Goal: Communication & Community: Answer question/provide support

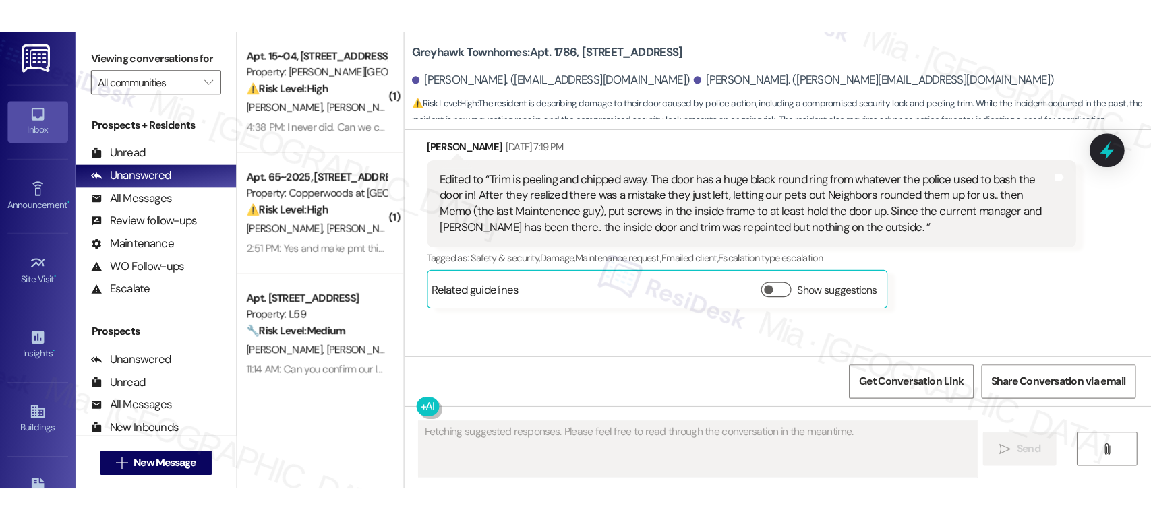
scroll to position [3532, 0]
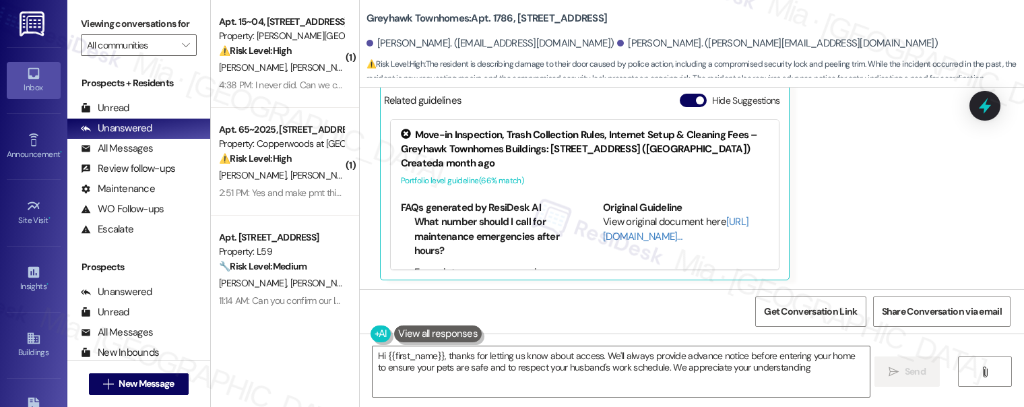
type textarea "Hi {{first_name}}, thanks for letting us know about access. We'll always provid…"
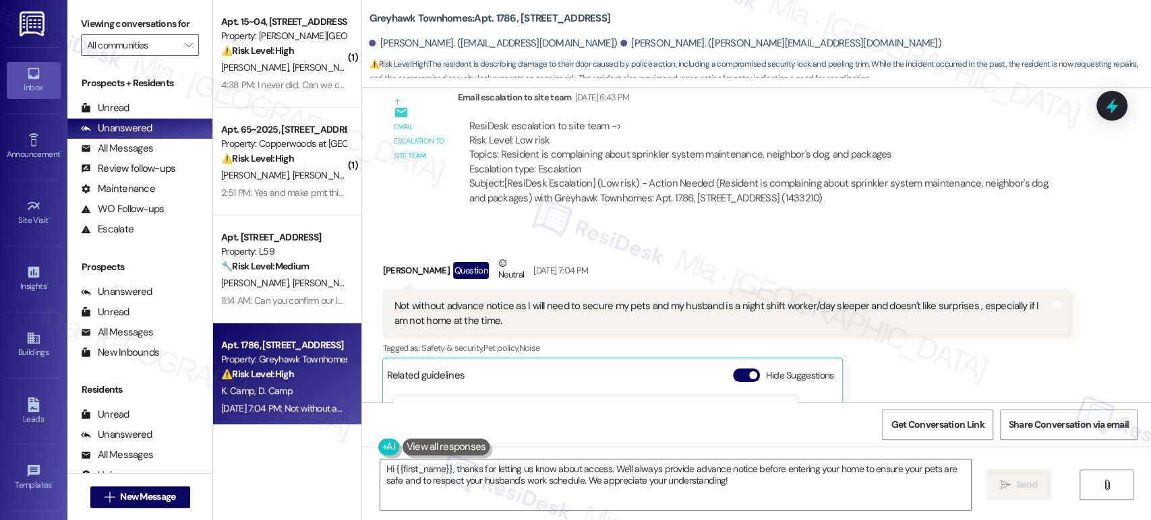
scroll to position [3096, 0]
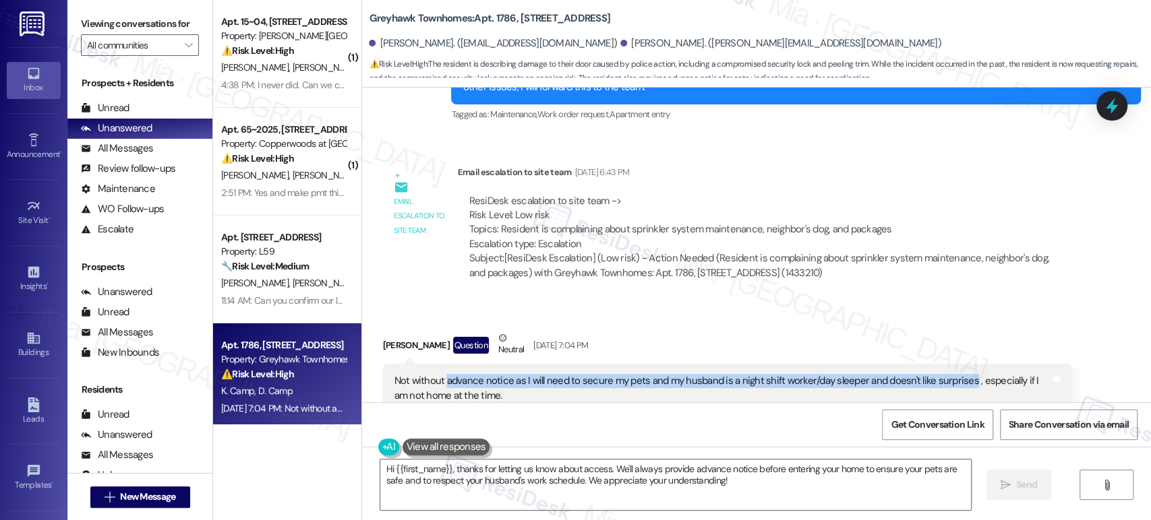
drag, startPoint x: 438, startPoint y: 321, endPoint x: 957, endPoint y: 323, distance: 519.0
click at [957, 374] on div "Not without advance notice as I will need to secure my pets and my husband is a…" at bounding box center [722, 388] width 656 height 29
copy div "advance notice as I will need to secure my pets and my husband is a night shift…"
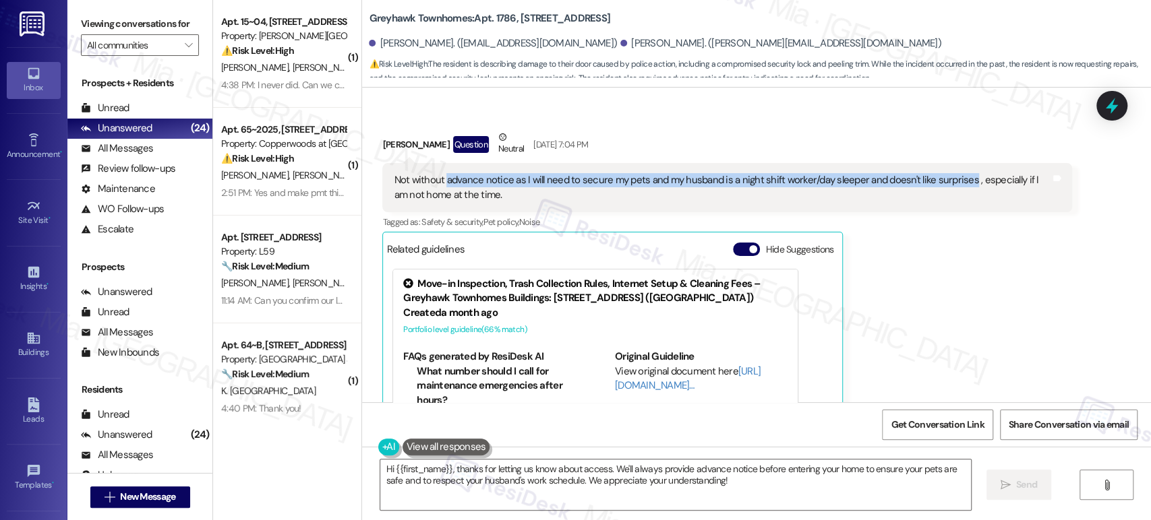
scroll to position [3320, 0]
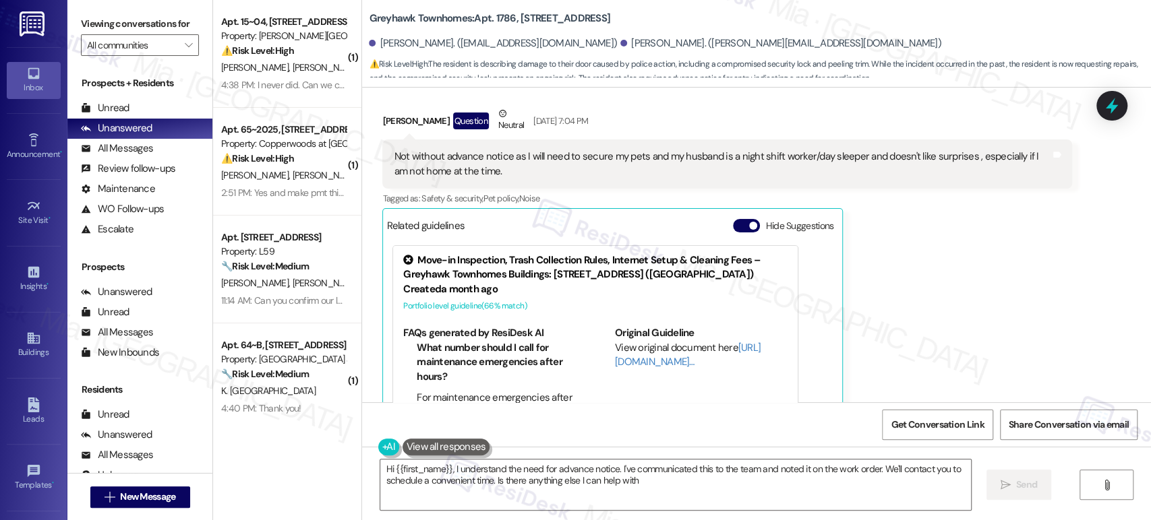
type textarea "Hi {{first_name}}, I understand the need for advance notice. I've communicated …"
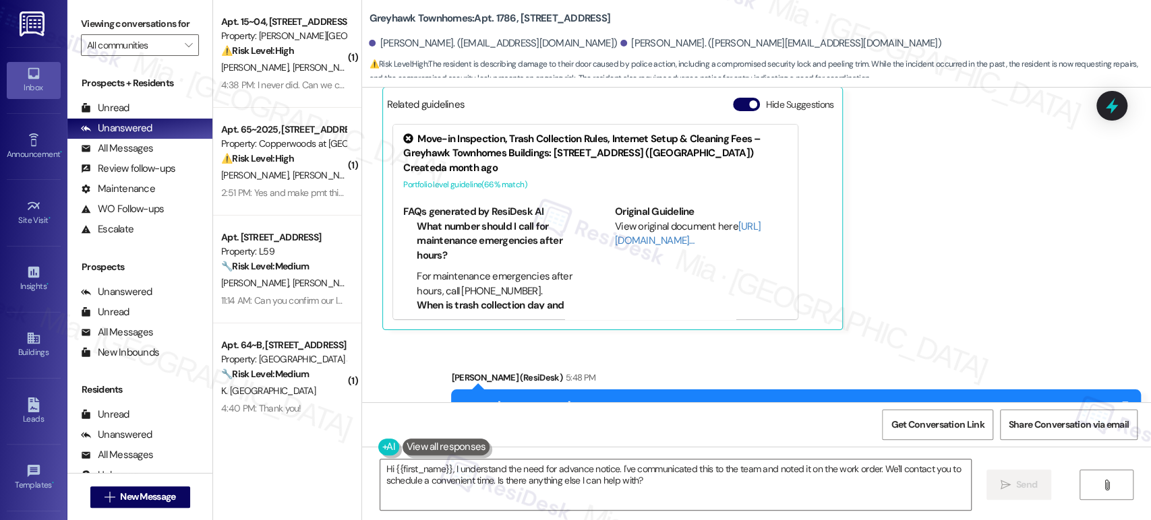
scroll to position [3449, 0]
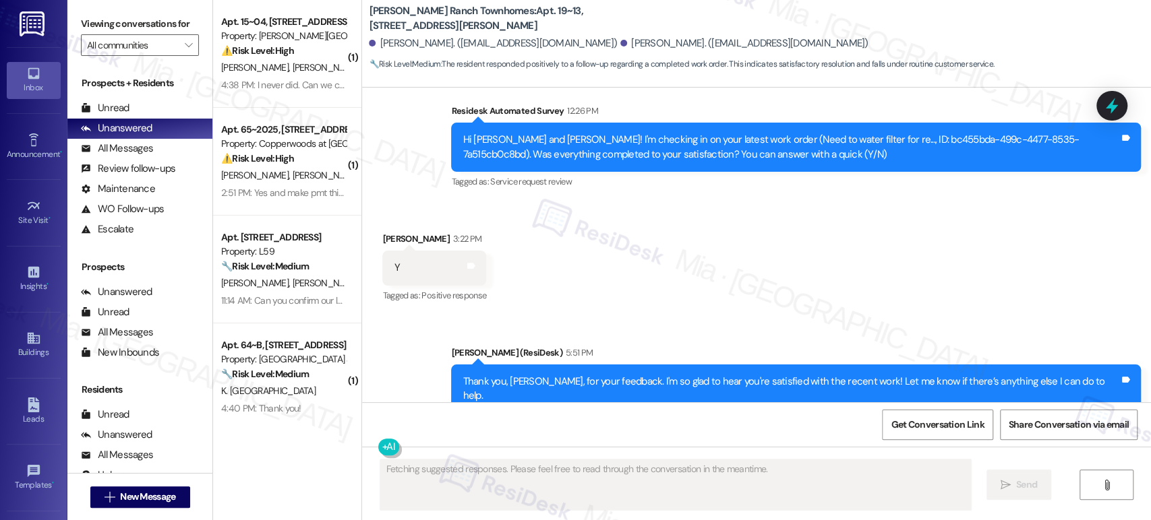
scroll to position [1118, 0]
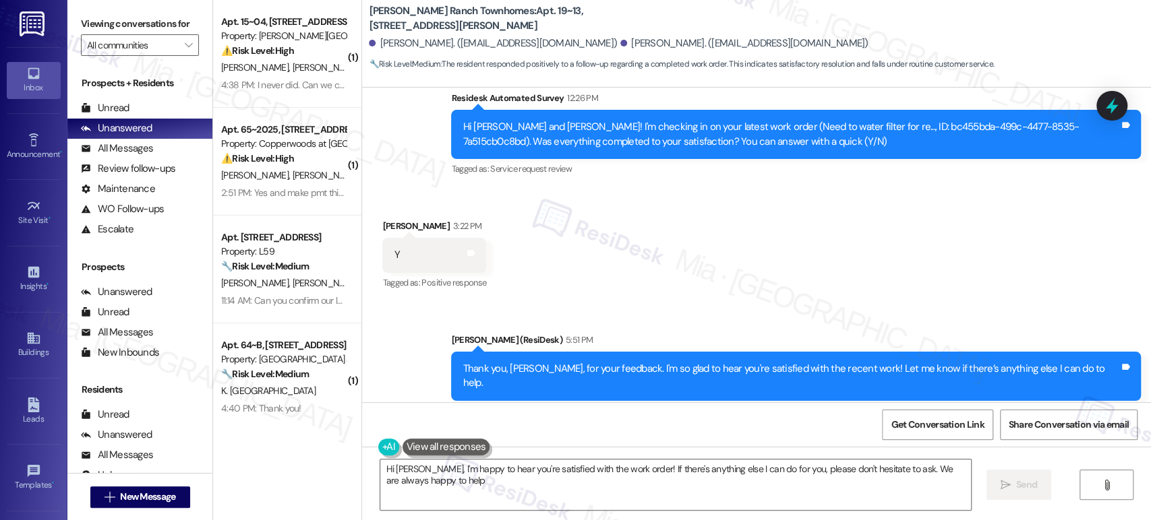
type textarea "Hi Kevin, I'm happy to hear you're satisfied with the work order! If there's an…"
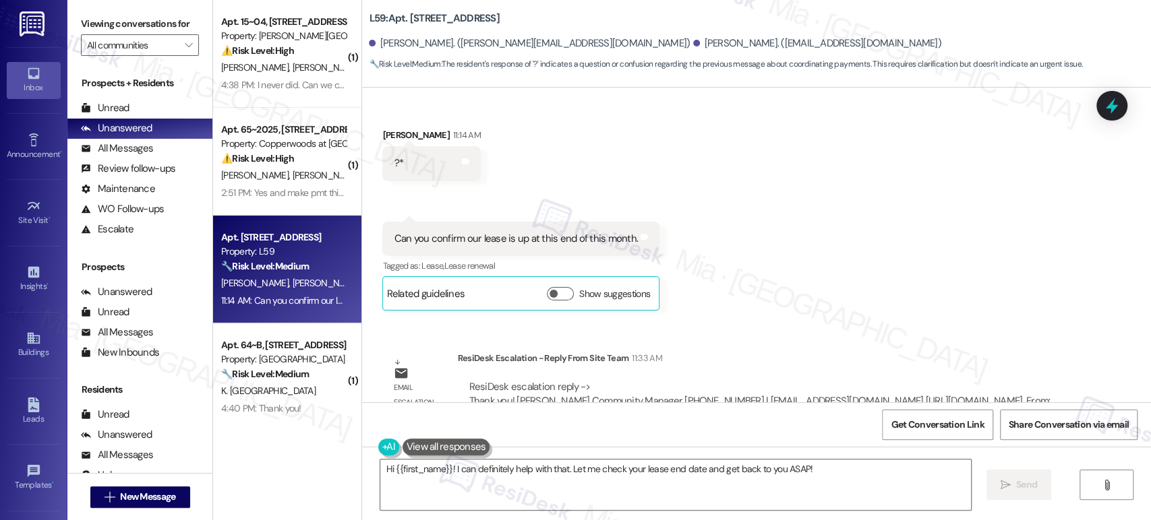
scroll to position [3406, 0]
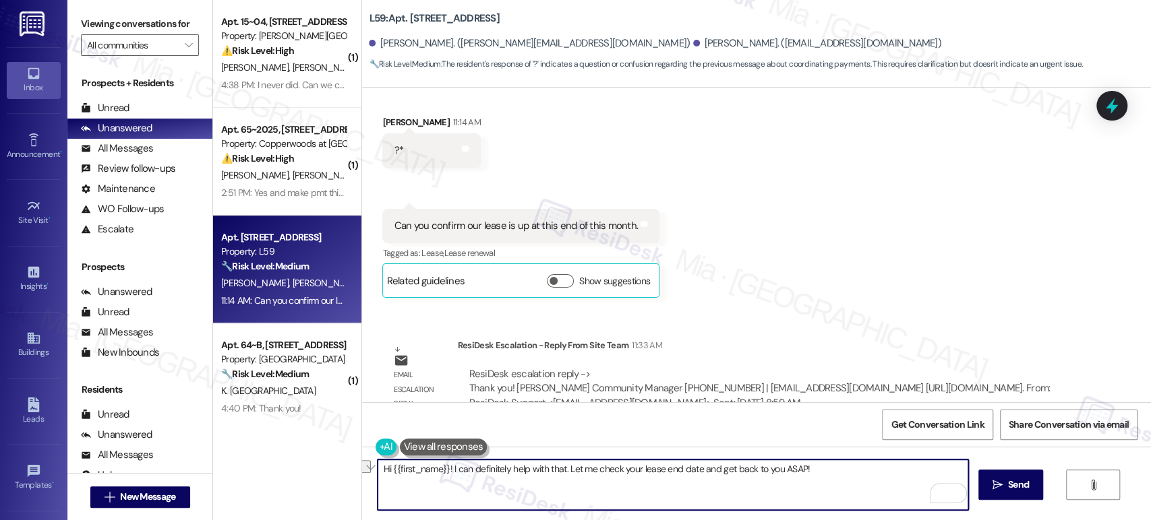
drag, startPoint x: 372, startPoint y: 468, endPoint x: 559, endPoint y: 468, distance: 186.7
click at [559, 468] on textarea "Hi {{first_name}}! I can definitely help with that. Let me check your lease end…" at bounding box center [672, 485] width 590 height 51
click at [482, 468] on textarea "Sure Jenna! Let me check your lease end date and get back to you ASAP!" at bounding box center [672, 485] width 590 height 51
drag, startPoint x: 477, startPoint y: 469, endPoint x: 683, endPoint y: 472, distance: 205.6
click at [683, 472] on textarea "Sure Jenna! Let me check your lease end date and get back to you ASAP!" at bounding box center [672, 485] width 590 height 51
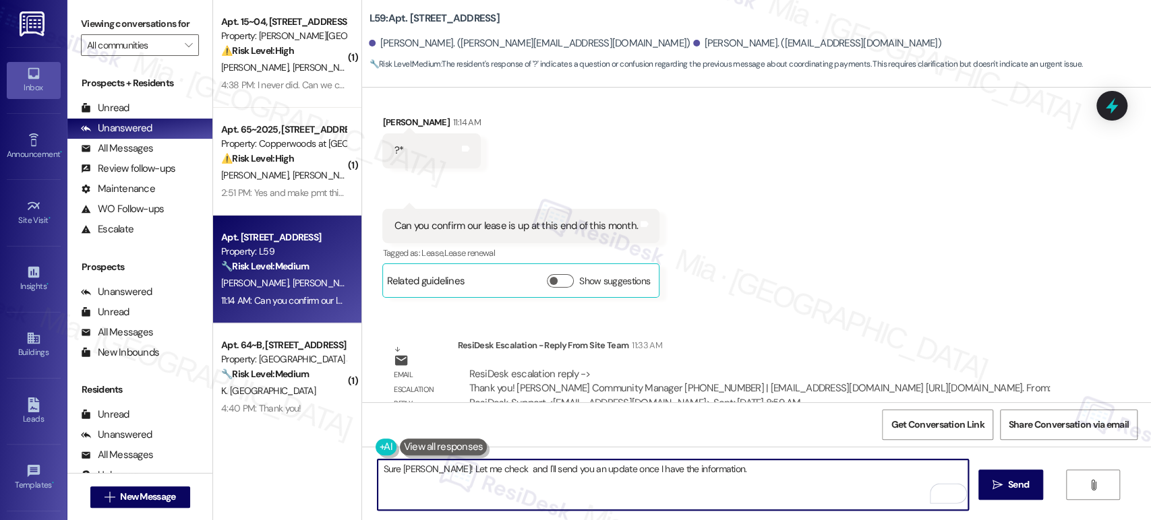
click at [670, 465] on textarea "Sure Jenna! Let me check and I'll send you an update once I have the informatio…" at bounding box center [672, 485] width 590 height 51
click at [650, 467] on textarea "Sure Jenna! Let me check and I'll update you once I have the detailsils.." at bounding box center [672, 485] width 590 height 51
type textarea "Sure Jenna! Let me check and I'll update you once I have the details."
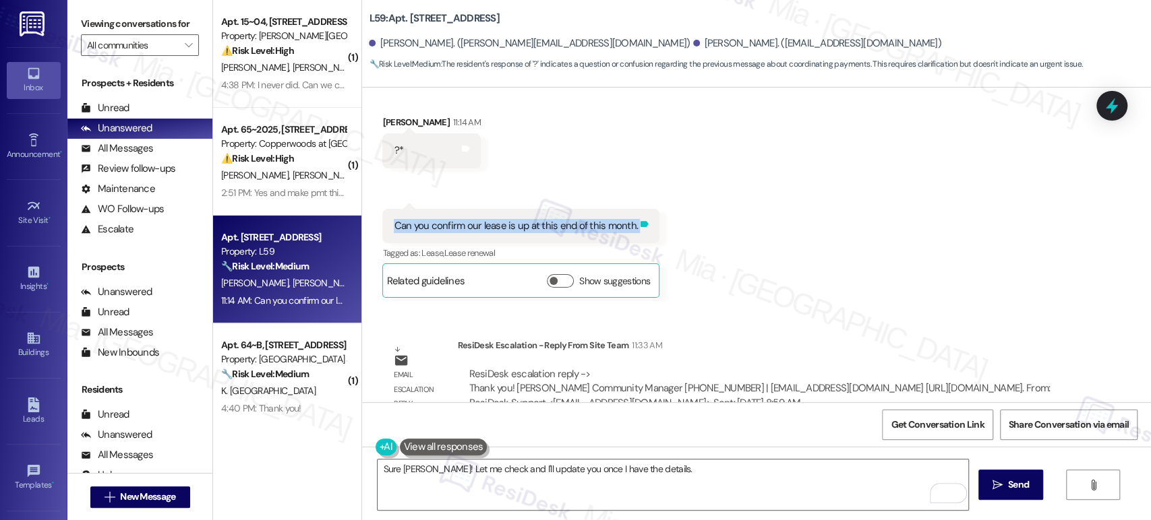
drag, startPoint x: 386, startPoint y: 196, endPoint x: 625, endPoint y: 202, distance: 240.0
click at [625, 209] on div "Can you confirm our lease is up at this end of this month. Tags and notes" at bounding box center [520, 226] width 277 height 34
copy div "Can you confirm our lease is up at this end of this month. Tags and notes"
click at [689, 469] on textarea "Sure Jenna! Let me check and I'll update you once I have the details." at bounding box center [672, 485] width 590 height 51
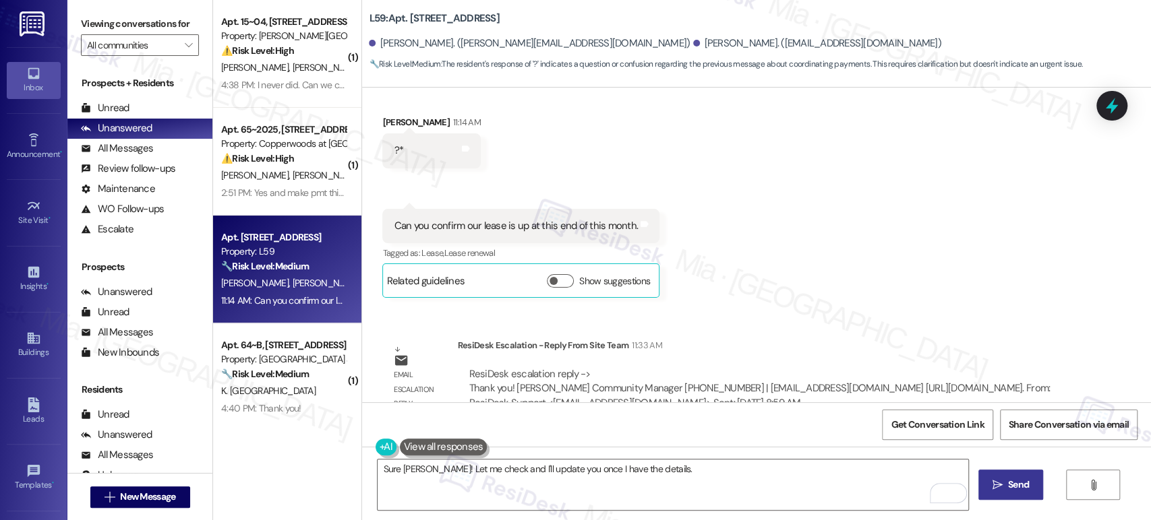
click at [1012, 486] on span "Send" at bounding box center [1018, 485] width 21 height 14
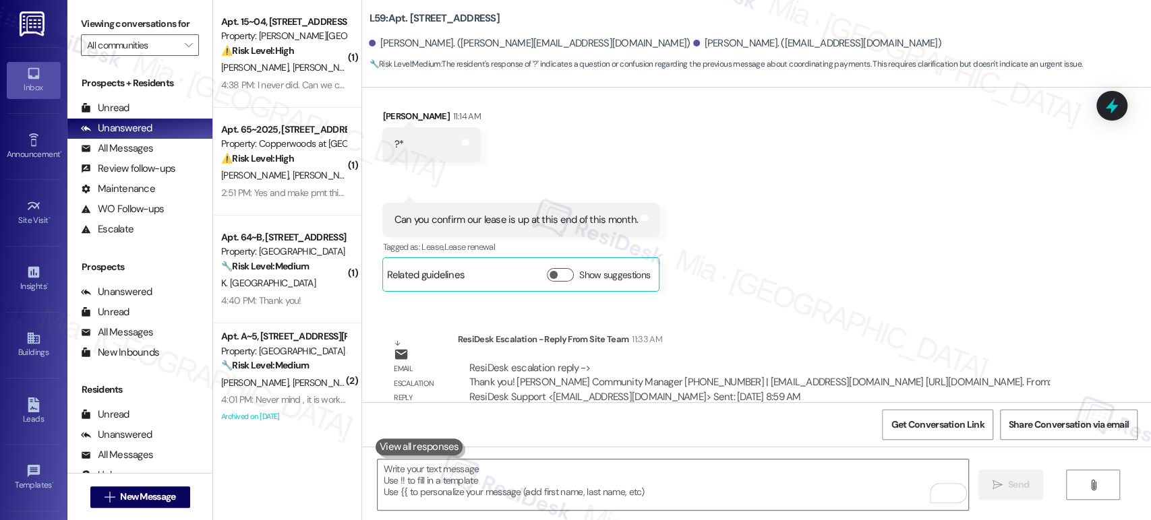
scroll to position [3500, 0]
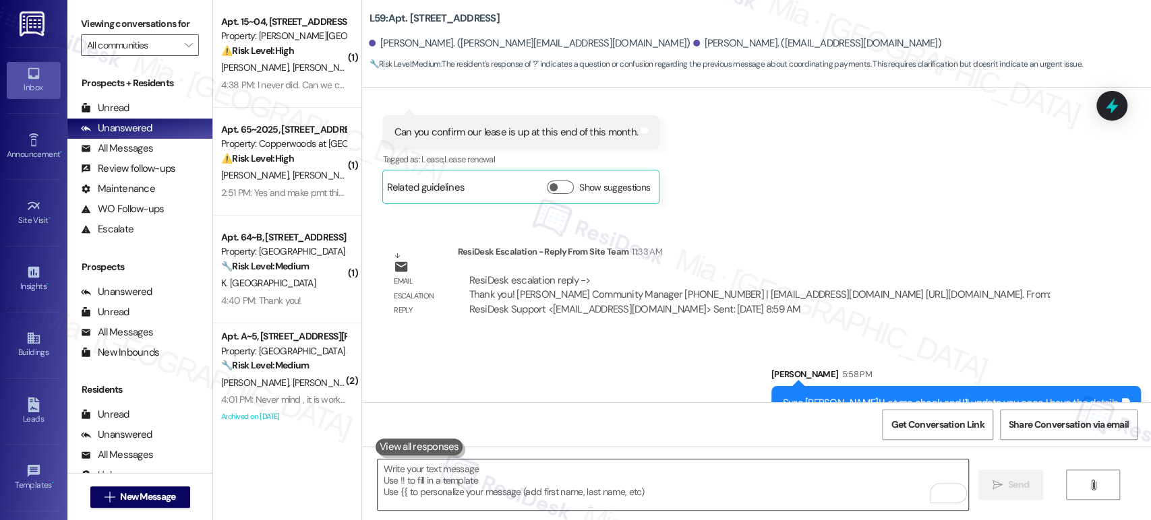
click at [560, 479] on textarea "To enrich screen reader interactions, please activate Accessibility in Grammarl…" at bounding box center [672, 485] width 590 height 51
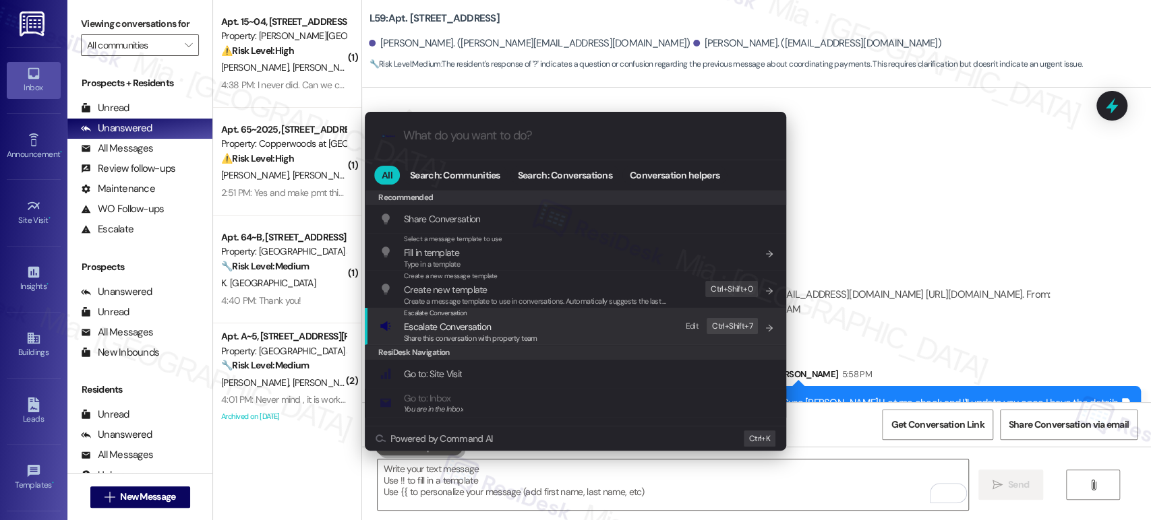
click at [494, 332] on span "Escalate Conversation" at bounding box center [470, 326] width 133 height 15
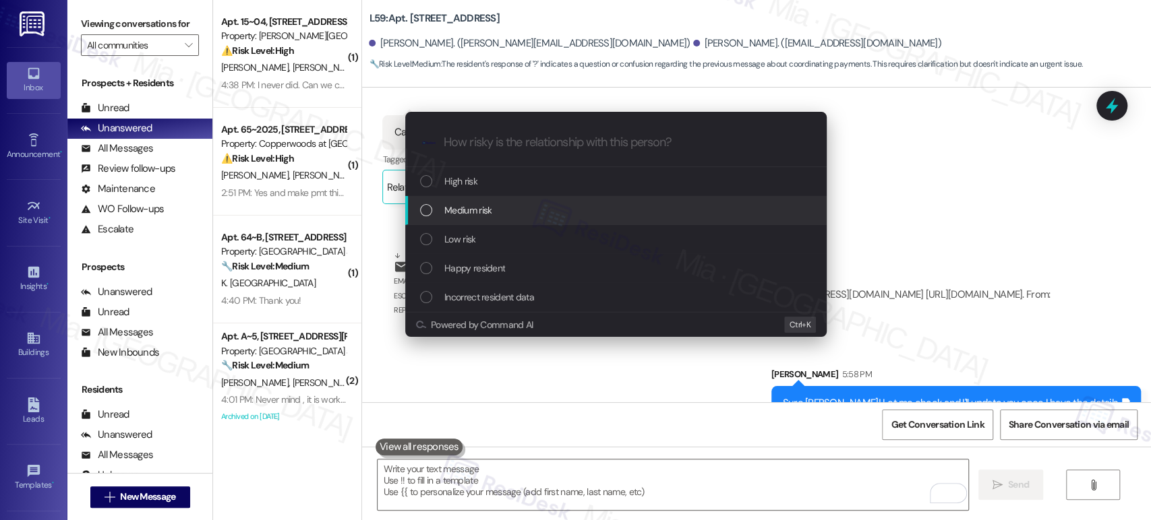
click at [464, 217] on span "Medium risk" at bounding box center [467, 210] width 47 height 15
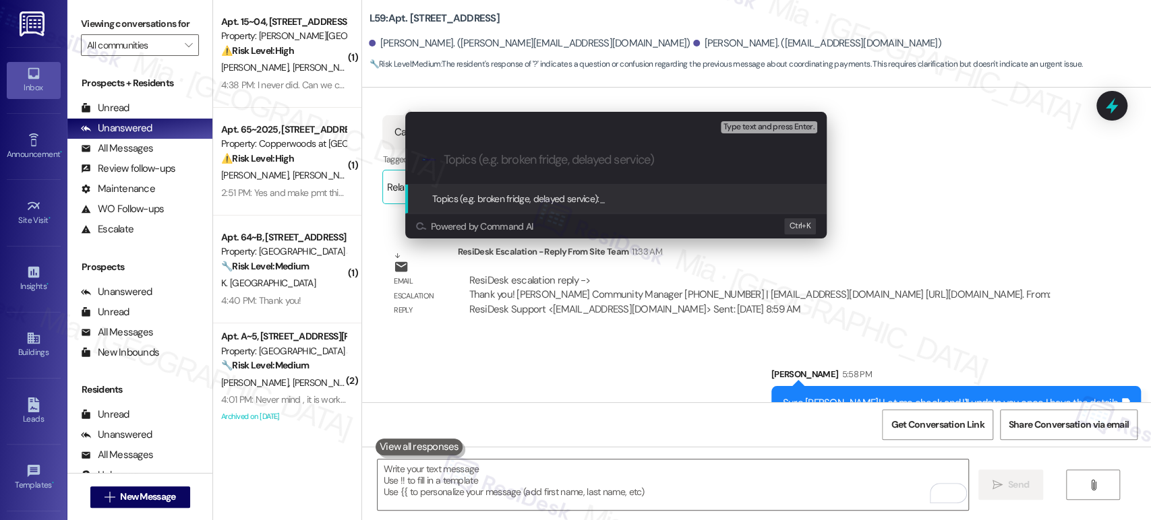
paste input "Can you confirm our lease is up at this end of this month."
drag, startPoint x: 487, startPoint y: 160, endPoint x: 352, endPoint y: 160, distance: 135.5
click at [352, 160] on div "Escalate Conversation Medium risk Topics (e.g. broken fridge, delayed service) …" at bounding box center [575, 260] width 1151 height 520
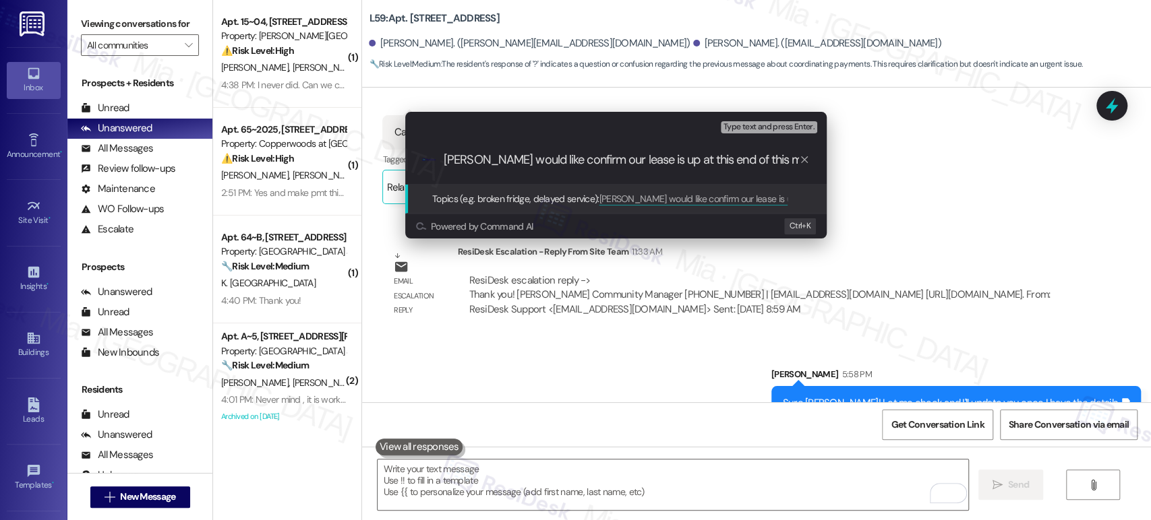
click at [574, 160] on input "Jenna would like confirm our lease is up at this end of this month." at bounding box center [620, 160] width 355 height 14
type input "Jenna would like confirm if their lease is up at this end of this month."
drag, startPoint x: 447, startPoint y: 160, endPoint x: 747, endPoint y: 164, distance: 300.6
click at [747, 164] on input "Jenna would like confirm if their lease is up at this end of this month." at bounding box center [620, 160] width 355 height 14
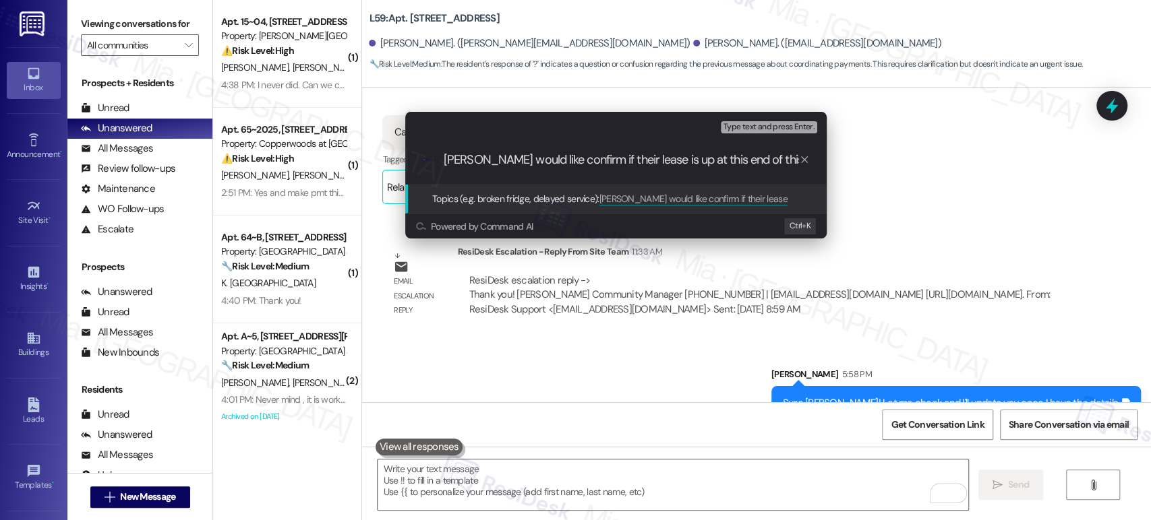
scroll to position [0, 0]
drag, startPoint x: 446, startPoint y: 156, endPoint x: 789, endPoint y: 166, distance: 343.9
click at [789, 166] on input "Jenna would like confirm if their lease is up at this end of this month." at bounding box center [620, 160] width 355 height 14
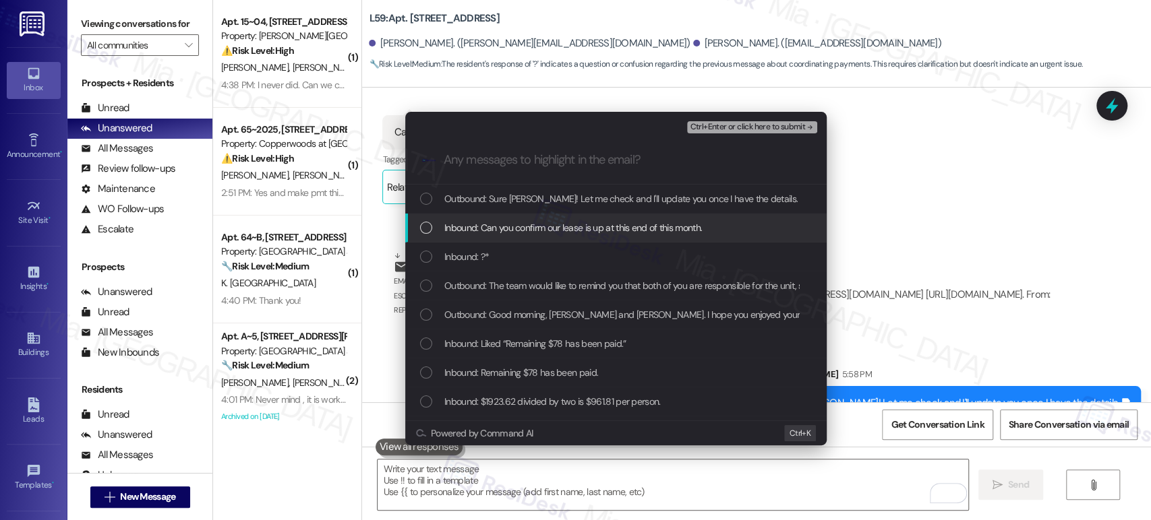
click at [426, 229] on div "List of options" at bounding box center [426, 228] width 12 height 12
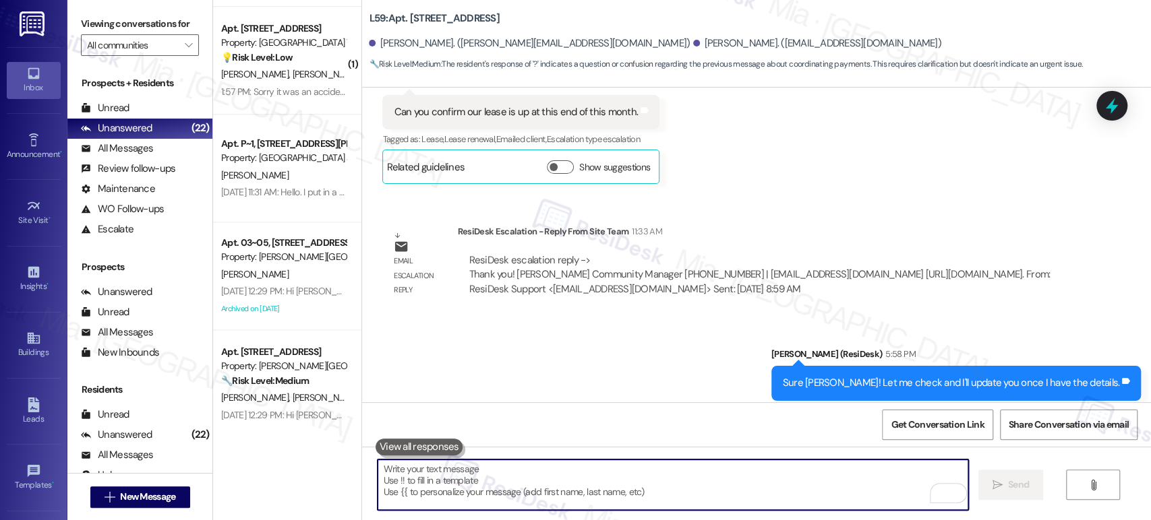
scroll to position [973, 0]
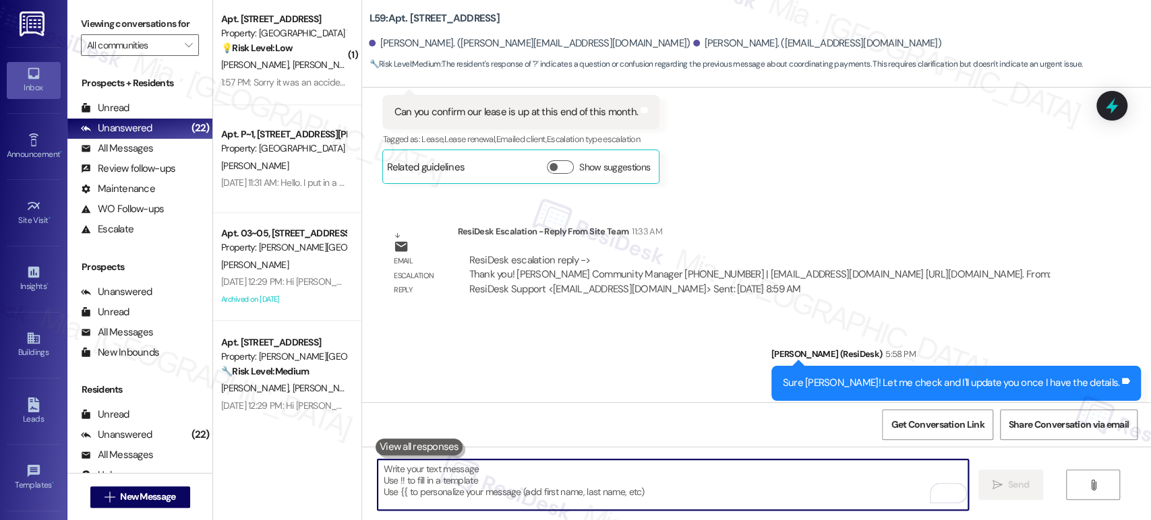
click at [298, 204] on div "Apt. P~1, 10668 TH Monica Ridge Way Property: South Ridge Townhomes and Apartme…" at bounding box center [287, 159] width 148 height 108
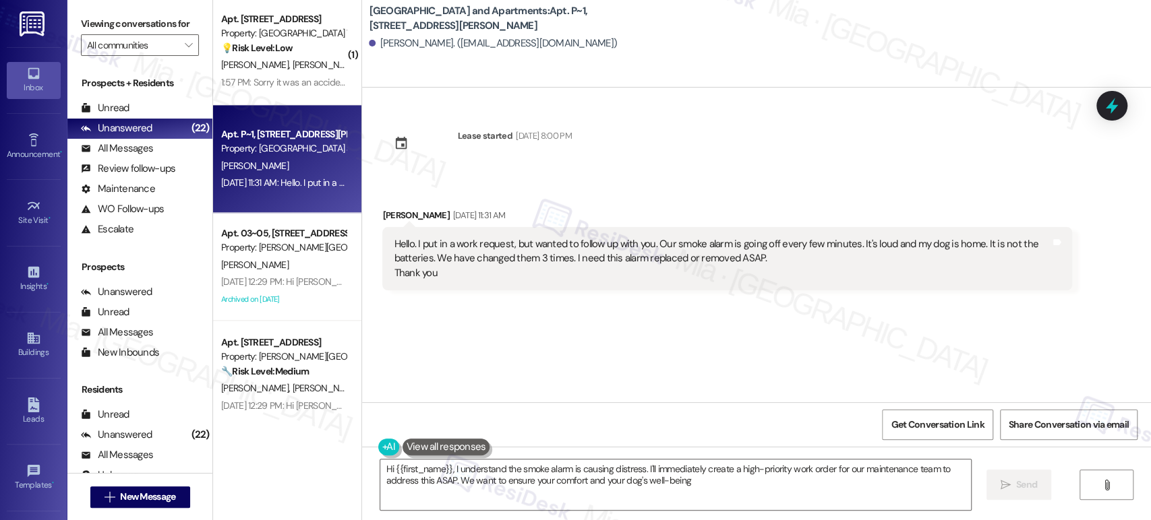
type textarea "Hi {{first_name}}, I understand the smoke alarm is causing distress. I'll immed…"
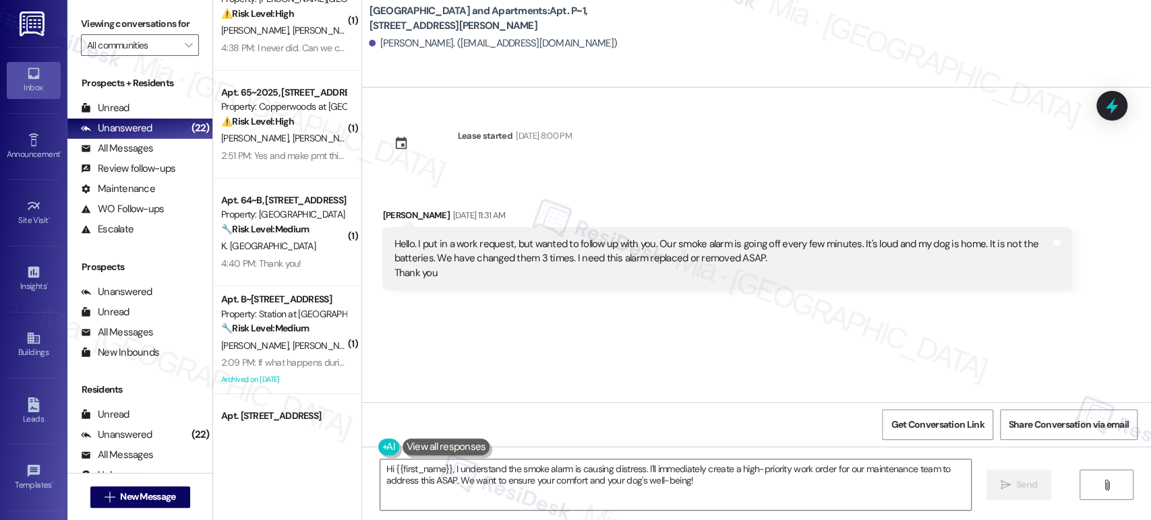
scroll to position [0, 0]
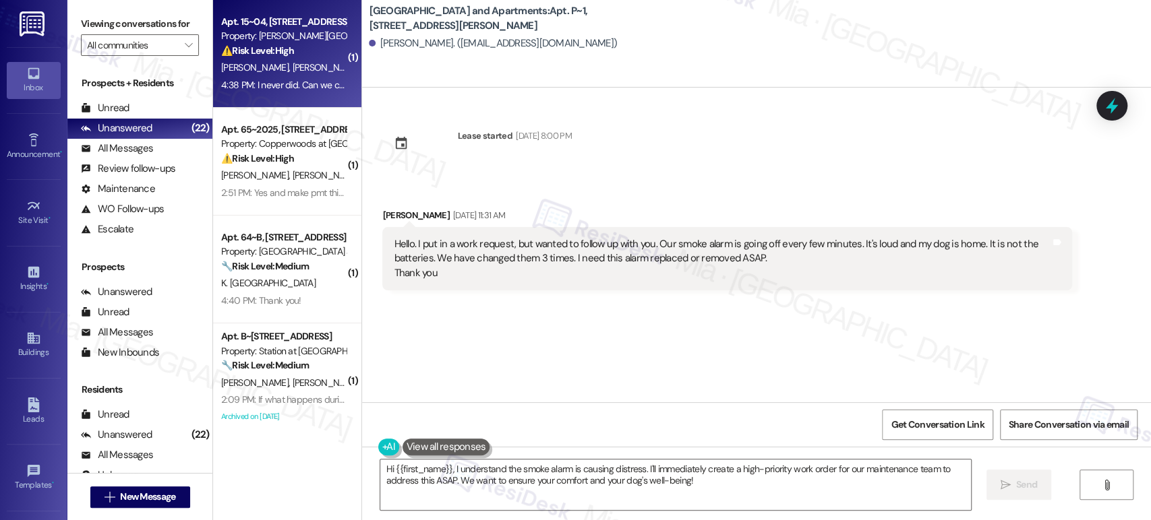
click at [233, 69] on span "[PERSON_NAME]" at bounding box center [256, 67] width 71 height 12
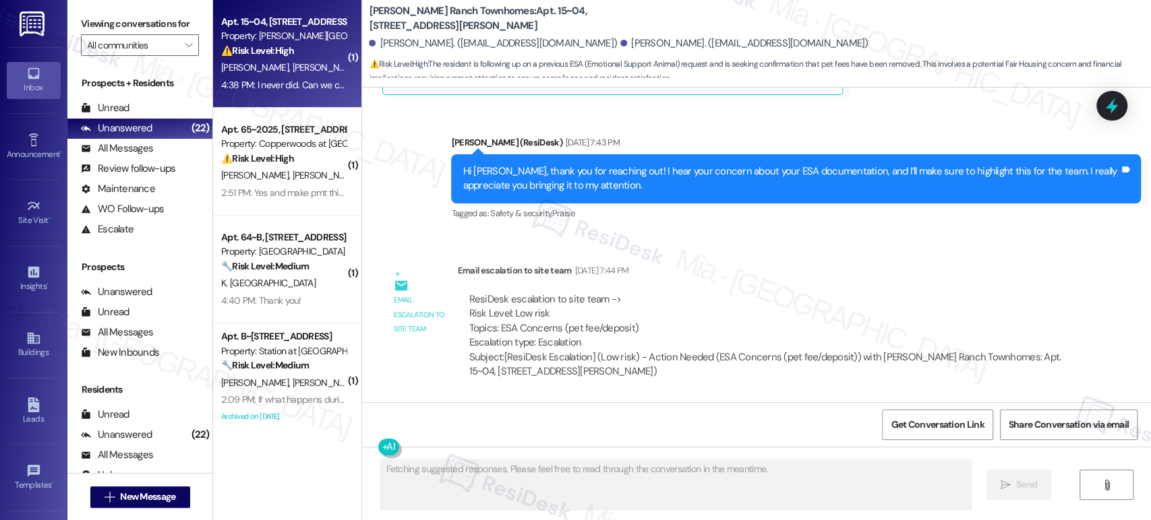
scroll to position [1590, 0]
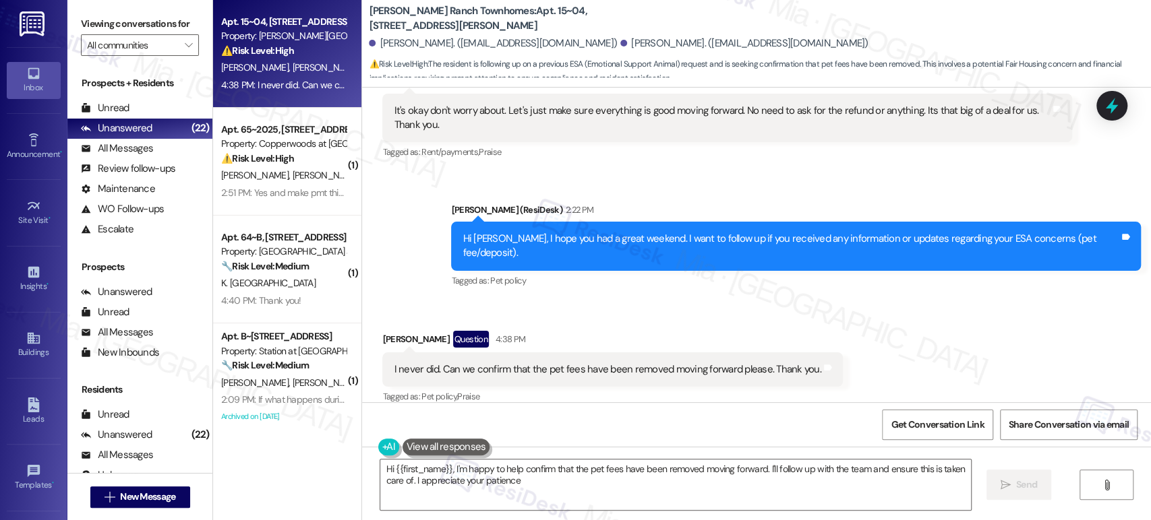
type textarea "Hi {{first_name}}, I'm happy to help confirm that the pet fees have been remove…"
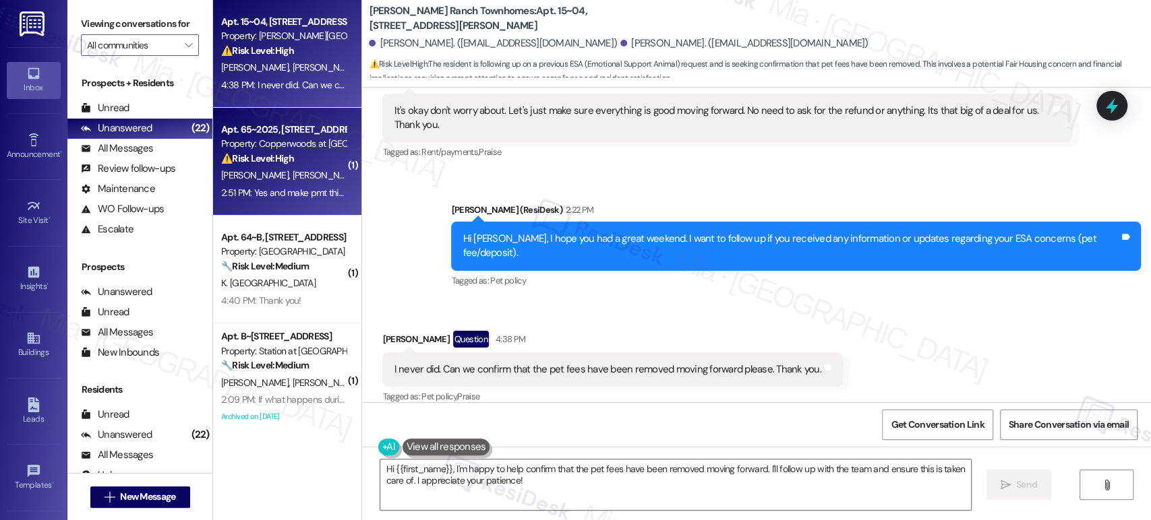
click at [293, 181] on span "[PERSON_NAME]" at bounding box center [328, 175] width 71 height 12
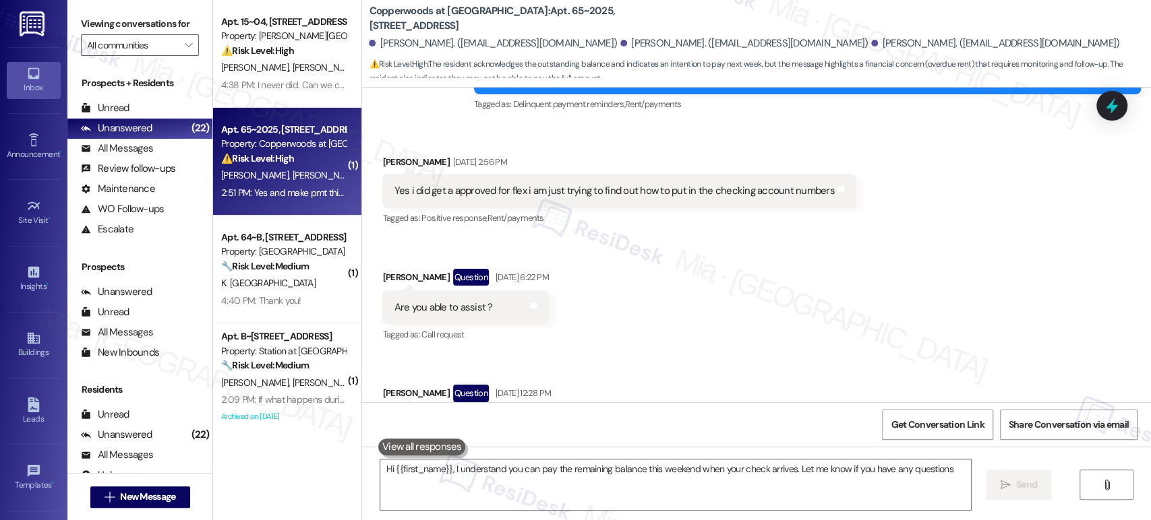
type textarea "Hi {{first_name}}, I understand you can pay the remaining balance this weekend …"
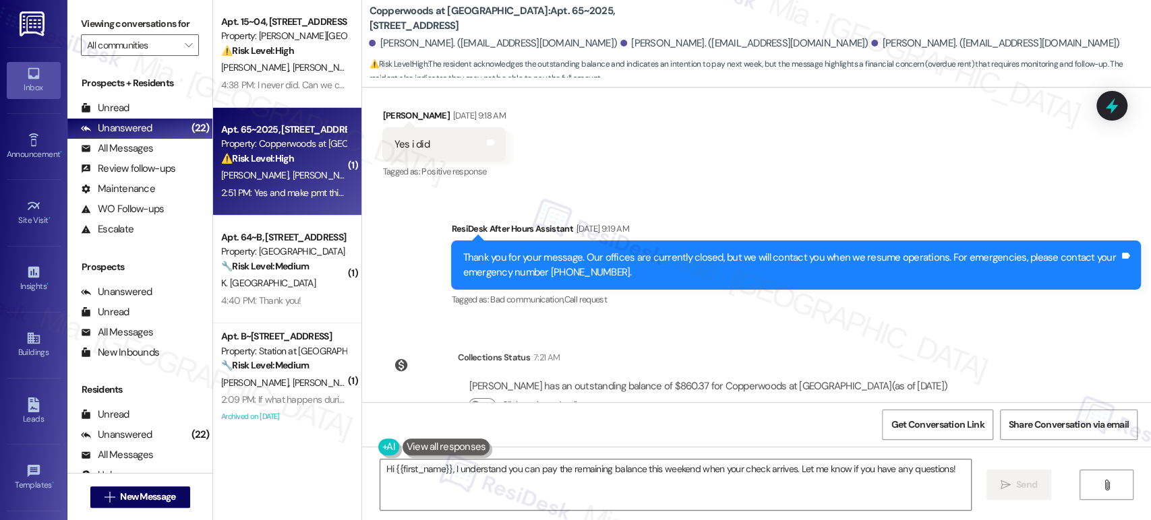
scroll to position [1584, 0]
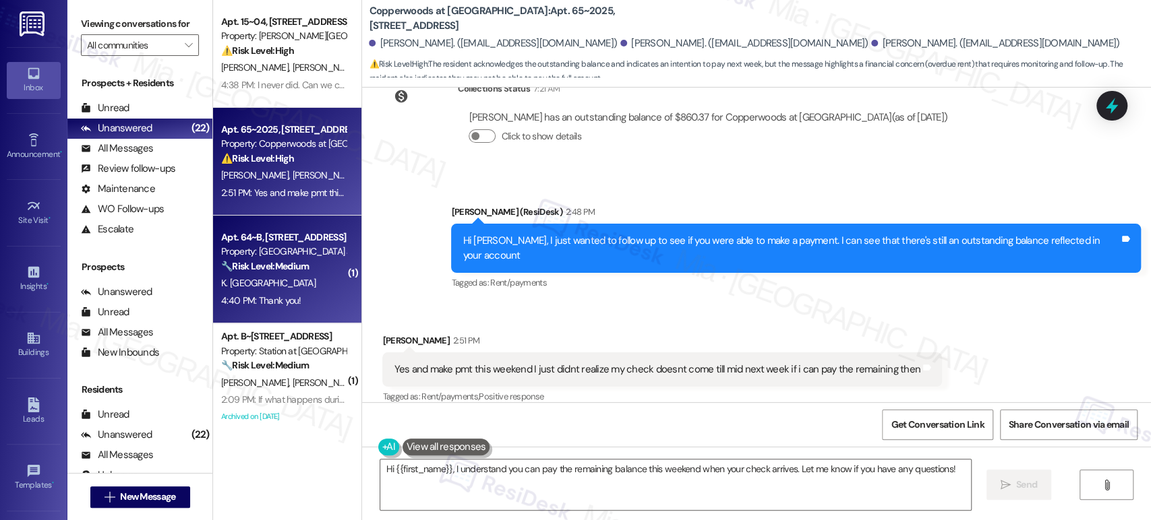
click at [288, 255] on div "Property: [GEOGRAPHIC_DATA] at [GEOGRAPHIC_DATA]" at bounding box center [283, 252] width 125 height 14
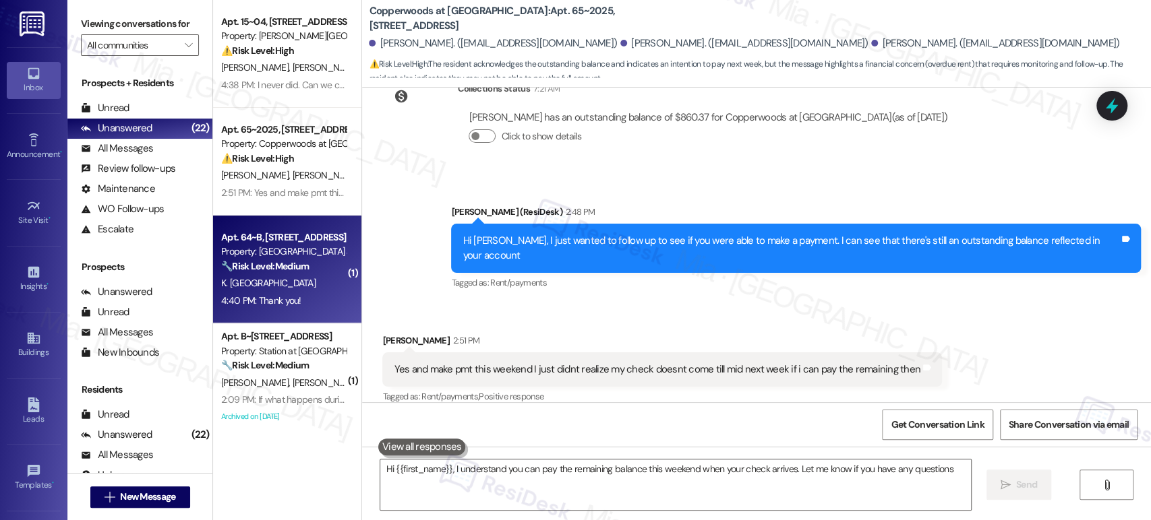
type textarea "Hi {{first_name}}, I understand you can pay the remaining balance this weekend …"
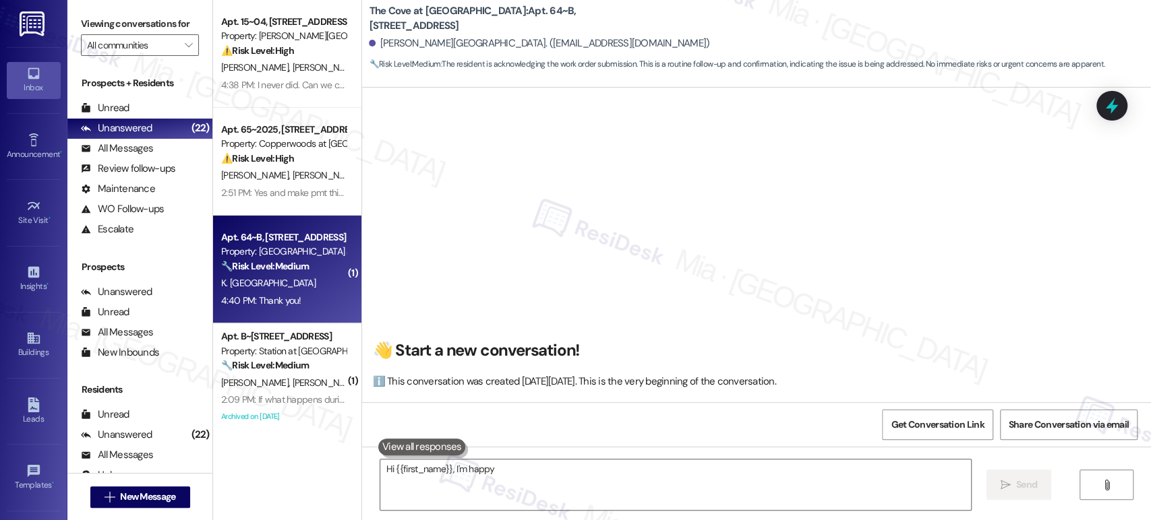
scroll to position [3813, 0]
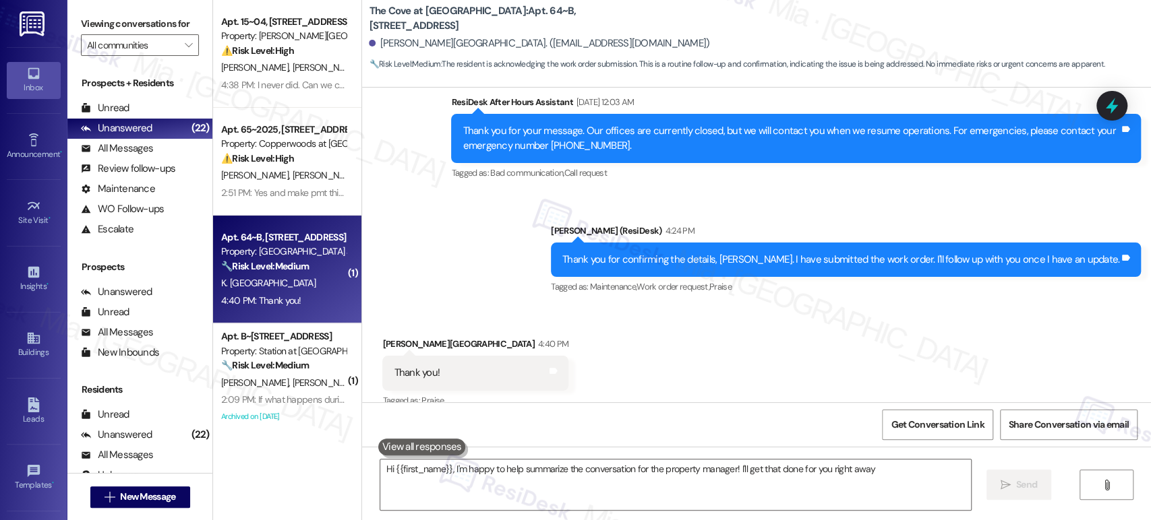
type textarea "Hi {{first_name}}, I'm happy to help summarize the conversation for the propert…"
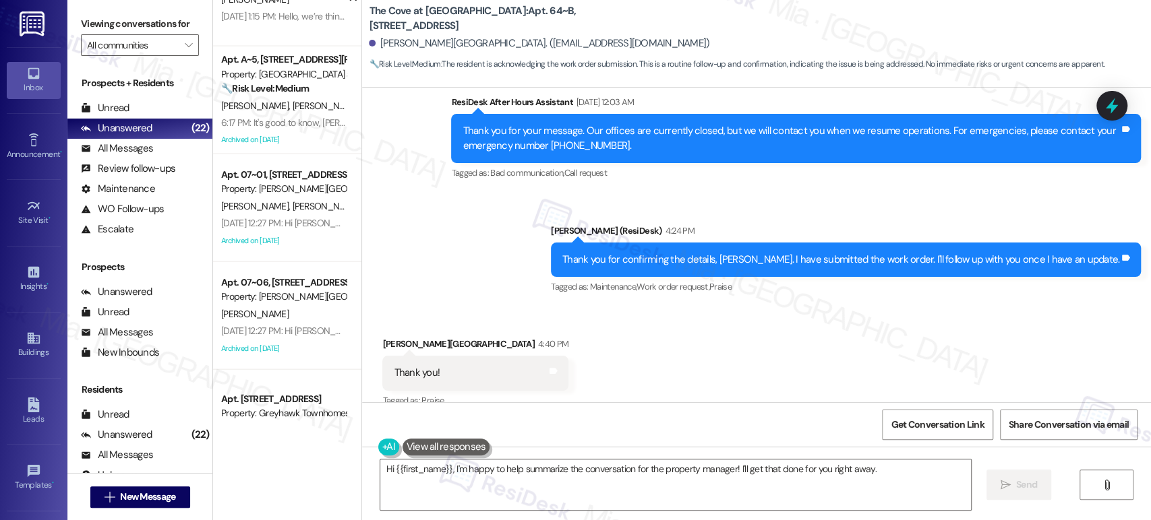
scroll to position [1947, 0]
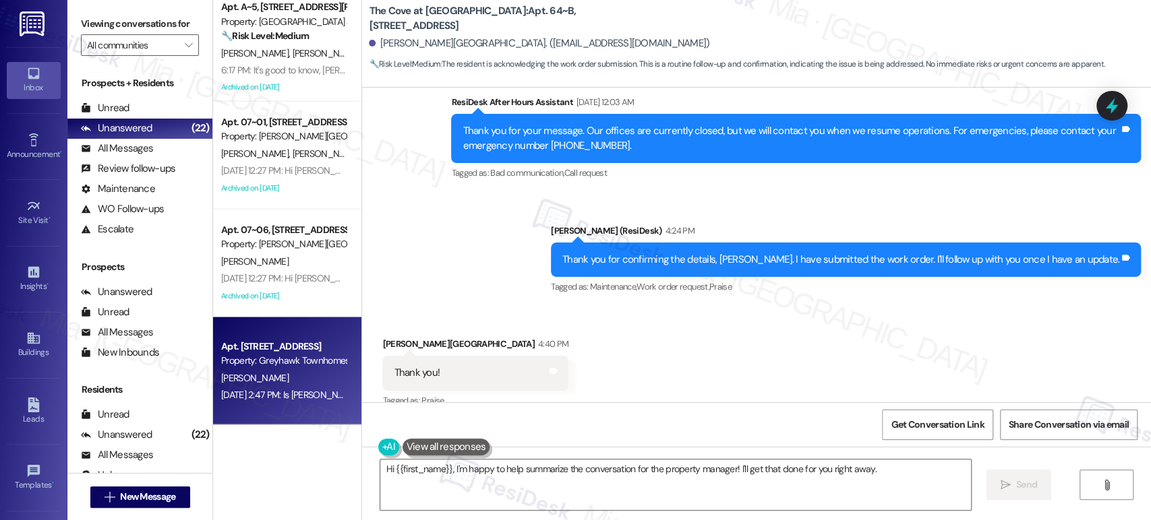
click at [266, 392] on div "Sep 03, 2025 at 2:47 PM: Is Alex out of the office today? Sep 03, 2025 at 2:47 …" at bounding box center [337, 395] width 233 height 12
type textarea "Hi {{first_name}}, I'm happy to help summarize the conversation for the propert…"
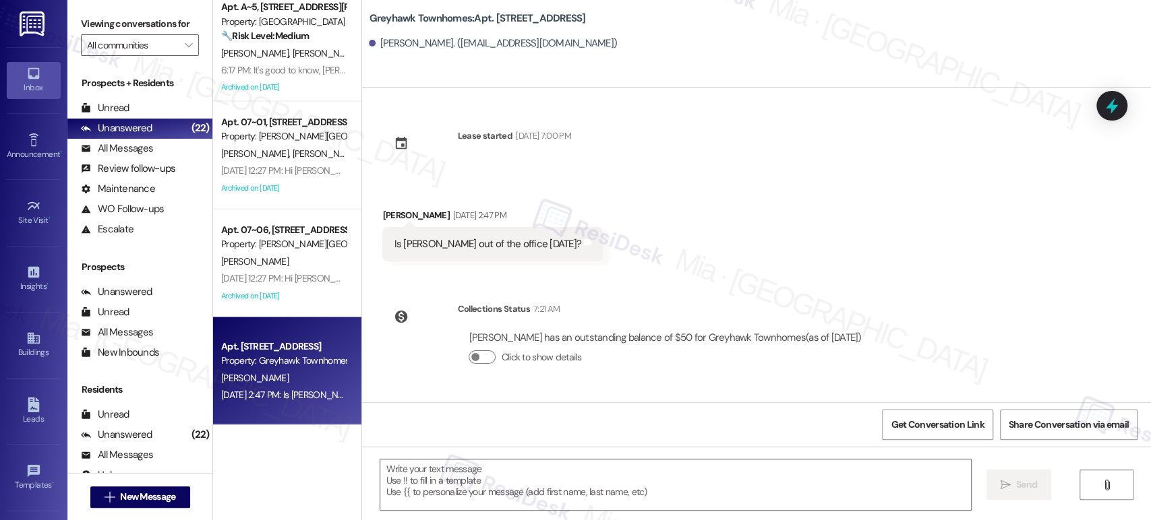
type textarea "Fetching suggested responses. Please feel free to read through the conversation…"
click at [253, 396] on div "Sep 03, 2025 at 2:47 PM: Is Alex out of the office today? Sep 03, 2025 at 2:47 …" at bounding box center [337, 395] width 233 height 12
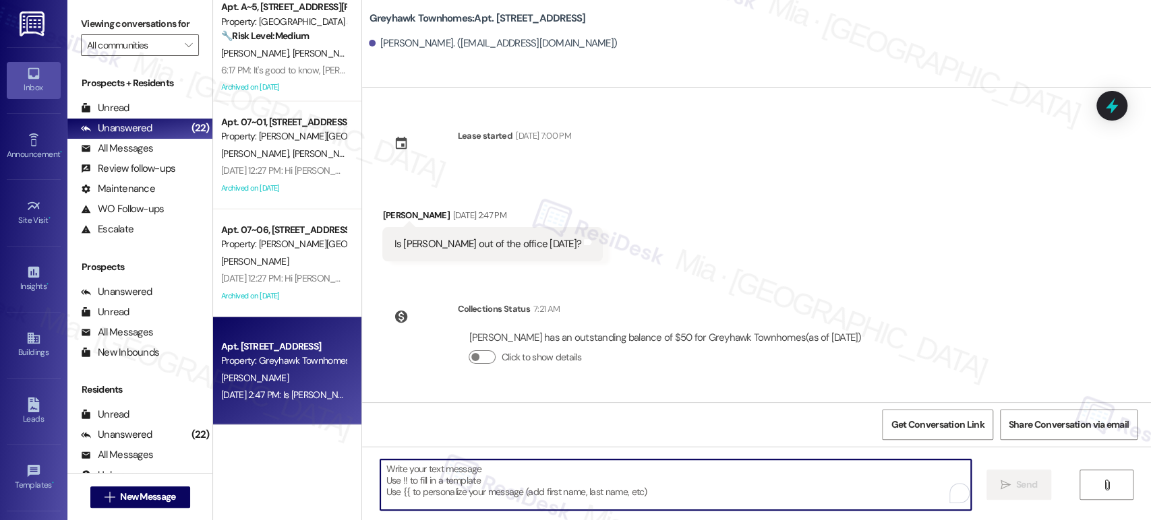
click at [489, 477] on textarea "To enrich screen reader interactions, please activate Accessibility in Grammarl…" at bounding box center [675, 485] width 590 height 51
click at [431, 477] on textarea "To enrich screen reader interactions, please activate Accessibility in Grammarl…" at bounding box center [672, 485] width 590 height 51
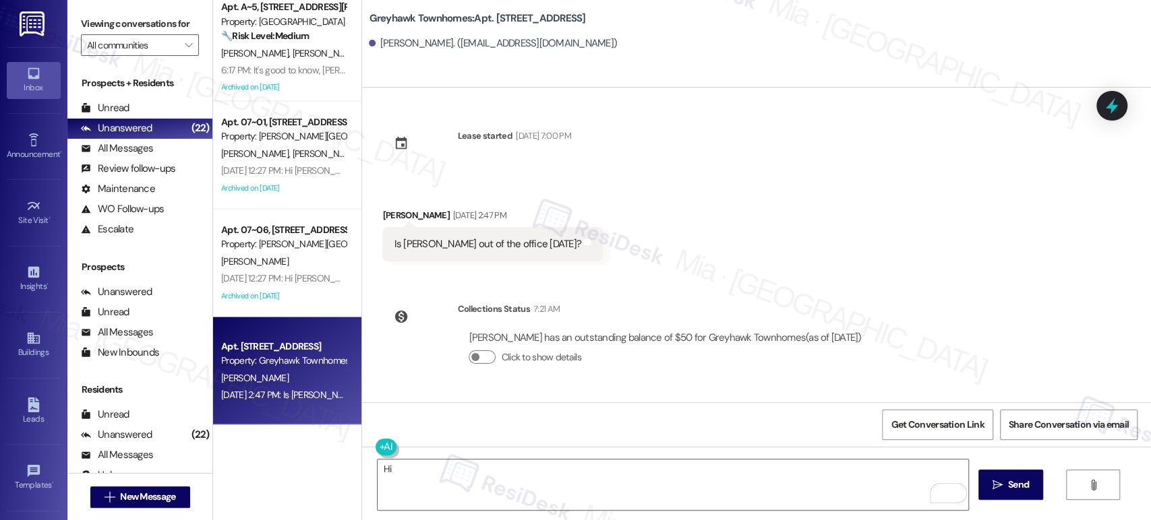
click at [394, 243] on div "Is [PERSON_NAME] out of the office [DATE]?" at bounding box center [487, 244] width 187 height 14
drag, startPoint x: 386, startPoint y: 246, endPoint x: 509, endPoint y: 246, distance: 122.7
click at [509, 246] on div "Is [PERSON_NAME] out of the office [DATE]?" at bounding box center [487, 244] width 187 height 14
copy div "s Alex out of the office today?"
drag, startPoint x: 378, startPoint y: 466, endPoint x: 385, endPoint y: 470, distance: 7.9
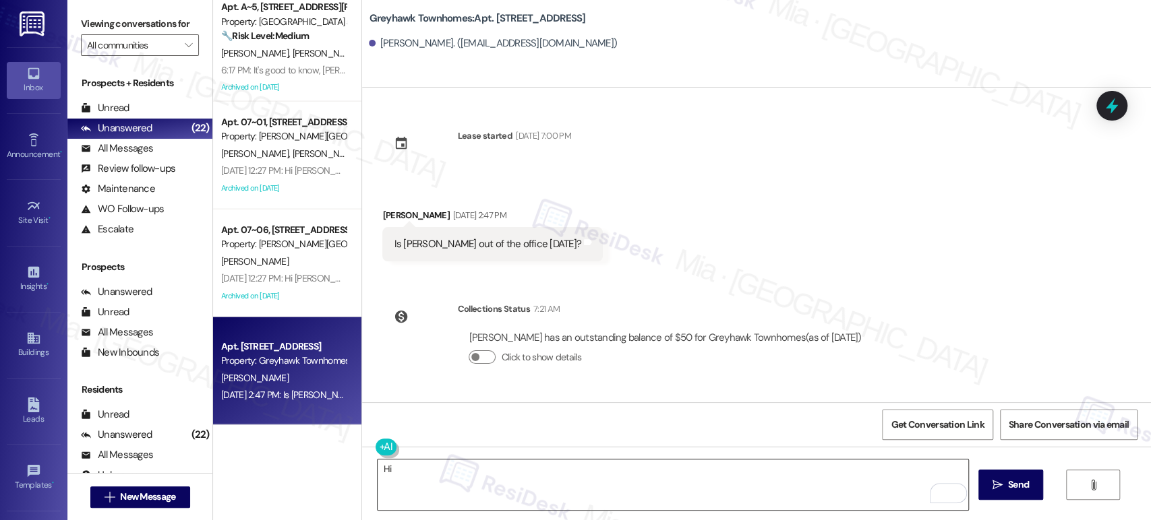
click at [378, 466] on textarea "Hi" at bounding box center [672, 485] width 590 height 51
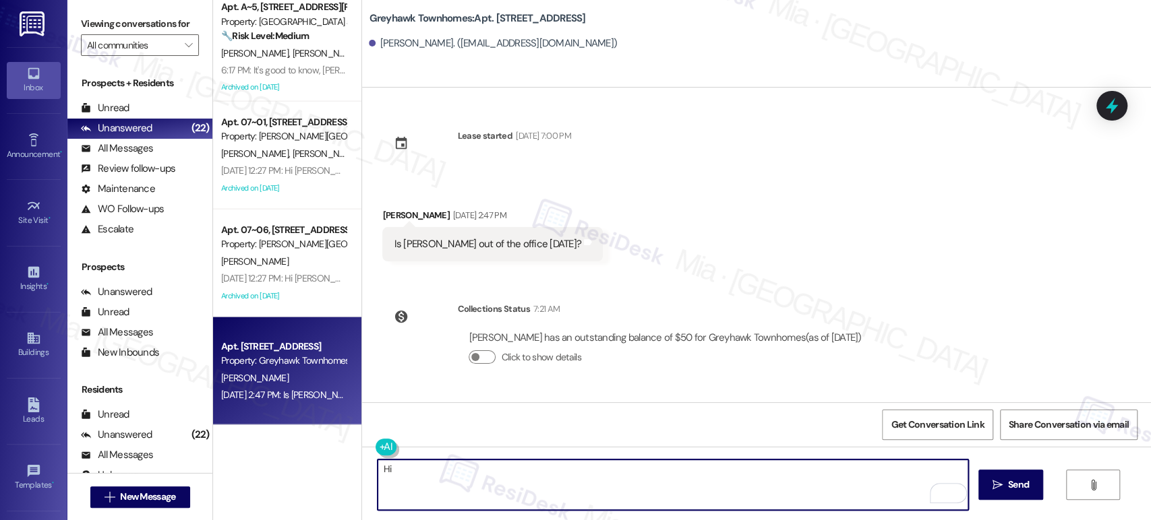
click at [362, 473] on div "Hi  Send " at bounding box center [756, 497] width 789 height 101
paste textarea "Cameron, sorry for the delayed response. I understand you were asking about Ale…"
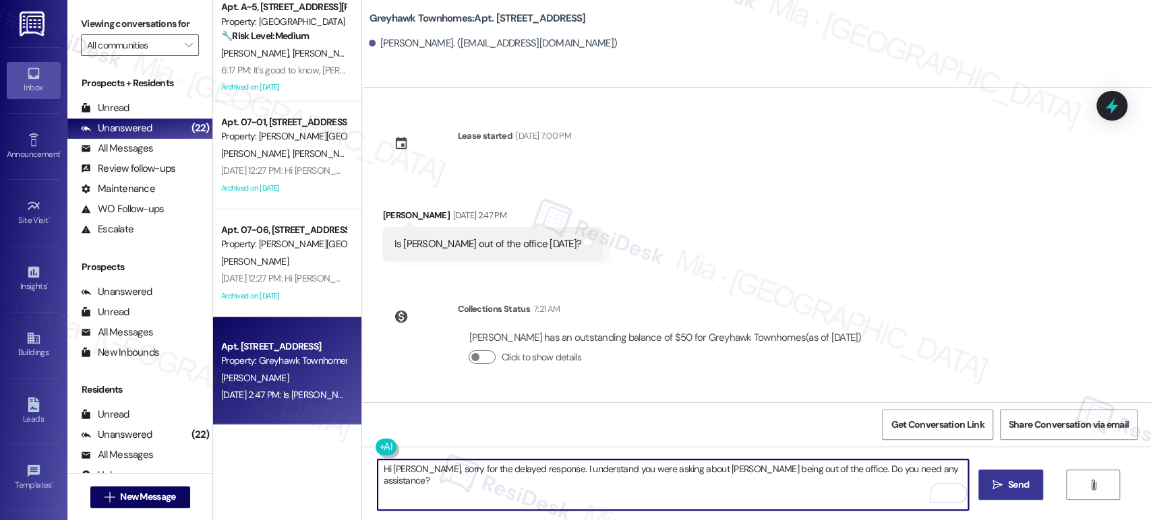
type textarea "Hi [PERSON_NAME], sorry for the delayed response. I understand you were asking …"
click at [1005, 489] on span "Send" at bounding box center [1018, 485] width 26 height 14
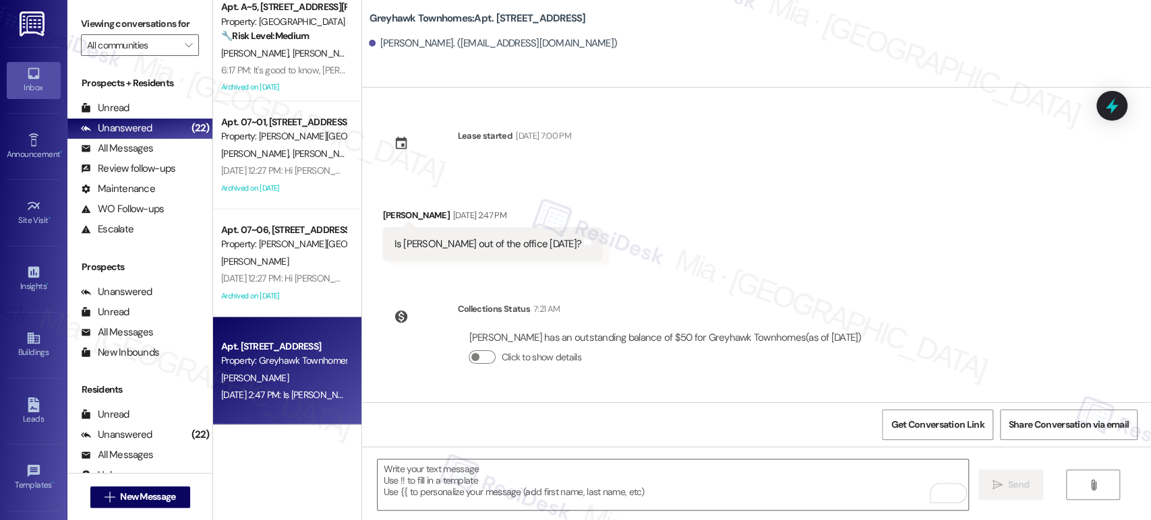
click at [286, 257] on div "[PERSON_NAME]" at bounding box center [283, 261] width 127 height 17
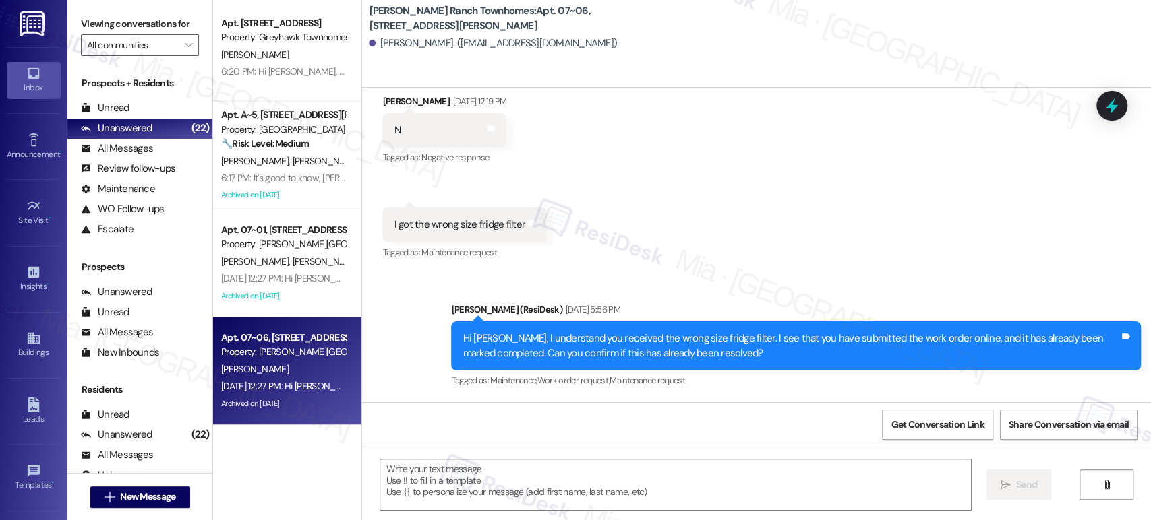
type textarea "Fetching suggested responses. Please feel free to read through the conversation…"
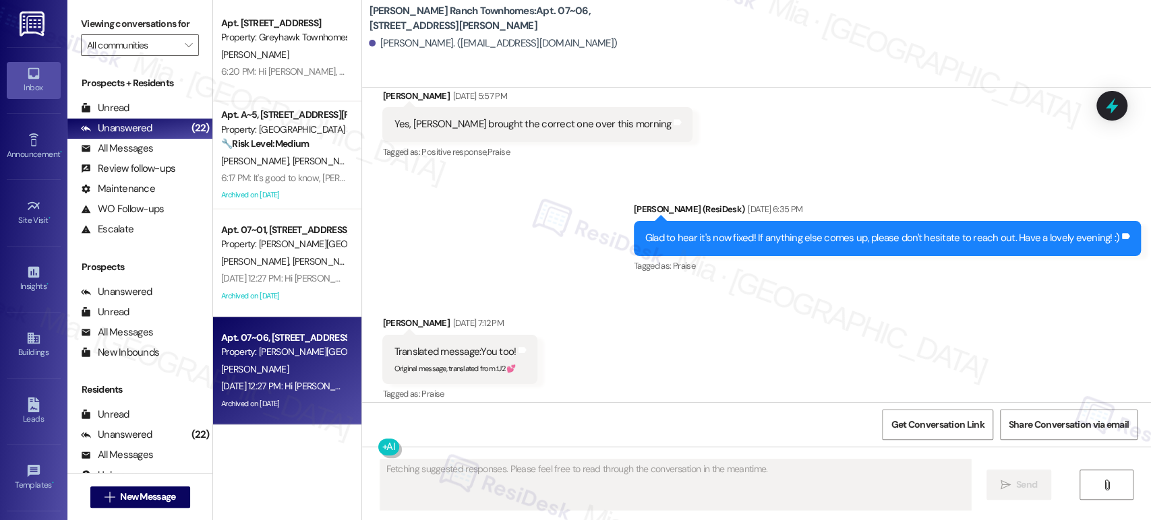
scroll to position [739, 0]
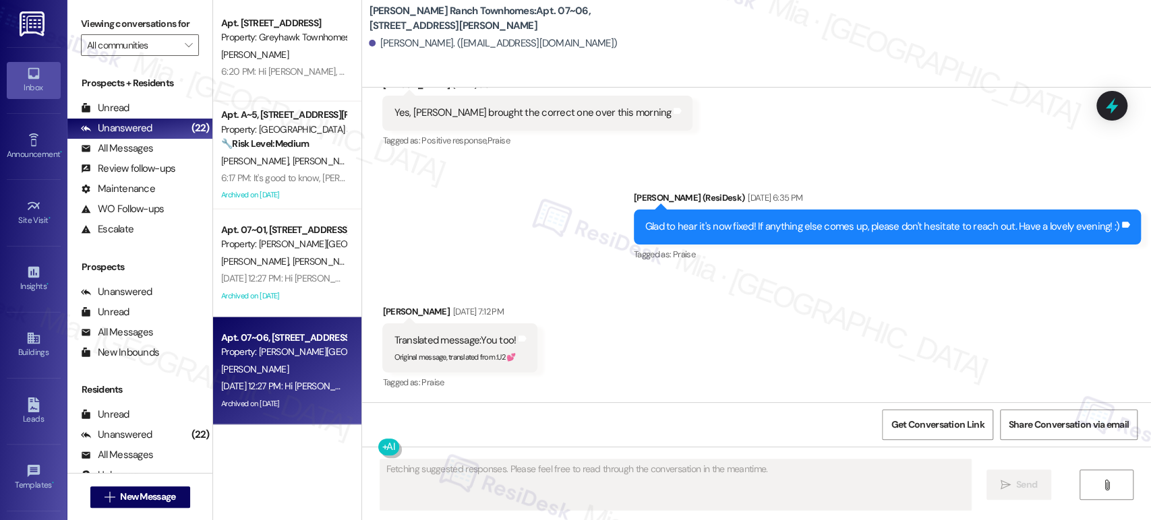
click at [300, 371] on div "[PERSON_NAME]" at bounding box center [283, 369] width 127 height 17
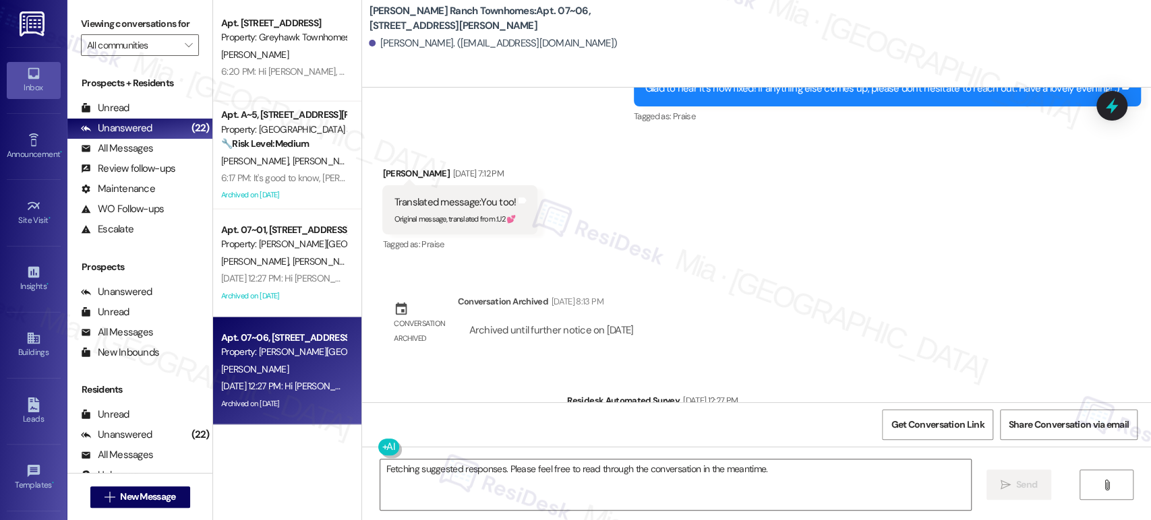
scroll to position [952, 0]
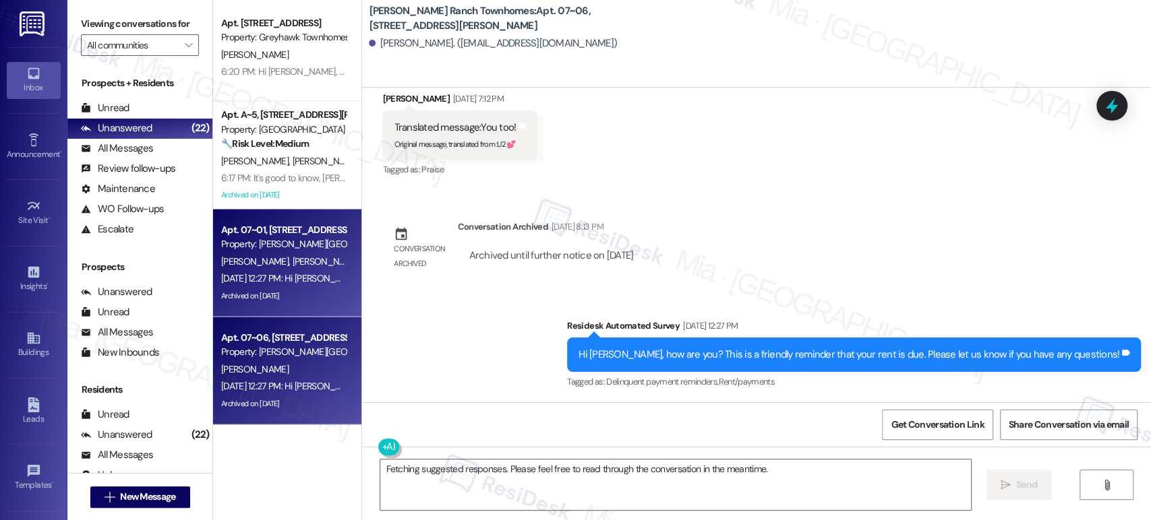
click at [276, 256] on span "J. Aguilar-Vazquez" at bounding box center [256, 261] width 71 height 12
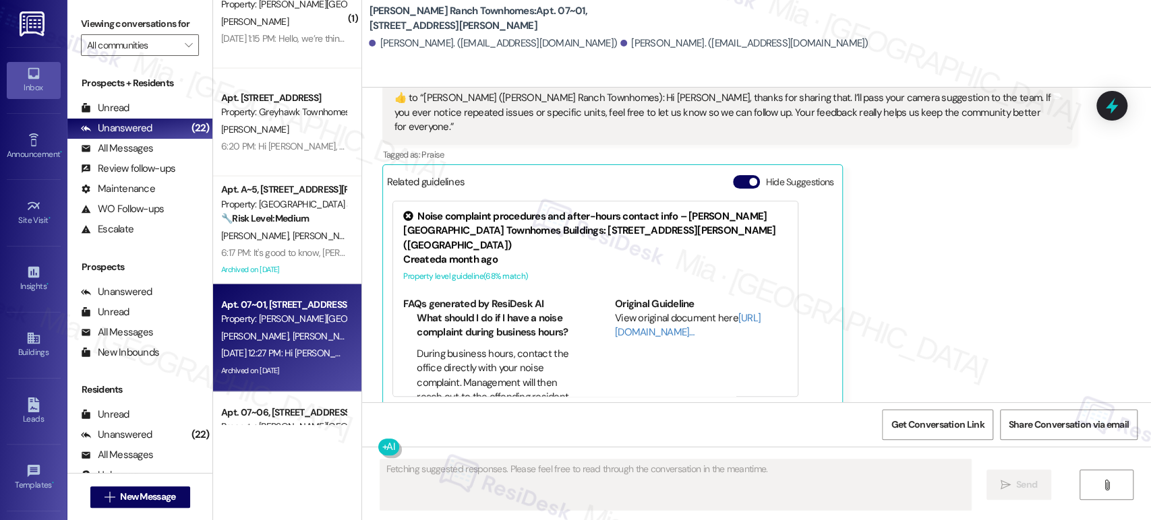
scroll to position [1798, 0]
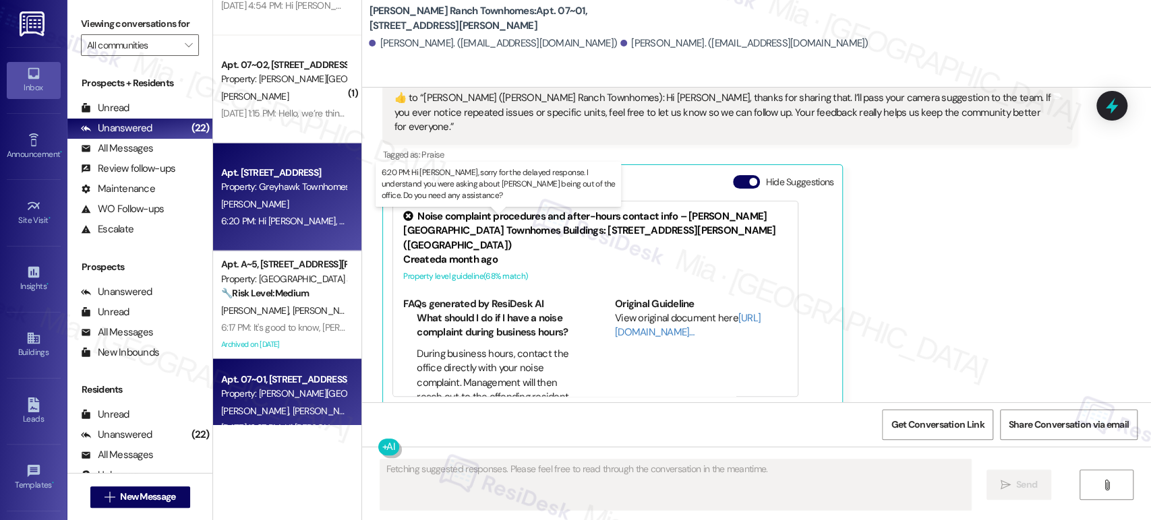
click at [297, 221] on div "6:20 PM: Hi Cameron, sorry for the delayed response. I understand you were aski…" at bounding box center [551, 221] width 660 height 12
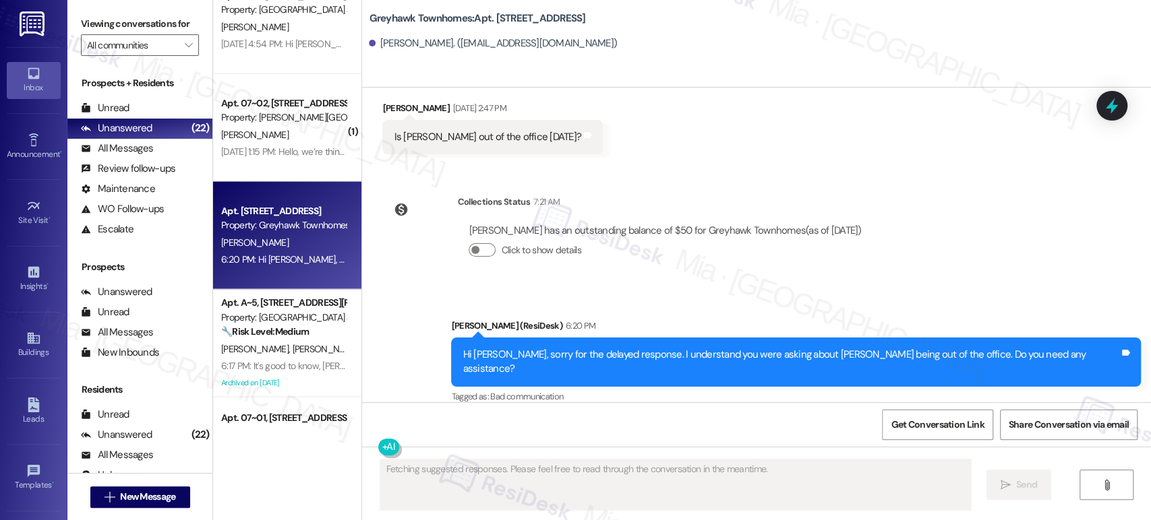
scroll to position [1723, 0]
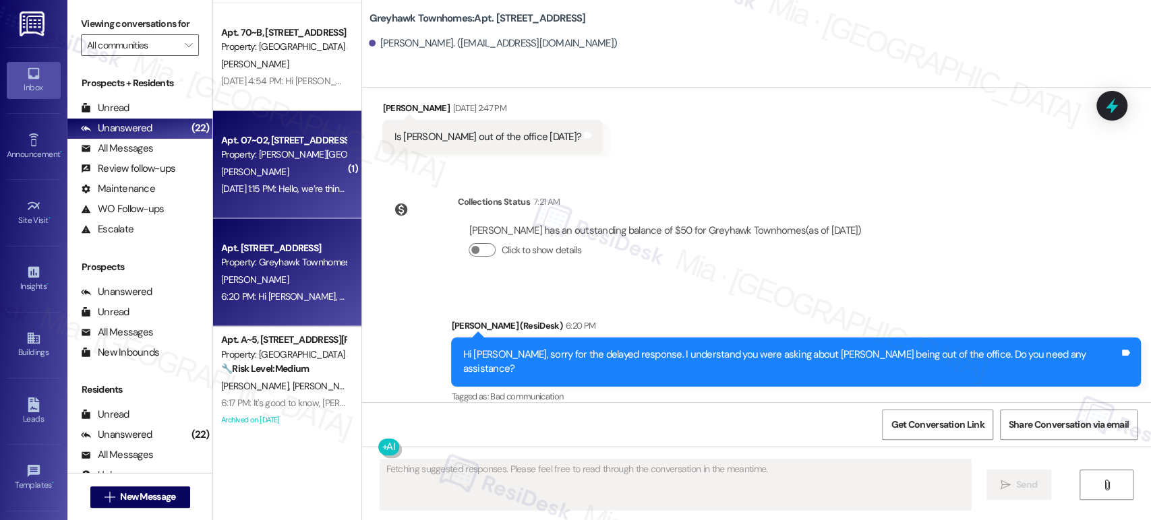
click at [264, 173] on div "D. Langkilde" at bounding box center [283, 171] width 127 height 17
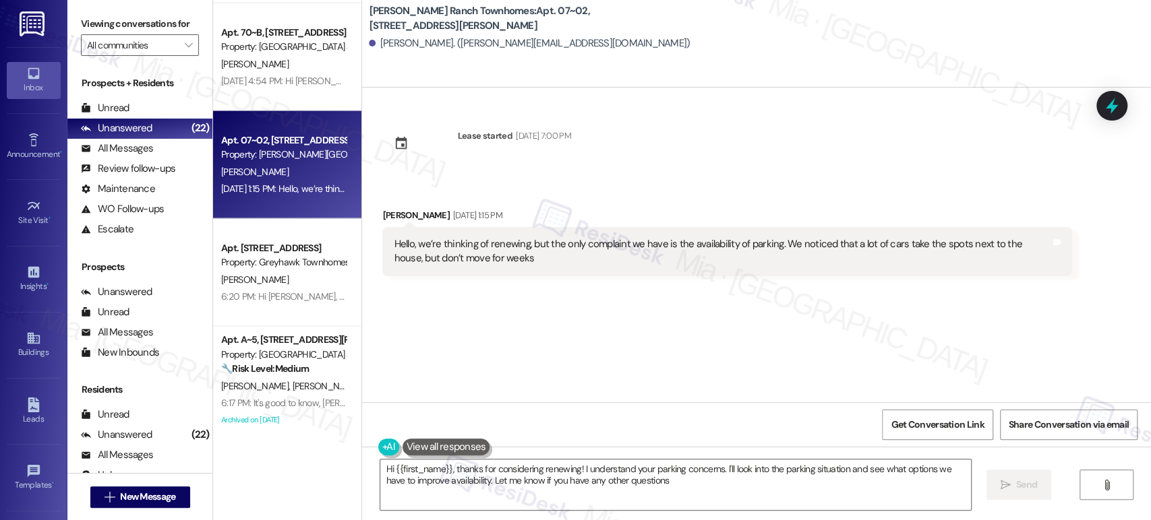
type textarea "Hi {{first_name}}, thanks for considering renewing! I understand your parking c…"
click at [933, 427] on span "Get Conversation Link" at bounding box center [936, 425] width 93 height 14
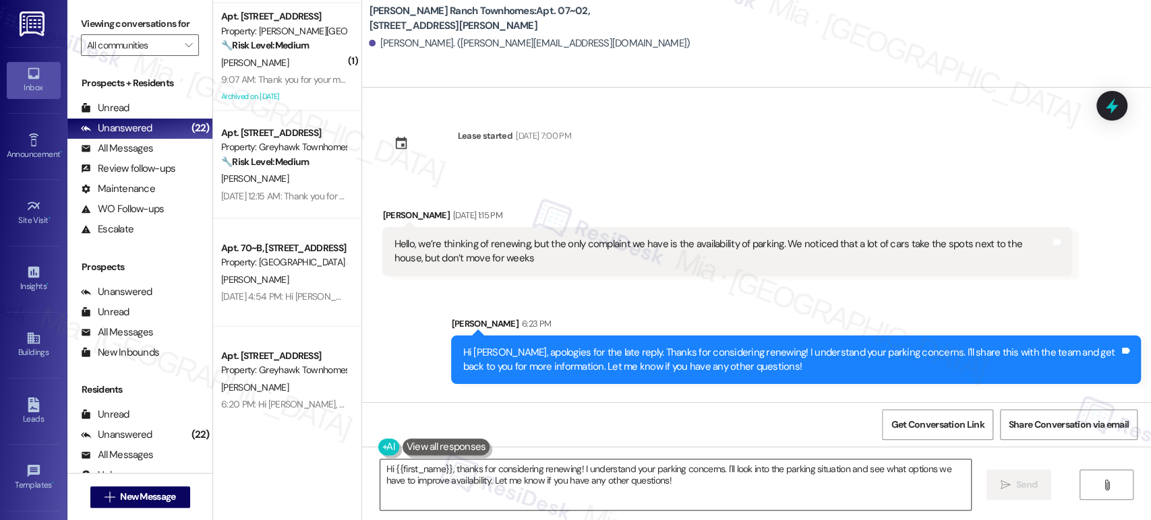
click at [581, 482] on textarea "Hi {{first_name}}, thanks for considering renewing! I understand your parking c…" at bounding box center [675, 485] width 590 height 51
click at [1118, 106] on icon at bounding box center [1111, 105] width 23 height 23
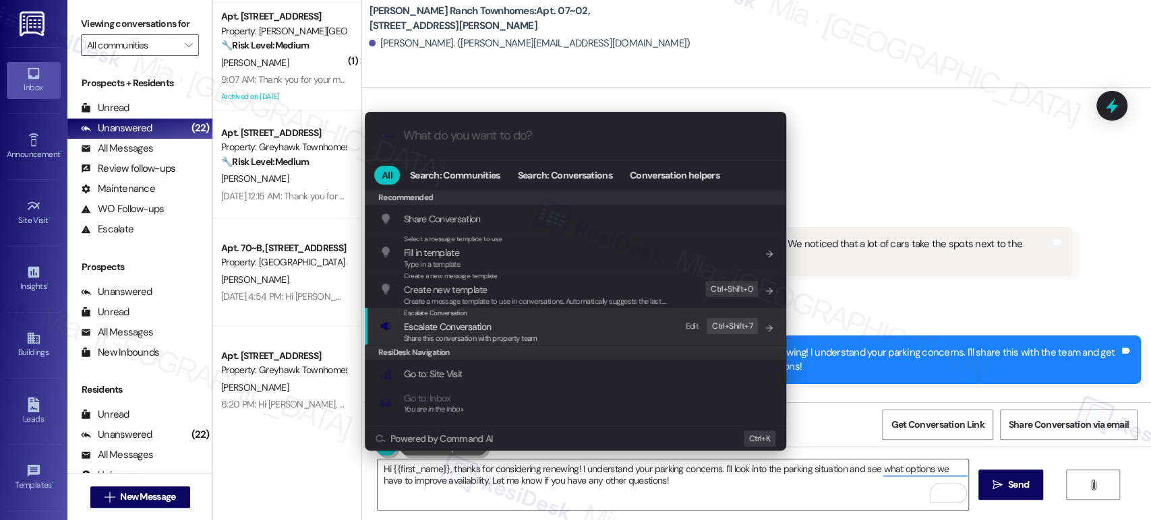
click at [468, 324] on span "Escalate Conversation" at bounding box center [447, 327] width 87 height 12
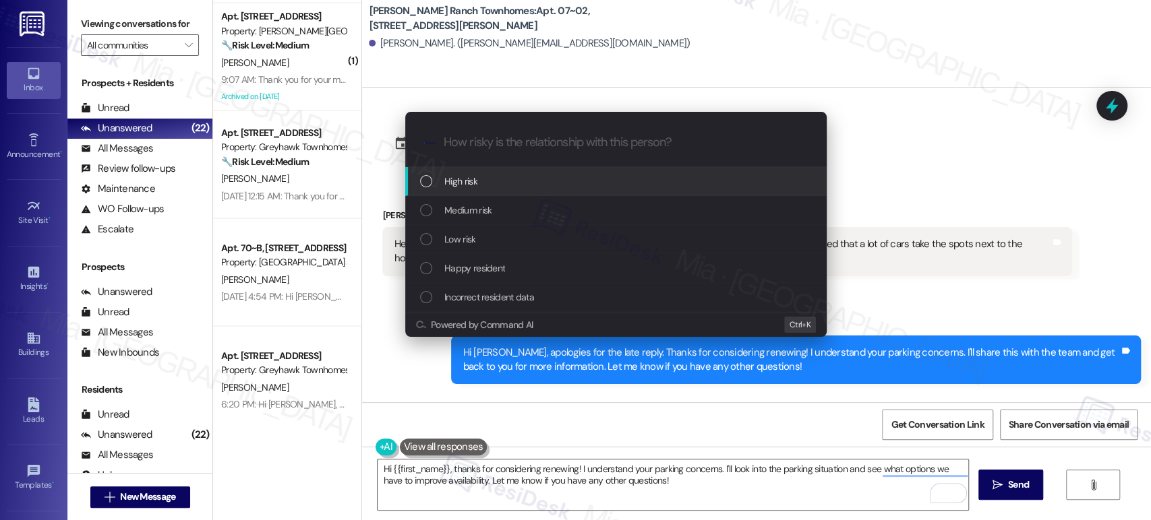
paste input "thinking of renewing, but the only complaint we have is the availability of par…"
type input "thinking of renewing, but the only complaint we have is the availability of par…"
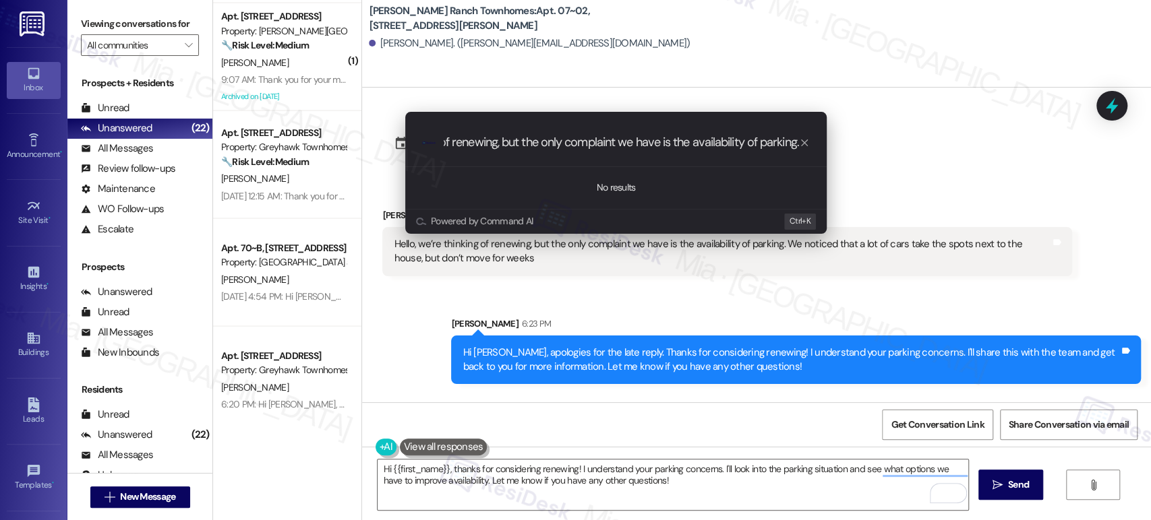
scroll to position [0, 0]
drag, startPoint x: 450, startPoint y: 144, endPoint x: 419, endPoint y: 144, distance: 31.7
click at [419, 144] on div ".cls-1{fill:#0a055f;}.cls-2{fill:#0cc4c4;} resideskLogoBlueOrange thinking of r…" at bounding box center [615, 143] width 421 height 48
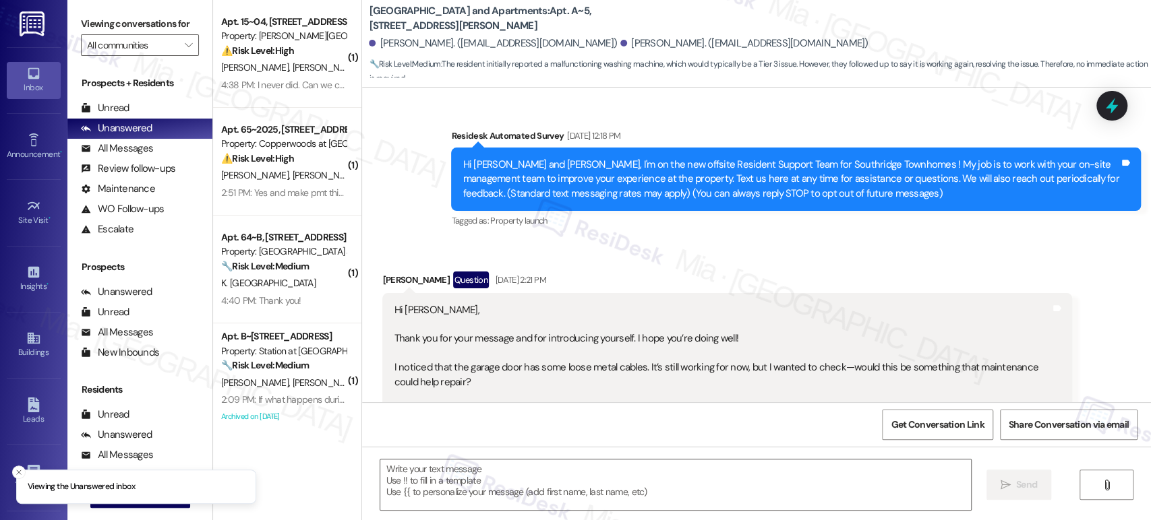
scroll to position [4864, 0]
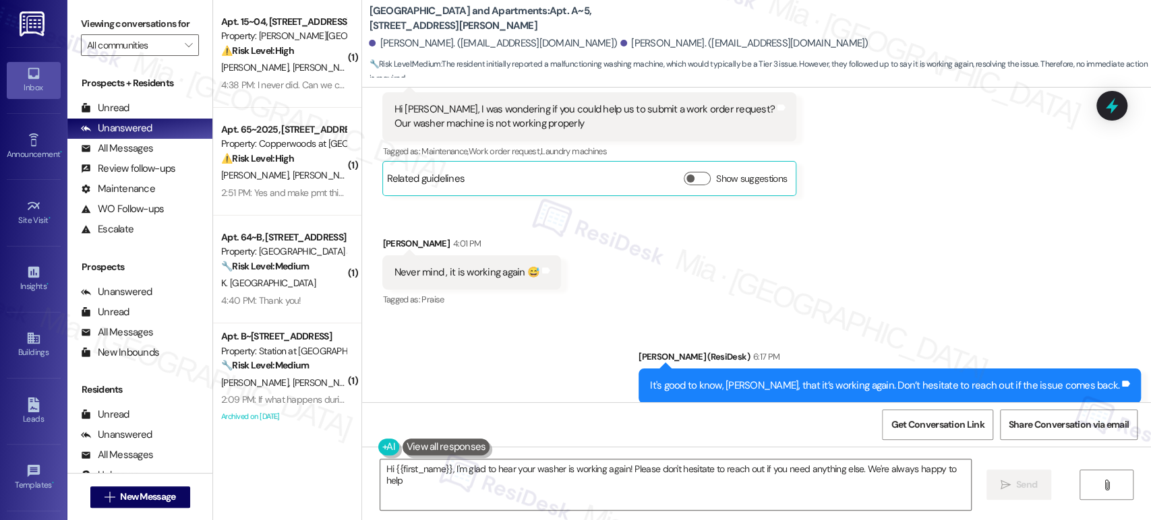
type textarea "Hi {{first_name}}, I'm glad to hear your washer is working again! Please don't …"
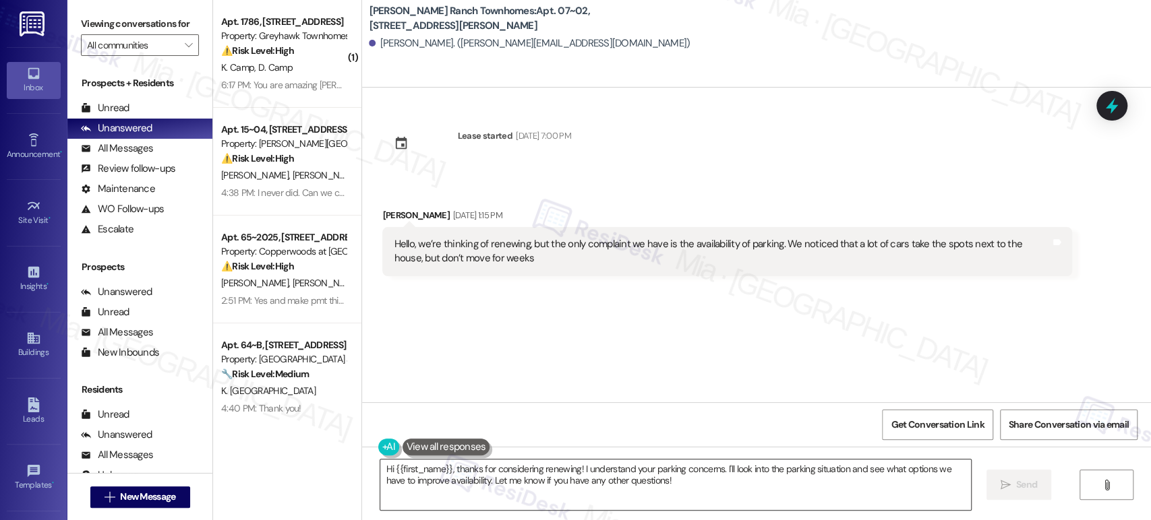
click at [447, 470] on textarea "Hi {{first_name}}, thanks for considering renewing! I understand your parking c…" at bounding box center [675, 485] width 590 height 51
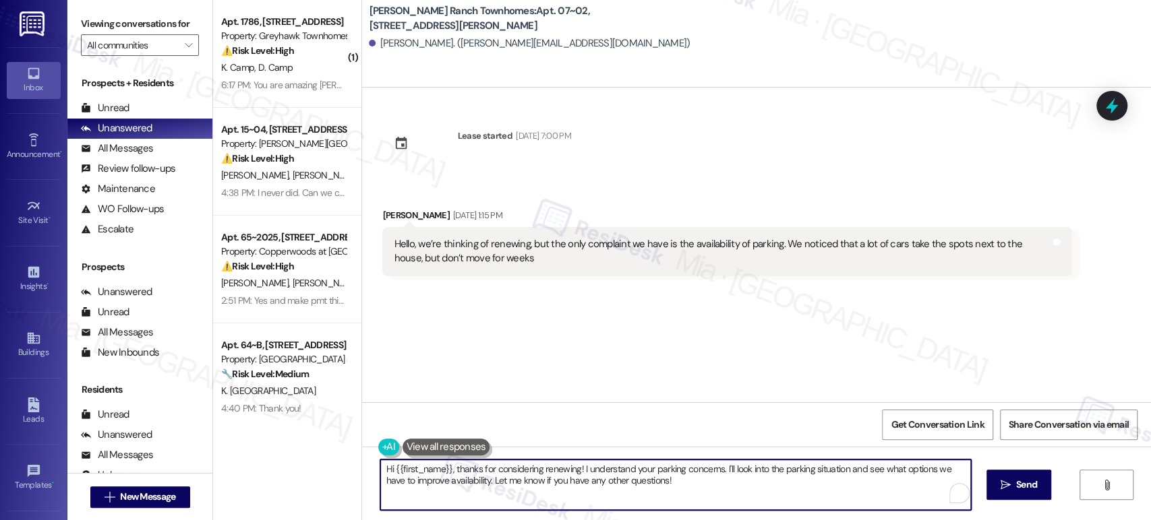
paste textarea "pologies for the late reply."
click at [678, 468] on textarea "Hi {{first_name}}, pologies for the late reply. Thanks for considering renewing…" at bounding box center [672, 485] width 590 height 51
click at [677, 468] on textarea "Hi {{first_name}}, pologies for the late reply. Thanks for considering renewing…" at bounding box center [672, 485] width 590 height 51
click at [739, 479] on textarea "Hi {{first_name}}, pologies for the late reply. Thanks for considering renewing…" at bounding box center [672, 485] width 590 height 51
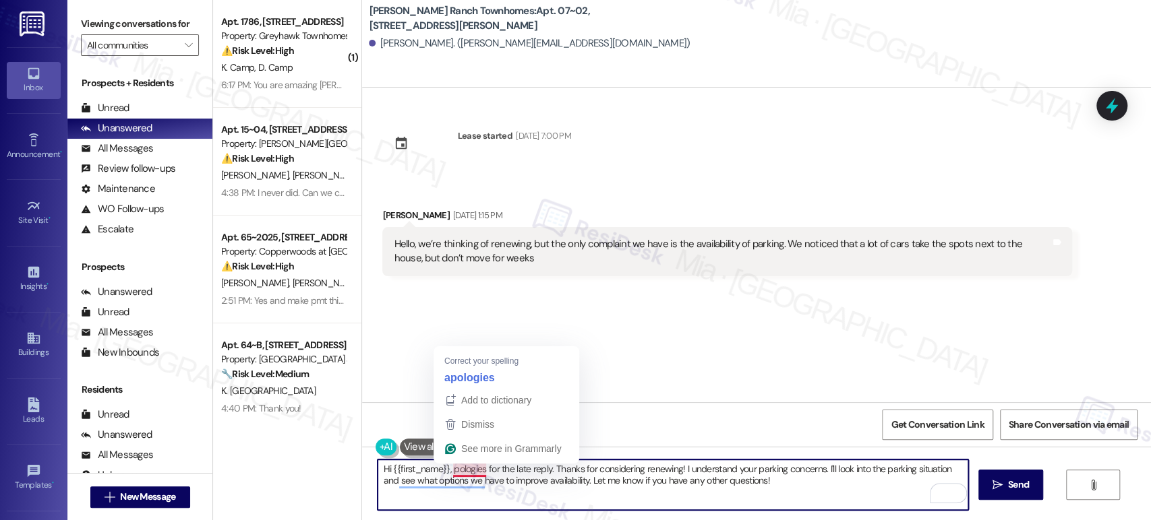
click at [443, 469] on textarea "Hi {{first_name}}, pologies for the late reply. Thanks for considering renewing…" at bounding box center [672, 485] width 590 height 51
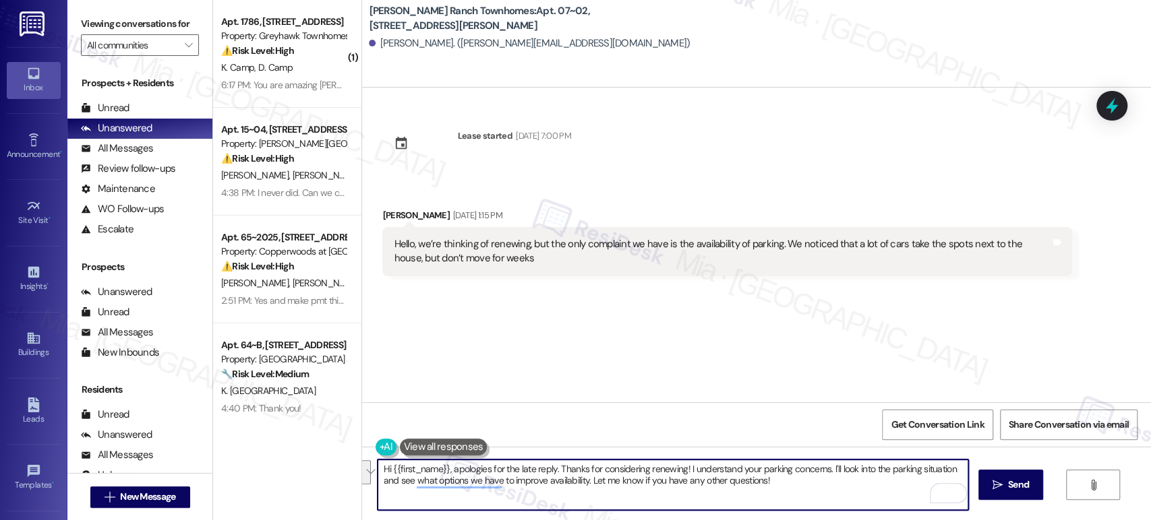
drag, startPoint x: 830, startPoint y: 469, endPoint x: 578, endPoint y: 484, distance: 252.5
click at [578, 484] on textarea "Hi {{first_name}}, apologies for the late reply. Thanks for considering renewin…" at bounding box center [672, 485] width 590 height 51
click at [463, 479] on textarea "Hi {{first_name}}, apologies for the late reply. Thanks for considering renewin…" at bounding box center [672, 485] width 590 height 51
click at [692, 484] on textarea "Hi {{first_name}}, apologies for the late reply. Thanks for considering renewin…" at bounding box center [672, 485] width 590 height 51
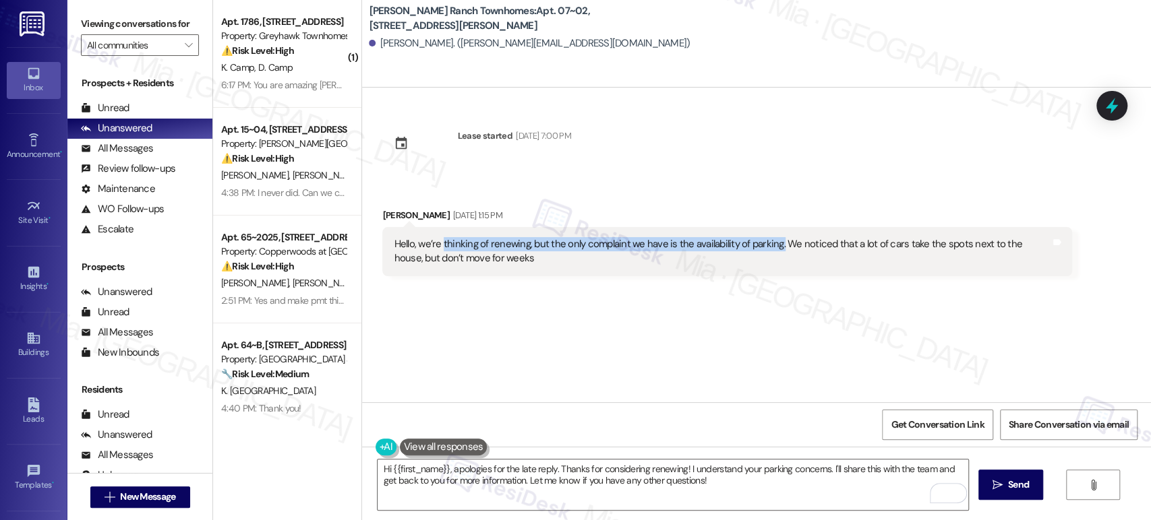
drag, startPoint x: 434, startPoint y: 246, endPoint x: 767, endPoint y: 243, distance: 333.0
click at [767, 243] on div "Hello, we’re thinking of renewing, but the only complaint we have is the availa…" at bounding box center [722, 251] width 656 height 29
copy div "thinking of renewing, but the only complaint we have is the availability of par…"
click at [1009, 484] on span "Send" at bounding box center [1018, 485] width 21 height 14
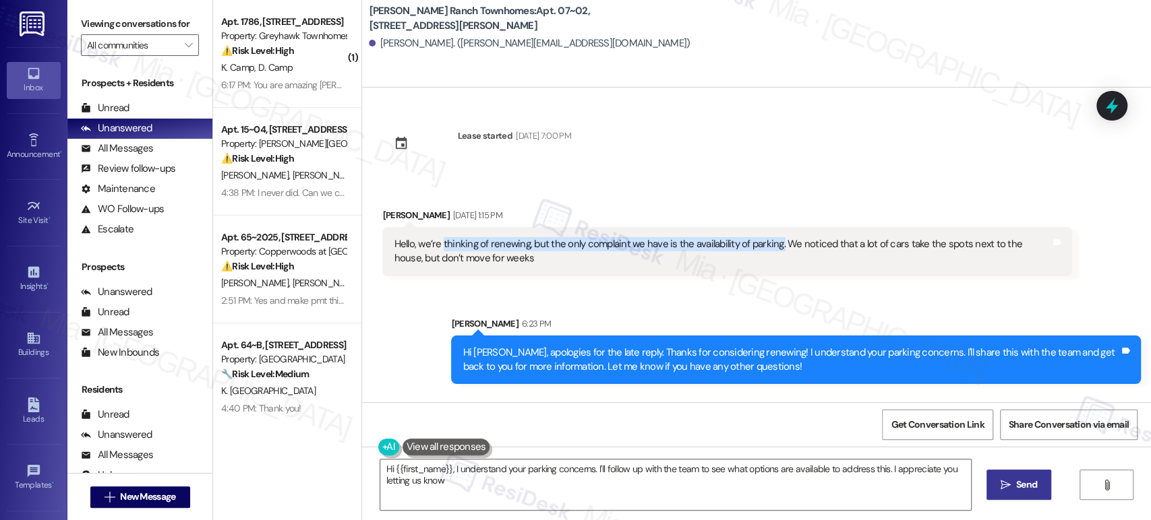
type textarea "Hi {{first_name}}, I understand your parking concerns. I'll follow up with the …"
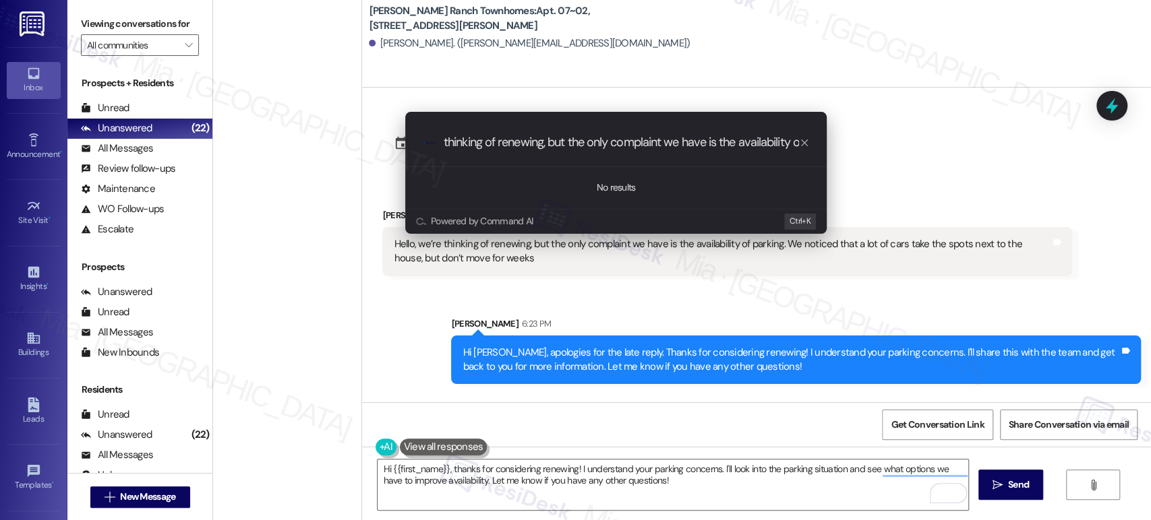
scroll to position [1723, 0]
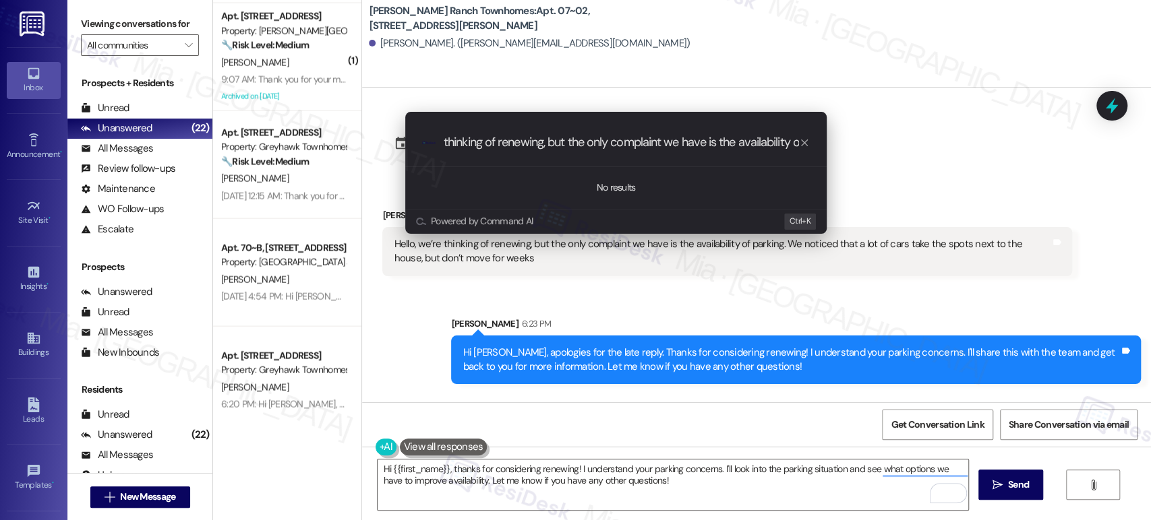
click at [675, 142] on input "thinking of renewing, but the only complaint we have is the availability of par…" at bounding box center [620, 142] width 355 height 14
type input "thinking of renewing, but the only complaint they have is the availability of p…"
click at [477, 141] on input "thinking of renewing, but the only complaint they have is the availability of p…" at bounding box center [620, 142] width 355 height 14
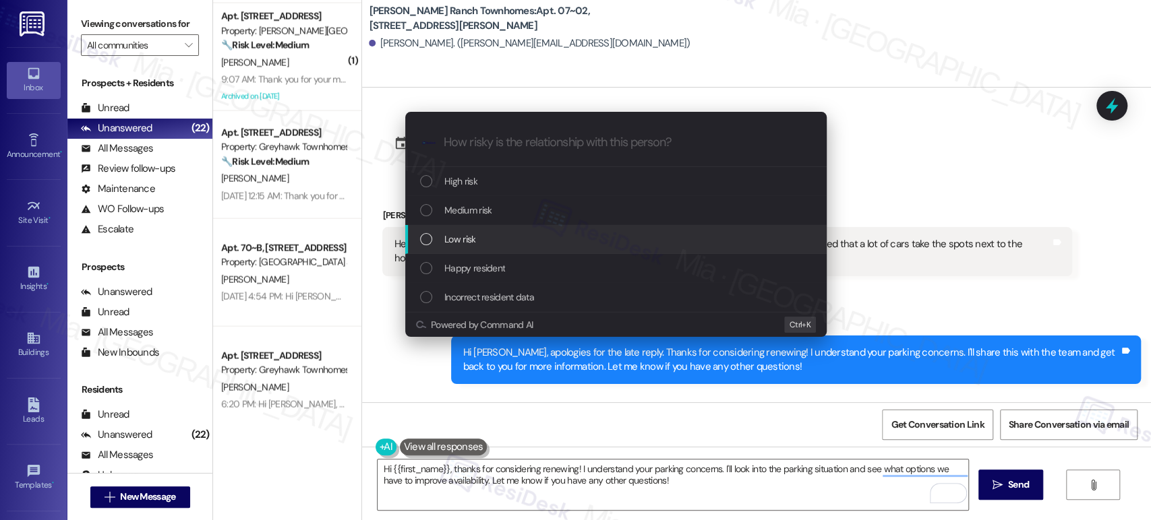
click at [433, 232] on div "Low risk" at bounding box center [617, 239] width 394 height 15
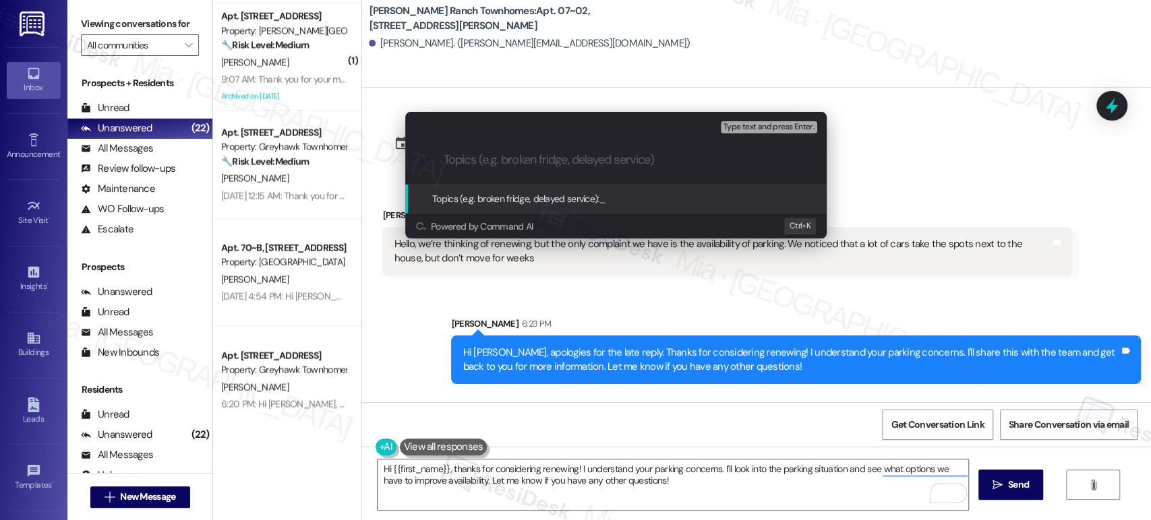
paste input "thinking of renewing, but the only complaint they have is the availability of p…"
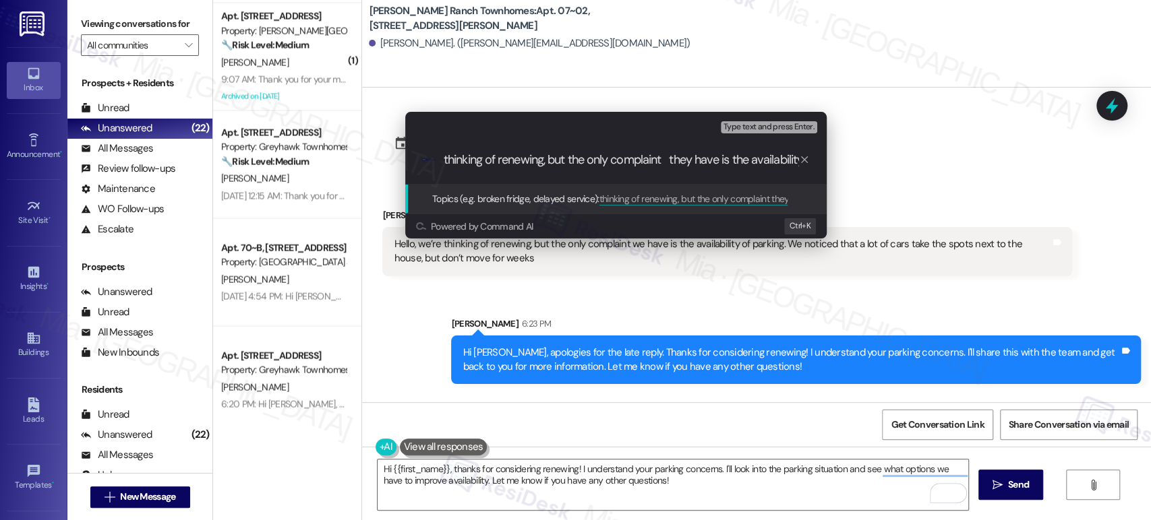
drag, startPoint x: 534, startPoint y: 162, endPoint x: 415, endPoint y: 162, distance: 118.6
click at [415, 162] on div ".cls-1{fill:#0a055f;}.cls-2{fill:#0cc4c4;} resideskLogoBlueOrange thinking of r…" at bounding box center [615, 160] width 421 height 48
click at [599, 158] on input "thinking of renewing, but the only complaint they have is the availability of p…" at bounding box center [620, 160] width 355 height 14
click at [673, 160] on input "thinking of renewing, but the only complaint they have is the availability of p…" at bounding box center [620, 160] width 355 height 14
type input "thinking of renewing, but the only complaint they have is the availability of p…"
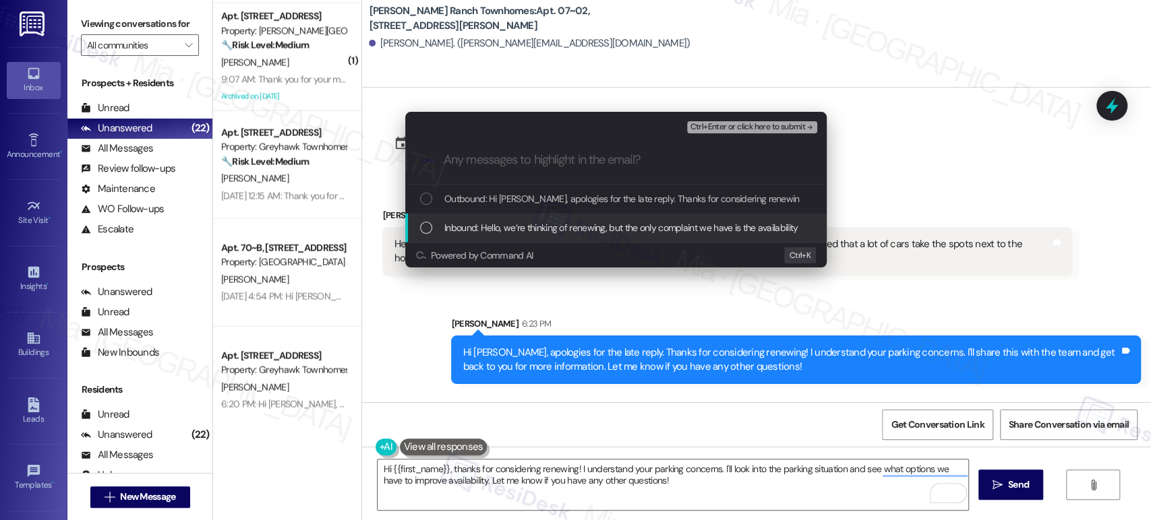
click at [419, 220] on div "Inbound: Hello, we’re thinking of renewing, but the only complaint we have is t…" at bounding box center [615, 228] width 421 height 29
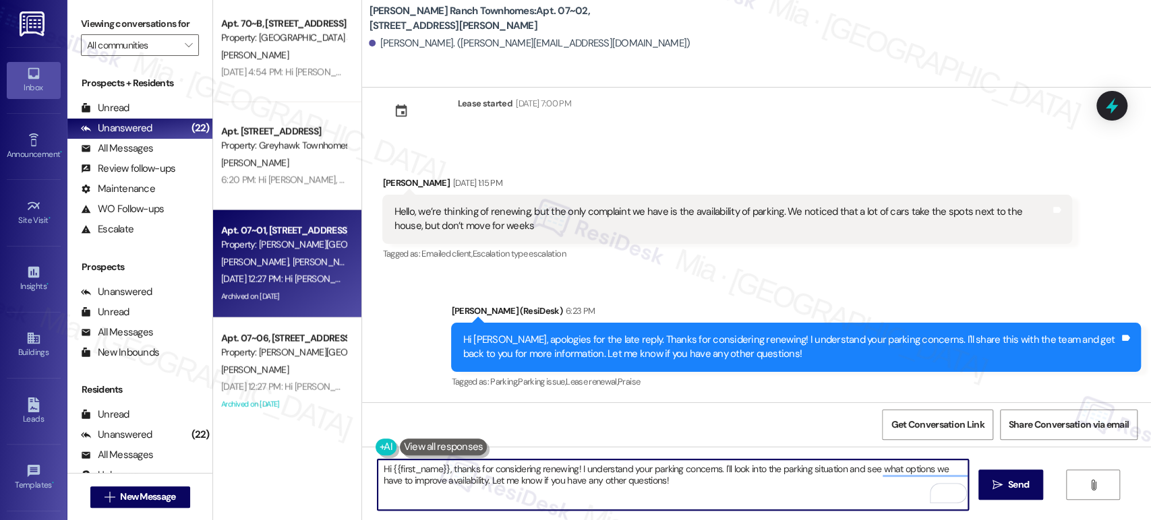
scroll to position [1947, 0]
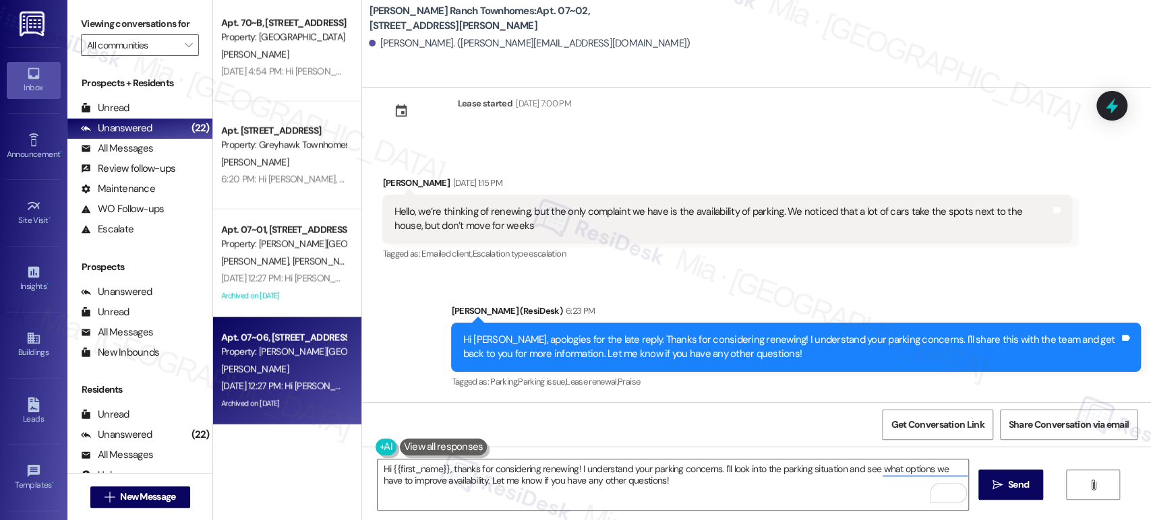
click at [280, 365] on div "[PERSON_NAME]" at bounding box center [283, 369] width 127 height 17
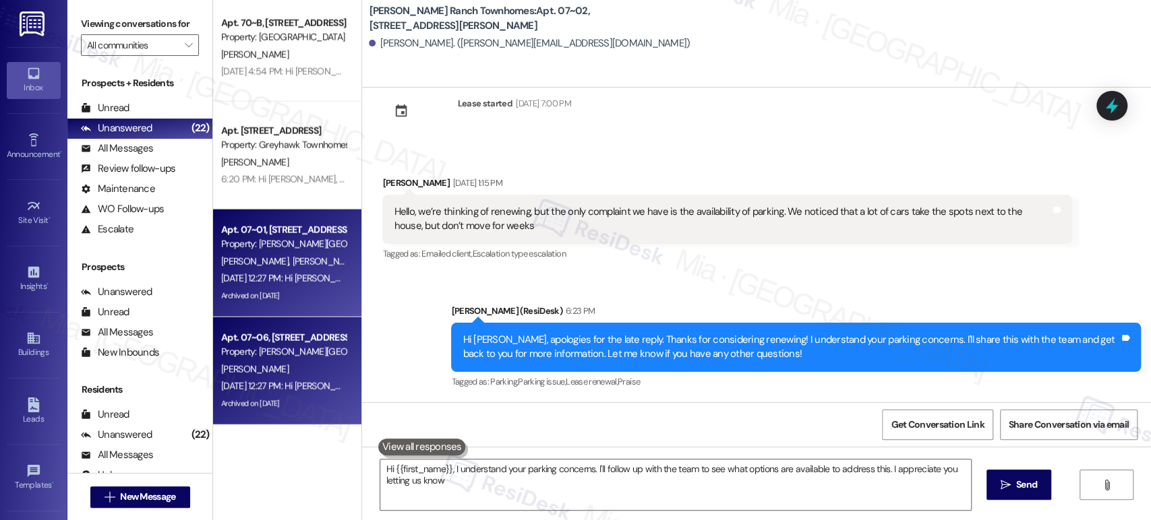
type textarea "Hi {{first_name}}, I understand your parking concerns. I'll follow up with the …"
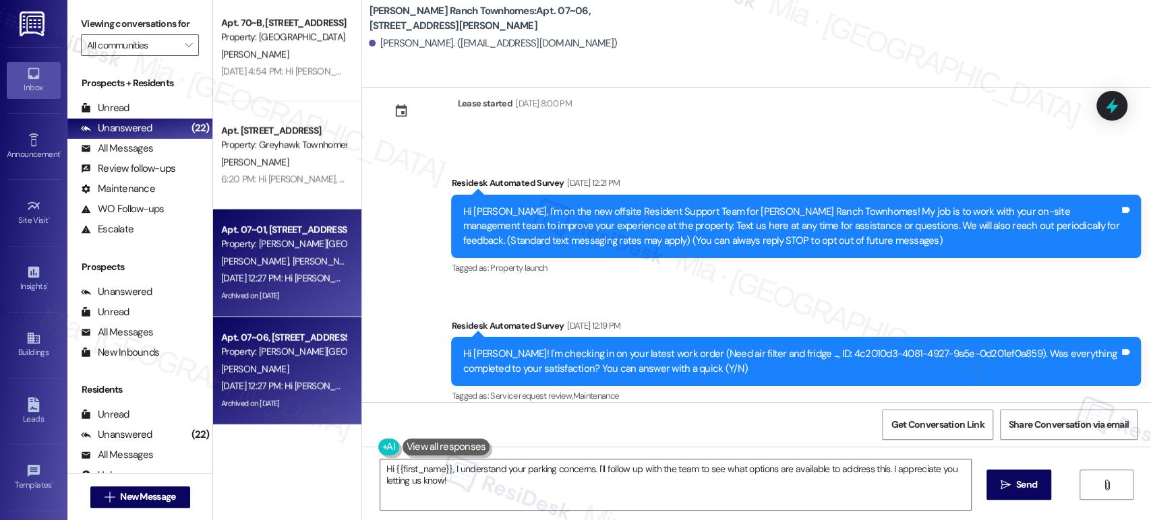
click at [272, 264] on span "[PERSON_NAME]" at bounding box center [256, 261] width 71 height 12
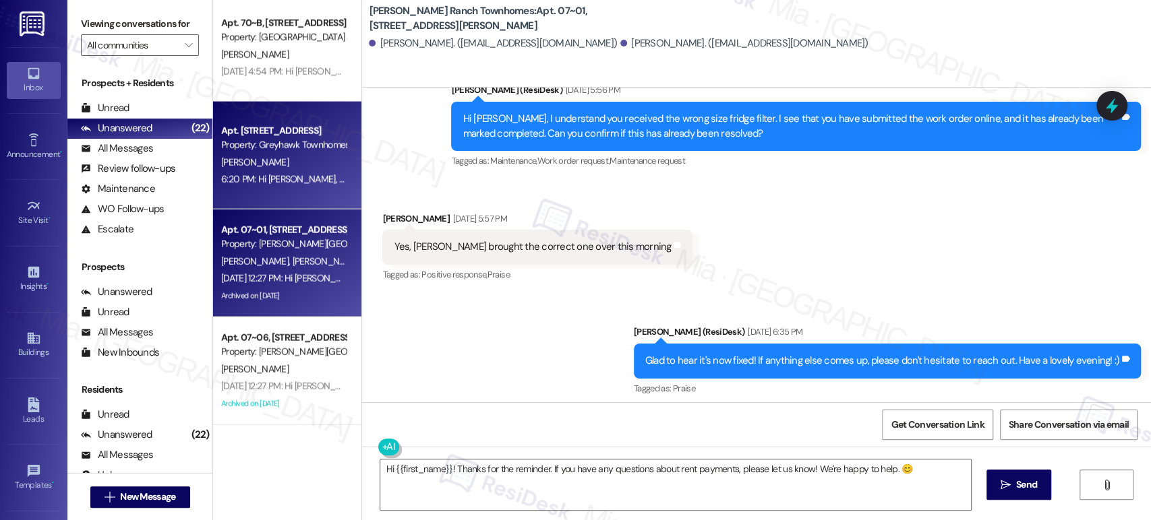
type textarea "Fetching suggested responses. Please feel free to read through the conversation…"
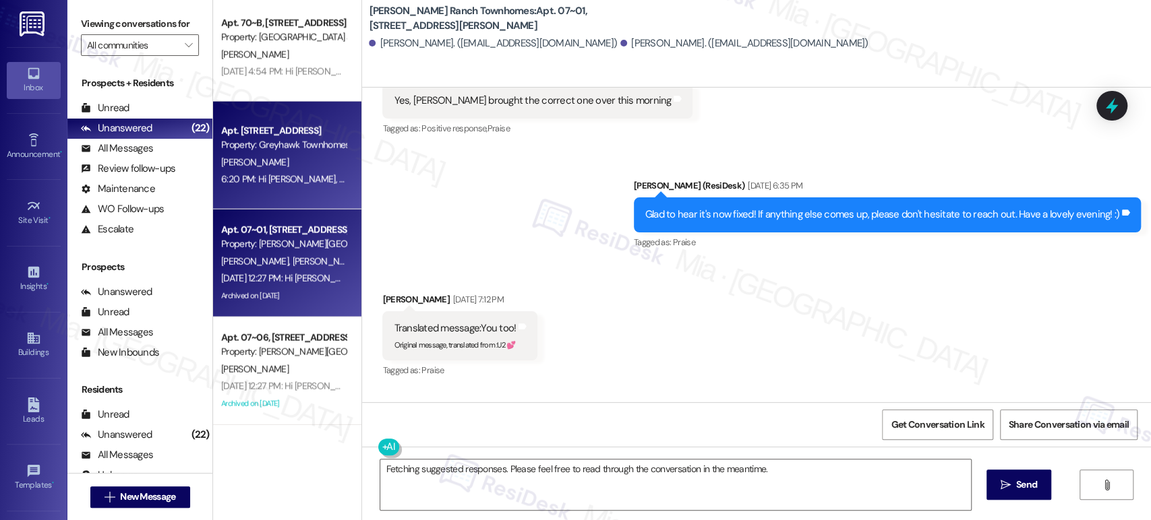
click at [280, 181] on div "6:20 PM: Hi Cameron, sorry for the delayed response. I understand you were aski…" at bounding box center [551, 179] width 660 height 12
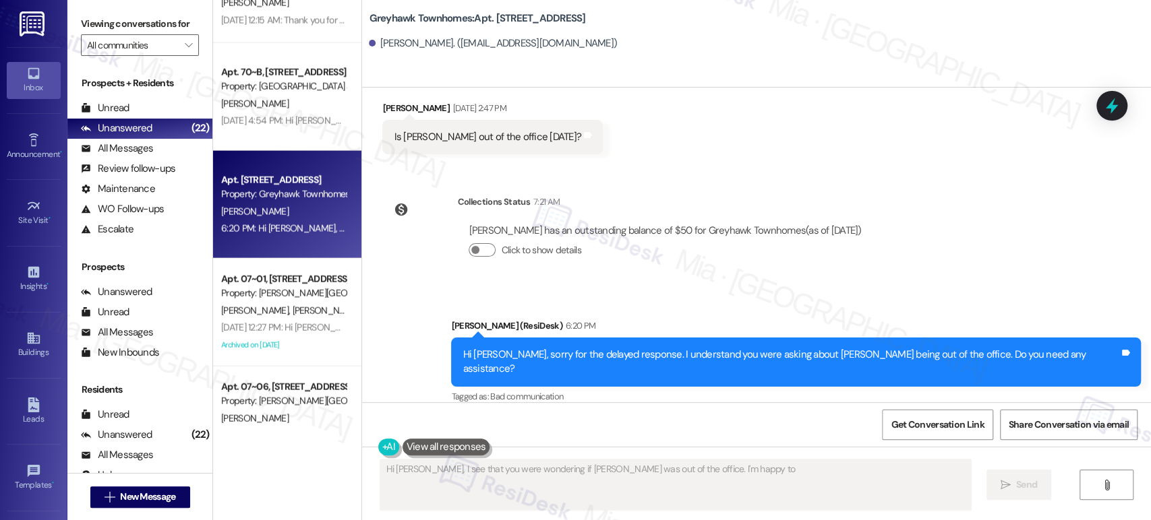
scroll to position [1872, 0]
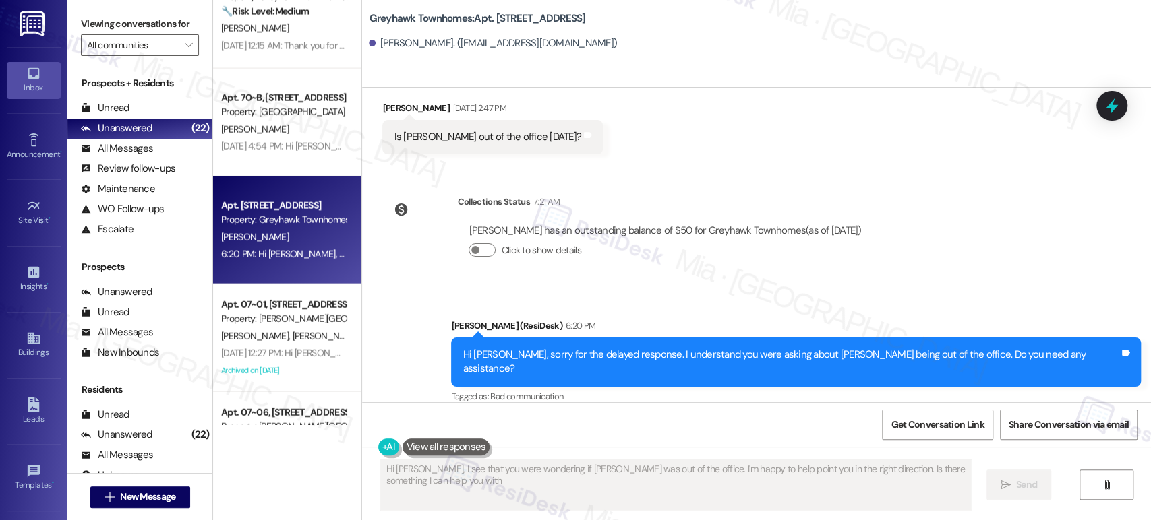
type textarea "Hi Cameron, I see that you were wondering if Alex was out of the office. I'm ha…"
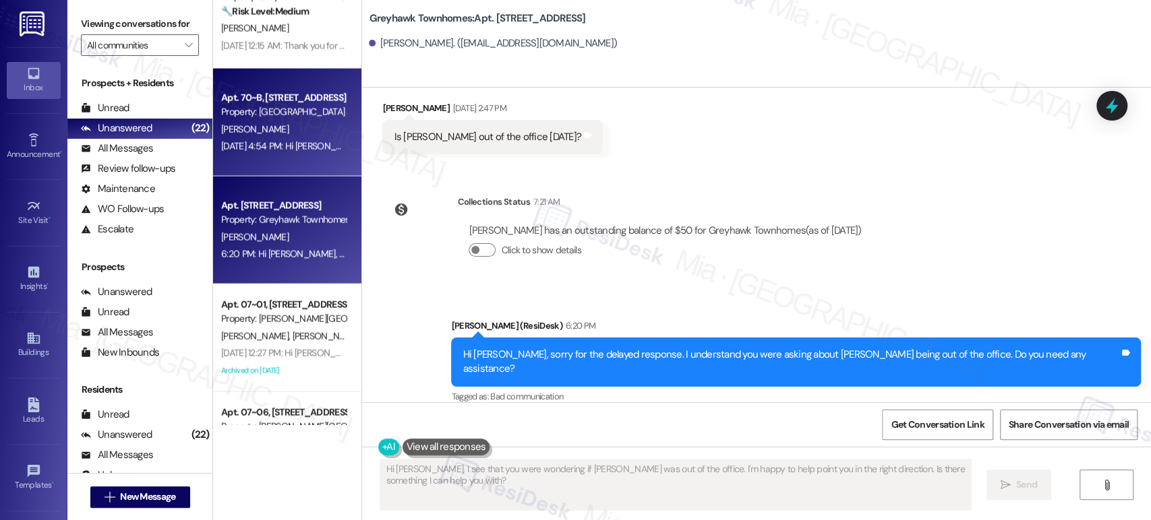
click at [288, 157] on div "Apt. 70~B, 255 West 2700 North Property: The Cove at Pleasant View R. Moya Sep …" at bounding box center [287, 123] width 148 height 108
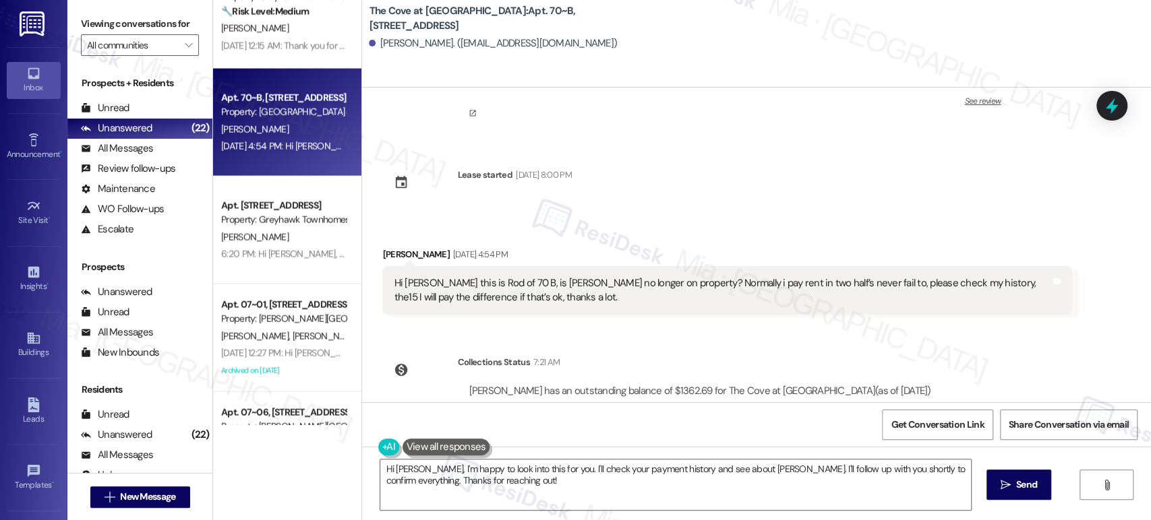
scroll to position [181, 0]
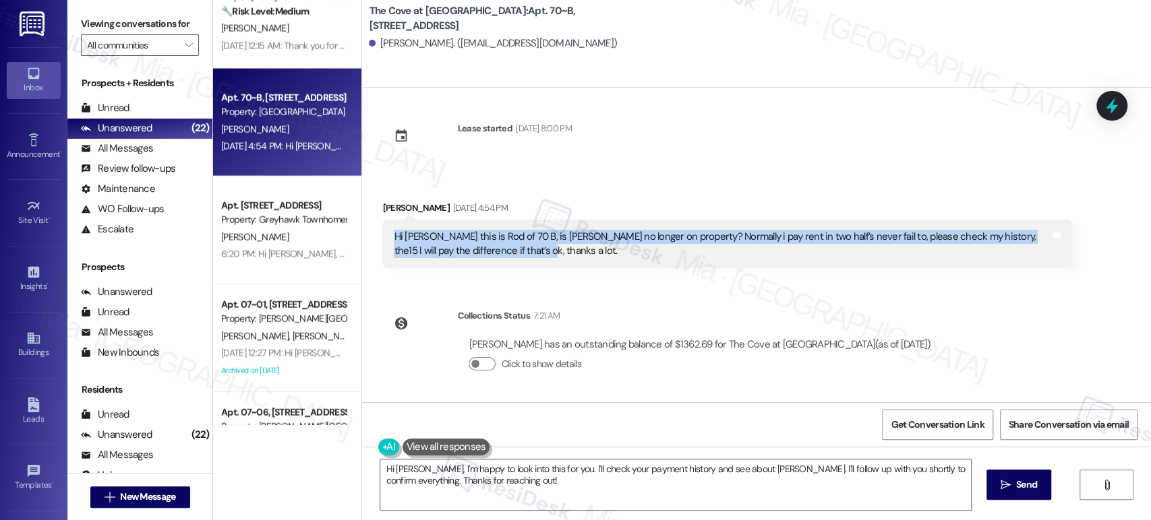
drag, startPoint x: 485, startPoint y: 252, endPoint x: 384, endPoint y: 235, distance: 103.2
click at [392, 235] on div "Hi Sarah this is Rod of 70 B, is Jesus no longer on property? Normally i pay re…" at bounding box center [721, 244] width 659 height 29
copy div "Hi Sarah this is Rod of 70 B, is Jesus no longer on property? Normally i pay re…"
click at [456, 485] on textarea "Hi Rod, I'm happy to look into this for you. I'll check your payment history an…" at bounding box center [675, 485] width 590 height 51
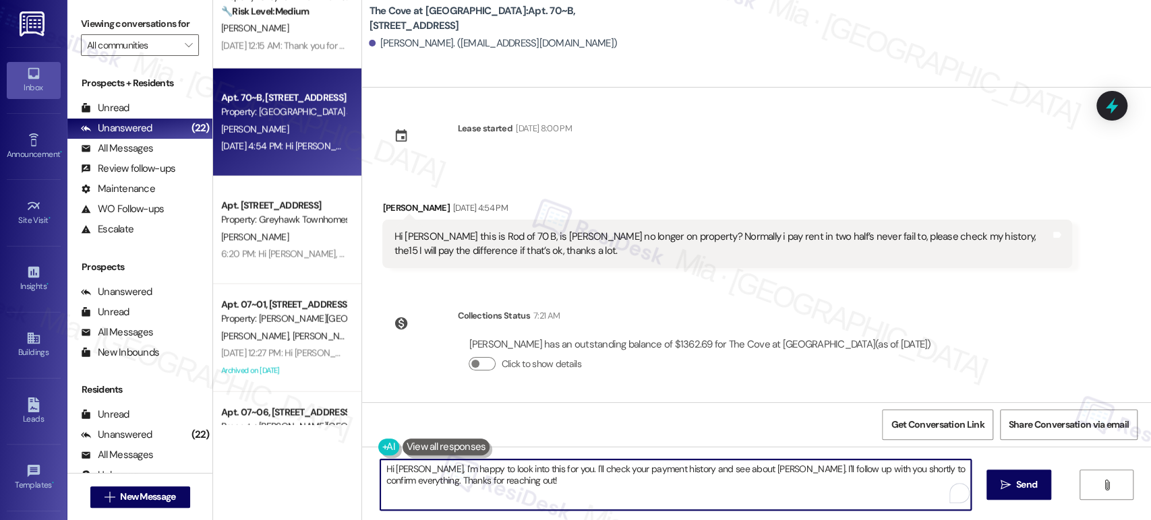
drag, startPoint x: 481, startPoint y: 484, endPoint x: 372, endPoint y: 462, distance: 110.6
click at [380, 460] on textarea "Hi Rod, I'm happy to look into this for you. I'll check your payment history an…" at bounding box center [675, 485] width 590 height 51
paste textarea "thanks for letting me know. I understand the situation, and I’ll check in with …"
click at [402, 473] on textarea "Hi Rod, thanks for letting me know. I understand the situation, and I’ll check …" at bounding box center [672, 485] width 590 height 51
click at [422, 473] on textarea "Hi Rod, apologies for the delay in getting back to you. Thanks for letting me k…" at bounding box center [672, 485] width 590 height 51
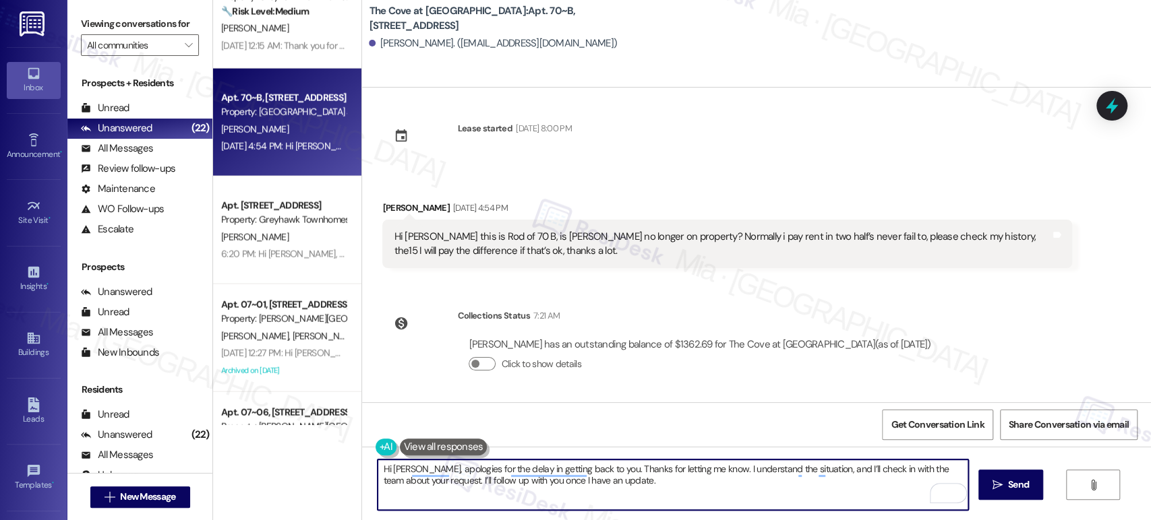
click at [483, 474] on textarea "Hi Rod, apologies for the delay in getting back to you. Thanks for letting me k…" at bounding box center [672, 485] width 590 height 51
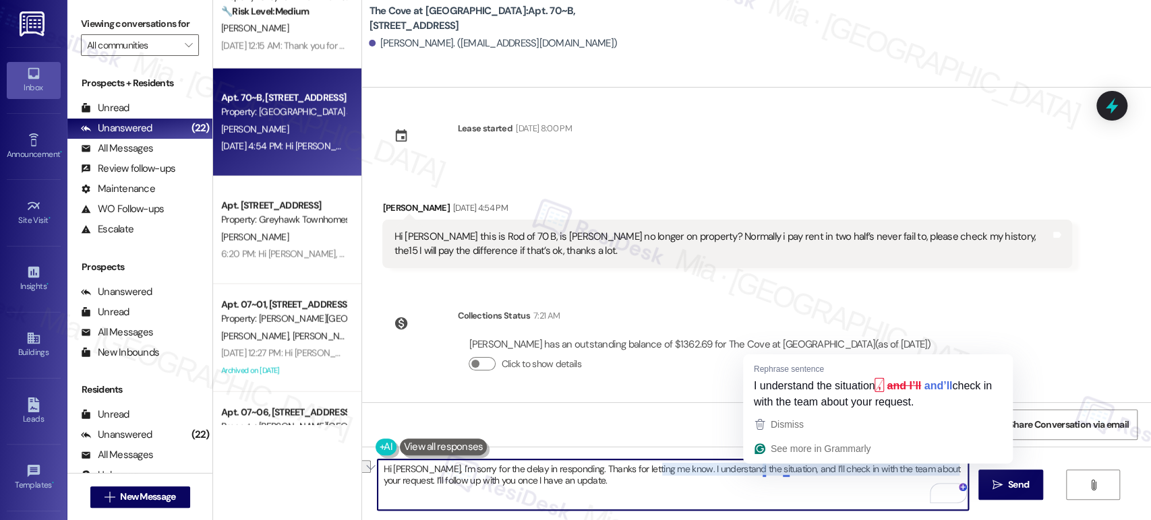
drag, startPoint x: 705, startPoint y: 473, endPoint x: 754, endPoint y: 470, distance: 49.3
click at [754, 470] on textarea "Hi Rod, I'm sorry for the delay in responding. Thanks for letting me know. I un…" at bounding box center [672, 485] width 590 height 51
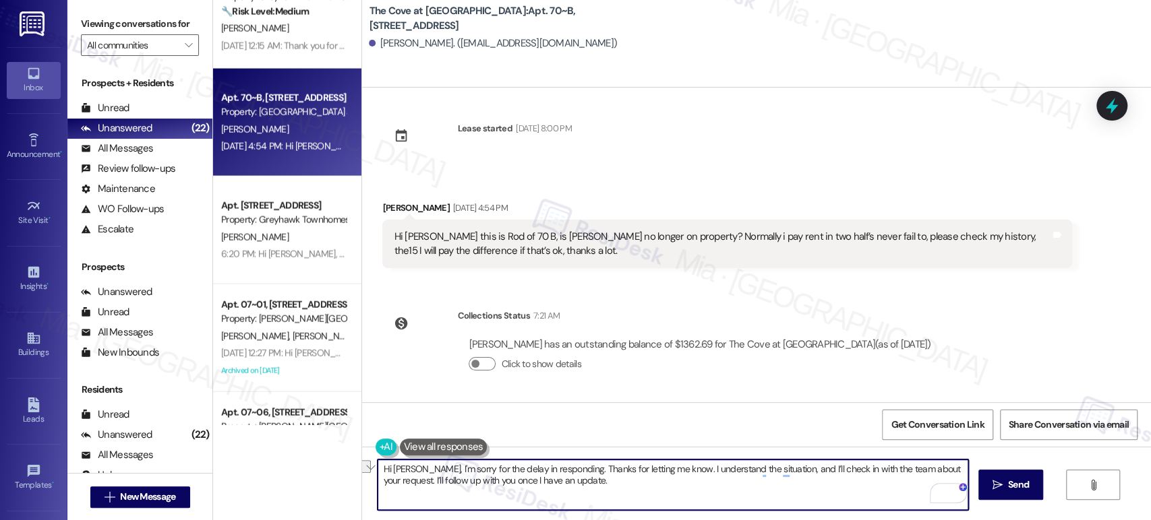
click at [814, 468] on textarea "Hi Rod, I'm sorry for the delay in responding. Thanks for letting me know. I un…" at bounding box center [672, 485] width 590 height 51
click at [808, 470] on textarea "Hi Rod, I'm sorry for the delay in responding. Thanks for letting me know. I un…" at bounding box center [672, 485] width 590 height 51
click at [768, 470] on textarea "Hi Rod, I'm sorry for the delay in responding. Thanks for letting me know. I un…" at bounding box center [672, 485] width 590 height 51
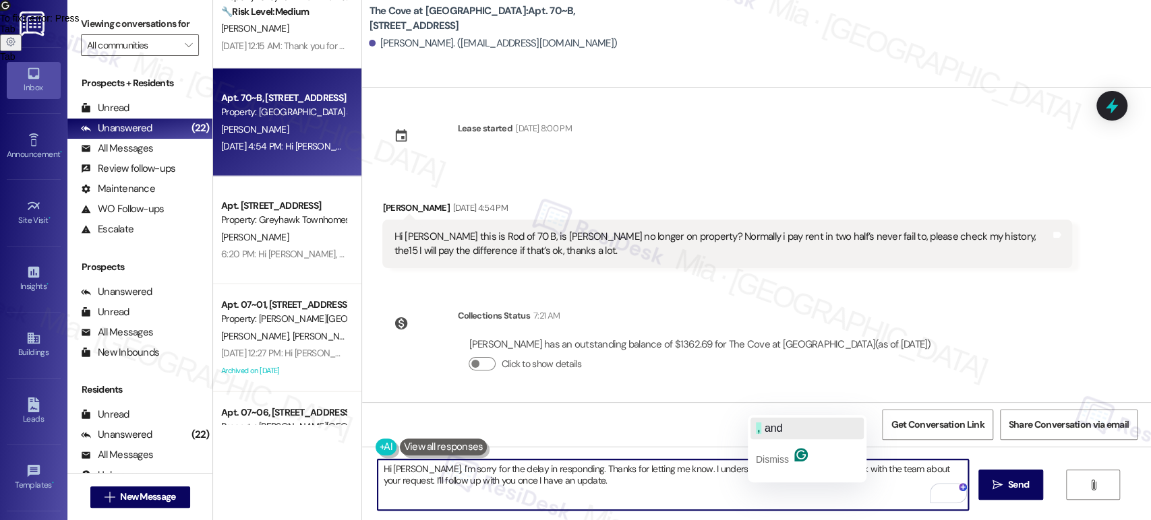
click at [773, 430] on span "and" at bounding box center [773, 428] width 18 height 11
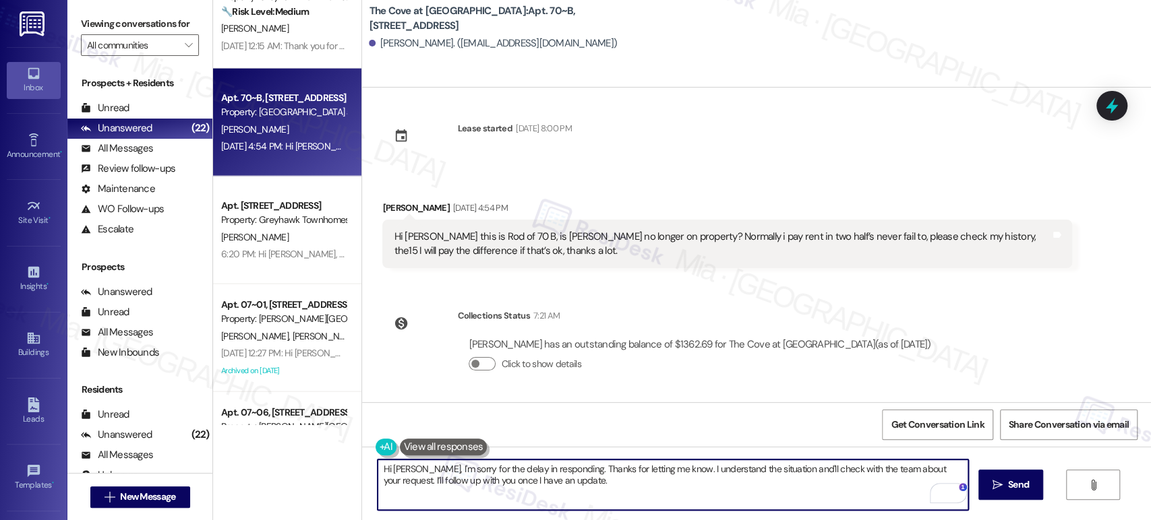
type textarea "Hi Rod, I'm sorry for the delay in responding. Thanks for letting me know. I un…"
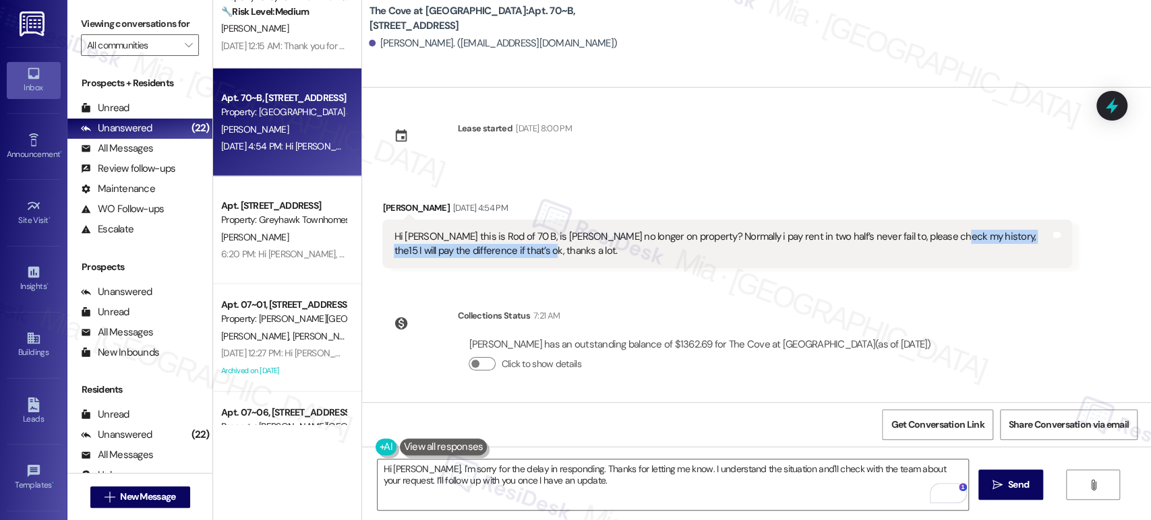
drag, startPoint x: 921, startPoint y: 239, endPoint x: 933, endPoint y: 253, distance: 18.6
click at [933, 253] on div "Hi Sarah this is Rod of 70 B, is Jesus no longer on property? Normally i pay re…" at bounding box center [722, 244] width 656 height 29
drag, startPoint x: 634, startPoint y: 235, endPoint x: 900, endPoint y: 255, distance: 266.3
click at [900, 255] on div "Hi Sarah this is Rod of 70 B, is Jesus no longer on property? Normally i pay re…" at bounding box center [722, 244] width 656 height 29
copy div "Normally i pay rent in two half’s never fail to, please check my history, the15…"
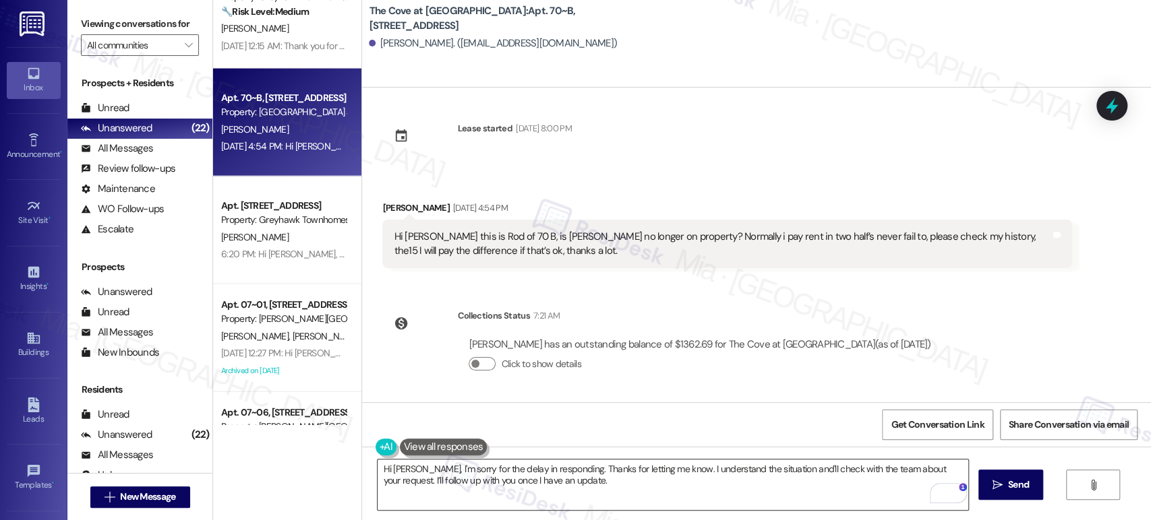
click at [636, 489] on textarea "Hi Rod, I'm sorry for the delay in responding. Thanks for letting me know. I un…" at bounding box center [672, 485] width 590 height 51
click at [1015, 489] on span "Send" at bounding box center [1018, 485] width 21 height 14
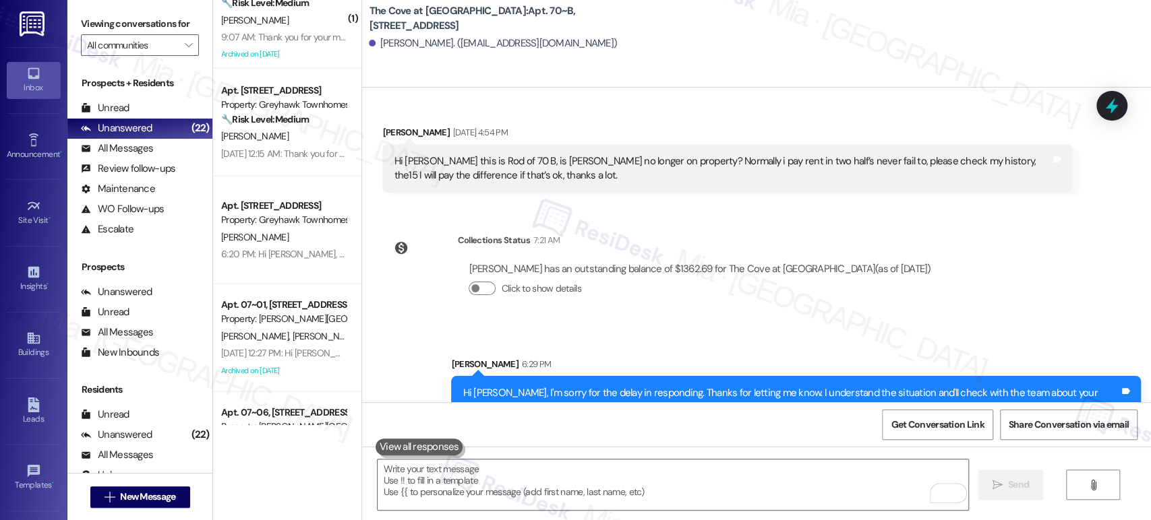
scroll to position [290, 0]
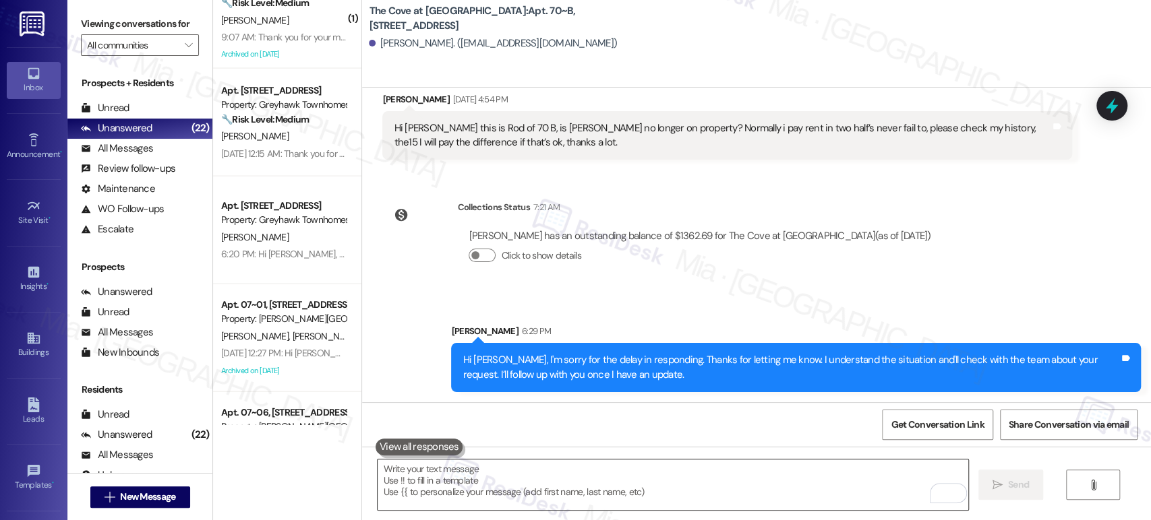
click at [496, 484] on textarea "To enrich screen reader interactions, please activate Accessibility in Grammarl…" at bounding box center [672, 485] width 590 height 51
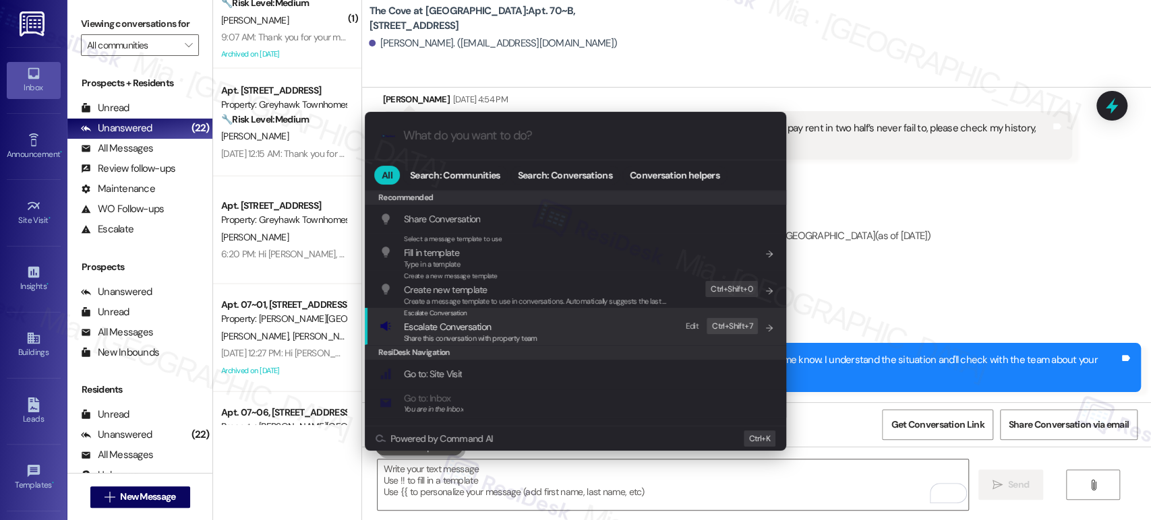
click at [431, 326] on span "Escalate Conversation" at bounding box center [447, 327] width 87 height 12
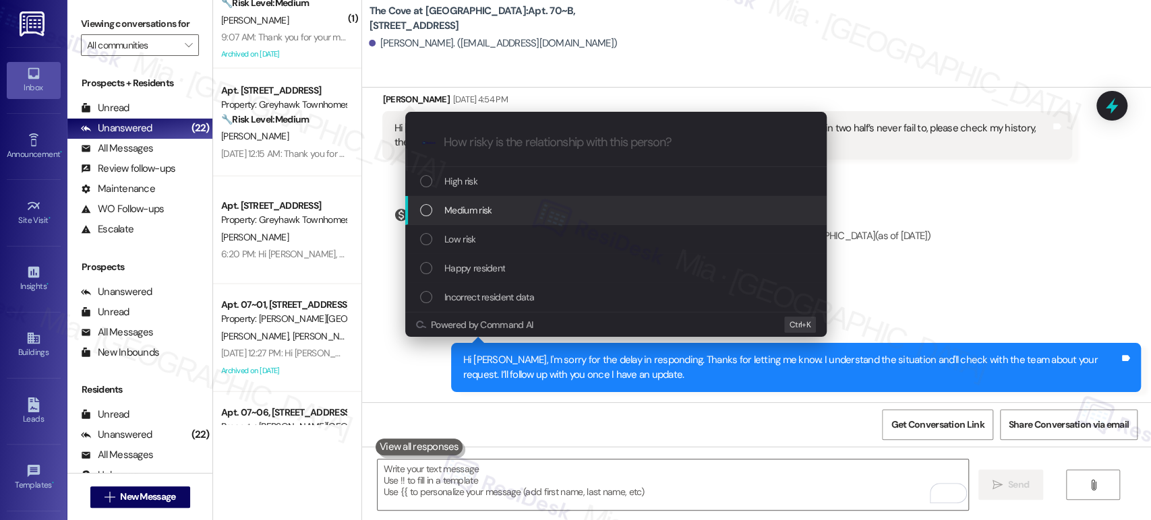
click at [474, 211] on span "Medium risk" at bounding box center [467, 210] width 47 height 15
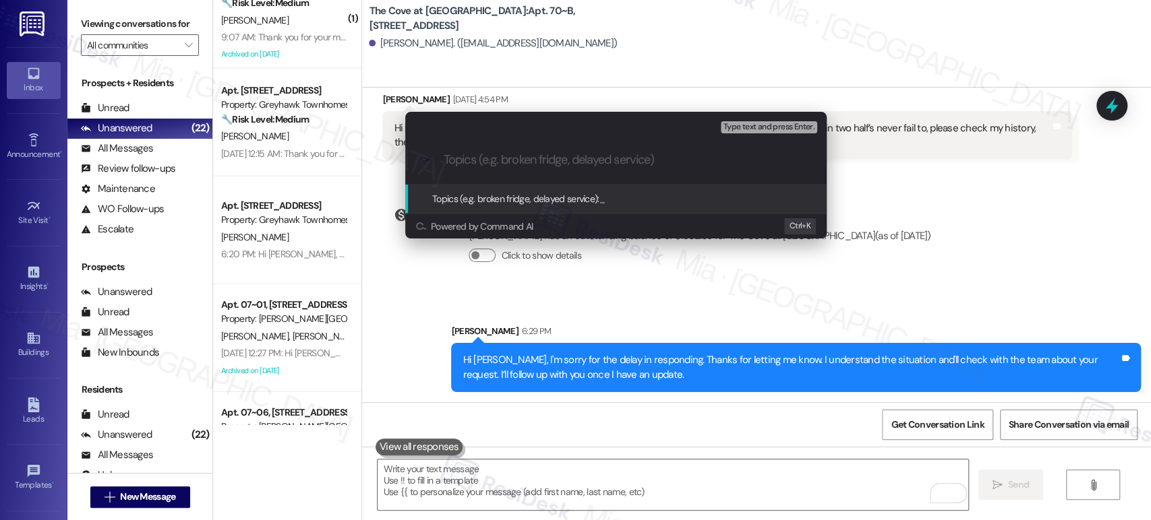
click at [534, 160] on input "Topics (e.g. broken fridge, delayed service)" at bounding box center [626, 160] width 366 height 14
click at [644, 162] on input "Normally pay rent in two half's and wil" at bounding box center [620, 160] width 355 height 14
type input "Normally pay rent in two half's and will pay the difference today, 15th"
drag, startPoint x: 468, startPoint y: 162, endPoint x: 815, endPoint y: 163, distance: 346.4
click at [815, 163] on div ".cls-1{fill:#0a055f;}.cls-2{fill:#0cc4c4;} resideskLogoBlueOrange Normally pay …" at bounding box center [615, 160] width 421 height 48
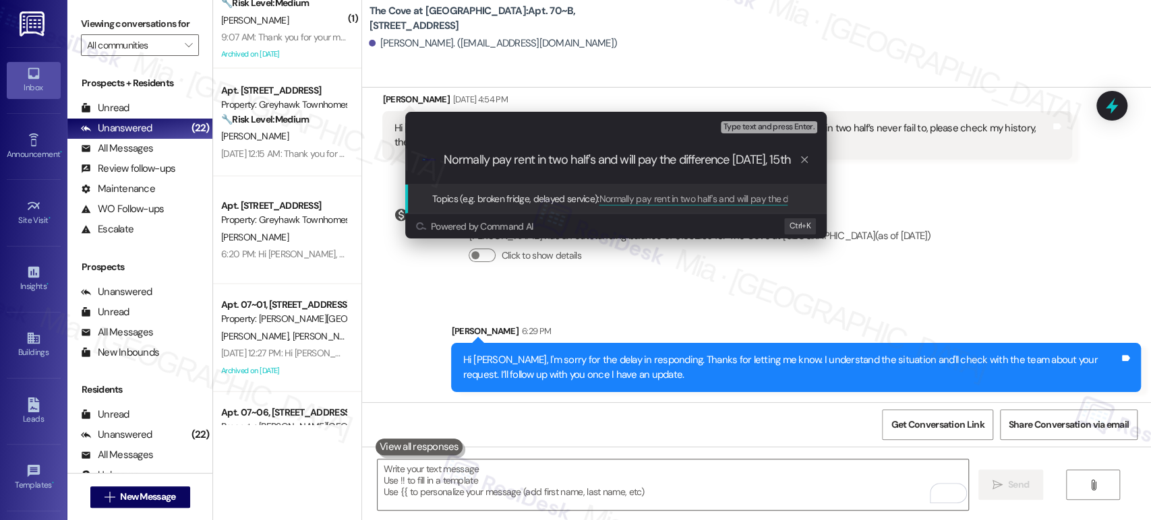
click at [682, 170] on div ".cls-1{fill:#0a055f;}.cls-2{fill:#0cc4c4;} resideskLogoBlueOrange Normally pay …" at bounding box center [615, 160] width 421 height 48
drag, startPoint x: 787, startPoint y: 158, endPoint x: 410, endPoint y: 158, distance: 377.4
click at [410, 158] on div ".cls-1{fill:#0a055f;}.cls-2{fill:#0cc4c4;} resideskLogoBlueOrange Normally pay …" at bounding box center [615, 160] width 421 height 48
click at [729, 121] on button "Type text and press Enter." at bounding box center [768, 127] width 96 height 12
click at [723, 160] on input "Normally pay rent in two half's and will pay the difference today, 15th" at bounding box center [620, 160] width 355 height 14
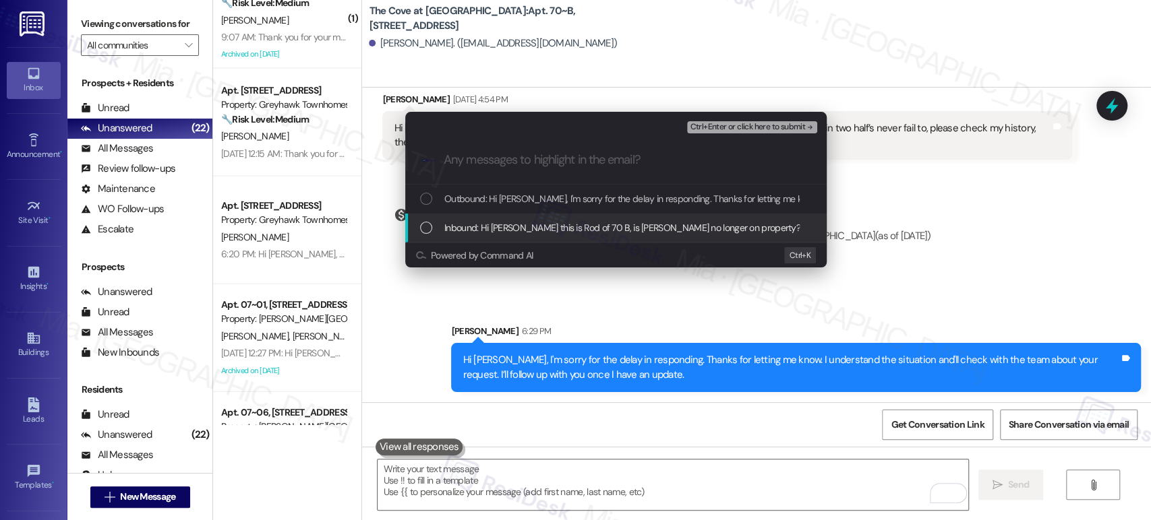
click at [519, 224] on span "Inbound: Hi Sarah this is Rod of 70 B, is Jesus no longer on property? Normally…" at bounding box center [861, 227] width 834 height 15
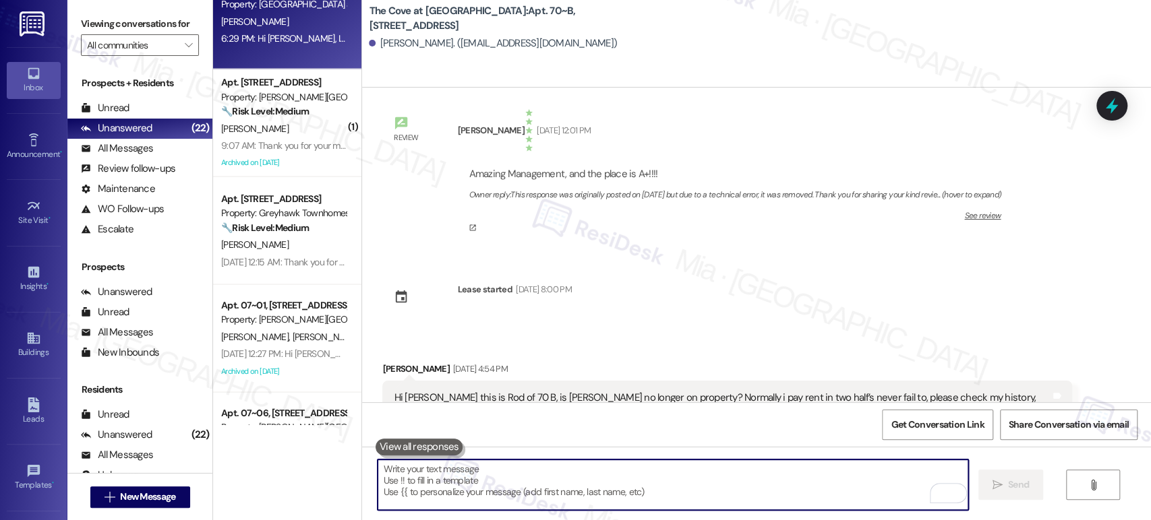
scroll to position [0, 0]
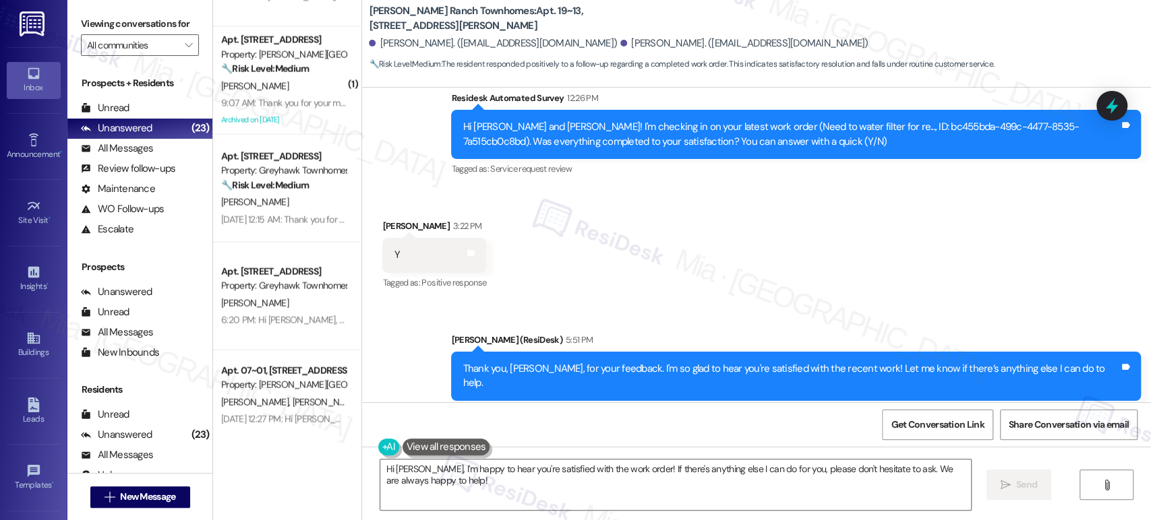
scroll to position [1800, 0]
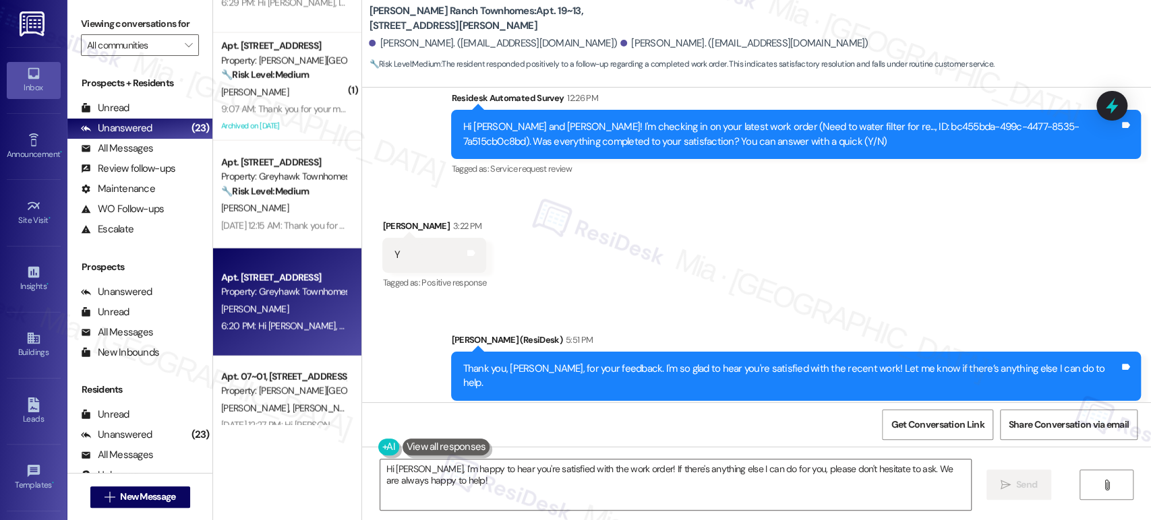
click at [304, 330] on div "6:20 PM: Hi [PERSON_NAME], sorry for the delayed response. I understand you wer…" at bounding box center [551, 326] width 660 height 12
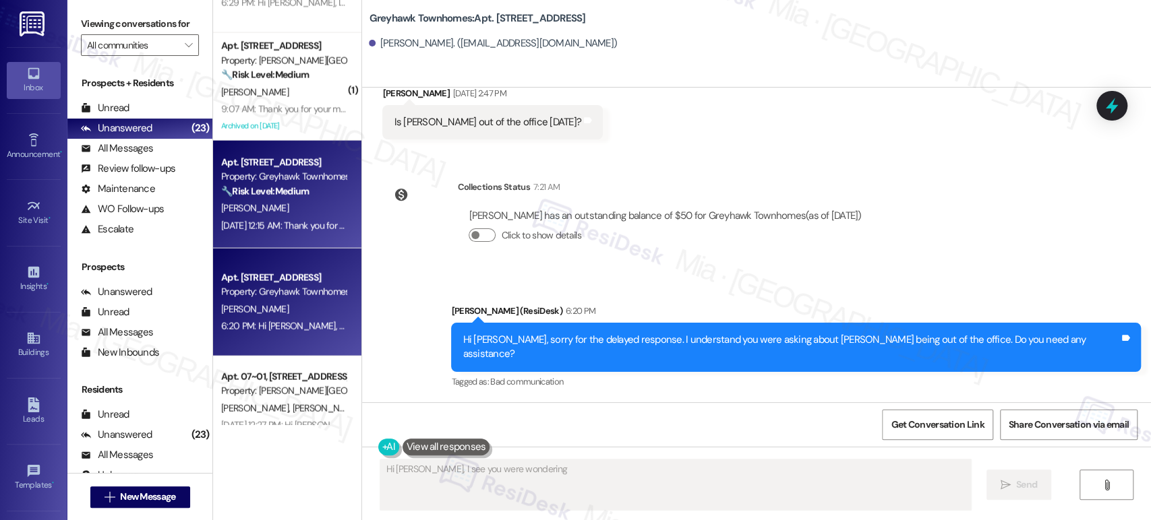
scroll to position [107, 0]
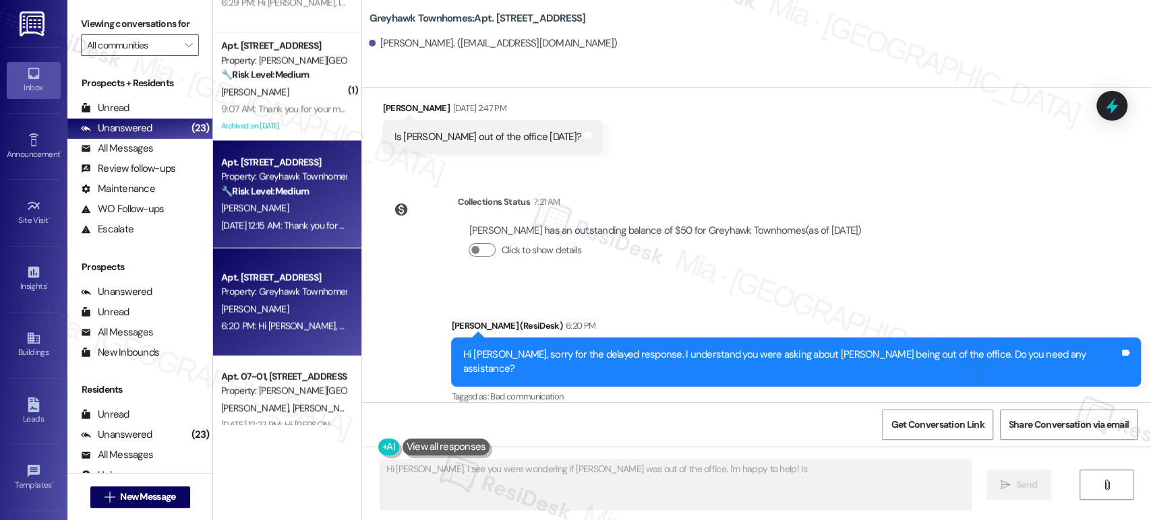
type textarea "Hi [PERSON_NAME], I see you were wondering if [PERSON_NAME] was out of the offi…"
click at [299, 216] on div "[PERSON_NAME]" at bounding box center [283, 208] width 127 height 17
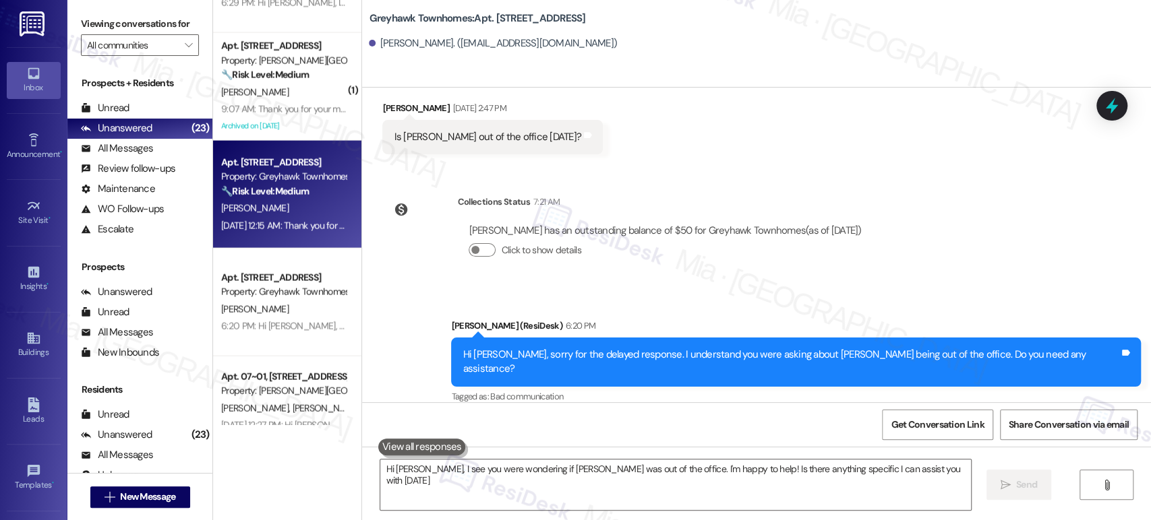
type textarea "Hi [PERSON_NAME], I see you were wondering if [PERSON_NAME] was out of the offi…"
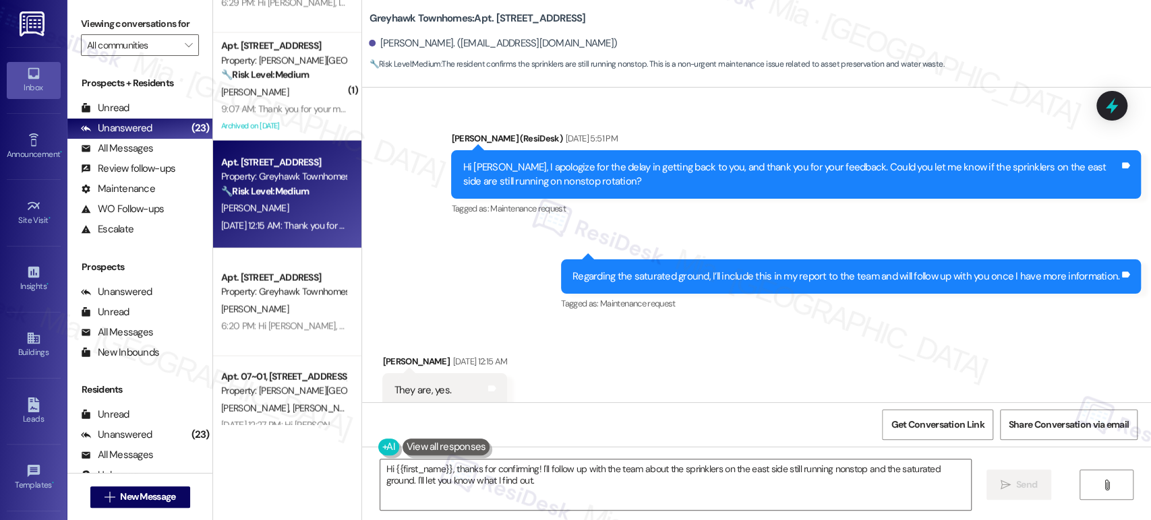
scroll to position [1402, 0]
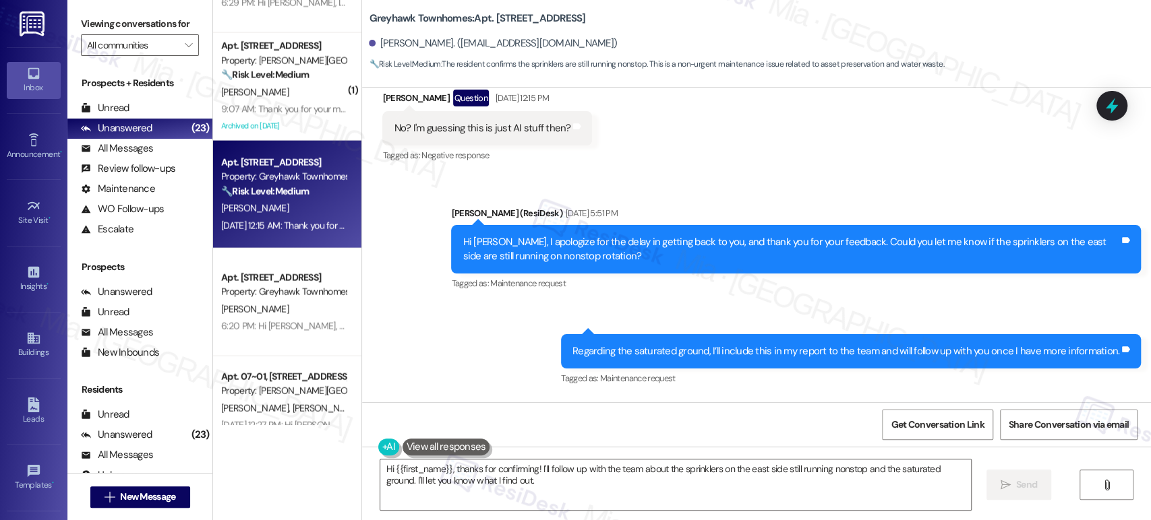
click at [945, 235] on div "Hi [PERSON_NAME], I apologize for the delay in getting back to you, and thank y…" at bounding box center [790, 249] width 656 height 29
drag, startPoint x: 942, startPoint y: 229, endPoint x: 572, endPoint y: 243, distance: 369.6
click at [572, 243] on div "Hi [PERSON_NAME], I apologize for the delay in getting back to you, and thank y…" at bounding box center [790, 249] width 656 height 29
copy div "sprinklers on the east side are still running on nonstop rotation"
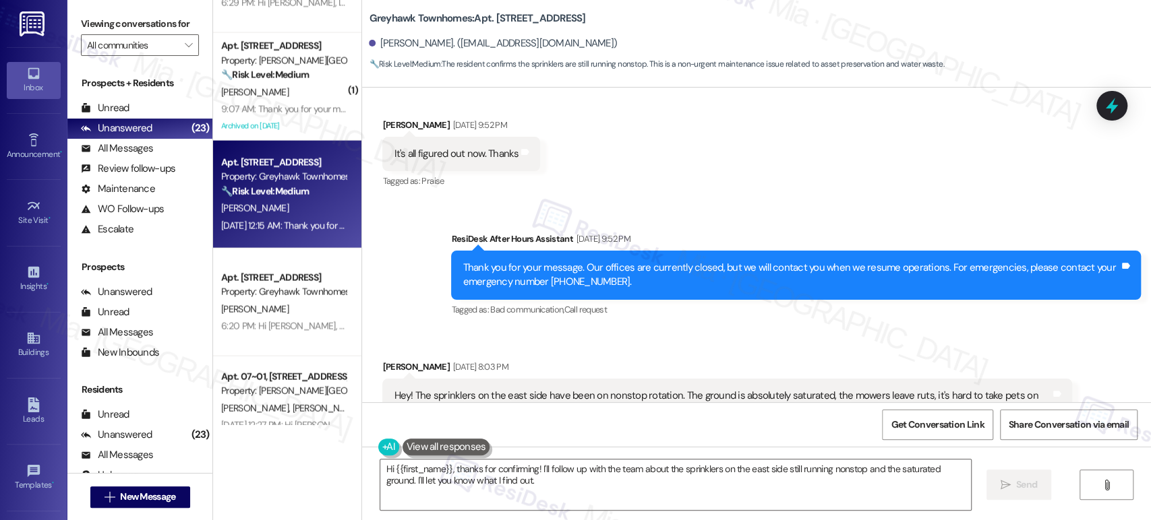
scroll to position [749, 0]
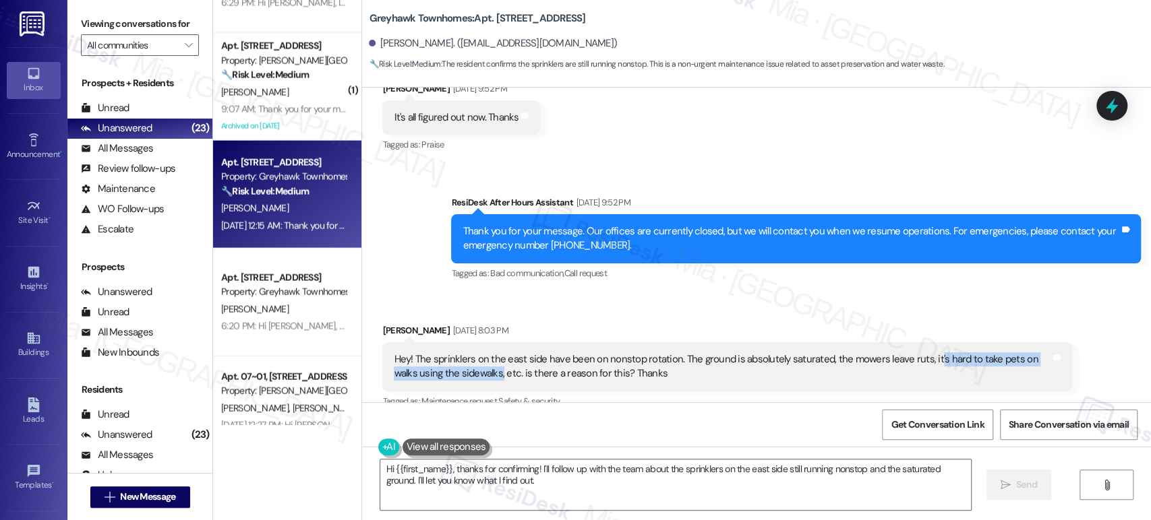
drag, startPoint x: 917, startPoint y: 344, endPoint x: 466, endPoint y: 364, distance: 450.7
click at [466, 364] on div "Hey! The sprinklers on the east side have been on nonstop rotation. The ground …" at bounding box center [722, 366] width 656 height 29
copy div "'s hard to take pets on walks using the sidewalks,"
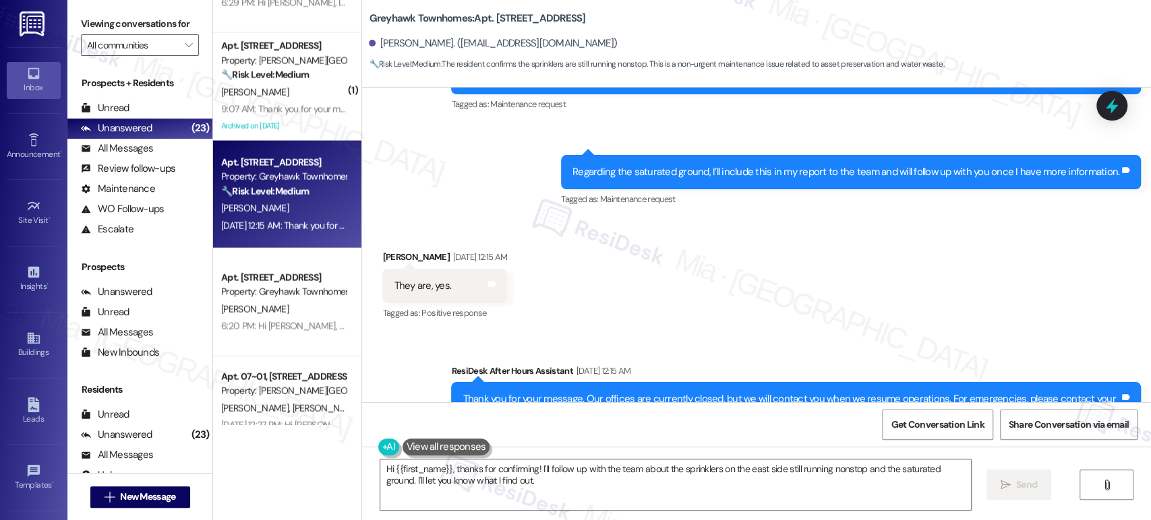
scroll to position [1626, 0]
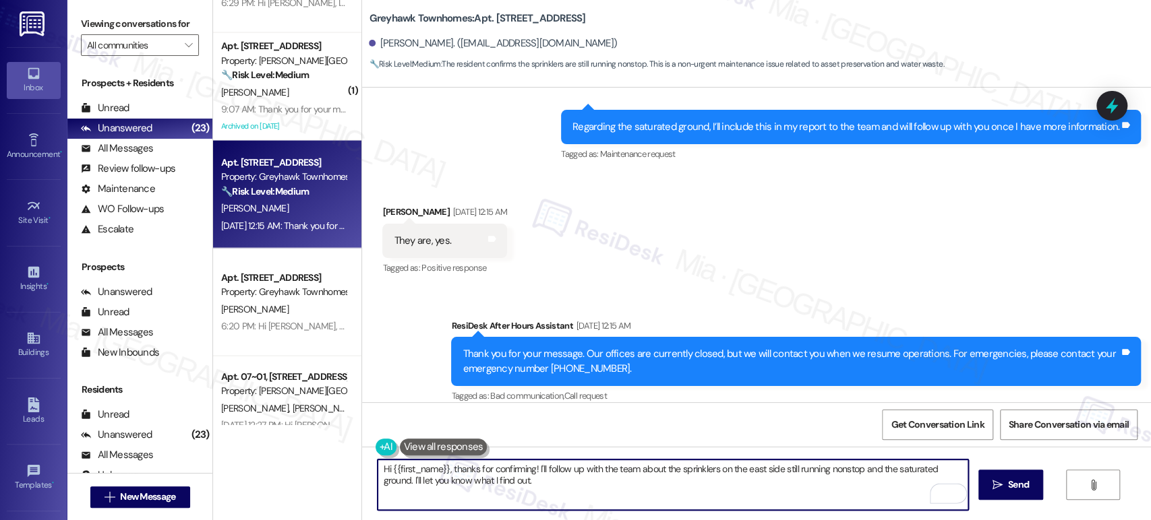
drag, startPoint x: 636, startPoint y: 470, endPoint x: 960, endPoint y: 468, distance: 323.5
click at [960, 468] on textarea "Hi {{first_name}}, thanks for confirming! I'll follow up with the team about th…" at bounding box center [672, 485] width 590 height 51
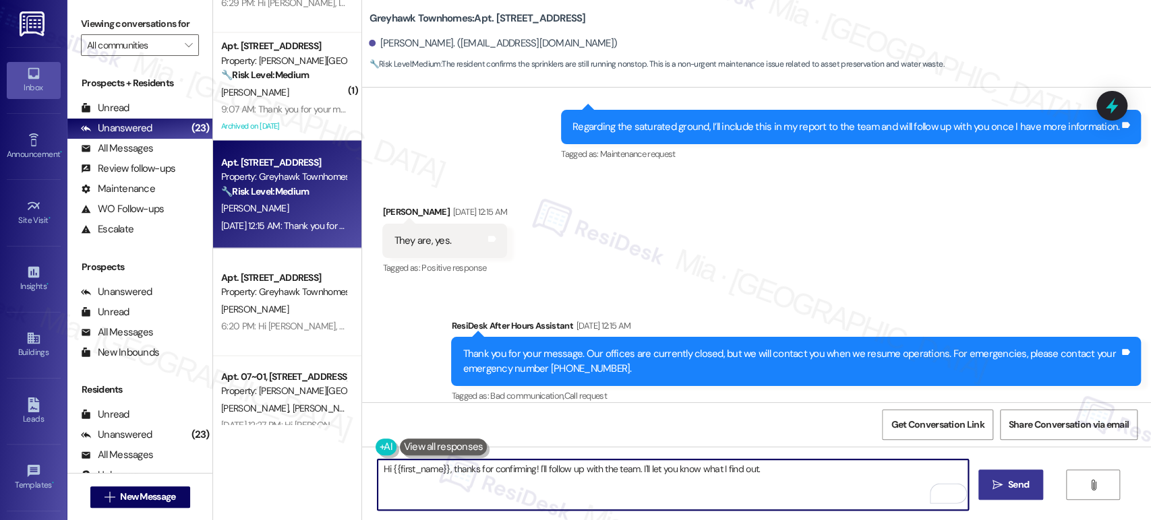
click at [1017, 487] on span "Send" at bounding box center [1018, 485] width 21 height 14
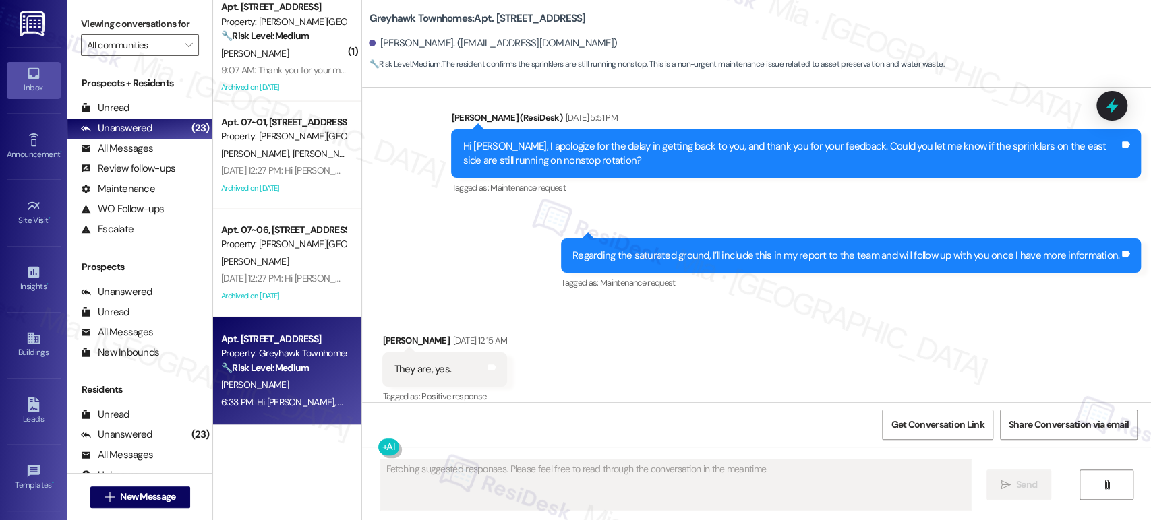
scroll to position [1720, 0]
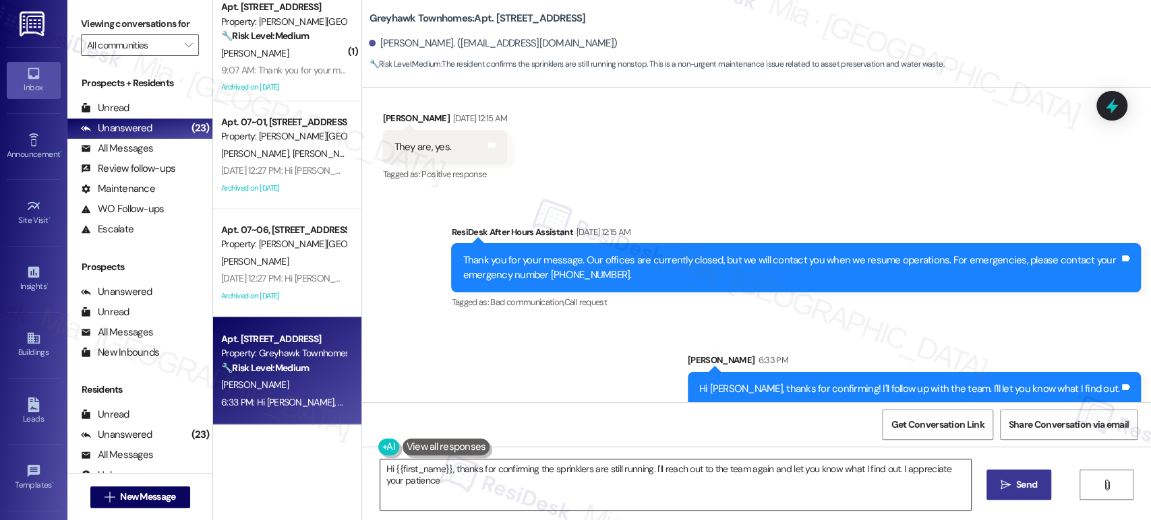
type textarea "Hi {{first_name}}, thanks for confirming the sprinklers are still running. I'll…"
click at [1107, 101] on icon at bounding box center [1111, 105] width 23 height 23
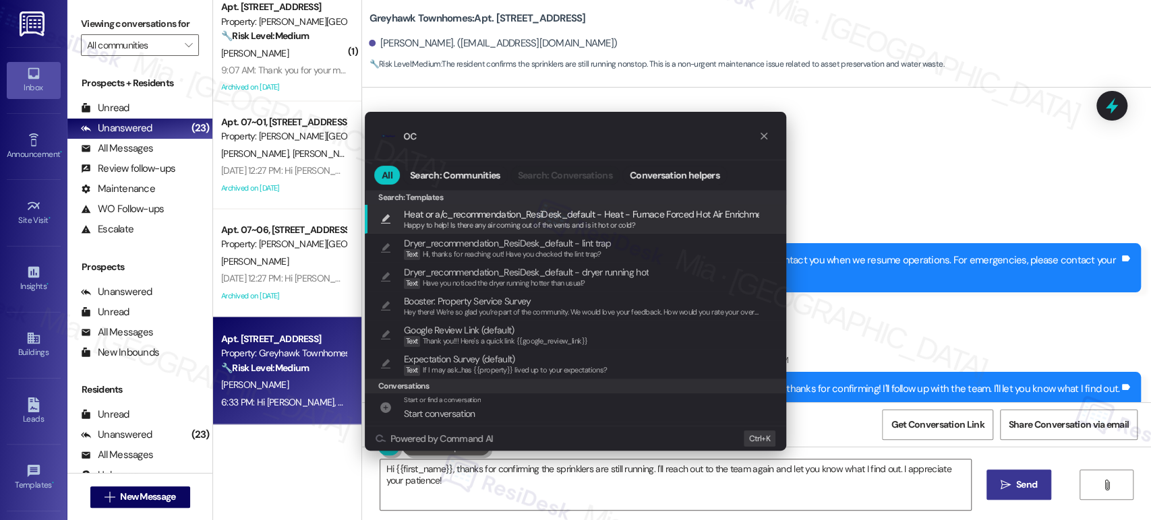
type input "o"
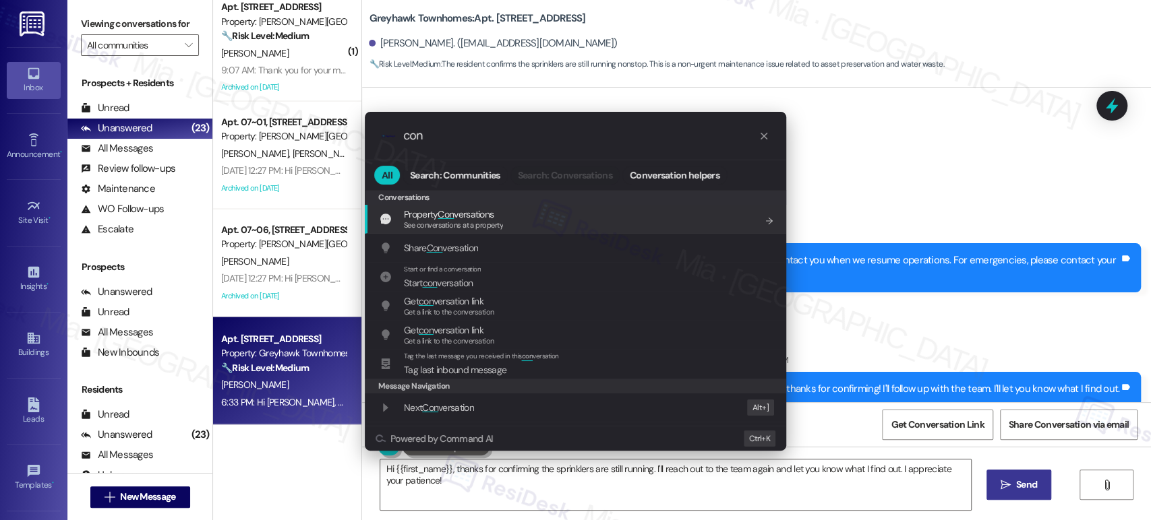
drag, startPoint x: 419, startPoint y: 131, endPoint x: 363, endPoint y: 129, distance: 56.0
click at [363, 130] on div ".cls-1{fill:#0a055f;}.cls-2{fill:#0cc4c4;} resideskLogoBlueOrange con All Searc…" at bounding box center [575, 281] width 428 height 339
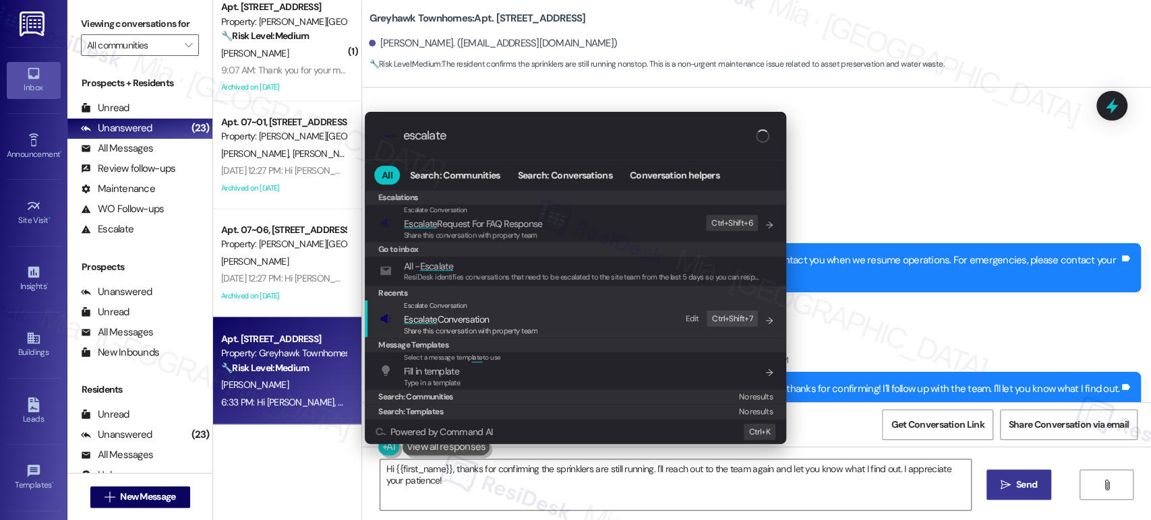
type input "escalate"
click at [441, 328] on span "Share this conversation with property team" at bounding box center [470, 330] width 133 height 9
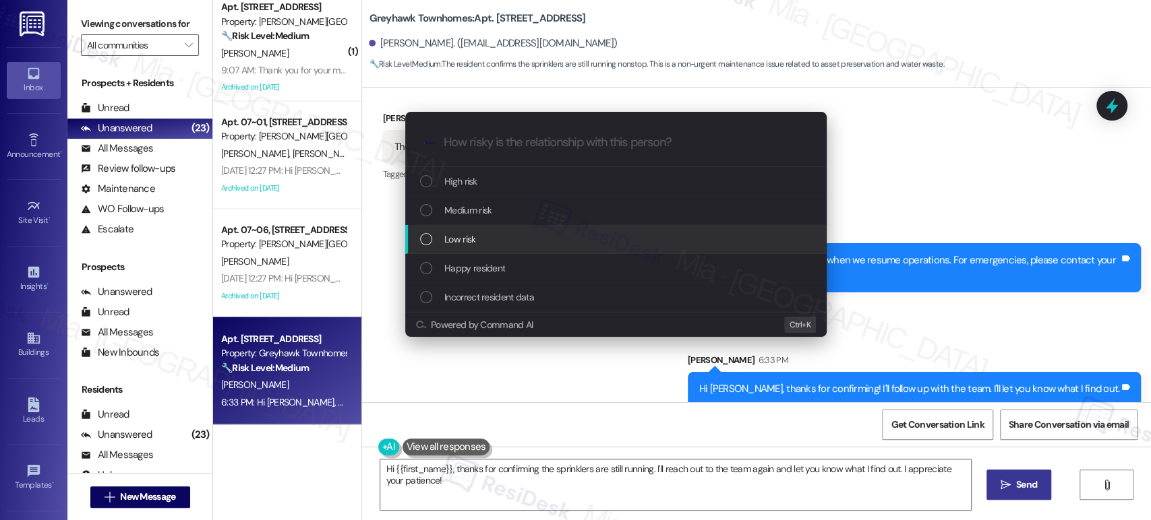
click at [507, 226] on div "Low risk" at bounding box center [615, 239] width 421 height 29
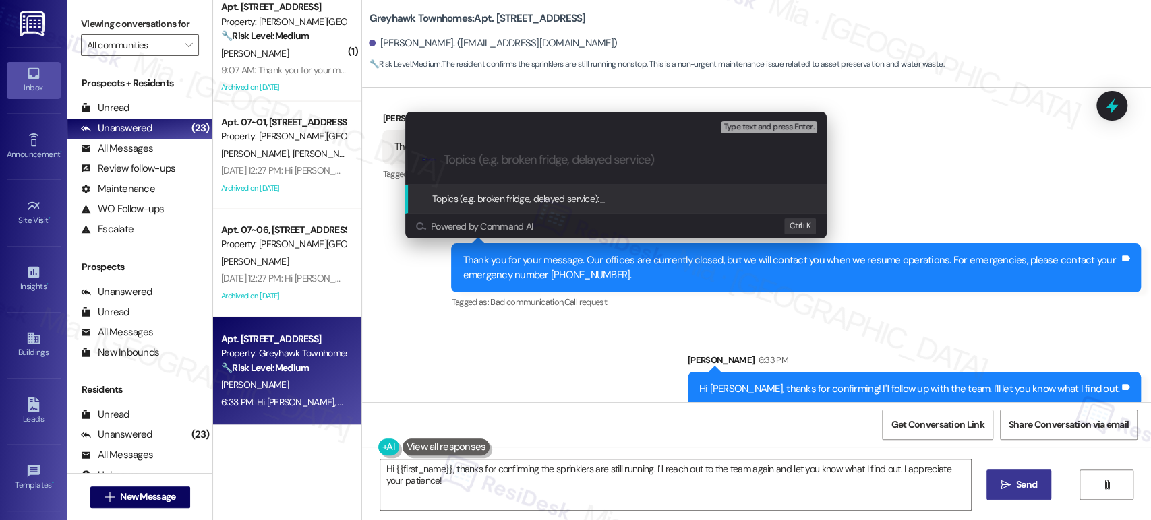
paste input "Reported that sprinklers on the east side are still running on nonstop rotation…"
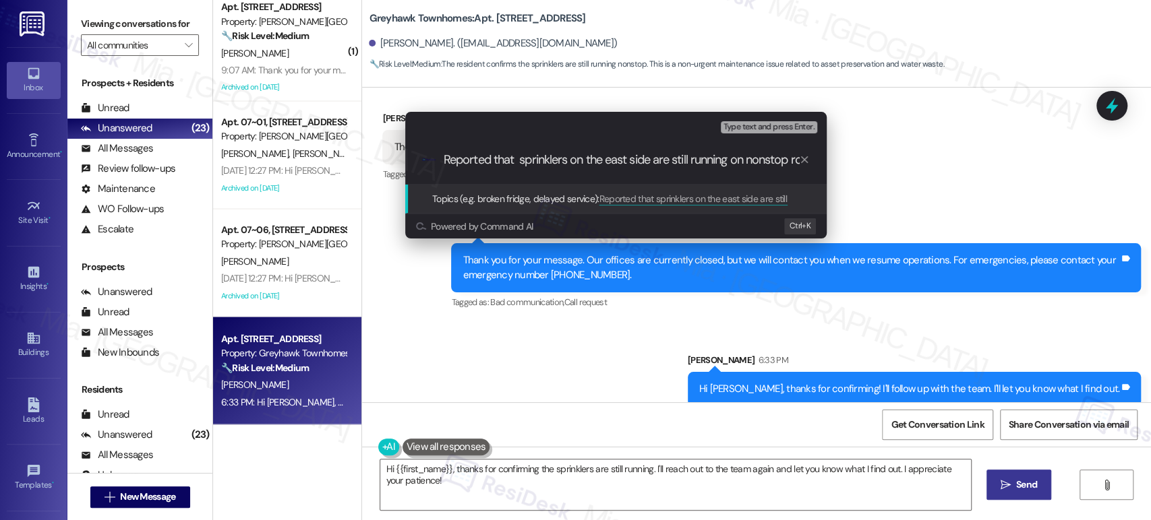
drag, startPoint x: 536, startPoint y: 156, endPoint x: 402, endPoint y: 156, distance: 133.5
click at [402, 156] on div "Escalate Conversation Low risk Topics (e.g. broken fridge, delayed service) Any…" at bounding box center [616, 175] width 428 height 127
click at [539, 158] on input "Reported that sprinklers on the east side are still running on nonstop rotation…" at bounding box center [620, 160] width 355 height 14
drag, startPoint x: 556, startPoint y: 158, endPoint x: 584, endPoint y: 157, distance: 28.3
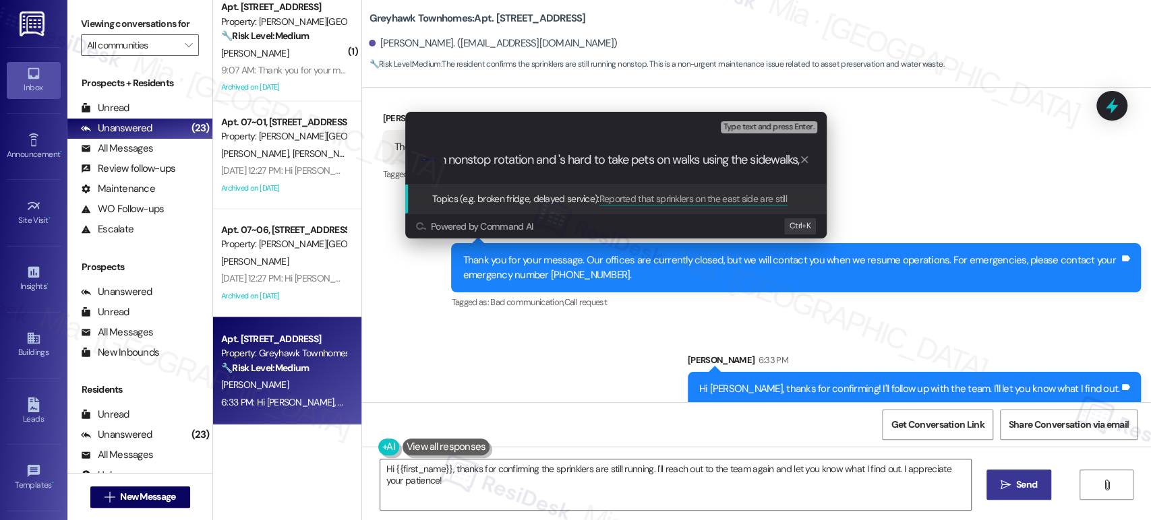
click at [584, 157] on input "Reported that sprinklers on the east side are still running on nonstop rotation…" at bounding box center [620, 160] width 355 height 14
click at [561, 160] on input "Reported that sprinklers on the east side are still running on nonstop rotation…" at bounding box center [620, 160] width 355 height 14
click at [556, 159] on input "Reported that sprinklers on the east side are still running on nonstop rotation…" at bounding box center [620, 160] width 355 height 14
drag, startPoint x: 555, startPoint y: 162, endPoint x: 586, endPoint y: 160, distance: 31.0
click at [586, 160] on input "Reported that sprinklers on the east side are still running on nonstop rotation…" at bounding box center [620, 160] width 355 height 14
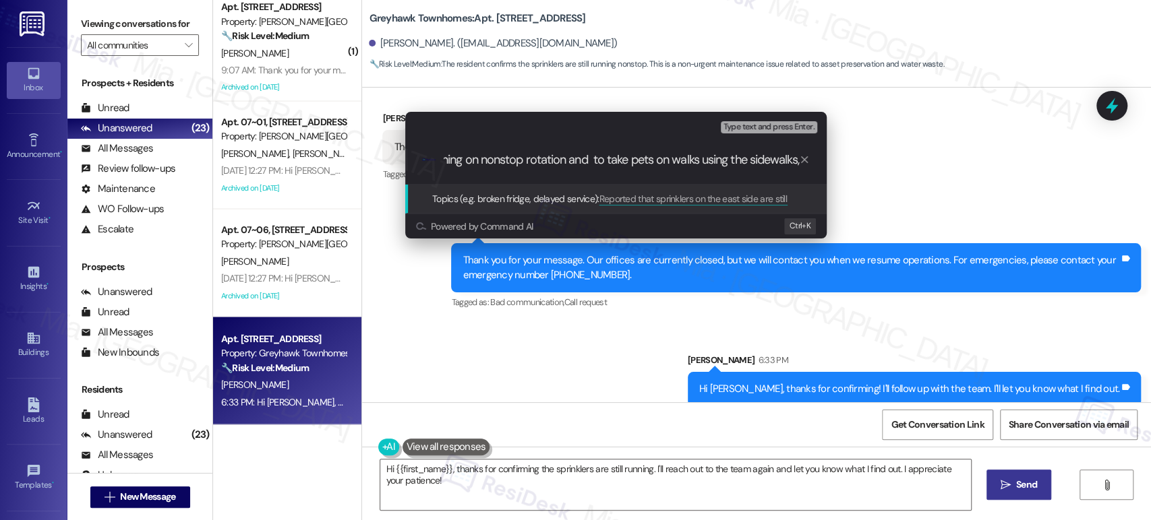
scroll to position [0, 271]
click at [604, 165] on input "Reported that sprinklers on the east side are still running on nonstop rotation…" at bounding box center [620, 160] width 355 height 14
type input "Reported that sprinklers on the east side are still running on nonstop rotation…"
click at [801, 160] on icon "progress bar" at bounding box center [804, 159] width 11 height 11
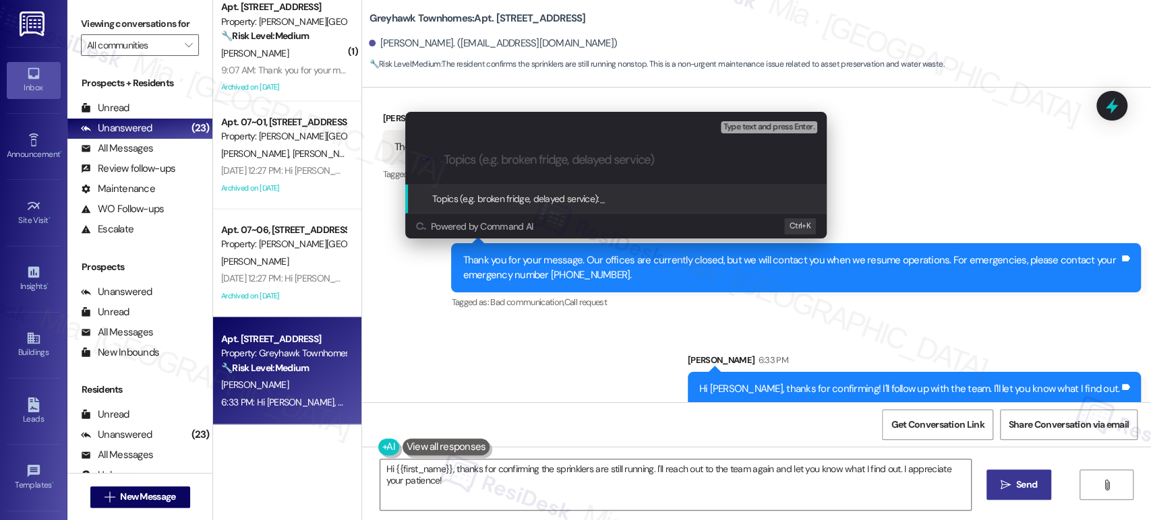
paste input "Reported that the east side sprinklers are running nonstop"
click at [743, 166] on input "Reported that the east side sprinklers are running nonstop" at bounding box center [620, 160] width 355 height 14
paste input "nd having a hard time to take pets on walks using the sidewalks"
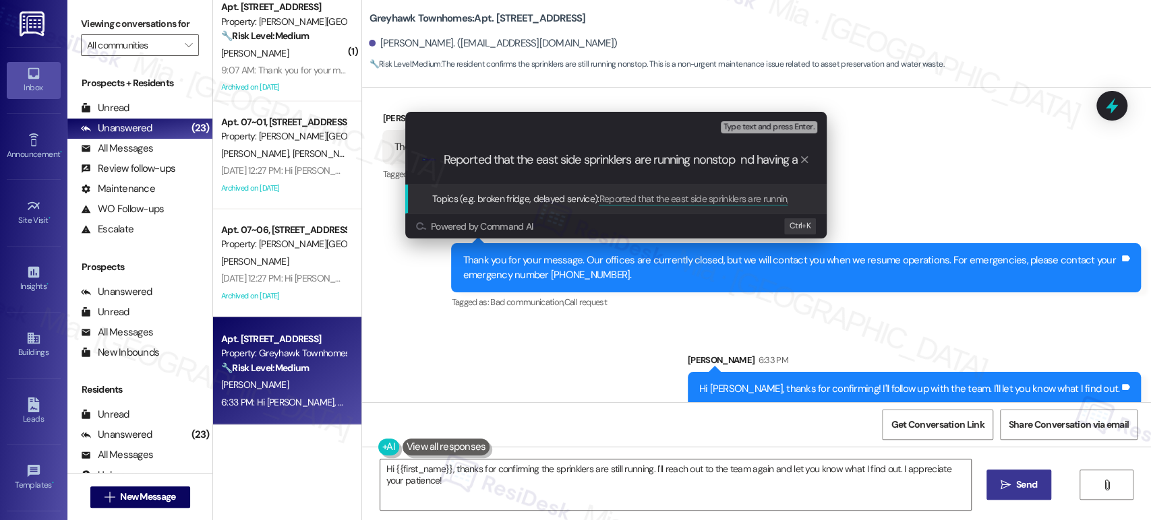
scroll to position [0, 264]
click at [480, 162] on input "Reported that the east side sprinklers are running nonstop nd having a hard tim…" at bounding box center [620, 160] width 355 height 14
type input "Reported that the east side sprinklers are running nonstop and having a hard ti…"
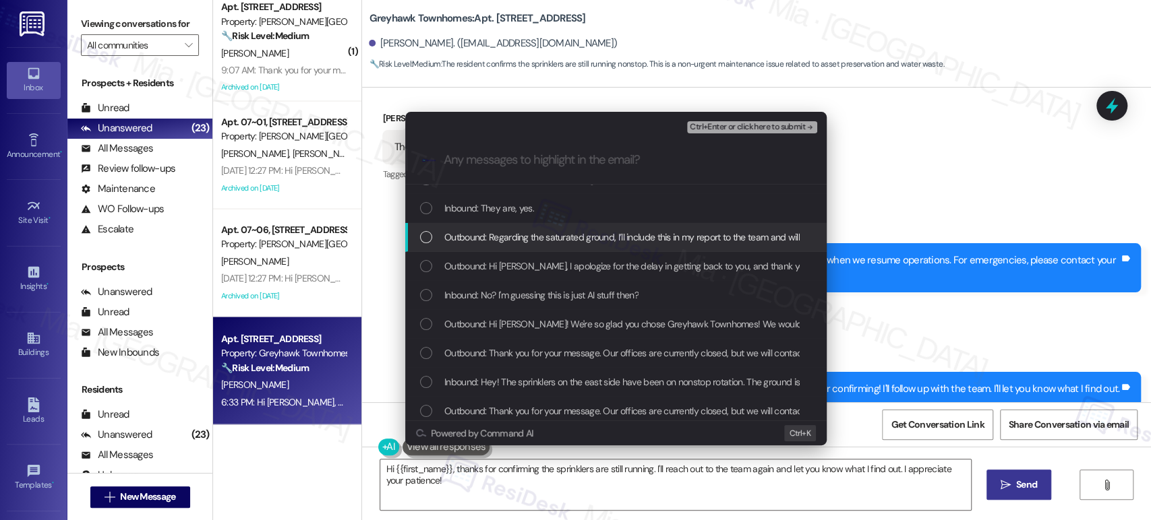
scroll to position [75, 0]
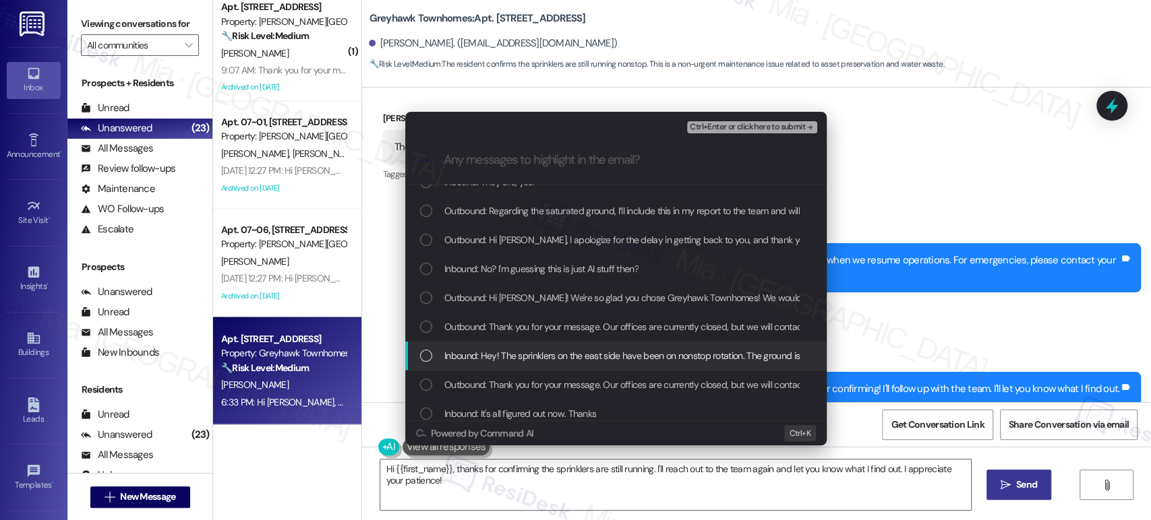
click at [420, 359] on div "List of options" at bounding box center [426, 356] width 12 height 12
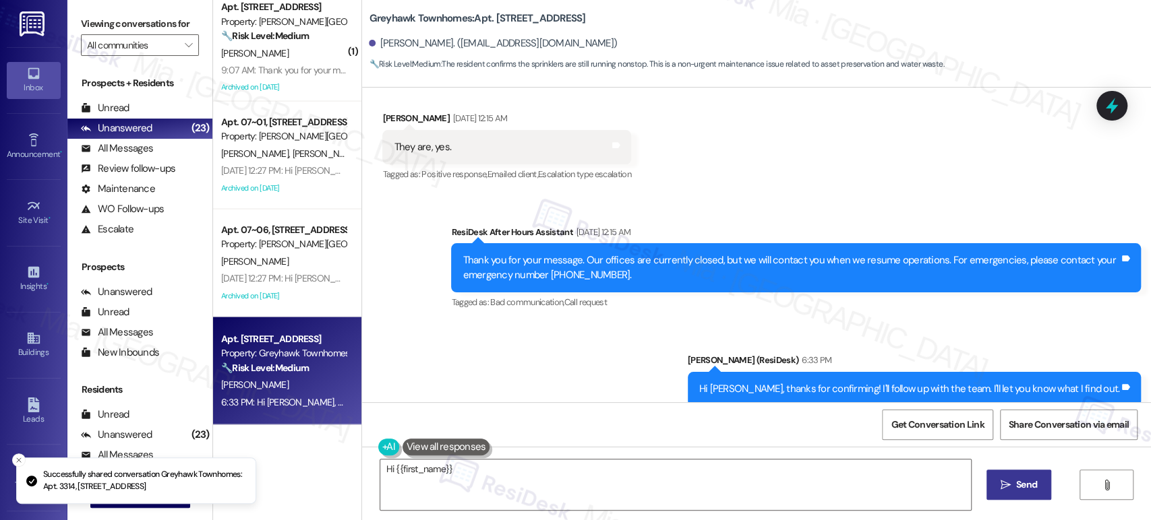
scroll to position [1498, 0]
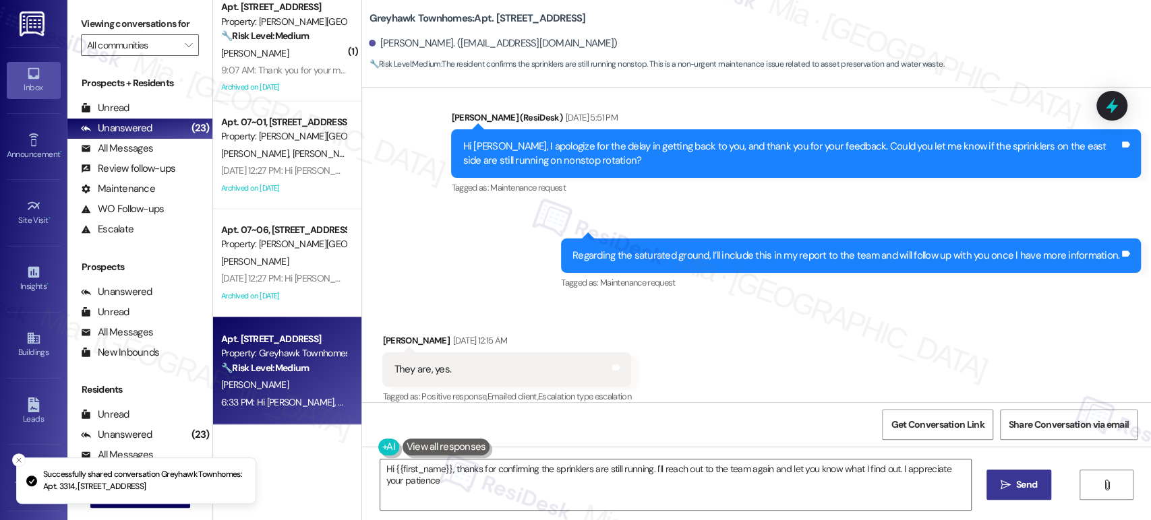
type textarea "Hi {{first_name}}, thanks for confirming the sprinklers are still running. I'll…"
click at [263, 360] on div "Property: Greyhawk Townhomes" at bounding box center [283, 353] width 125 height 14
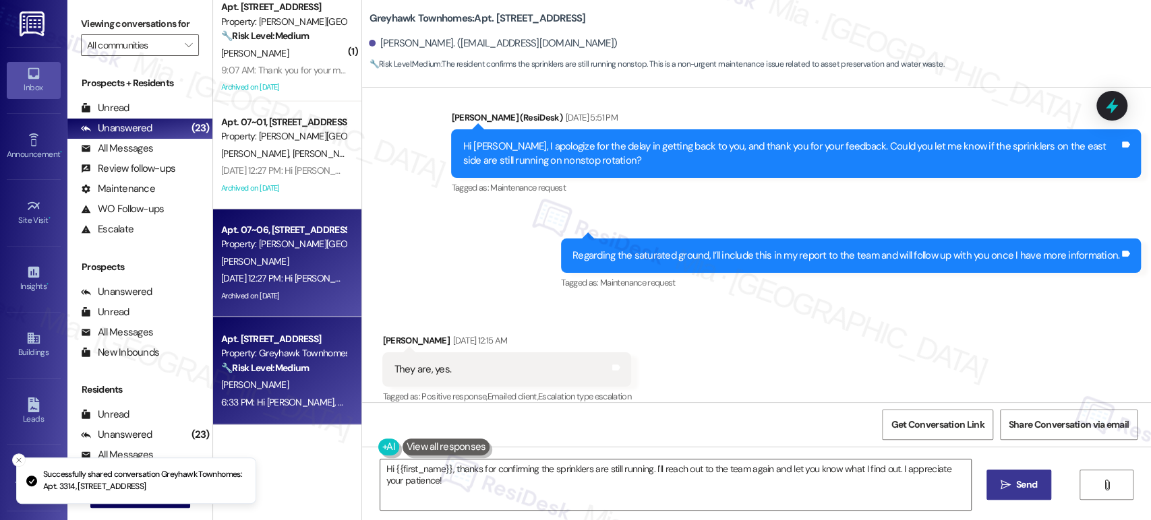
click at [285, 295] on div "Archived on [DATE]" at bounding box center [283, 296] width 127 height 17
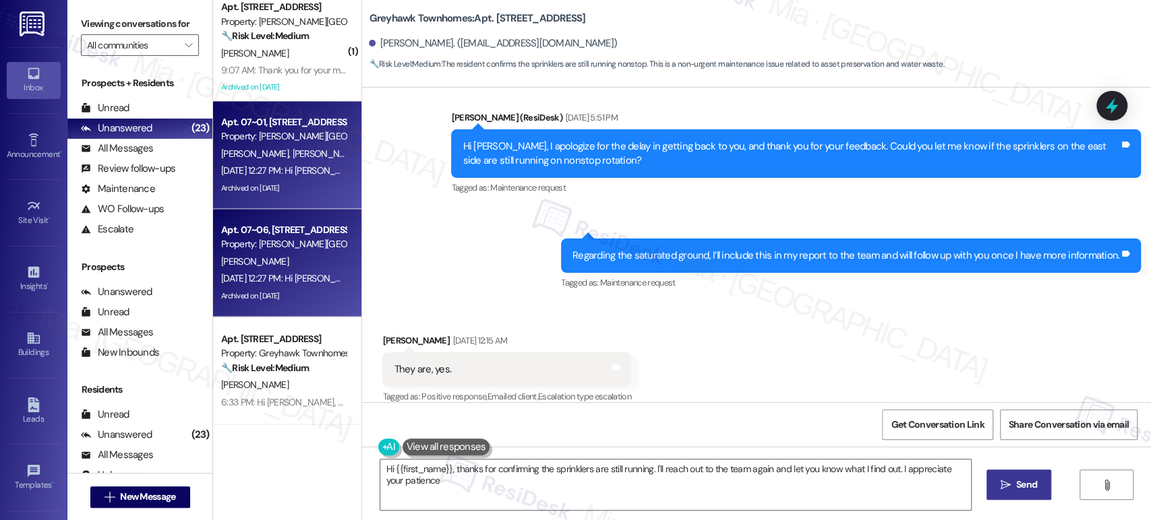
type textarea "Hi {{first_name}}, thanks for confirming the sprinklers are still running. I'll…"
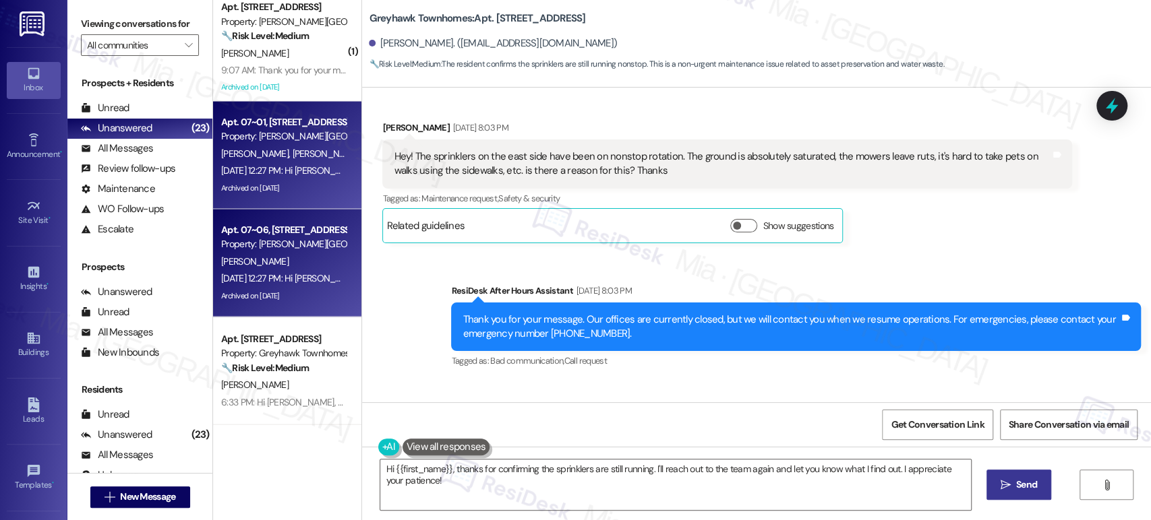
click at [280, 195] on div "Archived on [DATE]" at bounding box center [283, 188] width 127 height 17
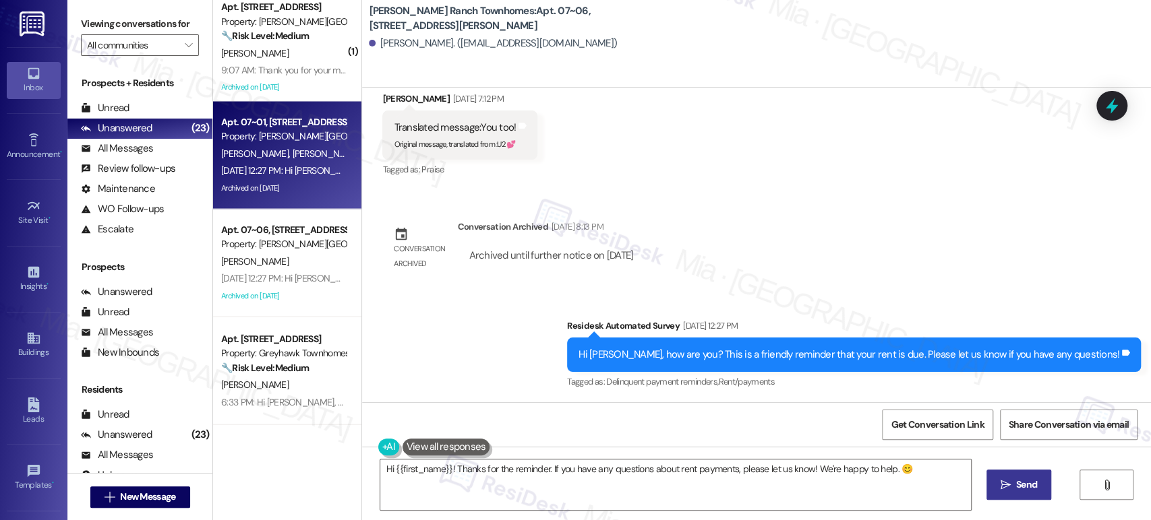
scroll to position [1657, 0]
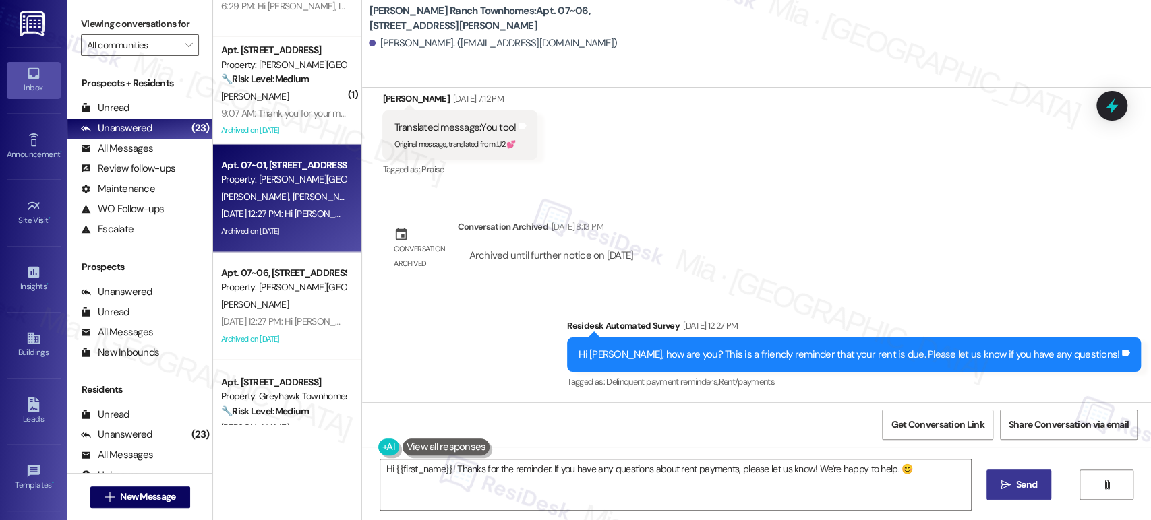
type textarea "Fetching suggested responses. Please feel free to read through the conversation…"
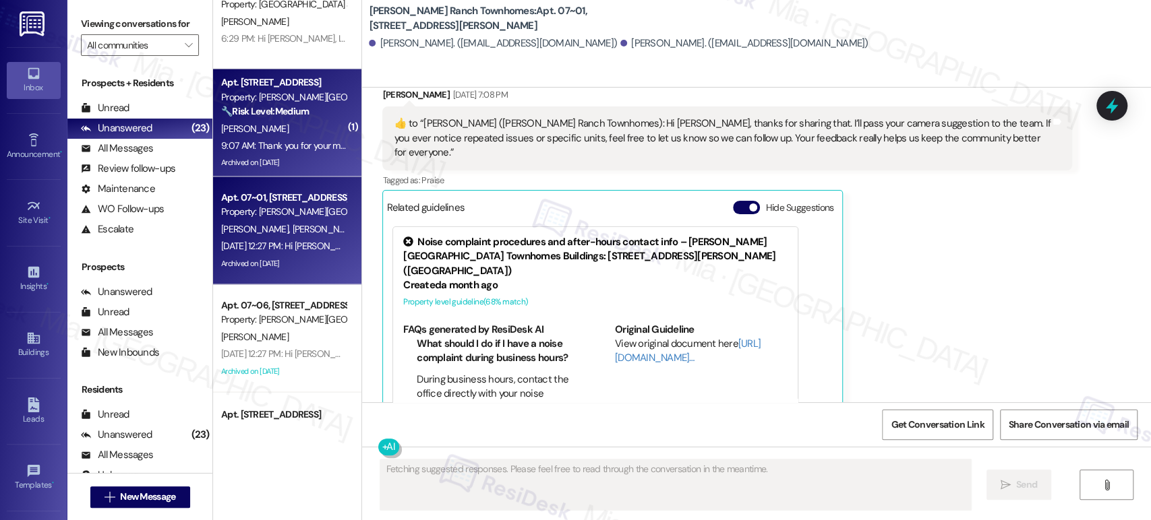
scroll to position [1251, 0]
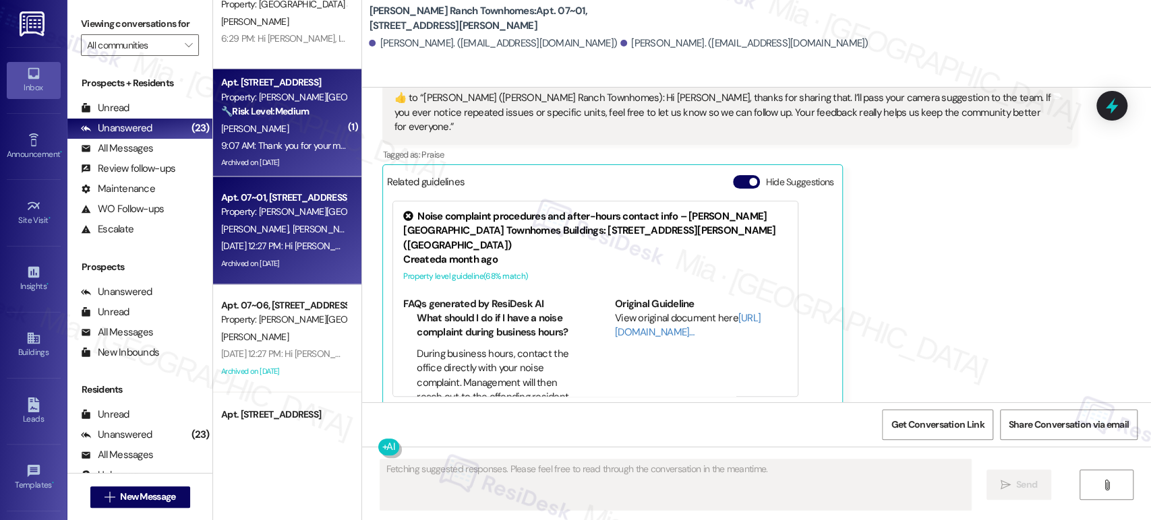
click at [293, 149] on div "9:07 AM: Thank you for your message. Our offices are currently closed, but we w…" at bounding box center [616, 145] width 791 height 12
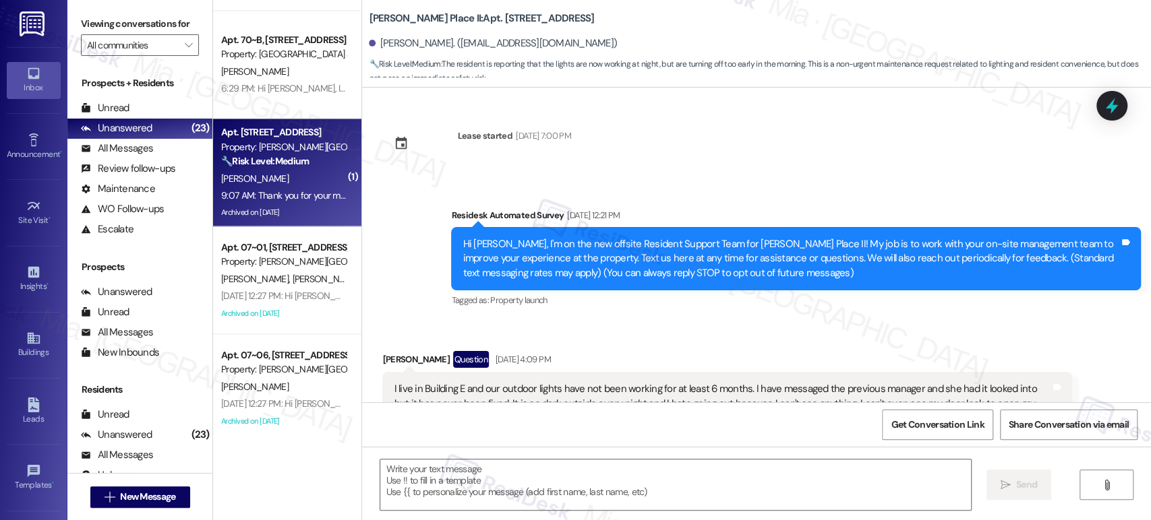
scroll to position [1582, 0]
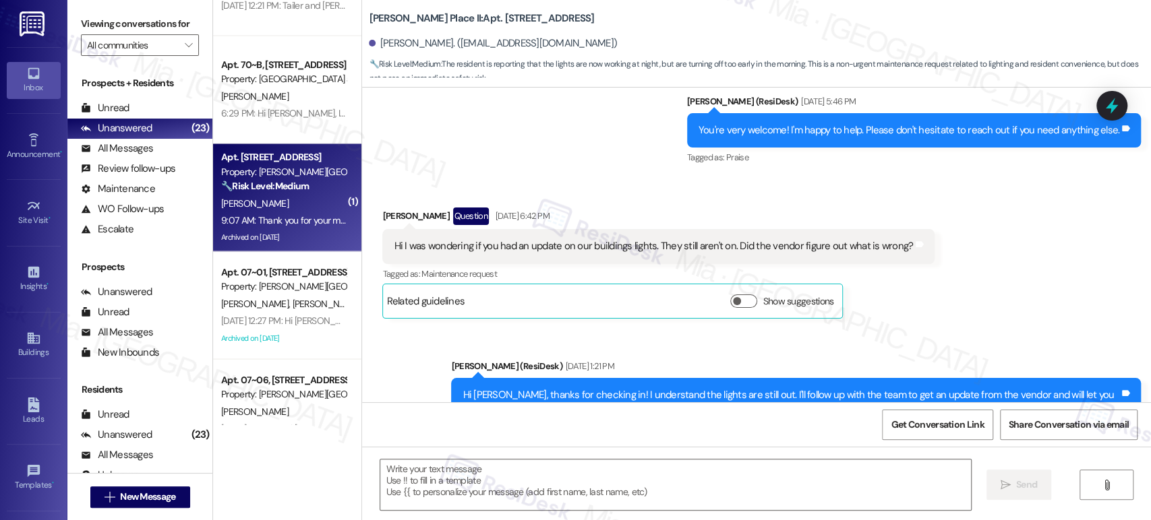
type textarea "Fetching suggested responses. Please feel free to read through the conversation…"
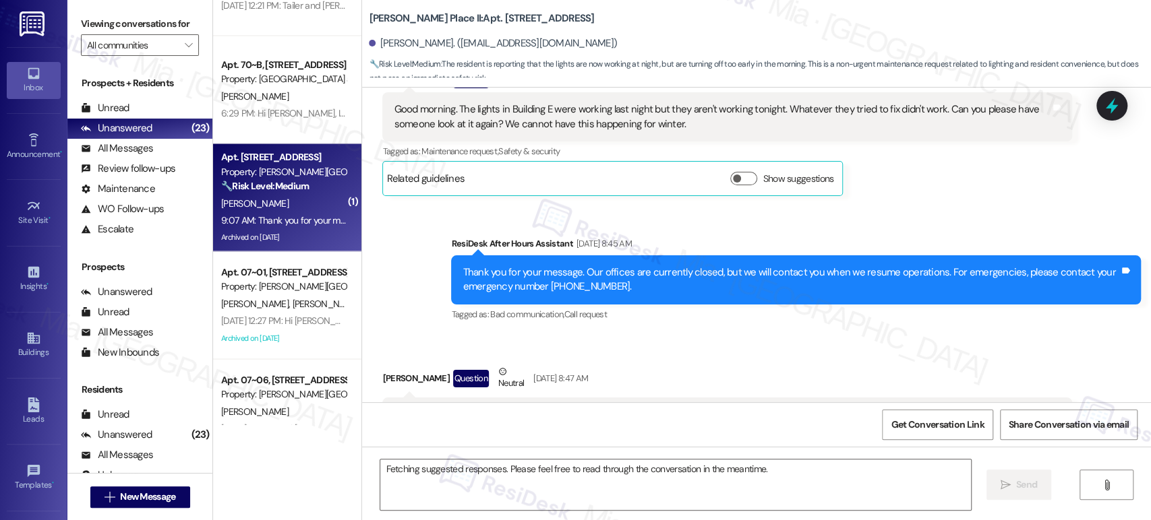
click at [288, 123] on div "Apt. 70~B, 255 West 2700 North Property: The Cove at Pleasant View R. Moya 6:29…" at bounding box center [287, 90] width 148 height 108
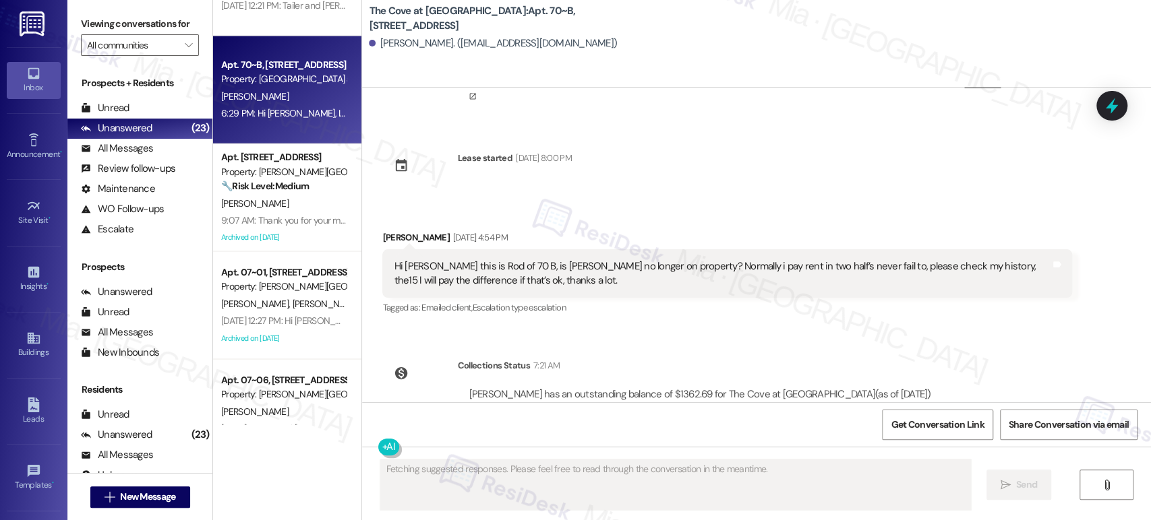
scroll to position [496, 0]
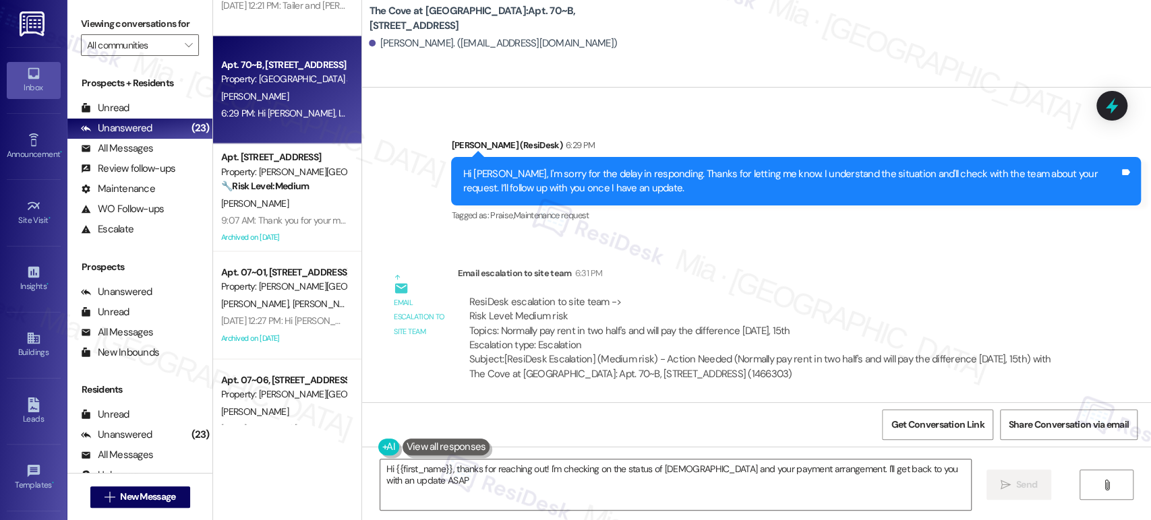
type textarea "Hi {{first_name}}, thanks for reaching out! I'm checking on the status of Jesus…"
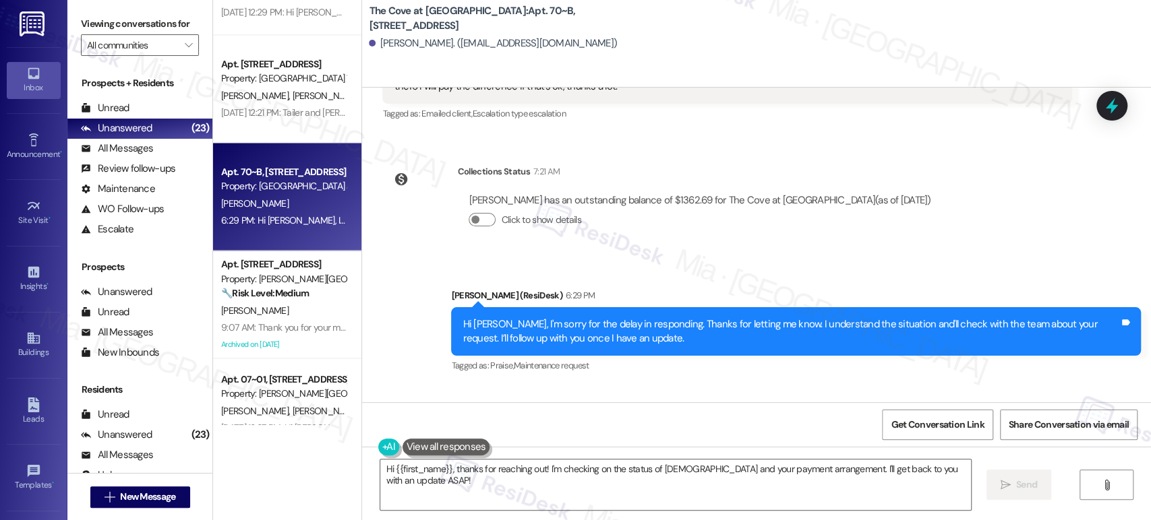
scroll to position [1357, 0]
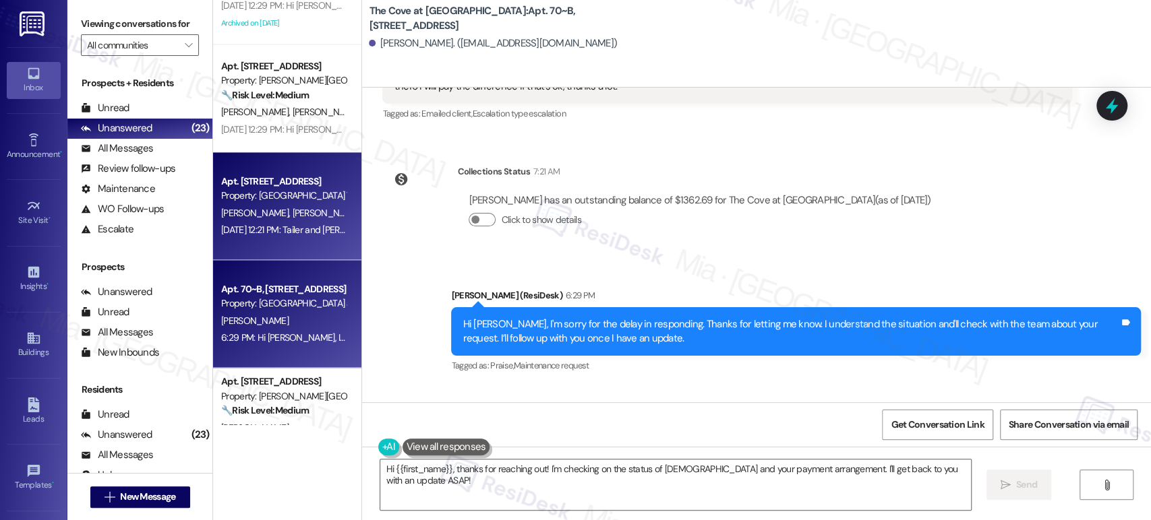
click at [266, 194] on div "Property: Smithfield Station Townhomes" at bounding box center [283, 196] width 125 height 14
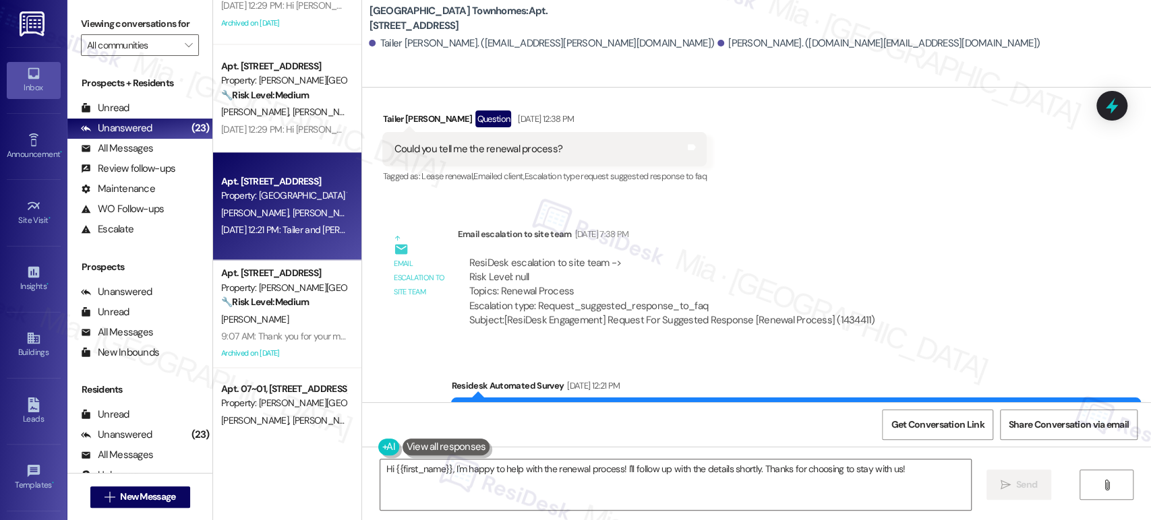
scroll to position [1055, 0]
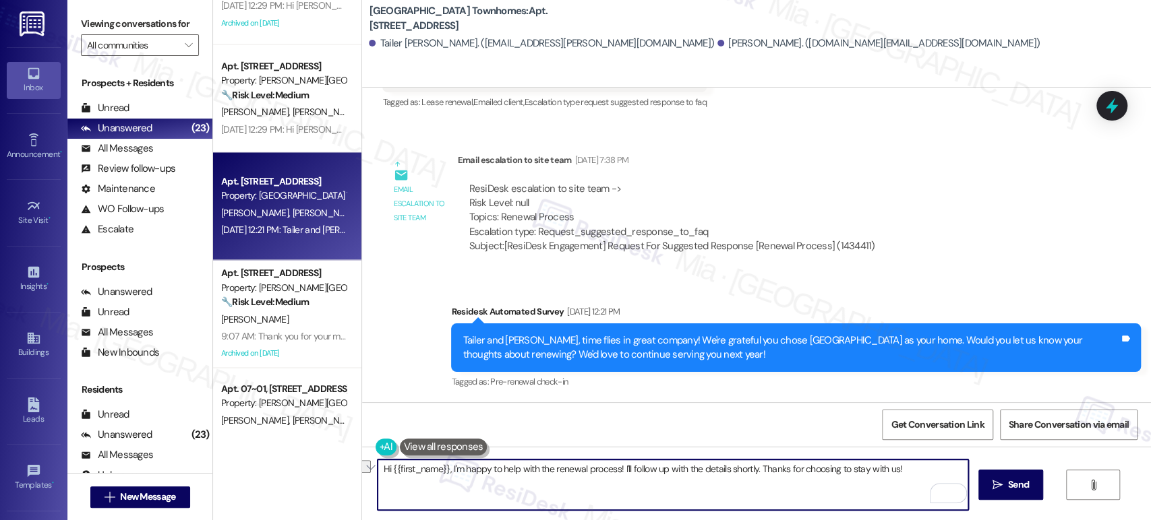
drag, startPoint x: 446, startPoint y: 469, endPoint x: 891, endPoint y: 469, distance: 445.5
click at [891, 469] on textarea "Hi {{first_name}}, I'm happy to help with the renewal process! I'll follow up w…" at bounding box center [672, 485] width 590 height 51
drag, startPoint x: 441, startPoint y: 470, endPoint x: 384, endPoint y: 470, distance: 56.6
click at [384, 470] on textarea "Hi {{first_name}}, I'd like to follow up if you have received the information r…" at bounding box center [672, 485] width 590 height 51
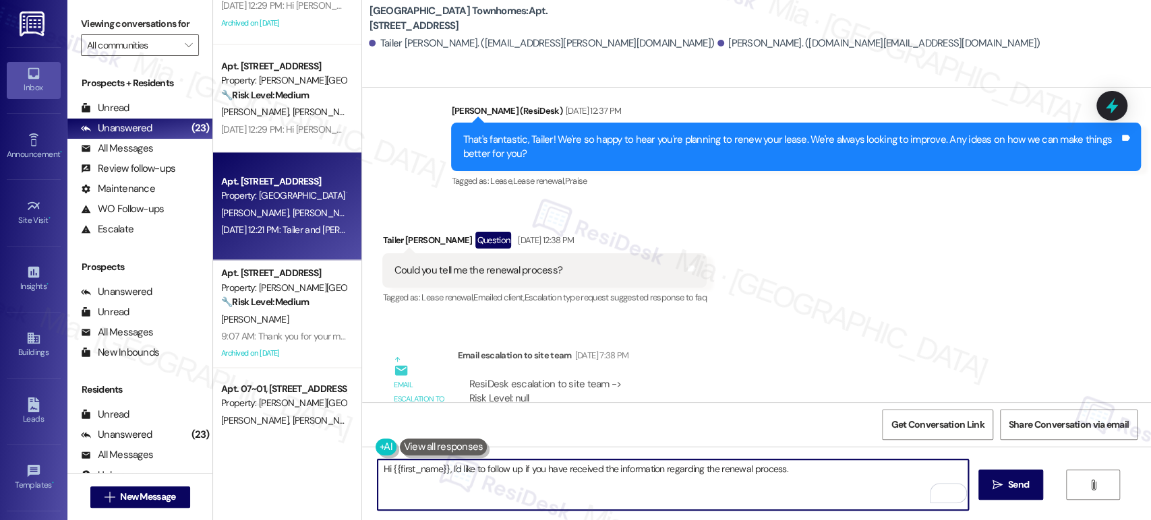
scroll to position [830, 0]
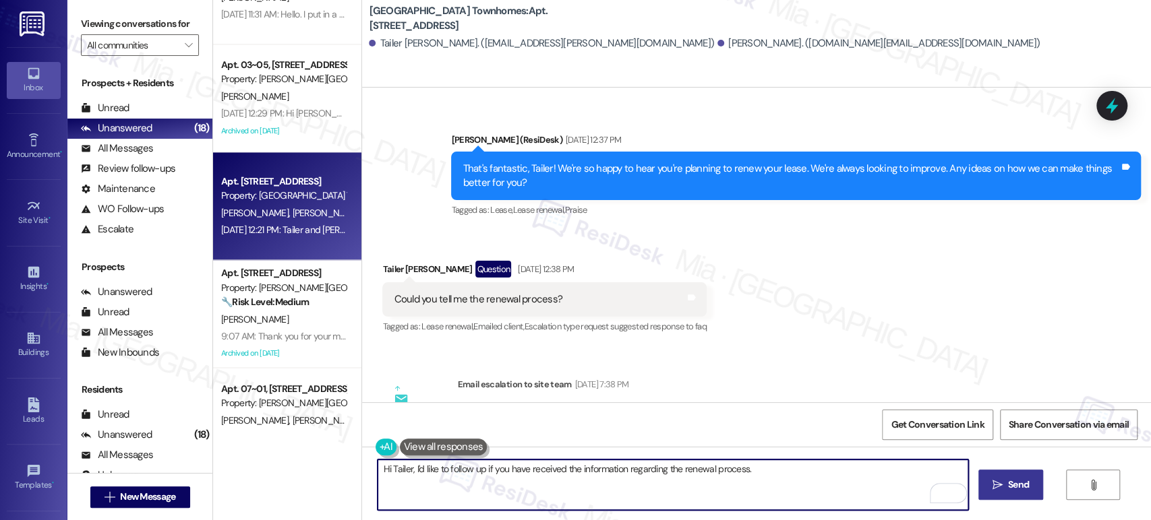
type textarea "Hi Tailer, I'd like to follow up if you have received the information regarding…"
click at [1001, 481] on span " Send" at bounding box center [1010, 485] width 42 height 14
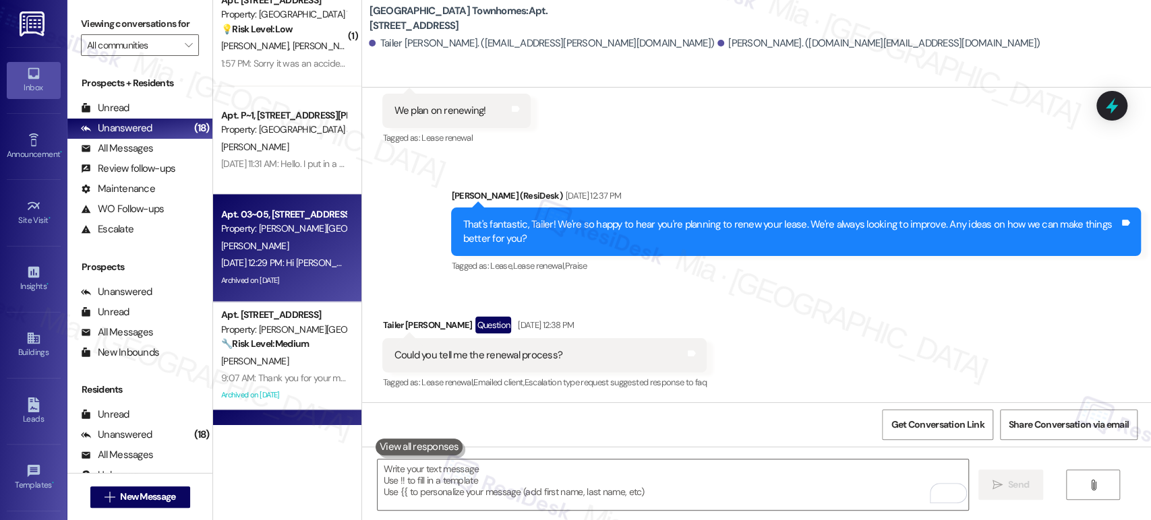
scroll to position [1132, 0]
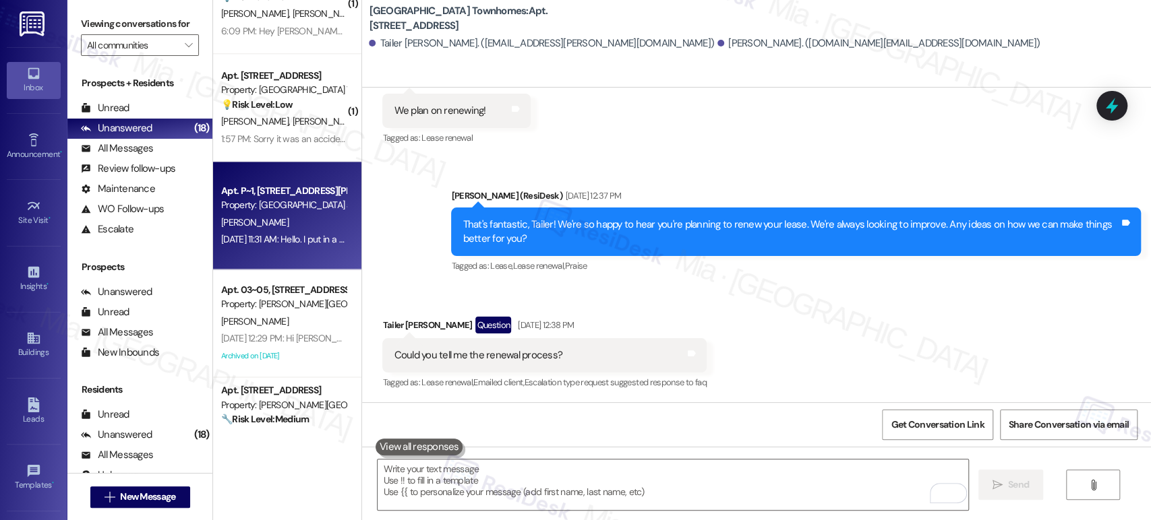
click at [266, 236] on div "Sep 08, 2025 at 11:31 AM: Hello. I put in a work request, but wanted to follow …" at bounding box center [740, 239] width 1038 height 12
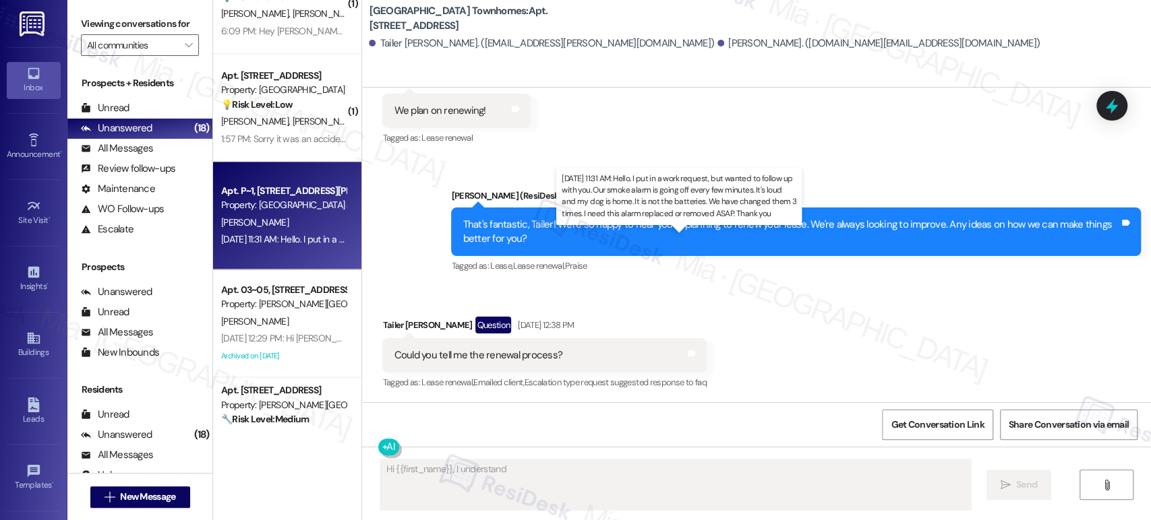
scroll to position [0, 0]
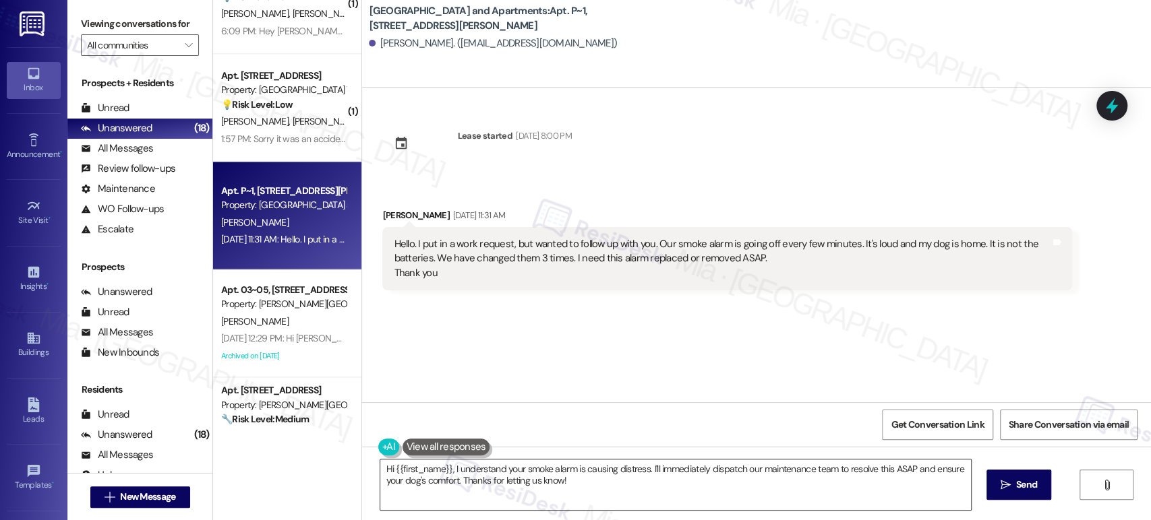
click at [445, 469] on textarea "Hi {{first_name}}, I understand your smoke alarm is causing distress. I'll imme…" at bounding box center [675, 485] width 590 height 51
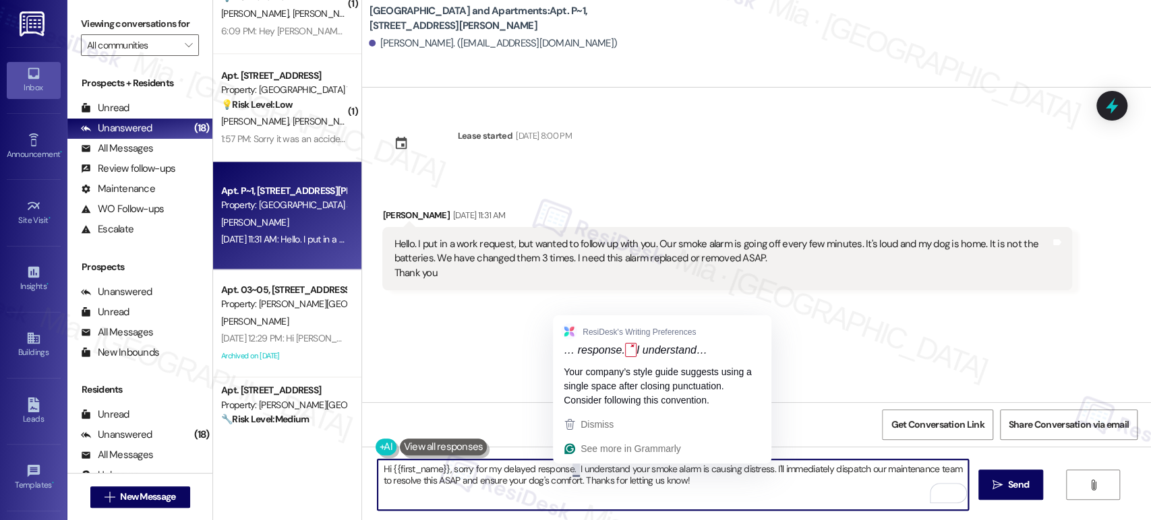
click at [565, 468] on textarea "Hi {{first_name}}, sorry for my delayed response. I understand your smoke alarm…" at bounding box center [672, 485] width 590 height 51
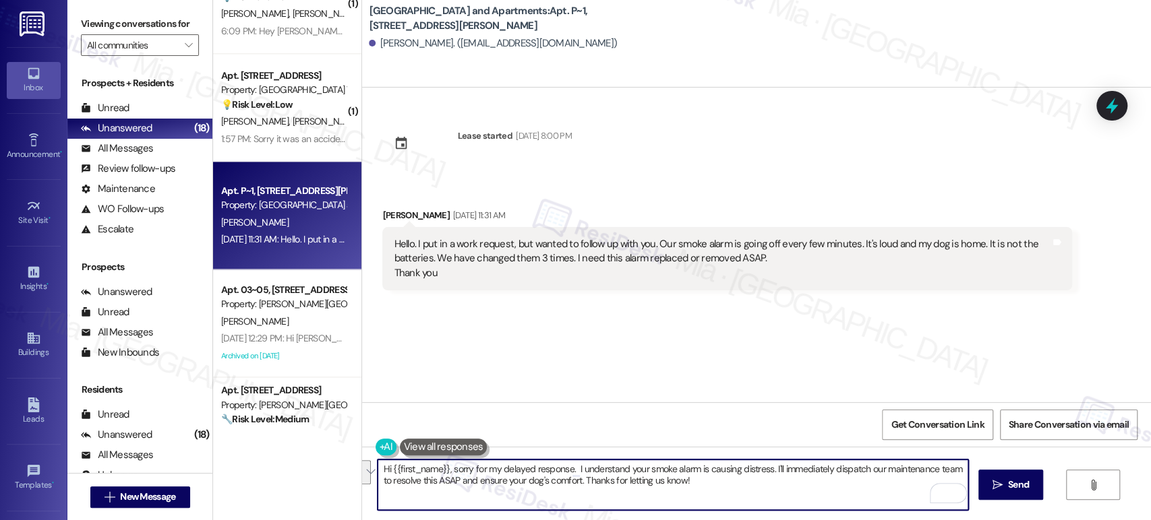
drag, startPoint x: 569, startPoint y: 469, endPoint x: 691, endPoint y: 479, distance: 122.4
click at [691, 479] on textarea "Hi {{first_name}}, sorry for my delayed response. I understand your smoke alarm…" at bounding box center [672, 485] width 590 height 51
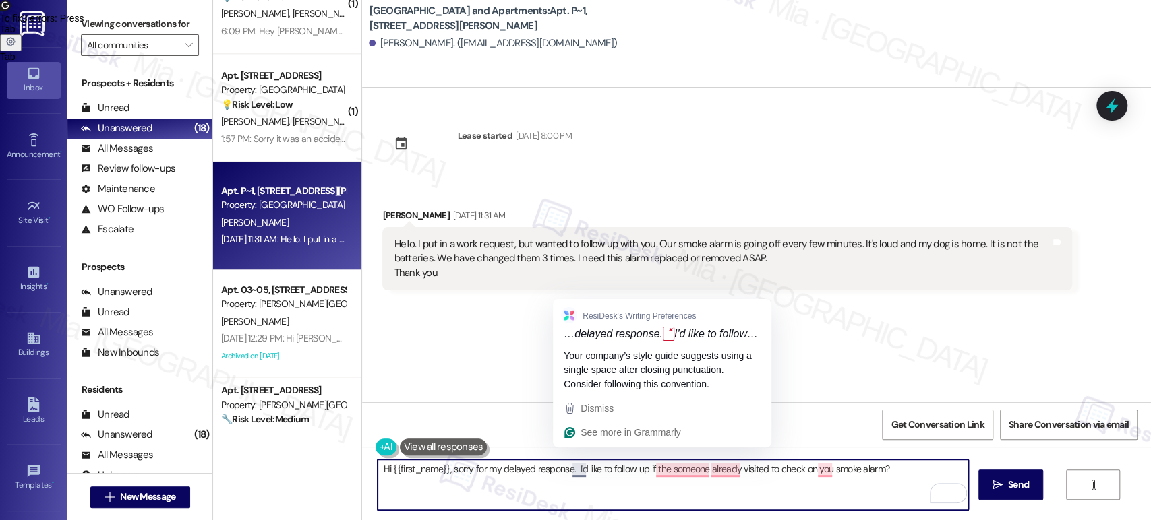
click at [574, 472] on textarea "Hi {{first_name}}, sorry for my delayed response. I'd like to follow up if the …" at bounding box center [672, 485] width 590 height 51
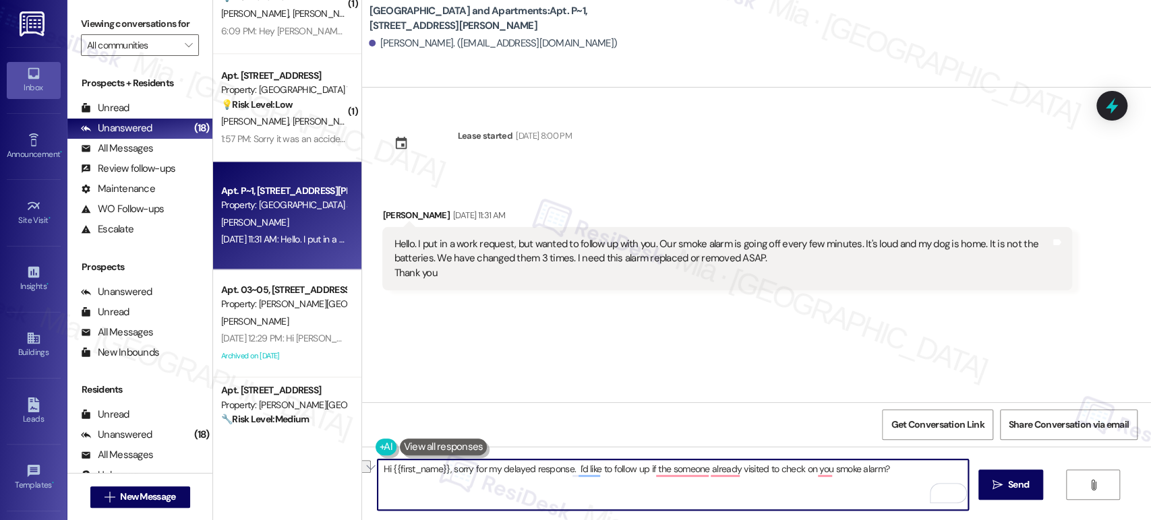
drag, startPoint x: 569, startPoint y: 471, endPoint x: 881, endPoint y: 472, distance: 312.1
click at [881, 472] on textarea "Hi {{first_name}}, sorry for my delayed response. I'd like to follow up if the …" at bounding box center [672, 485] width 590 height 51
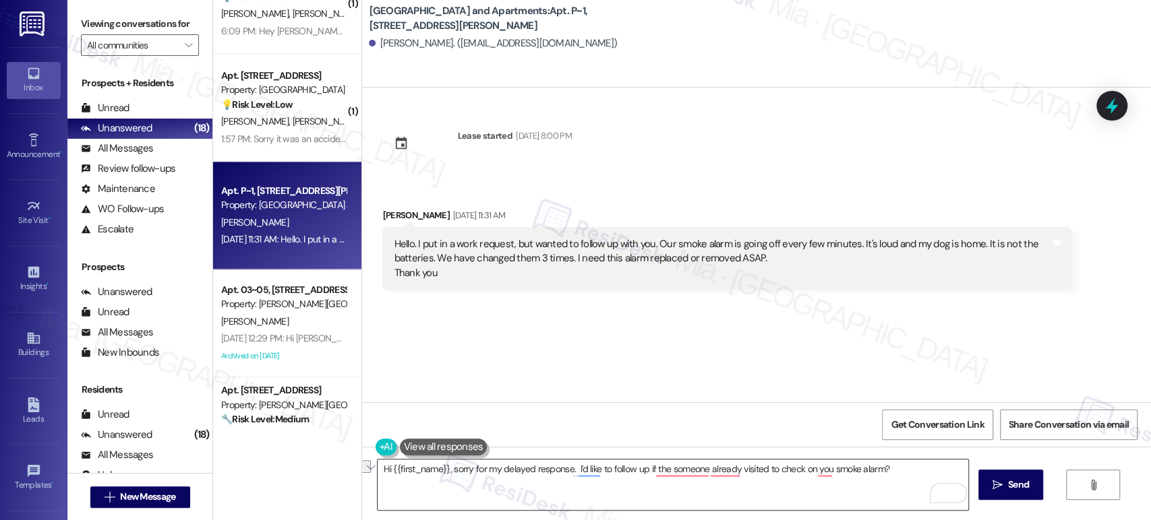
click at [565, 474] on textarea "Hi {{first_name}}, sorry for my delayed response. I'd like to follow up if the …" at bounding box center [672, 485] width 590 height 51
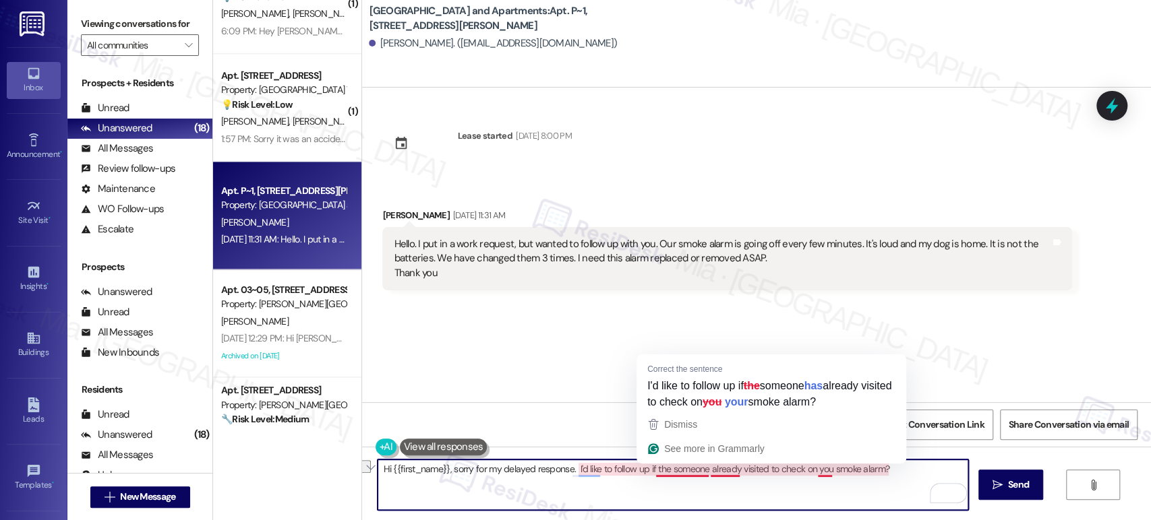
drag, startPoint x: 569, startPoint y: 469, endPoint x: 900, endPoint y: 470, distance: 331.6
click at [900, 470] on textarea "Hi {{first_name}}, sorry for my delayed response. I'd like to follow up if the …" at bounding box center [672, 485] width 590 height 51
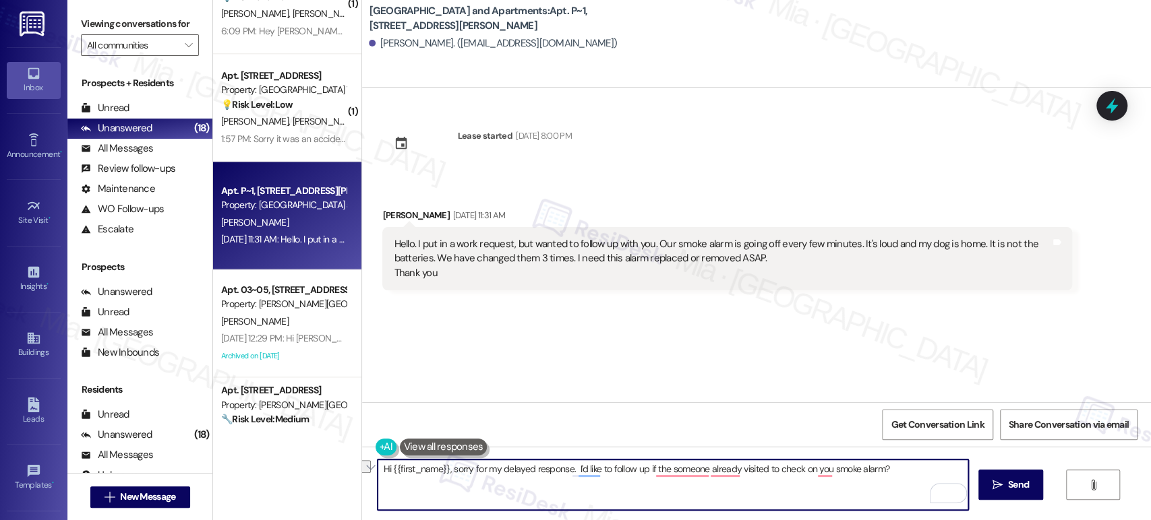
paste textarea "’d like to follow up—has someone already come by to check on your"
click at [641, 470] on textarea "Hi {{first_name}}, sorry for my delayed response. I’d like to follow up—has som…" at bounding box center [672, 485] width 590 height 51
click at [888, 472] on textarea "Hi {{first_name}}, sorry for my delayed response. I want to follow up. Has some…" at bounding box center [672, 485] width 590 height 51
type textarea "Hi {{first_name}}, sorry for my delayed response. I want to follow up. Has some…"
click at [1005, 485] on span "Send" at bounding box center [1018, 485] width 26 height 14
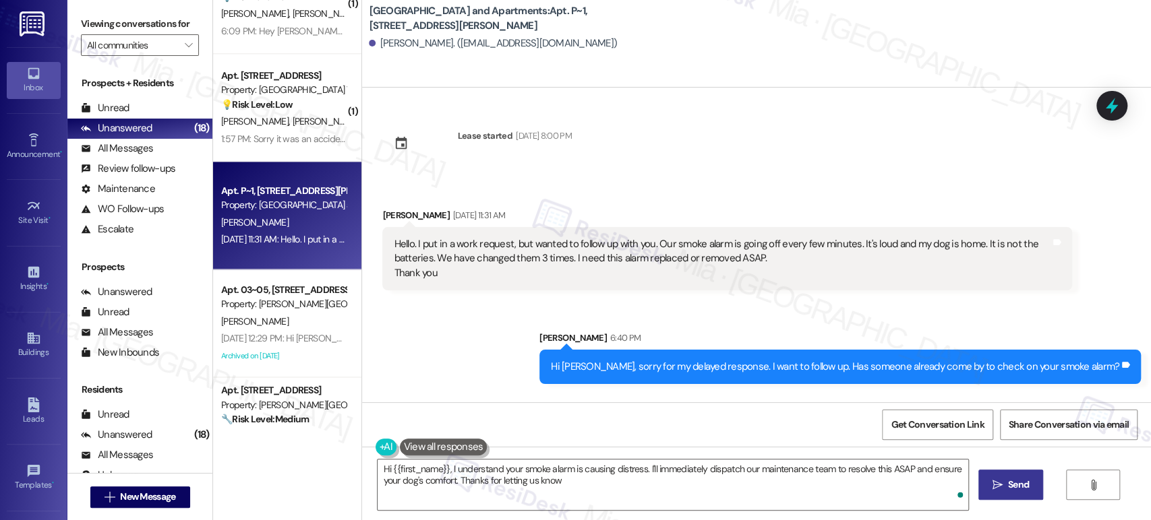
type textarea "Hi {{first_name}}, I understand your smoke alarm is causing distress. I'll imme…"
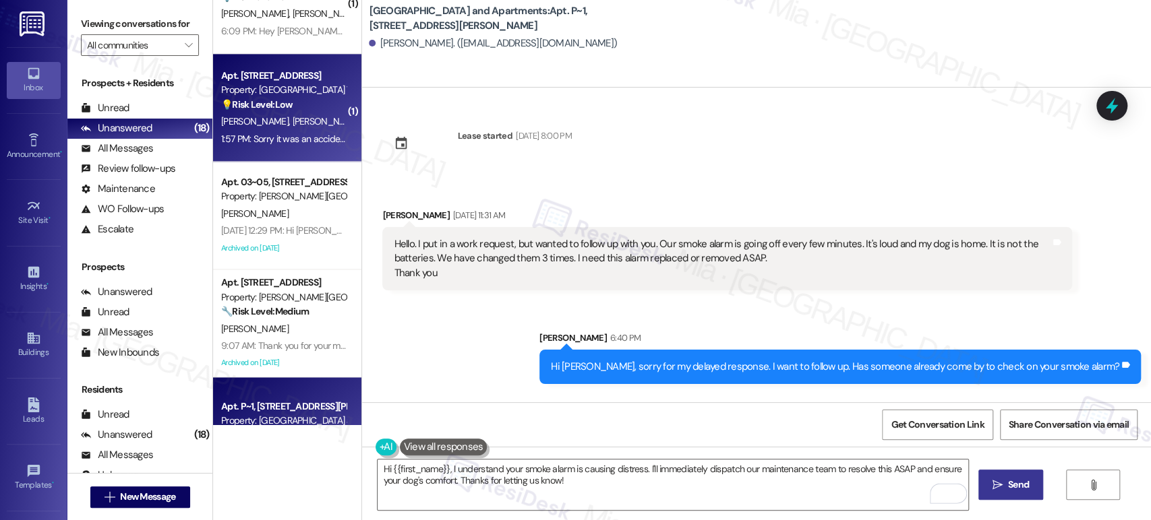
click at [294, 115] on div "A. Brecht S. Brecht" at bounding box center [283, 121] width 127 height 17
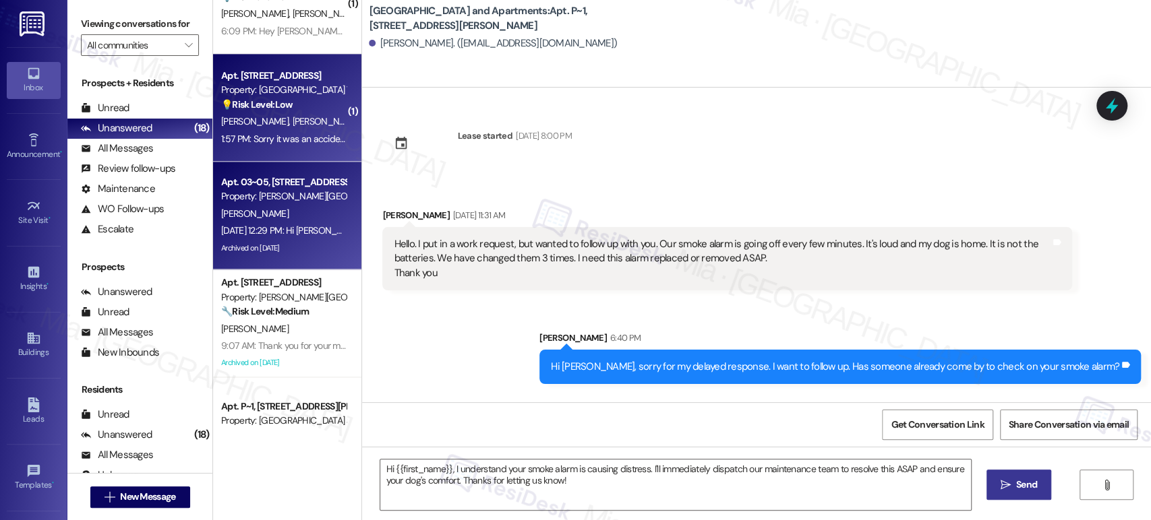
type textarea "Fetching suggested responses. Please feel free to read through the conversation…"
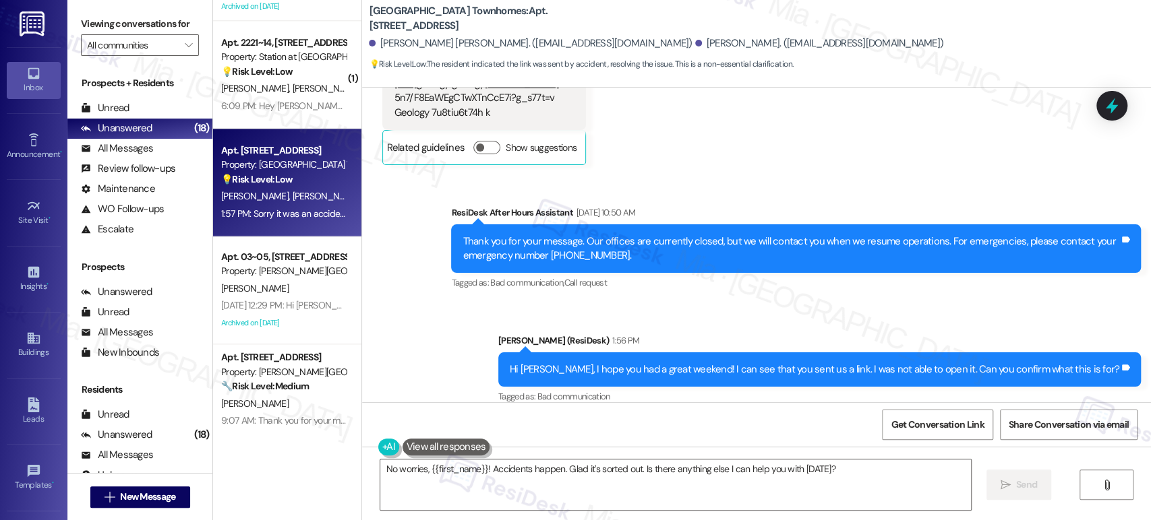
scroll to position [795, 0]
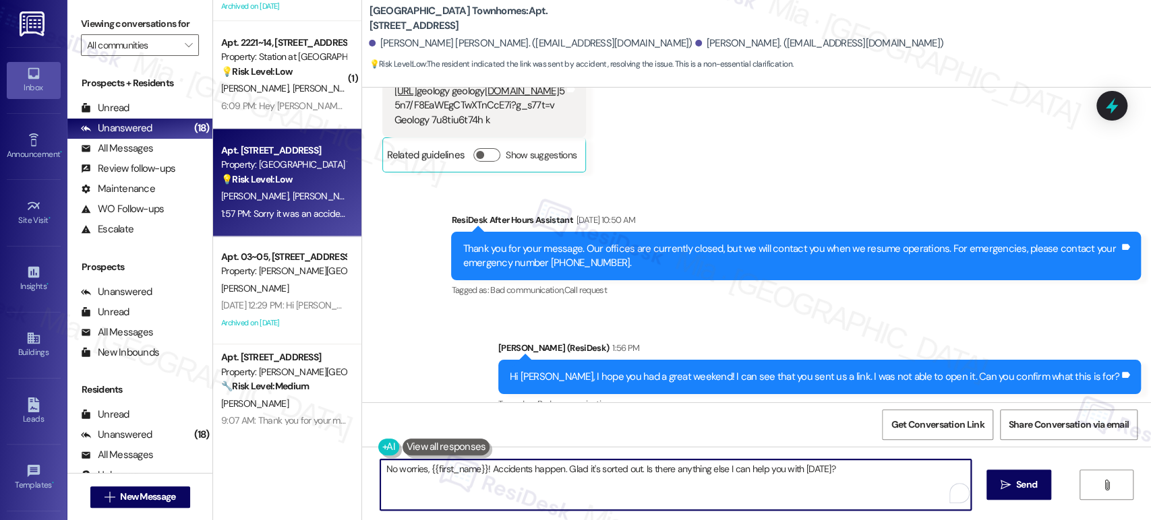
drag, startPoint x: 804, startPoint y: 466, endPoint x: 238, endPoint y: 466, distance: 566.2
click at [238, 466] on div "Apt. T~415, 560 South 400 West Property: Central Park Station 🔧 Risk Level: Med…" at bounding box center [682, 260] width 938 height 520
click at [421, 471] on textarea "No worries, {{first_name}}! Accidents happen. Glad it's sorted out. Is there an…" at bounding box center [672, 485] width 590 height 51
click at [421, 472] on textarea "No worries, {{first_name}}! Accidents happen. Glad it's sorted out. Is there an…" at bounding box center [672, 485] width 590 height 51
drag, startPoint x: 415, startPoint y: 475, endPoint x: 880, endPoint y: 475, distance: 464.4
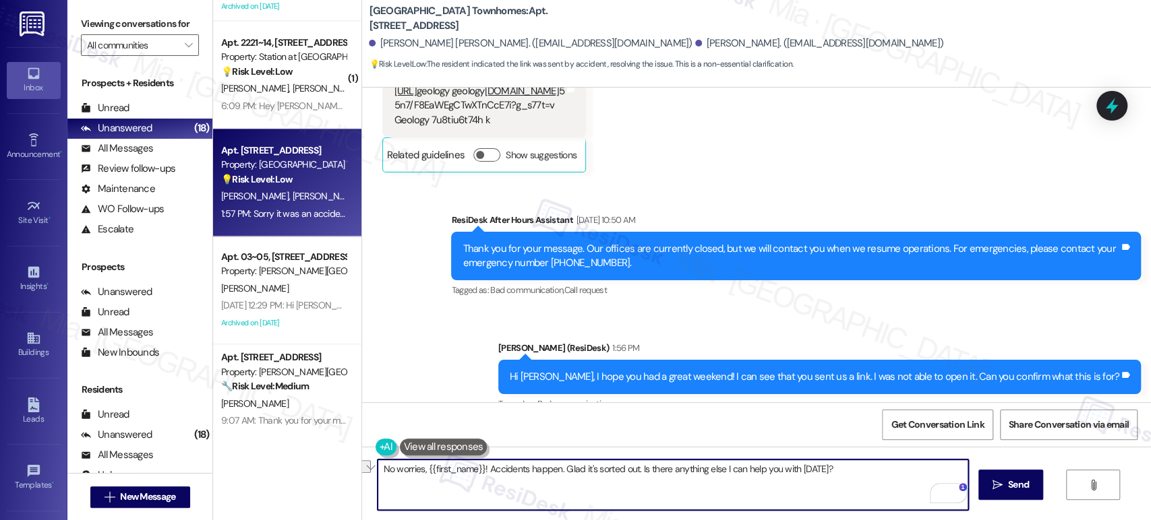
click at [880, 475] on textarea "No worries, {{first_name}}! Accidents happen. Glad it's sorted out. Is there an…" at bounding box center [672, 485] width 590 height 51
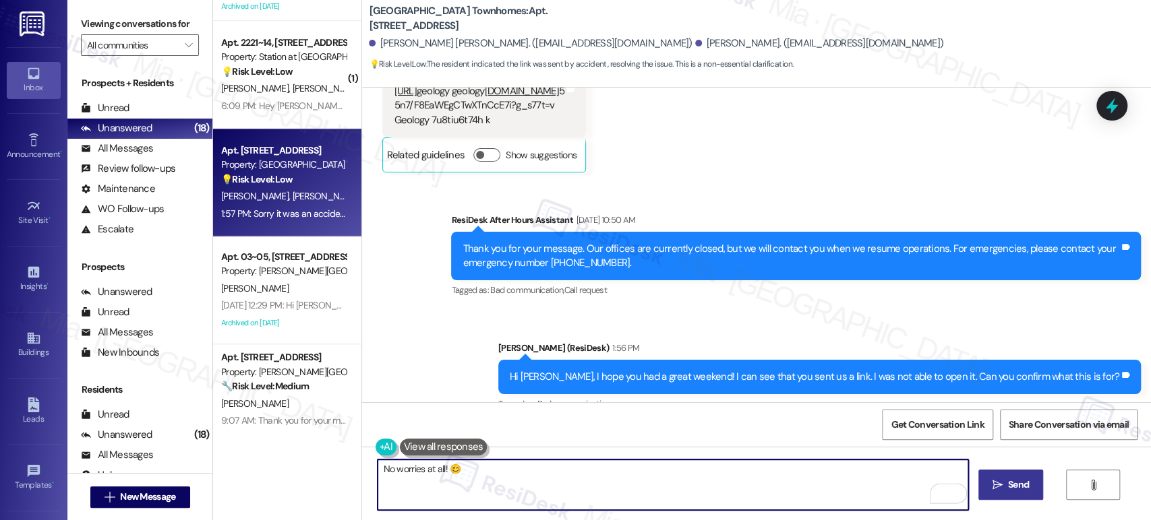
click at [1010, 485] on span "Send" at bounding box center [1018, 485] width 21 height 14
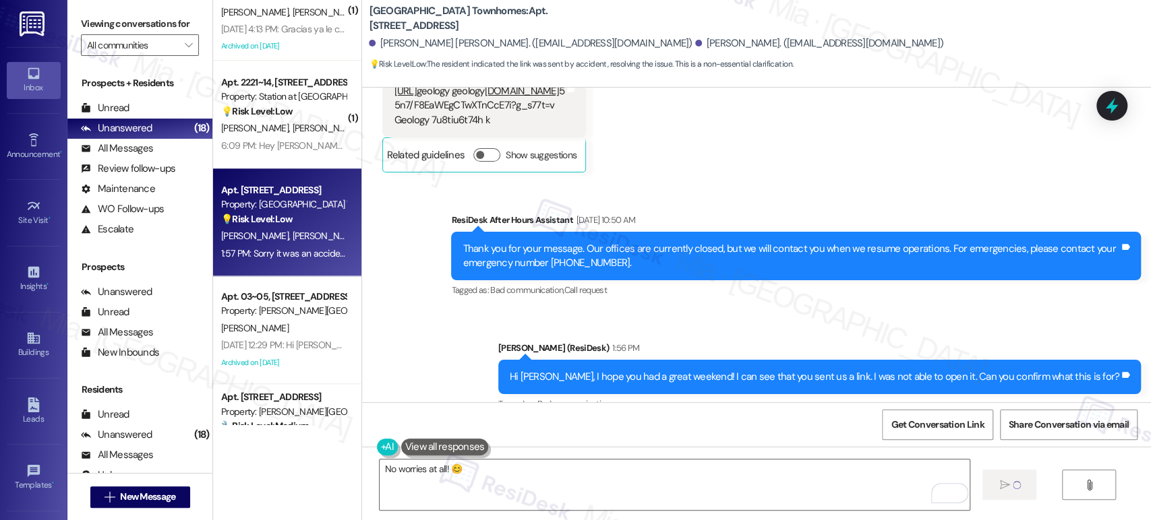
scroll to position [983, 0]
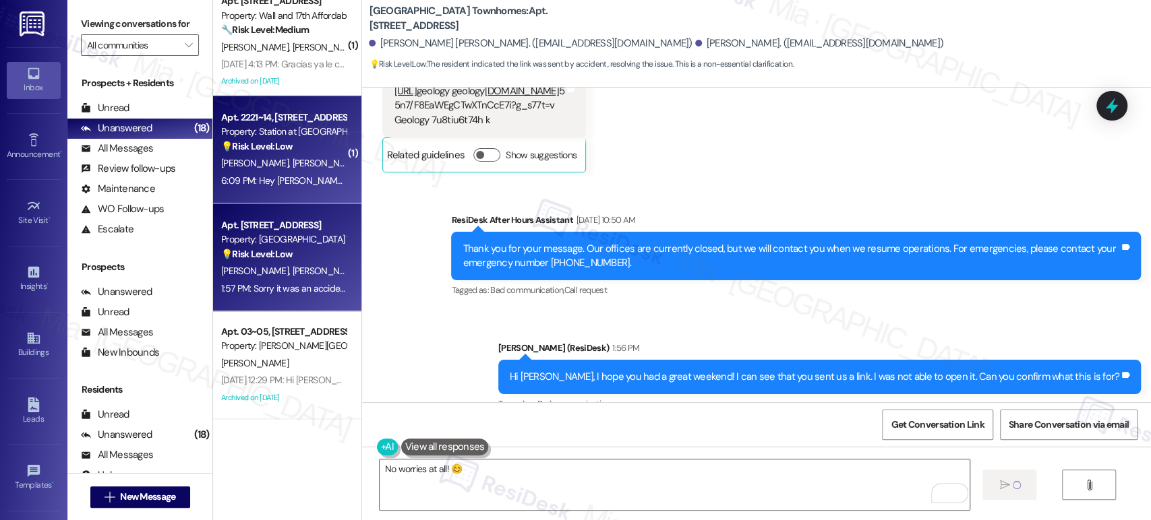
type textarea "Fetching suggested responses. Please feel free to read through the conversation…"
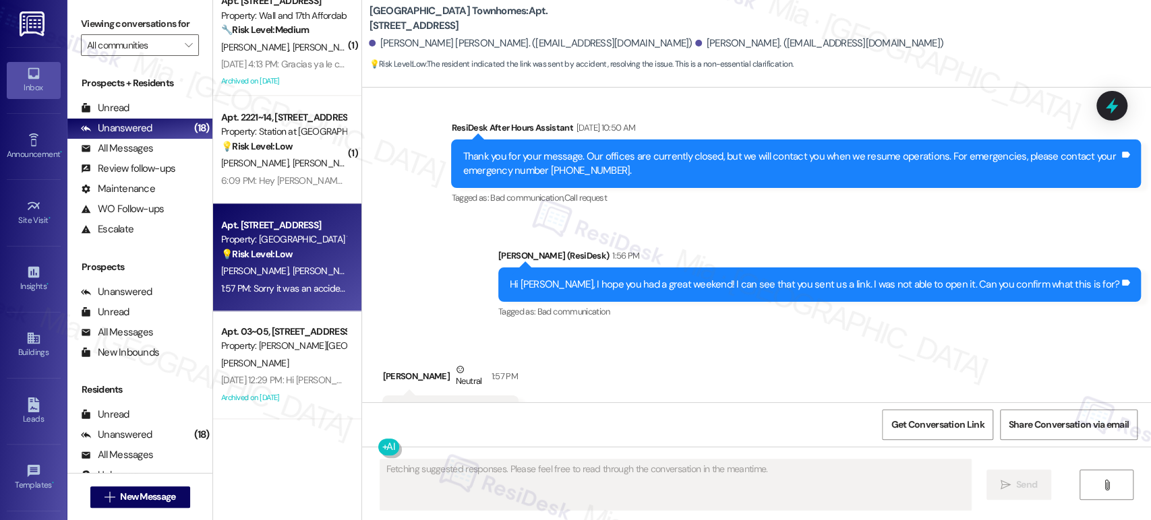
click at [269, 148] on strong "💡 Risk Level: Low" at bounding box center [256, 146] width 71 height 12
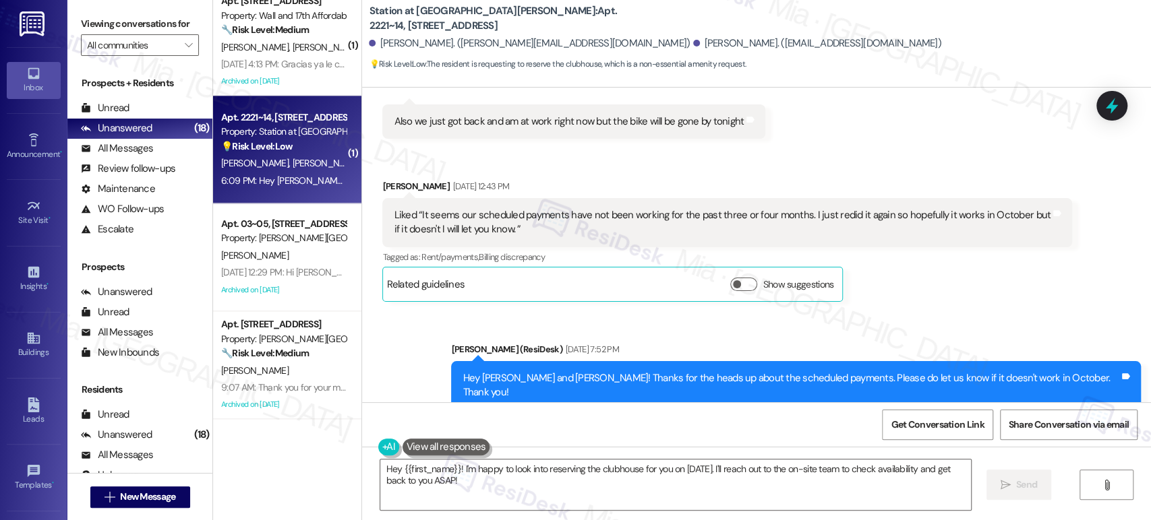
scroll to position [800, 0]
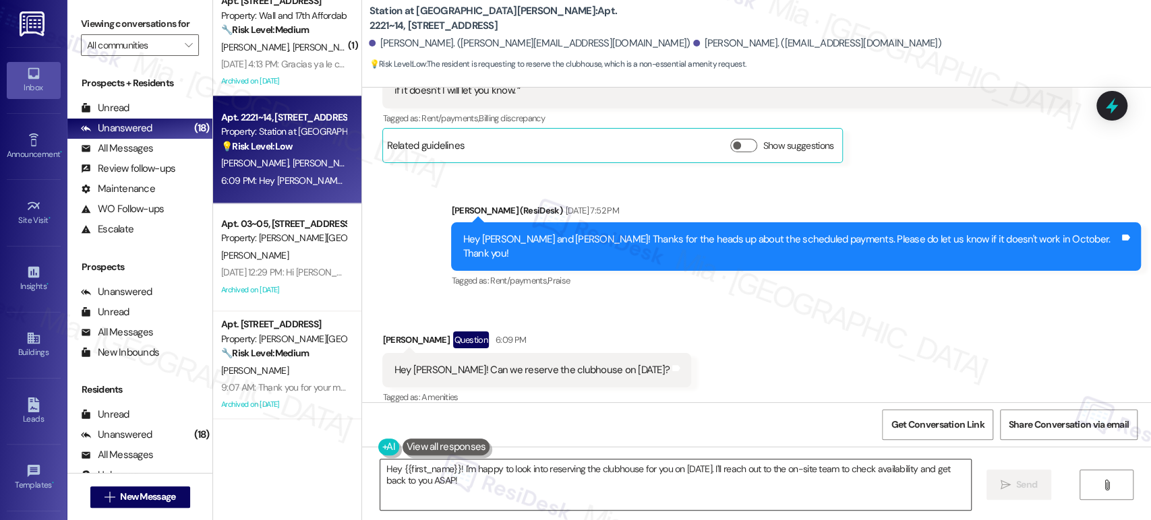
click at [456, 473] on textarea "Hey {{first_name}}! I'm happy to look into reserving the clubhouse for you on O…" at bounding box center [675, 485] width 590 height 51
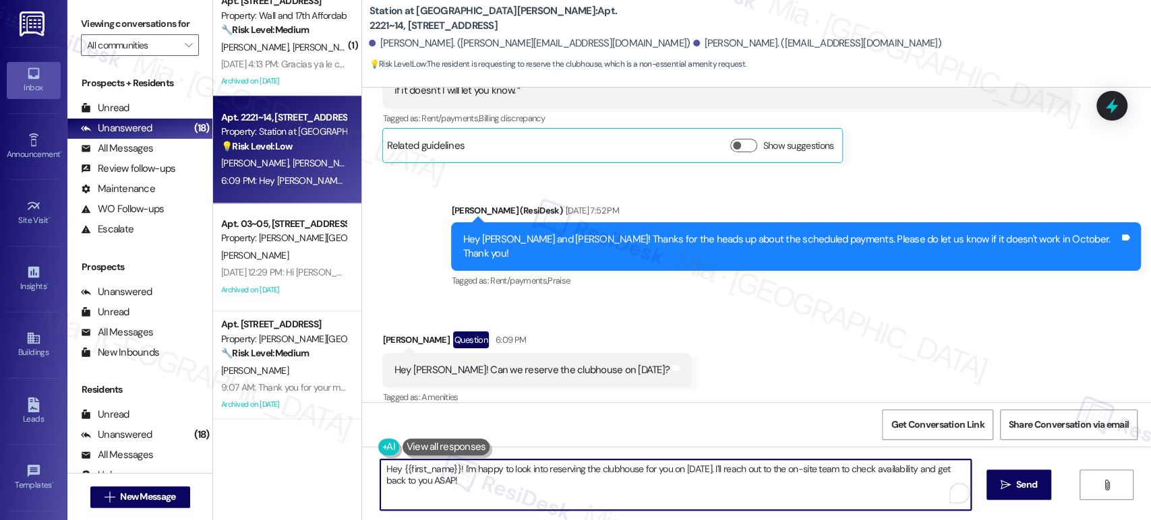
click at [455, 467] on textarea "Hey {{first_name}}! I'm happy to look into reserving the clubhouse for you on O…" at bounding box center [675, 485] width 590 height 51
type textarea "Hey {{first_name}}! Thank you for reaching ouI'm happy to look into reserving t…"
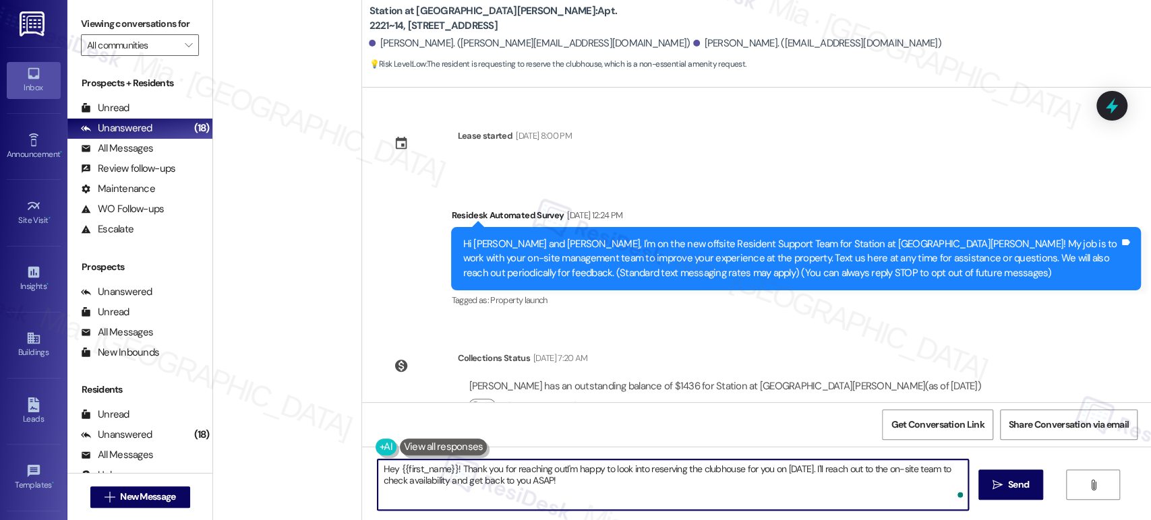
scroll to position [800, 0]
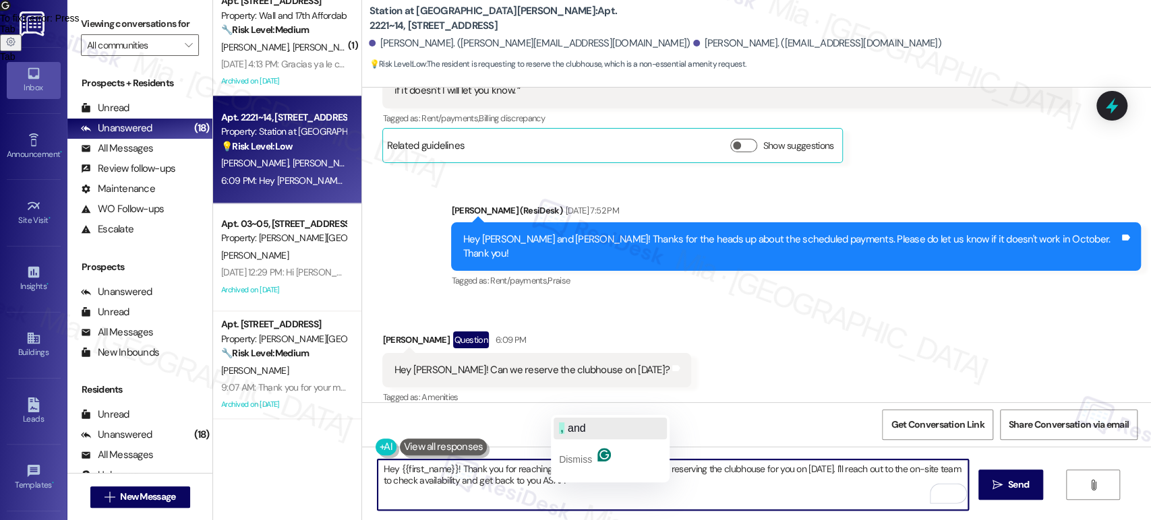
click at [574, 434] on div ", and" at bounding box center [572, 429] width 27 height 22
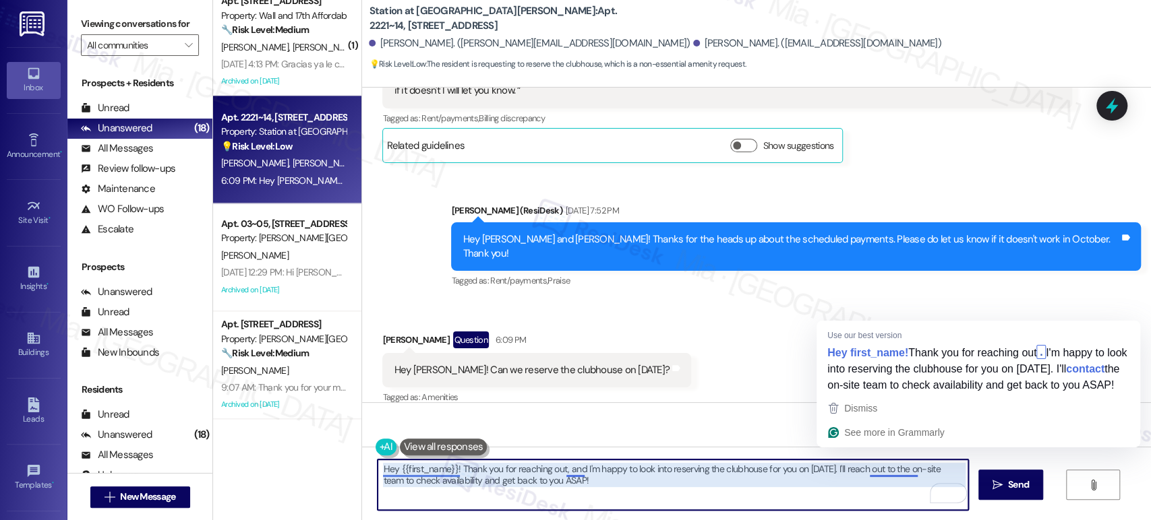
click at [863, 470] on textarea "Hey {{first_name}}! Thank you for reaching out, and I'm happy to look into rese…" at bounding box center [672, 485] width 590 height 51
drag, startPoint x: 862, startPoint y: 473, endPoint x: 876, endPoint y: 468, distance: 14.9
click at [876, 468] on textarea "Hey {{first_name}}! Thank you for reaching out, and I'm happy to look into rese…" at bounding box center [672, 485] width 590 height 51
click at [908, 470] on textarea "Hey {{first_name}}! Thank you for reaching out, and I'm happy to look into rese…" at bounding box center [672, 485] width 590 height 51
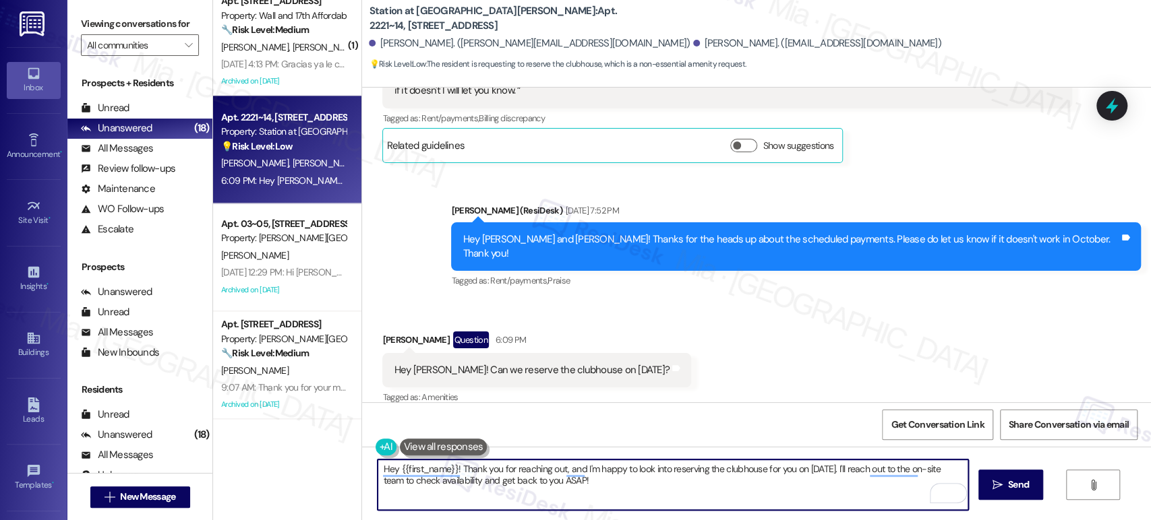
click at [913, 470] on textarea "Hey {{first_name}}! Thank you for reaching out, and I'm happy to look into rese…" at bounding box center [672, 485] width 590 height 51
drag, startPoint x: 925, startPoint y: 468, endPoint x: 954, endPoint y: 468, distance: 29.7
click at [954, 468] on textarea "Hey {{first_name}}! Thank you for reaching out, and I'm happy to look into rese…" at bounding box center [672, 485] width 590 height 51
click at [865, 477] on textarea "Hey {{first_name}}! Thank you for reaching out, and I'm happy to look into rese…" at bounding box center [672, 485] width 590 height 51
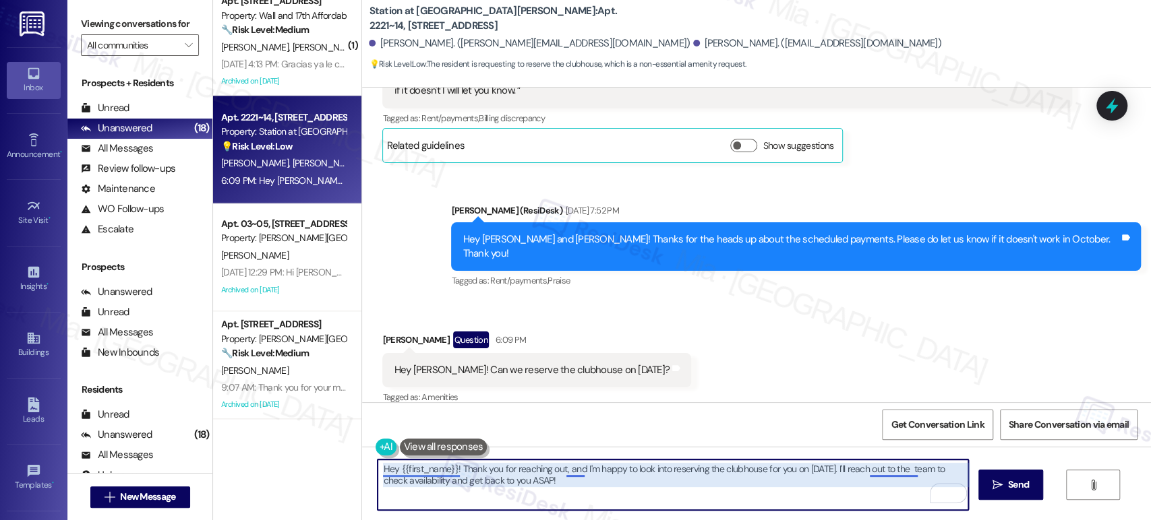
click at [868, 466] on textarea "Hey {{first_name}}! Thank you for reaching out, and I'm happy to look into rese…" at bounding box center [672, 485] width 590 height 51
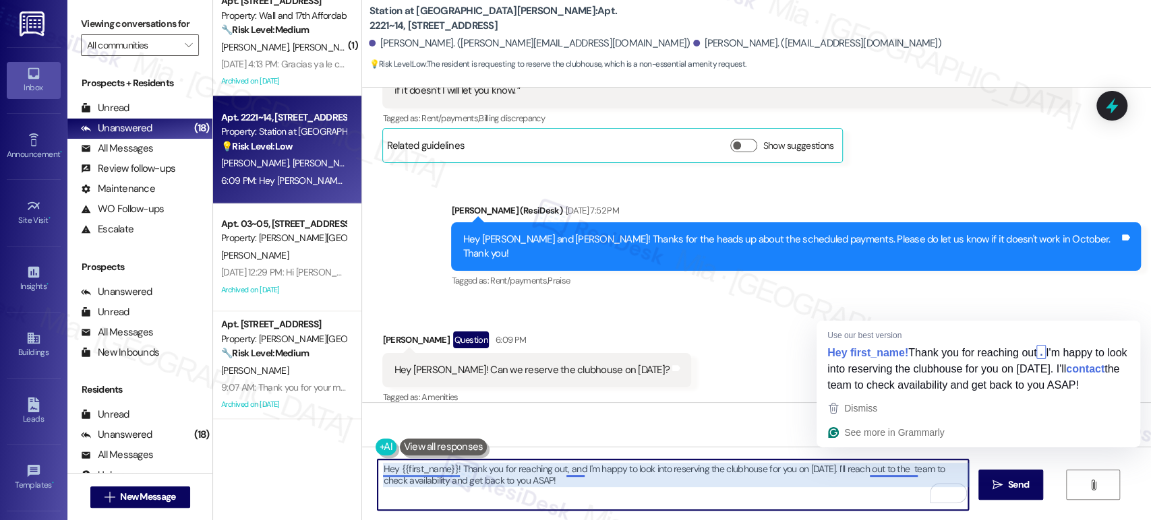
click at [568, 469] on textarea "Hey {{first_name}}! Thank you for reaching out, and I'm happy to look into rese…" at bounding box center [672, 485] width 590 height 51
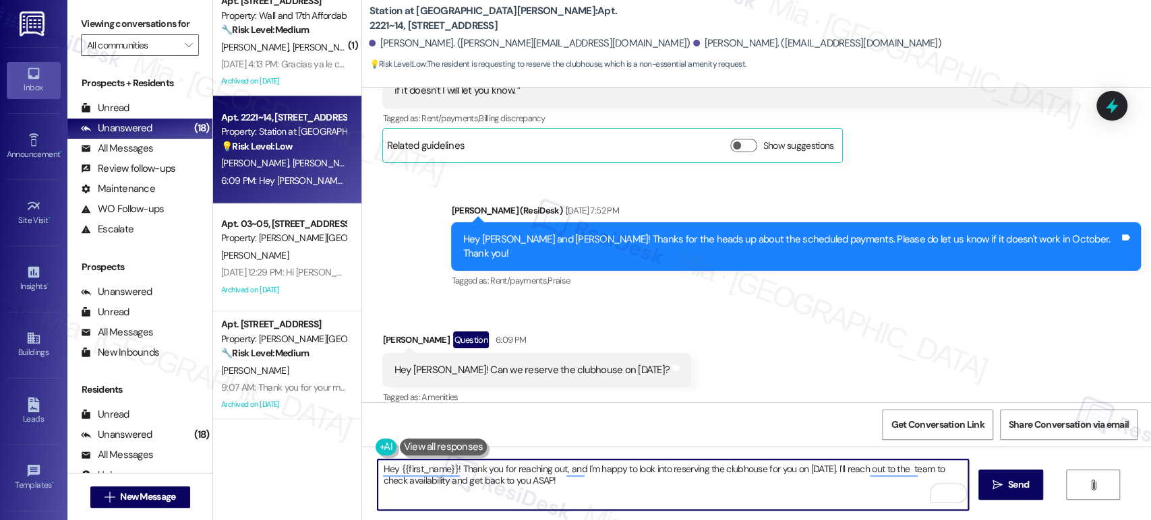
click at [568, 469] on textarea "Hey {{first_name}}! Thank you for reaching out, and I'm happy to look into rese…" at bounding box center [672, 485] width 590 height 51
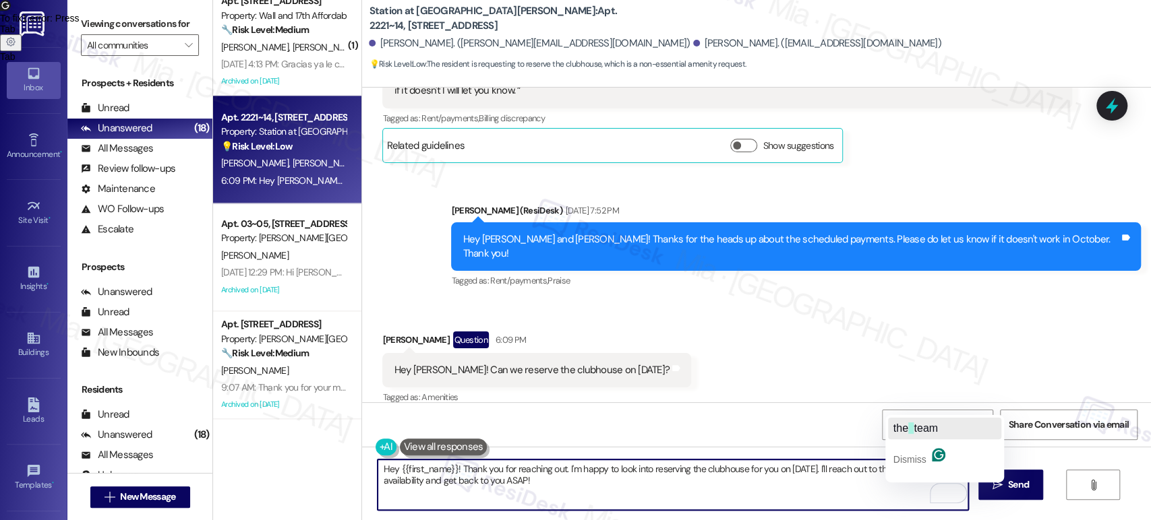
click at [915, 425] on span "team" at bounding box center [925, 428] width 24 height 11
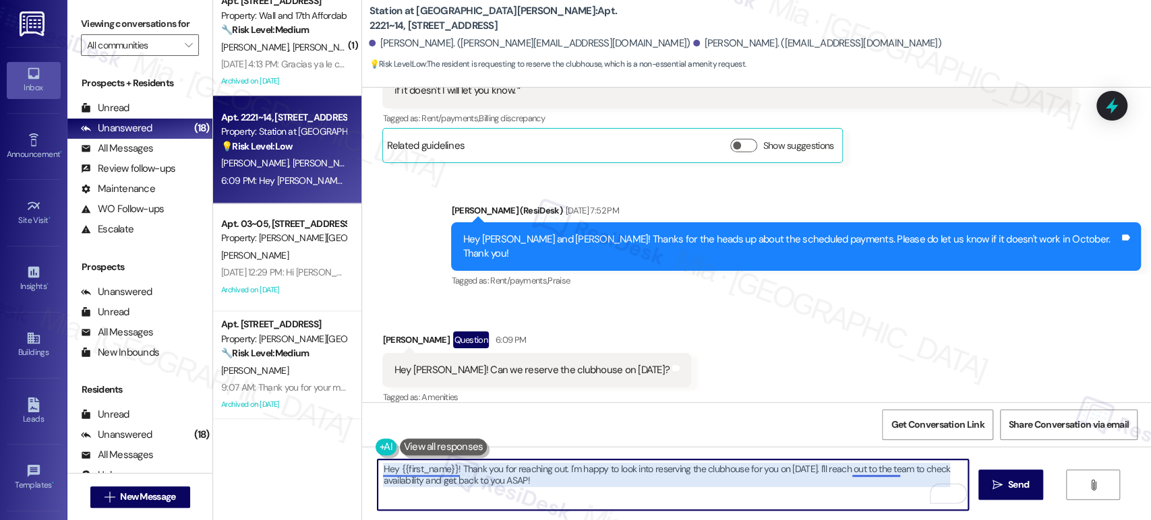
drag, startPoint x: 859, startPoint y: 474, endPoint x: 849, endPoint y: 467, distance: 12.2
click at [845, 468] on textarea "Hey {{first_name}}! Thank you for reaching out. I'm happy to look into reservin…" at bounding box center [672, 485] width 590 height 51
click at [863, 473] on textarea "Hey {{first_name}}! Thank you for reaching out. I'm happy to look into reservin…" at bounding box center [672, 485] width 590 height 51
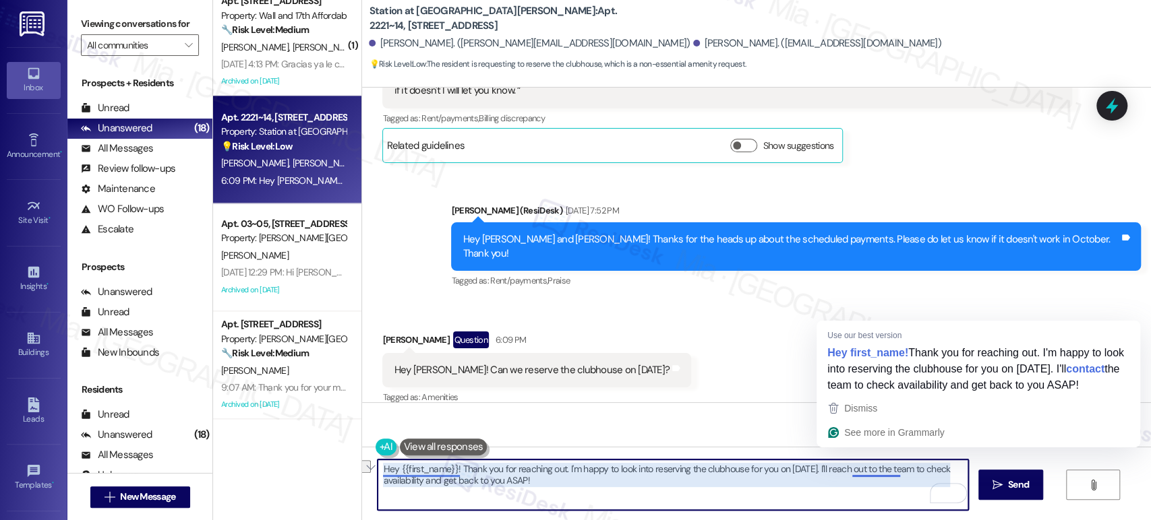
drag, startPoint x: 842, startPoint y: 468, endPoint x: 875, endPoint y: 471, distance: 32.5
click at [875, 471] on textarea "Hey {{first_name}}! Thank you for reaching out. I'm happy to look into reservin…" at bounding box center [672, 485] width 590 height 51
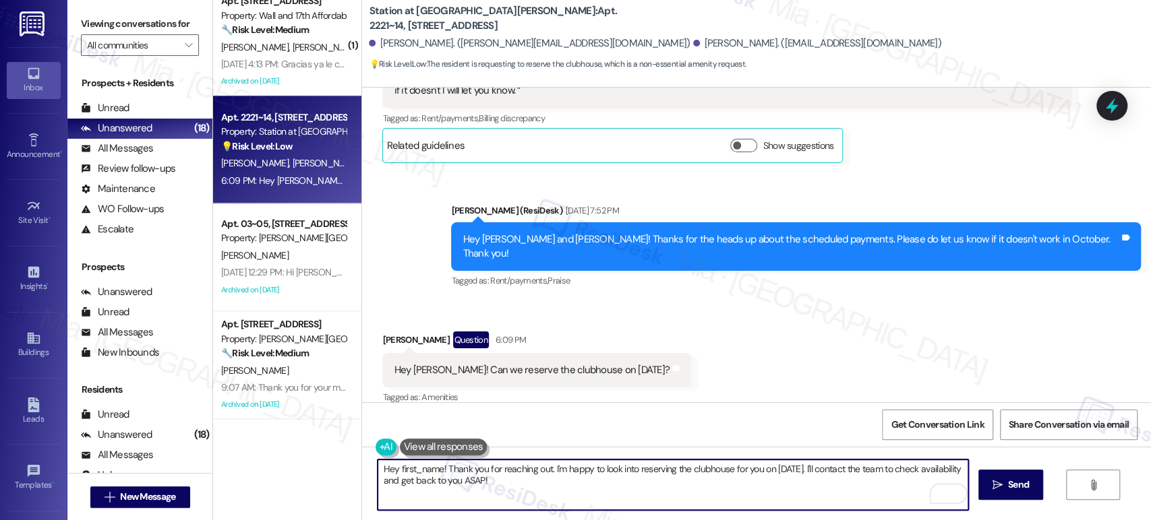
drag, startPoint x: 434, startPoint y: 470, endPoint x: 390, endPoint y: 470, distance: 43.8
click at [390, 470] on textarea "Hey first_name! Thank you for reaching out. I'm happy to look into reserving th…" at bounding box center [672, 485] width 590 height 51
click at [919, 470] on textarea "Hi Alexis! Thank you for reaching out. I'm happy to look into reserving the clu…" at bounding box center [672, 485] width 590 height 51
click at [422, 482] on textarea "Hi Alexis! Thank you for reaching out. I'm happy to look into reserving the clu…" at bounding box center [672, 485] width 590 height 51
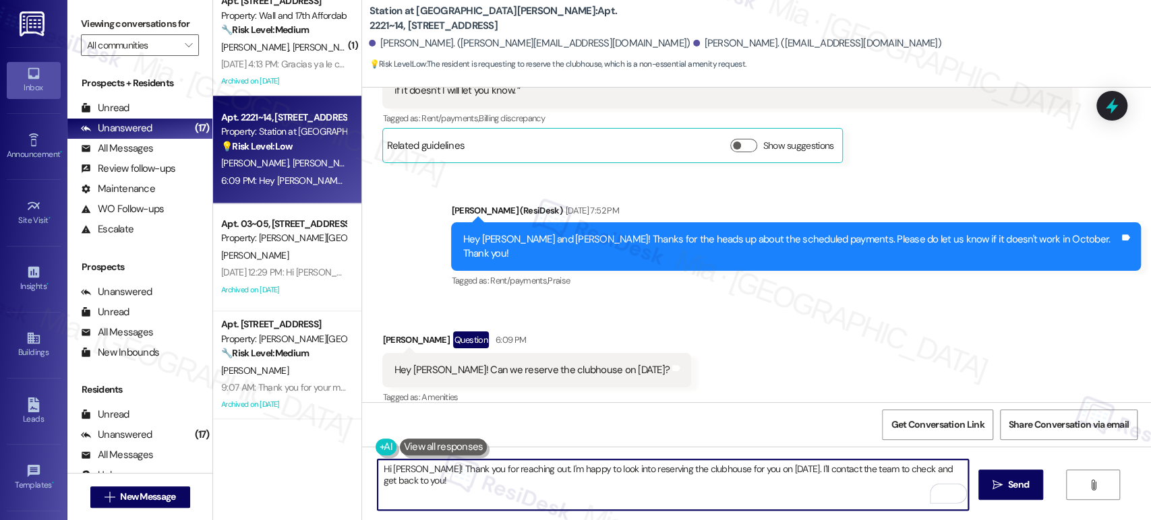
type textarea "Hi Alexis! Thank you for reaching out. I'm happy to look into reserving the clu…"
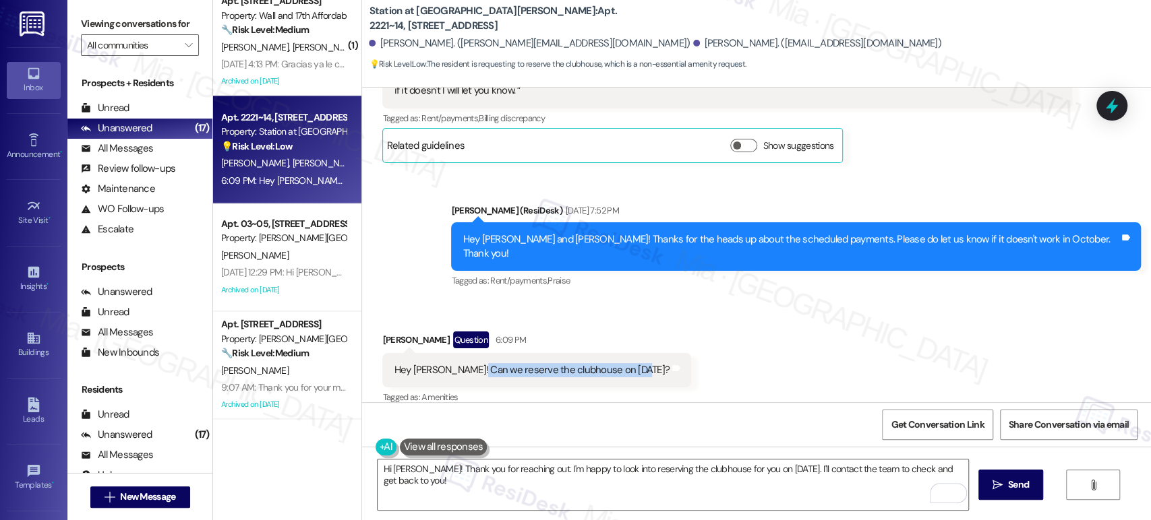
drag, startPoint x: 464, startPoint y: 356, endPoint x: 626, endPoint y: 354, distance: 161.8
click at [626, 363] on div "Hey Sarah! Can we reserve the clubhouse on October 4th?" at bounding box center [532, 370] width 276 height 14
copy div "reserve the clubhouse on October 4th"
click at [989, 483] on span " Send" at bounding box center [1010, 485] width 42 height 14
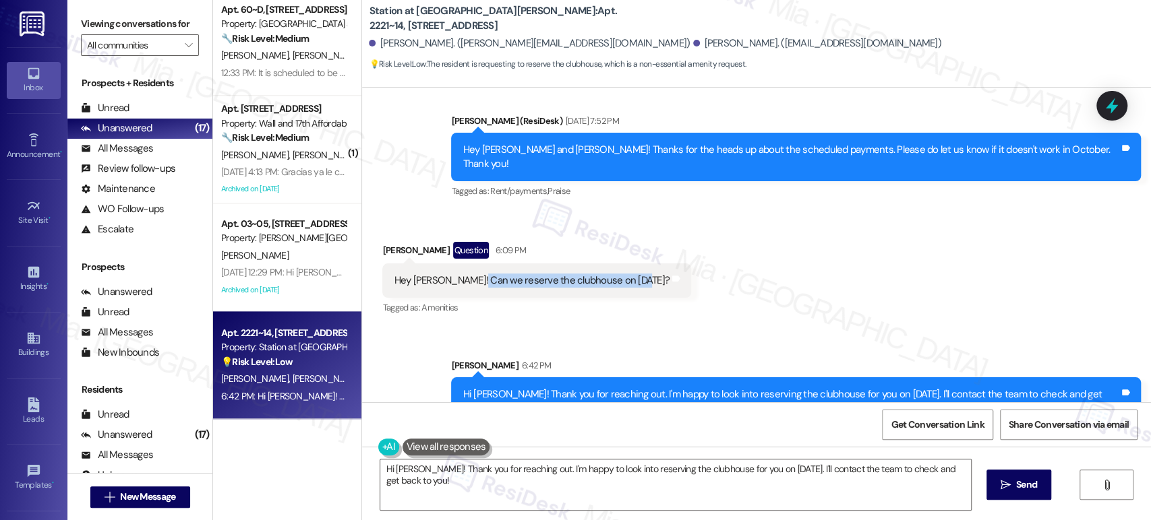
scroll to position [895, 0]
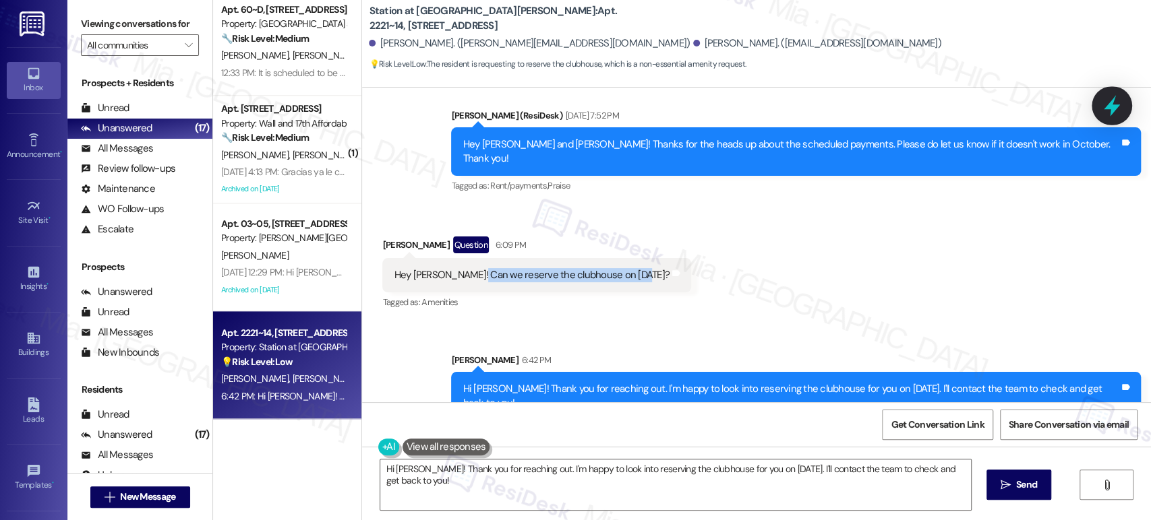
click at [1114, 111] on icon at bounding box center [1111, 105] width 23 height 23
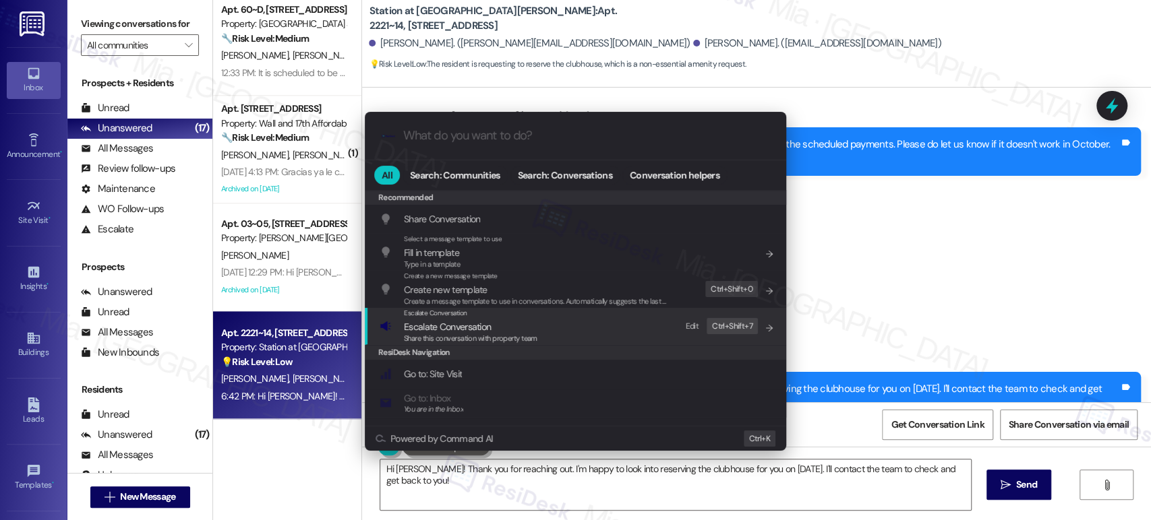
click at [455, 319] on span "Escalate Conversation" at bounding box center [447, 326] width 87 height 15
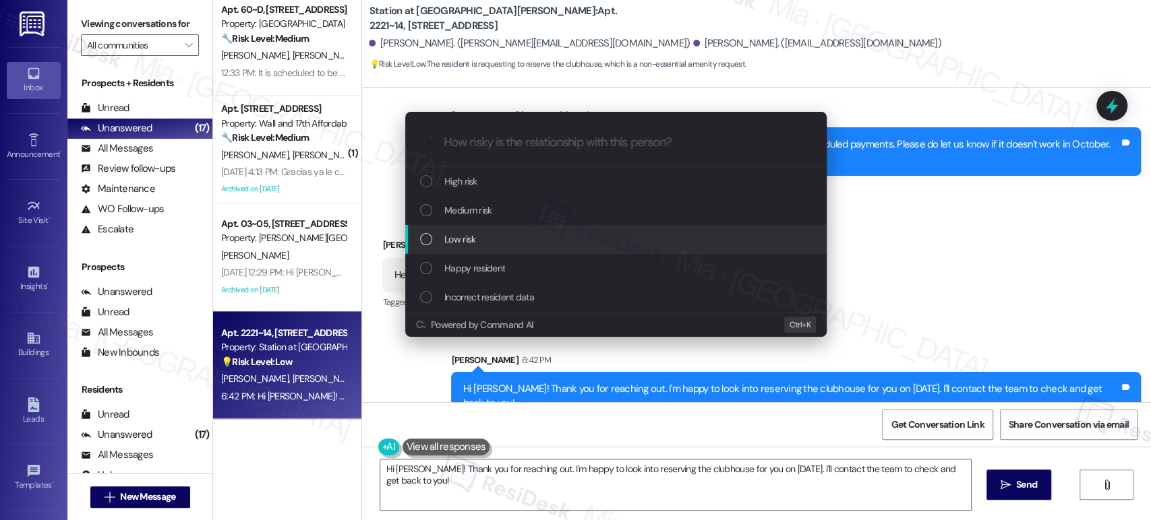
click at [474, 233] on span "Low risk" at bounding box center [459, 239] width 31 height 15
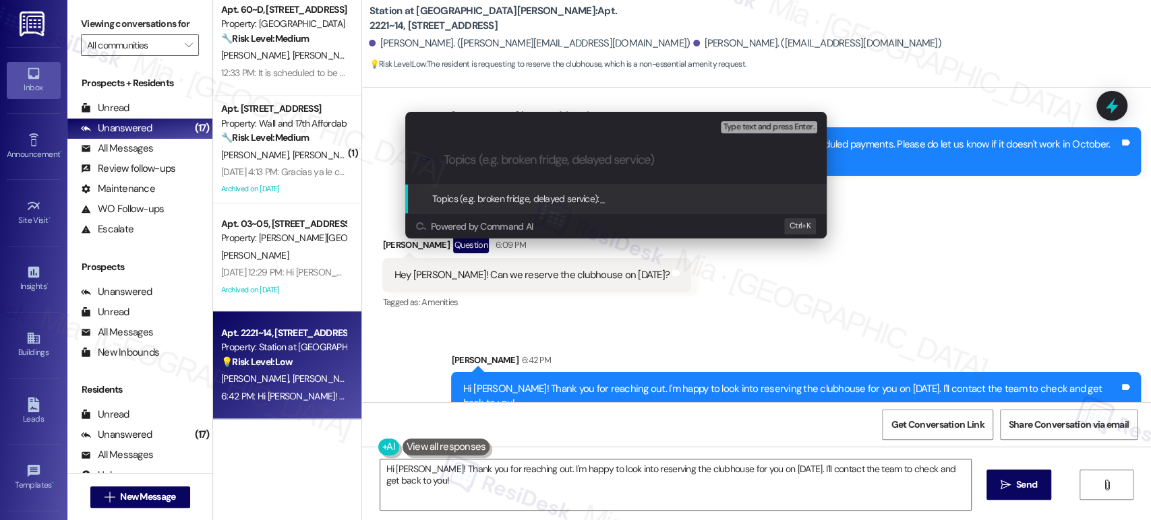
click at [477, 156] on input "Topics (e.g. broken fridge, delayed service)" at bounding box center [626, 160] width 366 height 14
paste input "reserve the clubhouse on October 4th"
click at [444, 160] on input "reserve the clubhouse on October 4th" at bounding box center [620, 160] width 355 height 14
type input "Request to reserve the clubhouse on October 4th"
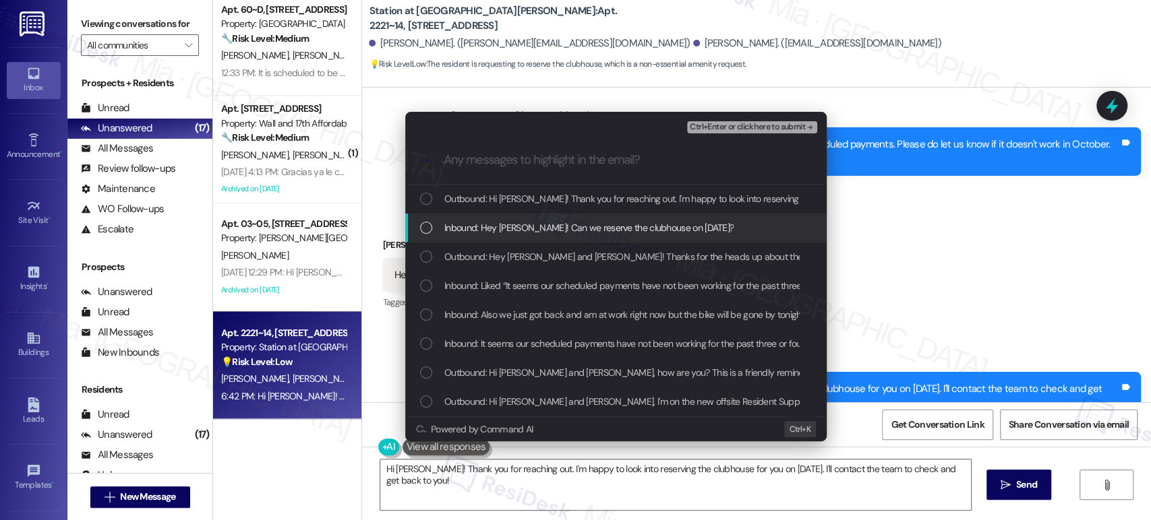
click at [431, 226] on div "List of options" at bounding box center [426, 228] width 12 height 12
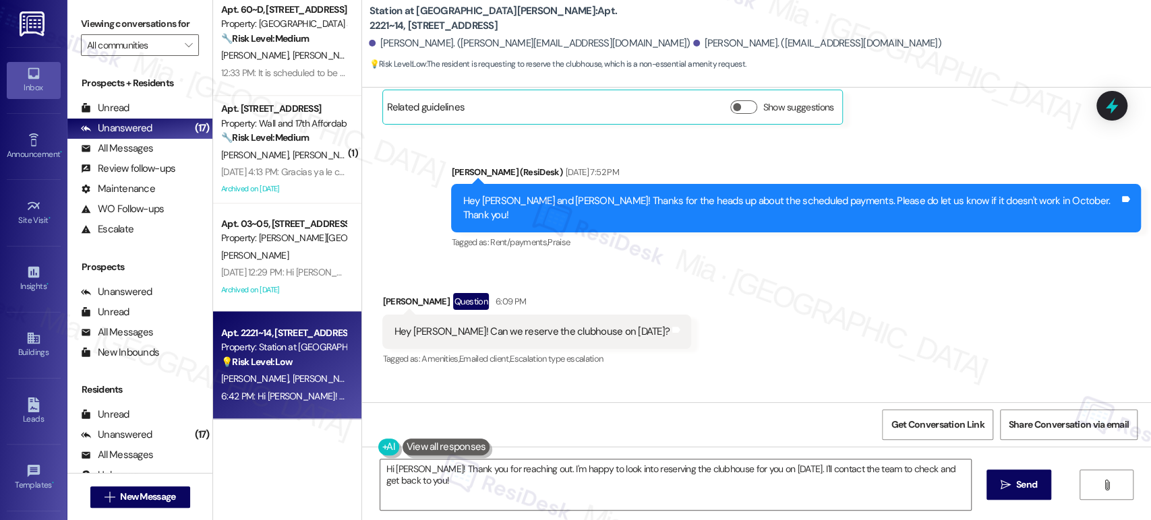
scroll to position [800, 0]
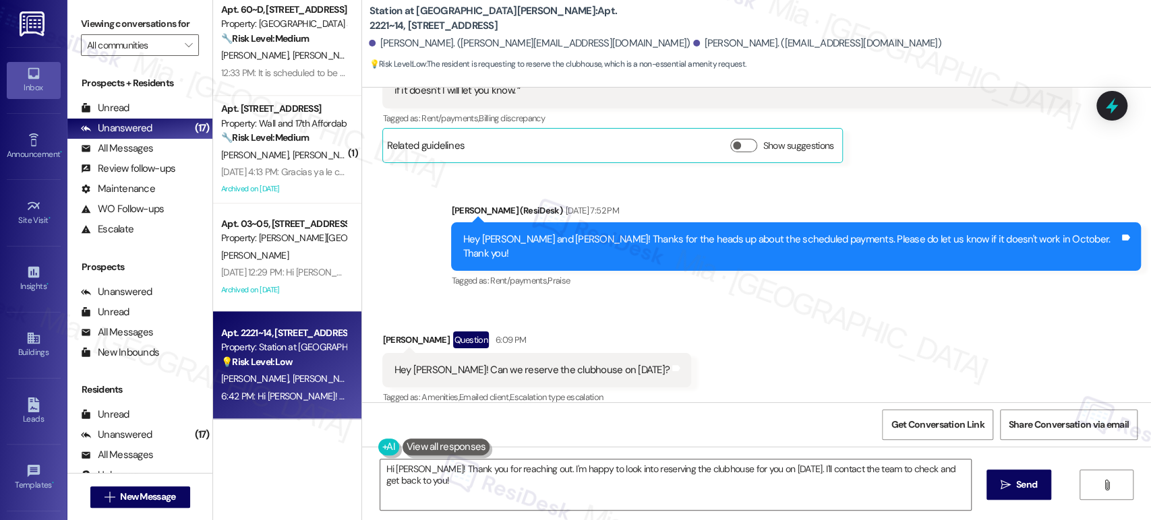
click at [293, 374] on span "[PERSON_NAME]" at bounding box center [326, 379] width 67 height 12
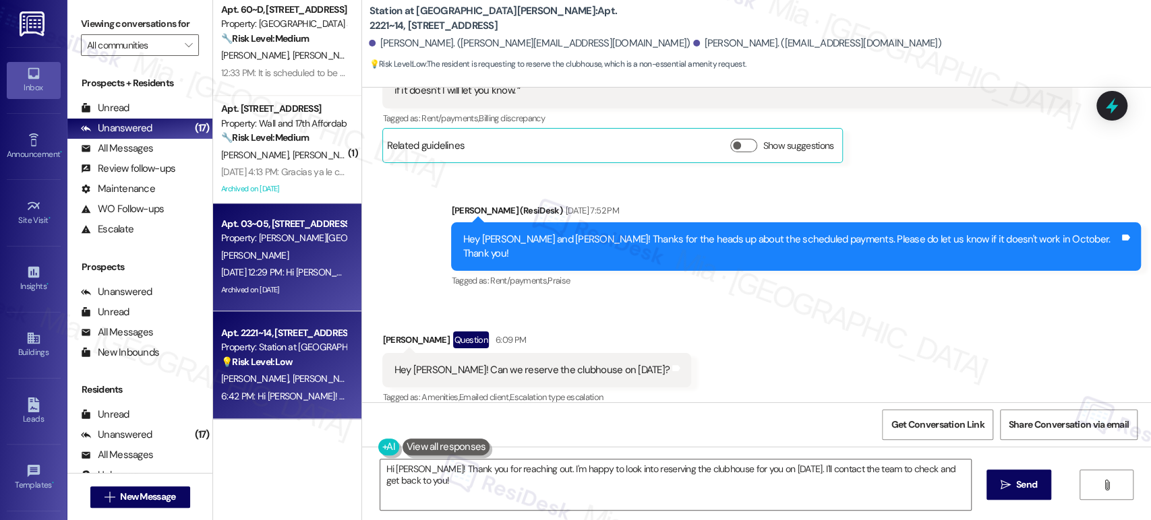
click at [270, 268] on div "Sep 10, 2025 at 12:29 PM: Hi Mandi! We're so glad you chose Porter Ranch Townho…" at bounding box center [713, 272] width 985 height 12
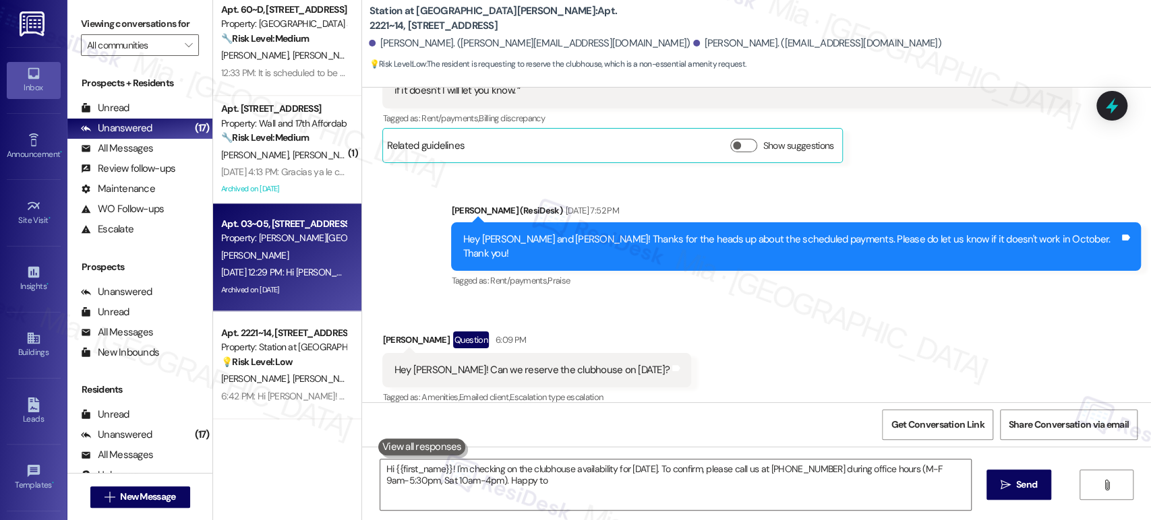
type textarea "Hi {{first_name}}! I'm checking on the clubhouse availability for Oct 4th. To c…"
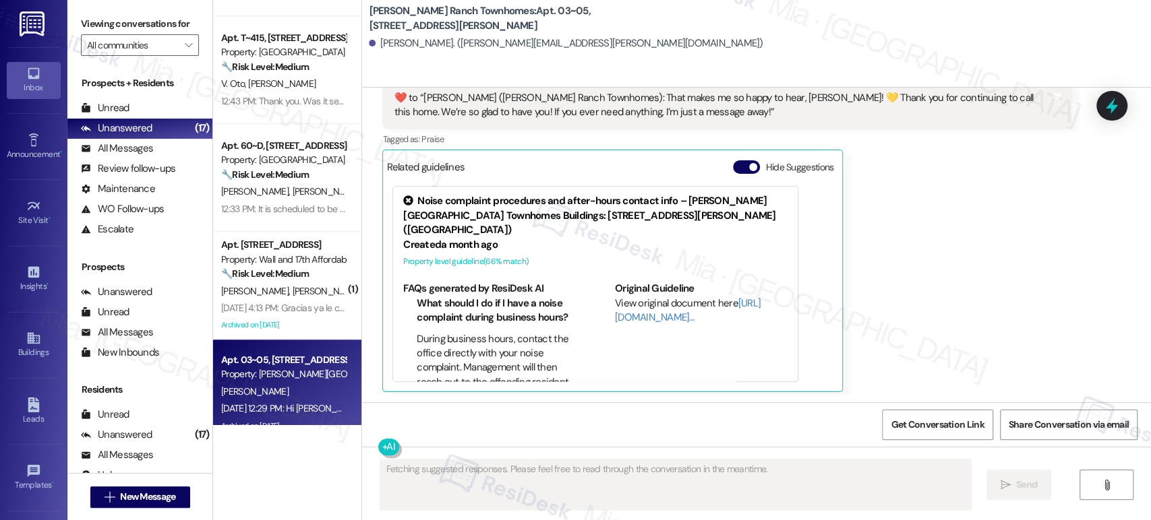
scroll to position [833, 0]
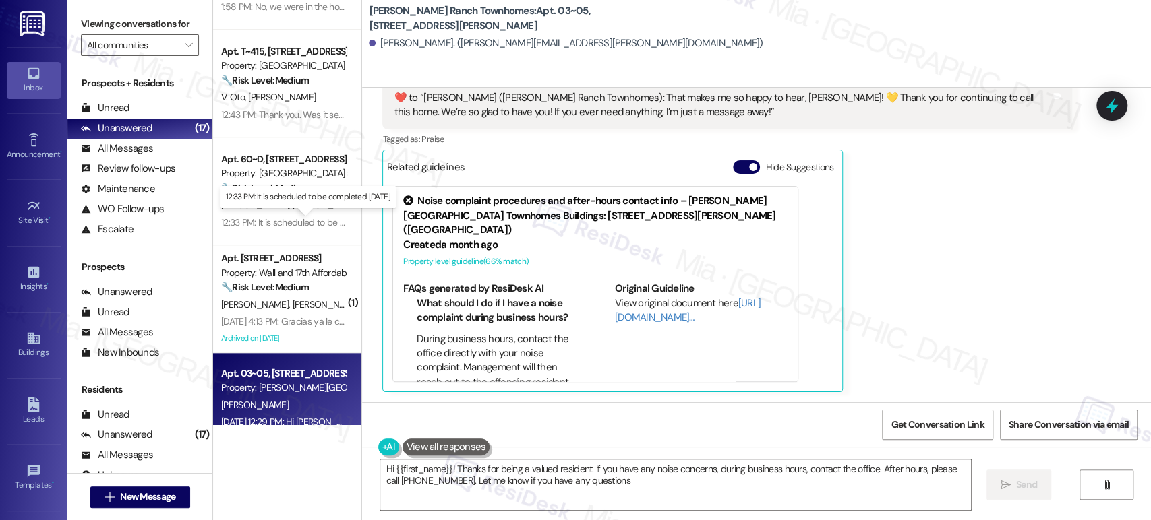
type textarea "Hi {{first_name}}! Thanks for being a valued resident. If you have any noise co…"
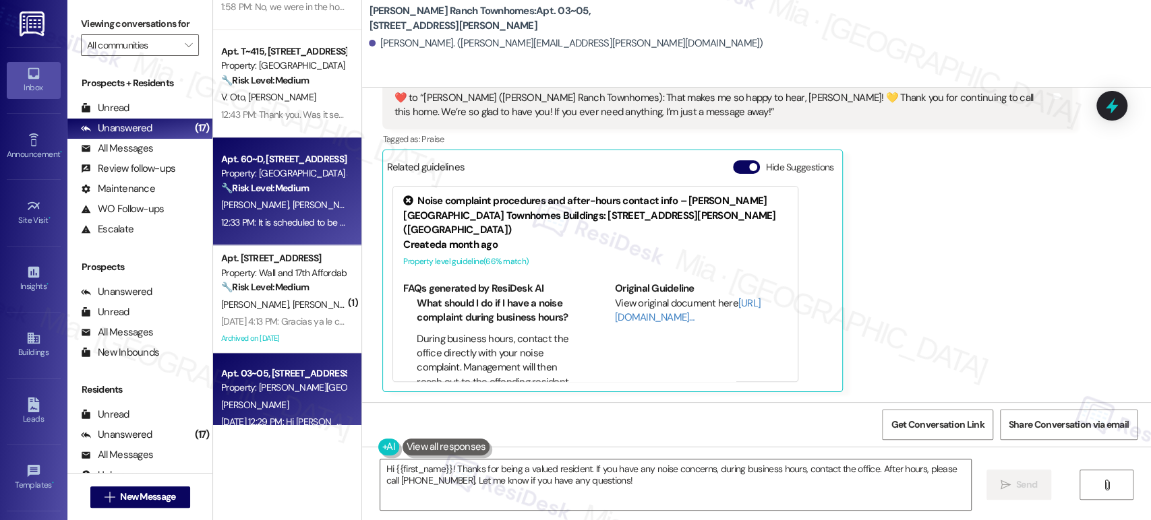
click at [288, 194] on div "🔧 Risk Level: Medium The resident is responding to a check-in regarding a maint…" at bounding box center [283, 188] width 125 height 14
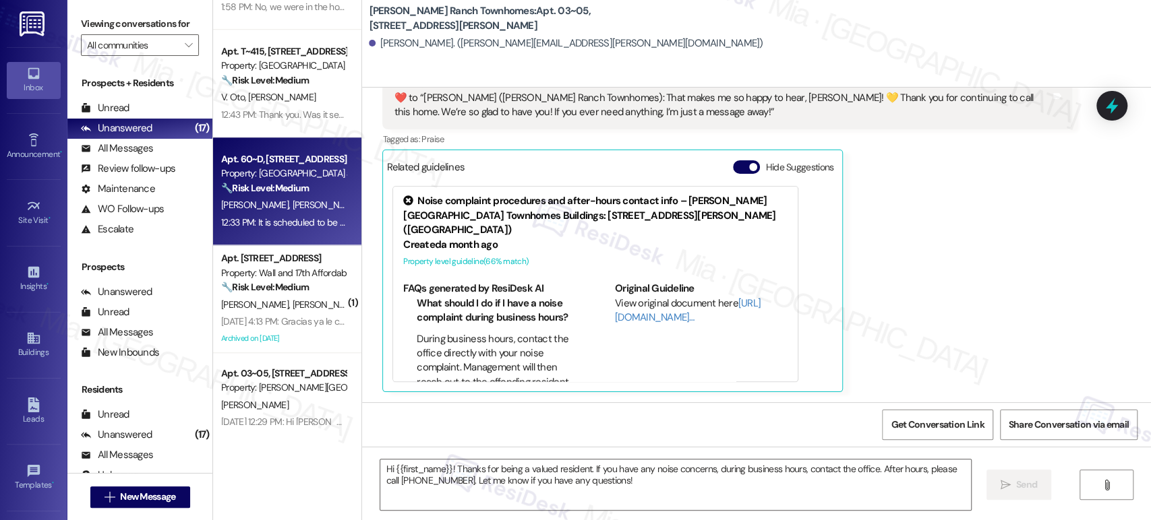
type textarea "Fetching suggested responses. Please feel free to read through the conversation…"
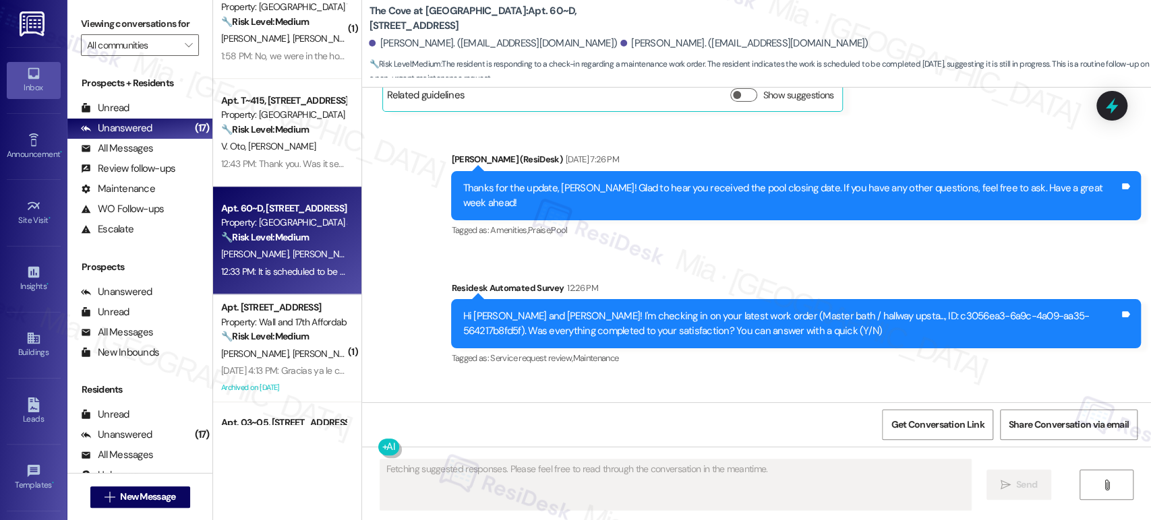
scroll to position [758, 0]
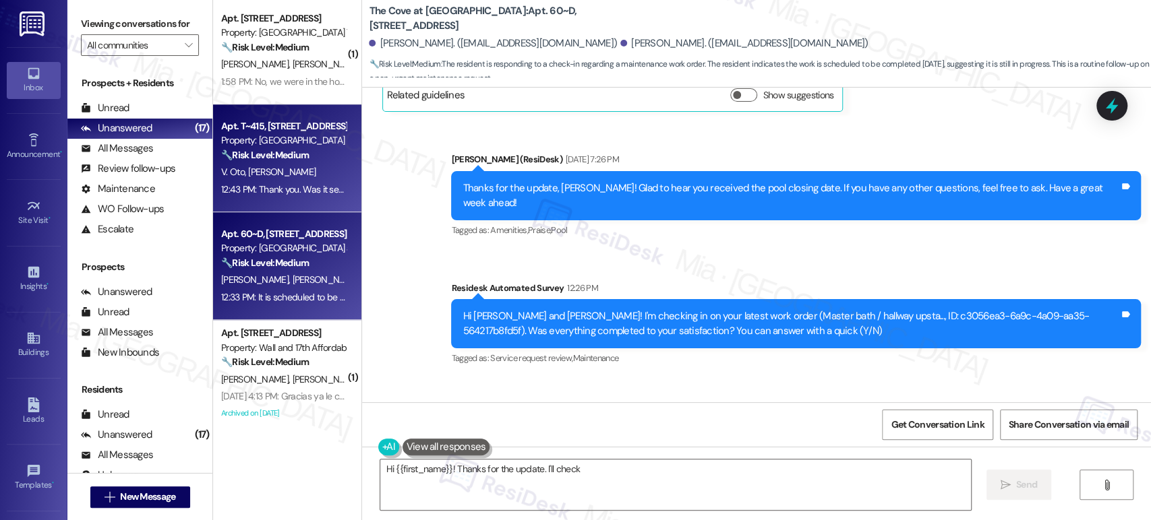
type textarea "Hi {{first_name}}! Thanks for the update. I'll check"
click at [288, 179] on div "V. Oto T. Oto Sr" at bounding box center [283, 172] width 127 height 17
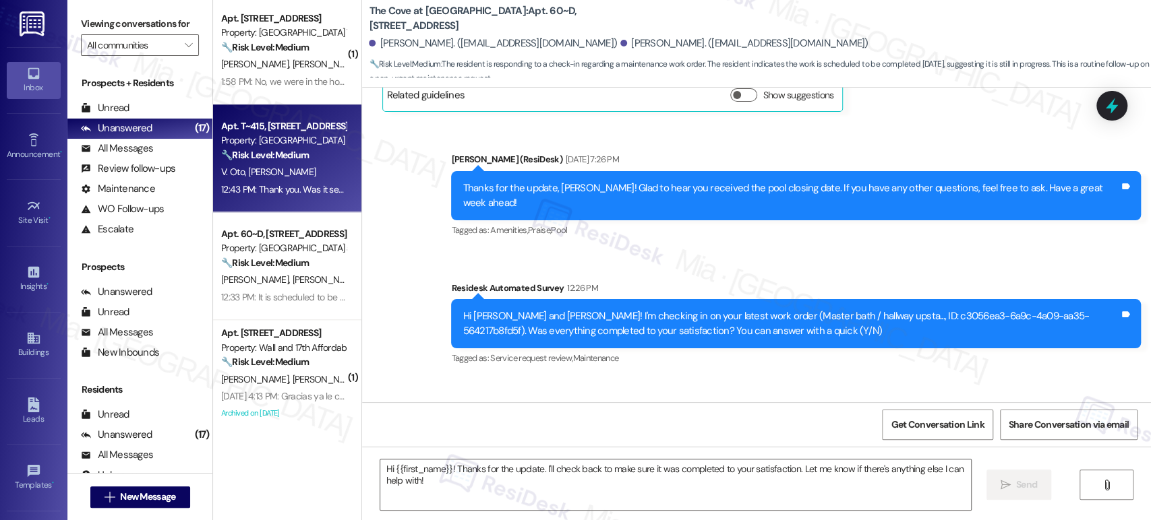
type textarea "Fetching suggested responses. Please feel free to read through the conversation…"
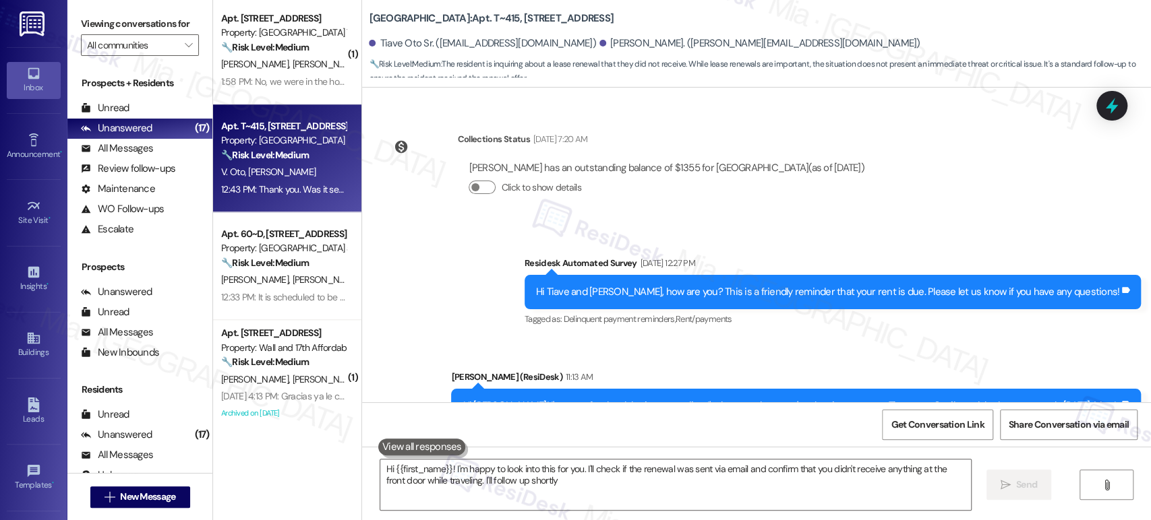
type textarea "Hi {{first_name}}! I'm happy to look into this for you. I'll check if the renew…"
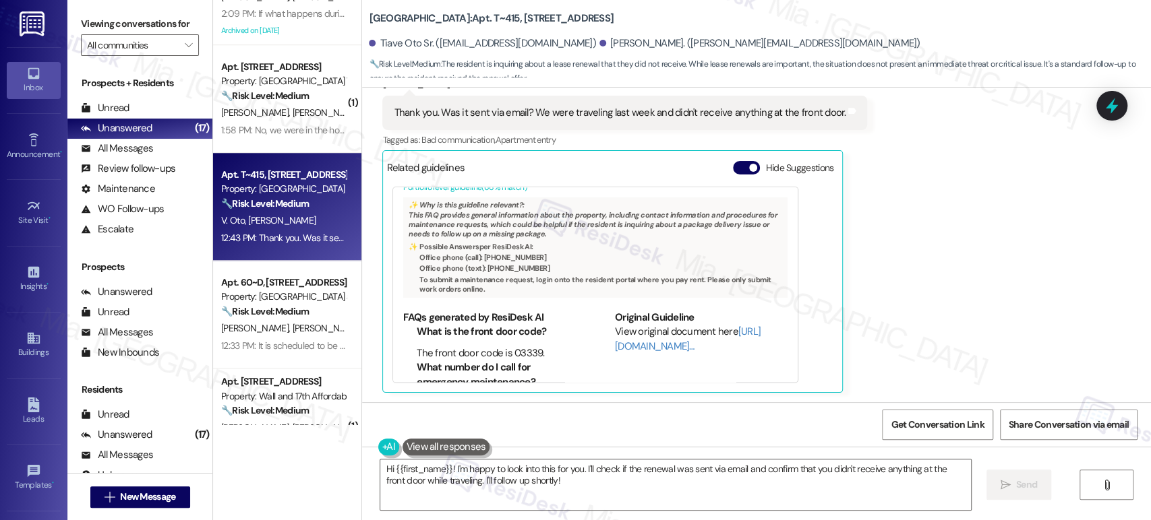
scroll to position [683, 0]
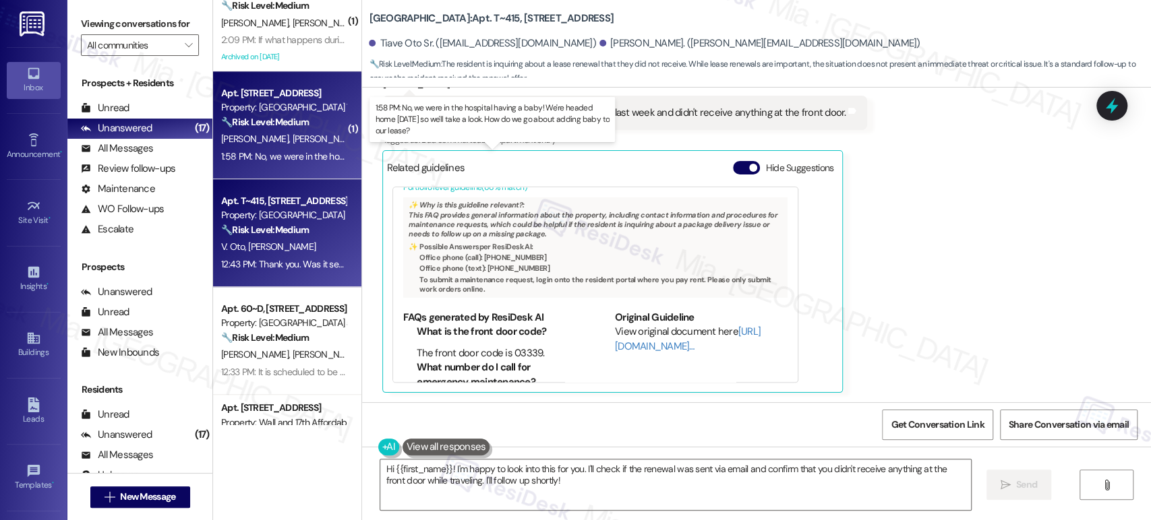
click at [286, 154] on div "1:58 PM: No, we were in the hospital having a baby! We're headed home today so …" at bounding box center [506, 156] width 570 height 12
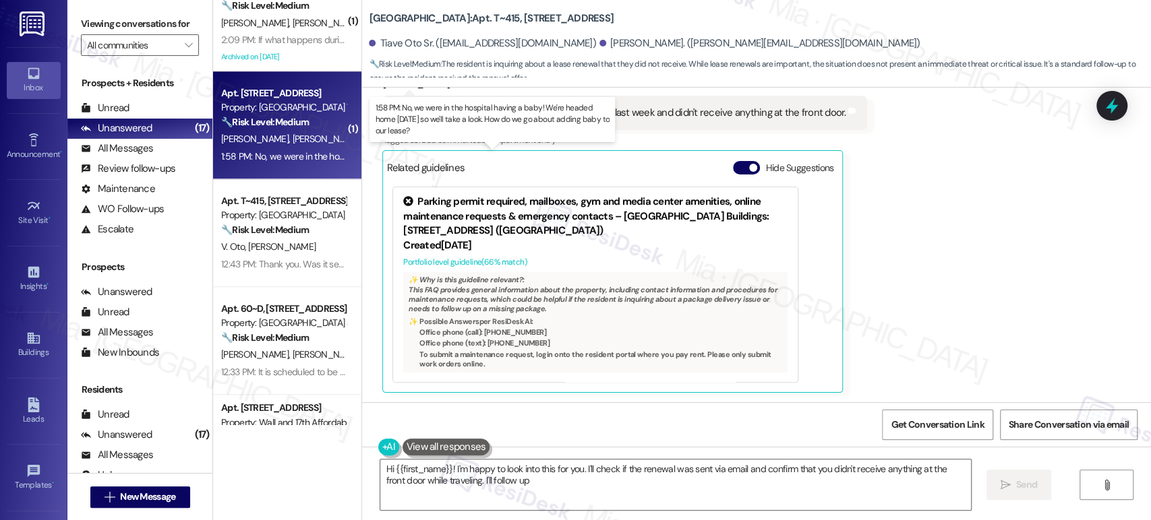
type textarea "Hi {{first_name}}! I'm happy to look into this for you. I'll check if the renew…"
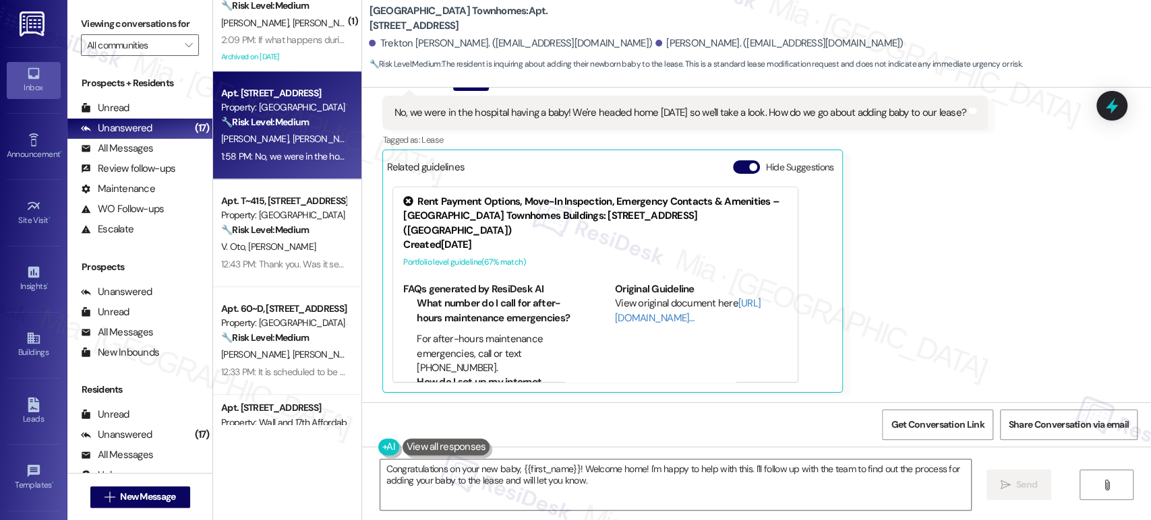
scroll to position [824, 0]
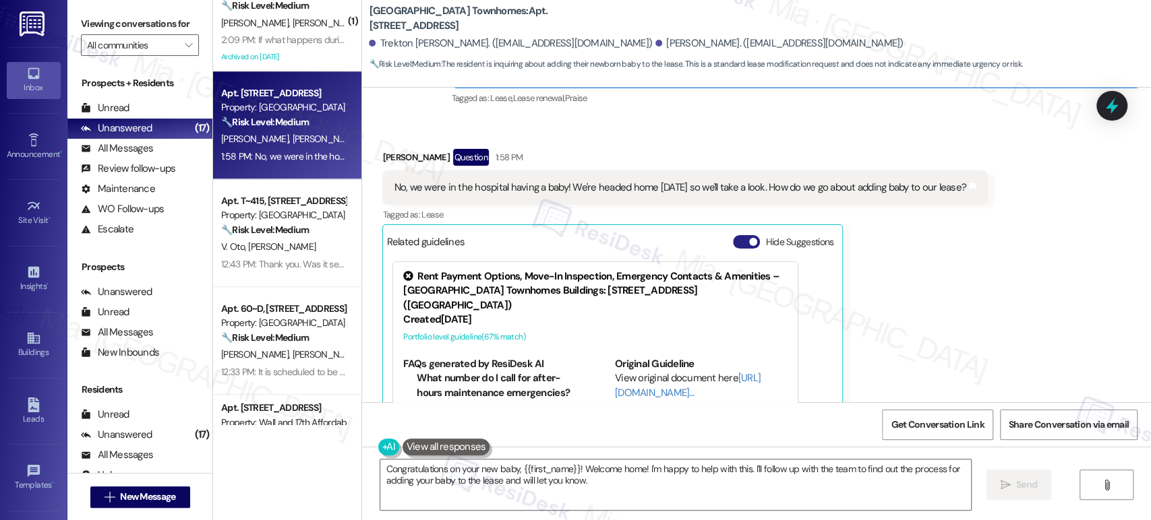
click at [733, 239] on button "Hide Suggestions" at bounding box center [746, 241] width 27 height 13
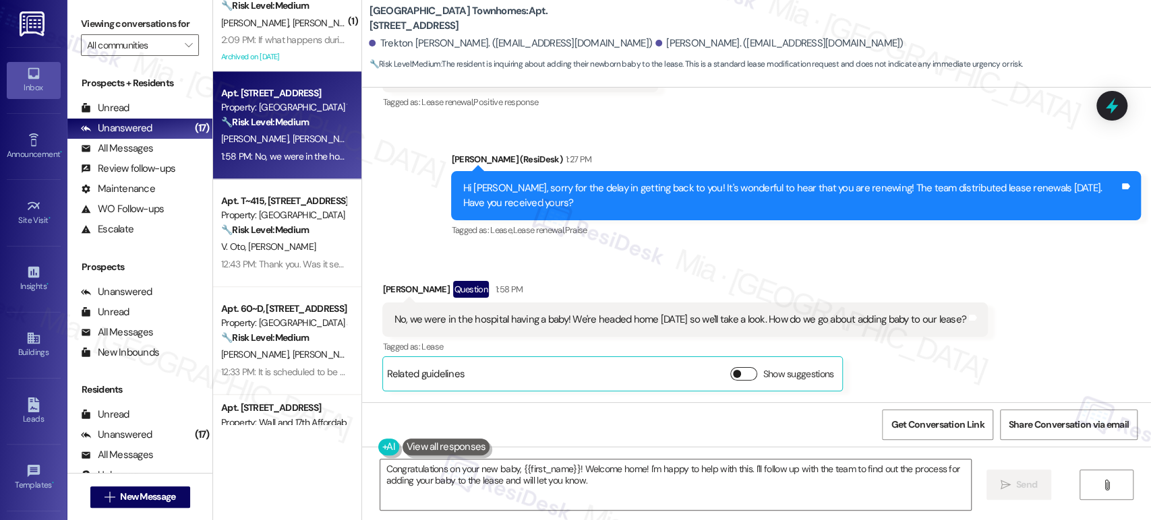
scroll to position [692, 0]
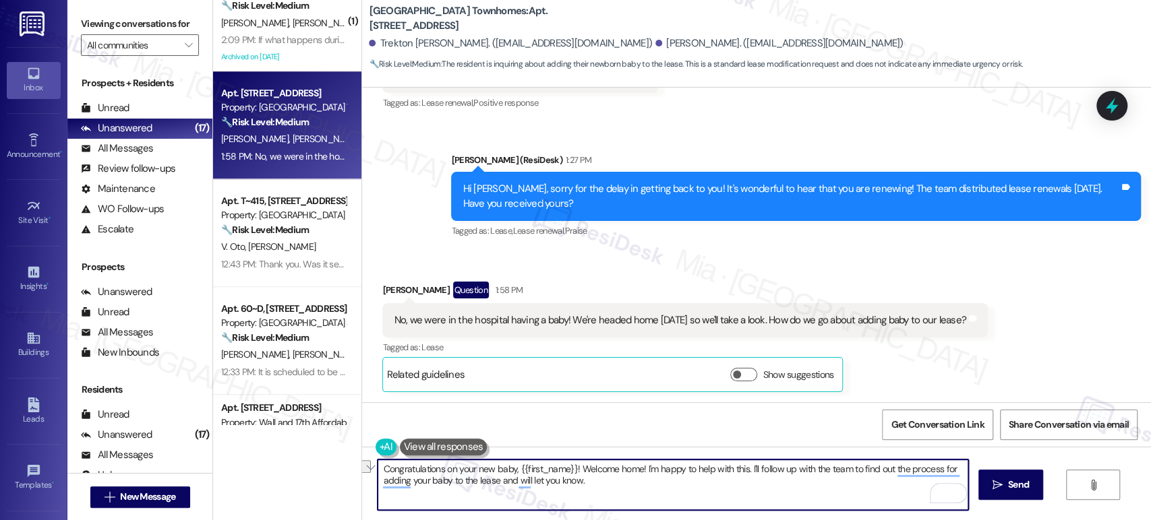
drag, startPoint x: 576, startPoint y: 469, endPoint x: 640, endPoint y: 466, distance: 64.1
click at [640, 466] on textarea "Congratulations on your new baby, {{first_name}}! Welcome home! I'm happy to he…" at bounding box center [672, 485] width 590 height 51
drag, startPoint x: 566, startPoint y: 468, endPoint x: 510, endPoint y: 467, distance: 55.9
click at [510, 467] on textarea "Congratulations on your new baby, {{first_name}}! Welcome home! I'm happy to he…" at bounding box center [672, 485] width 590 height 51
drag, startPoint x: 548, startPoint y: 470, endPoint x: 716, endPoint y: 472, distance: 167.8
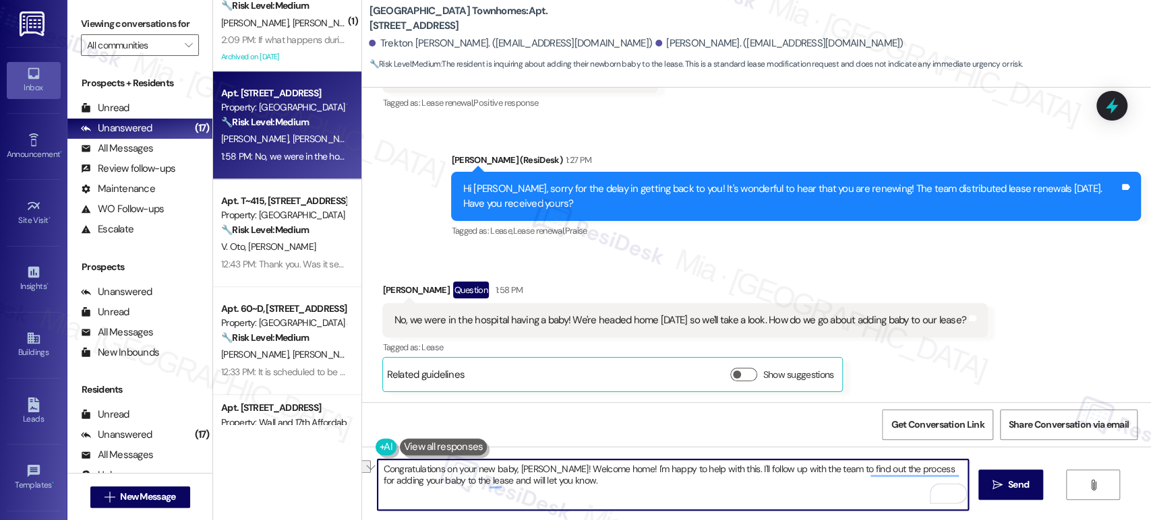
click at [716, 472] on textarea "Congratulations on your new baby, Hannah! Welcome home! I'm happy to help with …" at bounding box center [672, 485] width 590 height 51
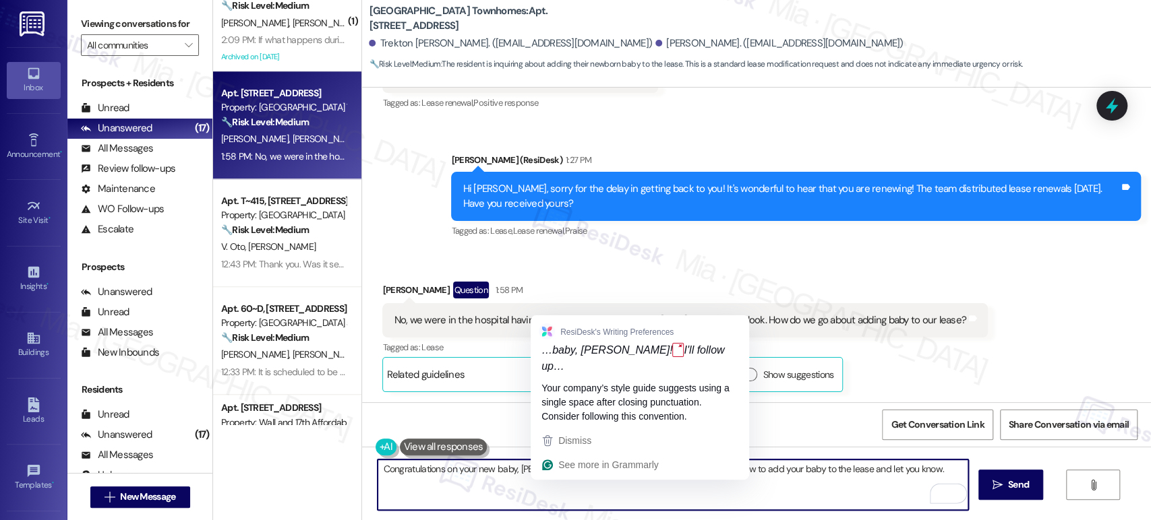
click at [545, 470] on textarea "Congratulations on your new baby, Hannah! I'll follow up with the team to find …" at bounding box center [672, 485] width 590 height 51
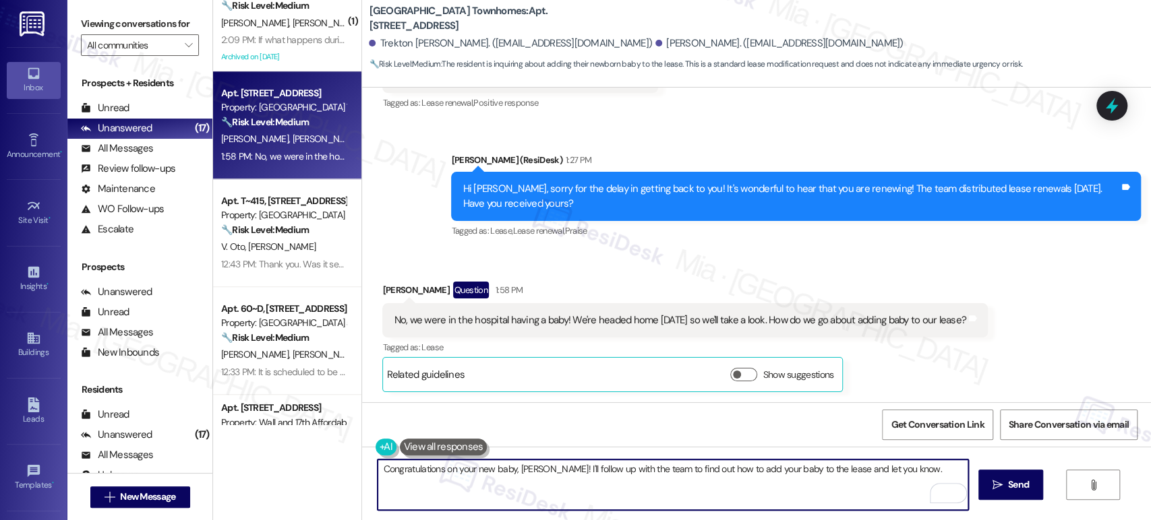
type textarea "Congratulations on your new baby, Hannah! I'll follow up with the team to find …"
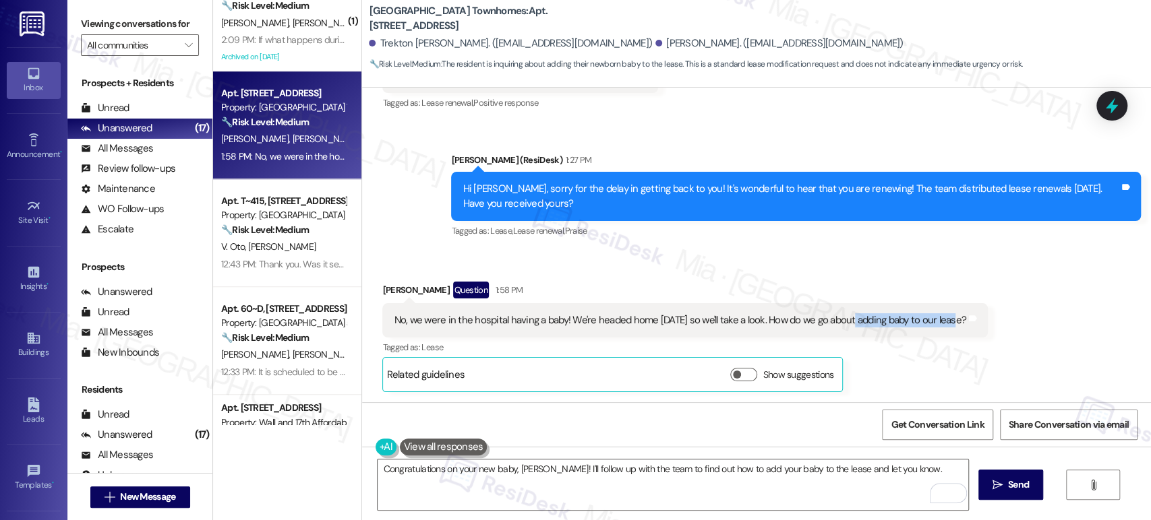
drag, startPoint x: 842, startPoint y: 318, endPoint x: 946, endPoint y: 321, distance: 104.5
click at [946, 321] on div "No, we were in the hospital having a baby! We're headed home today so we'll tak…" at bounding box center [680, 320] width 572 height 14
copy div "adding baby to our lease"
click at [1012, 485] on span "Send" at bounding box center [1018, 485] width 21 height 14
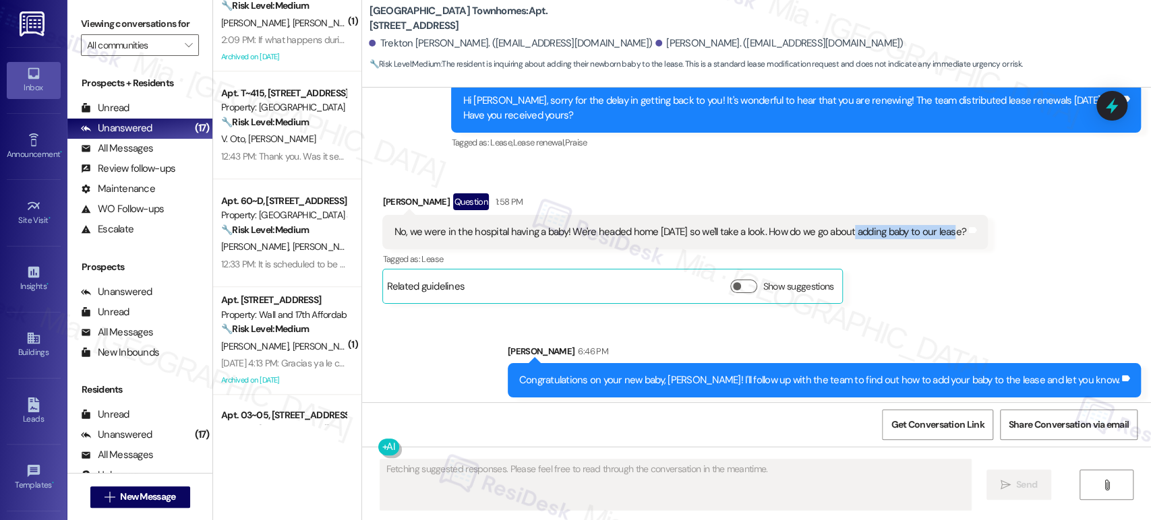
scroll to position [785, 0]
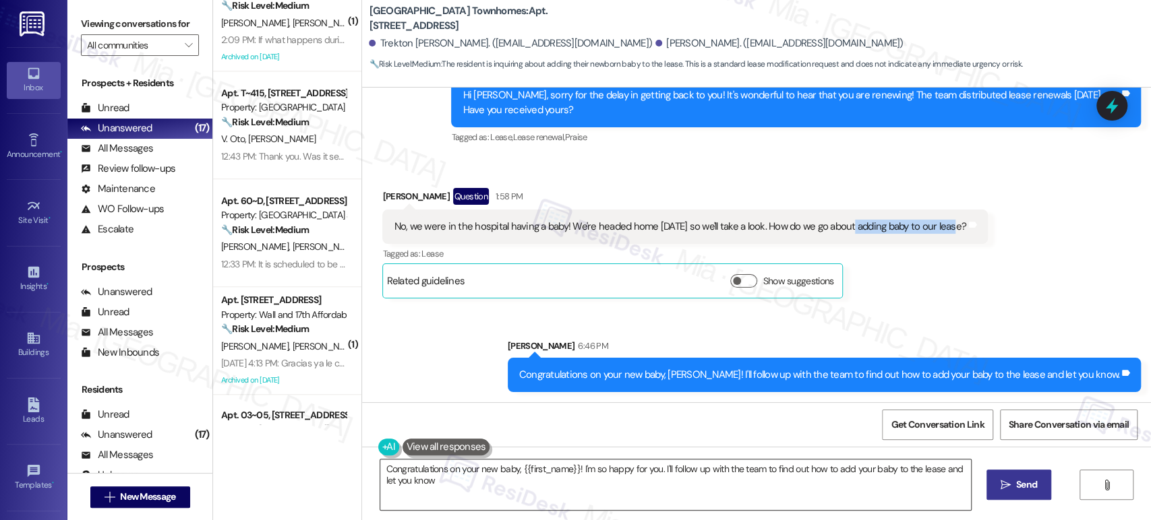
type textarea "Congratulations on your new baby, {{first_name}}! I'm so happy for you. I'll fo…"
click at [726, 481] on textarea "Congratulations on your new baby, {{first_name}}! I'm so happy for you. I'll fo…" at bounding box center [675, 485] width 590 height 51
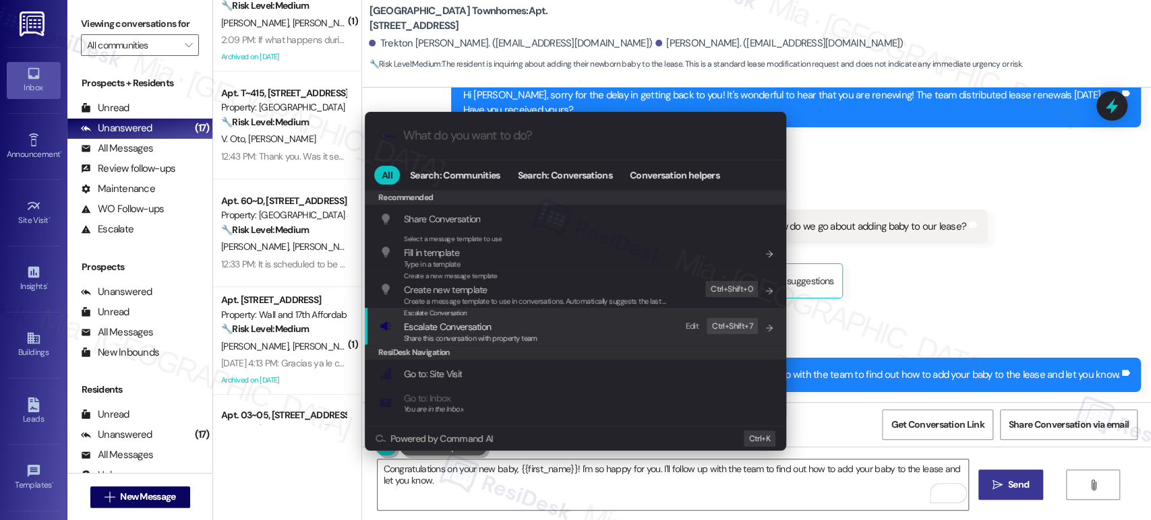
click at [466, 324] on span "Escalate Conversation" at bounding box center [447, 327] width 87 height 12
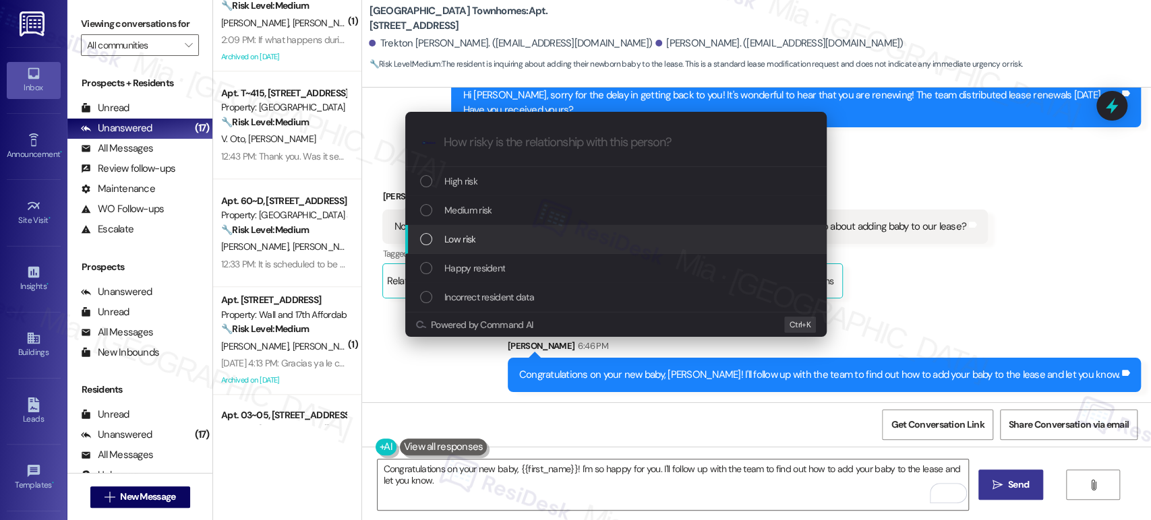
click at [503, 227] on div "Low risk" at bounding box center [615, 239] width 421 height 29
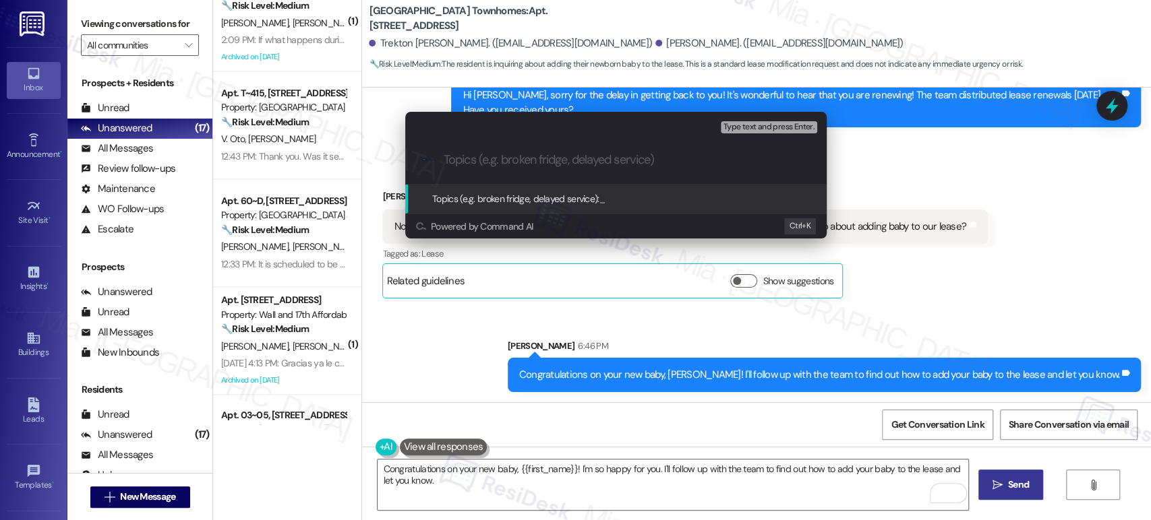
paste input "adding baby to our lease"
click at [442, 161] on div ".cls-1{fill:#0a055f;}.cls-2{fill:#0cc4c4;} resideskLogoBlueOrange adding baby t…" at bounding box center [615, 160] width 421 height 48
click at [439, 156] on div ".cls-1{fill:#0a055f;}.cls-2{fill:#0cc4c4;} resideskLogoBlueOrange adding baby t…" at bounding box center [615, 160] width 421 height 48
click at [450, 165] on input "adding baby to our lease" at bounding box center [620, 160] width 355 height 14
click at [445, 164] on input "adding baby to our lease" at bounding box center [620, 160] width 355 height 14
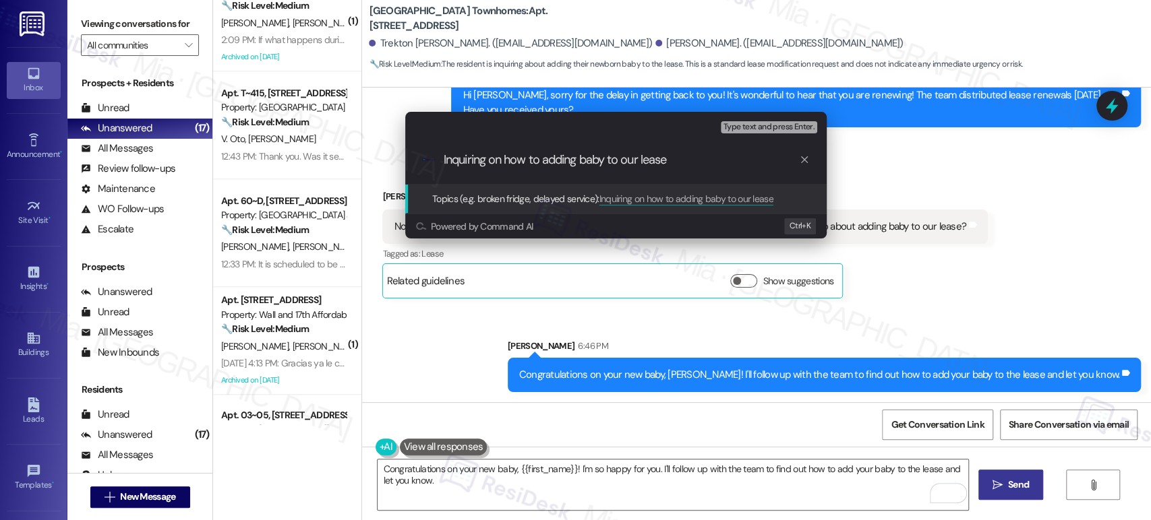
click at [559, 156] on input "Inquiring on how to adding baby to our lease" at bounding box center [620, 160] width 355 height 14
click at [663, 159] on input "Inquiring on how to add their new baby to our lease" at bounding box center [620, 160] width 355 height 14
type input "Inquiring on how to add their new baby to the lease"
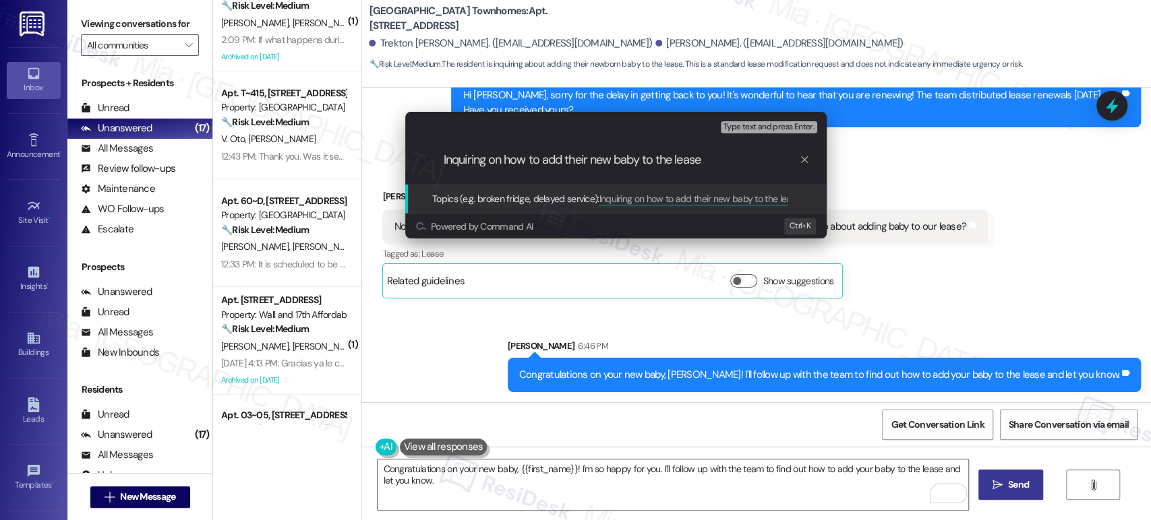
drag, startPoint x: 708, startPoint y: 159, endPoint x: 400, endPoint y: 159, distance: 308.7
click at [400, 159] on div "Escalate Conversation Low risk Topics (e.g. broken fridge, delayed service) Any…" at bounding box center [615, 175] width 455 height 154
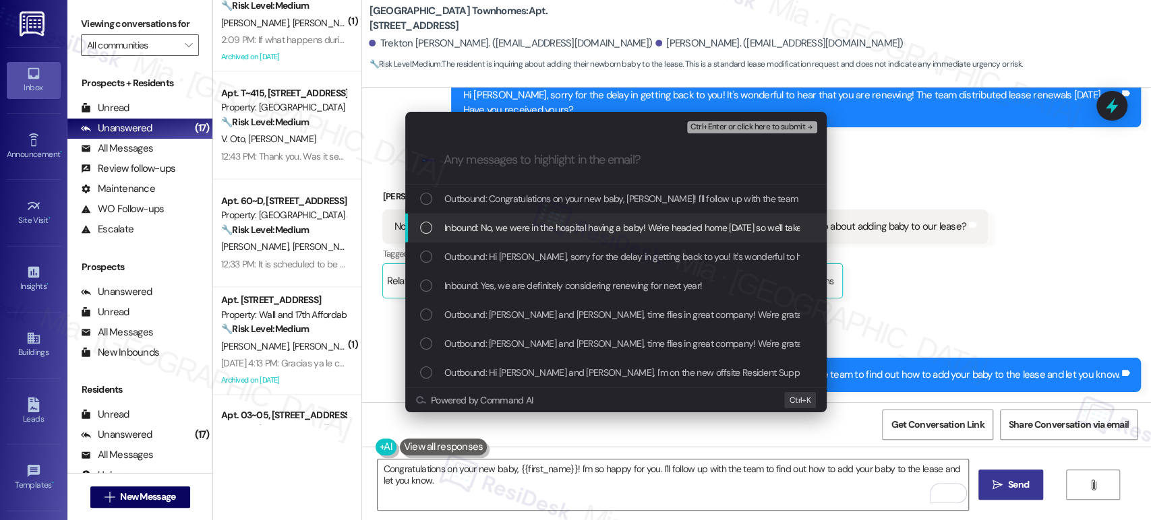
click at [425, 224] on div "List of options" at bounding box center [426, 228] width 12 height 12
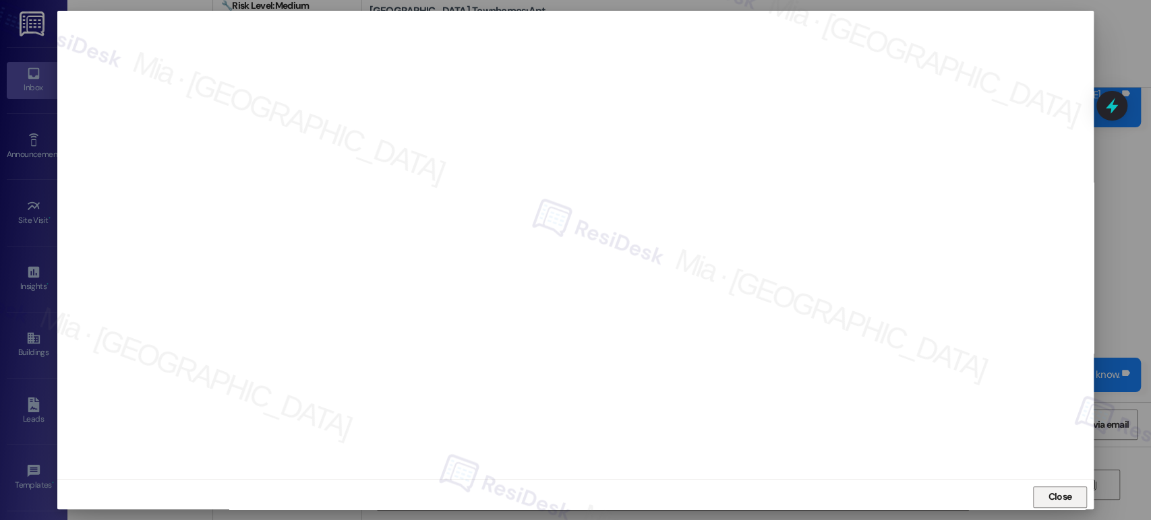
click at [1069, 496] on span "Close" at bounding box center [1059, 497] width 29 height 14
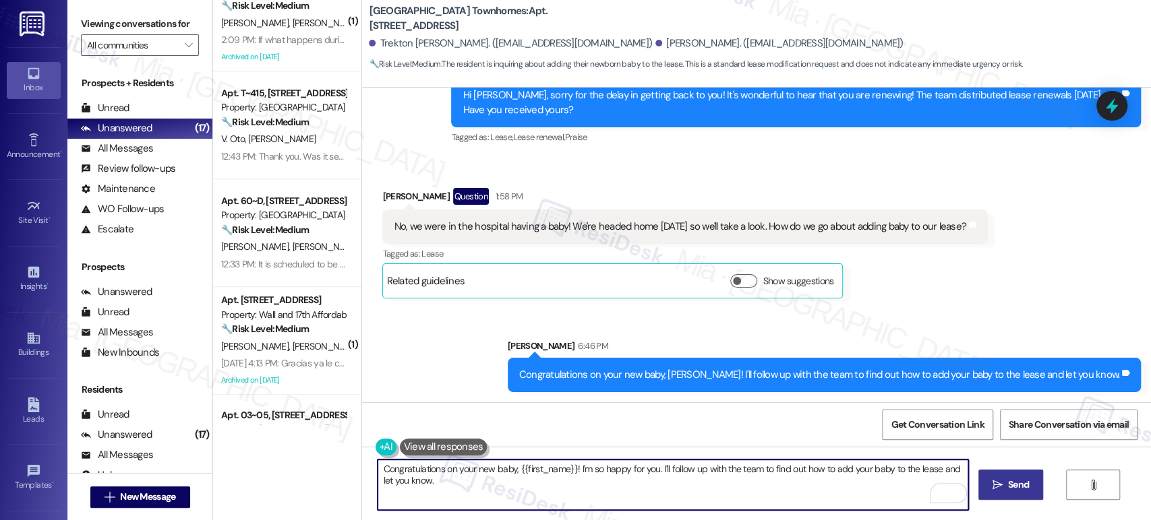
drag, startPoint x: 1103, startPoint y: 113, endPoint x: 1091, endPoint y: 117, distance: 13.6
click at [1103, 115] on icon at bounding box center [1112, 106] width 18 height 18
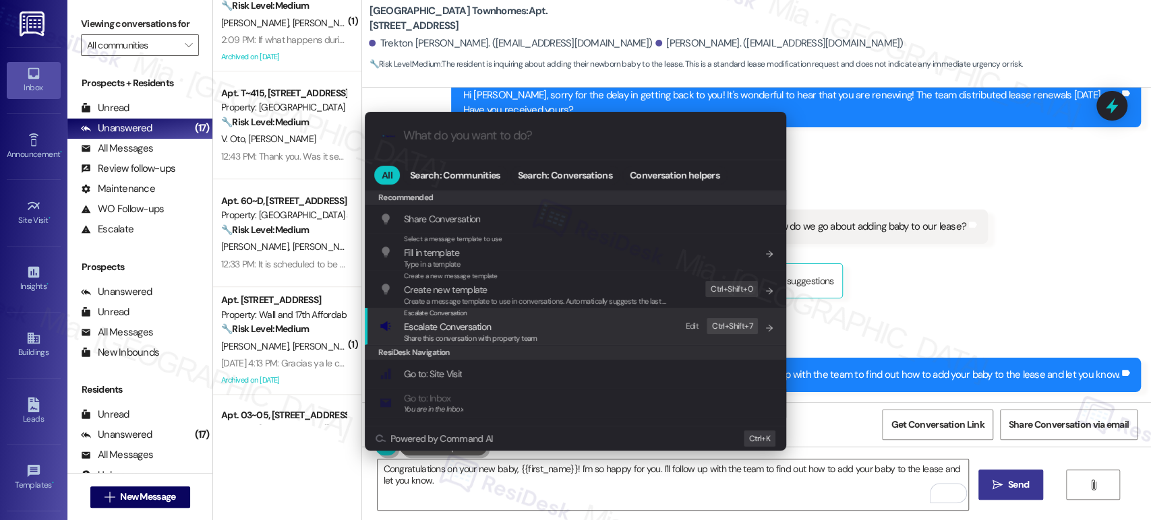
click at [519, 325] on span "Escalate Conversation" at bounding box center [470, 326] width 133 height 15
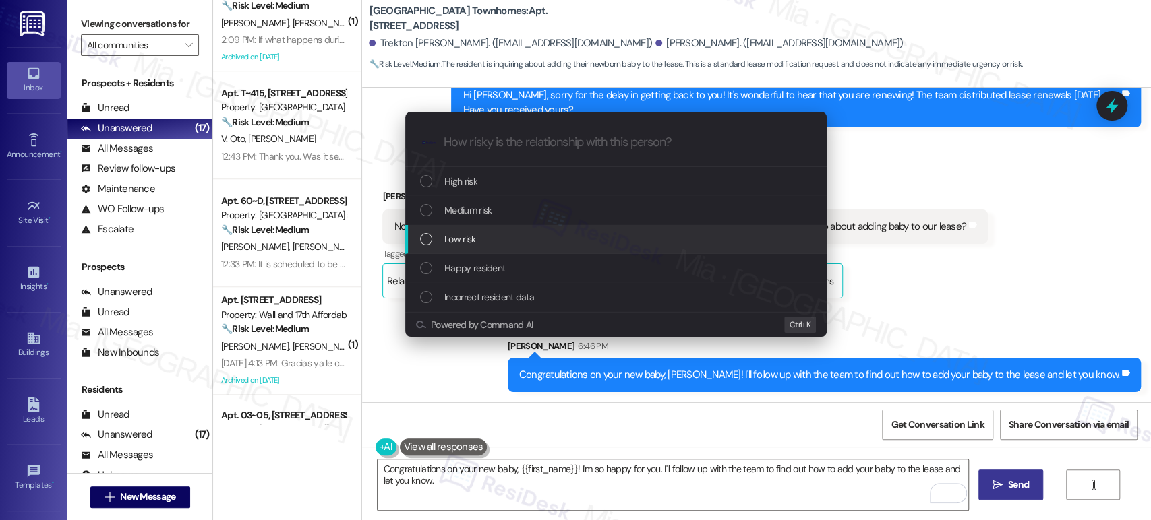
click at [449, 230] on div "Low risk" at bounding box center [615, 239] width 421 height 29
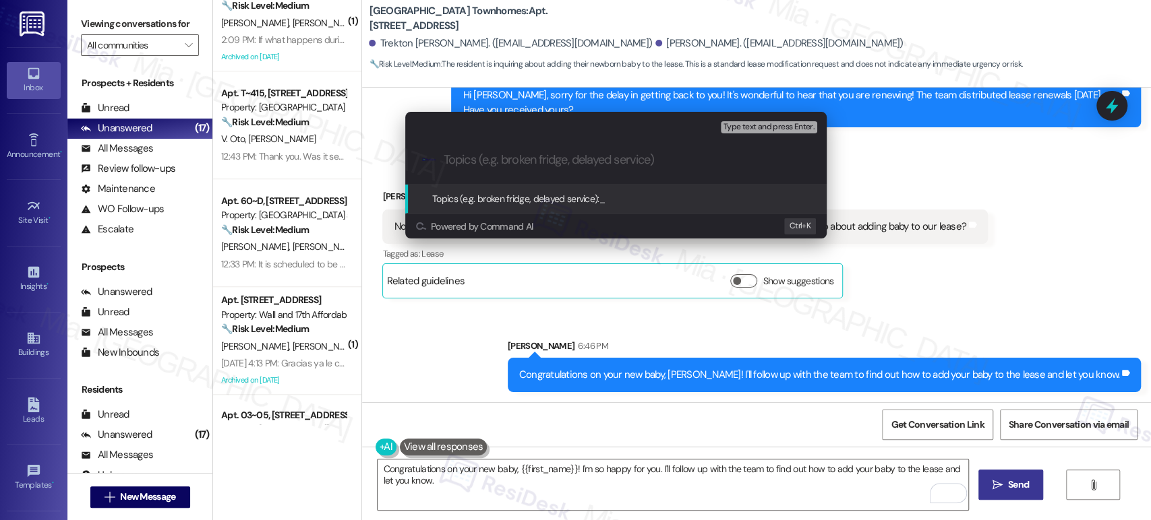
click at [495, 144] on div ".cls-1{fill:#0a055f;}.cls-2{fill:#0cc4c4;} resideskLogoBlueOrange" at bounding box center [615, 160] width 421 height 48
click at [495, 158] on input "Topics (e.g. broken fridge, delayed service)" at bounding box center [626, 160] width 366 height 14
paste input "Inquiring on how to add their new baby to the lease"
type input "Inquiring on how to add their new baby to the lease"
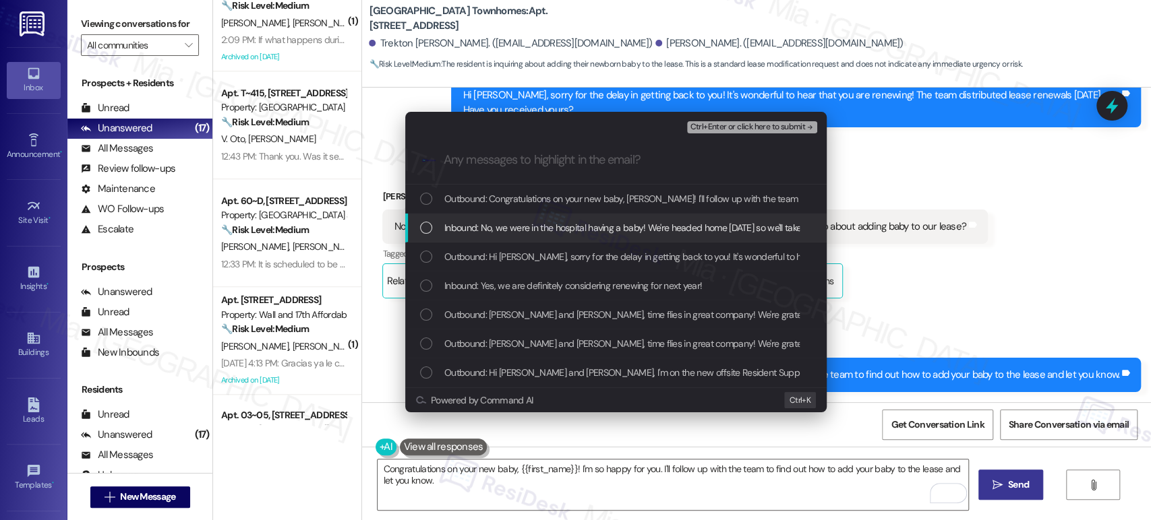
click at [466, 225] on span "Inbound: No, we were in the hospital having a baby! We're headed home today so …" at bounding box center [730, 227] width 572 height 15
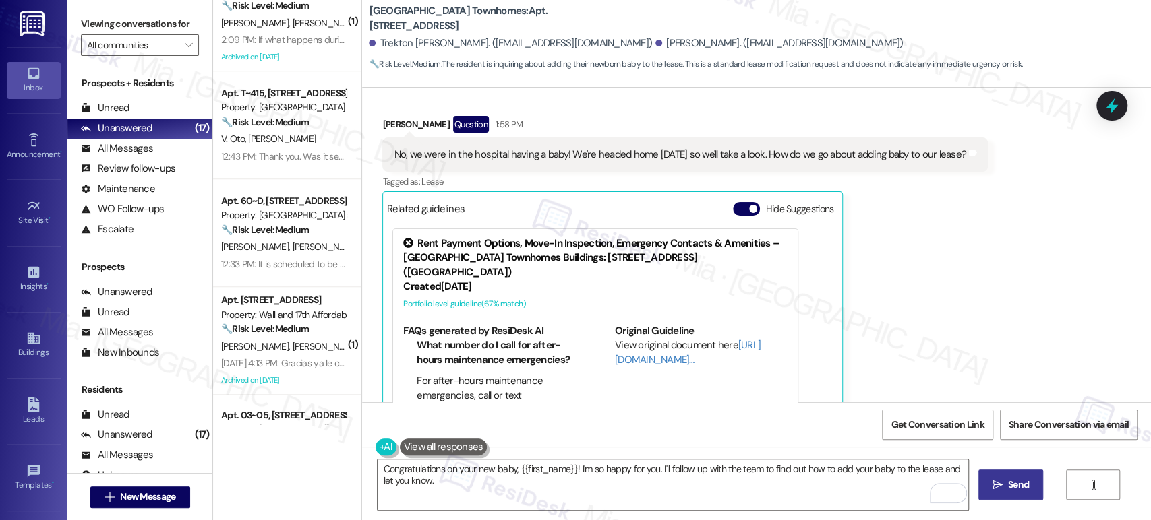
scroll to position [899, 0]
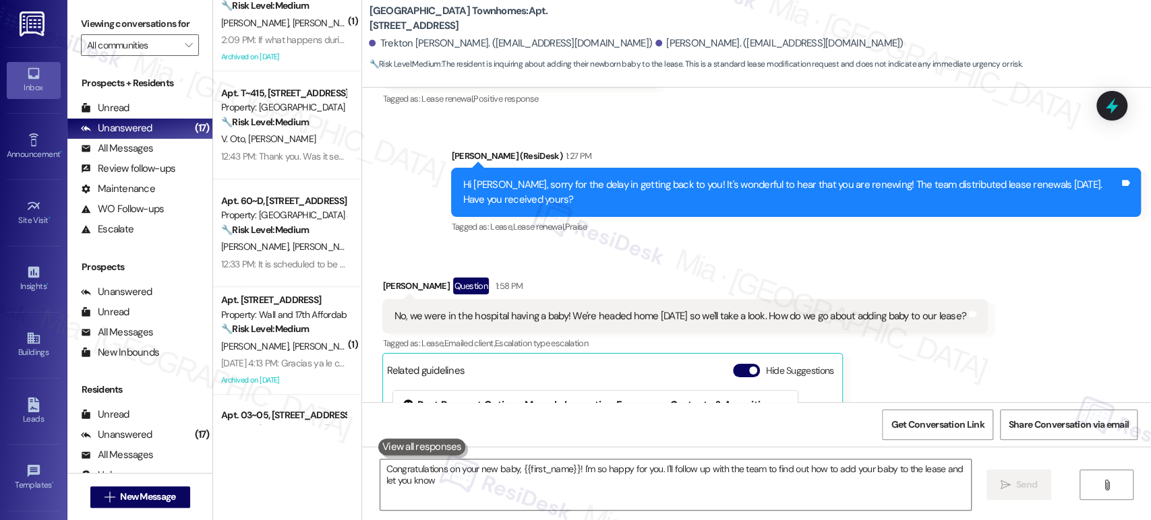
type textarea "Congratulations on your new baby, {{first_name}}! I'm so happy for you. I'll fo…"
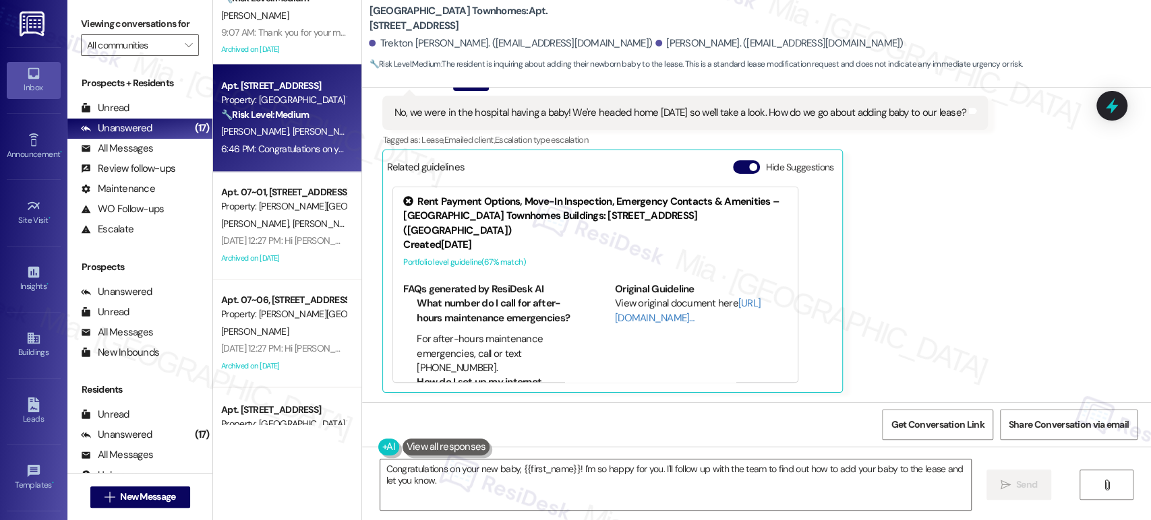
scroll to position [1408, 0]
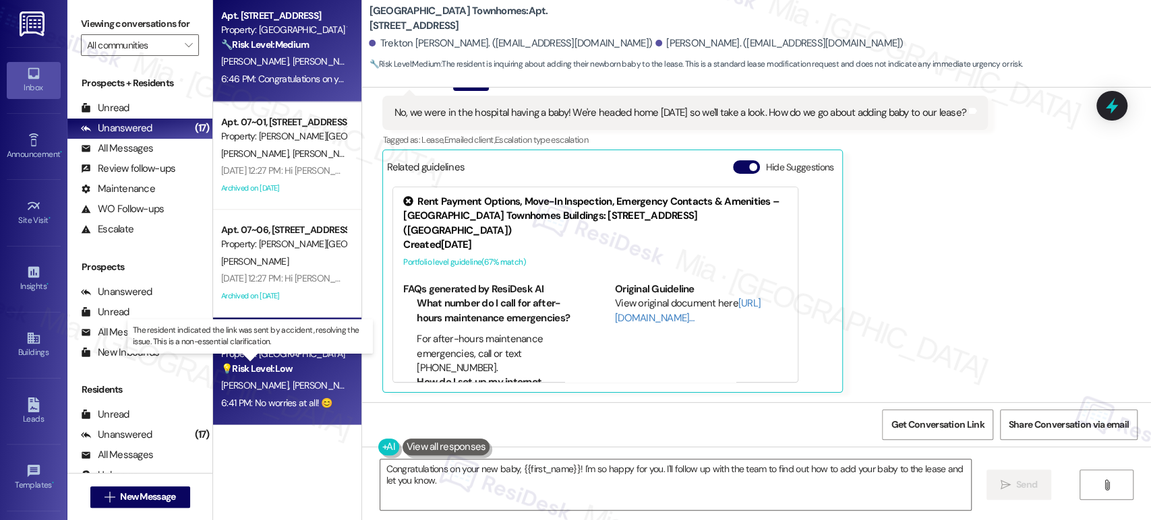
click at [273, 362] on strong "💡 Risk Level: Low" at bounding box center [256, 368] width 71 height 12
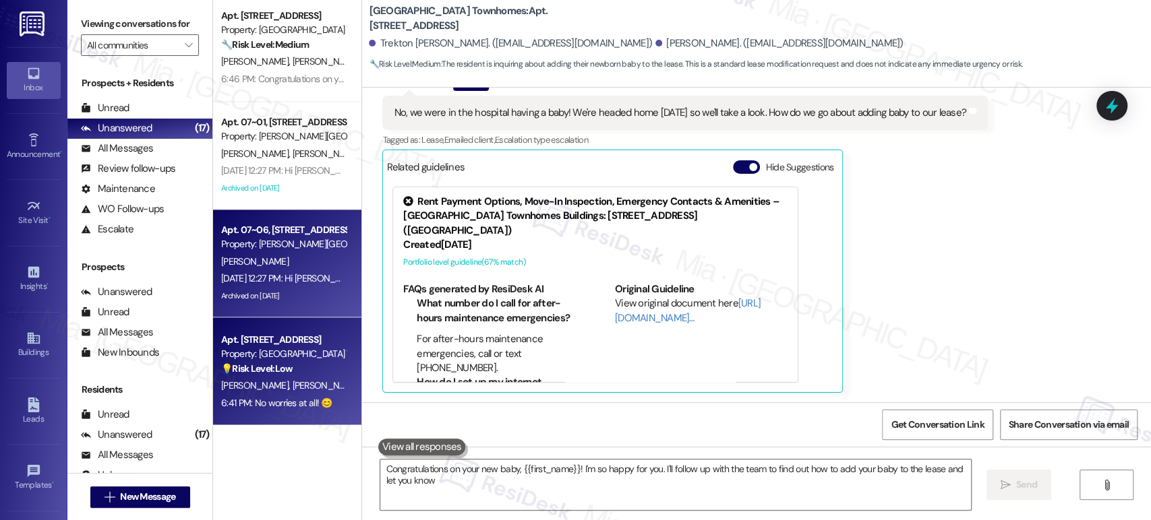
type textarea "Congratulations on your new baby, {{first_name}}! I'm so happy for you. I'll fo…"
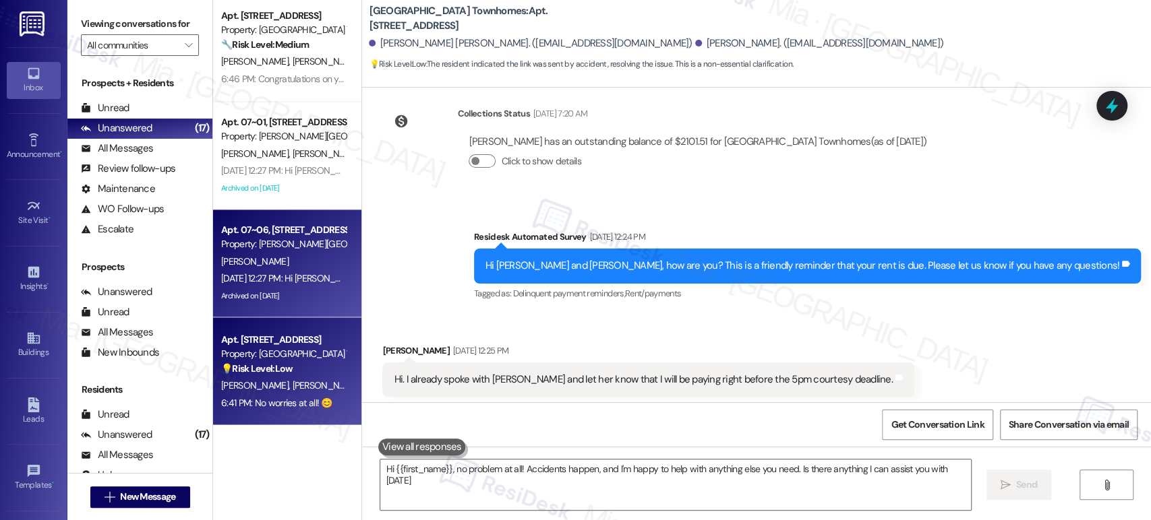
type textarea "Hi {{first_name}}, no problem at all! Accidents happen, and I'm happy to help w…"
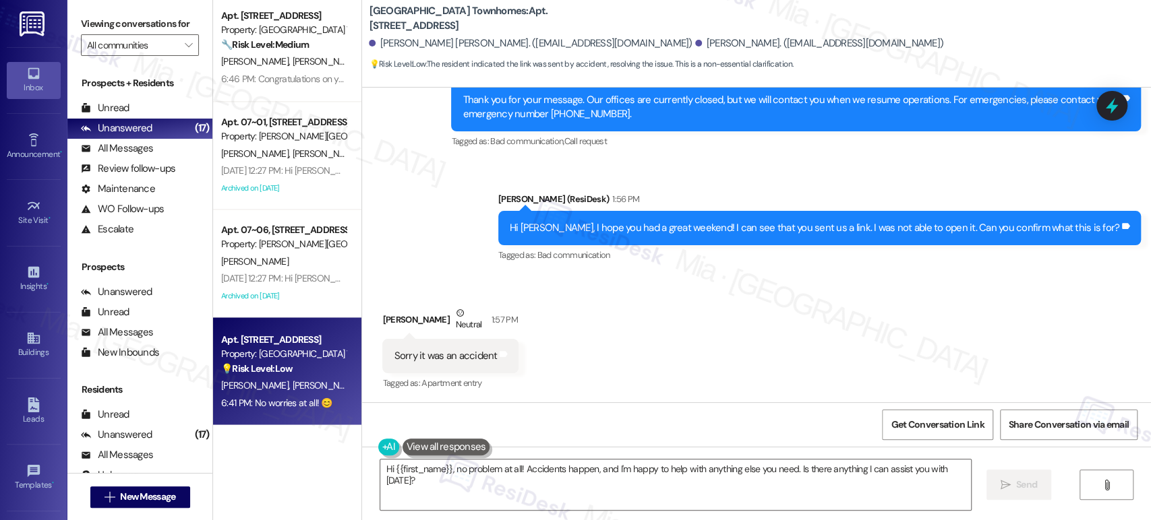
scroll to position [1084, 0]
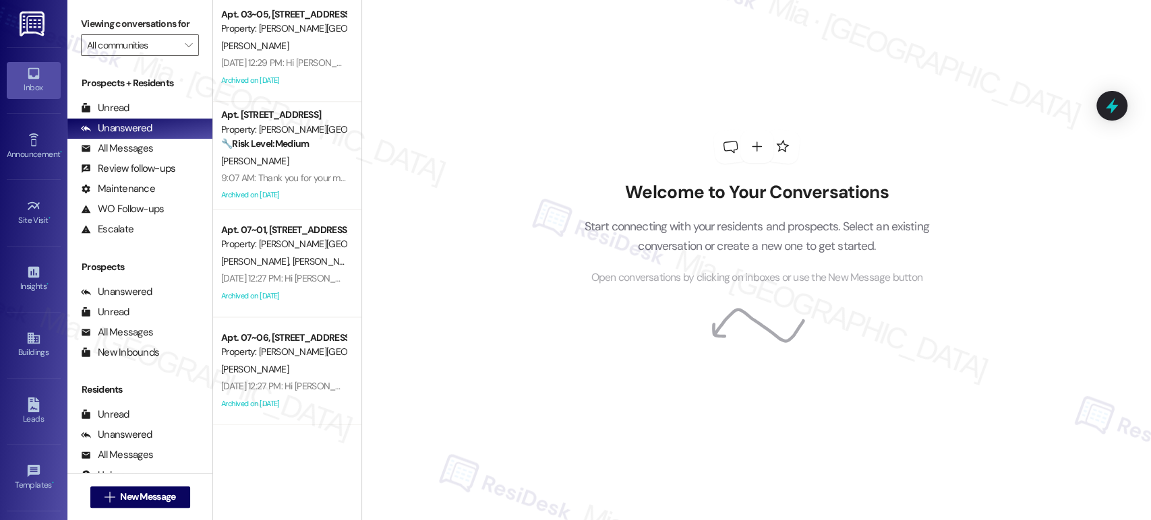
scroll to position [935, 0]
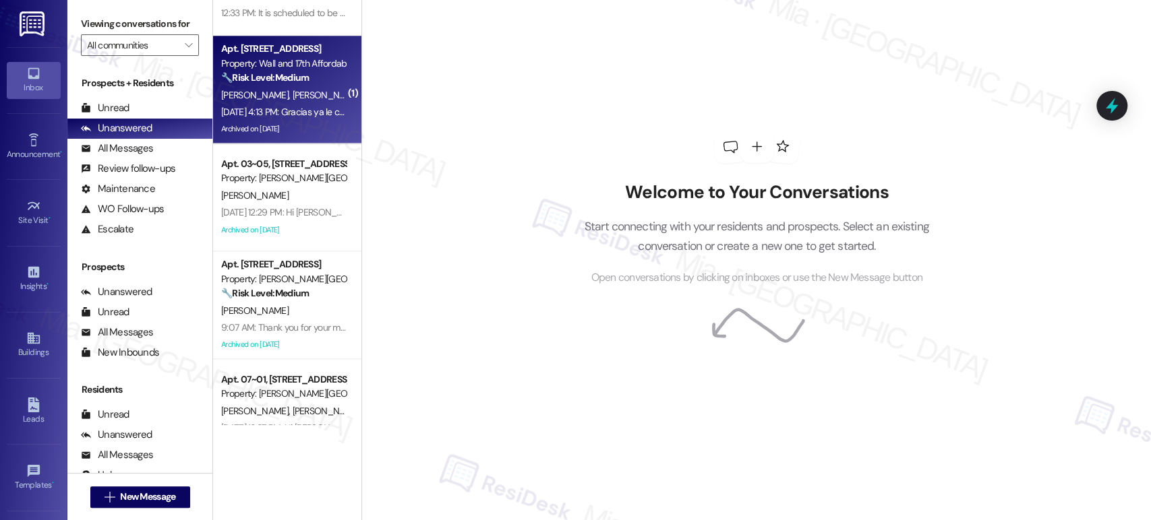
click at [294, 115] on div "[DATE] 4:13 PM: Gracias ya le comunique a [GEOGRAPHIC_DATA] que fue en otro lug…" at bounding box center [537, 112] width 633 height 12
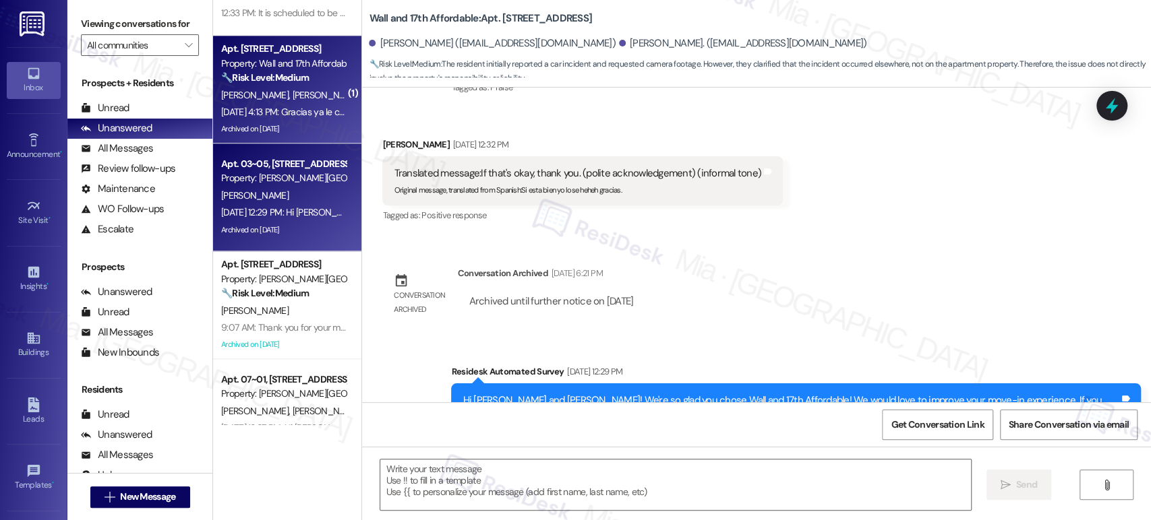
type textarea "Fetching suggested responses. Please feel free to read through the conversation…"
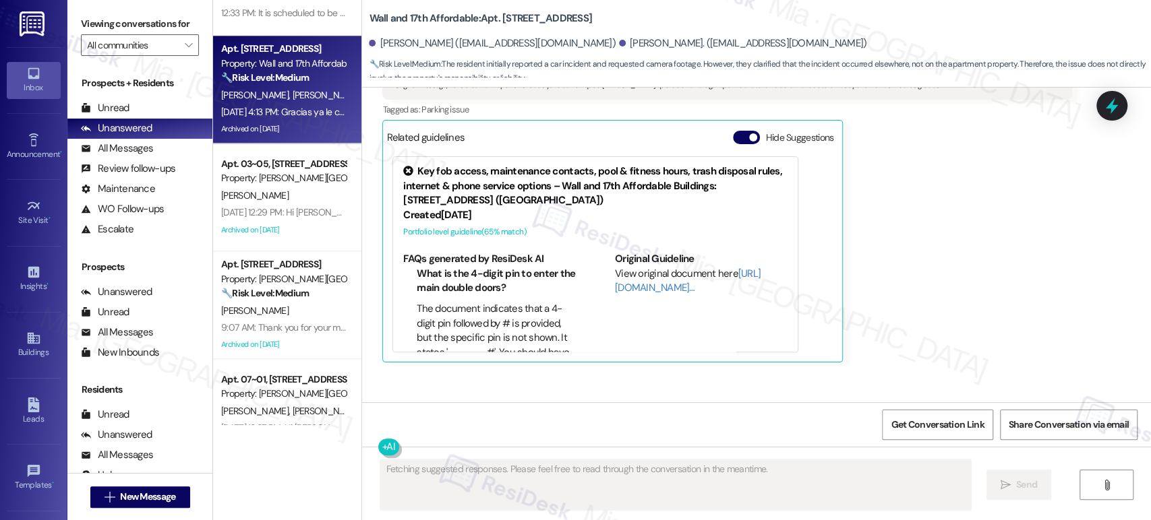
scroll to position [1326, 0]
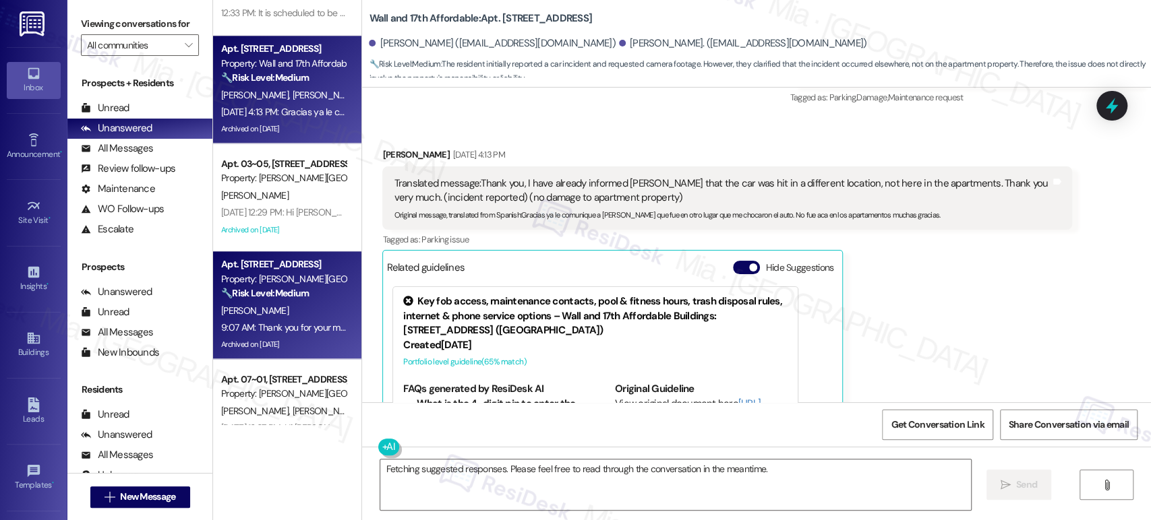
click at [265, 320] on div "9:07 AM: Thank you for your message. Our offices are currently closed, but we w…" at bounding box center [283, 327] width 127 height 17
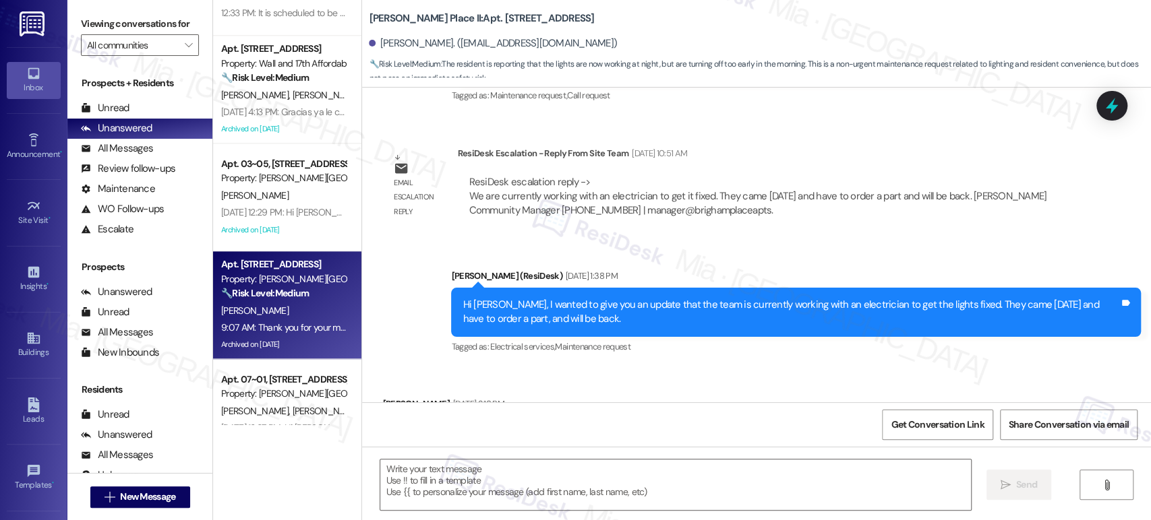
type textarea "Fetching suggested responses. Please feel free to read through the conversation…"
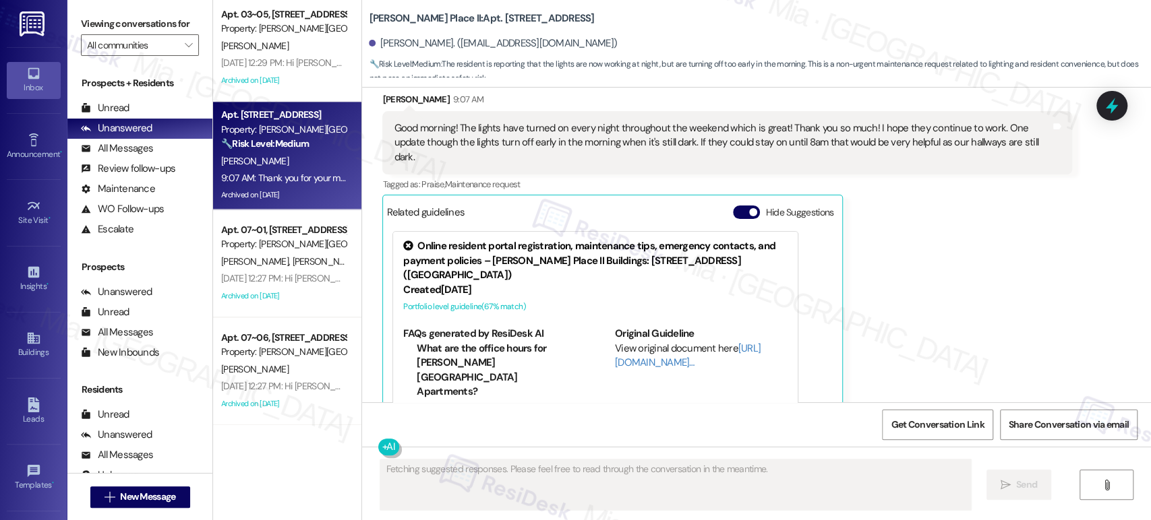
scroll to position [4535, 0]
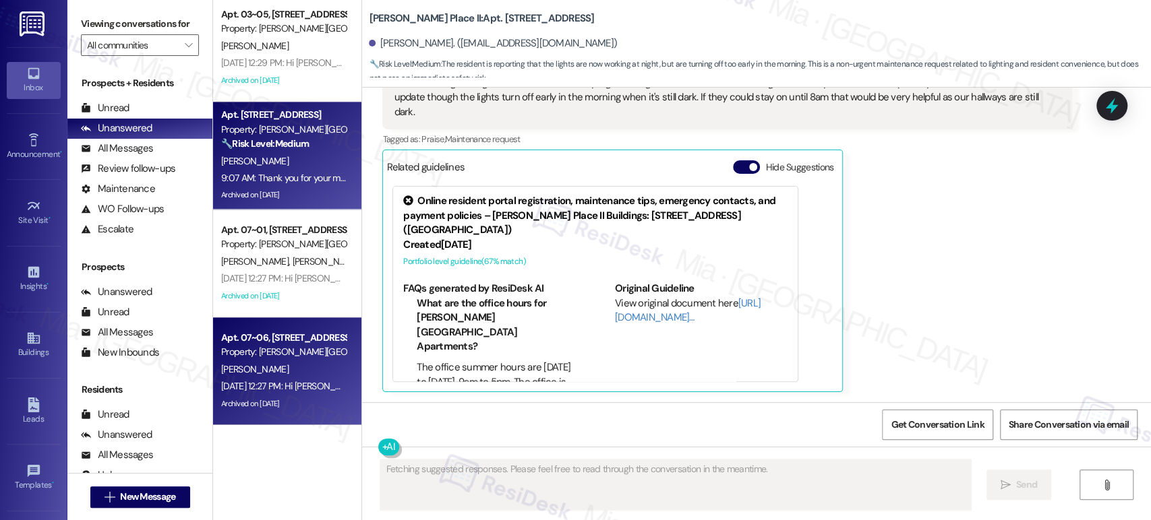
click at [249, 365] on span "[PERSON_NAME]" at bounding box center [254, 369] width 67 height 12
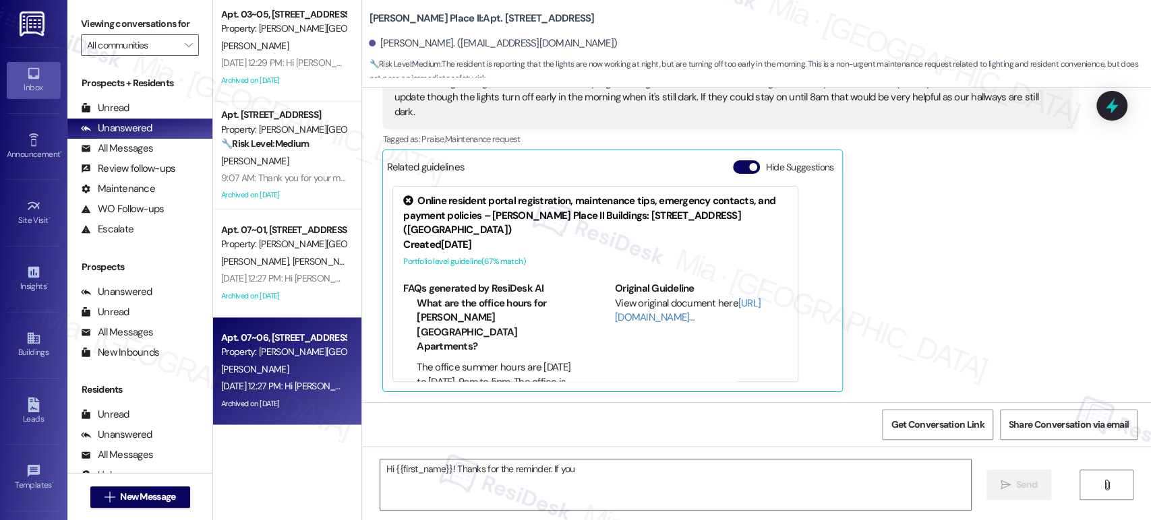
scroll to position [952, 0]
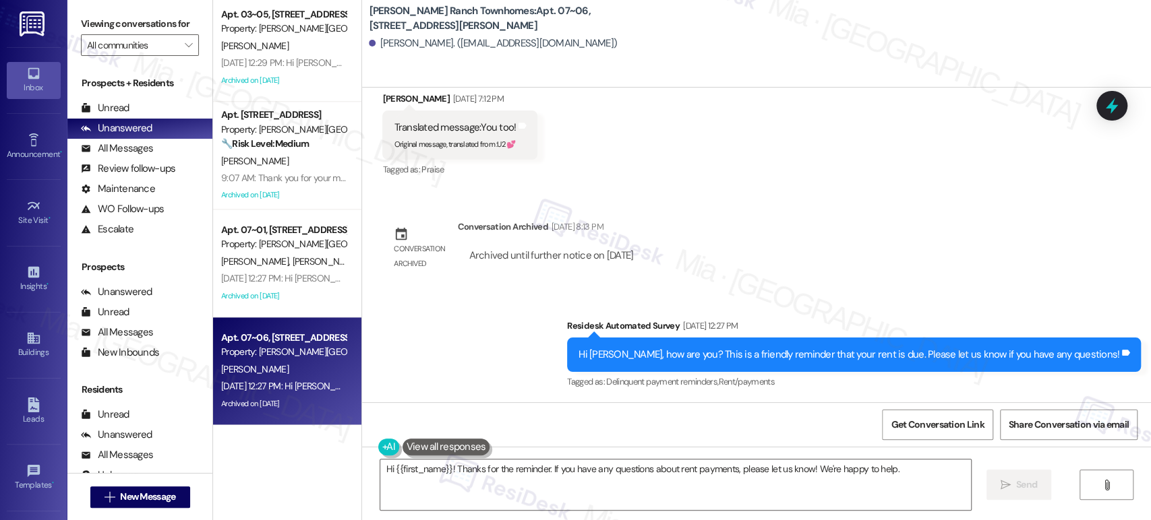
type textarea "Hi {{first_name}}! Thanks for the reminder. If you have any questions about ren…"
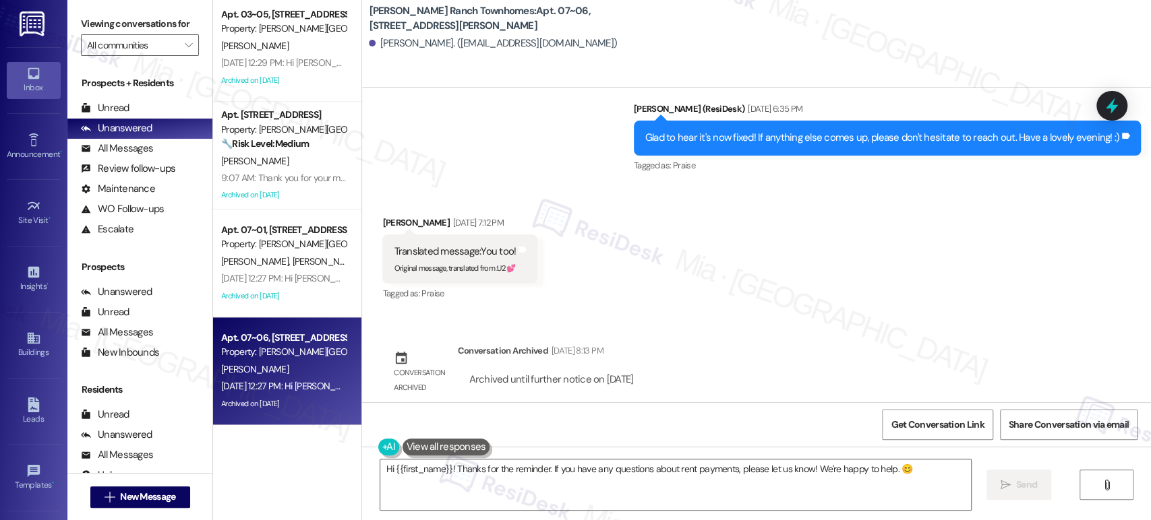
scroll to position [802, 0]
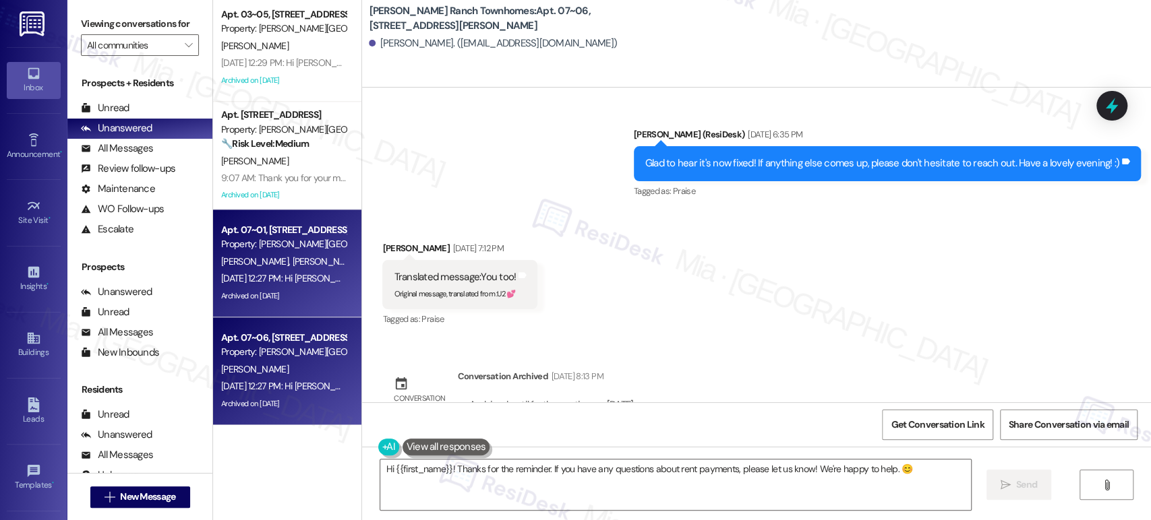
click at [220, 288] on div "Archived on [DATE]" at bounding box center [283, 296] width 127 height 17
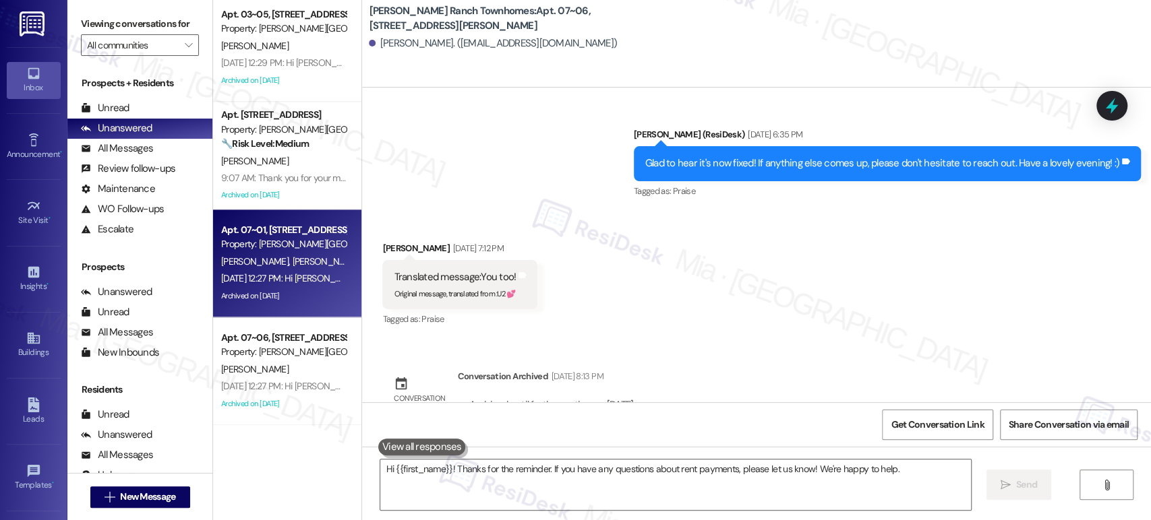
type textarea "Hi {{first_name}}! Thanks for the reminder. If you have any questions about ren…"
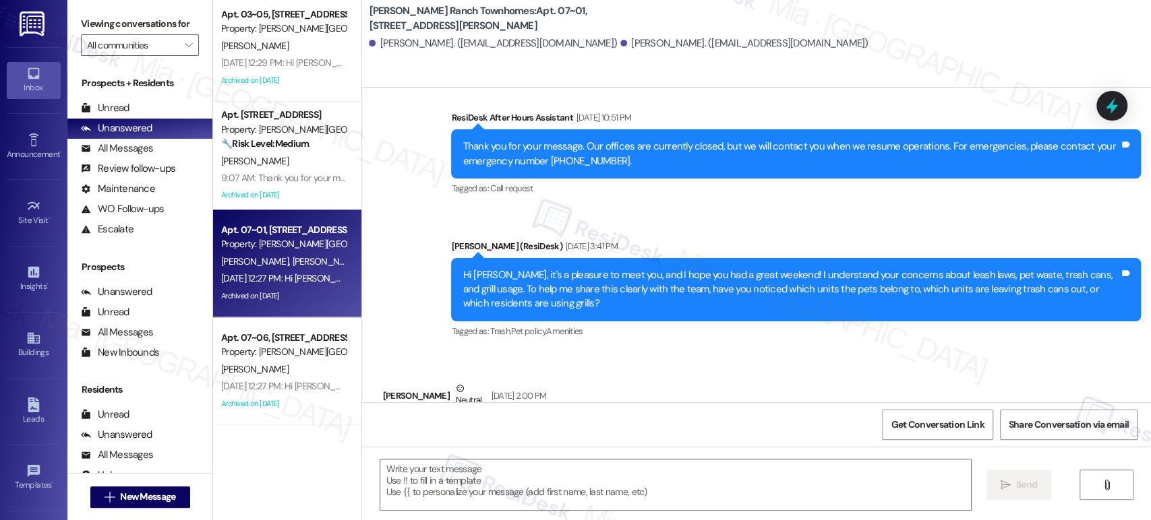
type textarea "Fetching suggested responses. Please feel free to read through the conversation…"
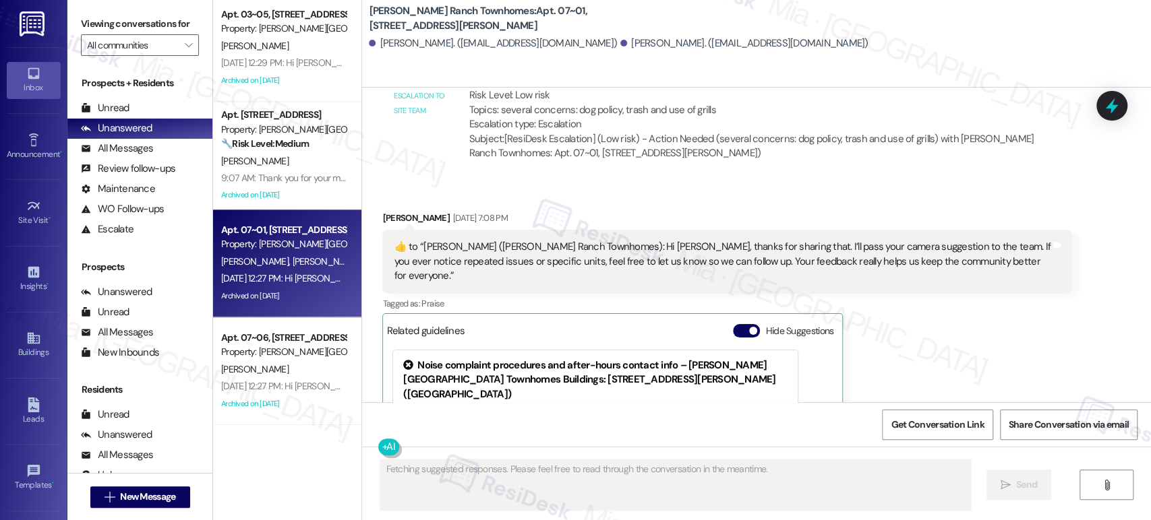
scroll to position [1101, 0]
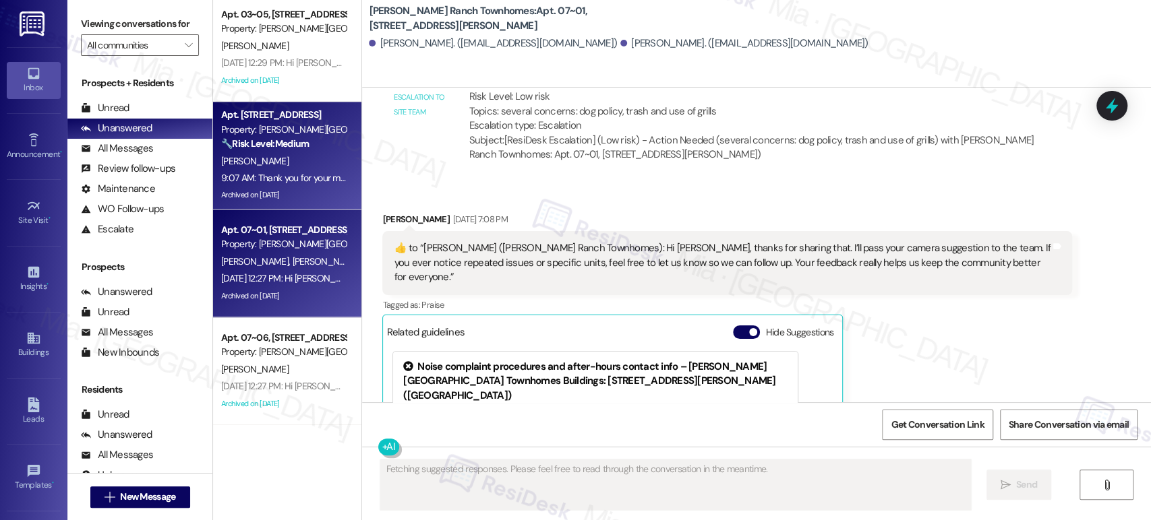
click at [245, 172] on div "9:07 AM: Thank you for your message. Our offices are currently closed, but we w…" at bounding box center [616, 178] width 791 height 12
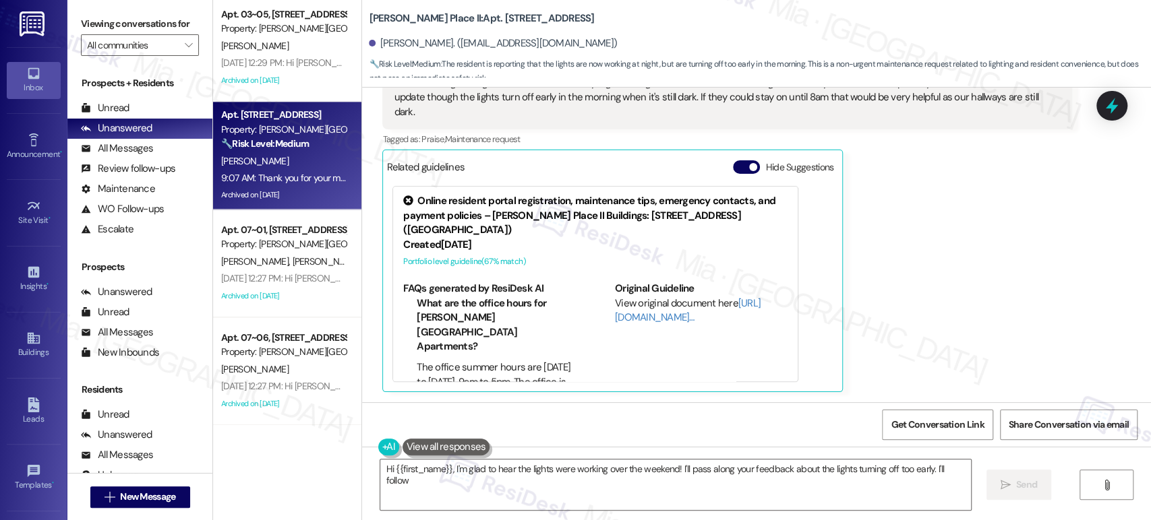
scroll to position [0, 0]
type textarea "Hi {{first_name}}, I'm glad to hear the lights were working over the weekend! I…"
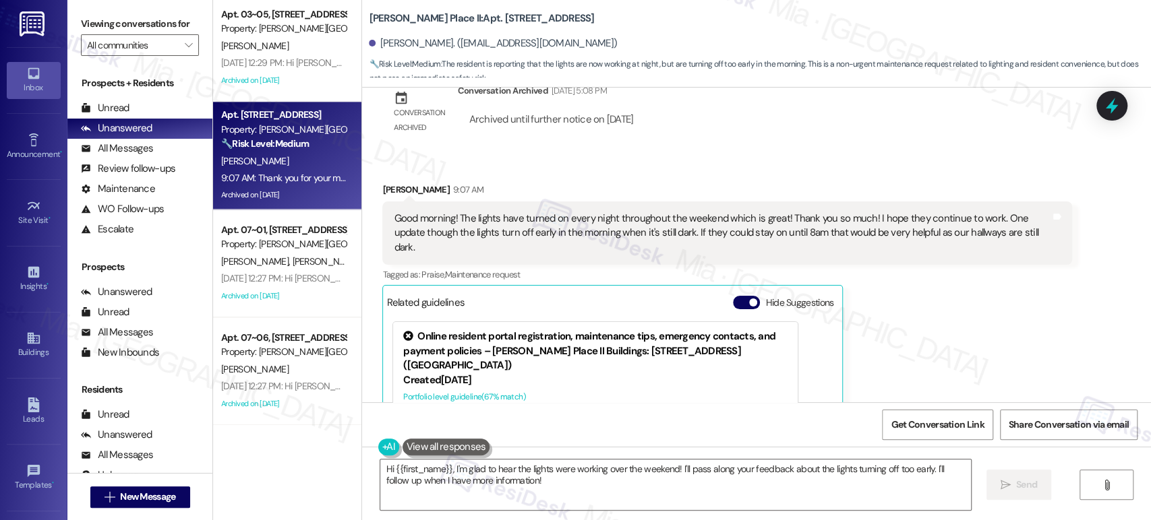
scroll to position [4384, 0]
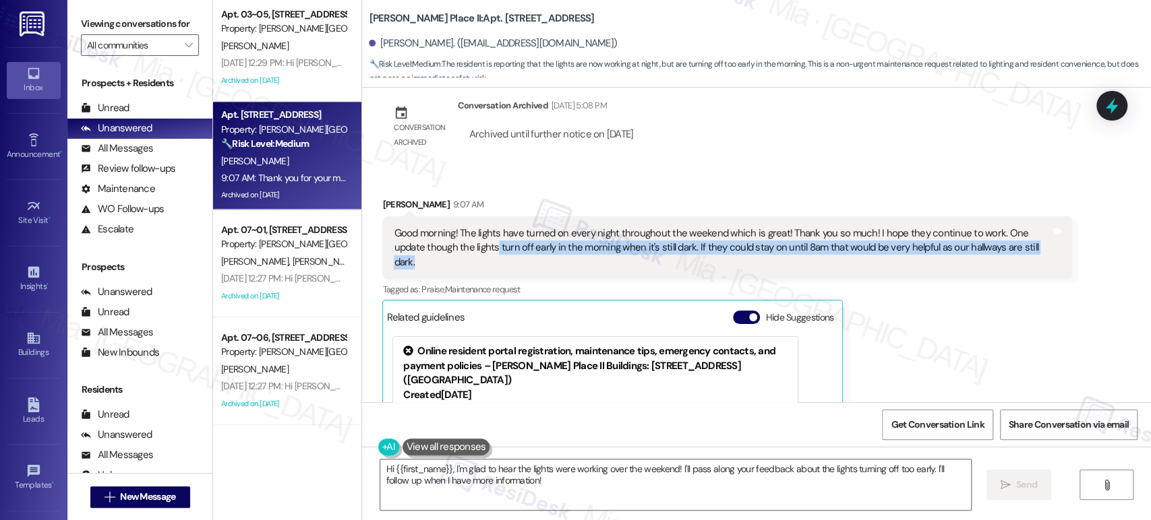
drag, startPoint x: 453, startPoint y: 263, endPoint x: 1014, endPoint y: 263, distance: 561.4
click at [1014, 263] on div "Good morning! The lights have turned on every night throughout the weekend whic…" at bounding box center [722, 247] width 656 height 43
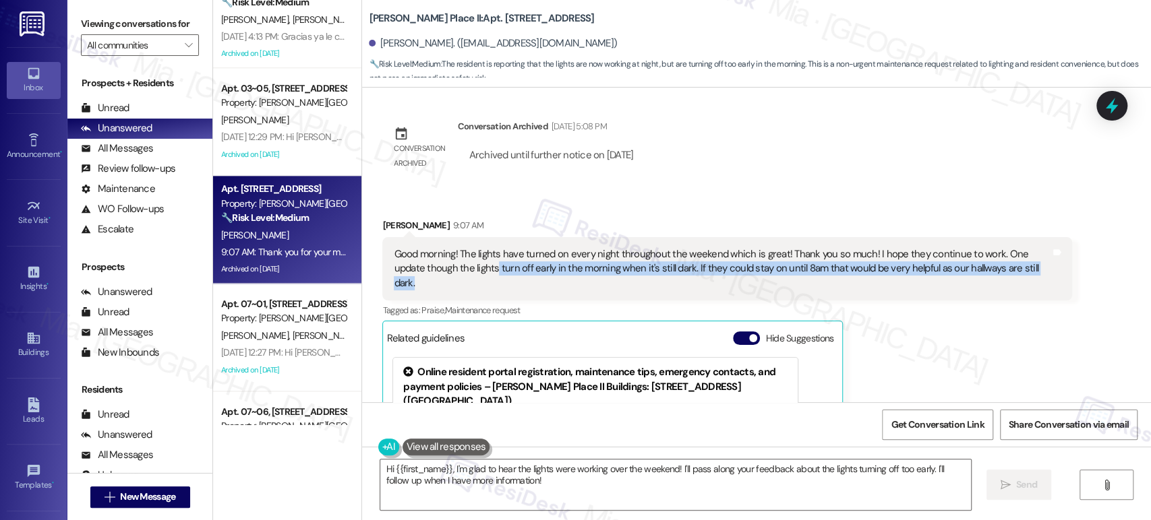
scroll to position [1010, 0]
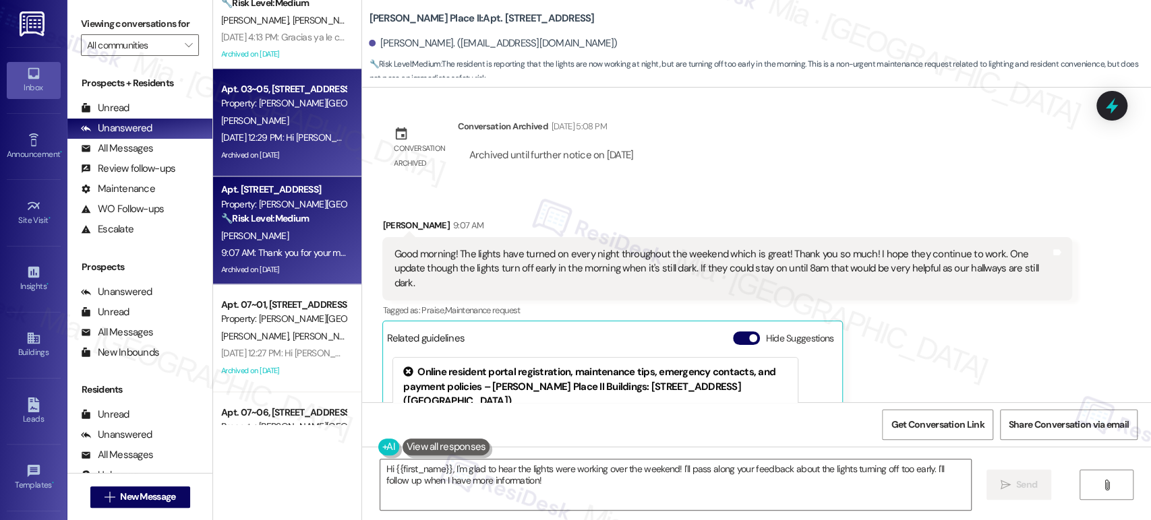
click at [298, 148] on div "Archived on [DATE]" at bounding box center [283, 155] width 127 height 17
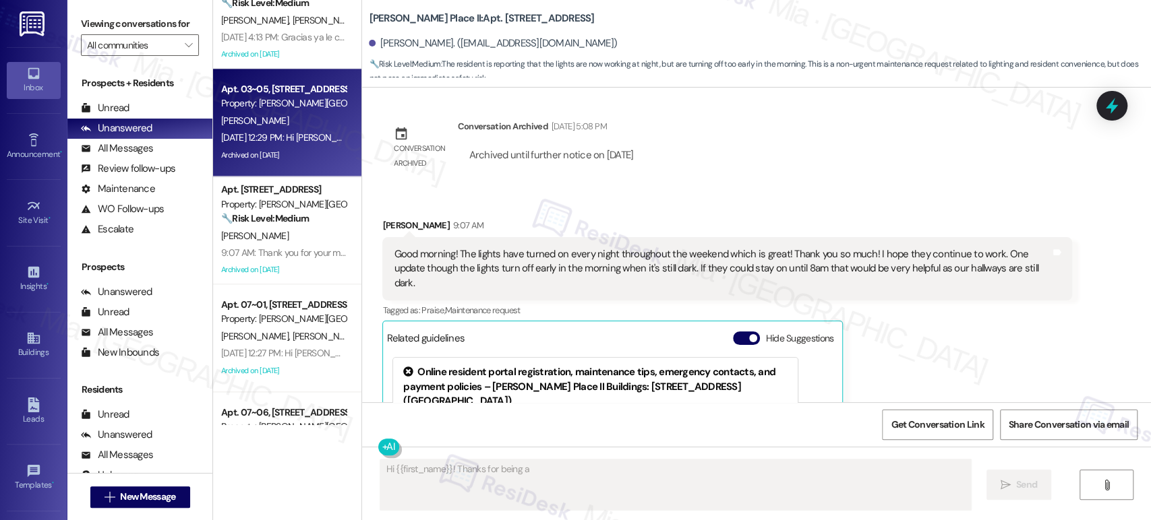
scroll to position [1537, 0]
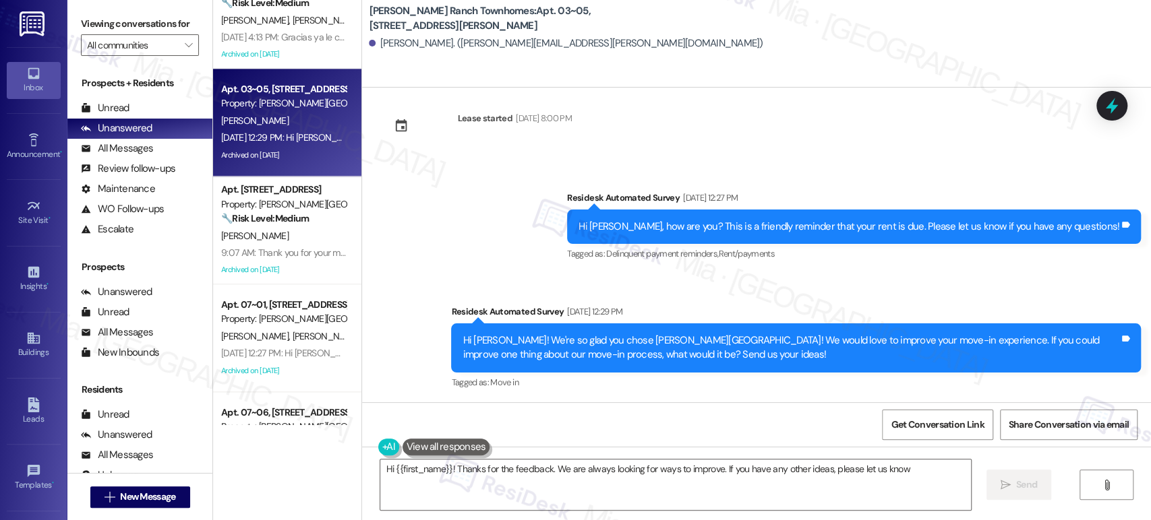
type textarea "Hi {{first_name}}! Thanks for the feedback. We are always looking for ways to i…"
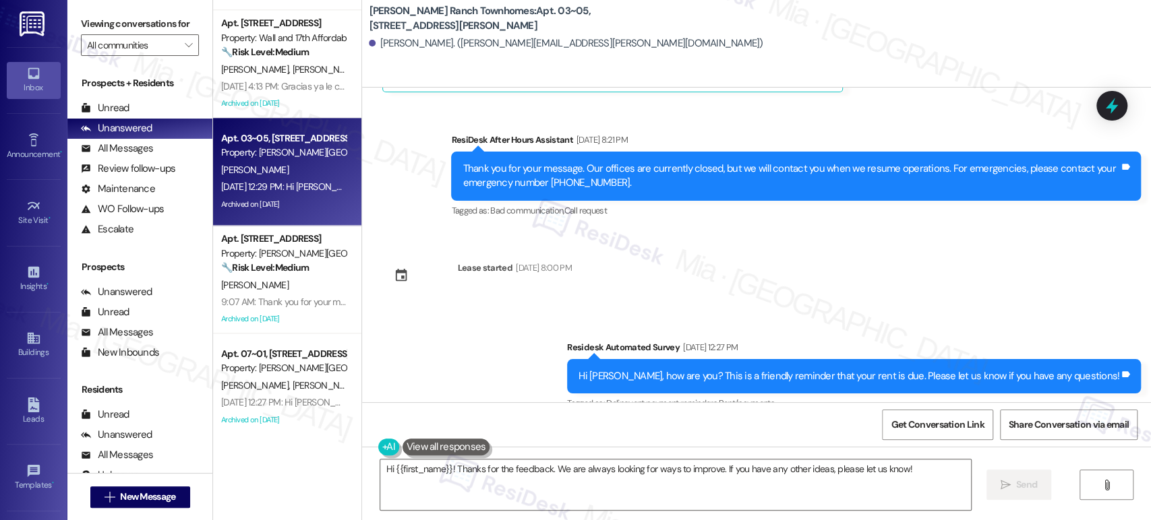
scroll to position [935, 0]
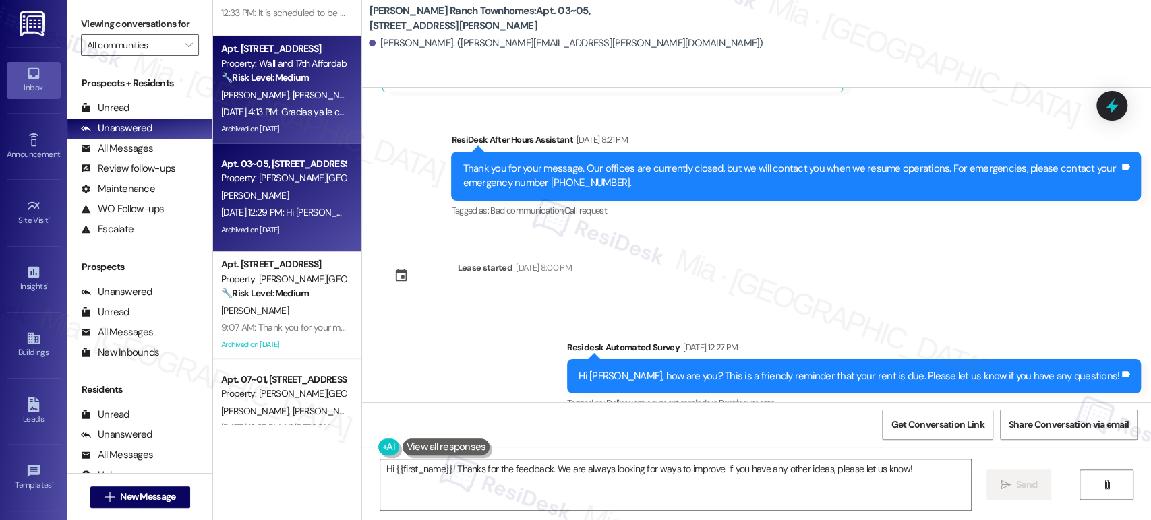
click at [305, 122] on div "Archived on [DATE]" at bounding box center [283, 129] width 127 height 17
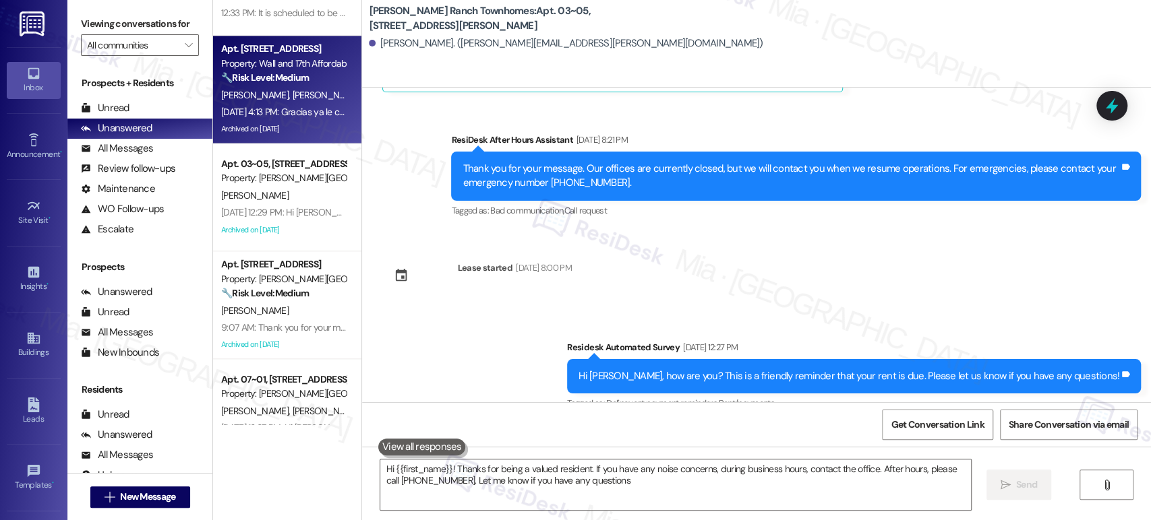
type textarea "Hi {{first_name}}! Thanks for being a valued resident. If you have any noise co…"
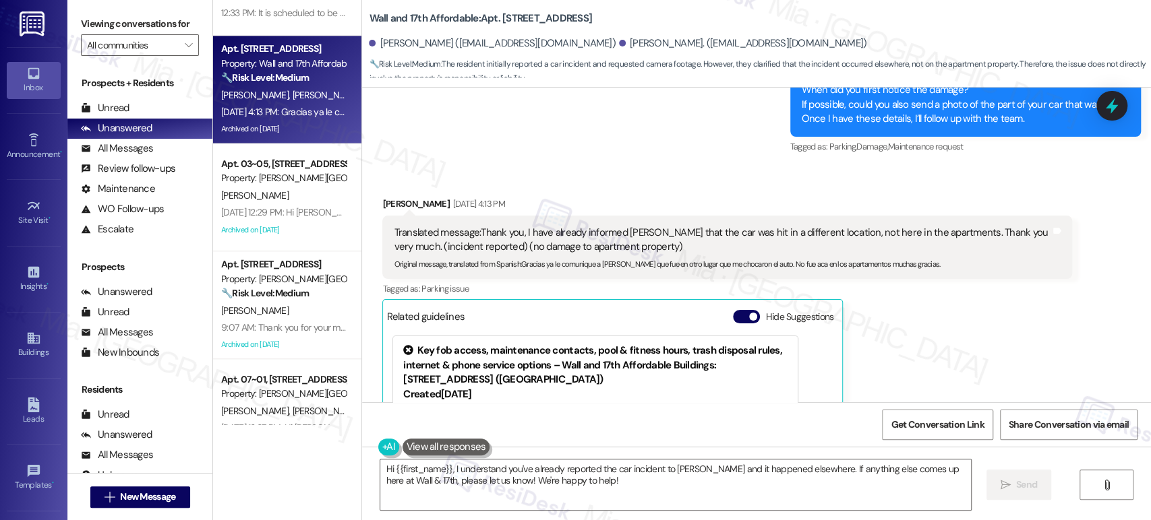
scroll to position [1251, 0]
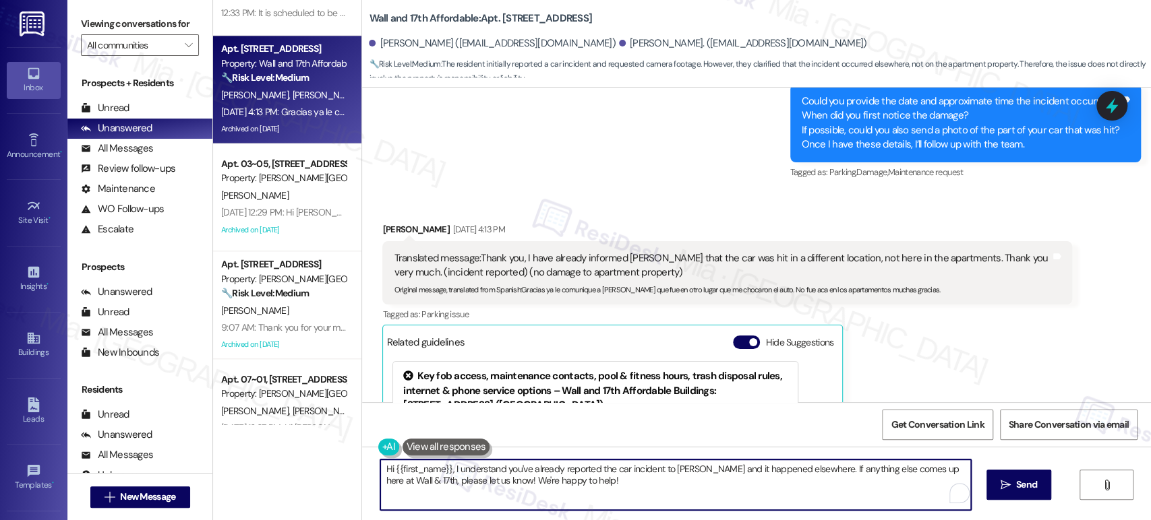
drag, startPoint x: 555, startPoint y: 479, endPoint x: 352, endPoint y: 474, distance: 202.2
click at [362, 474] on div "Hi {{first_name}}, I understand you've already reported the car incident to [PE…" at bounding box center [756, 497] width 789 height 101
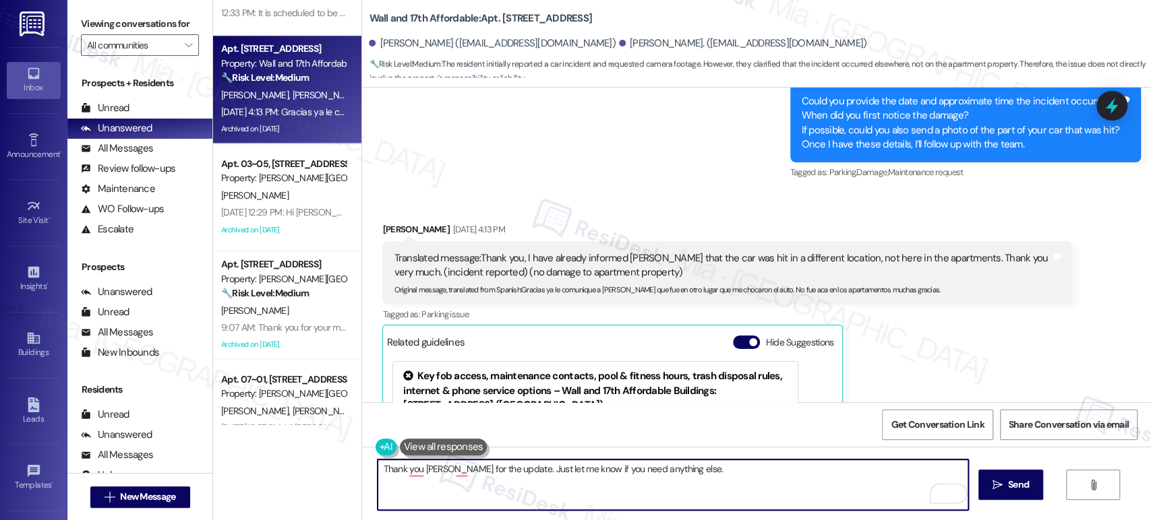
click at [600, 471] on textarea "Thank you [PERSON_NAME] for the update. Just let me know if you need anything e…" at bounding box center [672, 485] width 590 height 51
click at [632, 472] on textarea "Thank you [PERSON_NAME] for the update. Just let me know if you need anything e…" at bounding box center [672, 485] width 590 height 51
click at [596, 468] on textarea "Thank you [PERSON_NAME] for the update. Just let me know if you need else." at bounding box center [672, 485] width 590 height 51
click at [586, 468] on textarea "Thank you [PERSON_NAME] for the update. Just let me know if you need else." at bounding box center [672, 485] width 590 height 51
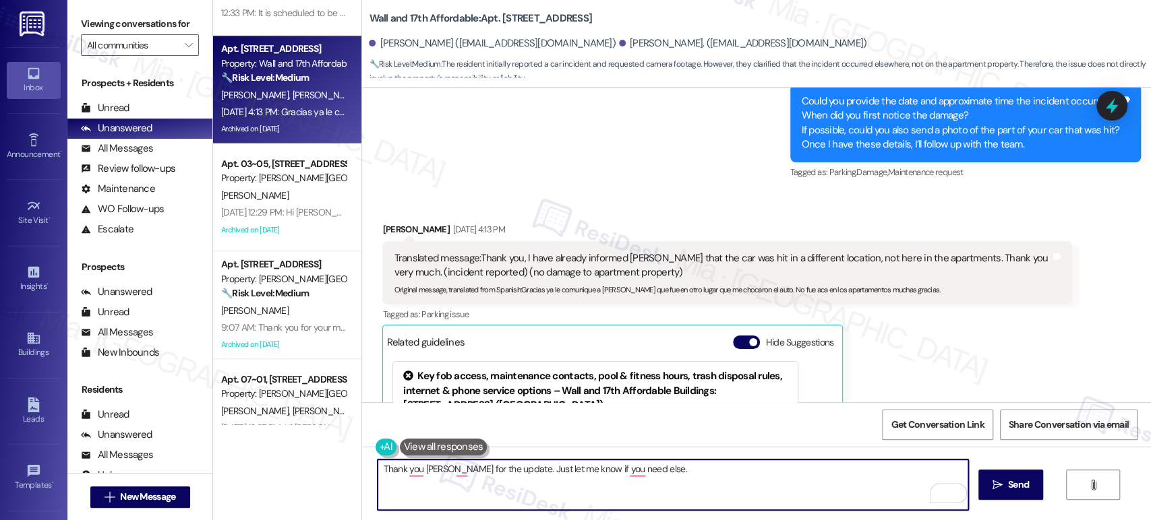
click at [586, 468] on textarea "Thank you [PERSON_NAME] for the update. Just let me know if you need else." at bounding box center [672, 485] width 590 height 51
click at [583, 468] on textarea "Thank you [PERSON_NAME] for the update. Just let me know if you need else." at bounding box center [672, 485] width 590 height 51
paste textarea "anything"
click at [661, 470] on textarea "Thank you [PERSON_NAME] for the update. Just let me know if anything you need e…" at bounding box center [672, 485] width 590 height 51
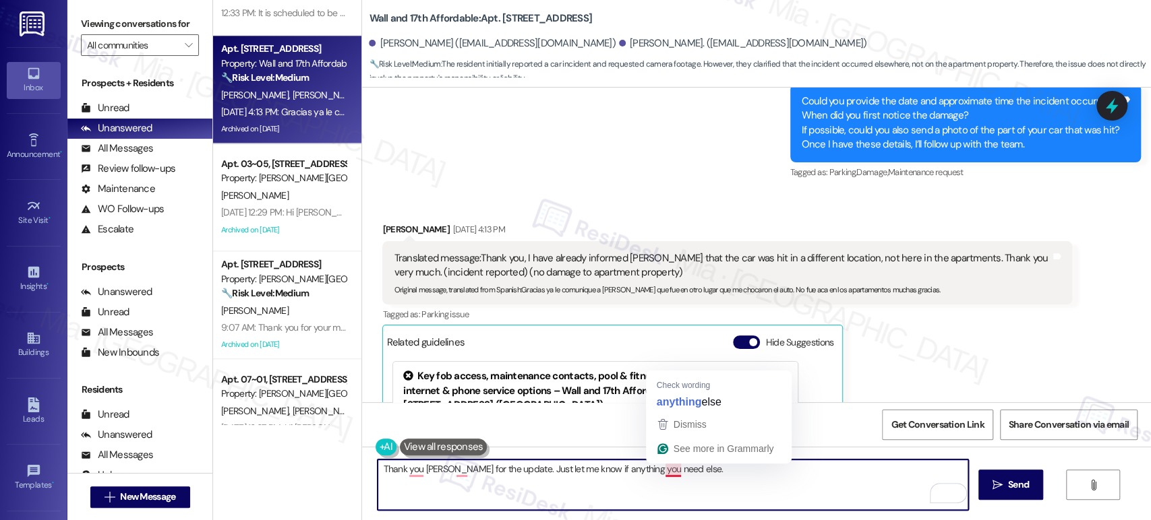
click at [661, 470] on textarea "Thank you [PERSON_NAME] for the update. Just let me know if anything you need e…" at bounding box center [672, 485] width 590 height 51
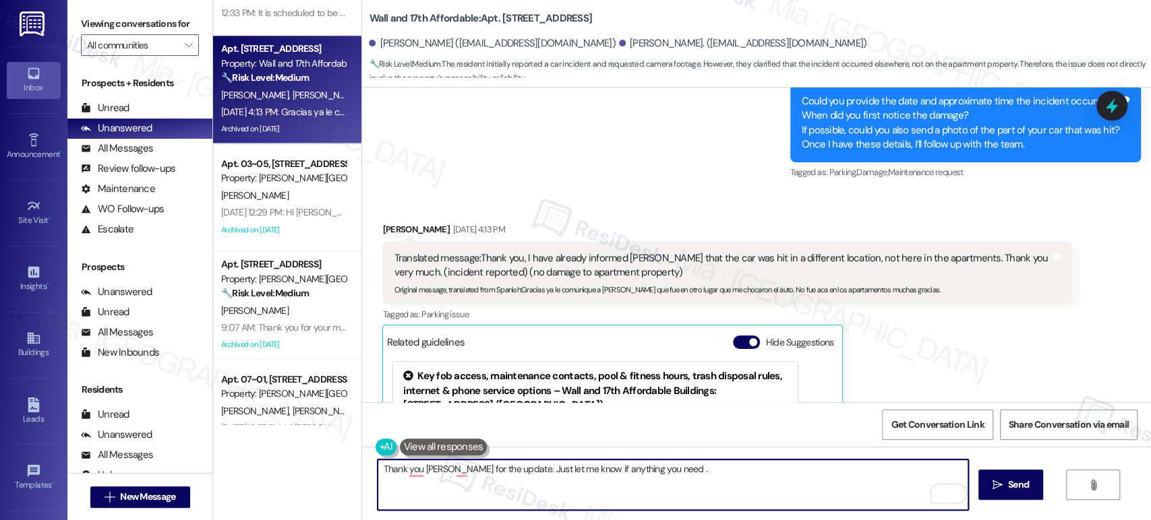
click at [617, 468] on textarea "Thank you [PERSON_NAME] for the update. Just let me know if anything you need ." at bounding box center [672, 485] width 590 height 51
paste textarea "else"
click at [583, 467] on textarea "Thank you [PERSON_NAME] for the update. Just let me know if anything else you n…" at bounding box center [672, 485] width 590 height 51
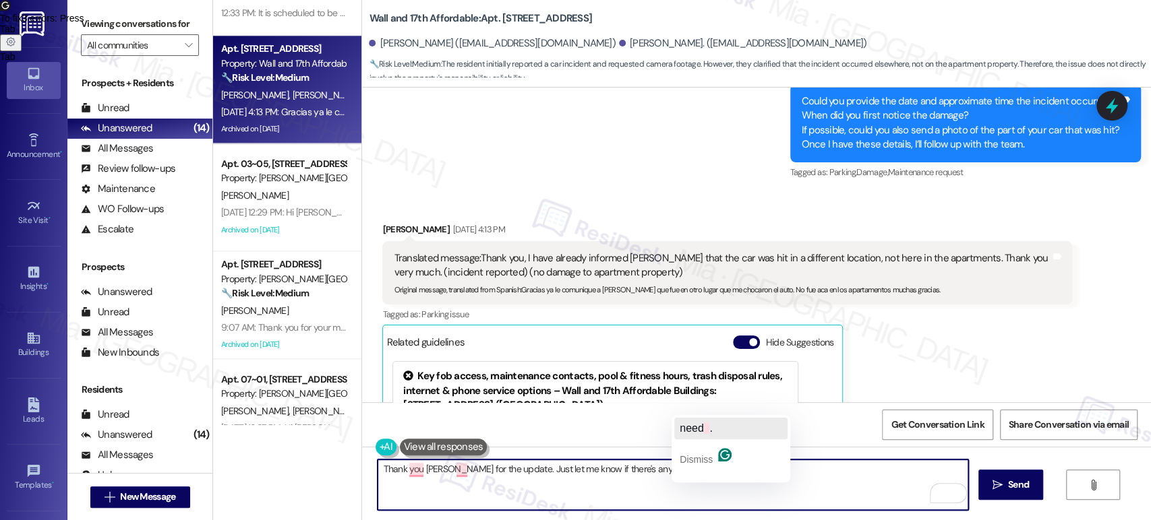
click at [694, 433] on span "need" at bounding box center [691, 428] width 24 height 11
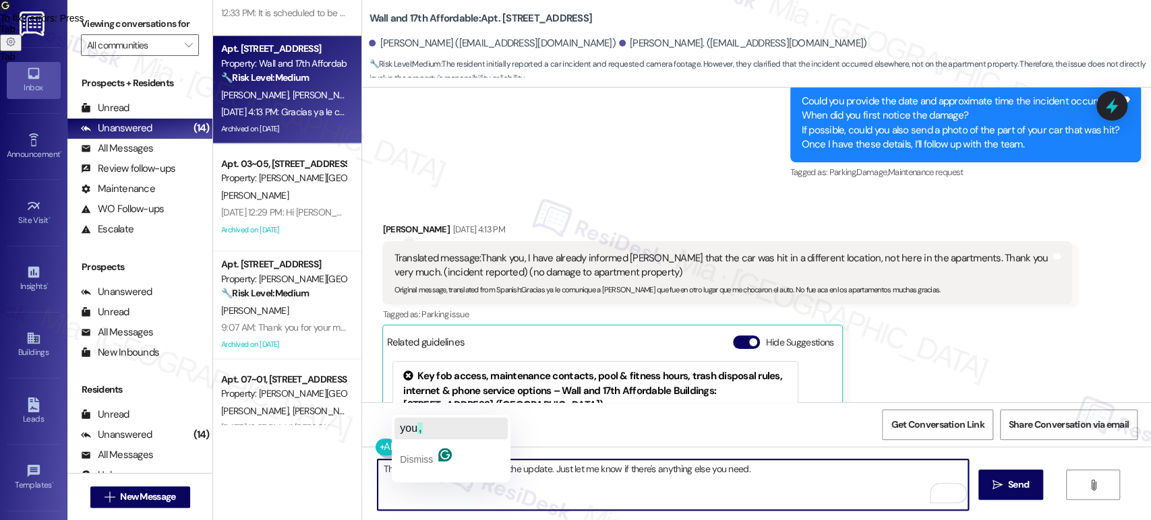
click at [410, 430] on span "you" at bounding box center [409, 428] width 18 height 11
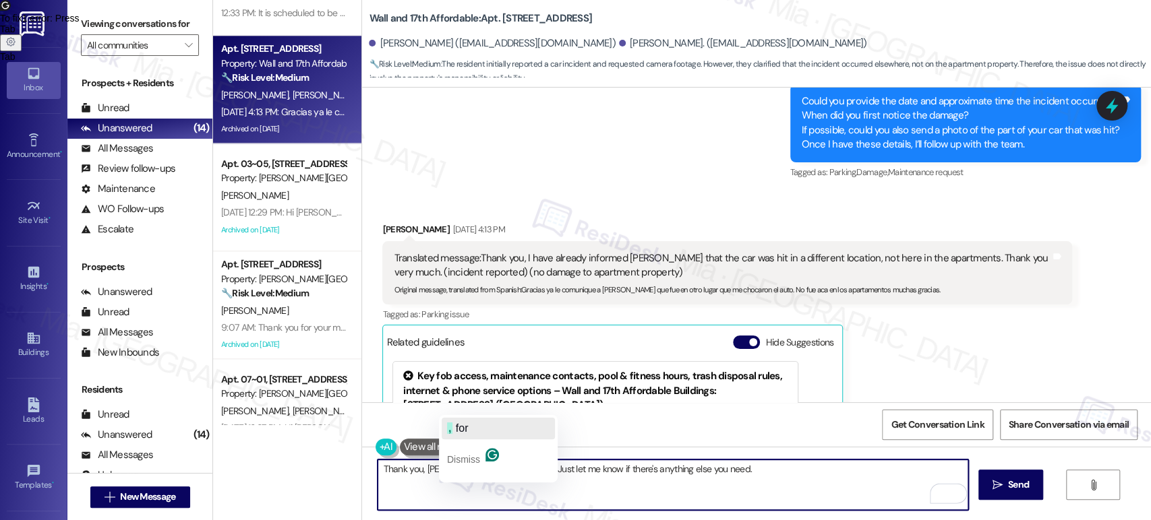
click at [456, 429] on span "for" at bounding box center [462, 428] width 13 height 11
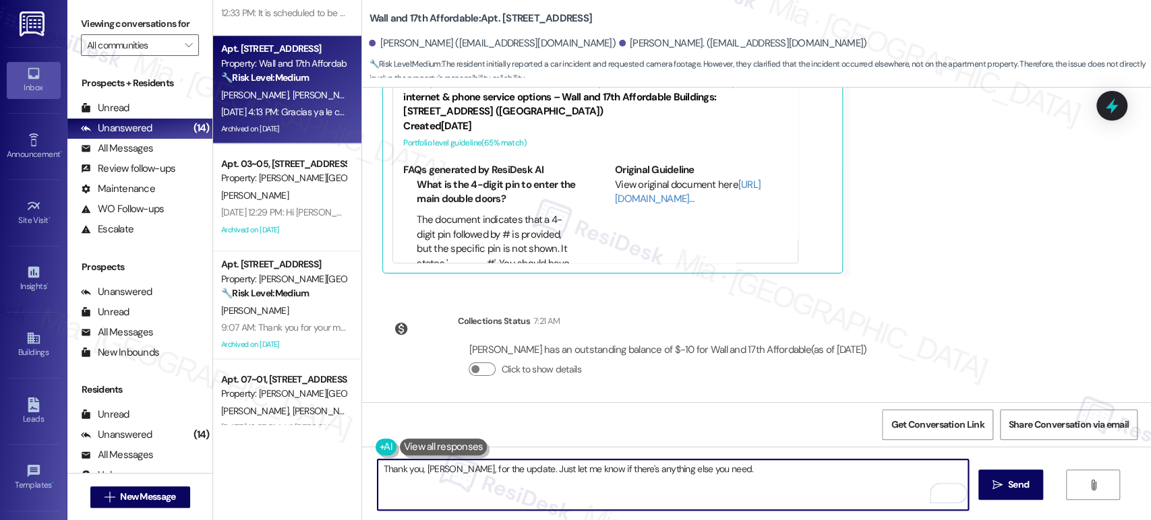
scroll to position [1550, 0]
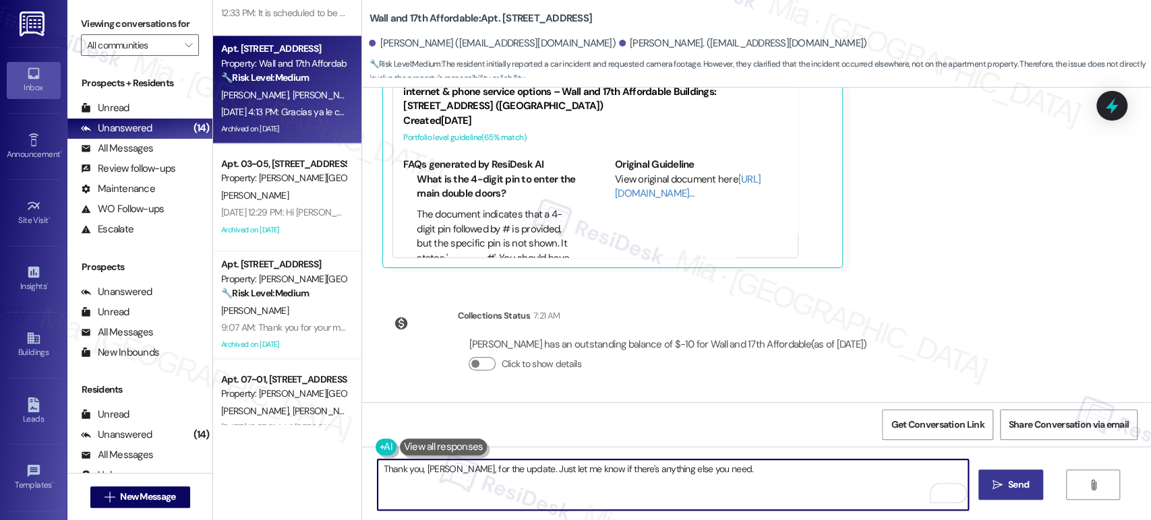
type textarea "Thank you, [PERSON_NAME], for the update. Just let me know if there's anything …"
click at [1008, 489] on span "Send" at bounding box center [1018, 485] width 21 height 14
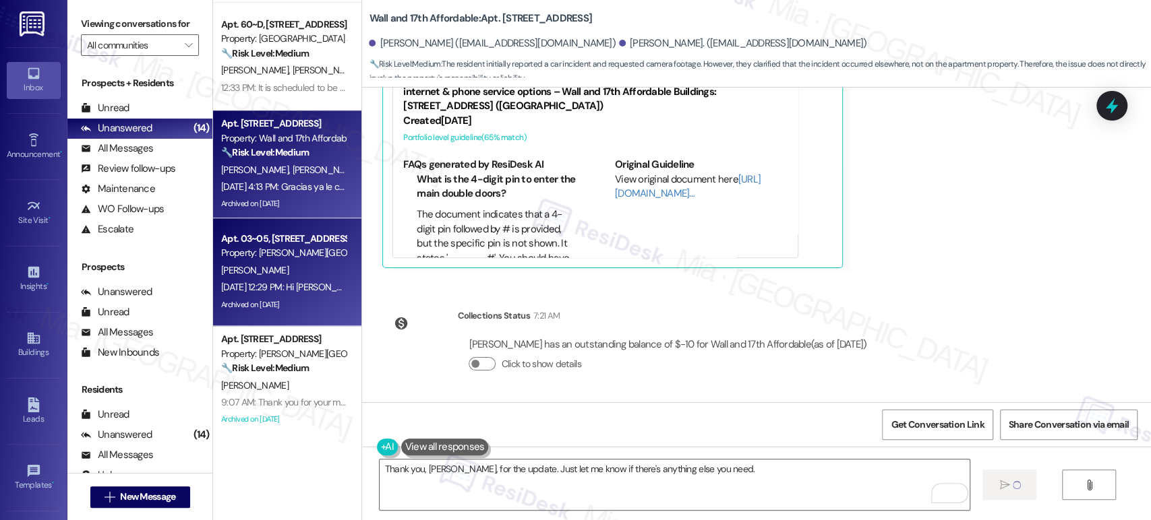
scroll to position [785, 0]
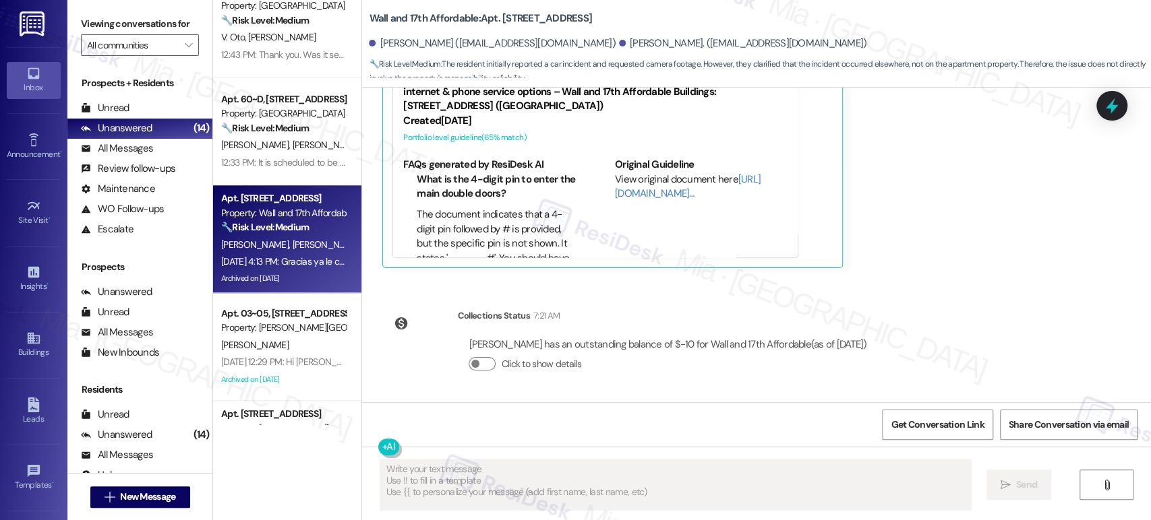
type textarea "Fetching suggested responses. Please feel free to read through the conversation…"
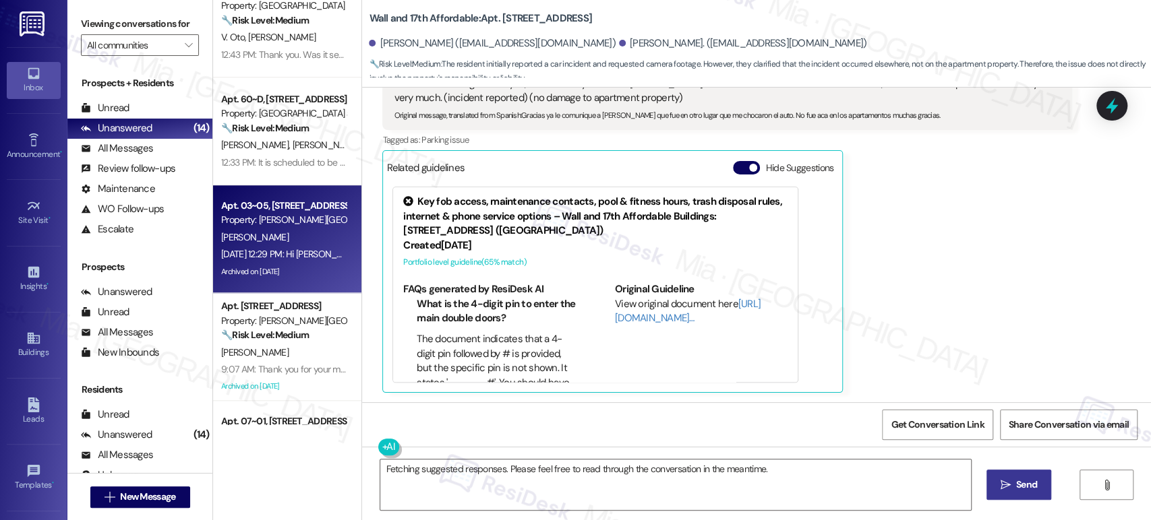
click at [294, 225] on div "Property: [PERSON_NAME][GEOGRAPHIC_DATA] Townhomes" at bounding box center [283, 220] width 125 height 14
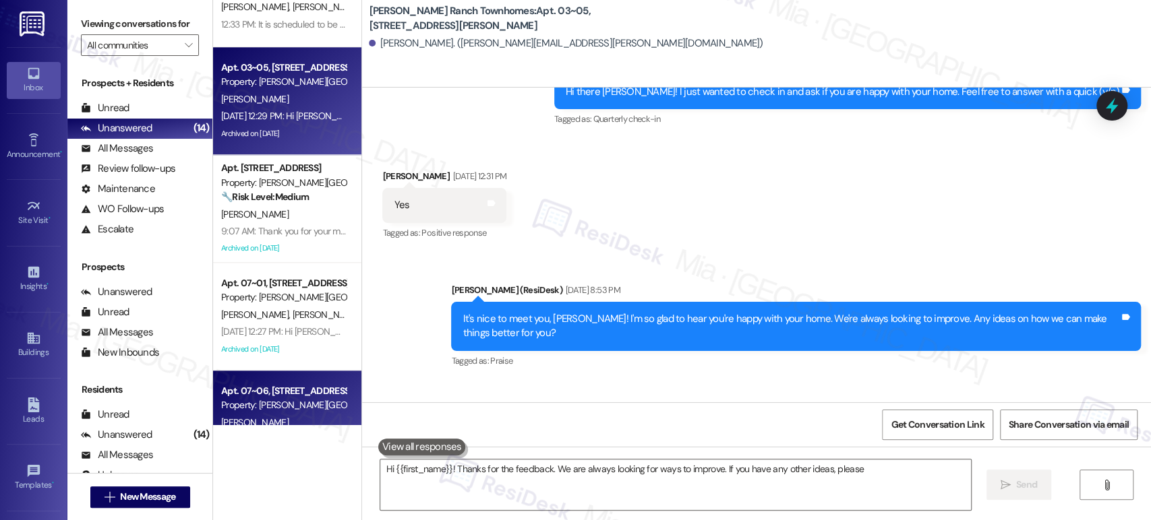
scroll to position [453, 0]
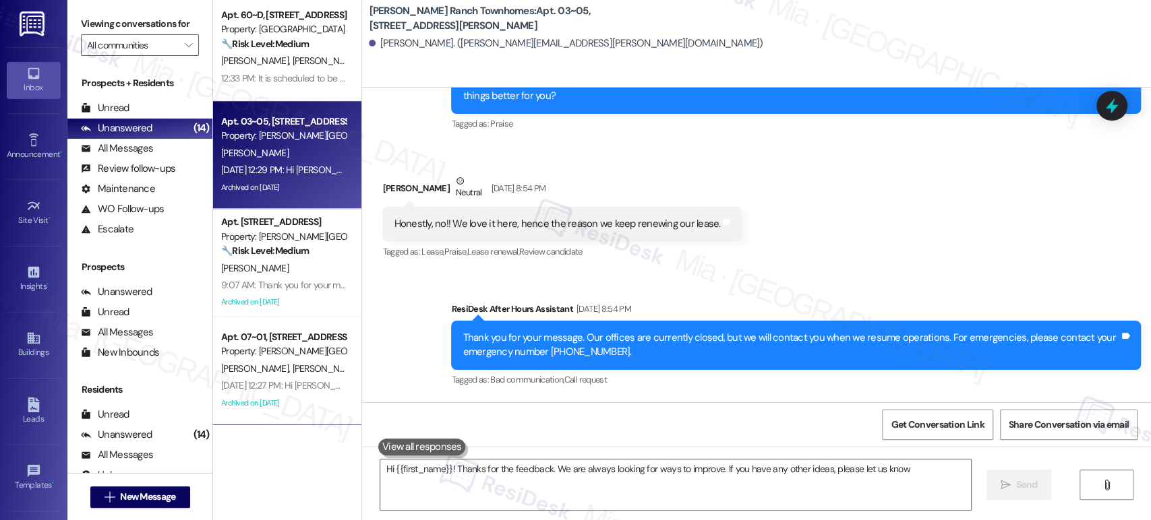
type textarea "Hi {{first_name}}! Thanks for the feedback. We are always looking for ways to i…"
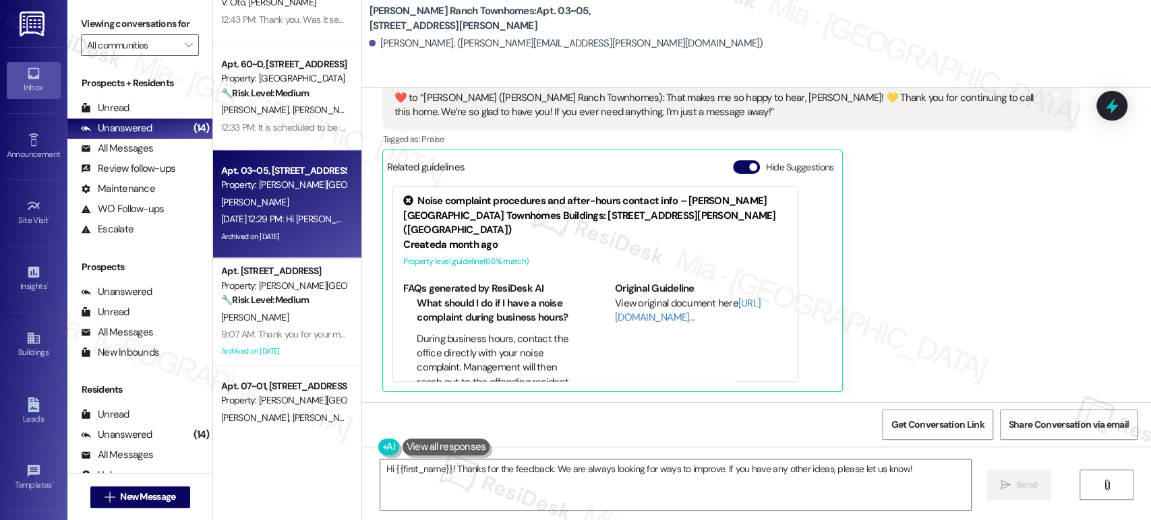
scroll to position [785, 0]
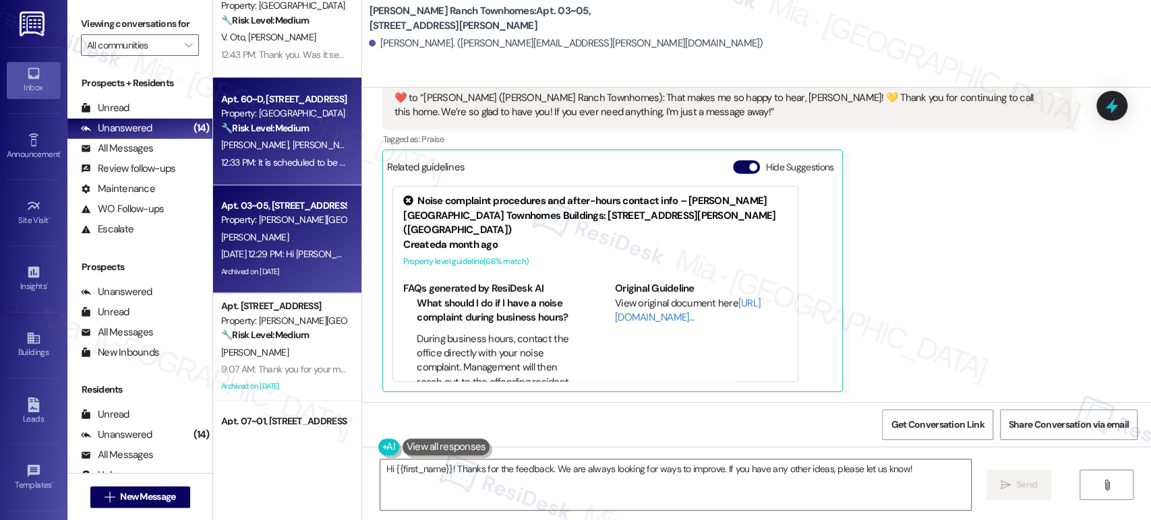
click at [296, 155] on div "12:33 PM: It is scheduled to be completed [DATE] 12:33 PM: It is scheduled to b…" at bounding box center [283, 162] width 127 height 17
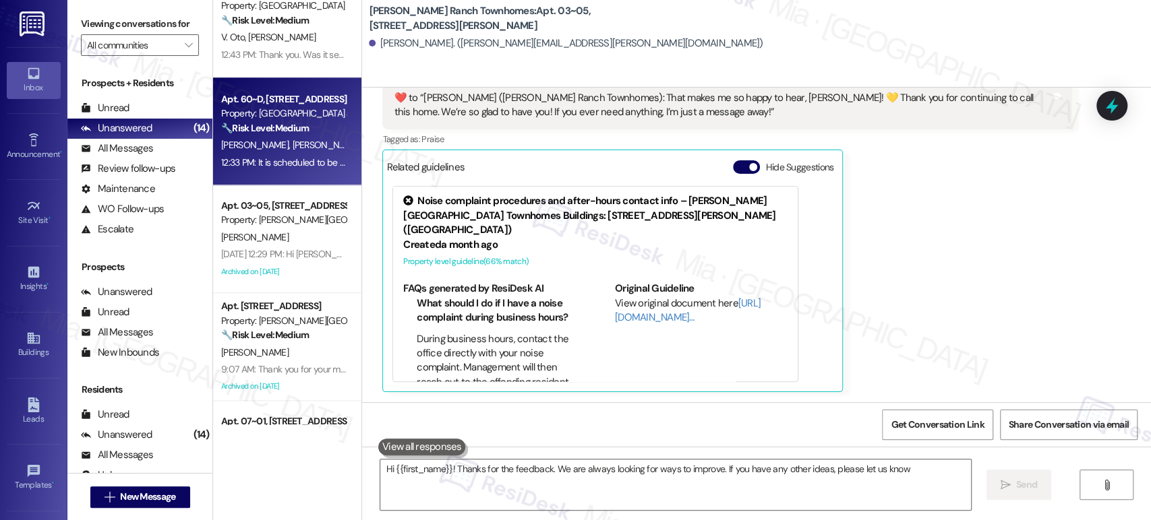
type textarea "Hi {{first_name}}! Thanks for the feedback. We are always looking for ways to i…"
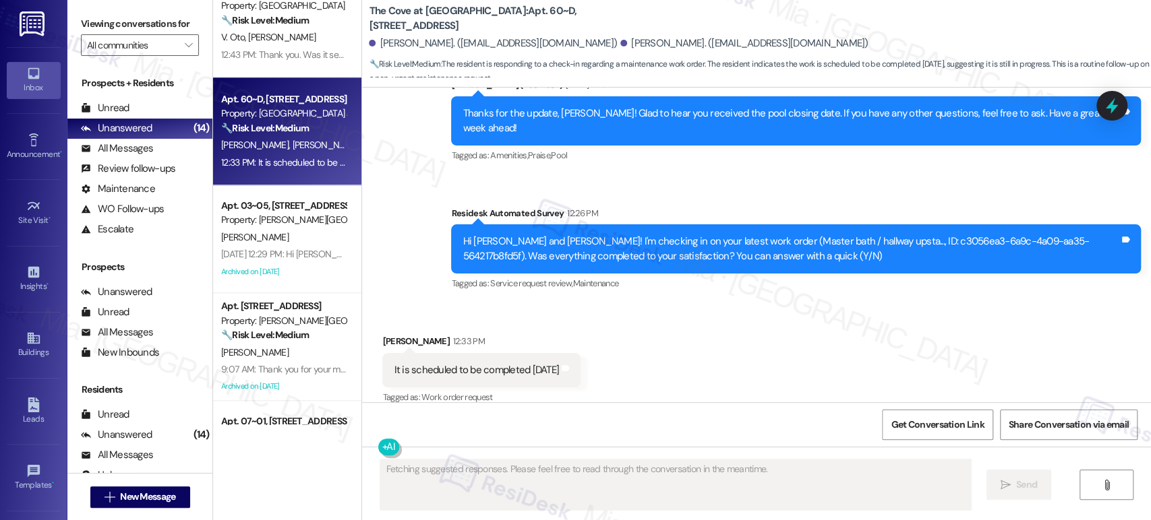
scroll to position [971, 0]
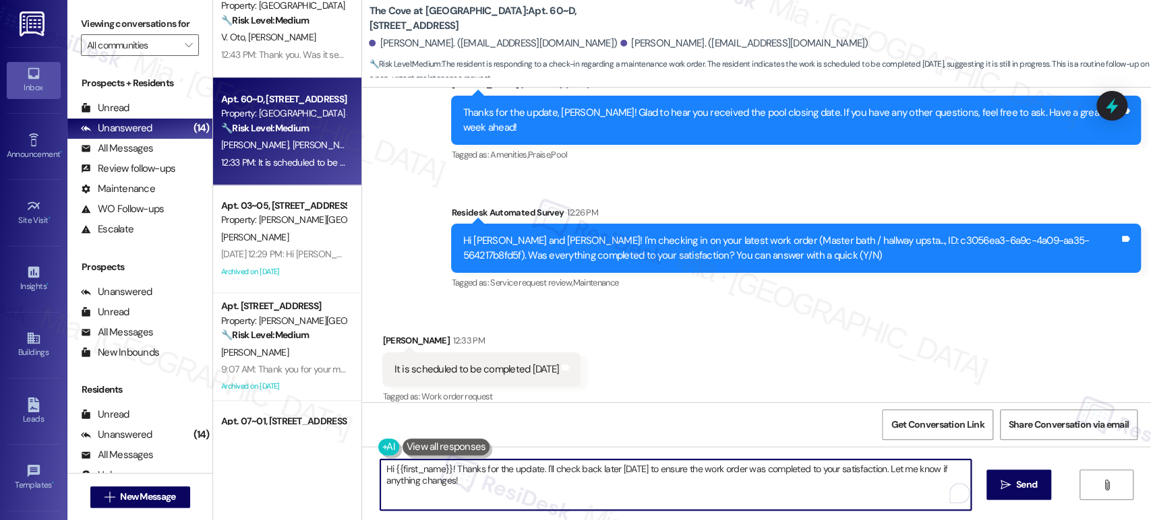
drag, startPoint x: 447, startPoint y: 470, endPoint x: 364, endPoint y: 468, distance: 82.9
click at [373, 468] on div "Hi {{first_name}}! Thanks for the update. I'll check back later [DATE] to ensur…" at bounding box center [668, 485] width 591 height 52
click at [405, 472] on textarea "Thanks for the update. I'll check back later [DATE] to ensure the work order wa…" at bounding box center [672, 485] width 590 height 51
click at [404, 470] on textarea "Thanks for the update. I'll check back later [DATE] to ensure the work order wa…" at bounding box center [672, 485] width 590 height 51
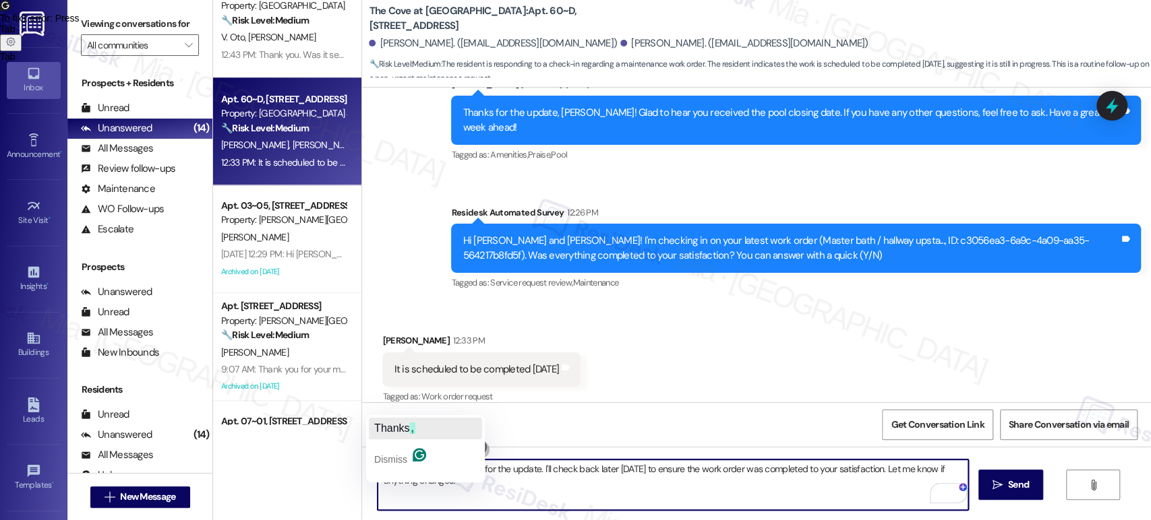
click at [392, 428] on span "Thanks" at bounding box center [391, 428] width 35 height 11
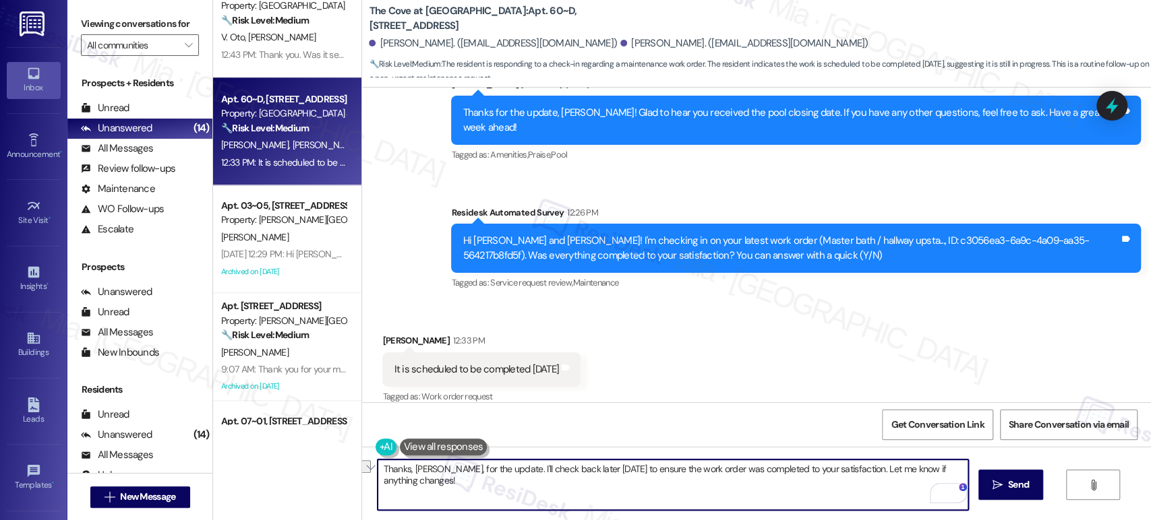
drag, startPoint x: 499, startPoint y: 469, endPoint x: 838, endPoint y: 470, distance: 339.7
click at [838, 470] on textarea "Thanks, [PERSON_NAME], for the update. I'll check back later [DATE] to ensure t…" at bounding box center [672, 485] width 590 height 51
click at [557, 472] on textarea "Thanks, [PERSON_NAME], for the update. Let me know if anything changes!" at bounding box center [672, 485] width 590 height 51
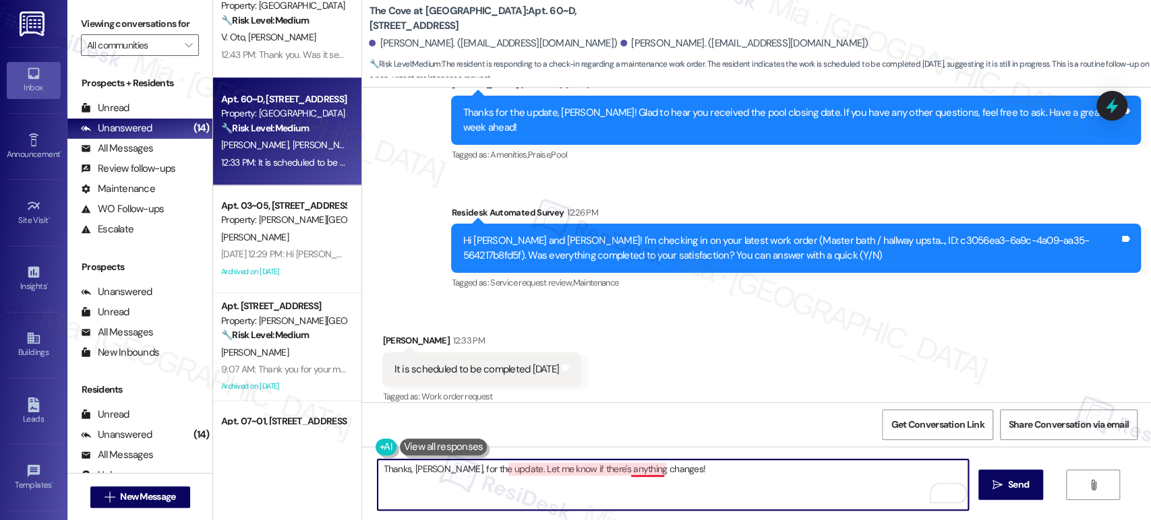
click at [626, 465] on textarea "Thanks, [PERSON_NAME], for the update. Let me know if there's anything changes!" at bounding box center [672, 485] width 590 height 51
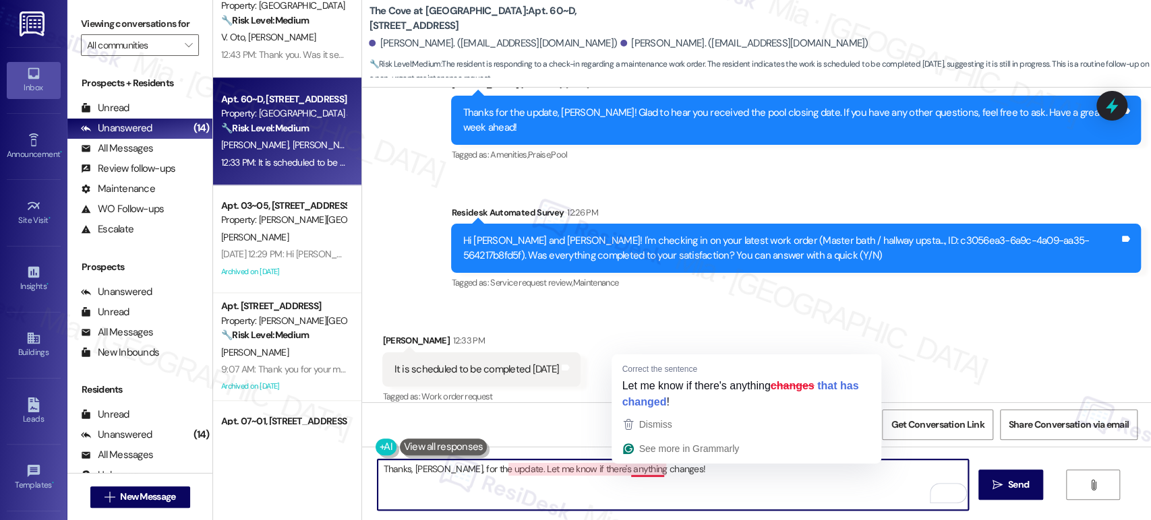
click at [626, 465] on textarea "Thanks, [PERSON_NAME], for the update. Let me know if there's anything changes!" at bounding box center [672, 485] width 590 height 51
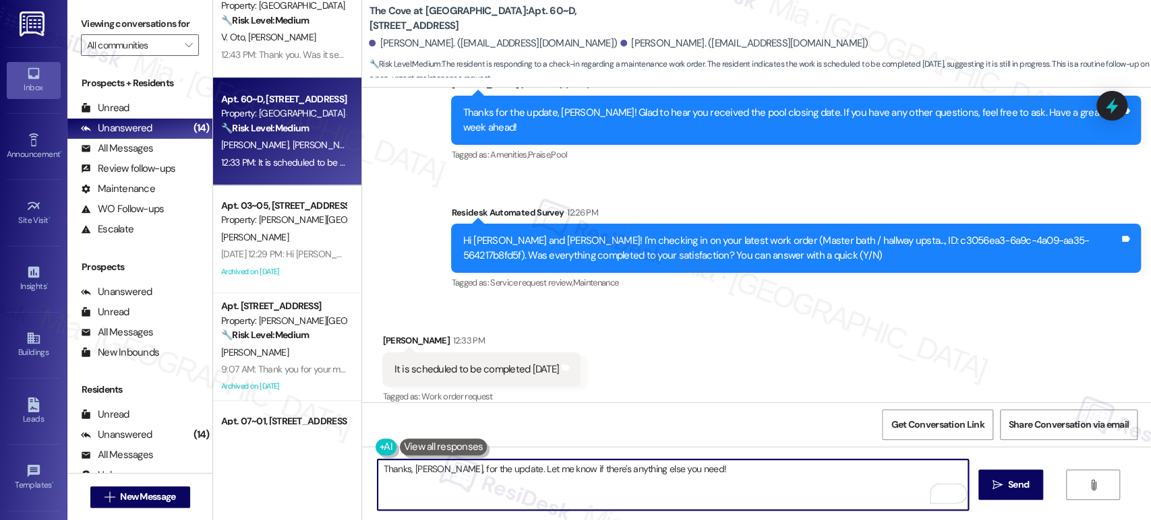
click at [647, 468] on textarea "Thanks, [PERSON_NAME], for the update. Let me know if there's anything else you…" at bounding box center [672, 485] width 590 height 51
drag, startPoint x: 675, startPoint y: 472, endPoint x: 640, endPoint y: 472, distance: 35.1
click at [640, 472] on textarea "Thanks, [PERSON_NAME], for the update. Let me know if there's anything else you…" at bounding box center [672, 485] width 590 height 51
click at [740, 473] on textarea "Thanks, [PERSON_NAME], for the update. Let me know if there's anything else I c…" at bounding box center [672, 485] width 590 height 51
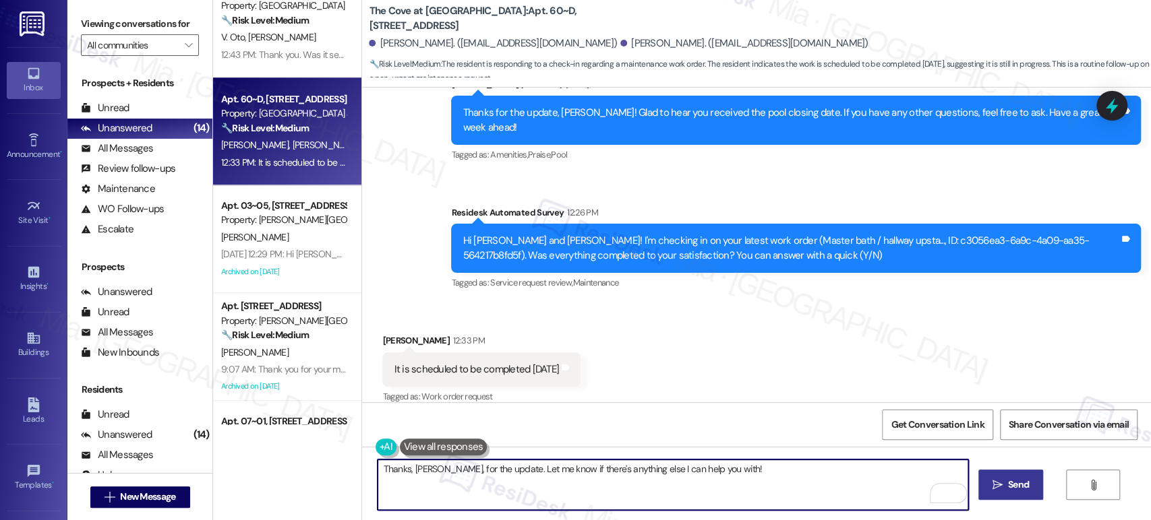
type textarea "Thanks, [PERSON_NAME], for the update. Let me know if there's anything else I c…"
click at [1008, 479] on span "Send" at bounding box center [1018, 485] width 21 height 14
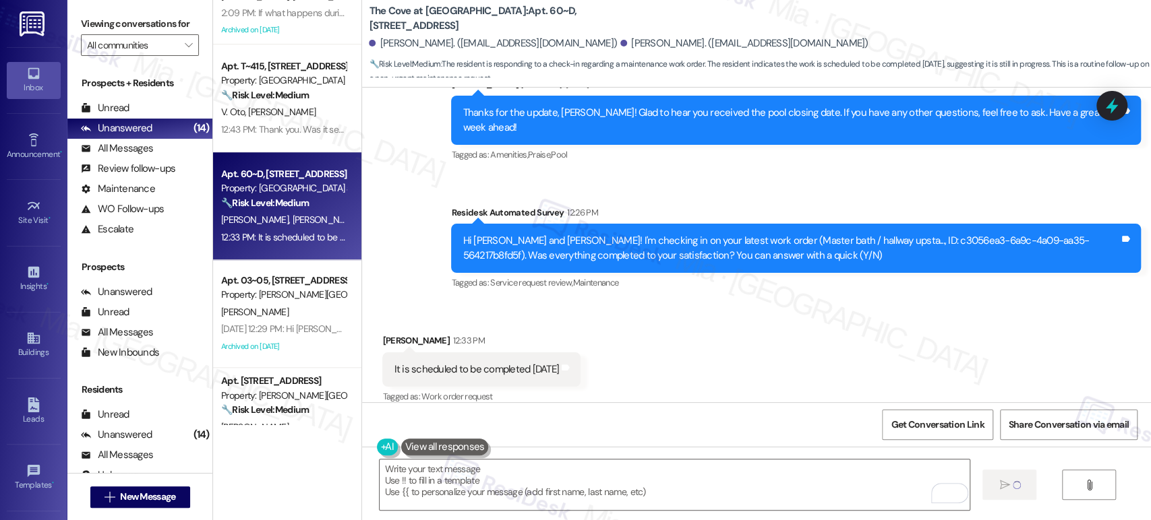
scroll to position [971, 0]
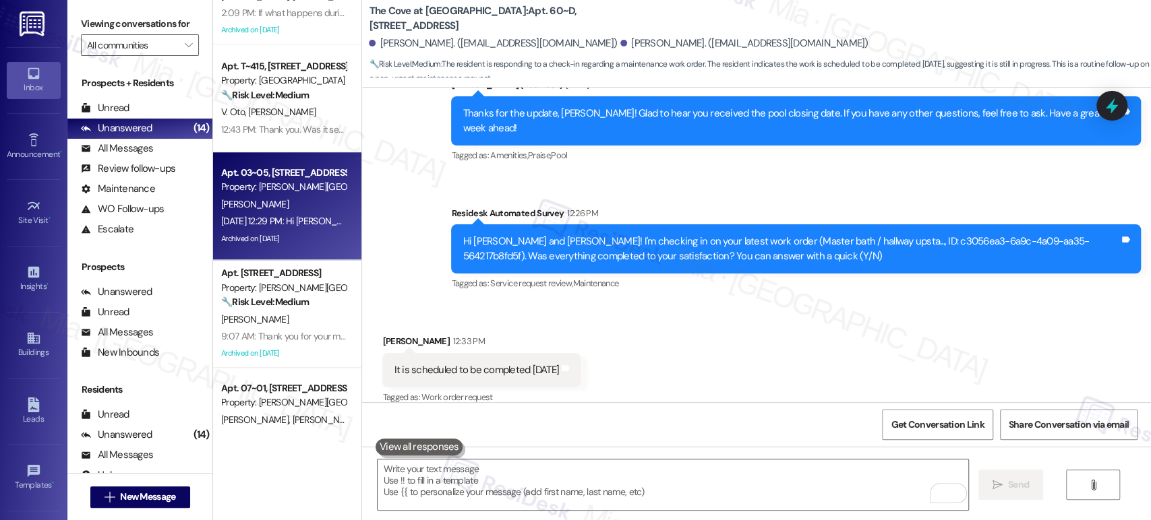
click at [255, 208] on div "[PERSON_NAME]" at bounding box center [283, 204] width 127 height 17
type textarea "Fetching suggested responses. Please feel free to read through the conversation…"
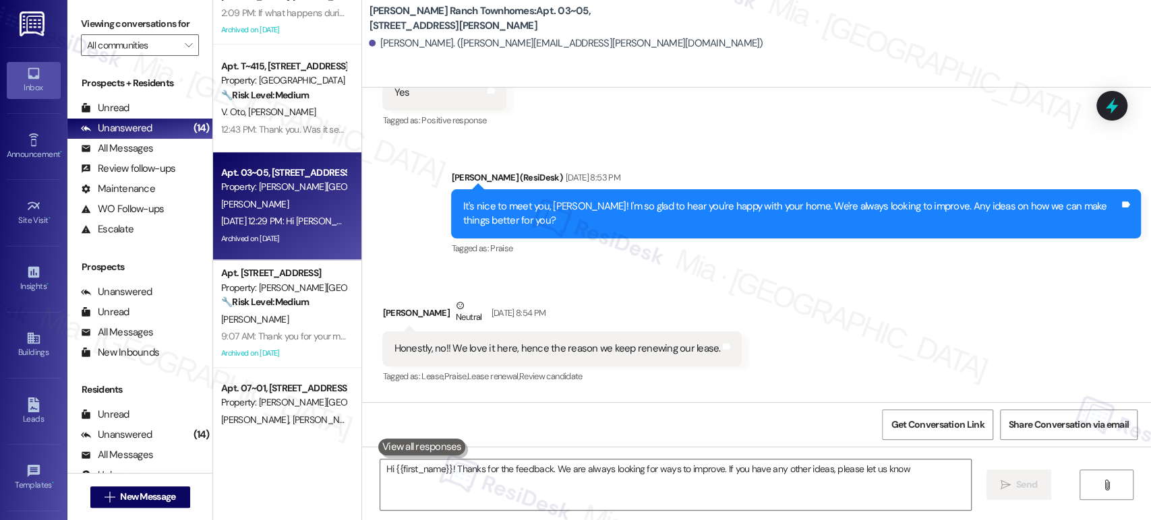
type textarea "Hi {{first_name}}! Thanks for the feedback. We are always looking for ways to i…"
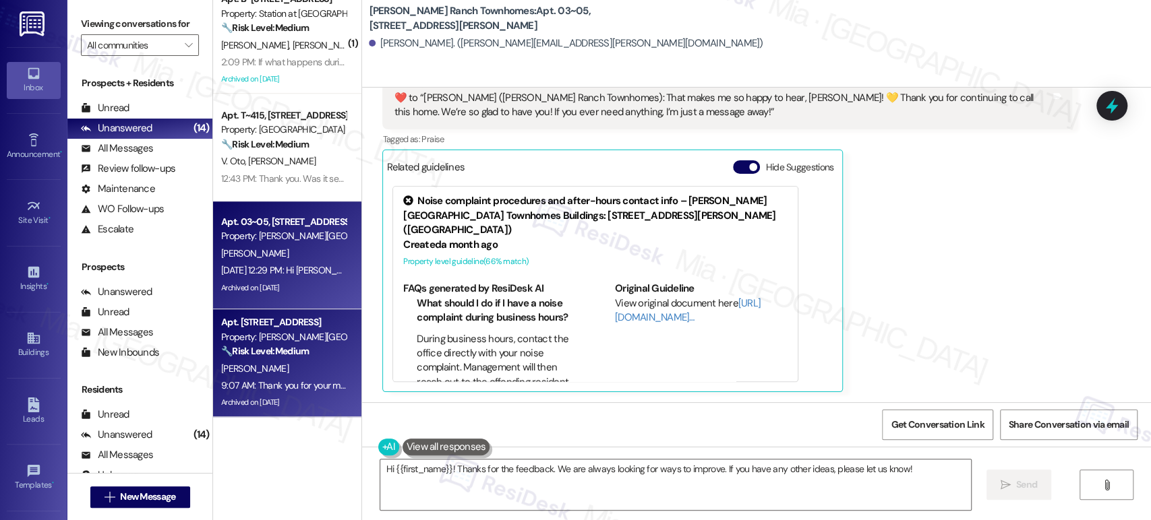
scroll to position [636, 0]
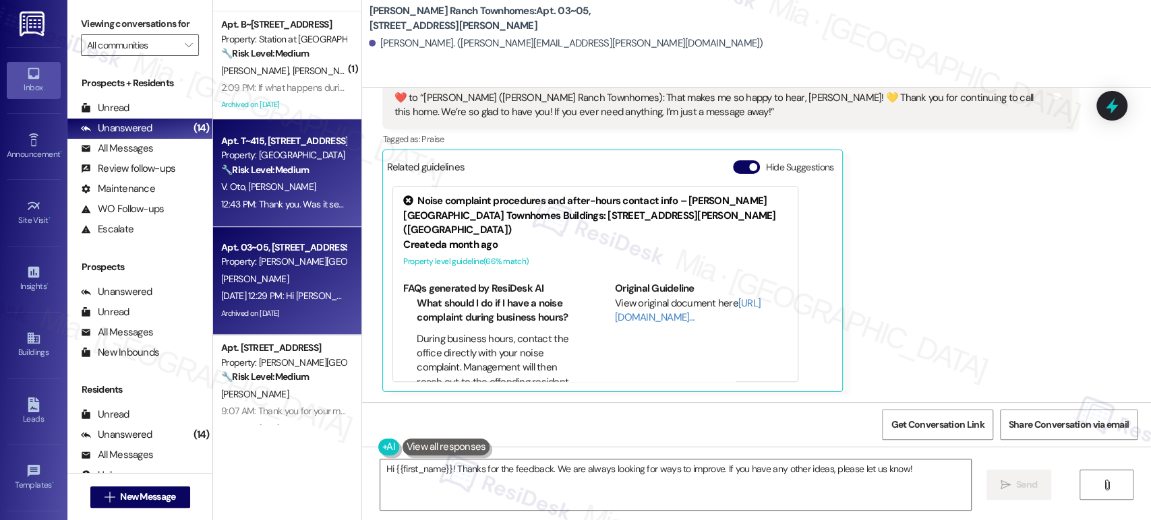
click at [286, 196] on div "12:43 PM: Thank you. Was it sent via email? We were traveling last week and did…" at bounding box center [283, 204] width 127 height 17
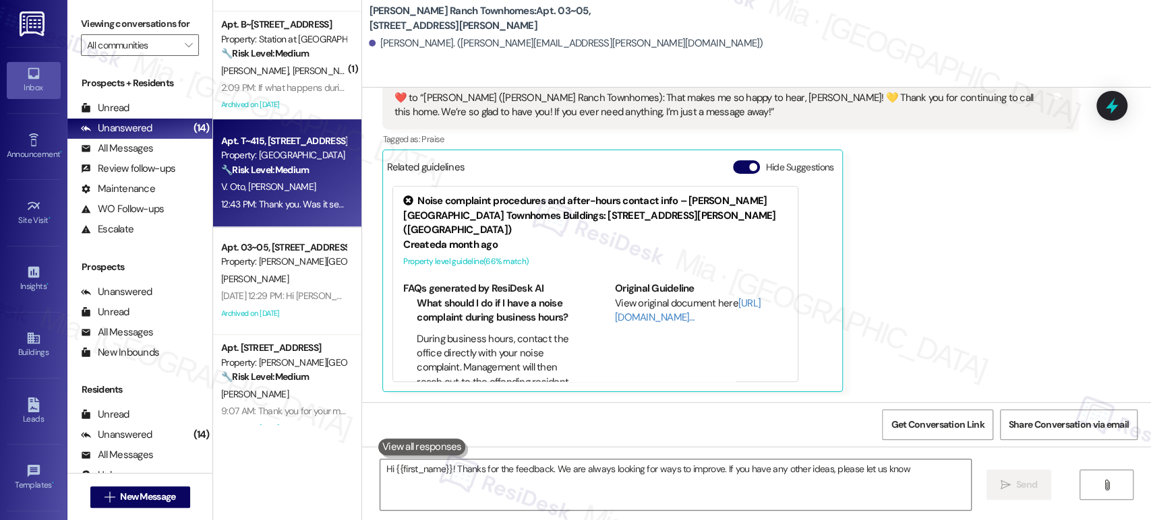
type textarea "Hi {{first_name}}! Thanks for the feedback. We are always looking for ways to i…"
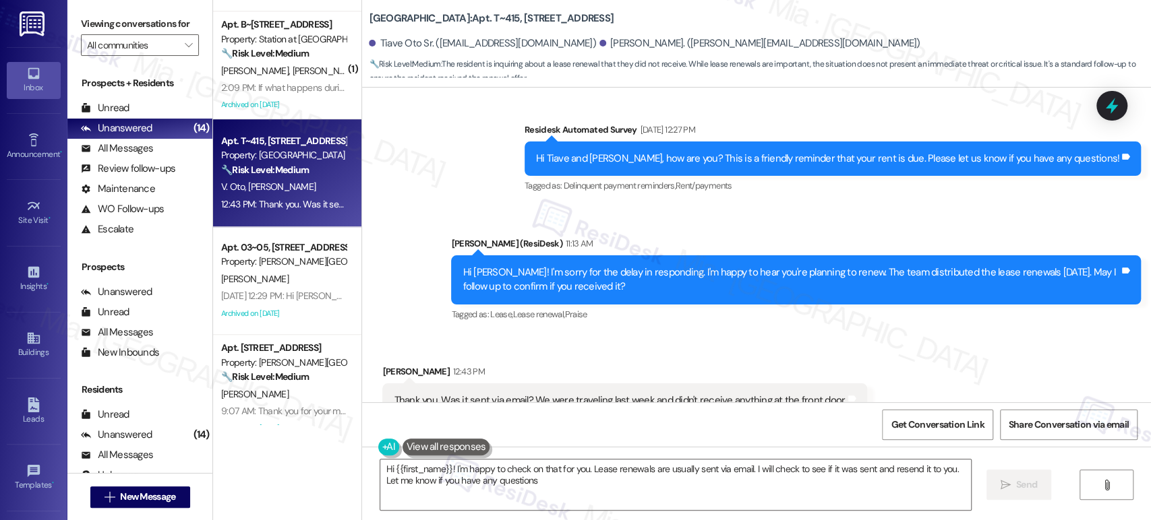
type textarea "Hi {{first_name}}! I'm happy to check on that for you. Lease renewals are usual…"
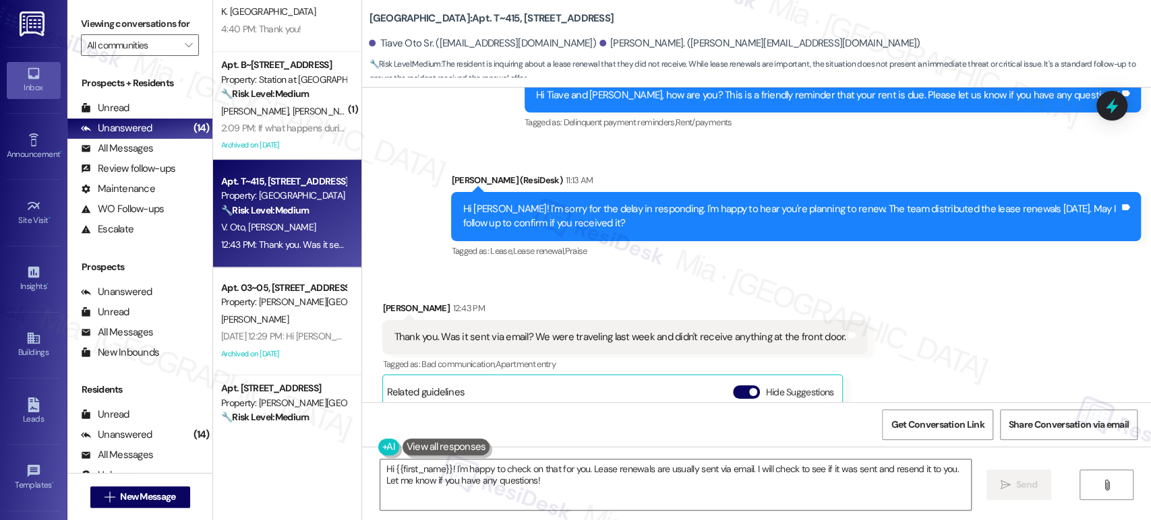
scroll to position [561, 0]
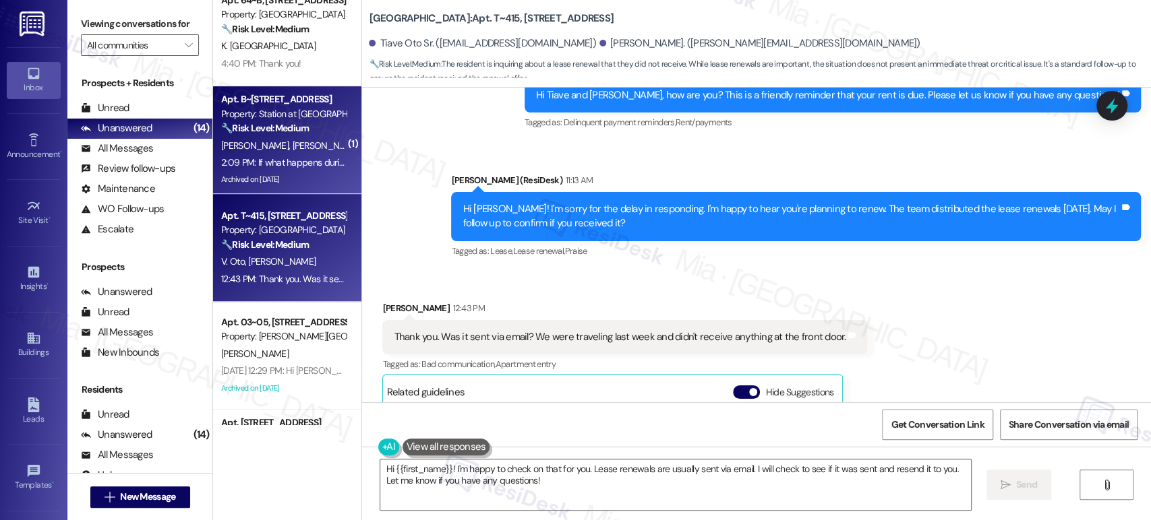
click at [290, 146] on div "[PERSON_NAME] [PERSON_NAME]" at bounding box center [283, 145] width 127 height 17
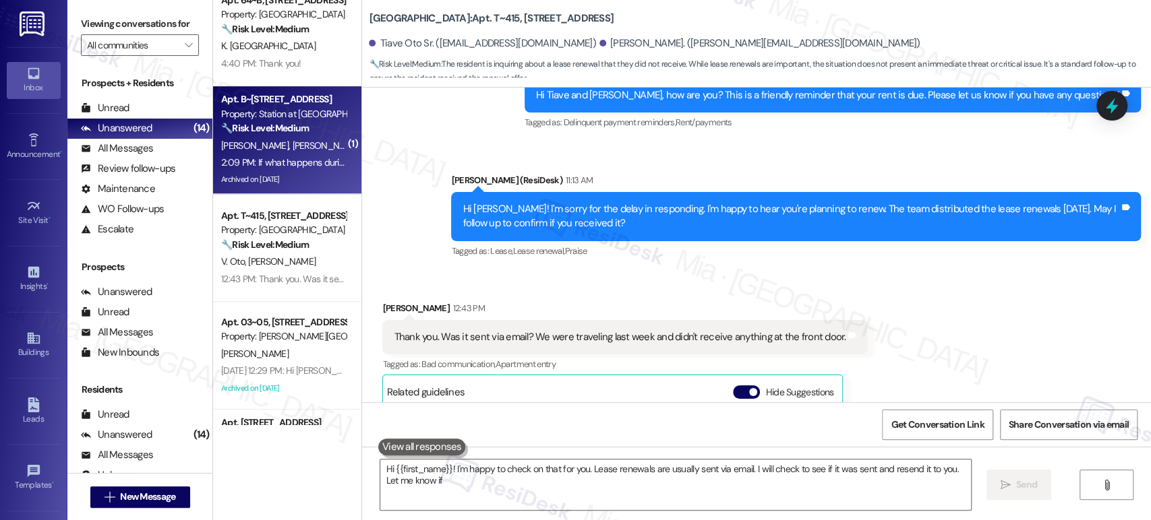
type textarea "Hi {{first_name}}! I'm happy to check on that for you. Lease renewals are usual…"
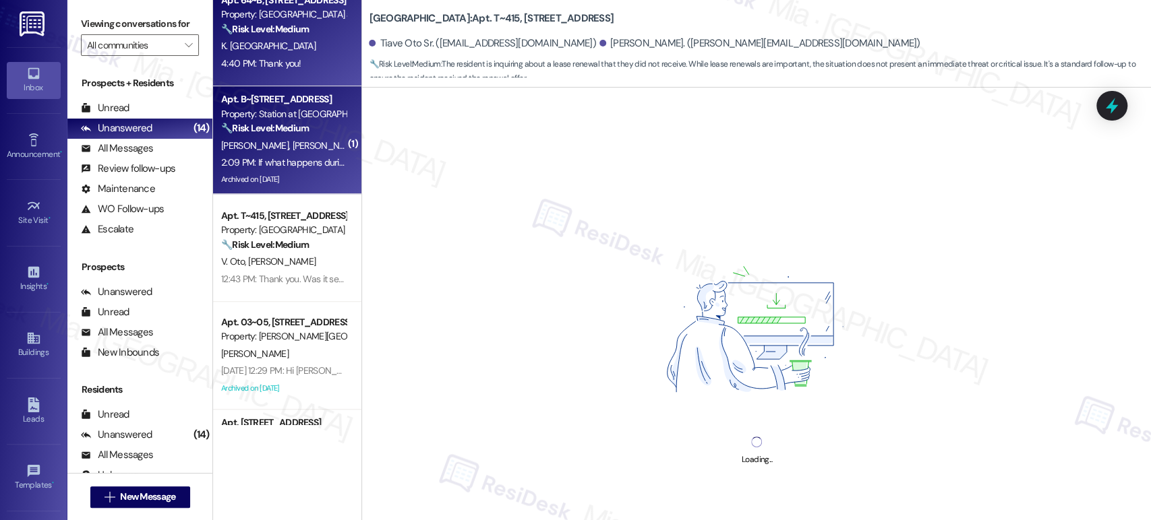
click at [280, 53] on div "K. [GEOGRAPHIC_DATA]" at bounding box center [283, 46] width 127 height 17
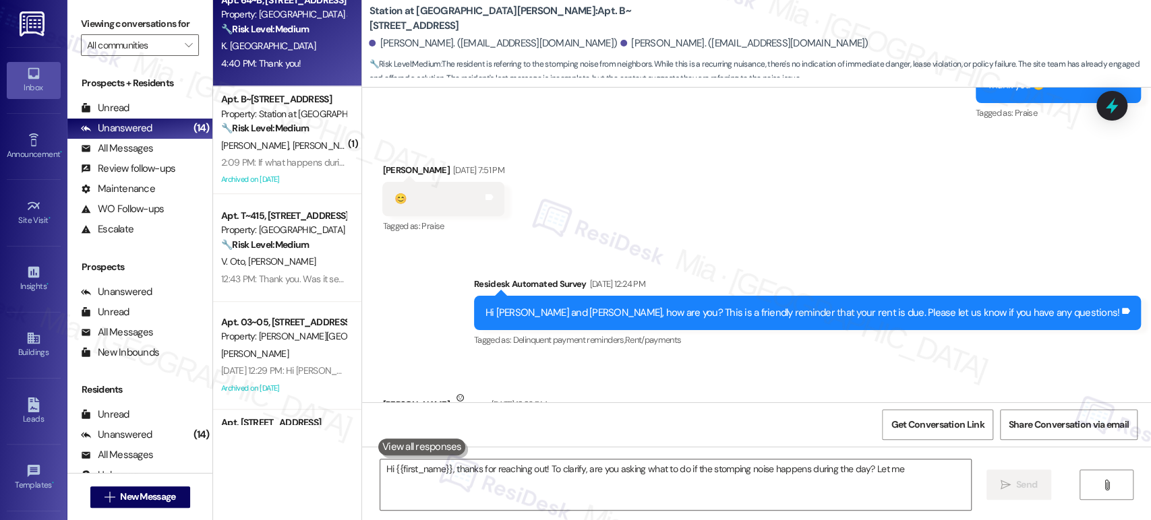
type textarea "Hi {{first_name}}, thanks for reaching out! To clarify, are you asking what to …"
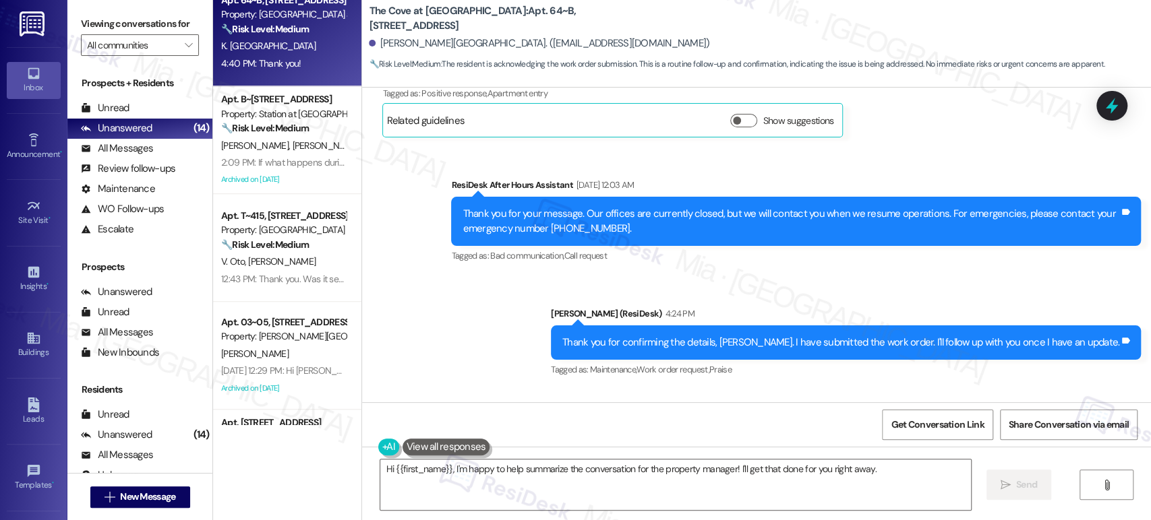
scroll to position [3813, 0]
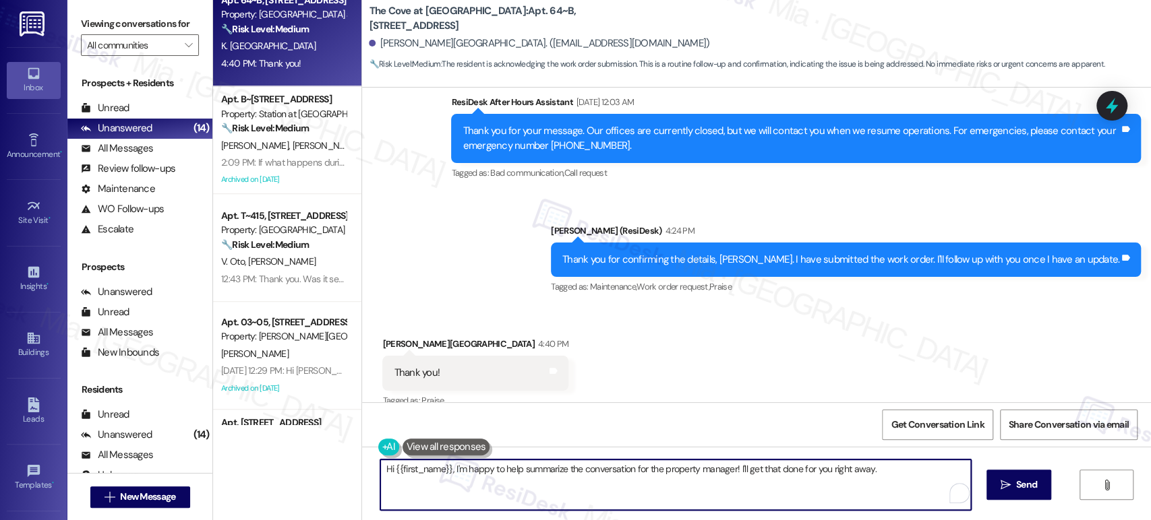
drag, startPoint x: 731, startPoint y: 466, endPoint x: 318, endPoint y: 467, distance: 413.2
click at [318, 467] on div "( 1 ) Apt. C117, [STREET_ADDRESS] Property: [PERSON_NAME] Place II 🔧 Risk Level…" at bounding box center [682, 260] width 938 height 520
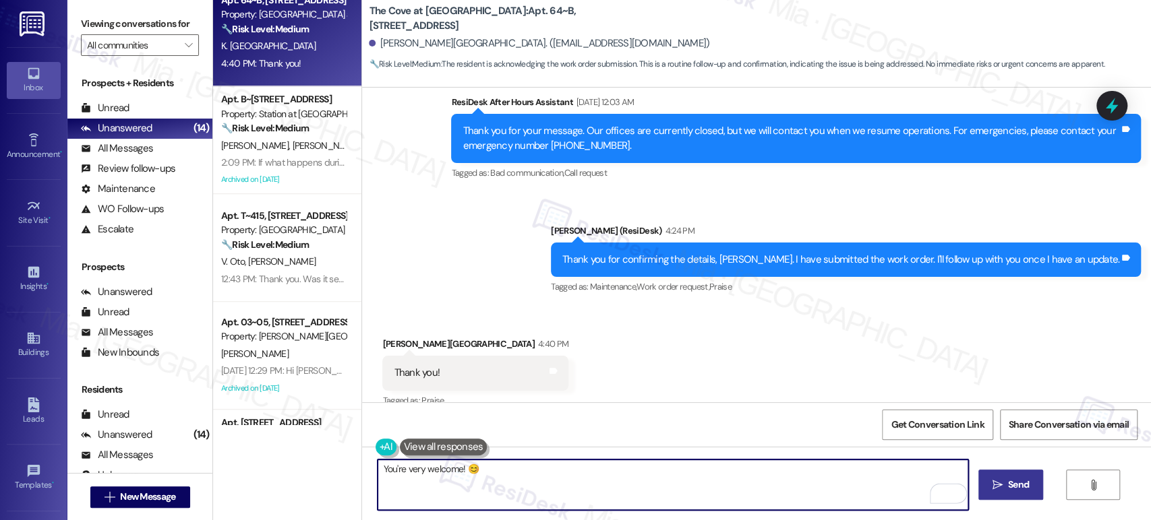
type textarea "You're very welcome! 😊"
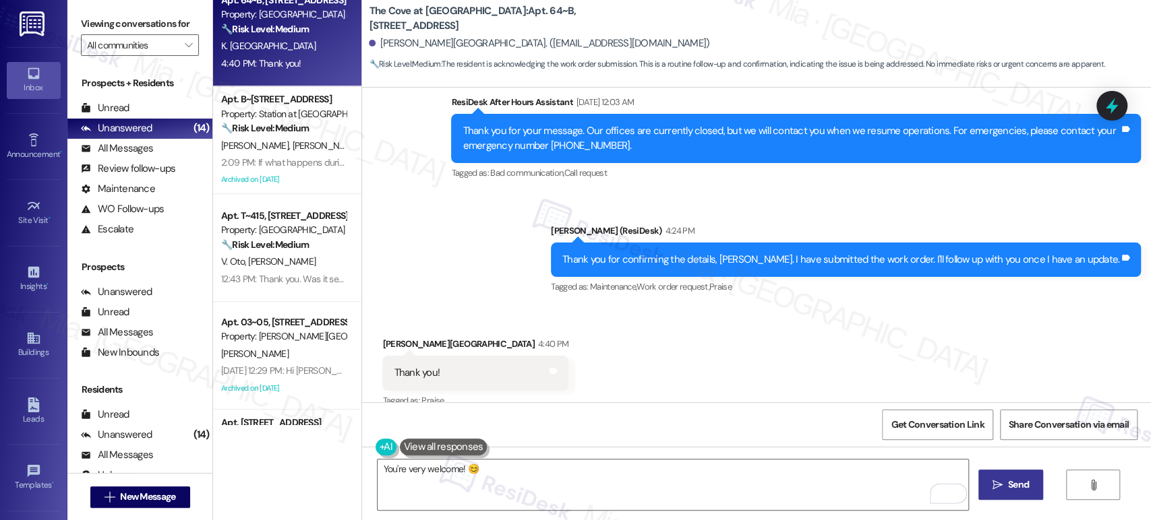
click at [1015, 490] on span "Send" at bounding box center [1018, 485] width 21 height 14
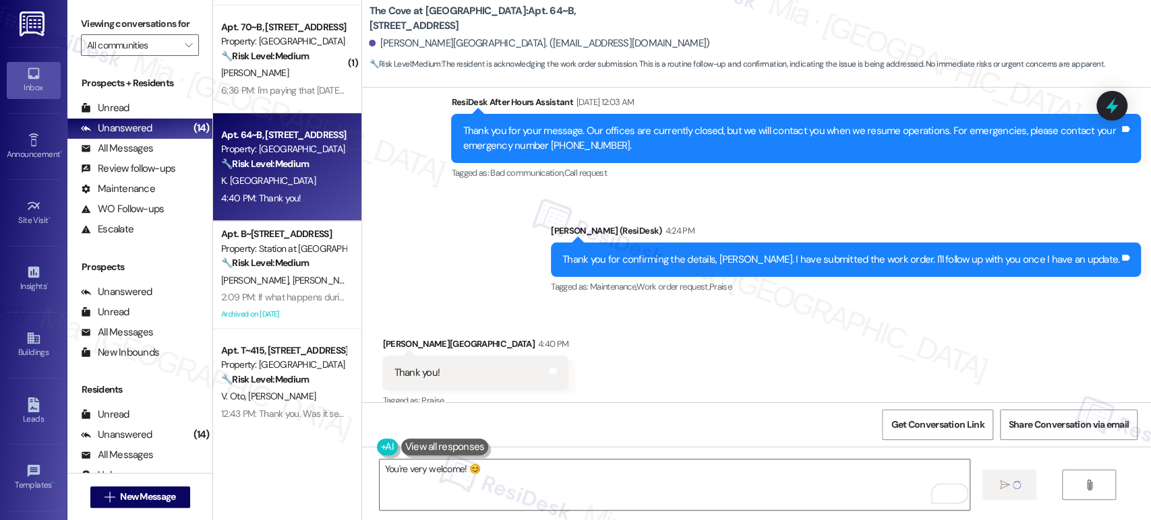
scroll to position [410, 0]
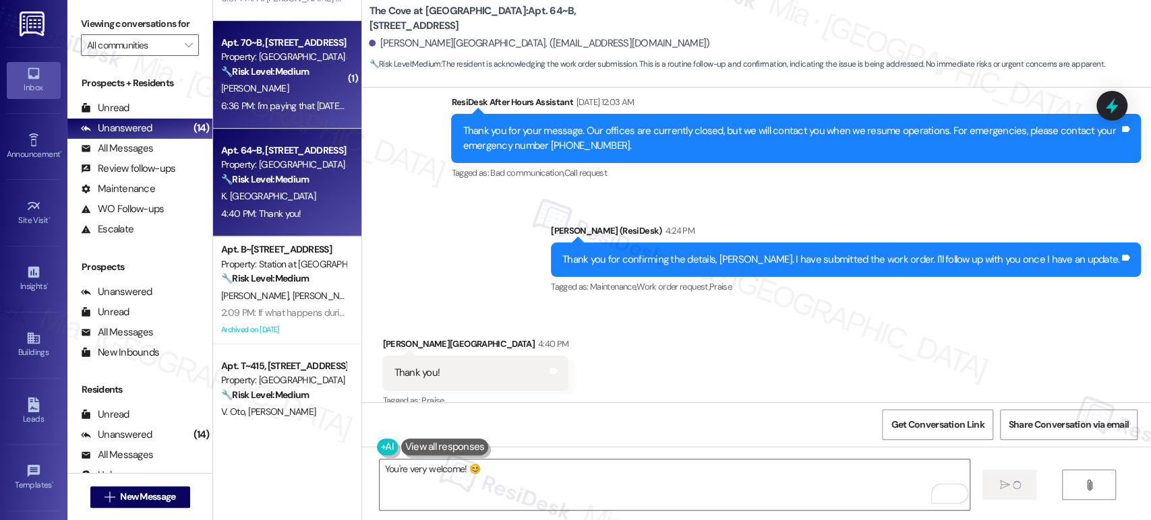
click at [293, 96] on div "[PERSON_NAME]" at bounding box center [283, 88] width 127 height 17
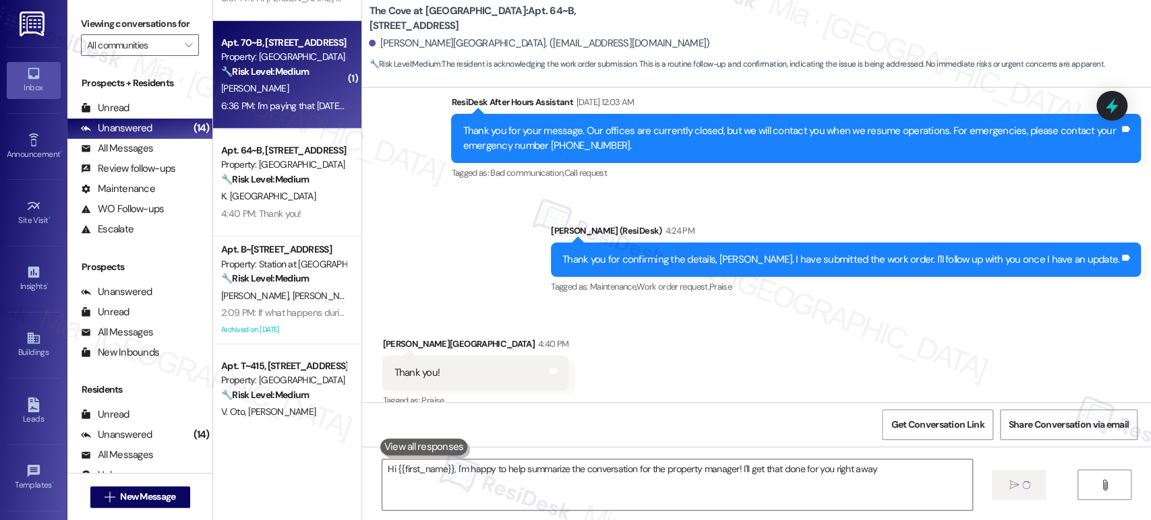
type textarea "Hi {{first_name}}, I'm happy to help summarize the conversation for the propert…"
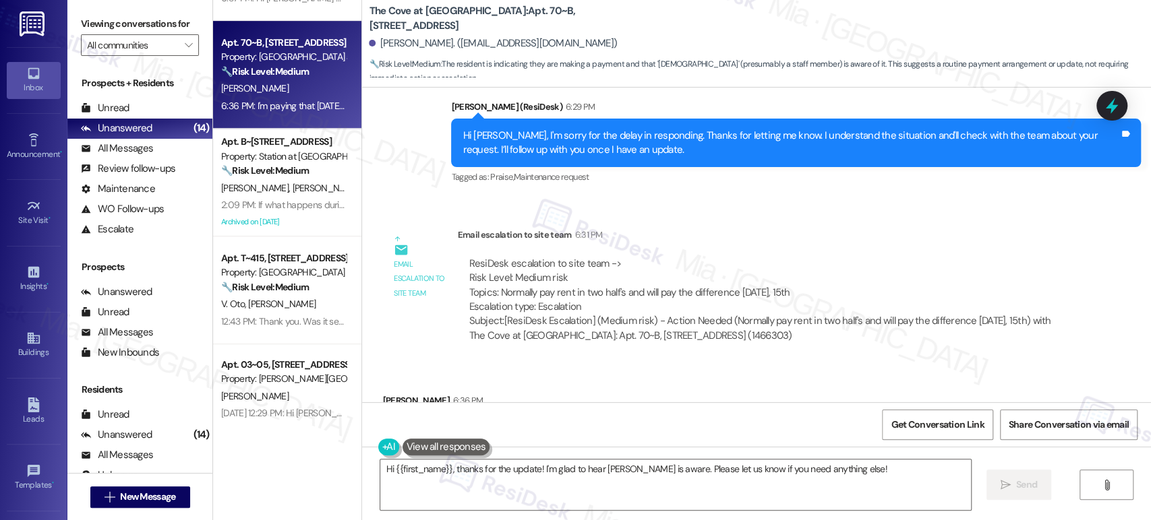
scroll to position [609, 0]
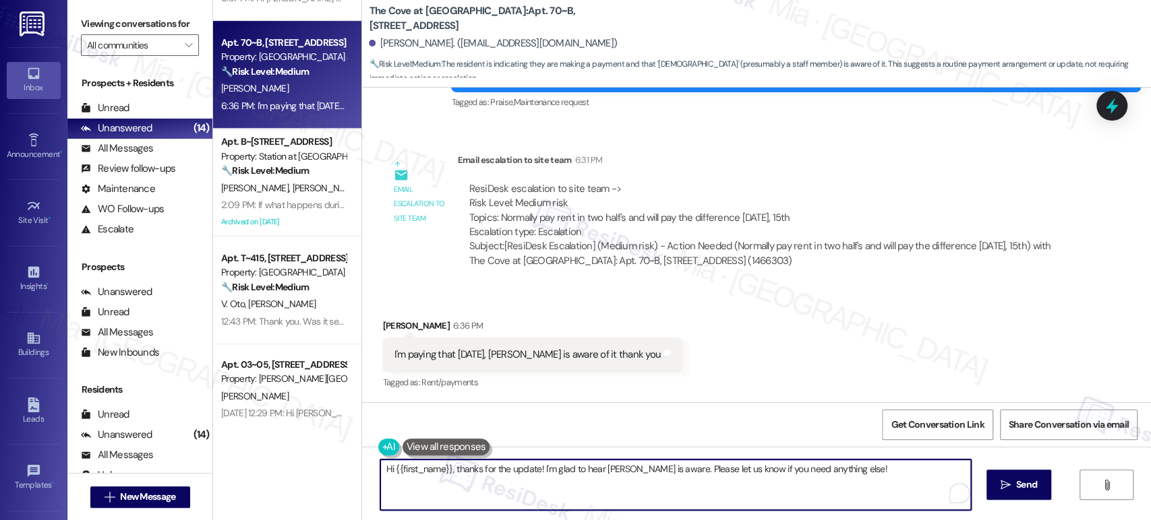
drag, startPoint x: 452, startPoint y: 468, endPoint x: 337, endPoint y: 468, distance: 115.3
click at [337, 468] on div "Apt. 15~04, [STREET_ADDRESS][PERSON_NAME] Property: [PERSON_NAME][GEOGRAPHIC_DA…" at bounding box center [682, 260] width 938 height 520
click at [415, 470] on textarea "Thanks for the update! I'm glad to hear [PERSON_NAME] is aware. Please let us k…" at bounding box center [672, 485] width 590 height 51
click at [408, 473] on textarea "Thanks for Rod forthe update! I'm glad to hear [PERSON_NAME] is aware. Please l…" at bounding box center [672, 485] width 590 height 51
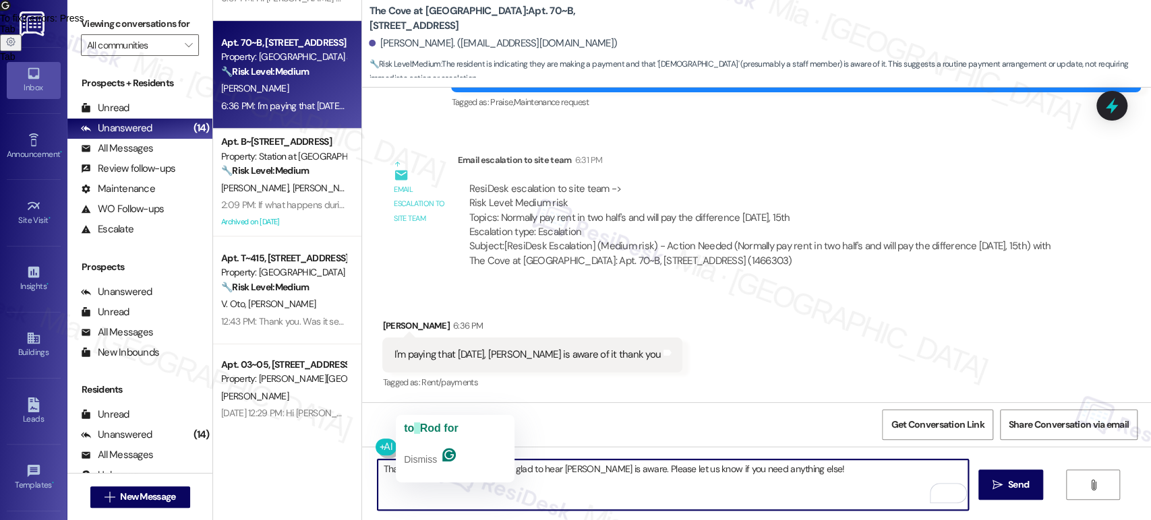
click at [409, 470] on textarea "Thanks for Rod forthe update! I'm glad to hear [PERSON_NAME] is aware. Please l…" at bounding box center [672, 485] width 590 height 51
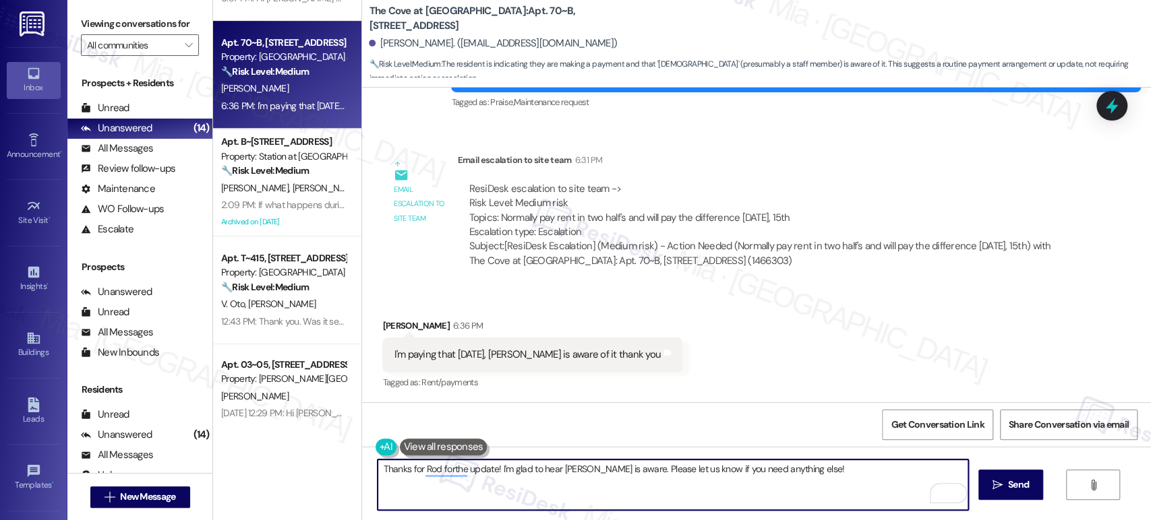
click at [409, 470] on textarea "Thanks for Rod forthe update! I'm glad to hear [PERSON_NAME] is aware. Please l…" at bounding box center [672, 485] width 590 height 51
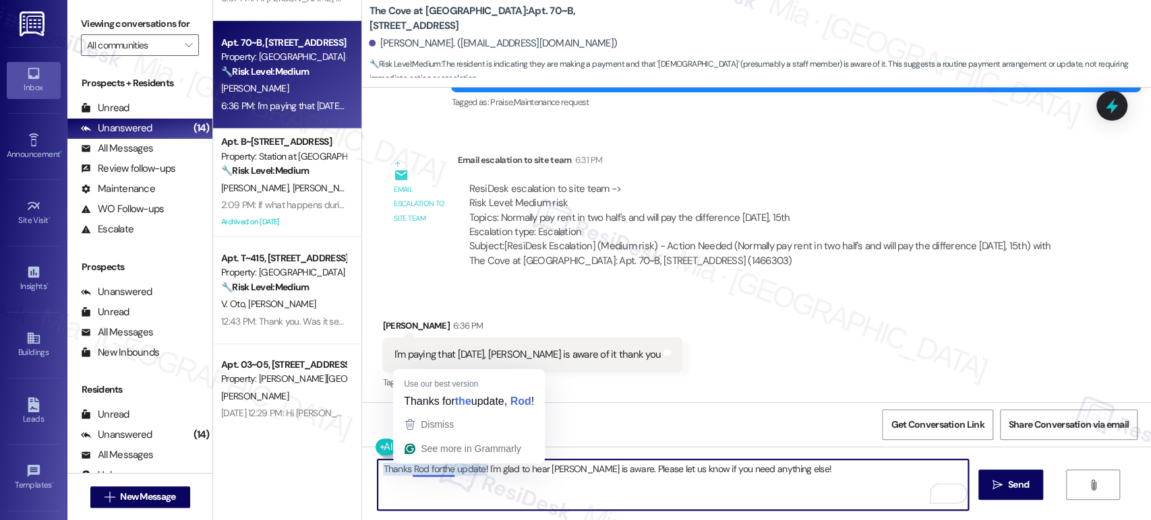
click at [431, 472] on textarea "Thanks Rod forthe update! I'm glad to hear [PERSON_NAME] is aware. Please let u…" at bounding box center [672, 485] width 590 height 51
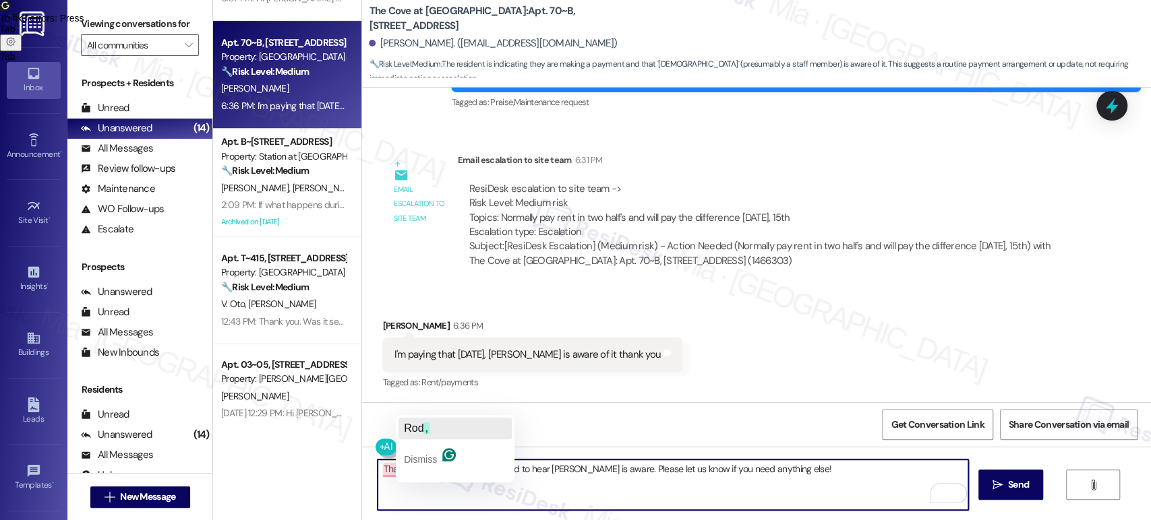
click at [421, 423] on span "Rod" at bounding box center [414, 428] width 20 height 11
click at [396, 419] on div "Thanks ," at bounding box center [394, 429] width 41 height 22
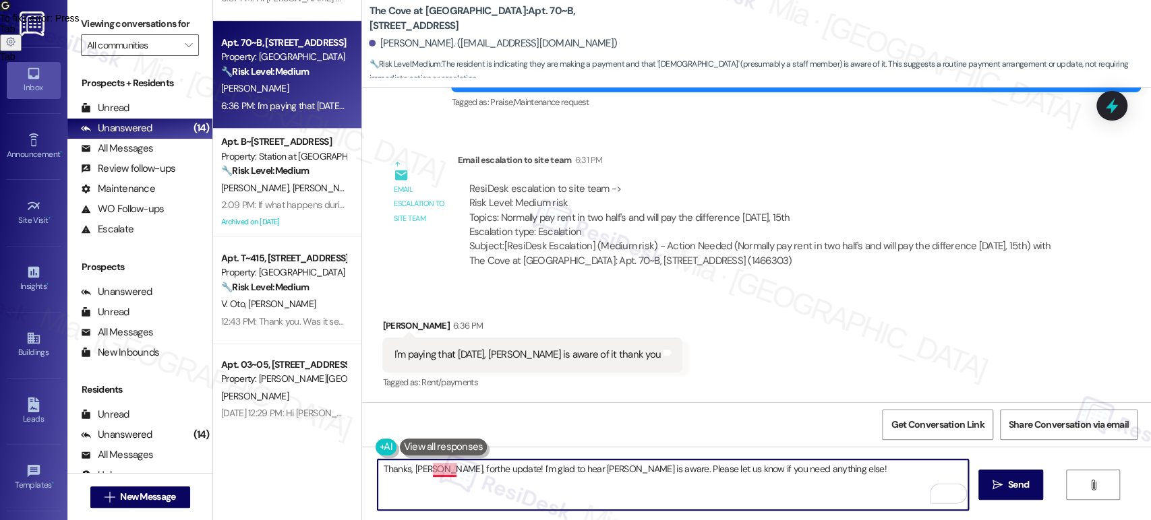
click at [433, 471] on textarea "Thanks, [PERSON_NAME], forthe update! I'm glad to hear [PERSON_NAME] is aware. …" at bounding box center [672, 485] width 590 height 51
type textarea "Thanks, [PERSON_NAME], for the update! I'm glad to hear [PERSON_NAME] is aware.…"
click at [1022, 485] on span "Send" at bounding box center [1018, 485] width 21 height 14
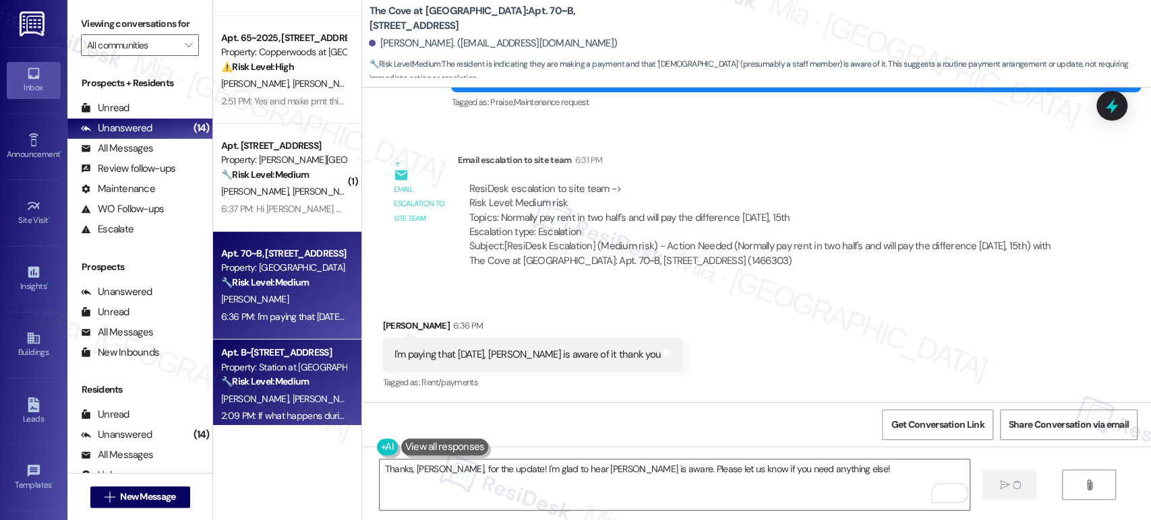
scroll to position [186, 0]
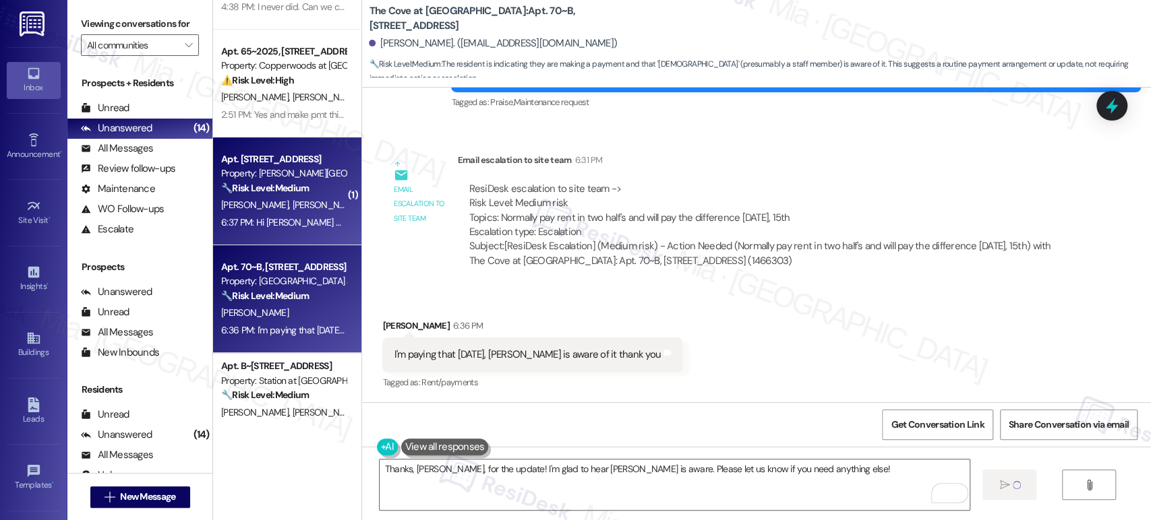
click at [293, 201] on div "[PERSON_NAME] [PERSON_NAME]" at bounding box center [283, 205] width 127 height 17
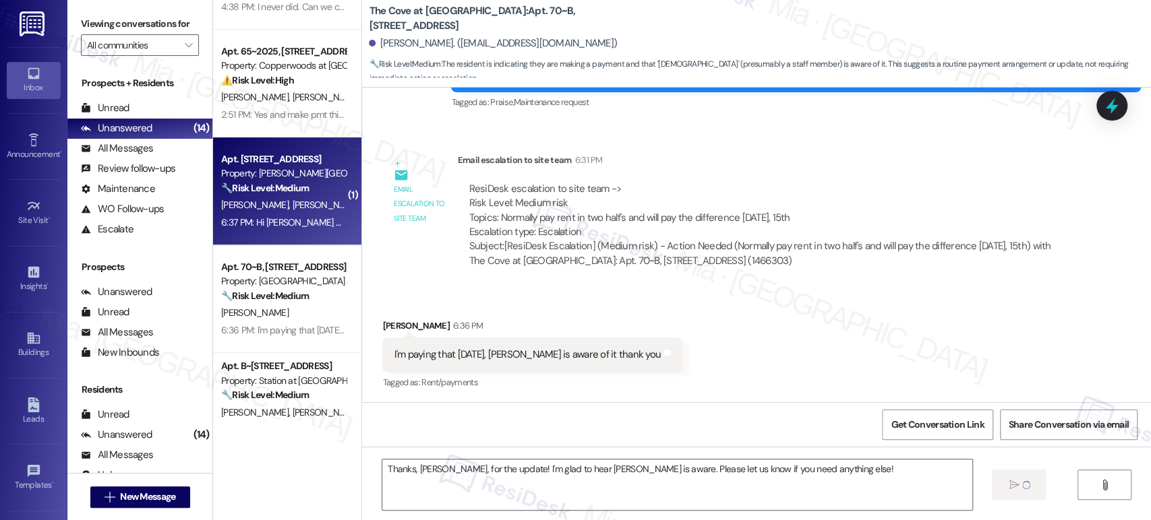
type textarea "Fetching suggested responses. Please feel free to read through the conversation…"
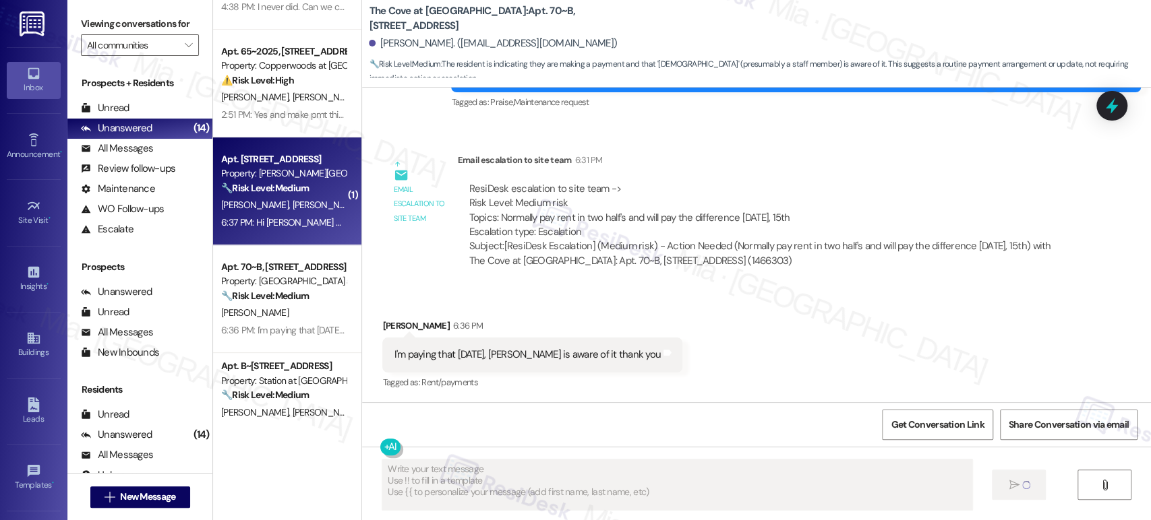
scroll to position [0, 0]
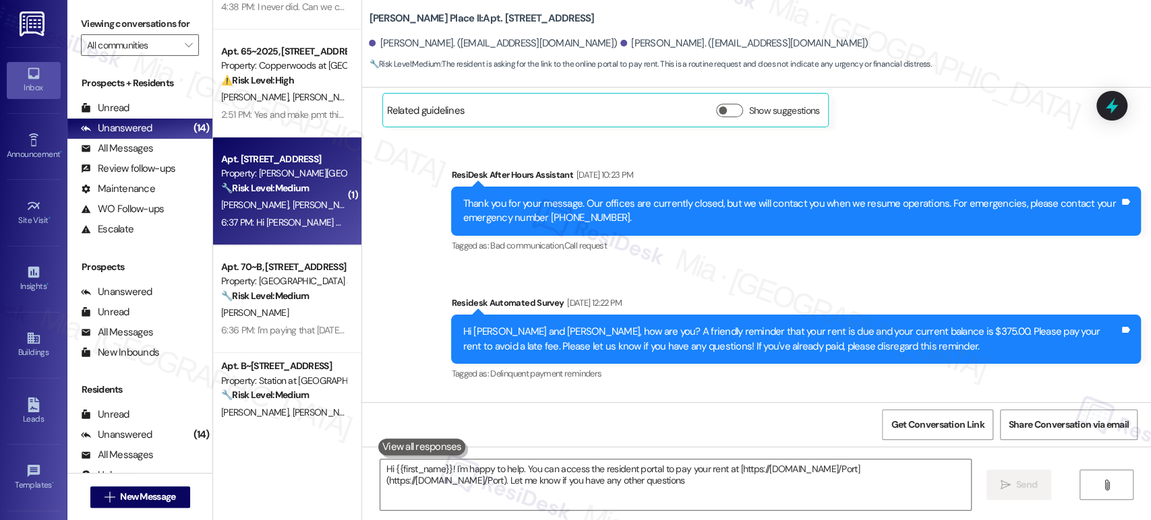
type textarea "Hi {{first_name}}! I'm happy to help. You can access the resident portal to pay…"
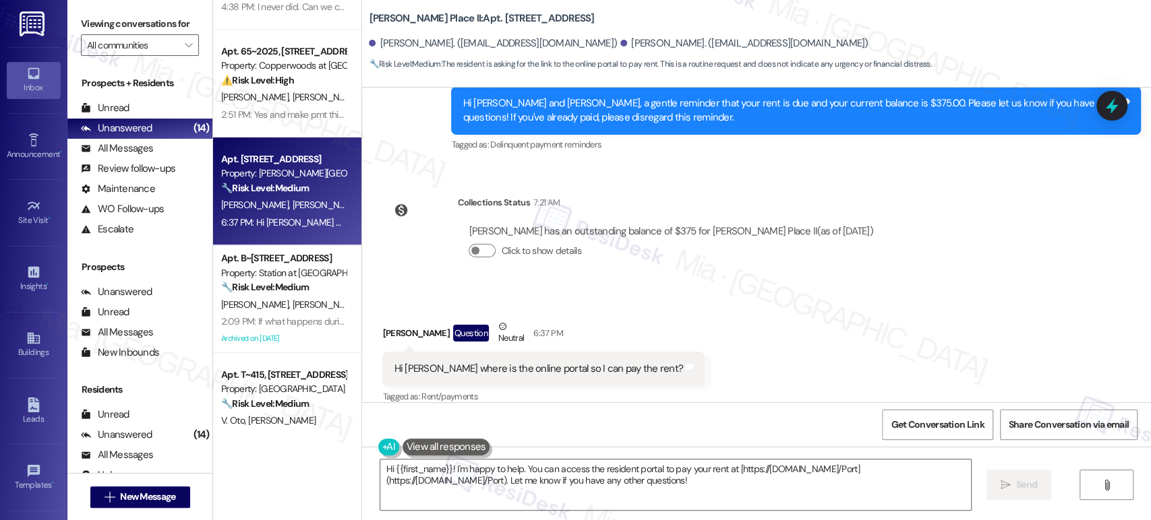
scroll to position [2200, 0]
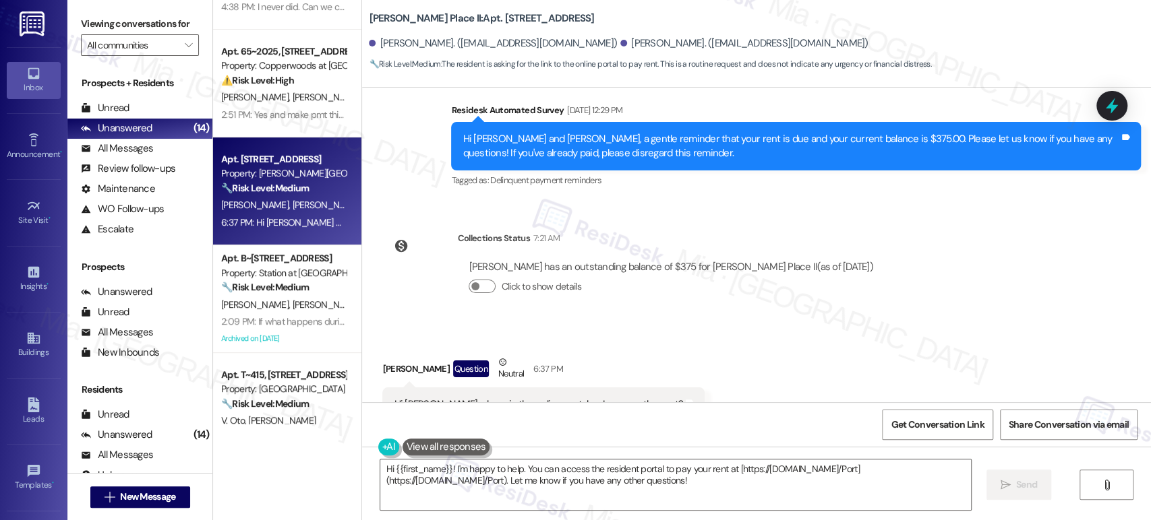
scroll to position [2274, 0]
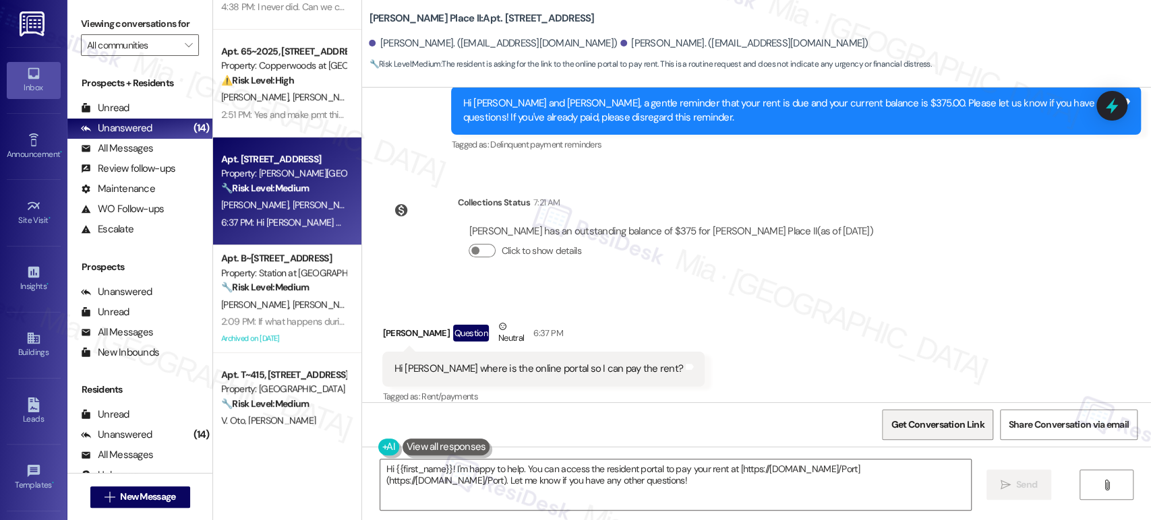
click at [955, 432] on span "Get Conversation Link" at bounding box center [937, 424] width 98 height 29
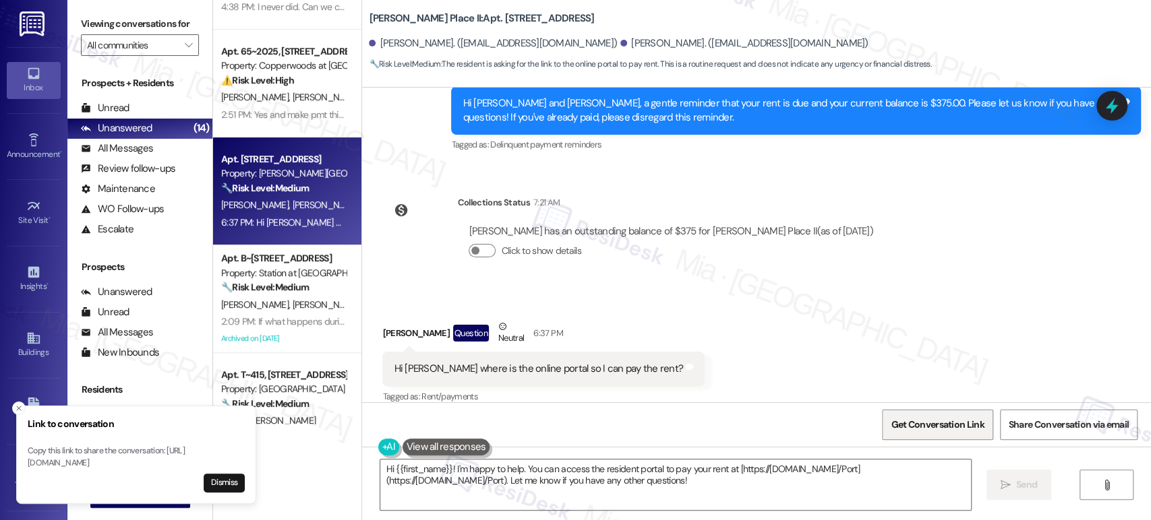
click at [924, 415] on span "Get Conversation Link" at bounding box center [937, 424] width 98 height 29
click at [281, 85] on strong "⚠️ Risk Level: High" at bounding box center [257, 80] width 73 height 12
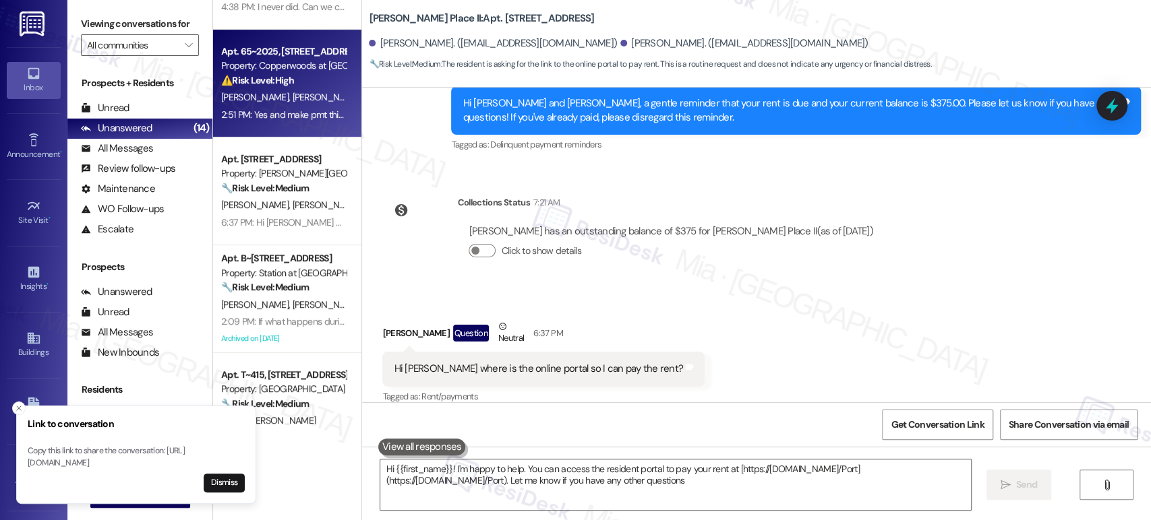
type textarea "Hi {{first_name}}! I'm happy to help. You can access the resident portal to pay…"
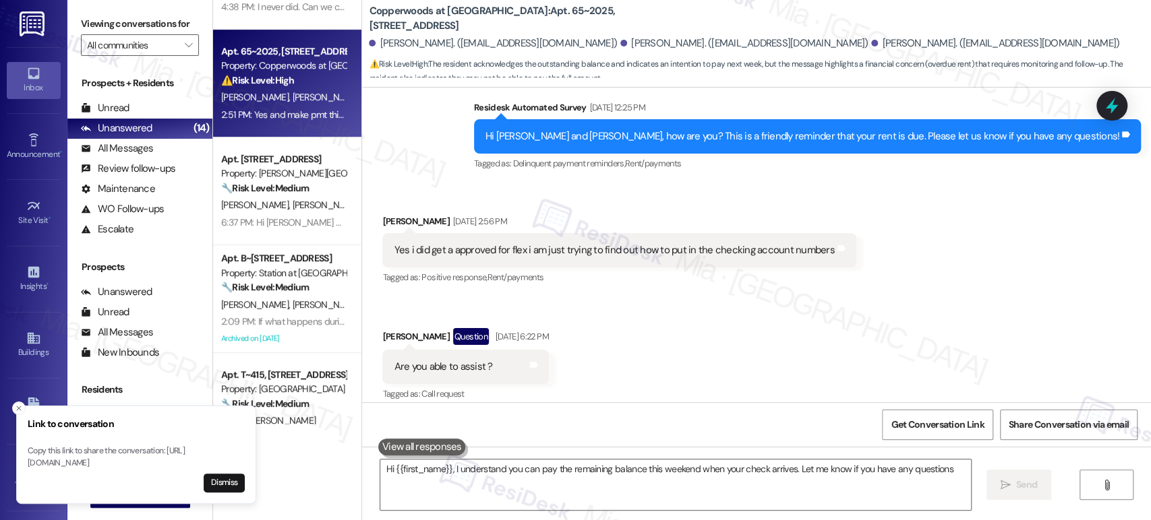
type textarea "Hi {{first_name}}, I understand you can pay the remaining balance this weekend …"
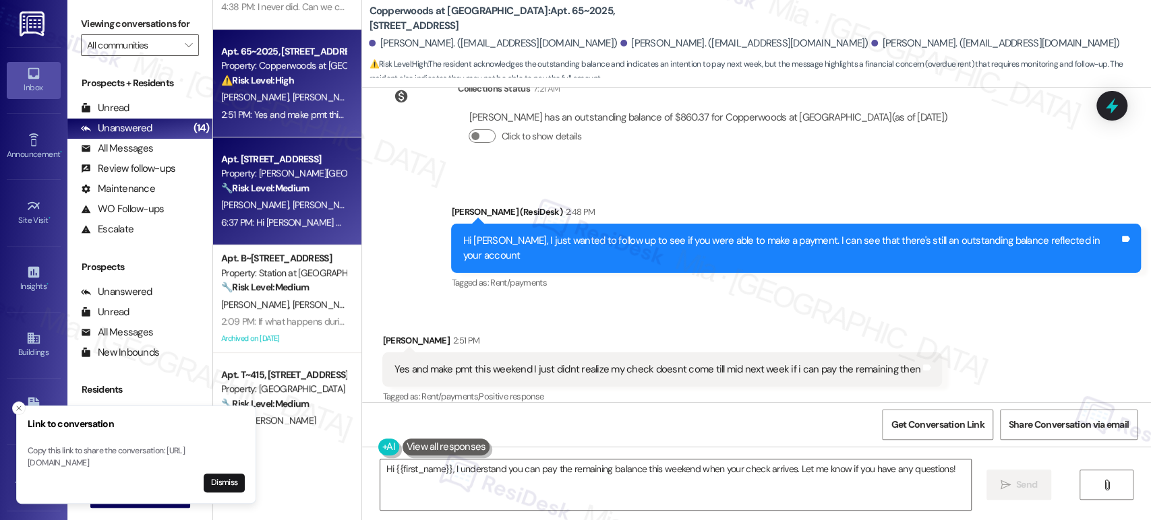
scroll to position [111, 0]
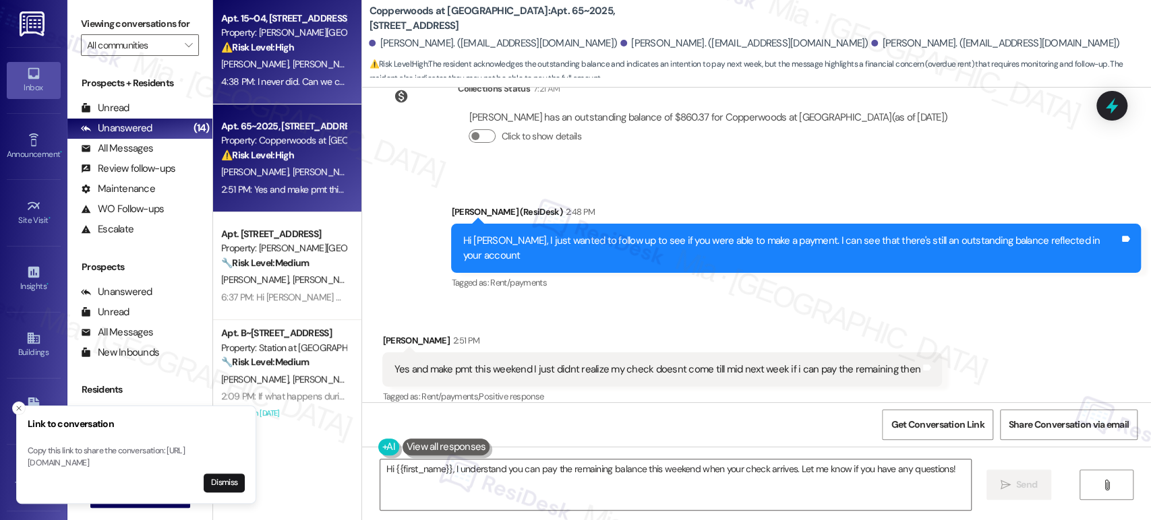
click at [297, 68] on div "[PERSON_NAME] [PERSON_NAME]" at bounding box center [283, 64] width 127 height 17
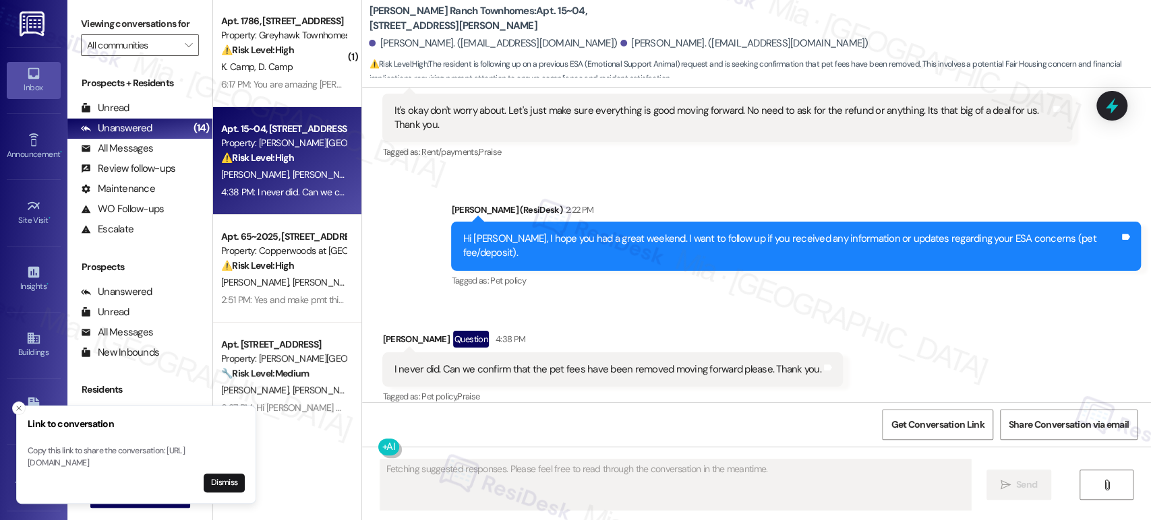
scroll to position [0, 0]
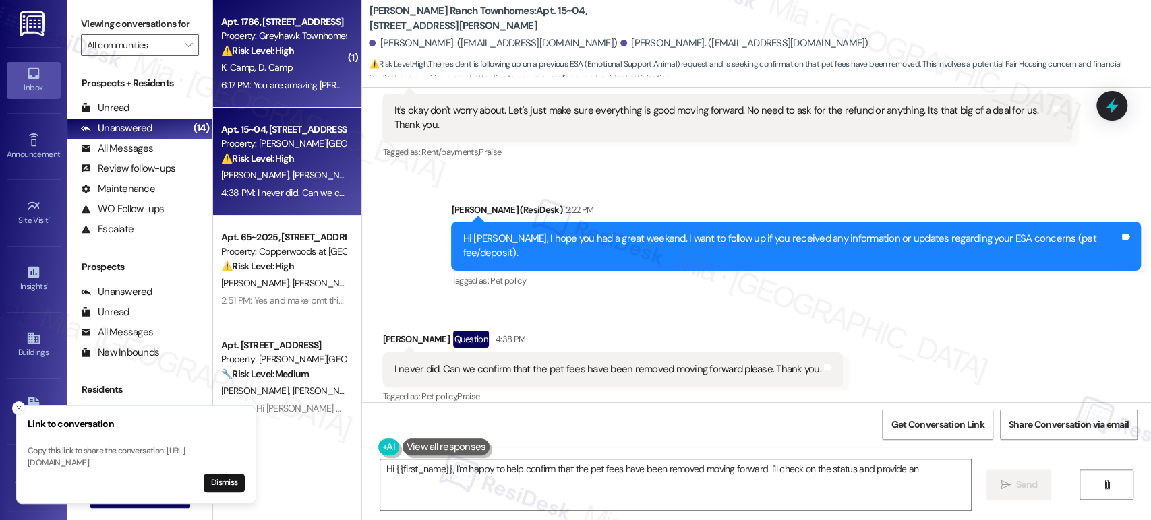
type textarea "Hi {{first_name}}, I'm happy to help confirm that the pet fees have been remove…"
click at [305, 73] on div "K. Camp D. Camp" at bounding box center [283, 67] width 127 height 17
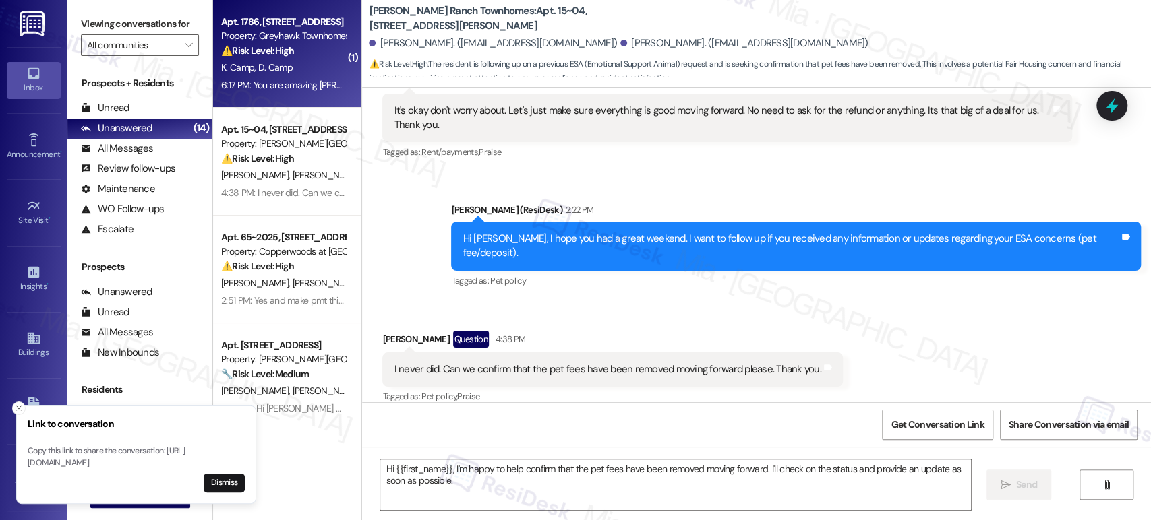
type textarea "Fetching suggested responses. Please feel free to read through the conversation…"
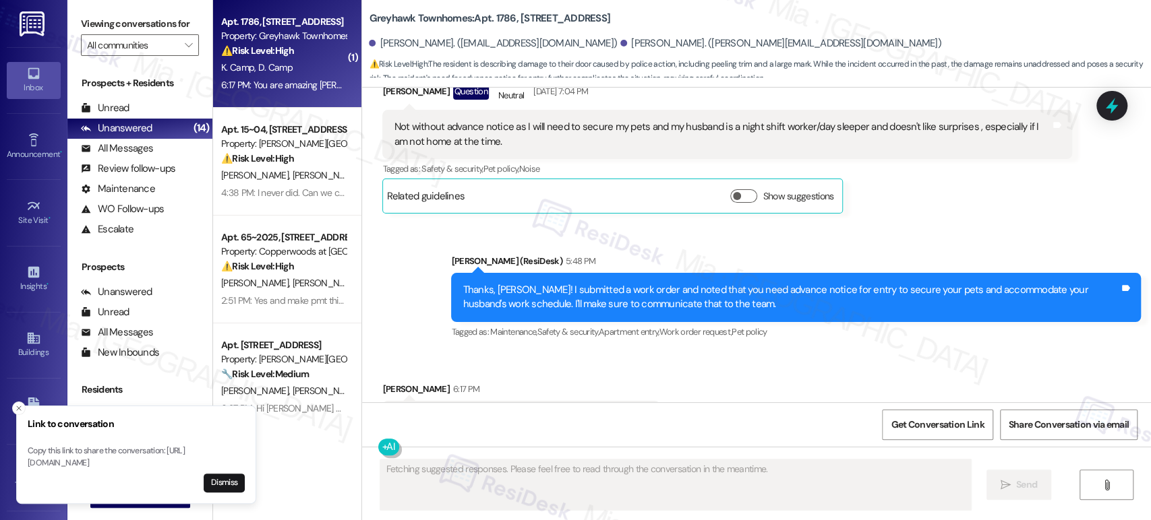
scroll to position [3354, 0]
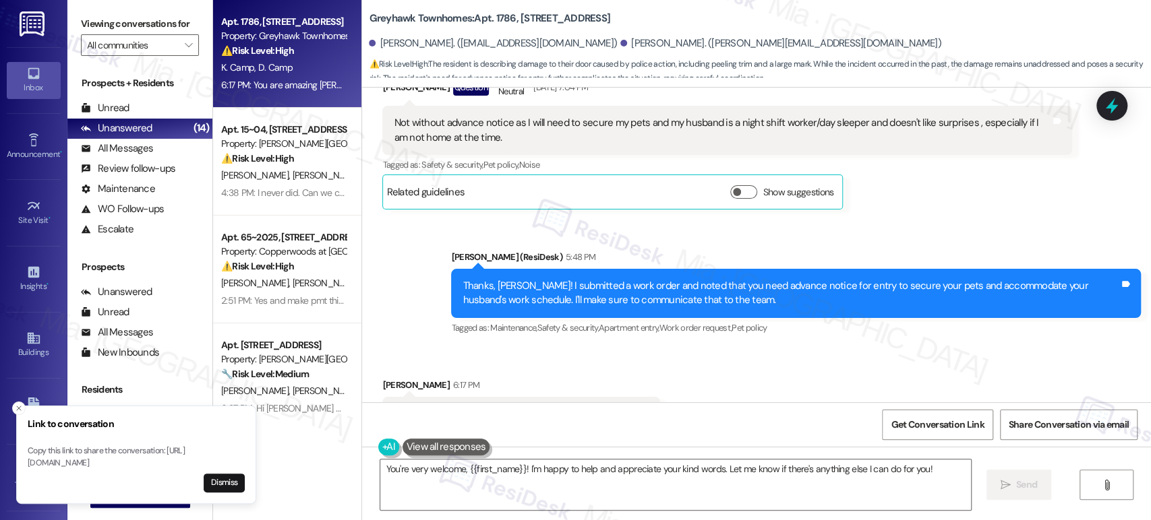
drag, startPoint x: 383, startPoint y: 357, endPoint x: 576, endPoint y: 357, distance: 192.8
click at [576, 407] on div "You are amazing [PERSON_NAME]... love working with you!" at bounding box center [515, 414] width 247 height 14
copy div "You are amazing [PERSON_NAME]... love working with you!"
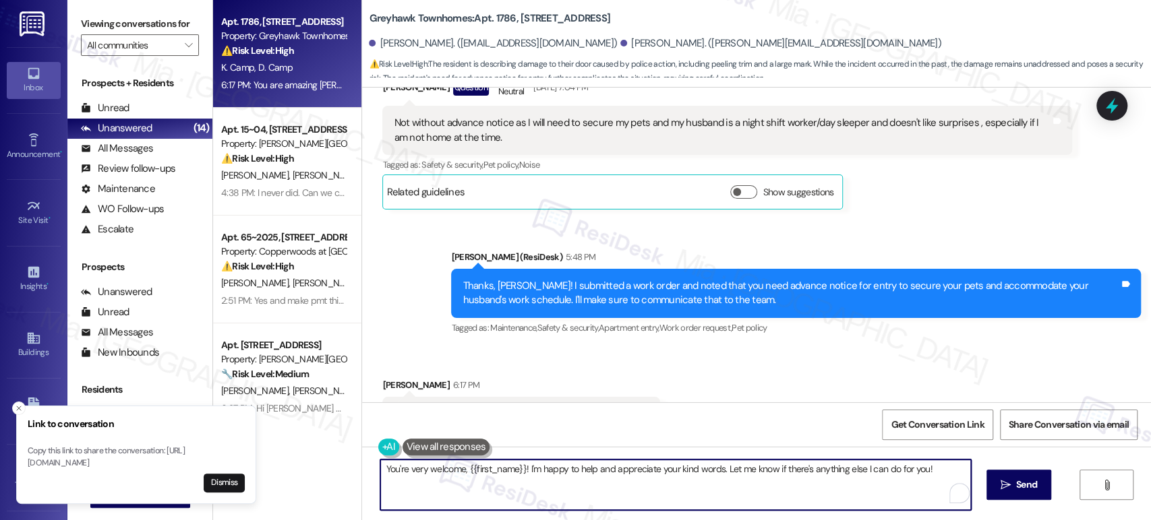
drag, startPoint x: 933, startPoint y: 470, endPoint x: 349, endPoint y: 472, distance: 584.4
click at [349, 472] on div "Apt. 1786, [STREET_ADDRESS] Property: Greyhawk Townhomes ⚠️ Risk Level: High Th…" at bounding box center [682, 260] width 938 height 520
paste textarea "Thank you, that means a lot! It’s always a pleasure working with you as well"
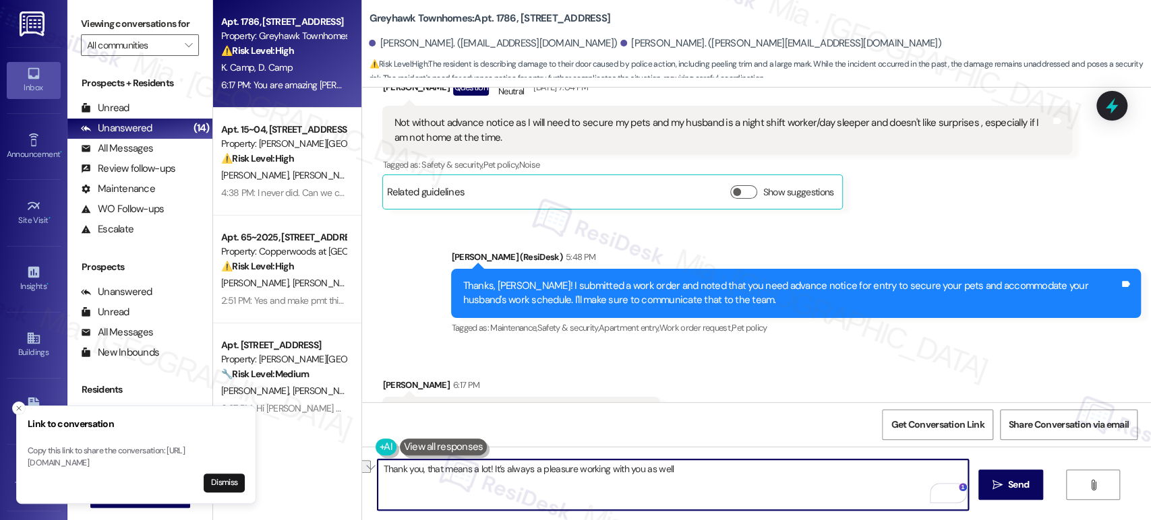
drag, startPoint x: 373, startPoint y: 470, endPoint x: 706, endPoint y: 471, distance: 333.0
click at [706, 471] on textarea "Thank you, that means a lot! It’s always a pleasure working with you as well" at bounding box center [672, 485] width 590 height 51
paste textarea "to assist you as well."
click at [666, 462] on textarea "Thank you, that means a lot! It’s always a pleasure to assist you as well." at bounding box center [672, 485] width 590 height 51
drag, startPoint x: 620, startPoint y: 468, endPoint x: 323, endPoint y: 468, distance: 297.2
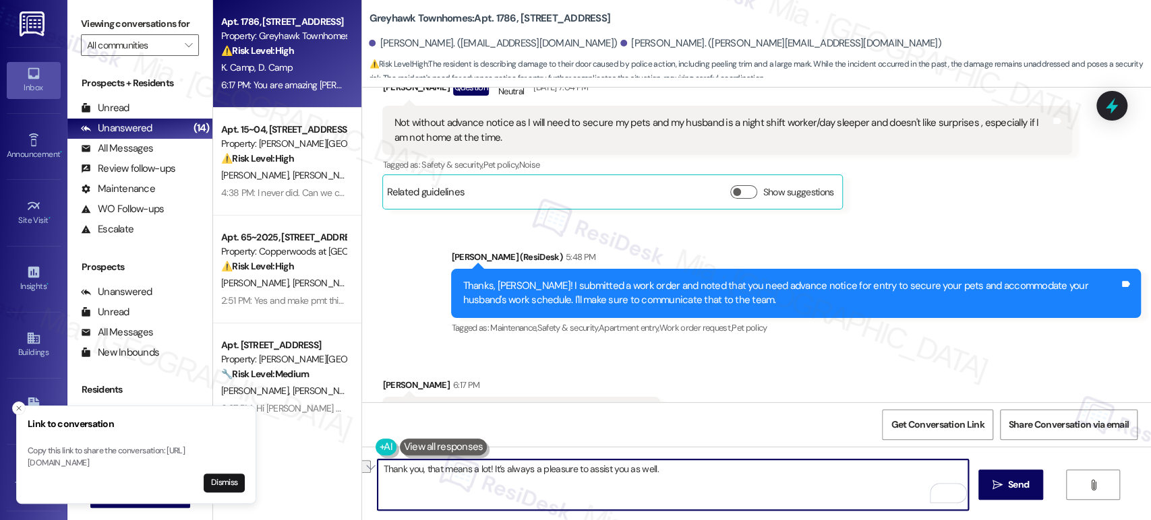
click at [323, 468] on div "Apt. 1786, [STREET_ADDRESS] Property: Greyhawk Townhomes ⚠️ Risk Level: High Th…" at bounding box center [682, 260] width 938 height 520
paste textarea "so much, that really means a lot! I truly enjoy being able to assist you too"
type textarea "Thank you so much, that really means a lot! I truly enjoy being able to assist …"
click at [1010, 484] on span "Send" at bounding box center [1018, 485] width 21 height 14
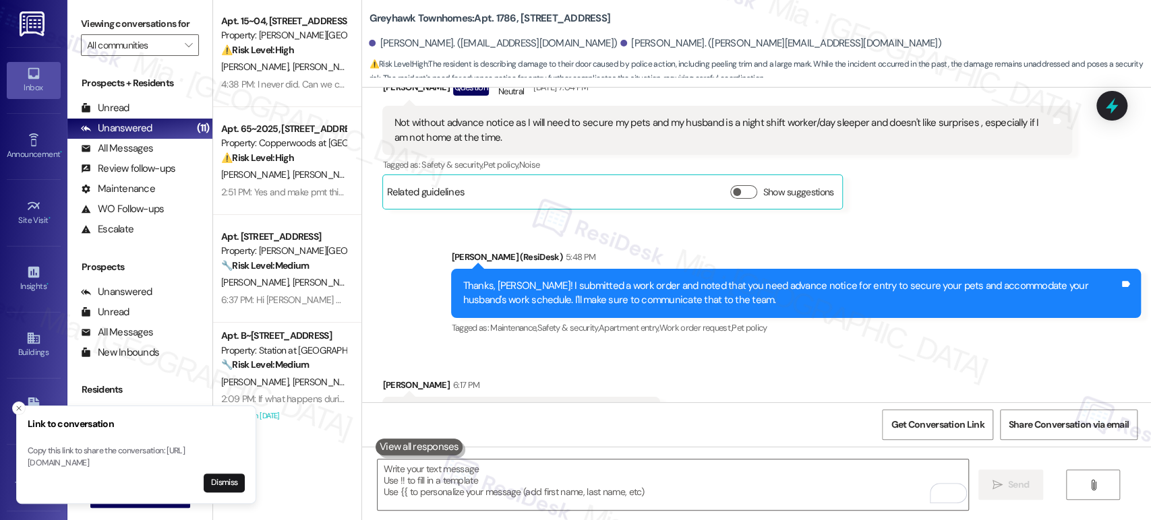
scroll to position [0, 0]
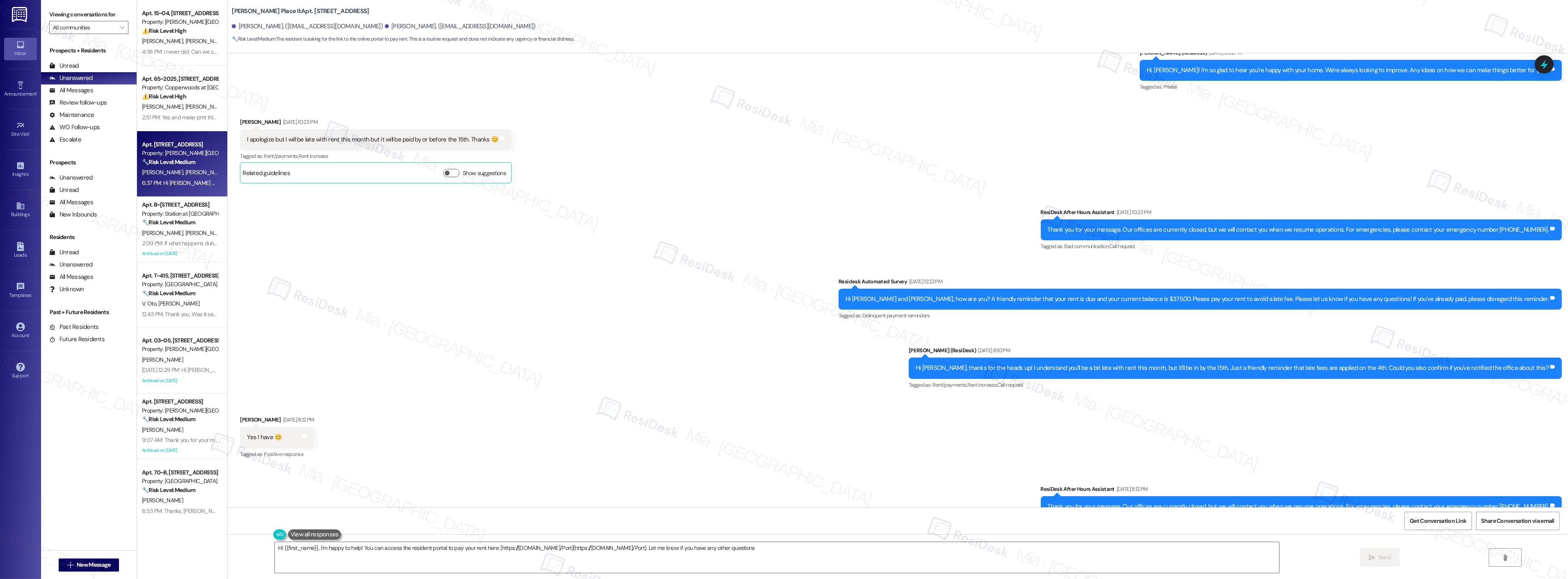
type textarea "Hi {{first_name}}, I'm happy to help! You can access the resident portal to pay…"
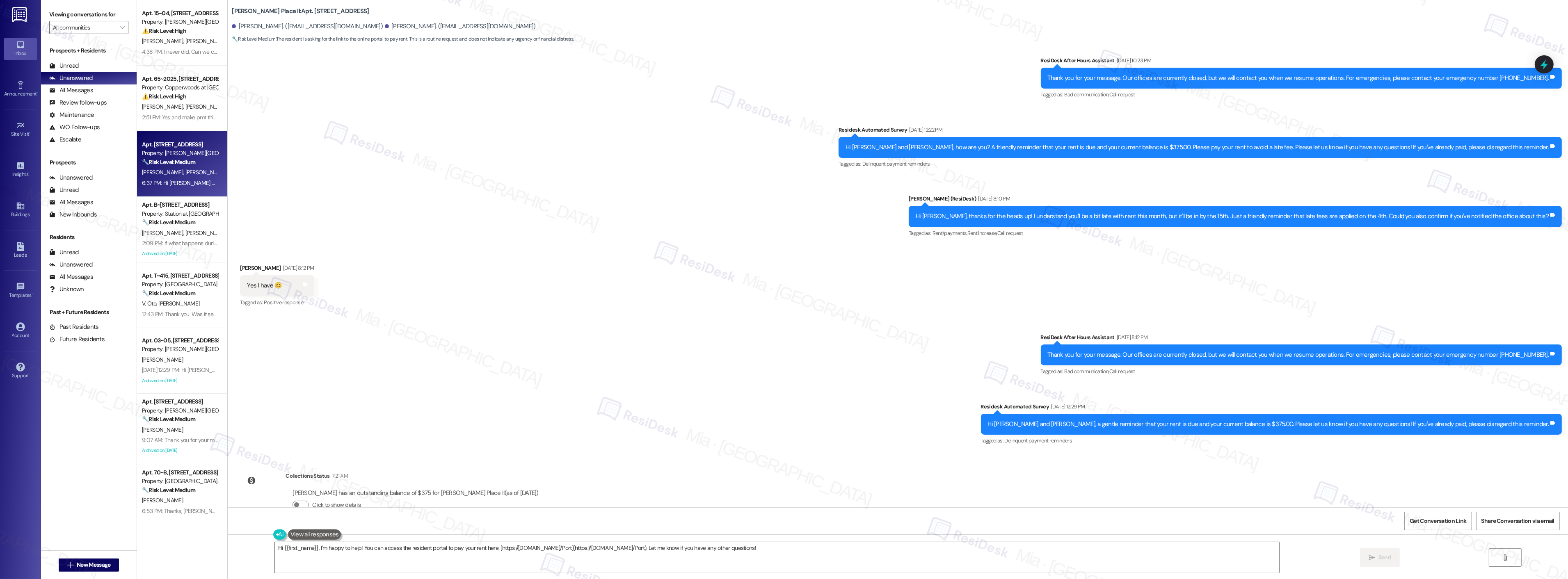
scroll to position [1042, 0]
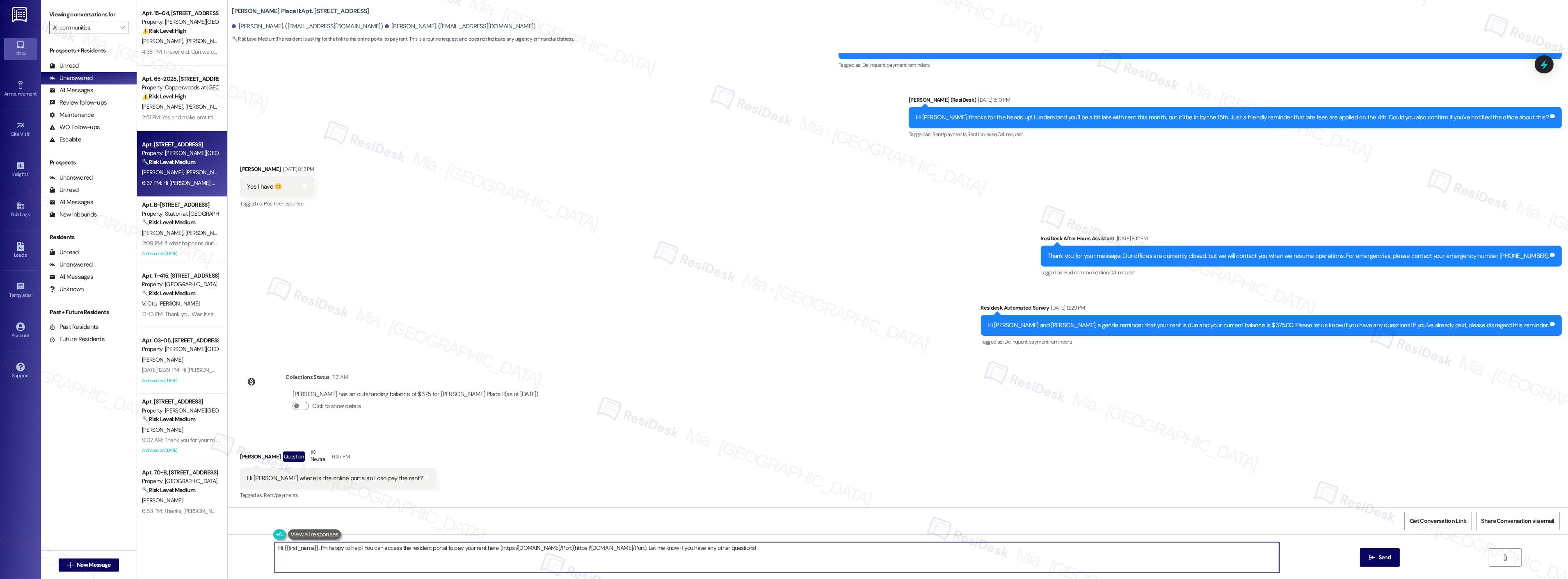
click at [785, 547] on textarea "Hi {{first_name}}, I'm happy to help! You can access the resident portal to pay…" at bounding box center [777, 557] width 1004 height 31
click at [1541, 68] on icon at bounding box center [1544, 64] width 14 height 14
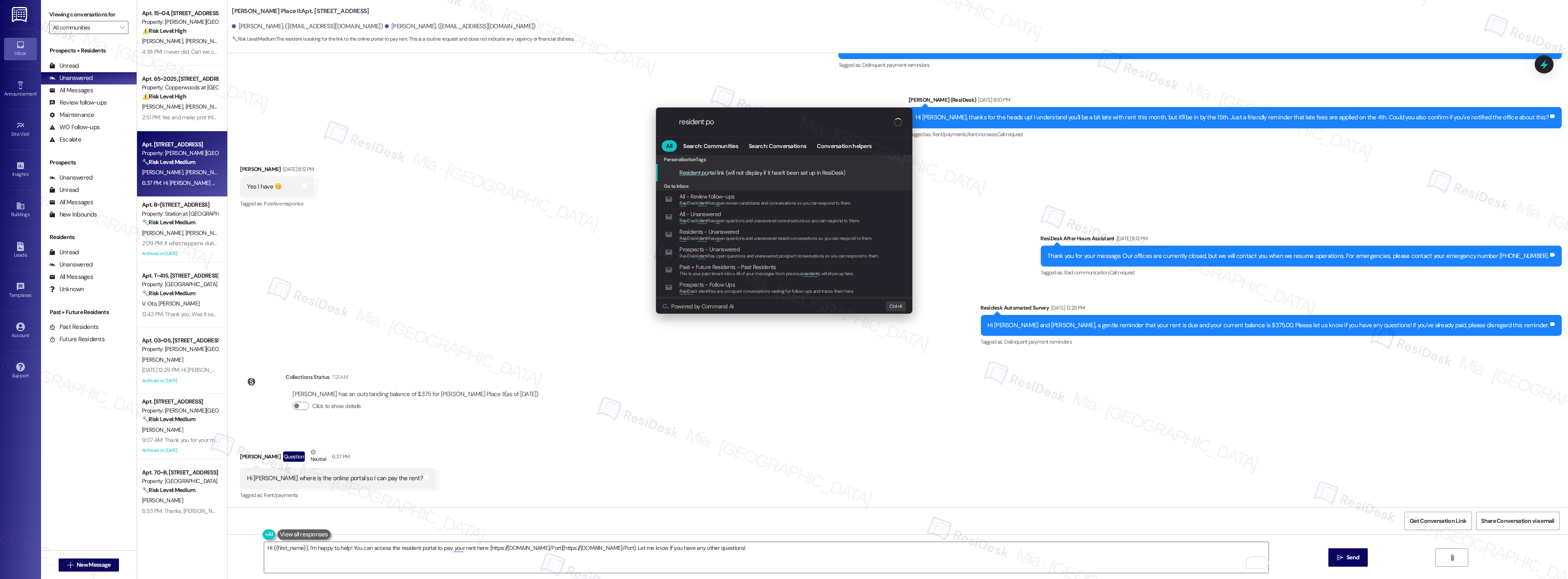
type input "resident po"
click at [737, 173] on span "Resident po rtal link (will not display if it hasn't been set up in ResiDesk)" at bounding box center [763, 172] width 166 height 9
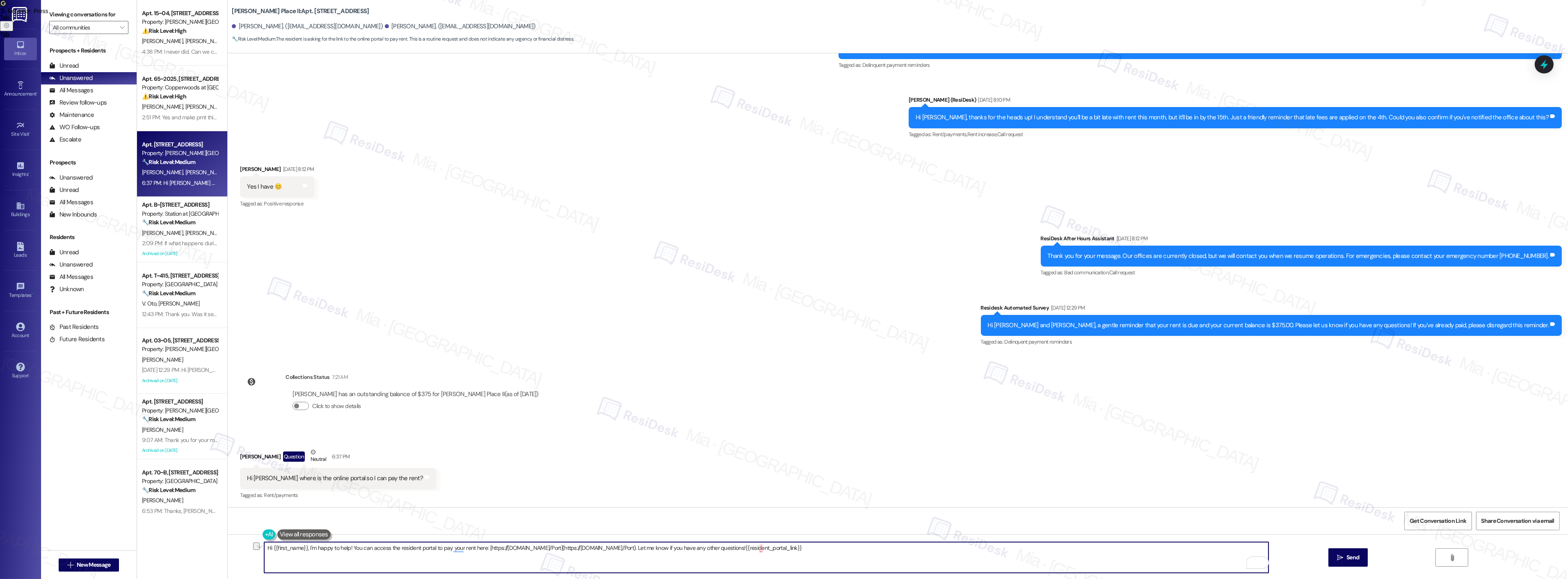
drag, startPoint x: 347, startPoint y: 547, endPoint x: 267, endPoint y: 547, distance: 80.0
click at [267, 547] on textarea "Hi {{first_name}}, I'm happy to help! You can access the resident portal to pay…" at bounding box center [766, 557] width 1004 height 31
click at [766, 546] on textarea "Hi [PERSON_NAME], you can access the resident portal to pay your rent here: [ht…" at bounding box center [766, 557] width 1004 height 31
click at [765, 546] on textarea "Hi [PERSON_NAME], you can access the resident portal to pay your rent here: [ht…" at bounding box center [766, 557] width 1004 height 31
drag, startPoint x: 724, startPoint y: 543, endPoint x: 225, endPoint y: 547, distance: 499.0
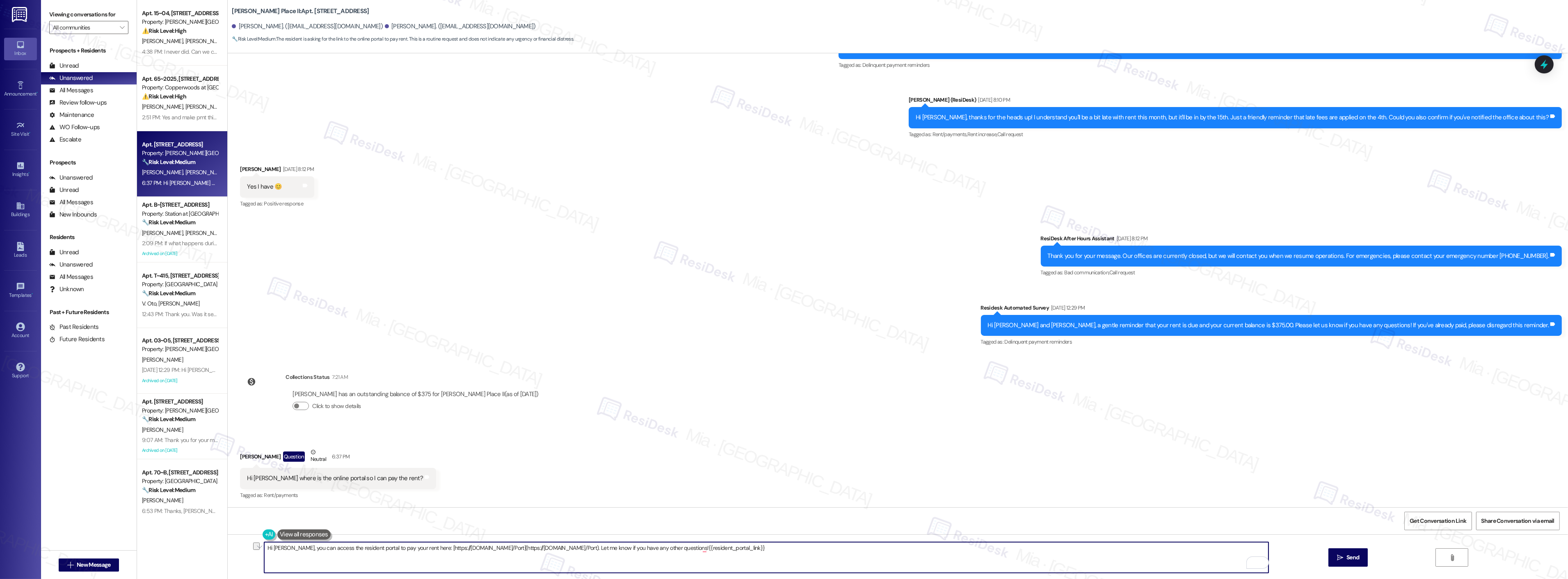
click at [228, 546] on div "Hi Christine, you can access the resident portal to pay your rent here: [https:…" at bounding box center [898, 564] width 1340 height 61
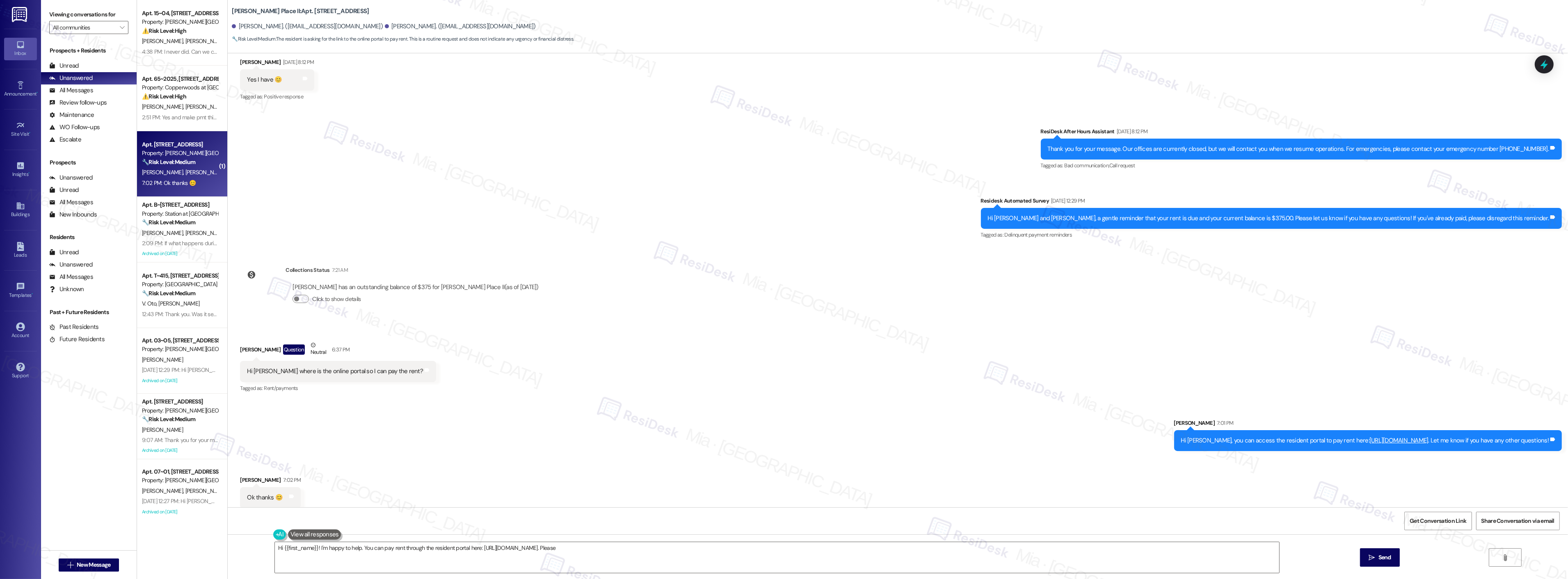
scroll to position [1156, 0]
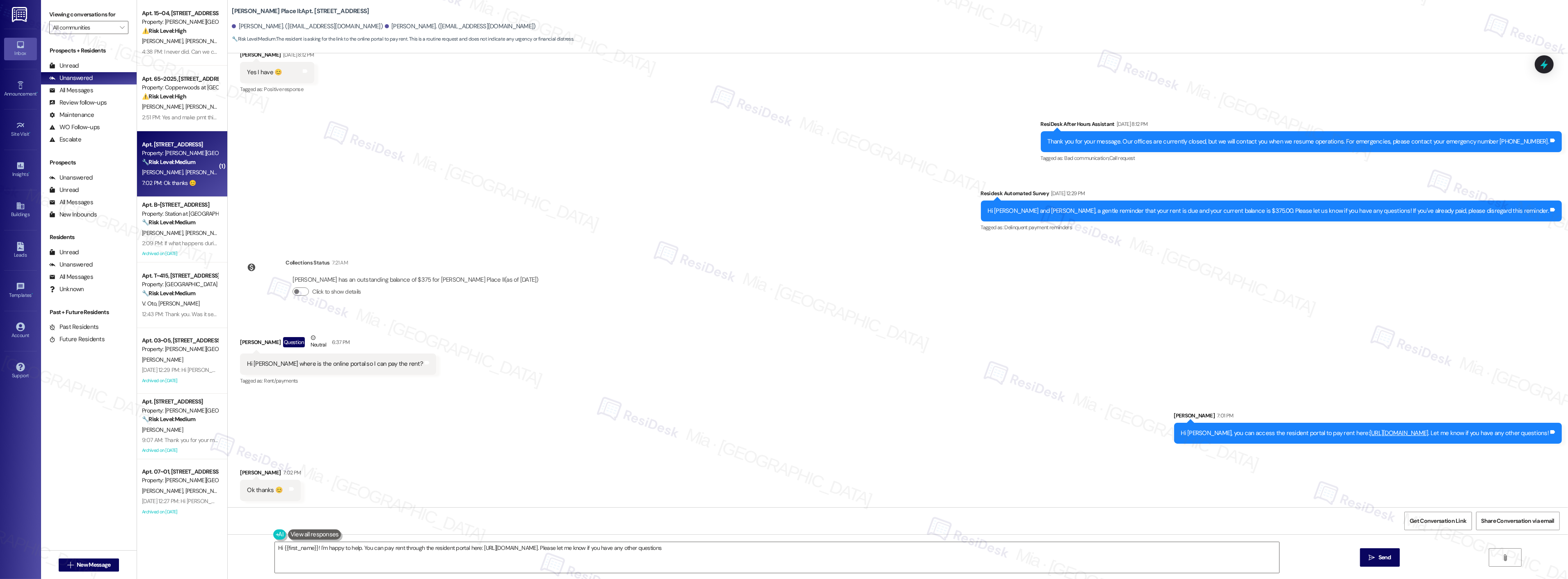
type textarea "Hi {{first_name}}! I'm happy to help. You can pay rent through the resident por…"
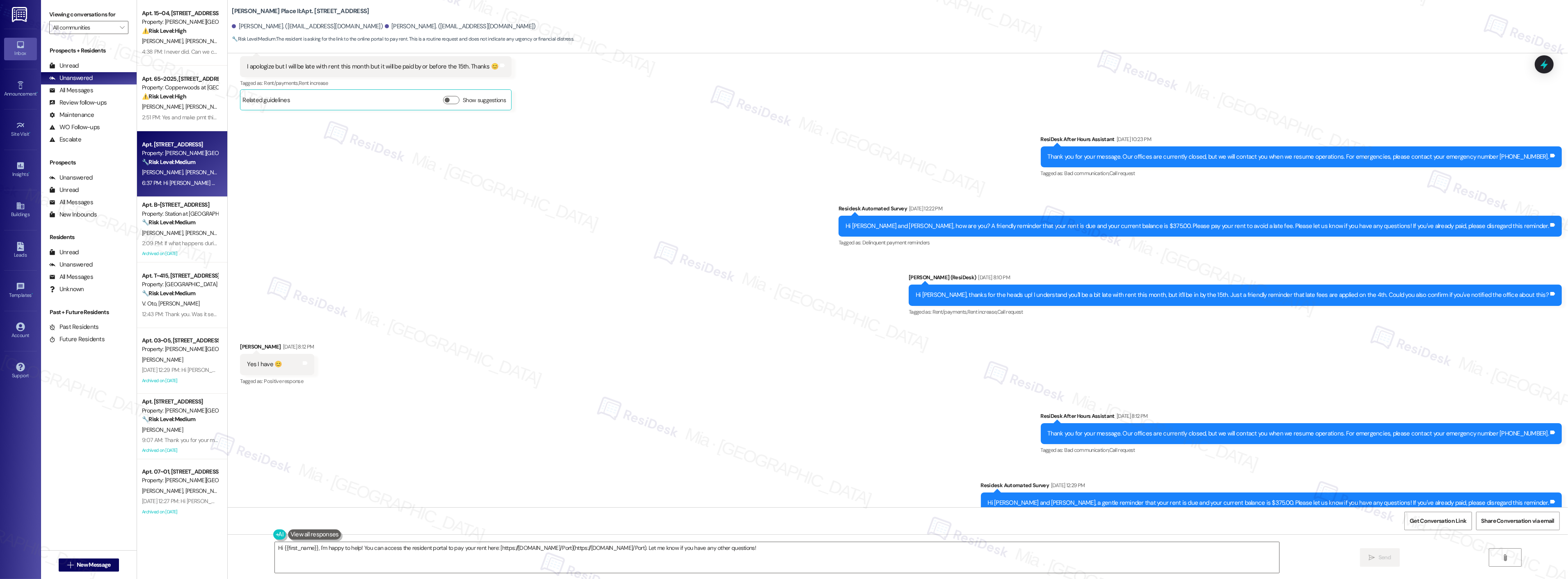
scroll to position [1042, 0]
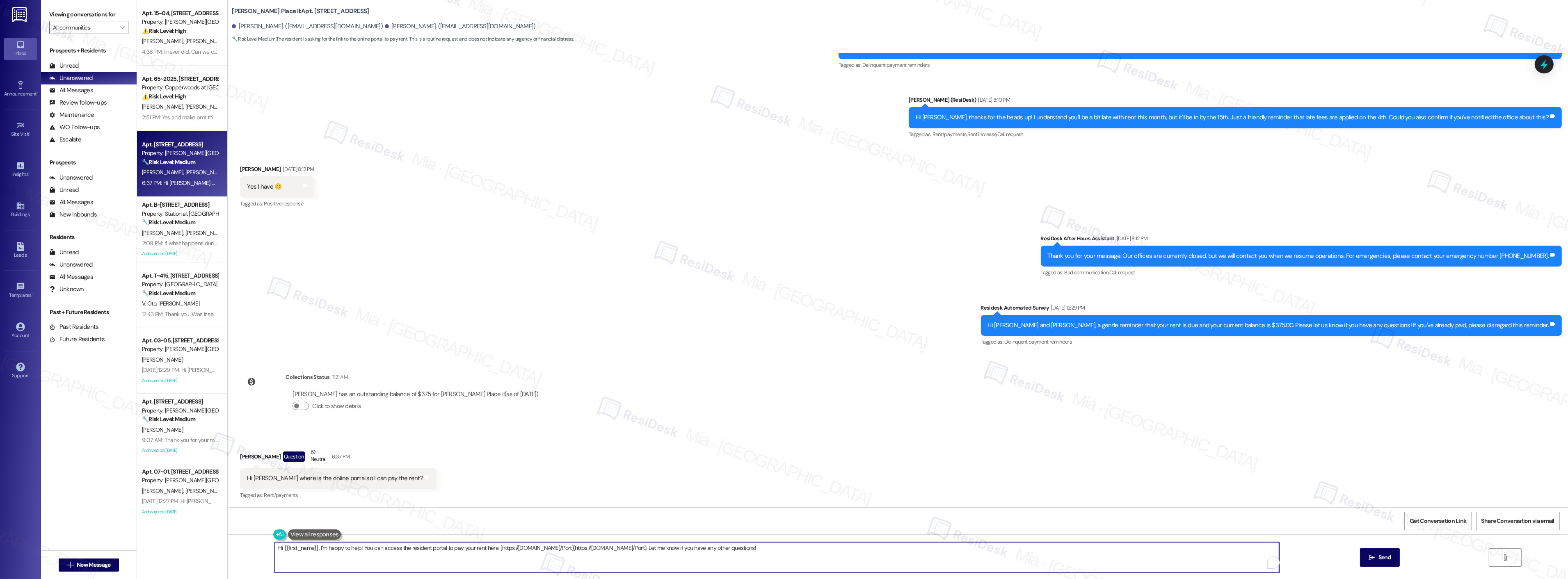
drag, startPoint x: 492, startPoint y: 548, endPoint x: 655, endPoint y: 548, distance: 163.0
click at [655, 548] on textarea "Hi {{first_name}}, I'm happy to help! You can access the resident portal to pay…" at bounding box center [777, 557] width 1004 height 31
paste textarea "Hi [PERSON_NAME], you can access the resident portal to pay your rent here: [ht…"
drag, startPoint x: 919, startPoint y: 550, endPoint x: 884, endPoint y: 553, distance: 35.1
click at [855, 550] on textarea "Hi {{first_name}}, I'm happy to help! You can access the resident portal to pay…" at bounding box center [766, 557] width 1004 height 31
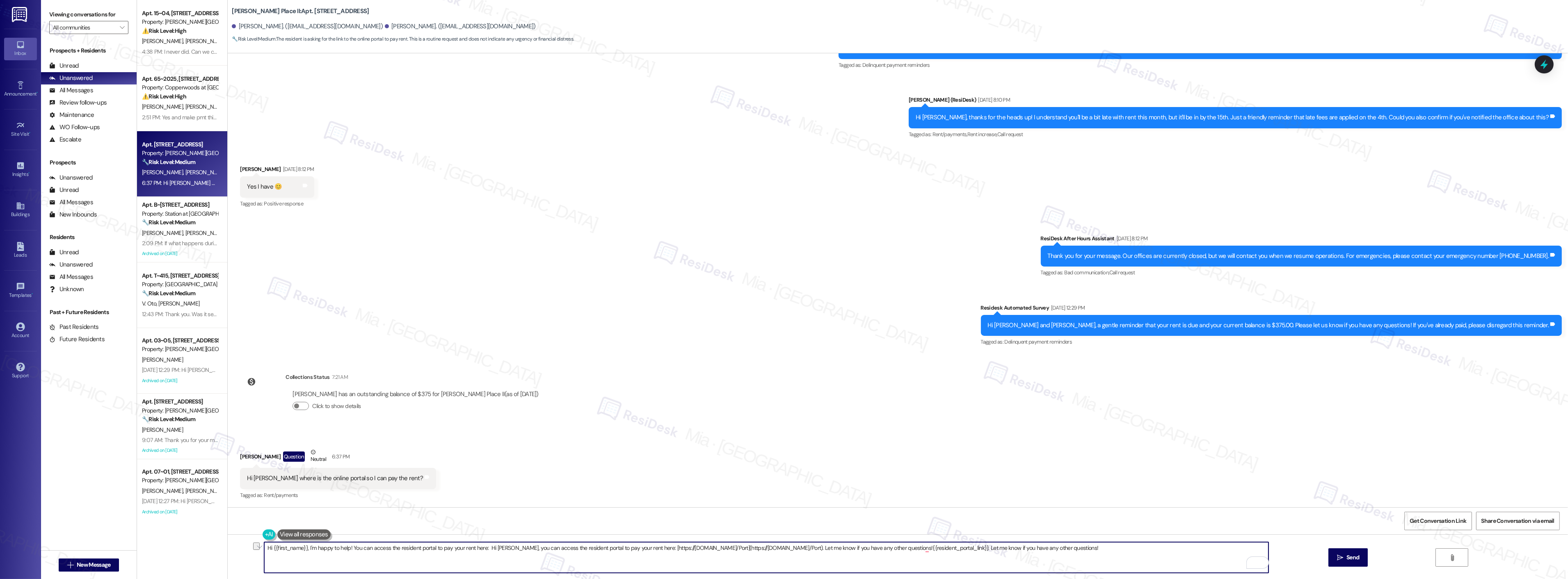
drag, startPoint x: 920, startPoint y: 550, endPoint x: 483, endPoint y: 551, distance: 437.0
click at [483, 551] on textarea "Hi {{first_name}}, I'm happy to help! You can access the resident portal to pay…" at bounding box center [766, 557] width 1004 height 31
drag, startPoint x: 298, startPoint y: 547, endPoint x: 266, endPoint y: 547, distance: 32.0
click at [266, 547] on textarea "Hi {{first_name}}, I'm happy to help! You can access the resident portal to pay…" at bounding box center [766, 557] width 1004 height 31
drag, startPoint x: 329, startPoint y: 546, endPoint x: 290, endPoint y: 550, distance: 39.2
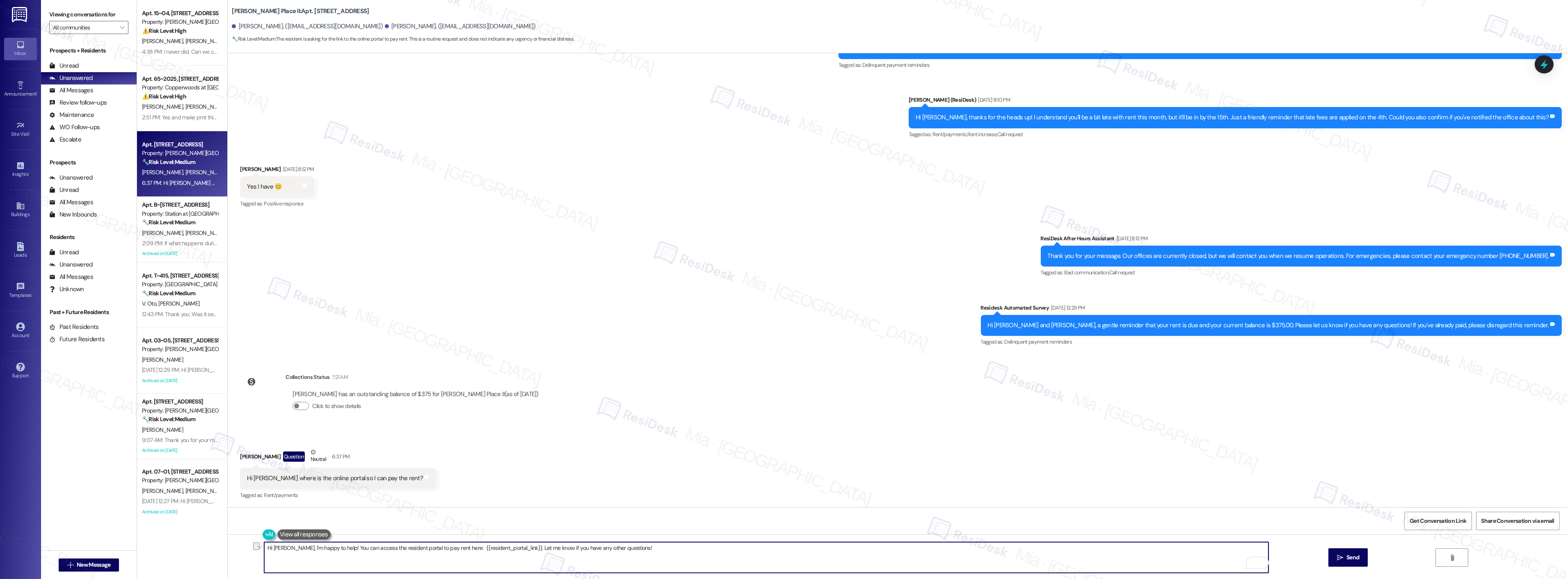
click at [290, 550] on textarea "Hi Christine, I'm happy to help! You can access the resident portal to pay rent…" at bounding box center [766, 557] width 1004 height 31
click at [333, 548] on textarea "Hi Christine, I'm happy to help! You can access the resident portal to pay rent…" at bounding box center [766, 557] width 1004 height 31
drag, startPoint x: 334, startPoint y: 548, endPoint x: 290, endPoint y: 549, distance: 44.0
click at [290, 549] on textarea "Hi Christine, I'm happy to help! You can access the resident portal to pay rent…" at bounding box center [766, 557] width 1004 height 31
click at [589, 547] on textarea "Hi Christine, you can access the resident portal to pay rent here: {{resident_p…" at bounding box center [766, 557] width 1004 height 31
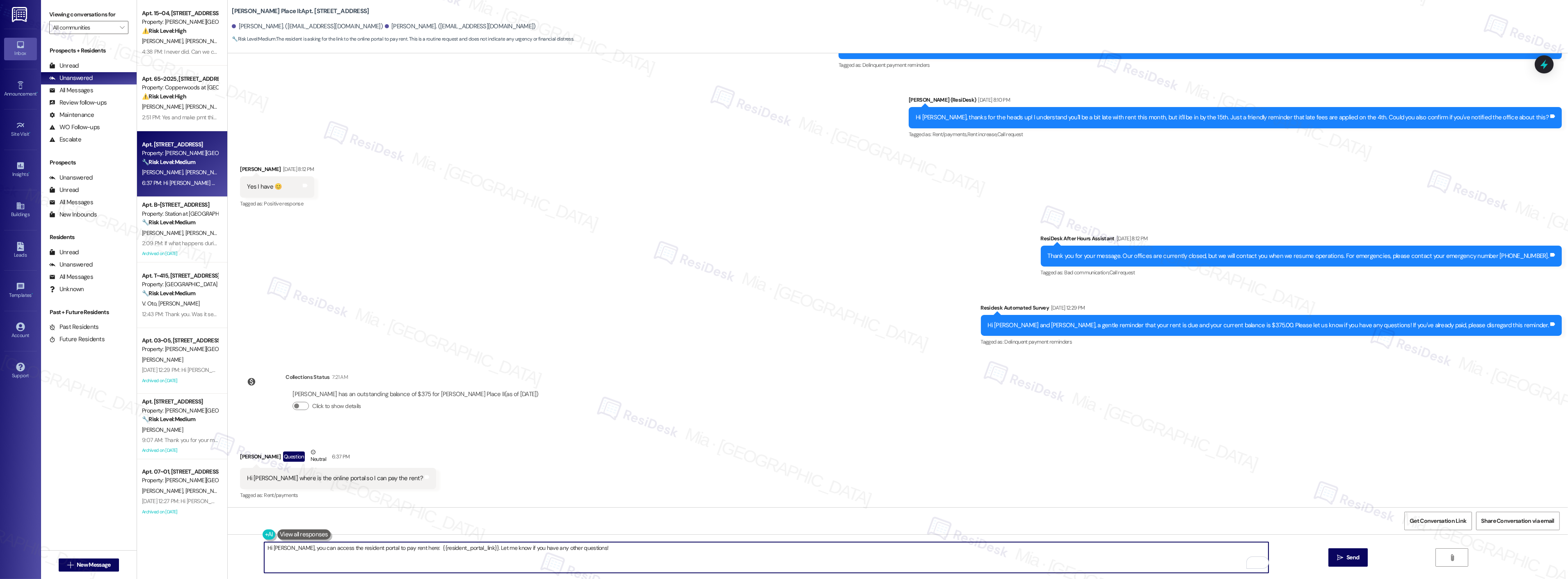
click at [415, 547] on textarea "Hi Christine, you can access the resident portal to pay rent here: {{resident_p…" at bounding box center [766, 557] width 1004 height 31
click at [1347, 558] on span "Send" at bounding box center [1353, 557] width 13 height 9
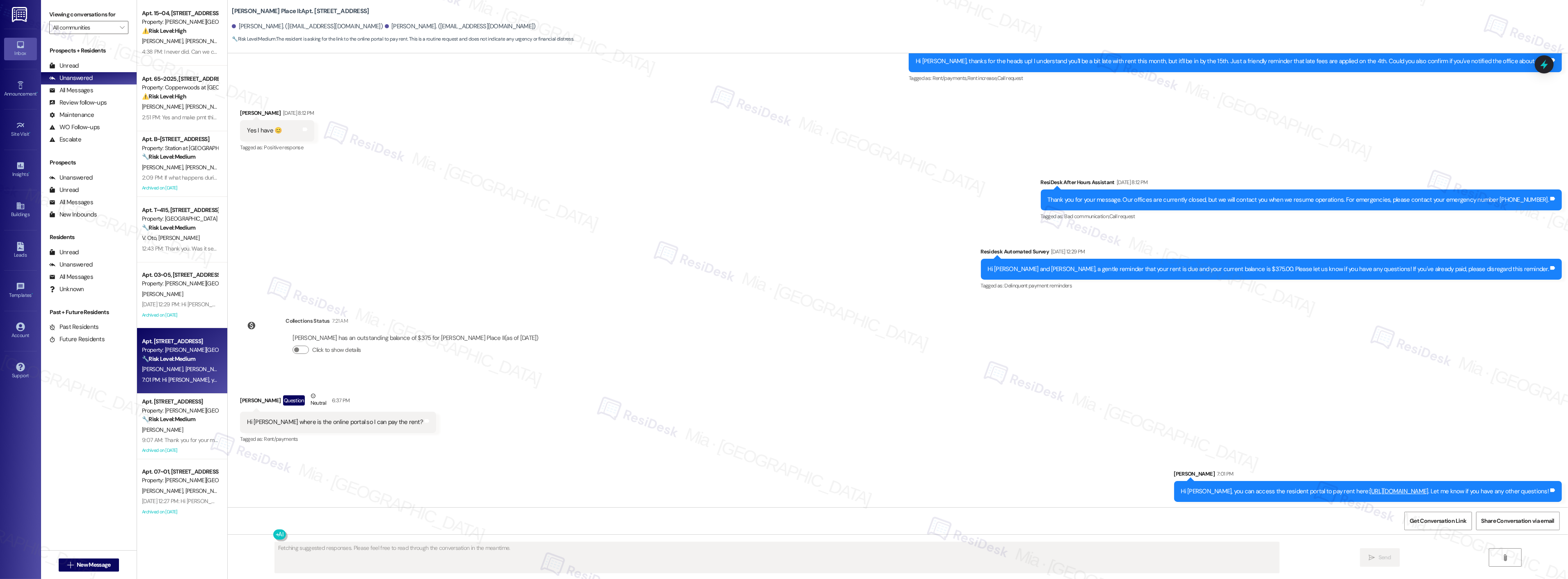
scroll to position [1099, 0]
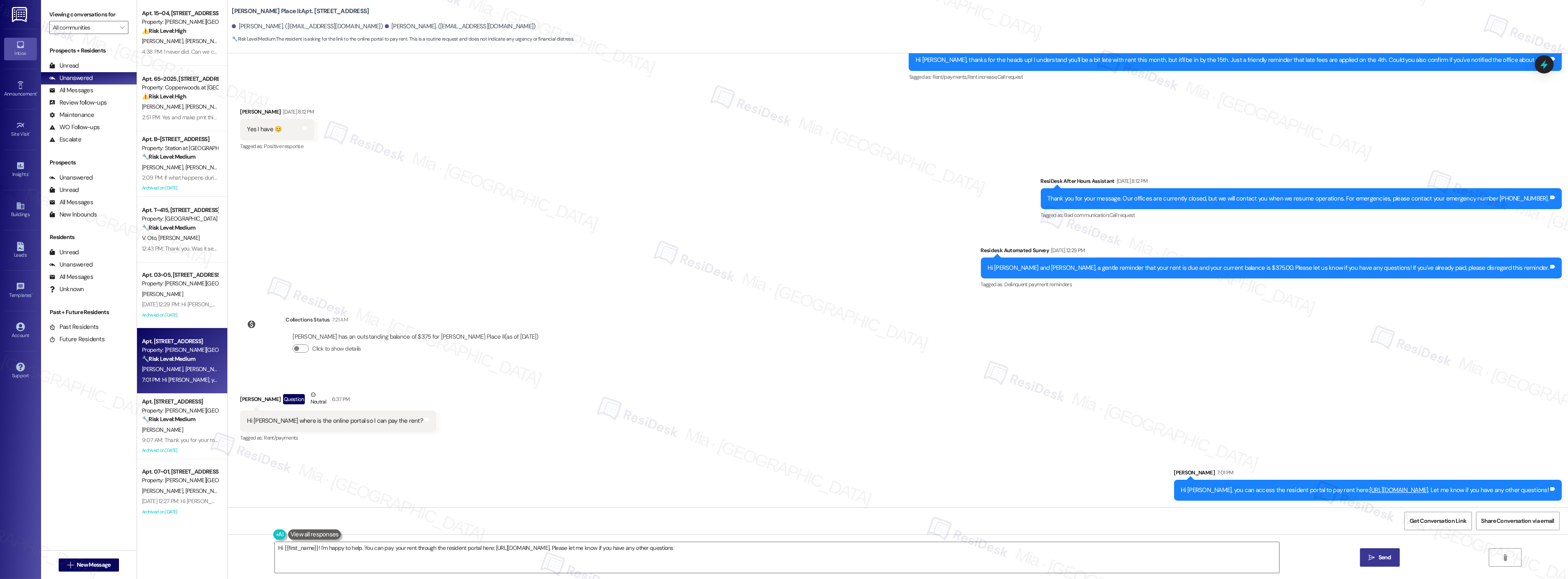
type textarea "Hi {{first_name}}! I'm happy to help. You can pay your rent through the residen…"
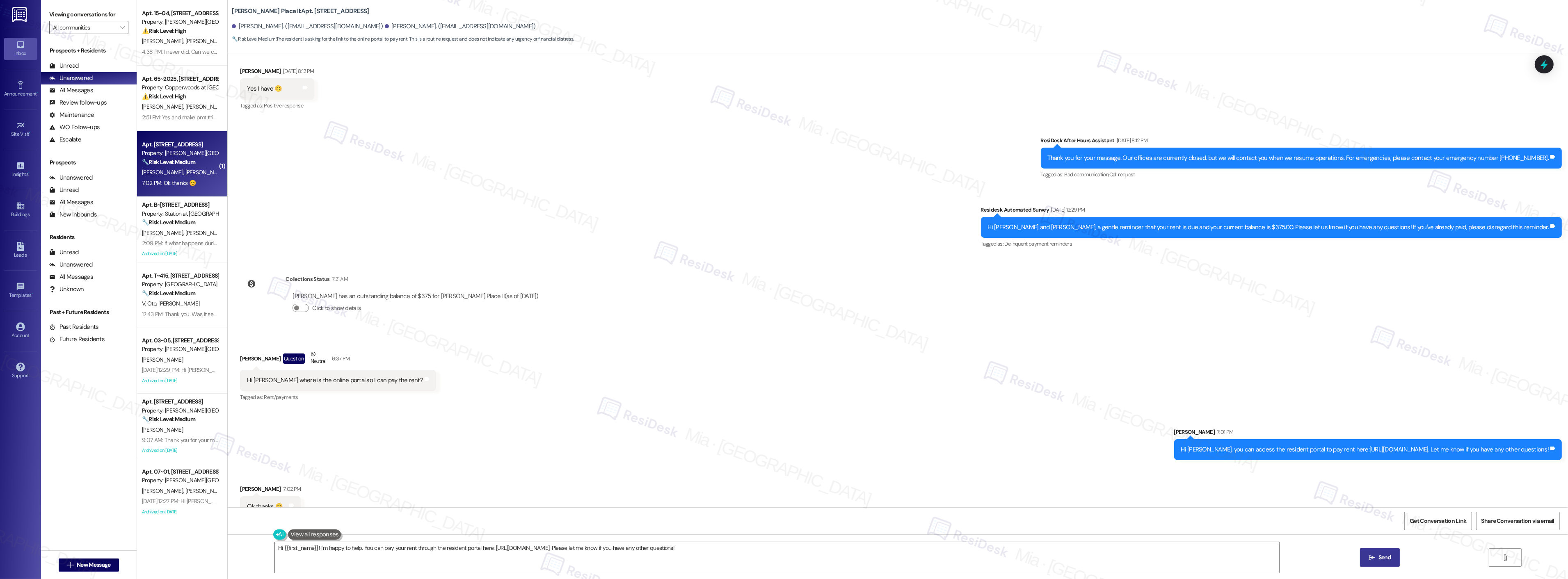
scroll to position [1156, 0]
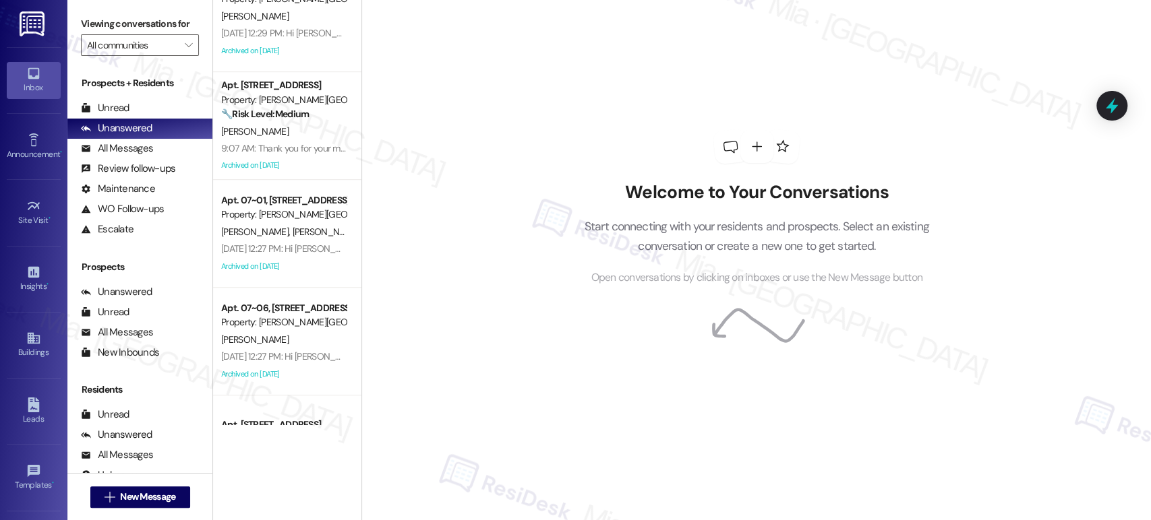
scroll to position [545, 0]
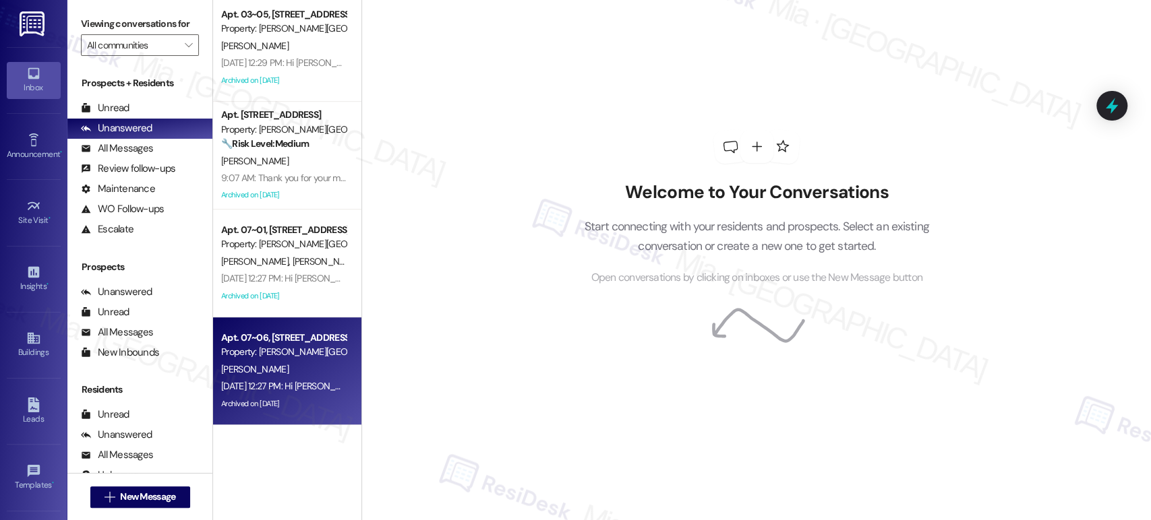
click at [285, 357] on div "Property: [PERSON_NAME][GEOGRAPHIC_DATA] Townhomes" at bounding box center [283, 352] width 125 height 14
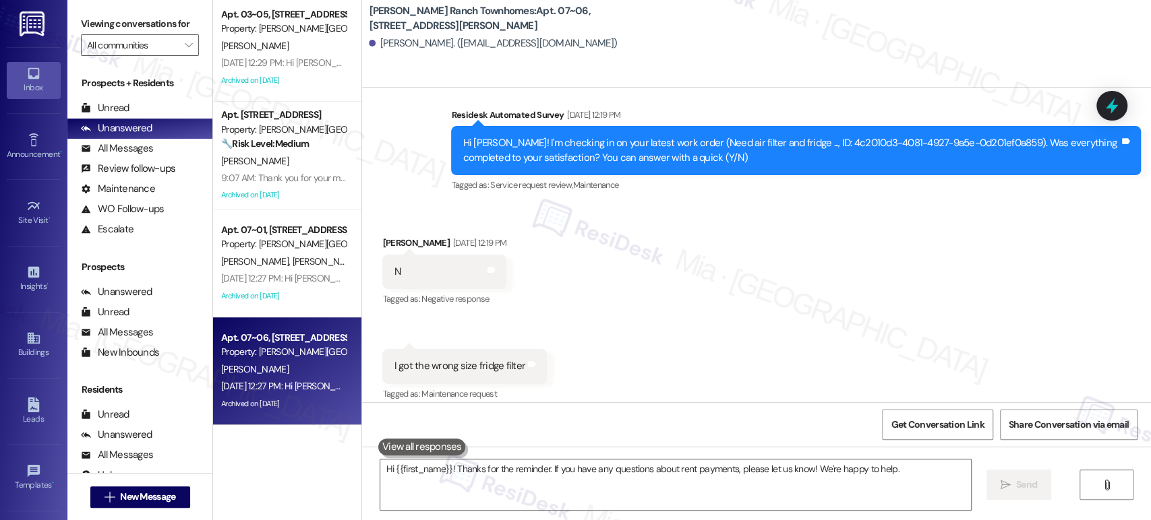
type textarea "Hi {{first_name}}! Thanks for the reminder. If you have any questions about ren…"
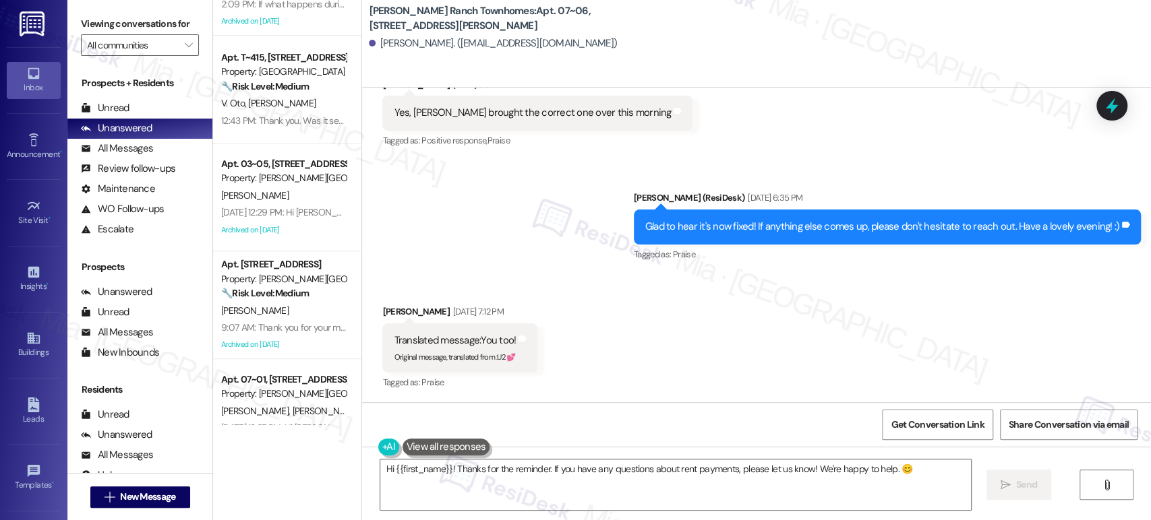
scroll to position [321, 0]
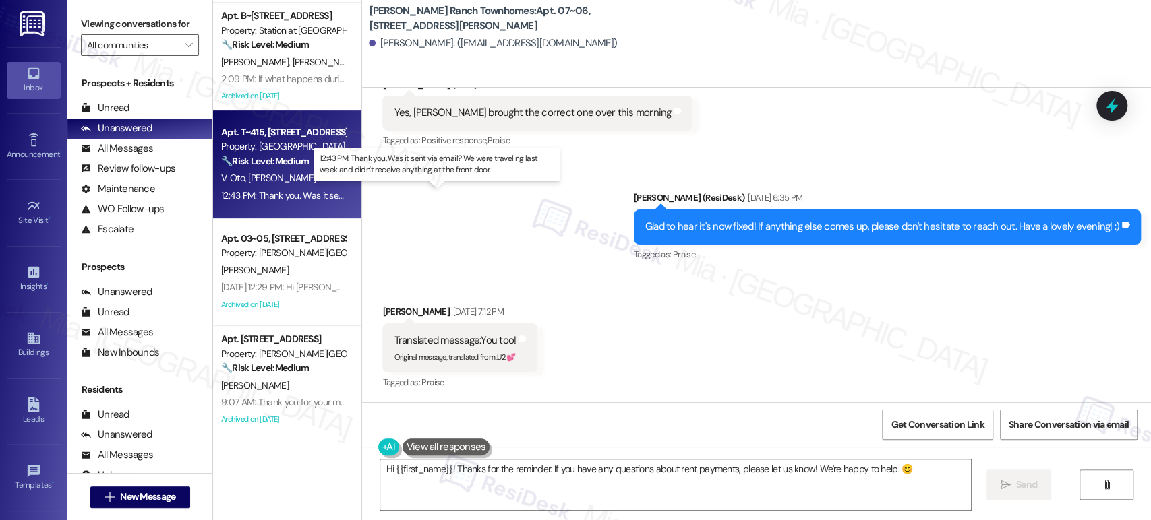
click at [319, 201] on div "12:43 PM: Thank you. Was it sent via email? We were traveling last week and did…" at bounding box center [446, 195] width 451 height 12
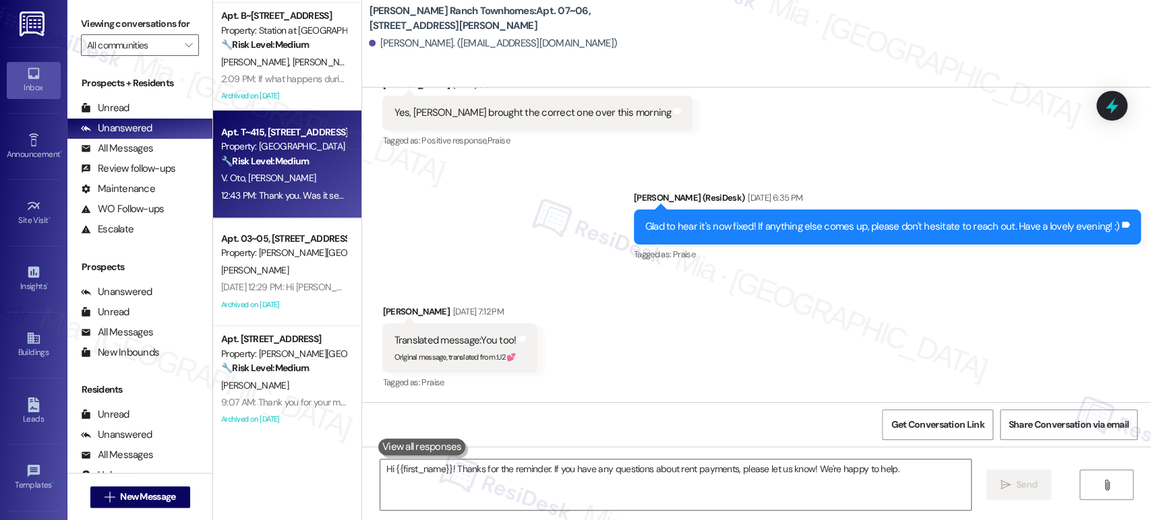
type textarea "Hi {{first_name}}! Thanks for the reminder. If you have any questions about ren…"
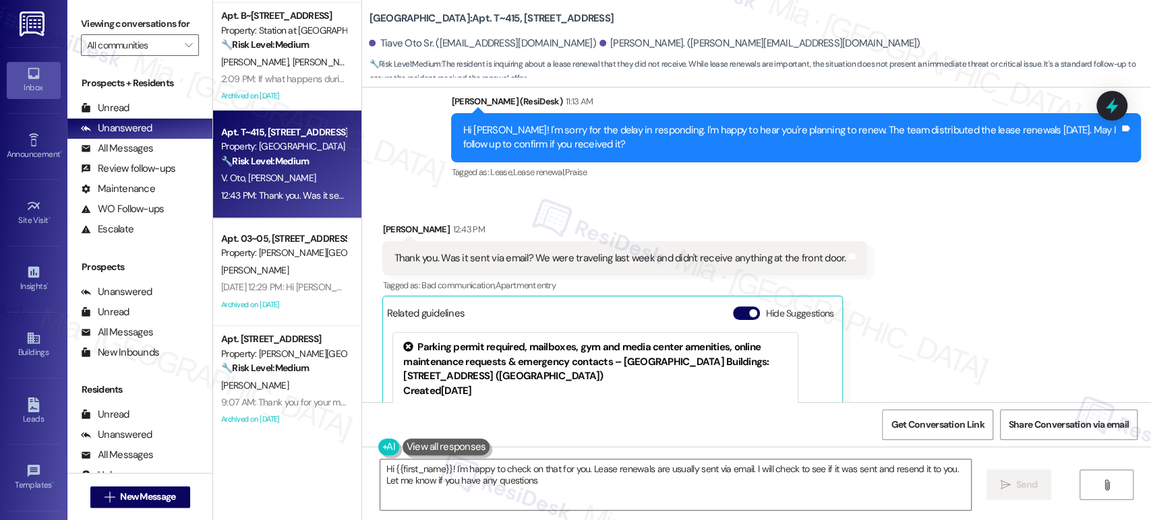
type textarea "Hi {{first_name}}! I'm happy to check on that for you. Lease renewals are usual…"
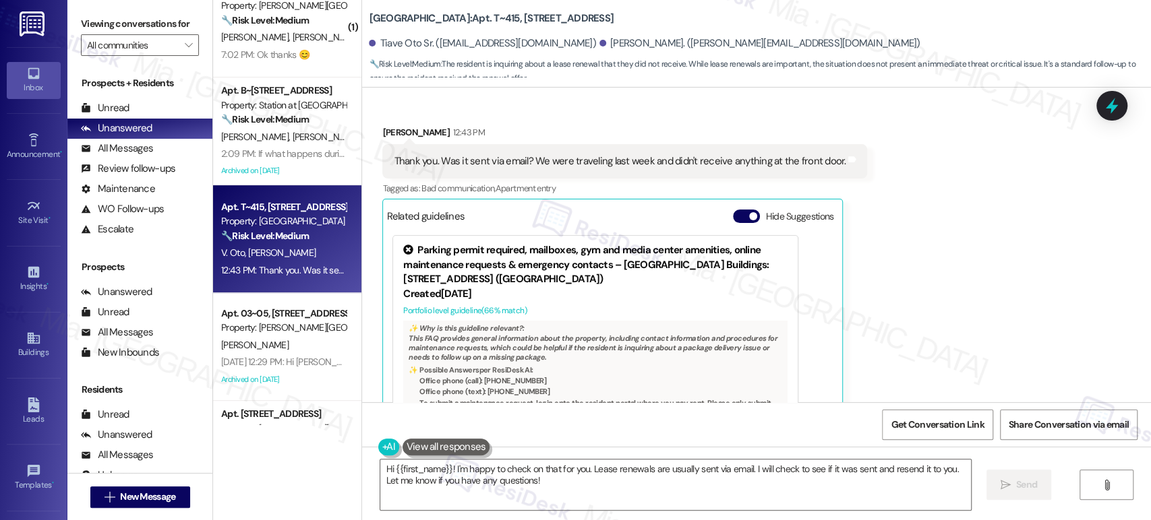
scroll to position [1091, 0]
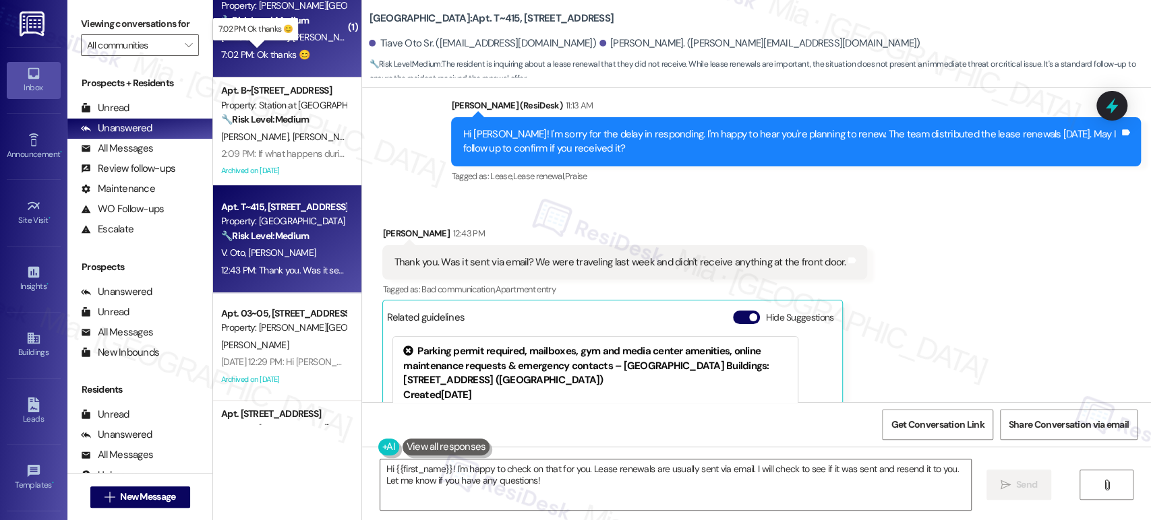
click at [295, 51] on div "7:02 PM: Ok thanks 😊 7:02 PM: Ok thanks 😊" at bounding box center [265, 55] width 88 height 12
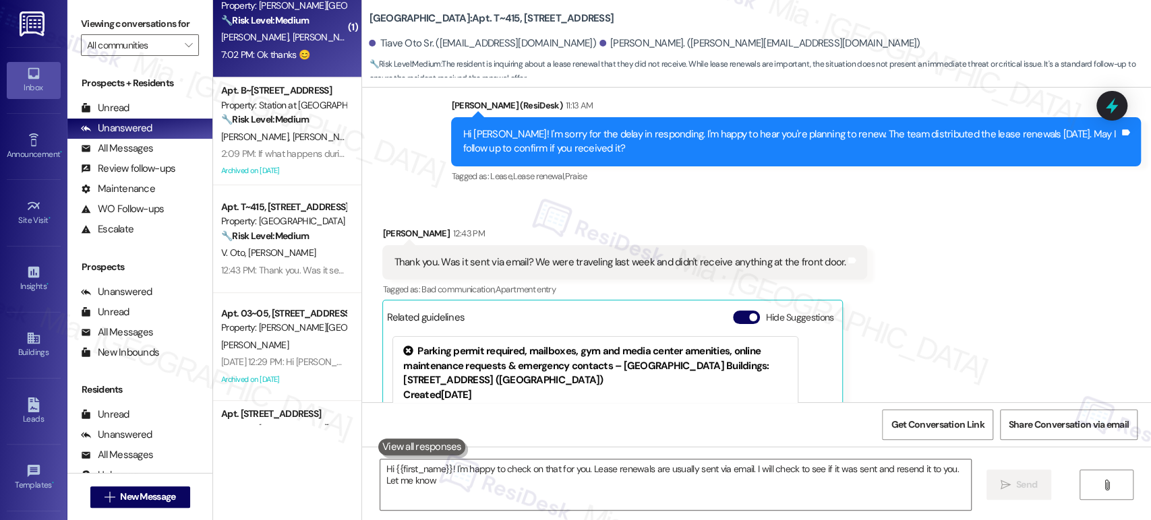
type textarea "Hi {{first_name}}! I'm happy to check on that for you. Lease renewals are usual…"
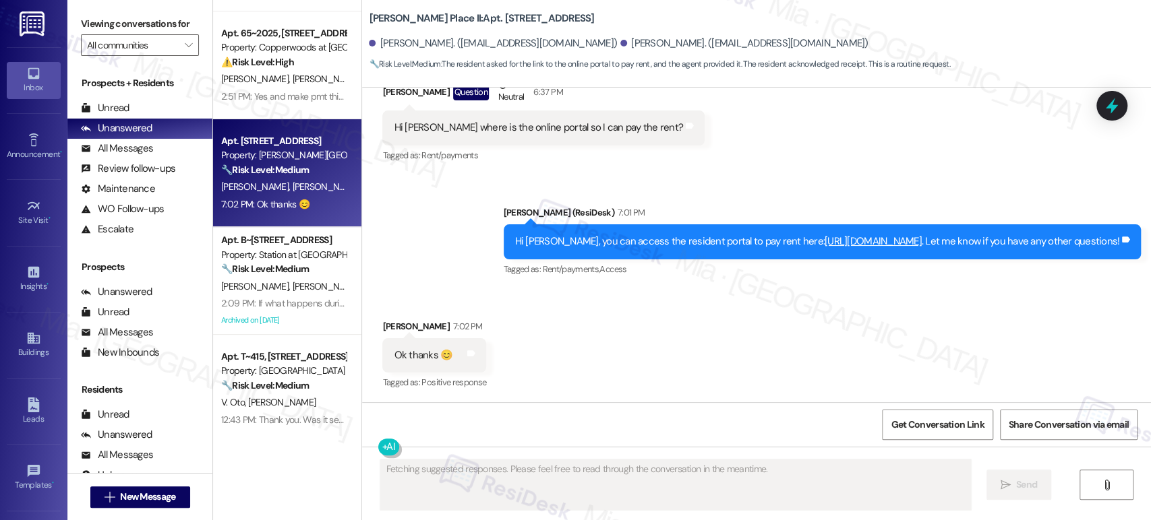
scroll to position [2516, 0]
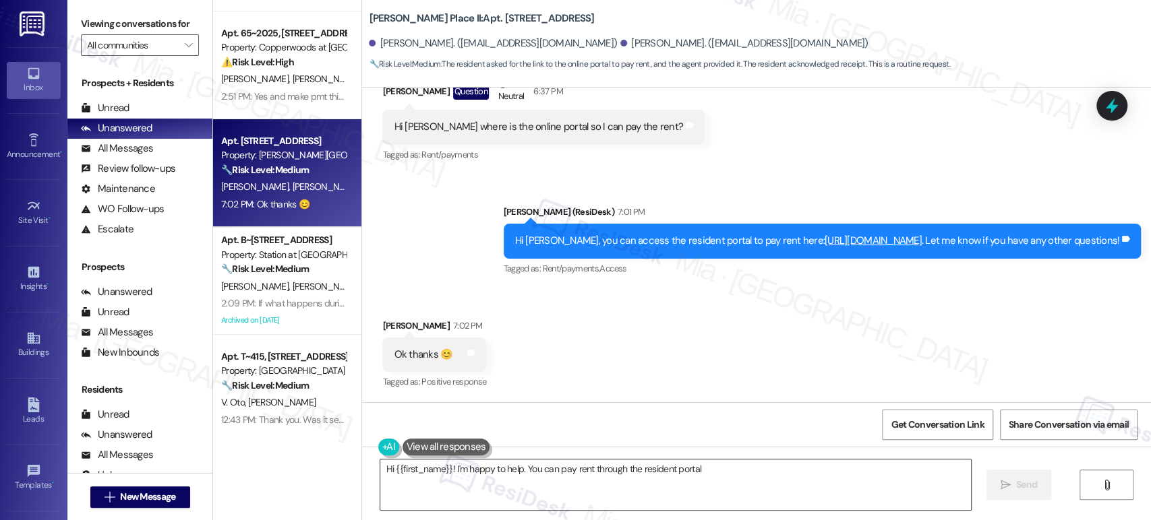
click at [450, 470] on textarea "Hi {{first_name}}! I'm happy to help" at bounding box center [675, 485] width 590 height 51
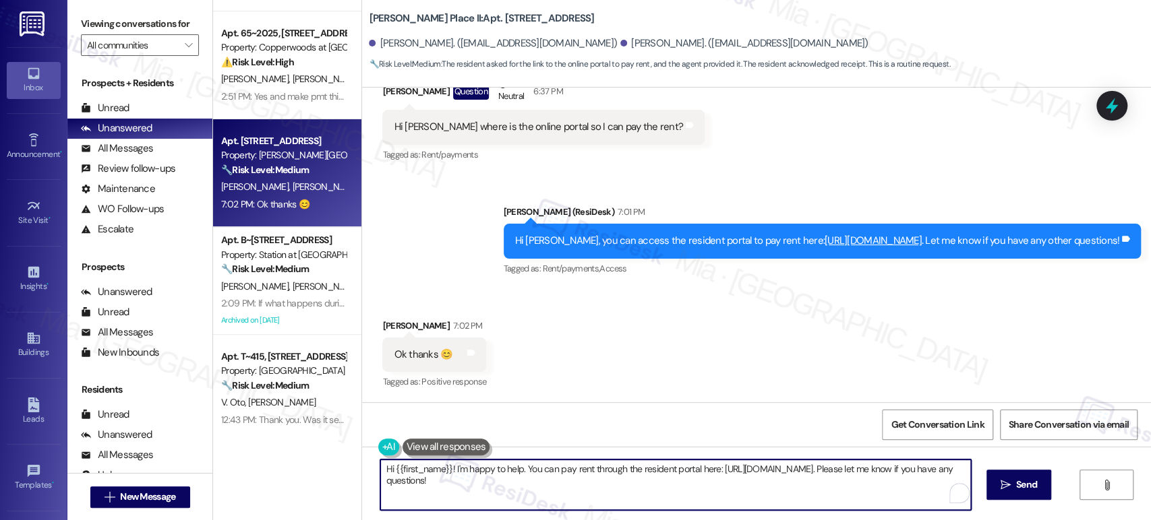
drag, startPoint x: 521, startPoint y: 481, endPoint x: 362, endPoint y: 458, distance: 160.7
click at [362, 458] on div "Hi {{first_name}}! I'm happy to help. You can pay rent through the resident por…" at bounding box center [756, 497] width 789 height 101
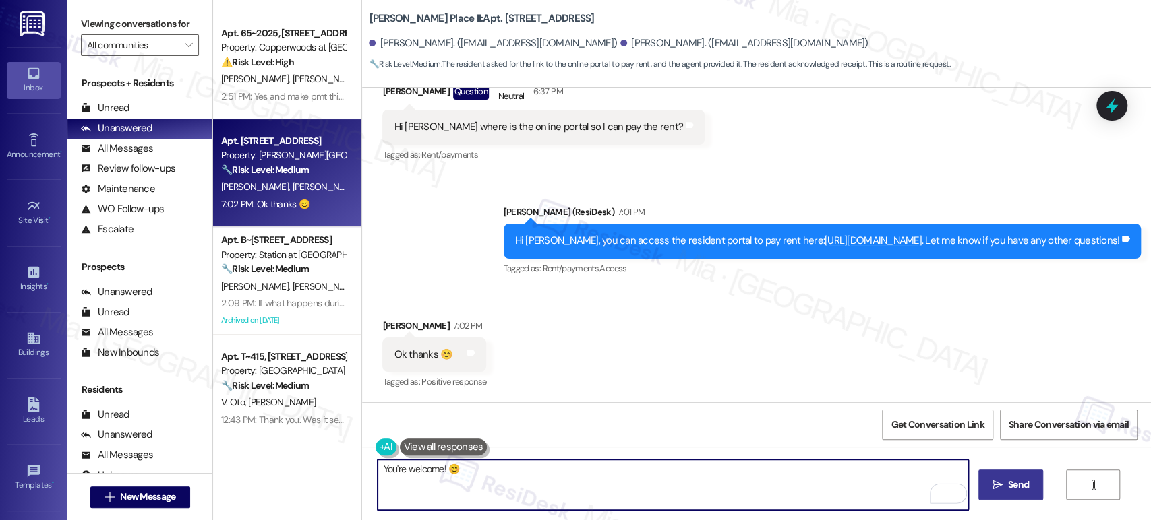
type textarea "You're welcome! 😊"
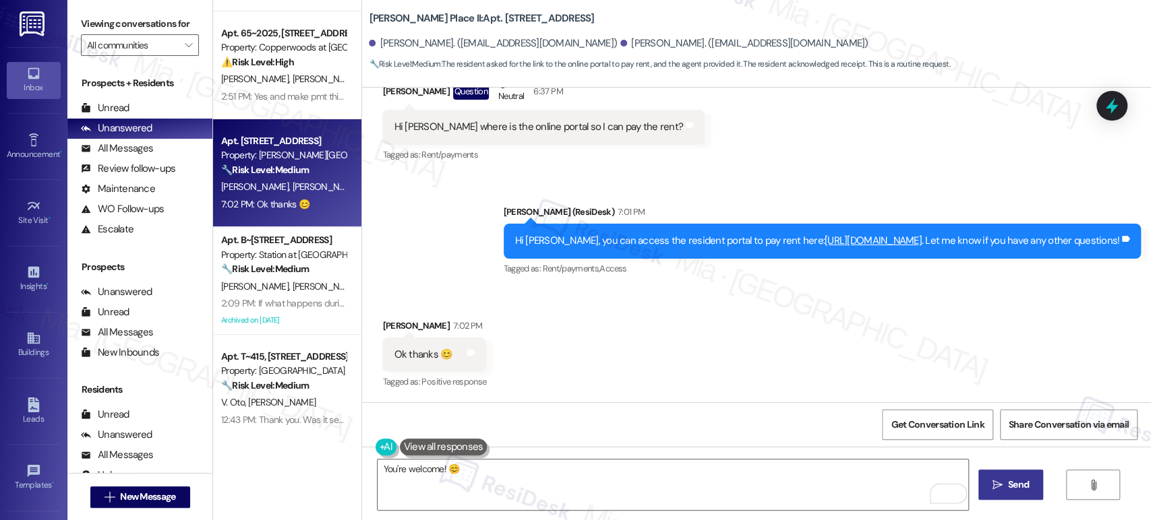
click at [1005, 489] on span "Send" at bounding box center [1018, 485] width 26 height 14
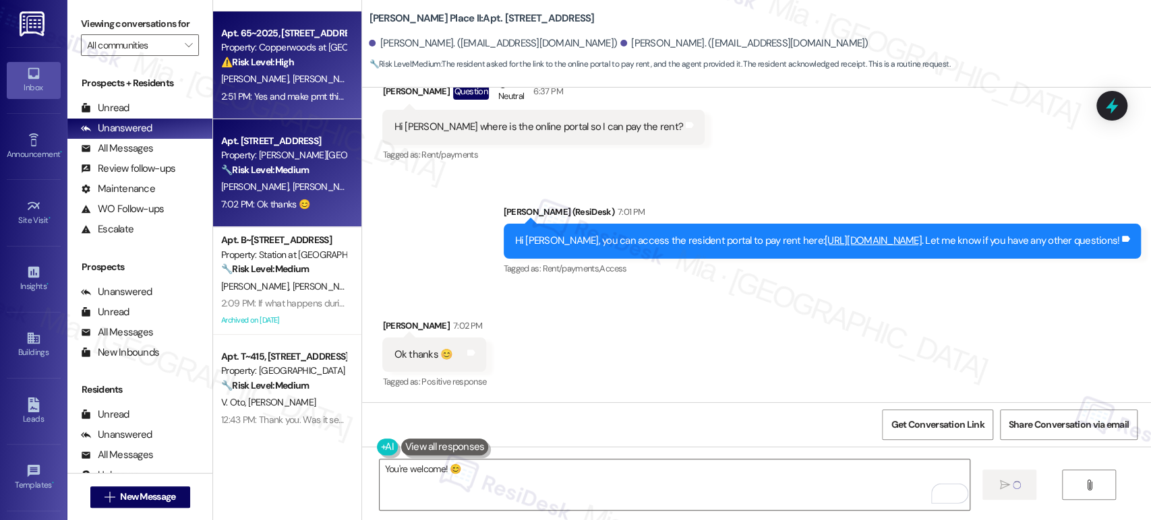
click at [363, 84] on span "C. Walkers" at bounding box center [383, 79] width 40 height 12
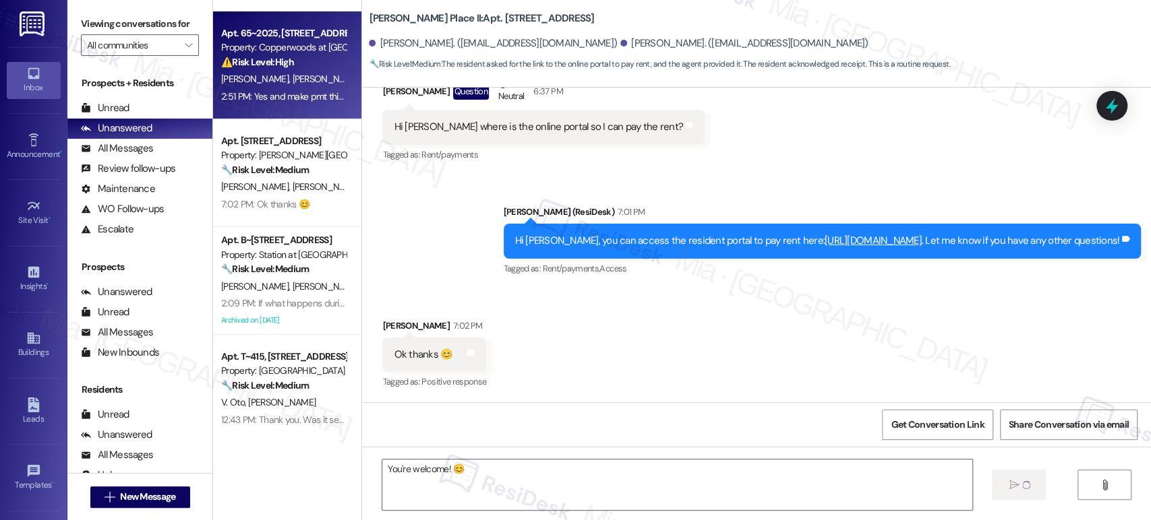
type textarea "Fetching suggested responses. Please feel free to read through the conversation…"
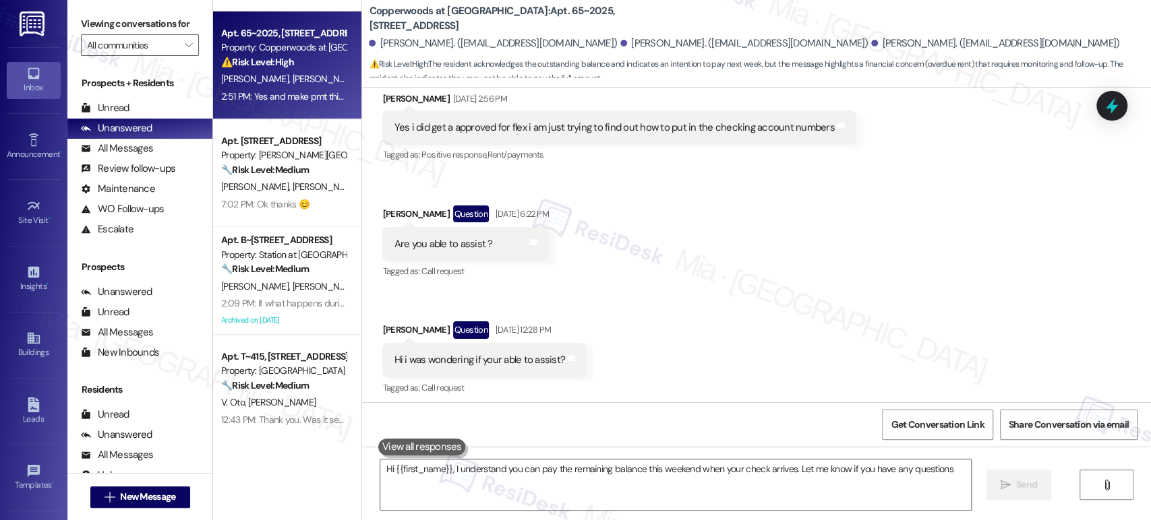
type textarea "Hi {{first_name}}, I understand you can pay the remaining balance this weekend …"
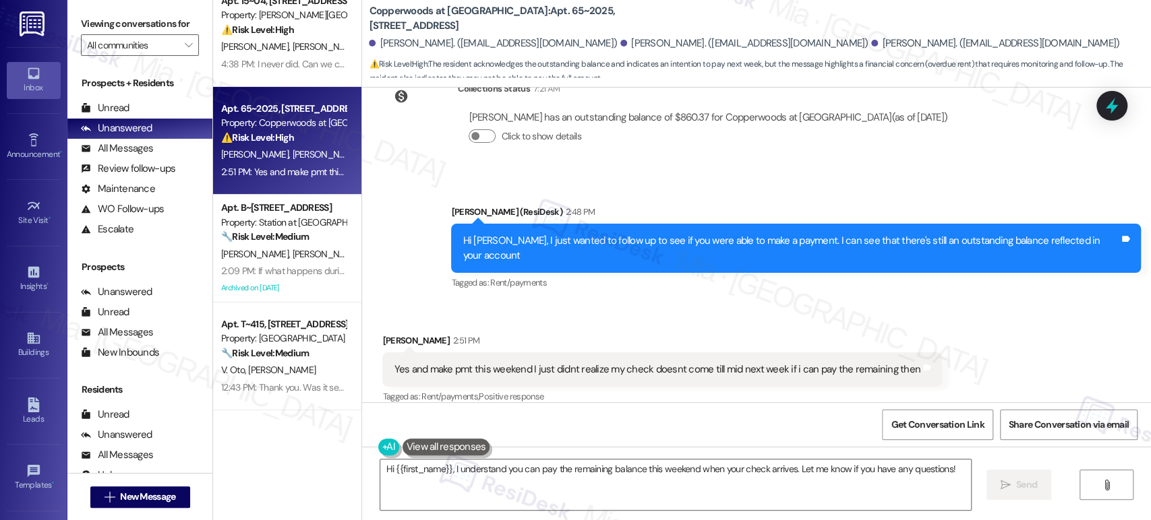
scroll to position [0, 0]
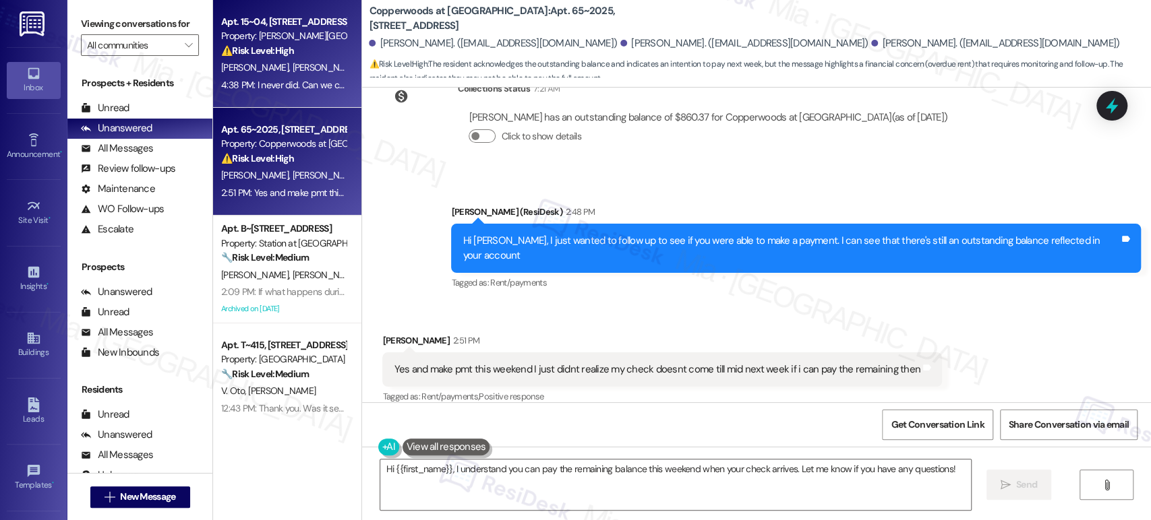
click at [309, 85] on div "4:38 PM: I never did. Can we confirm that the pet fees have been removed moving…" at bounding box center [435, 85] width 429 height 12
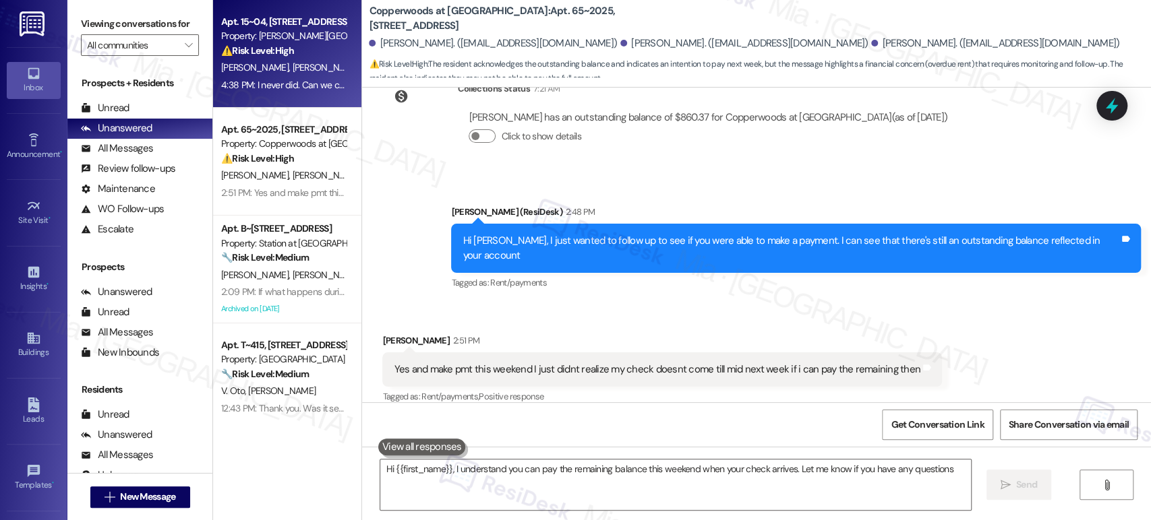
type textarea "Hi {{first_name}}, I understand you can pay the remaining balance this weekend …"
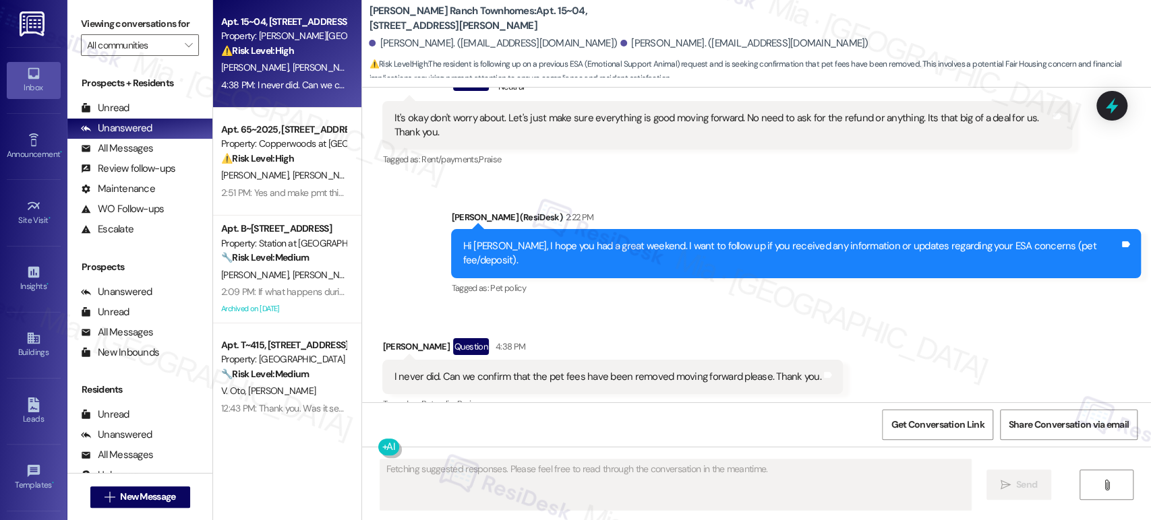
scroll to position [1590, 0]
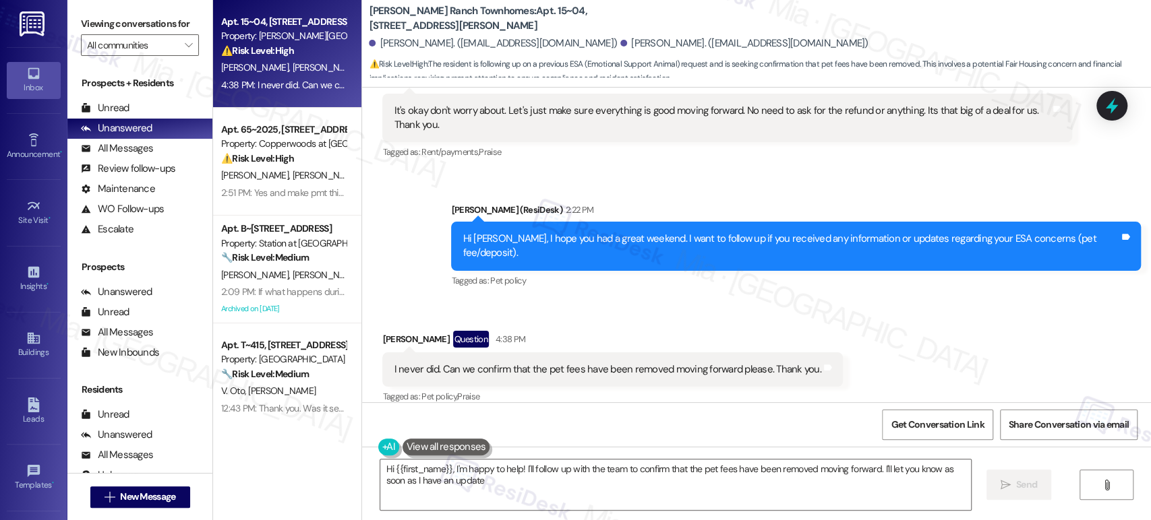
type textarea "Hi {{first_name}}, I'm happy to help! I'll follow up with the team to confirm t…"
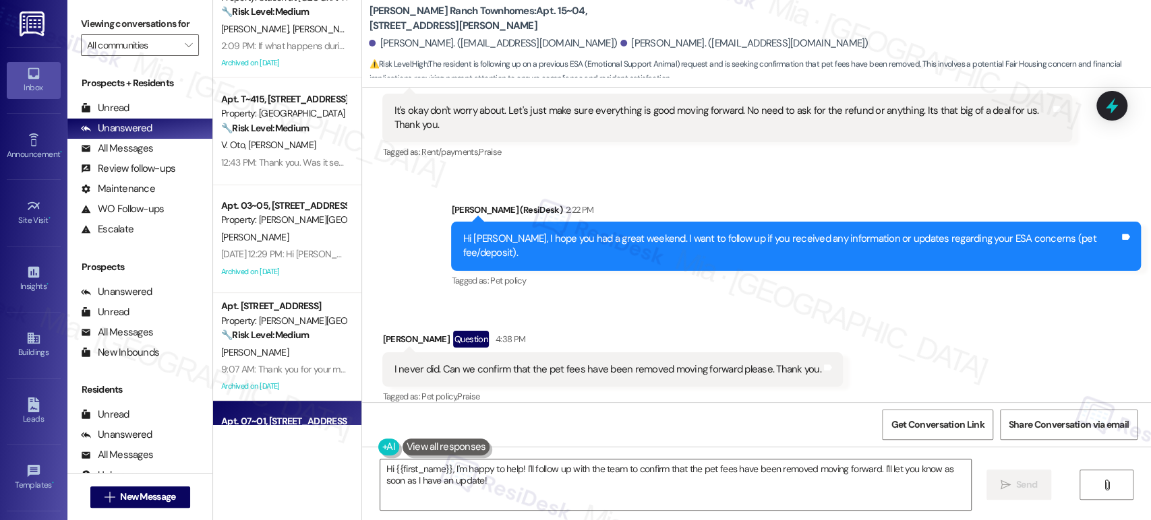
scroll to position [0, 0]
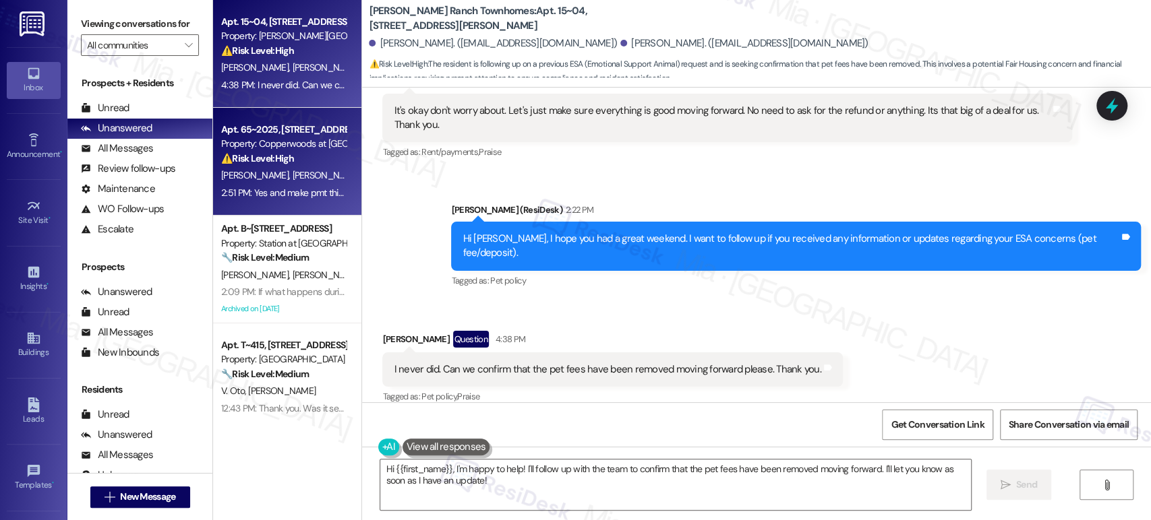
click at [363, 175] on span "C. Walkers" at bounding box center [383, 175] width 40 height 12
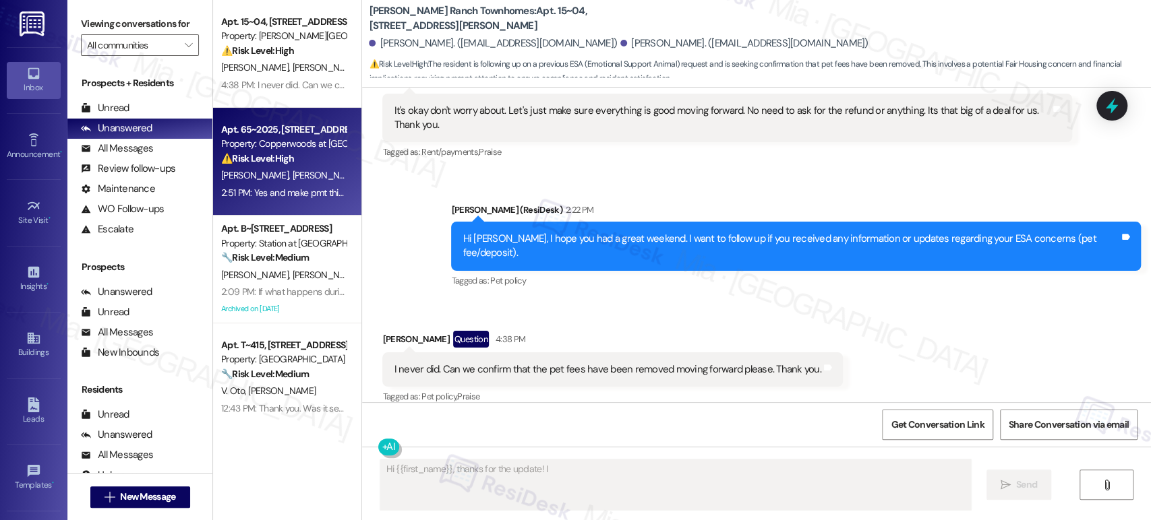
scroll to position [1585, 0]
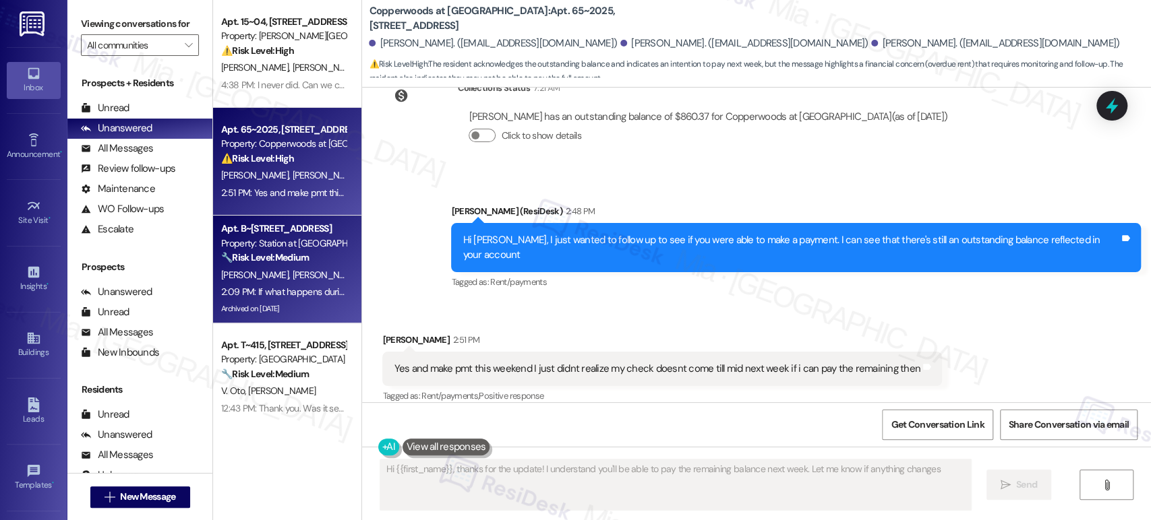
type textarea "Hi {{first_name}}, thanks for the update! I understand you'll be able to pay th…"
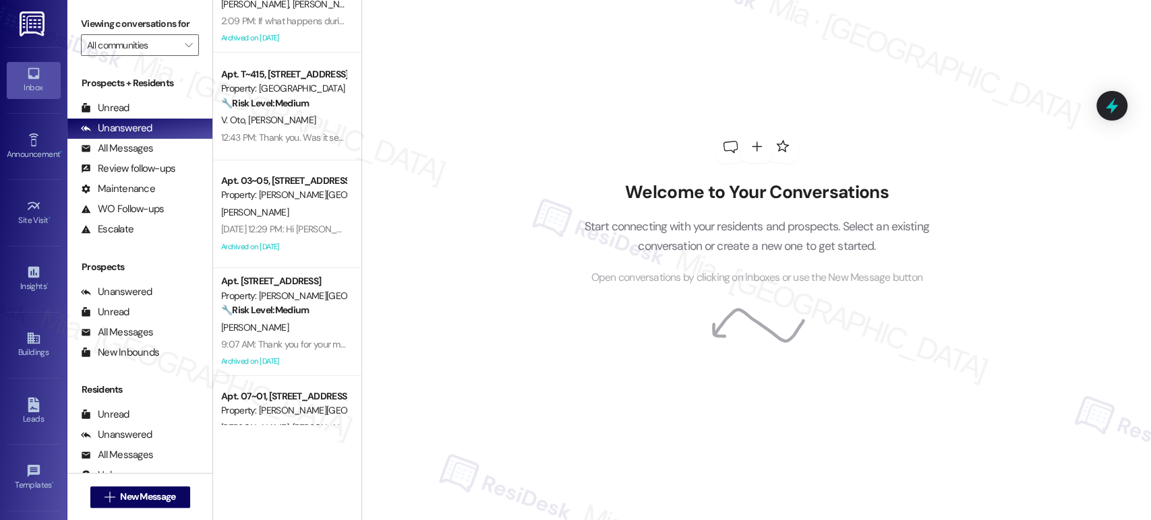
scroll to position [246, 0]
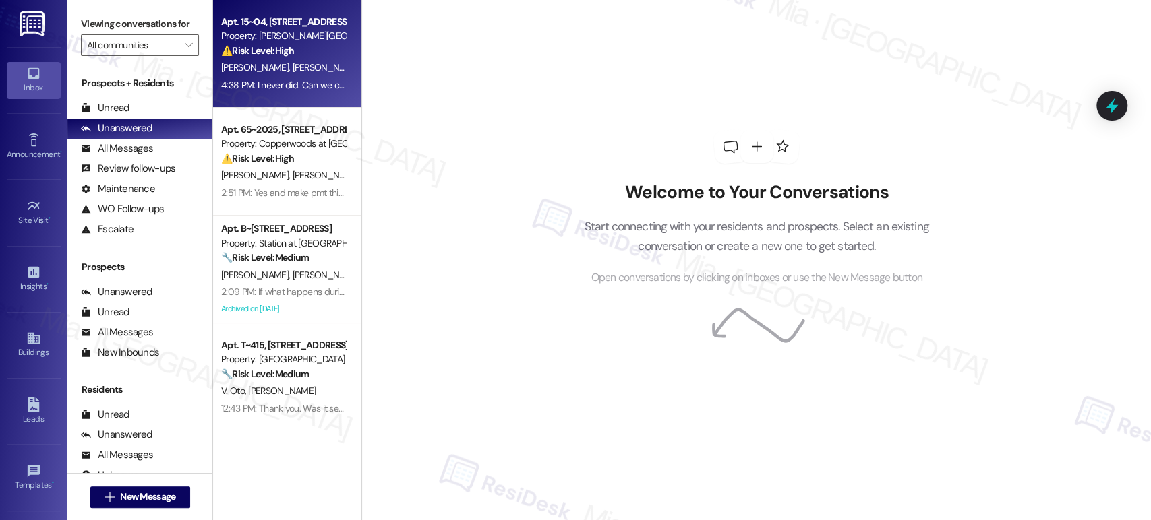
click at [300, 92] on div "4:38 PM: I never did. Can we confirm that the pet fees have been removed moving…" at bounding box center [283, 85] width 127 height 17
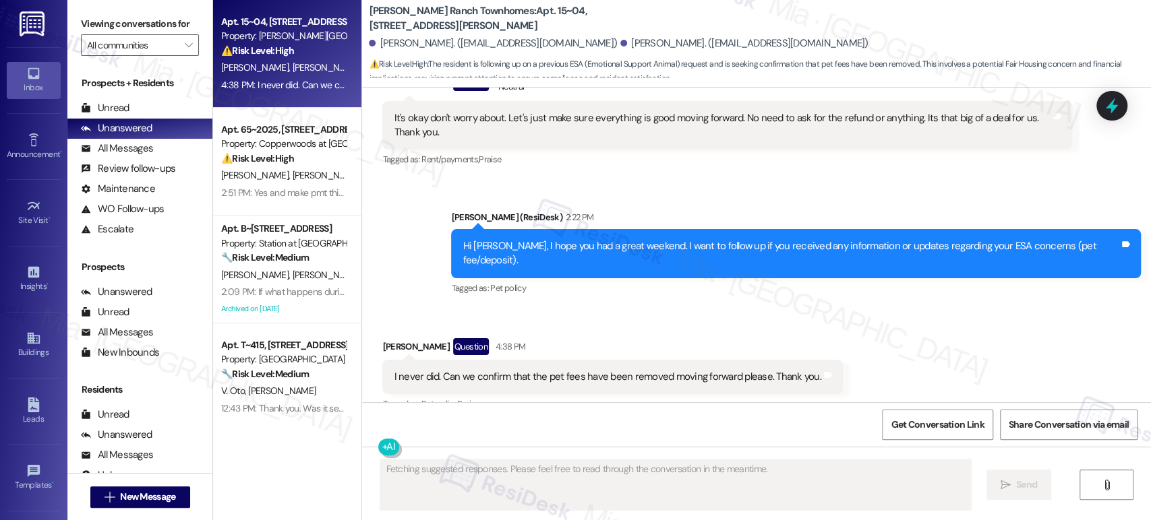
scroll to position [1590, 0]
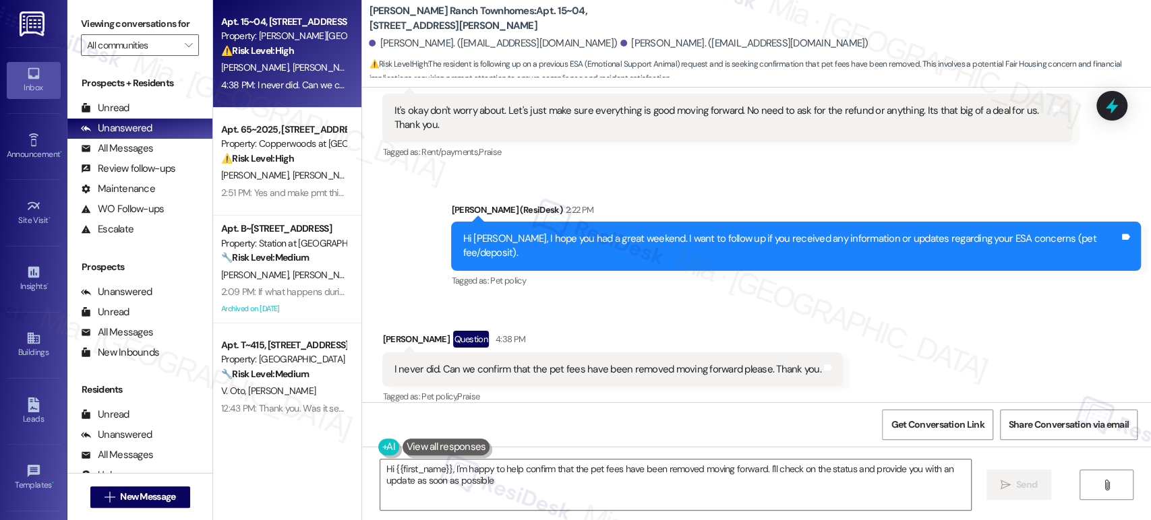
type textarea "Hi {{first_name}}, I'm happy to help confirm that the pet fees have been remove…"
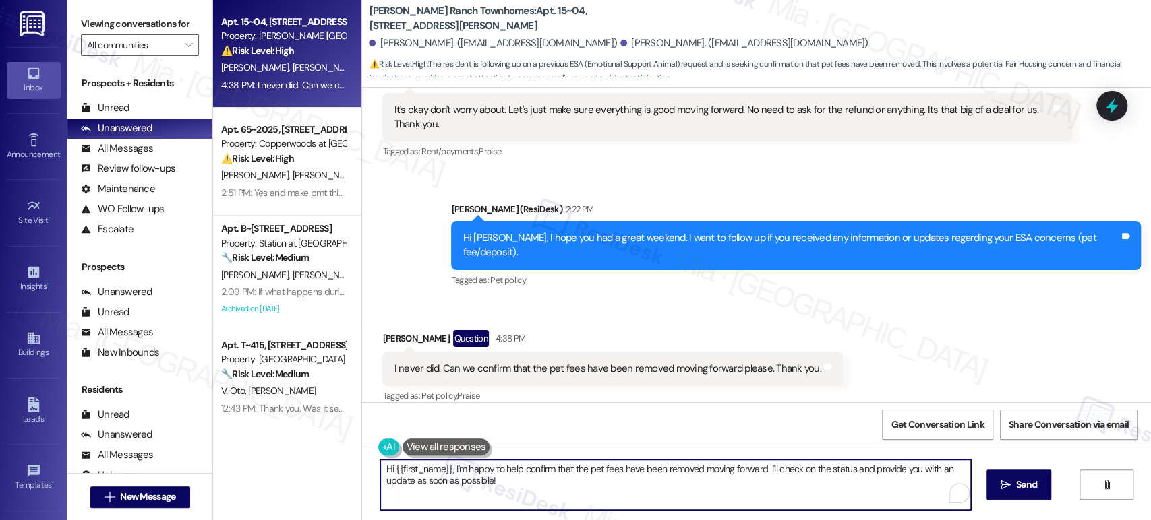
drag, startPoint x: 493, startPoint y: 484, endPoint x: 367, endPoint y: 463, distance: 128.4
click at [373, 463] on div "Hi {{first_name}}, I'm happy to help confirm that the pet fees have been remove…" at bounding box center [668, 485] width 591 height 52
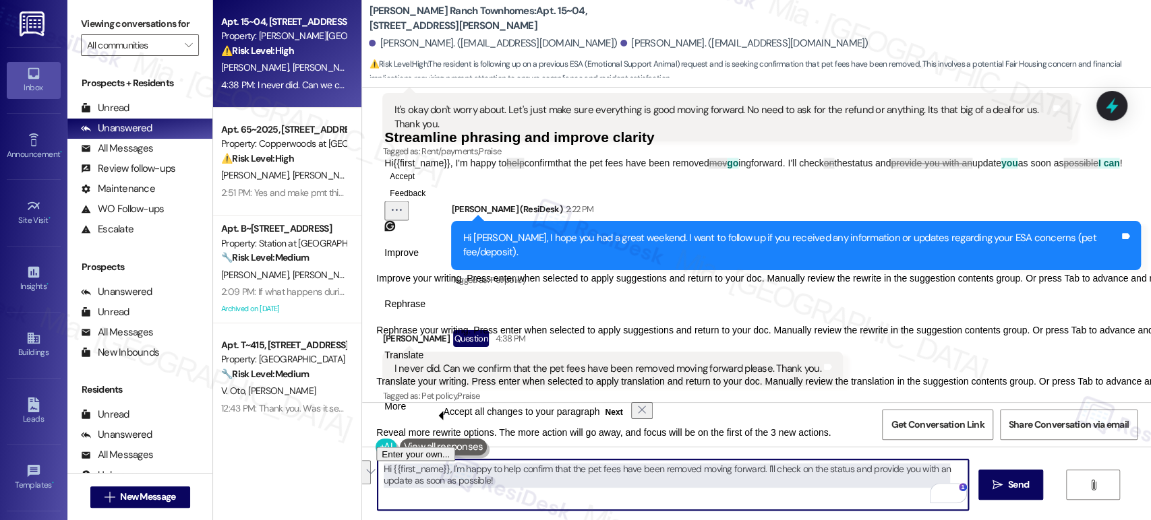
click at [512, 493] on textarea "Hi {{first_name}}, I'm happy to help confirm that the pet fees have been remove…" at bounding box center [672, 485] width 590 height 51
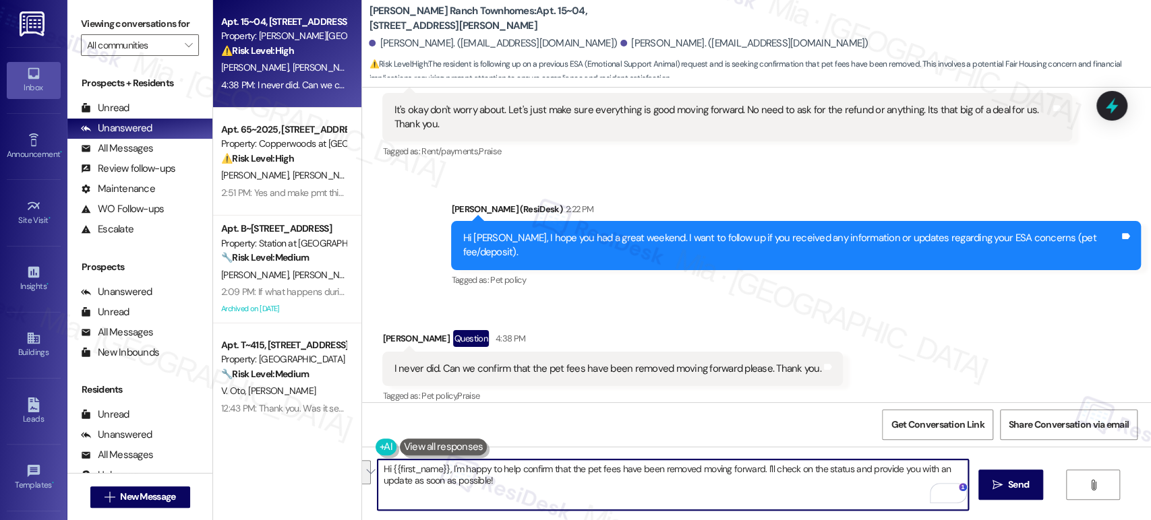
drag, startPoint x: 501, startPoint y: 488, endPoint x: 357, endPoint y: 470, distance: 145.3
click at [362, 470] on div "Hi {{first_name}}, I'm happy to help confirm that the pet fees have been remove…" at bounding box center [756, 497] width 789 height 101
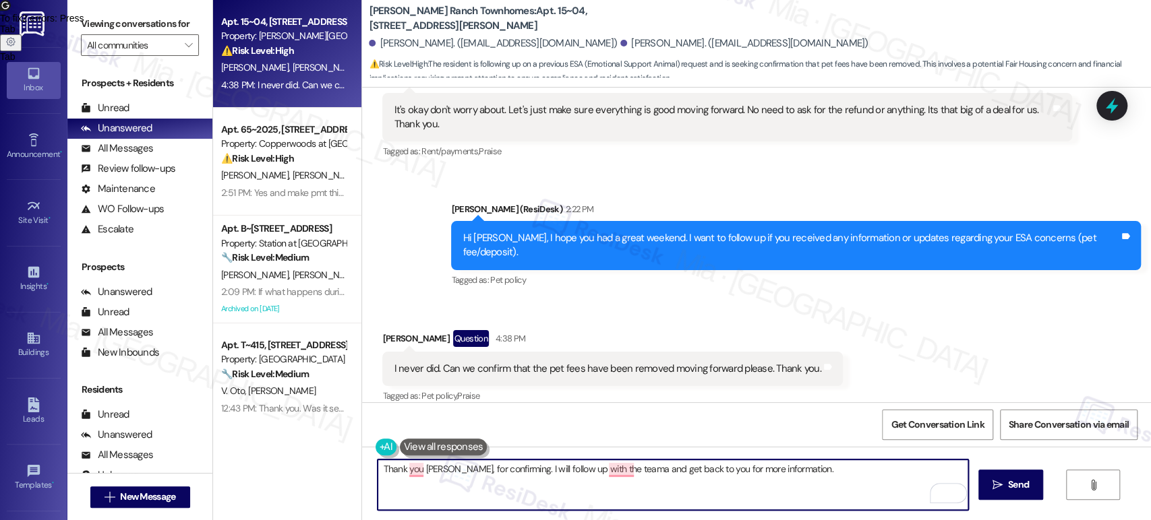
click at [409, 468] on textarea "Thank you [PERSON_NAME], for confirming. I will follow up with the teama and ge…" at bounding box center [672, 485] width 590 height 51
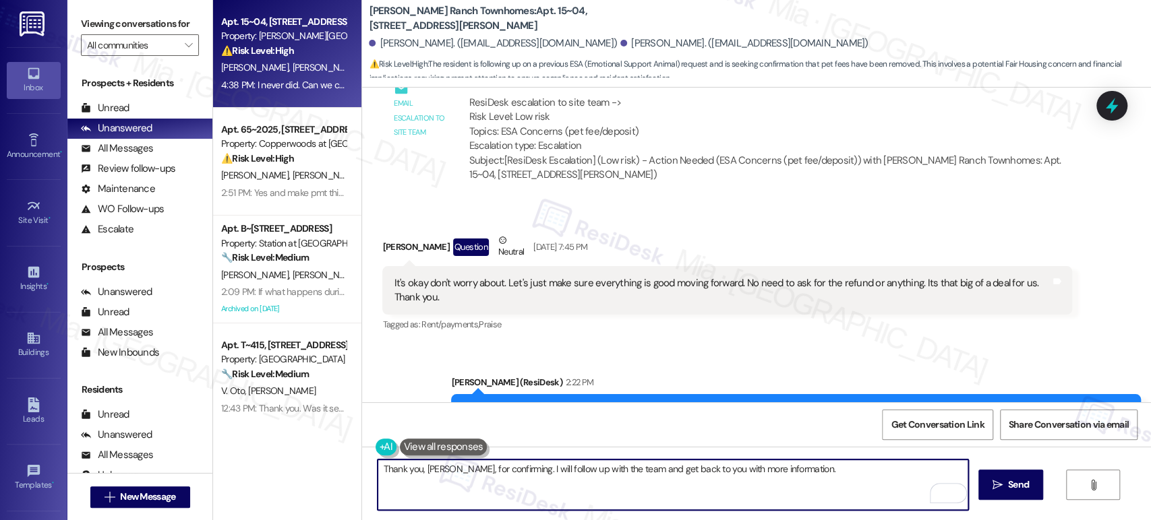
scroll to position [1366, 0]
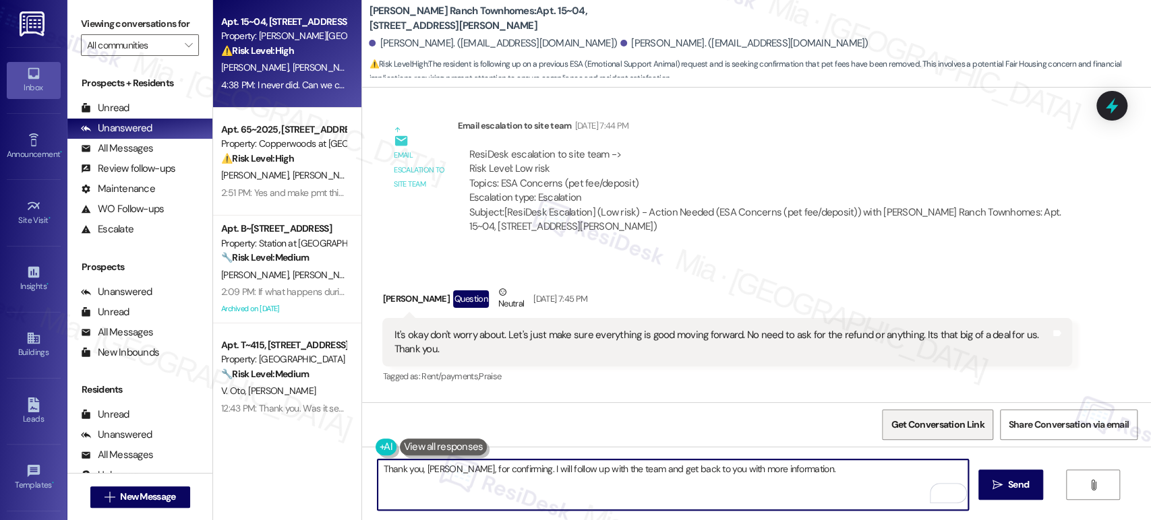
type textarea "Thank you, [PERSON_NAME], for confirming. I will follow up with the team and ge…"
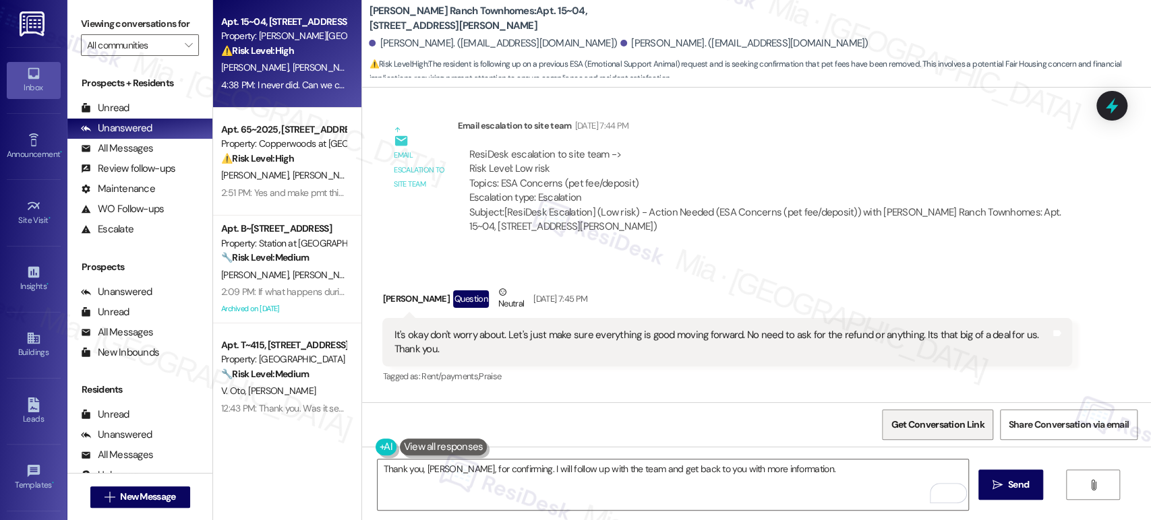
click at [938, 413] on span "Get Conversation Link" at bounding box center [937, 424] width 98 height 29
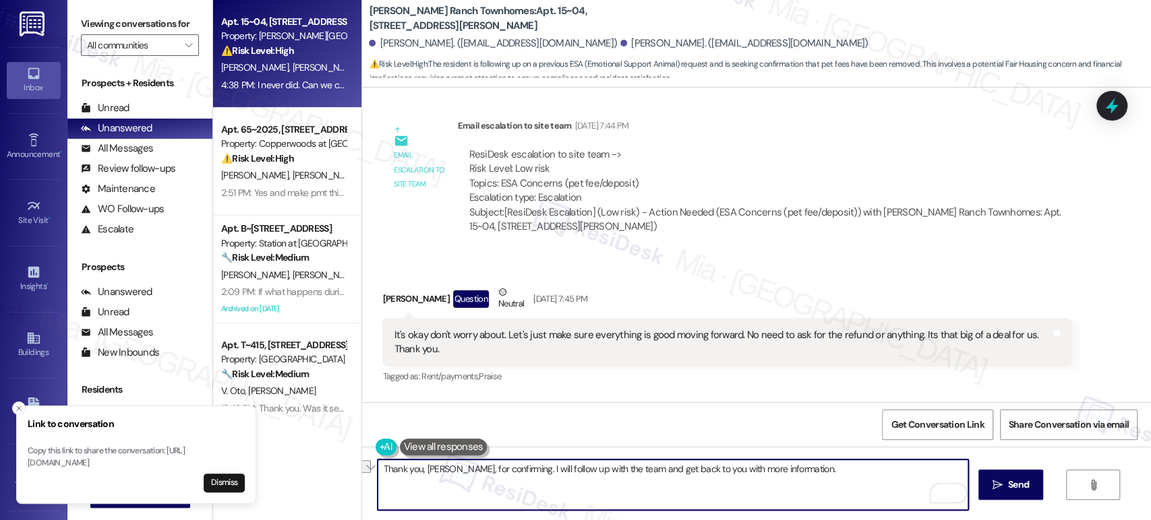
drag, startPoint x: 381, startPoint y: 472, endPoint x: 801, endPoint y: 477, distance: 419.2
click at [801, 477] on textarea "Thank you, [PERSON_NAME], for confirming. I will follow up with the team and ge…" at bounding box center [672, 485] width 590 height 51
click at [938, 423] on span "Get Conversation Link" at bounding box center [936, 425] width 93 height 14
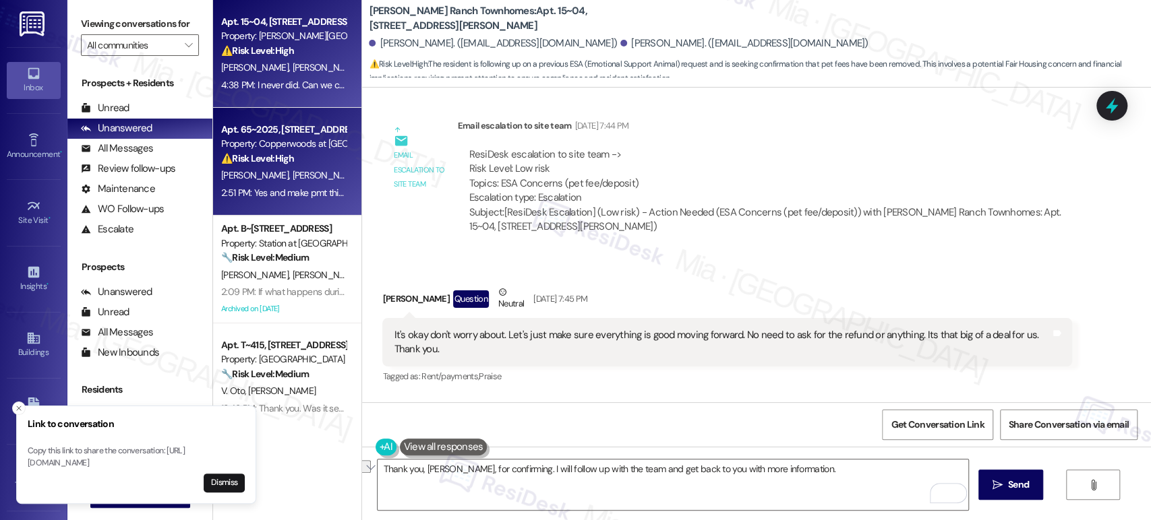
click at [229, 171] on span "[PERSON_NAME]" at bounding box center [256, 175] width 71 height 12
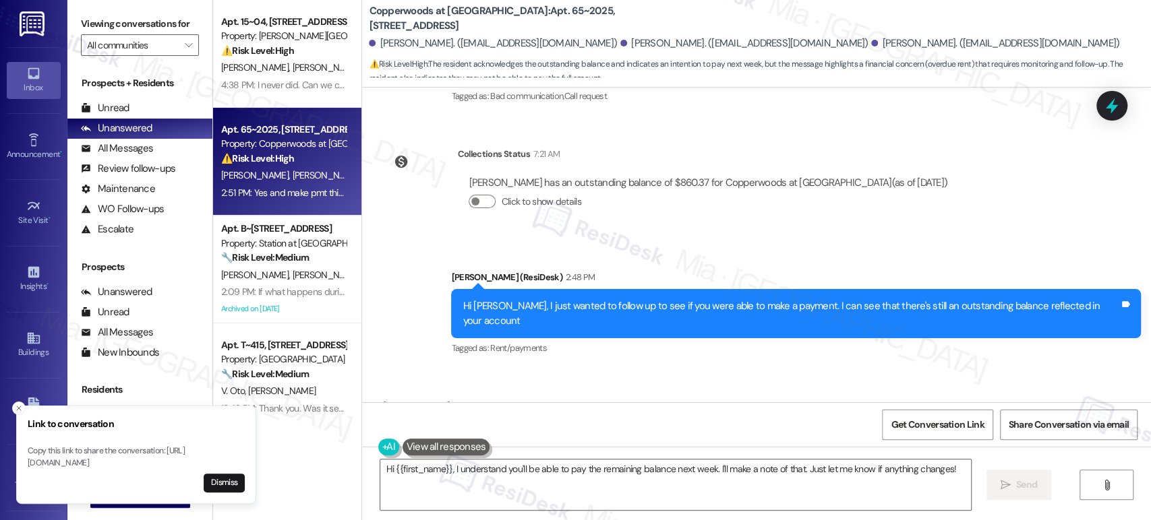
scroll to position [1584, 0]
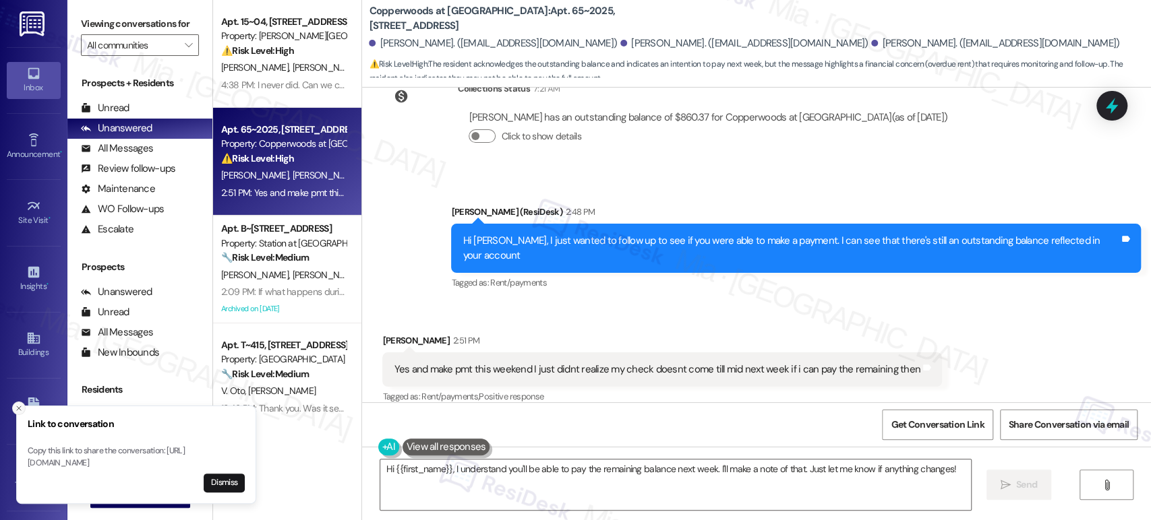
click at [17, 404] on icon "Close toast" at bounding box center [19, 408] width 8 height 8
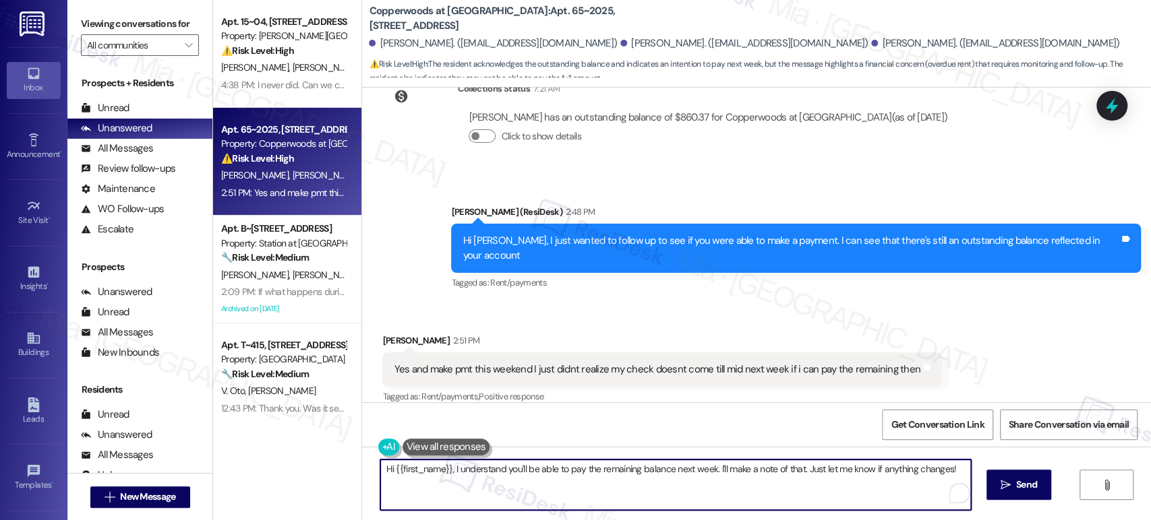
drag, startPoint x: 448, startPoint y: 473, endPoint x: 370, endPoint y: 473, distance: 77.5
click at [373, 473] on div "Hi {{first_name}}, I understand you'll be able to pay the remaining balance nex…" at bounding box center [668, 485] width 591 height 52
click at [807, 471] on textarea "Thanks for confirming. I understand you'll be able to pay the remaining balance…" at bounding box center [672, 485] width 590 height 51
drag, startPoint x: 733, startPoint y: 474, endPoint x: 958, endPoint y: 472, distance: 225.1
click at [958, 472] on textarea "Thanks for confirming. I understand you'll be able to pay the remaining balance…" at bounding box center [672, 485] width 590 height 51
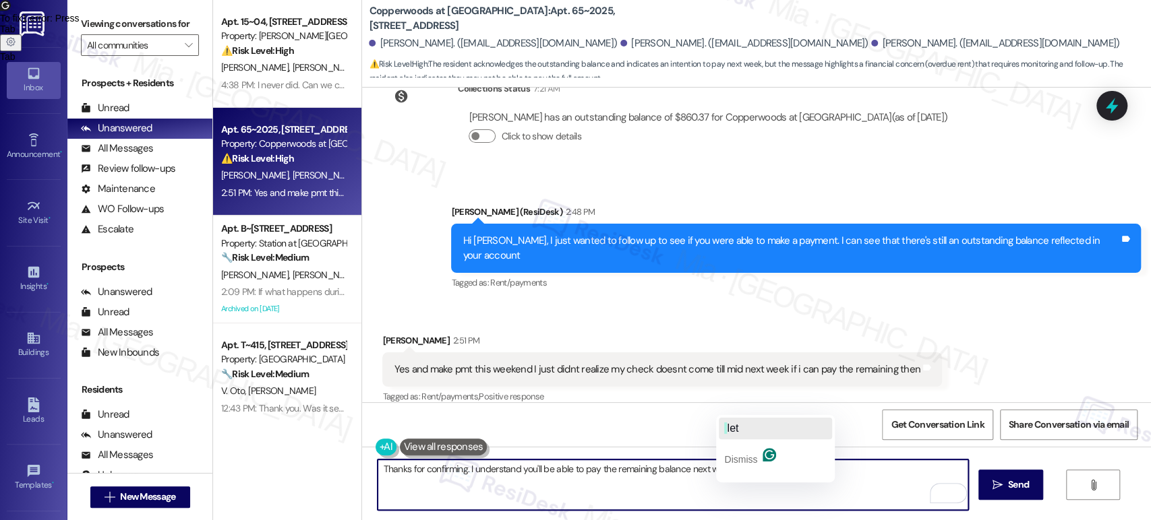
click at [738, 430] on span "let" at bounding box center [732, 428] width 11 height 11
click at [852, 472] on textarea "Thanks for confirming. I understand you'll be able to pay the remaining balance…" at bounding box center [672, 485] width 590 height 51
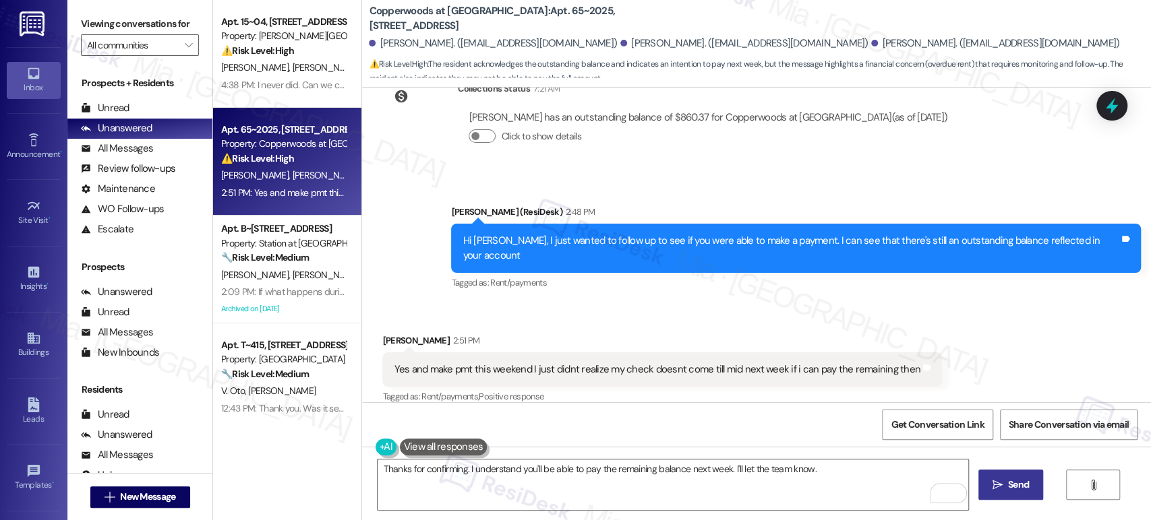
click at [1005, 489] on span "Send" at bounding box center [1018, 485] width 26 height 14
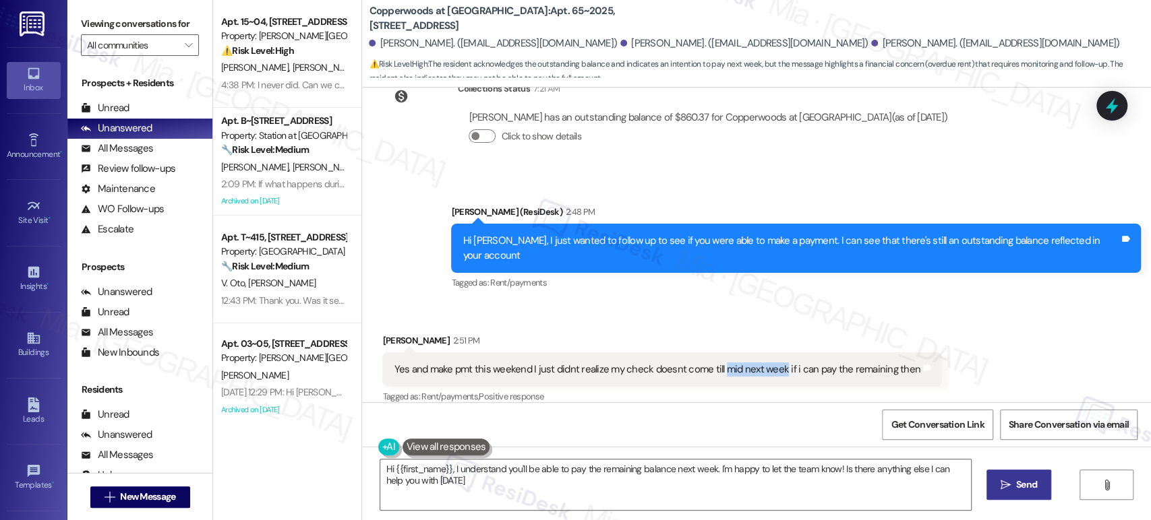
type textarea "Hi {{first_name}}, I understand you'll be able to pay the remaining balance nex…"
drag, startPoint x: 712, startPoint y: 355, endPoint x: 771, endPoint y: 356, distance: 59.3
click at [771, 363] on div "Yes and make pmt this weekend I just didnt realize my check doesnt come till mi…" at bounding box center [657, 370] width 526 height 14
copy div "mid next week"
click at [1119, 98] on icon at bounding box center [1111, 105] width 23 height 23
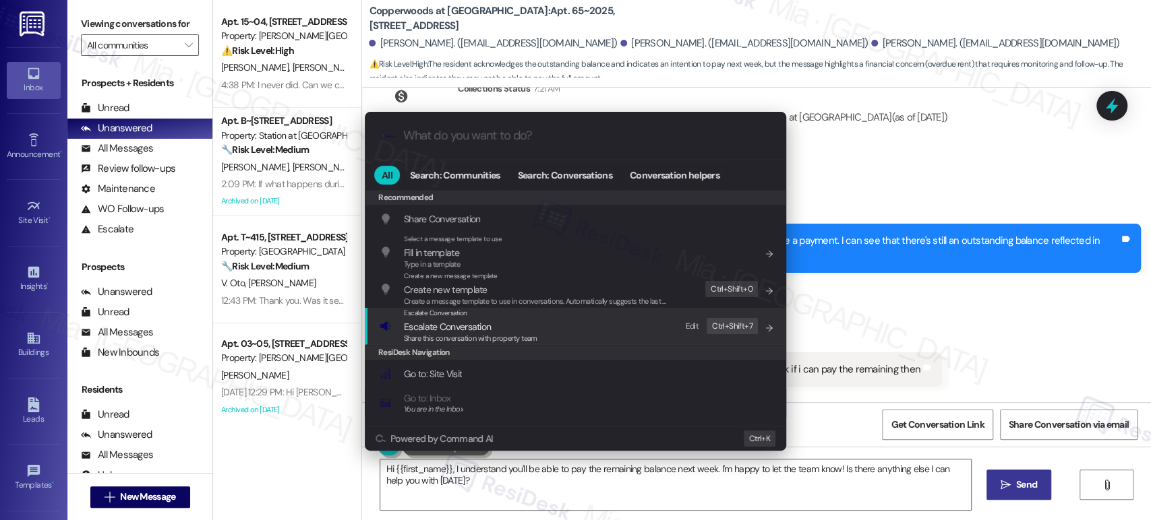
click at [471, 324] on span "Escalate Conversation" at bounding box center [447, 327] width 87 height 12
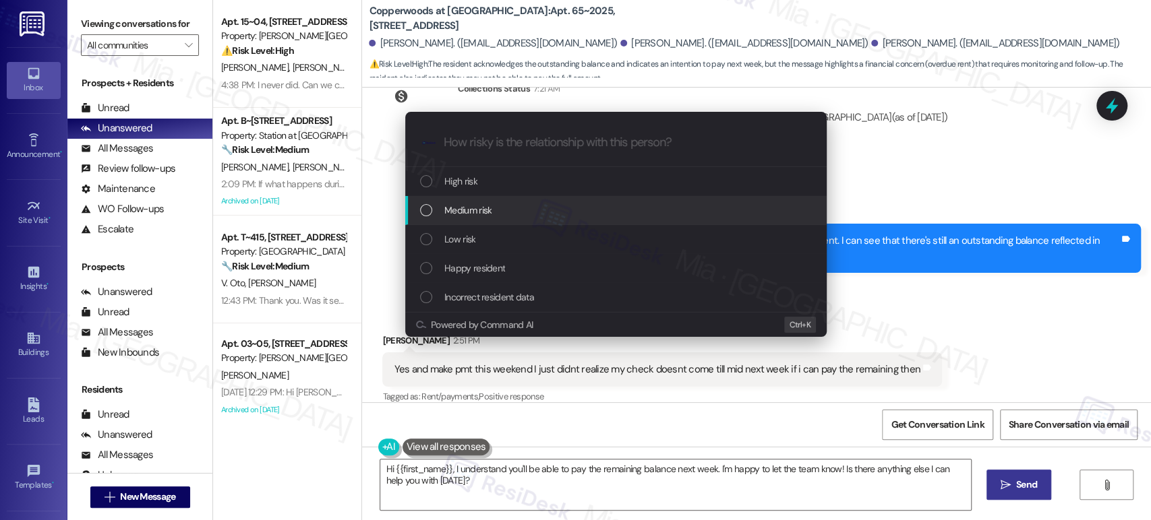
click at [529, 214] on div "Medium risk" at bounding box center [617, 210] width 394 height 15
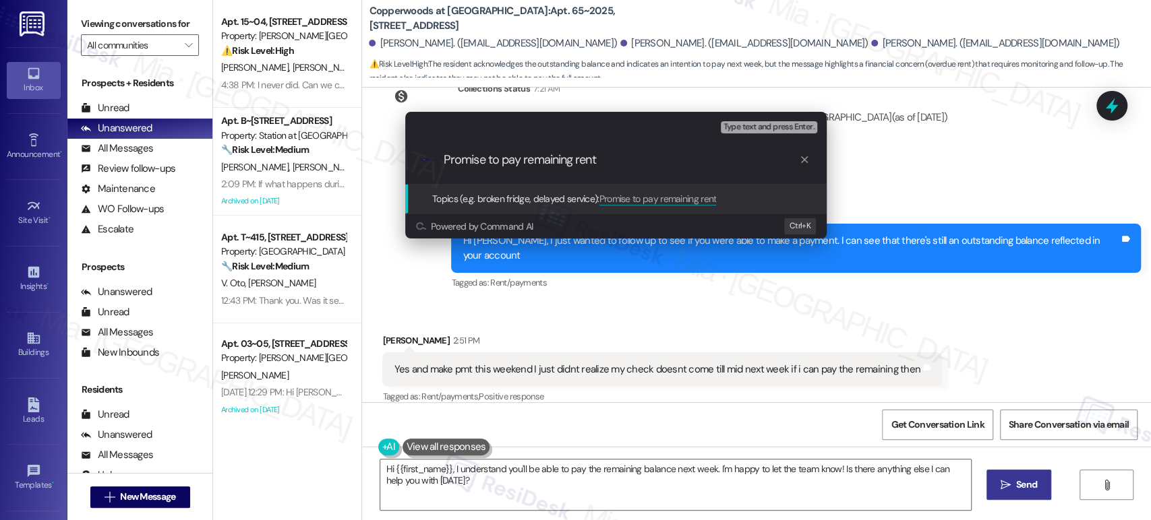
paste input "mid next week"
type input "Promise to pay remaining rent mid next week"
drag, startPoint x: 674, startPoint y: 163, endPoint x: 442, endPoint y: 160, distance: 231.9
click at [442, 160] on div ".cls-1{fill:#0a055f;}.cls-2{fill:#0cc4c4;} resideskLogoBlueOrange Promise to pa…" at bounding box center [615, 160] width 421 height 48
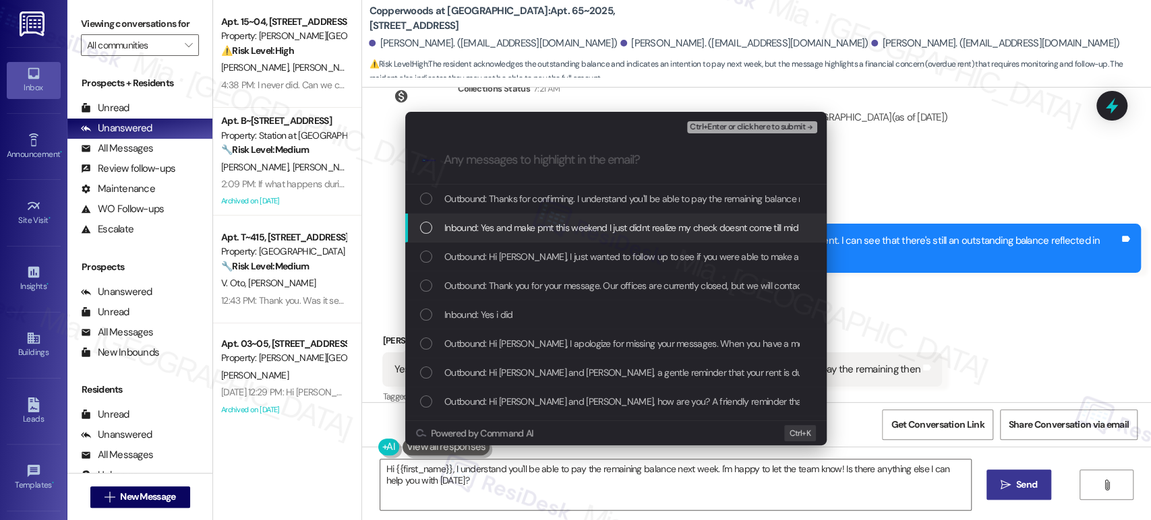
click at [427, 225] on div "List of options" at bounding box center [426, 228] width 12 height 12
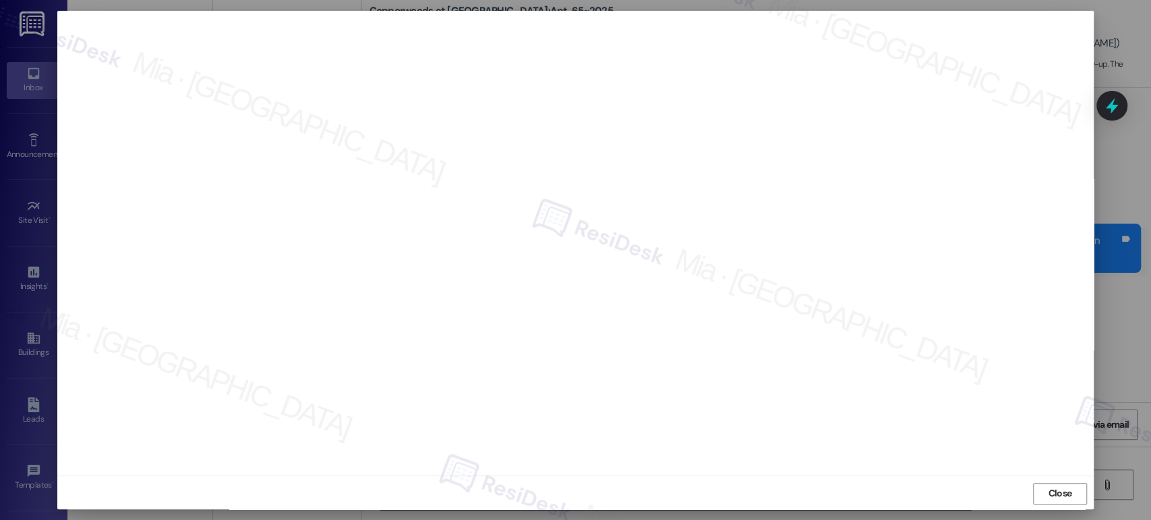
scroll to position [5, 0]
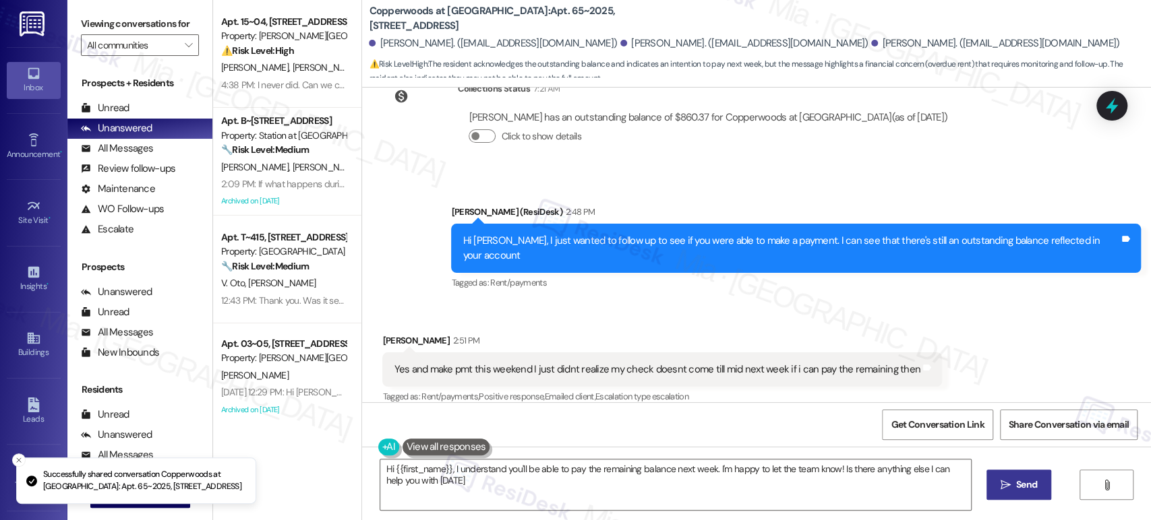
type textarea "Hi {{first_name}}, I understand you'll be able to pay the remaining balance nex…"
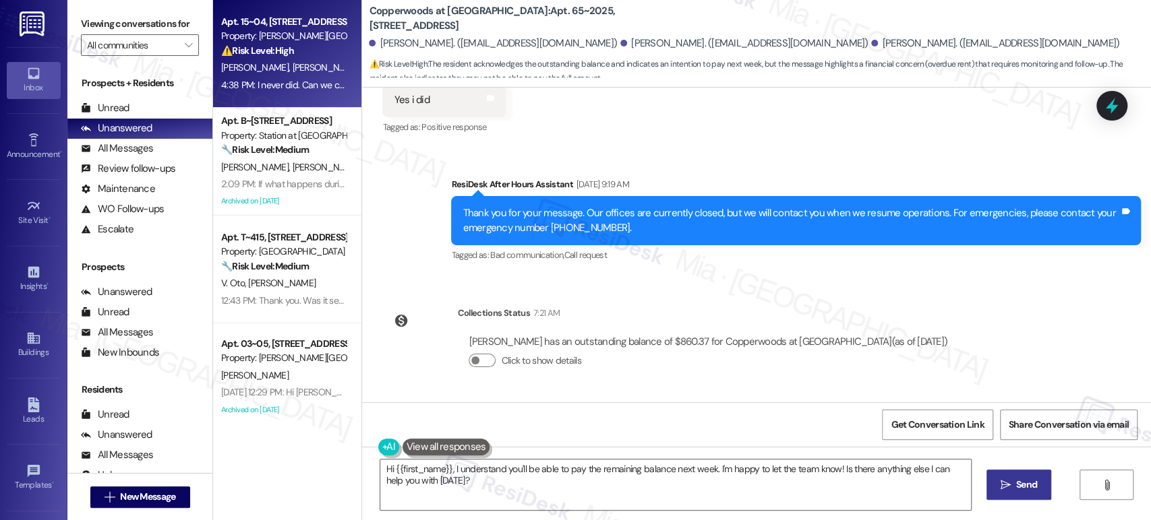
scroll to position [1359, 0]
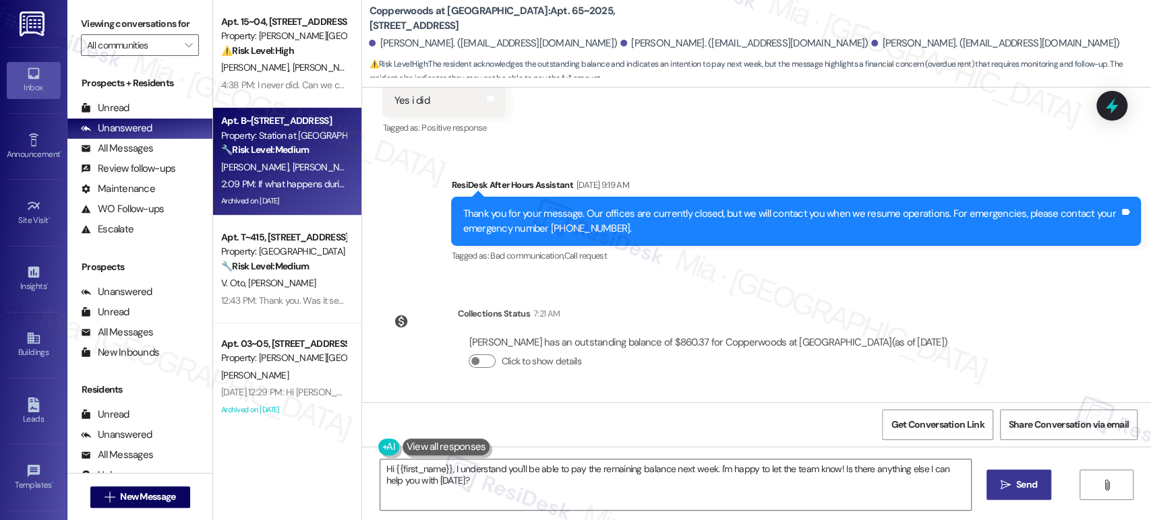
click at [296, 138] on div "Property: Station at [GEOGRAPHIC_DATA][PERSON_NAME]" at bounding box center [283, 136] width 125 height 14
type textarea "Hi {{first_name}}, I understand you'll be able to pay the remaining balance nex…"
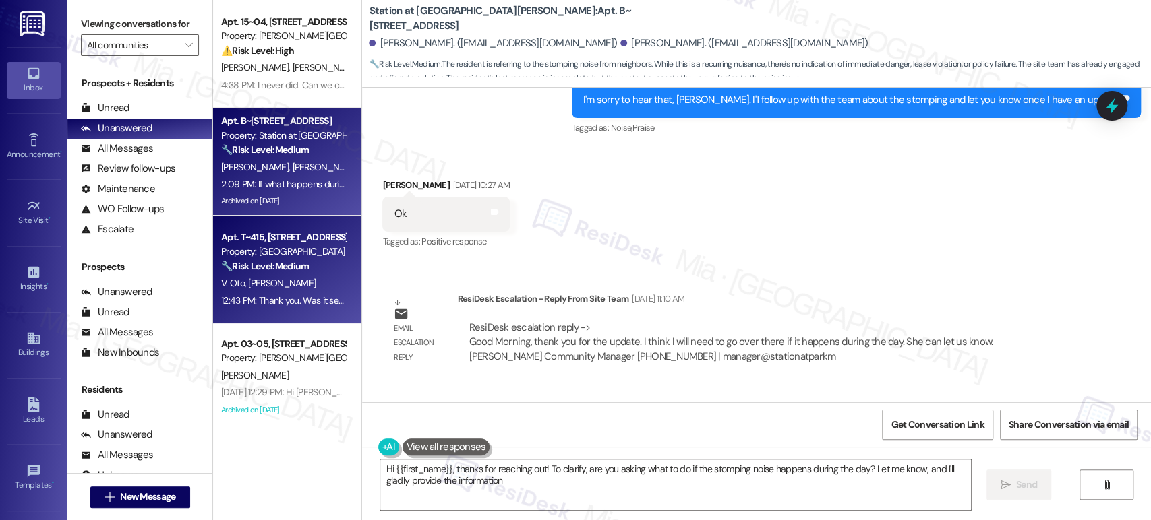
type textarea "Hi {{first_name}}, thanks for reaching out! To clarify, are you asking what to …"
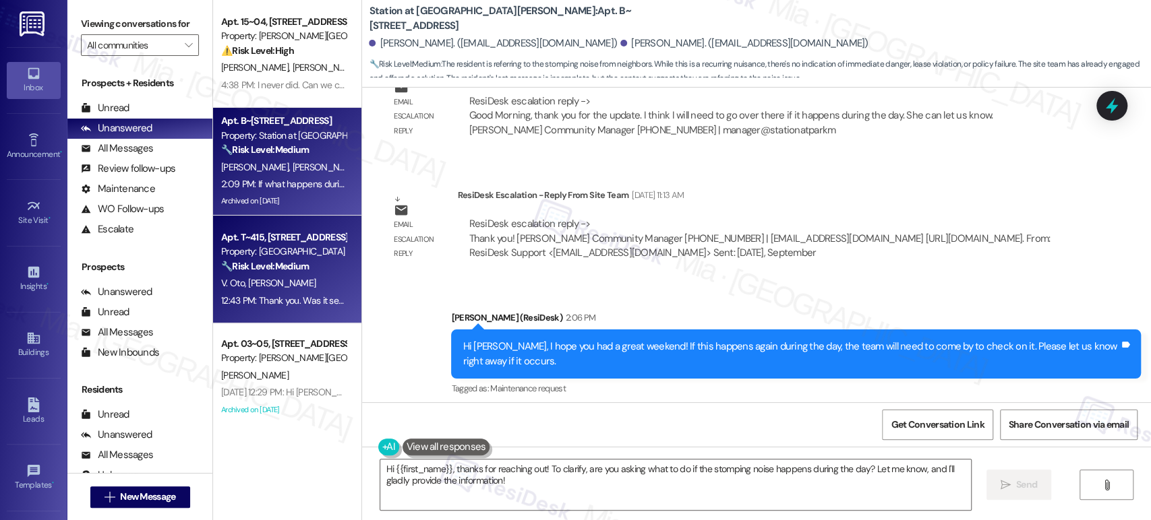
scroll to position [6346, 0]
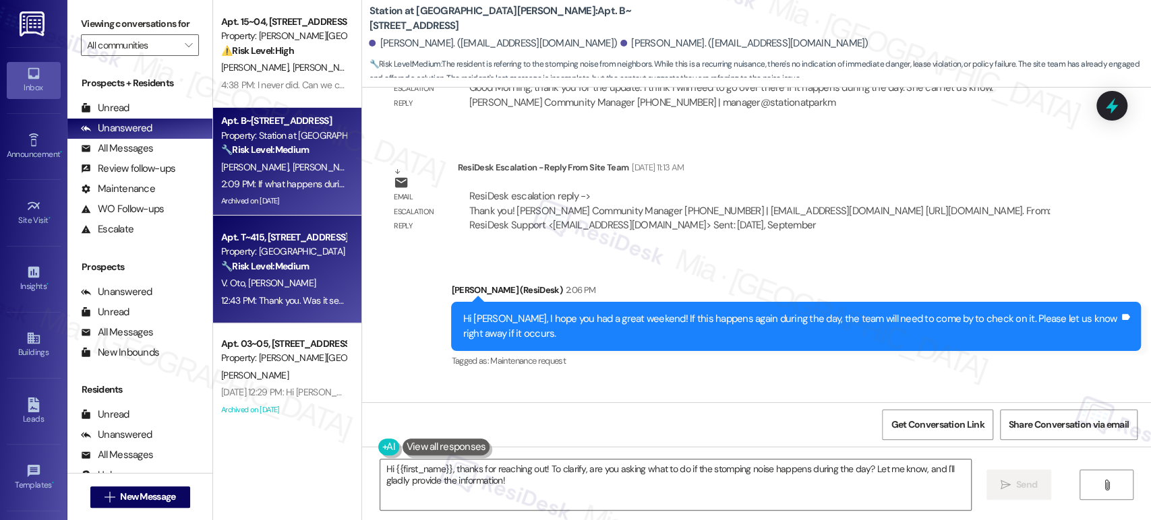
click at [288, 269] on strong "🔧 Risk Level: Medium" at bounding box center [265, 266] width 88 height 12
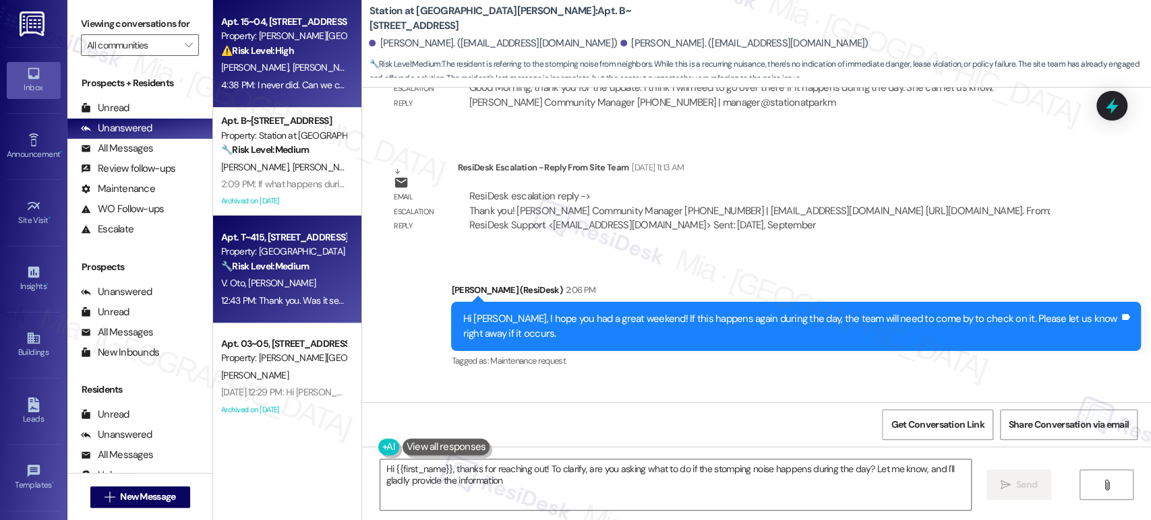
type textarea "Hi {{first_name}}, thanks for reaching out! To clarify, are you asking what to …"
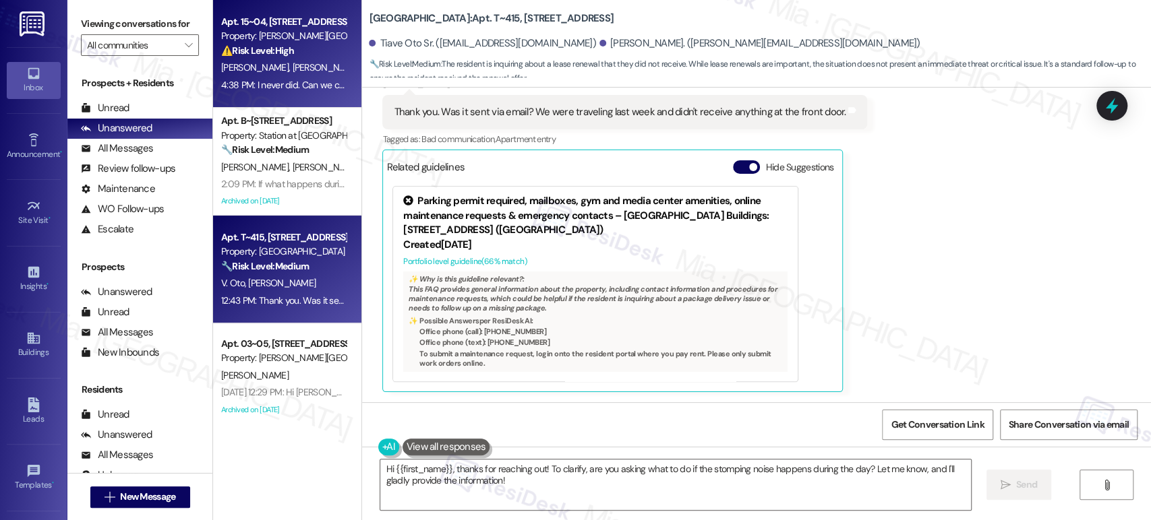
scroll to position [0, 0]
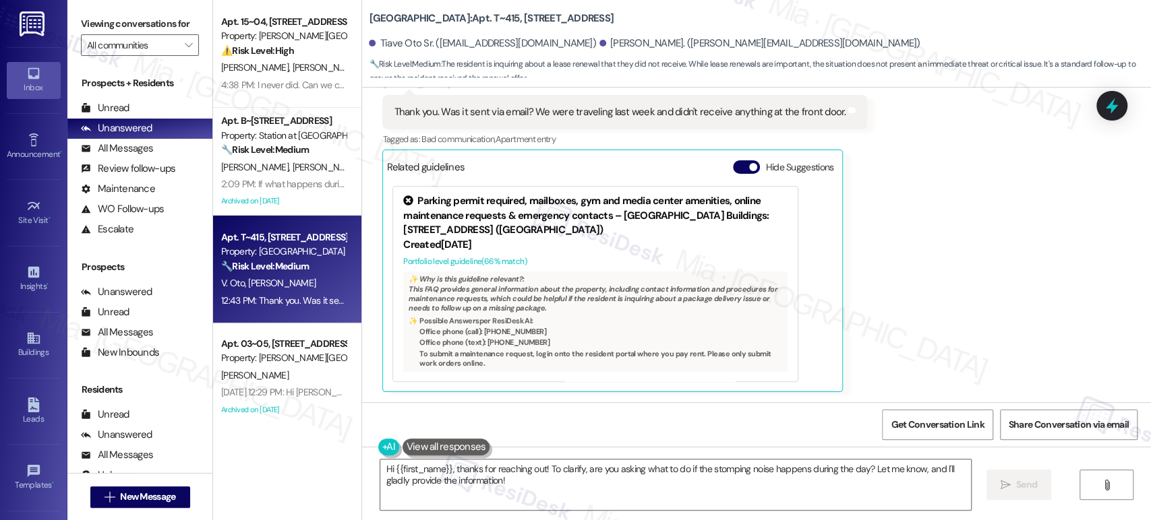
click at [295, 356] on div "Property: [PERSON_NAME][GEOGRAPHIC_DATA] Townhomes" at bounding box center [283, 358] width 125 height 14
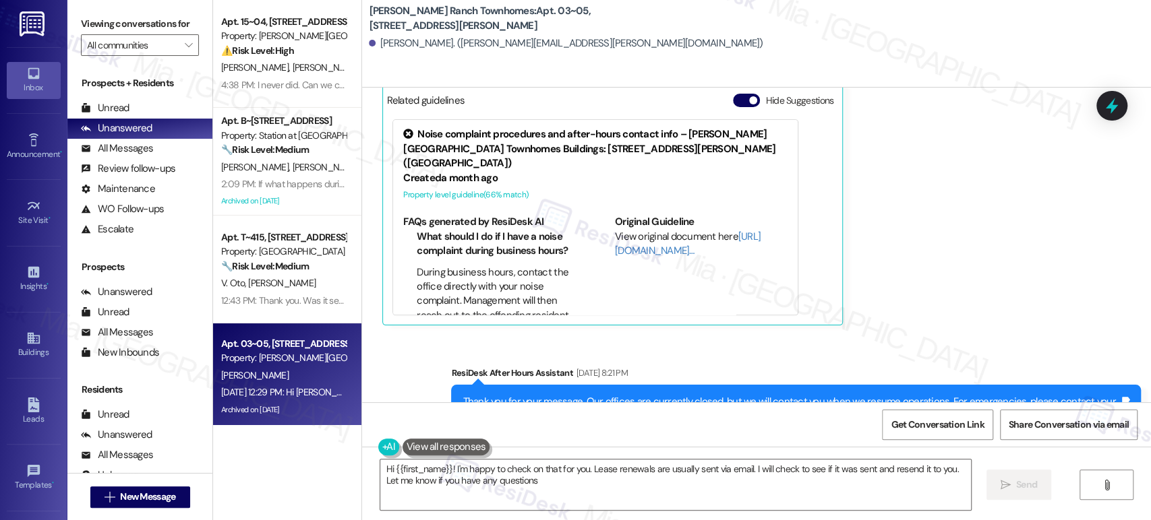
type textarea "Hi {{first_name}}! I'm happy to check on that for you. Lease renewals are usual…"
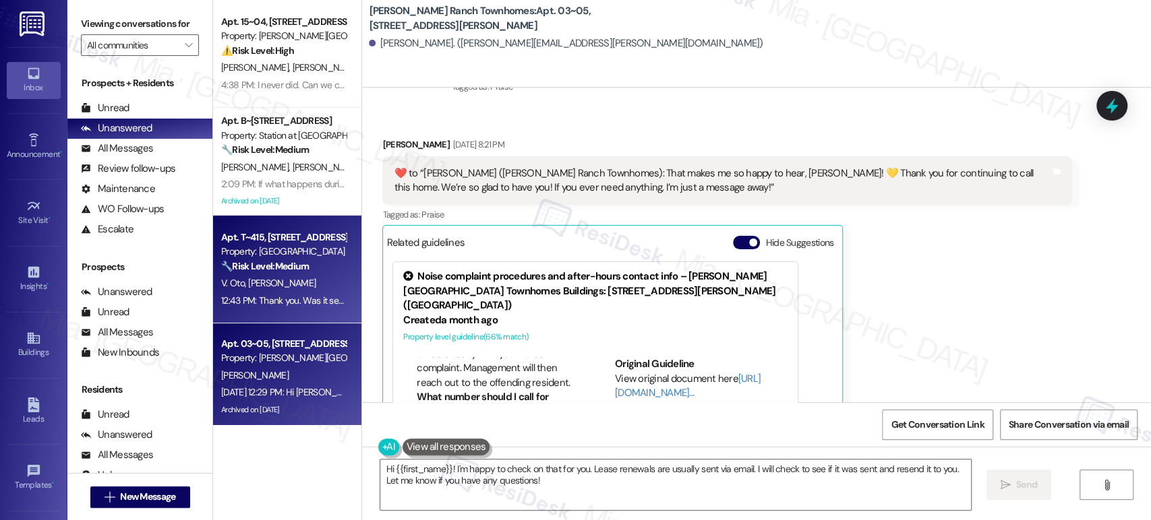
scroll to position [1013, 0]
click at [314, 290] on div "V. Oto [PERSON_NAME]" at bounding box center [283, 283] width 127 height 17
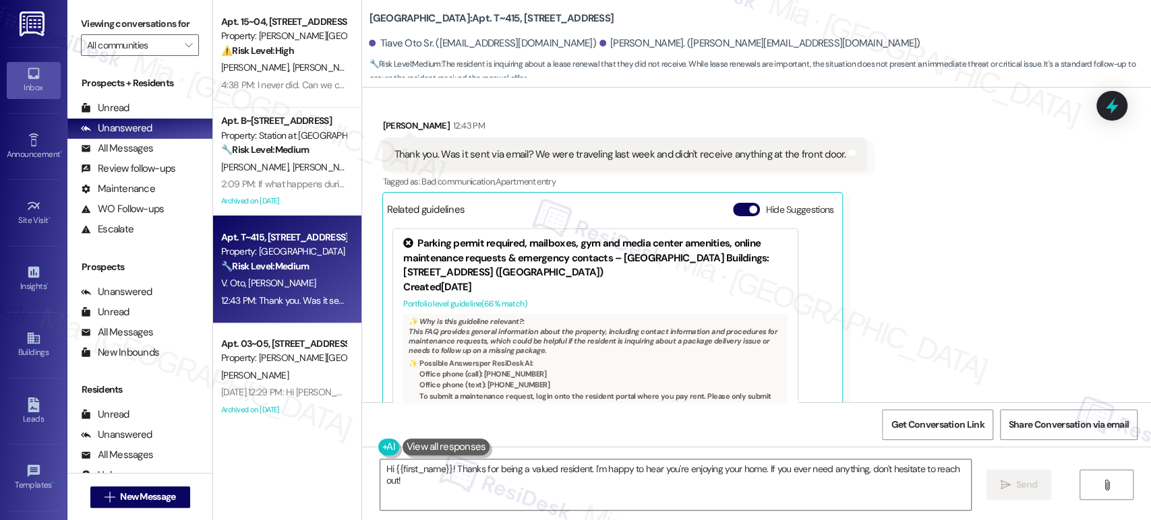
scroll to position [1165, 0]
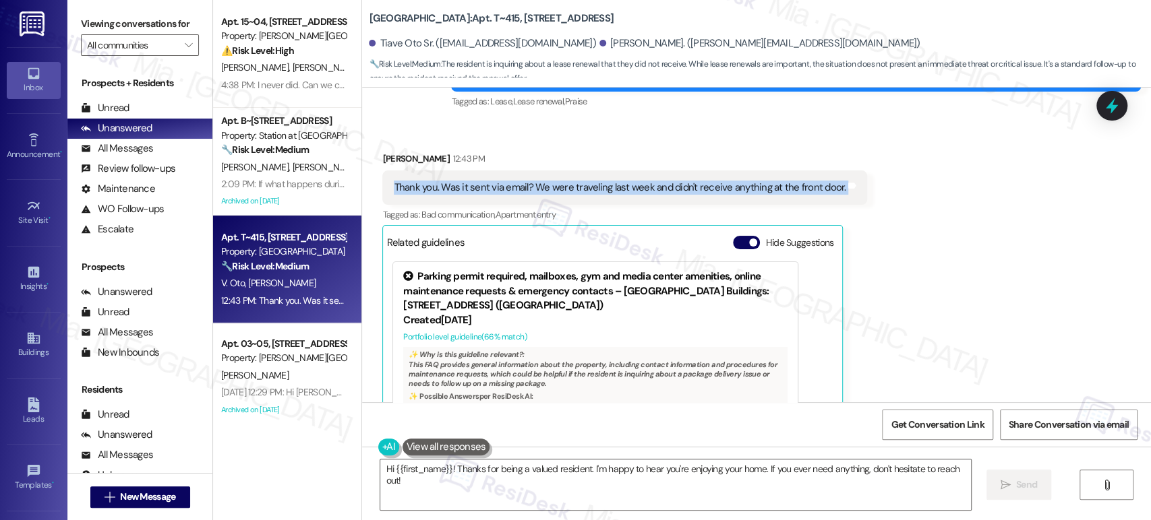
drag, startPoint x: 385, startPoint y: 185, endPoint x: 837, endPoint y: 198, distance: 452.4
click at [837, 198] on div "Thank you. Was it sent via email? We were traveling last week and didn't receiv…" at bounding box center [624, 188] width 485 height 34
copy div "Thank you. Was it sent via email? We were traveling last week and didn't receiv…"
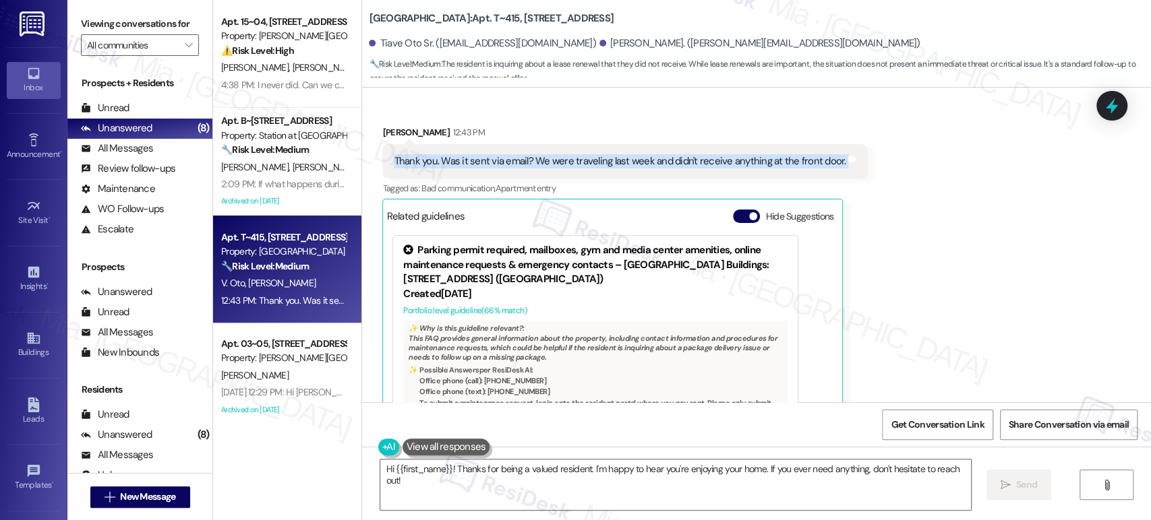
scroll to position [1166, 0]
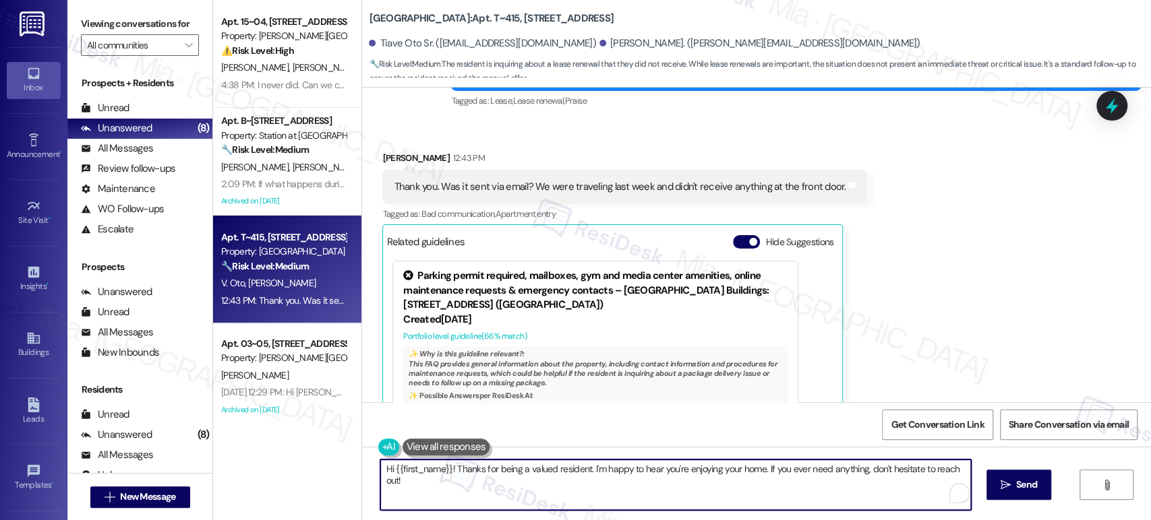
drag, startPoint x: 415, startPoint y: 482, endPoint x: 369, endPoint y: 465, distance: 48.2
click at [373, 465] on div "Hi {{first_name}}! Thanks for being a valued resident. I'm happy to hear you're…" at bounding box center [668, 485] width 591 height 52
paste textarea "I believe it was sent by email—could you please check? If not, I’ll be happy to…"
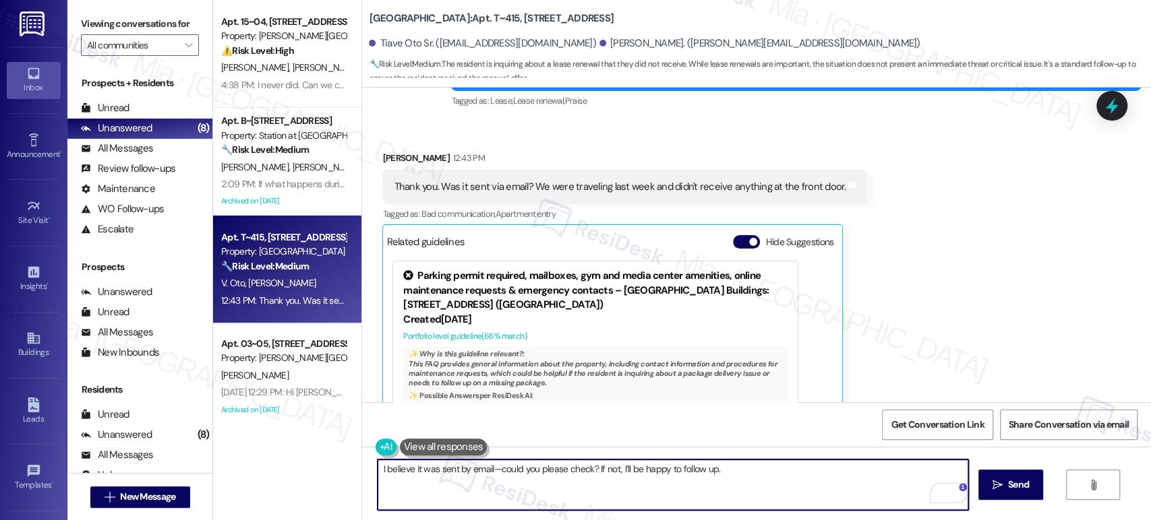
drag, startPoint x: 493, startPoint y: 469, endPoint x: 484, endPoint y: 470, distance: 8.9
click at [484, 470] on textarea "I believe it was sent by email—could you please check? If not, I’ll be happy to…" at bounding box center [672, 485] width 590 height 51
click at [923, 290] on div "Received via SMS [PERSON_NAME] 12:43 PM Thank you. Was it sent via email? We we…" at bounding box center [756, 299] width 789 height 357
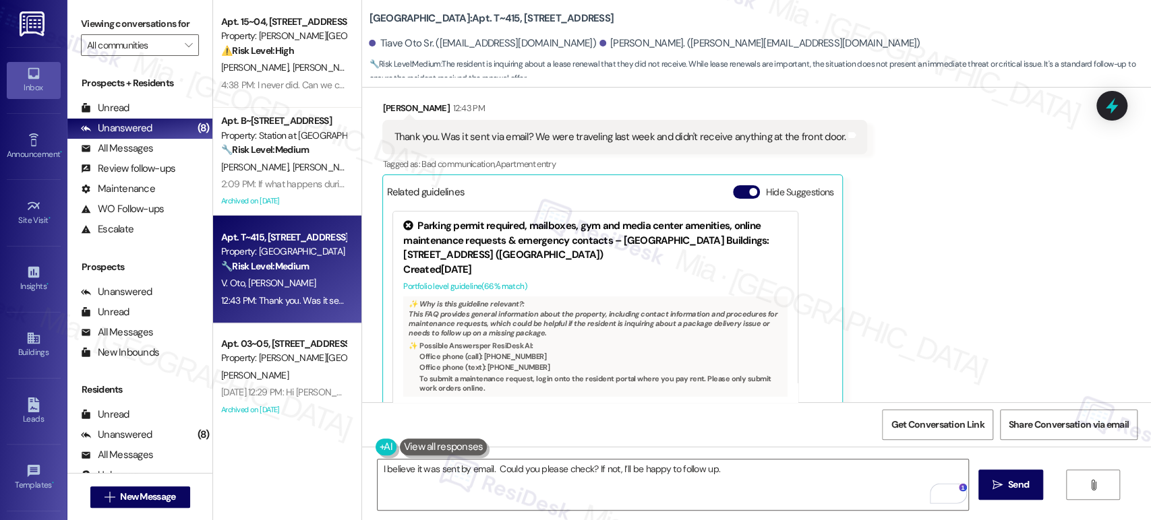
scroll to position [1241, 0]
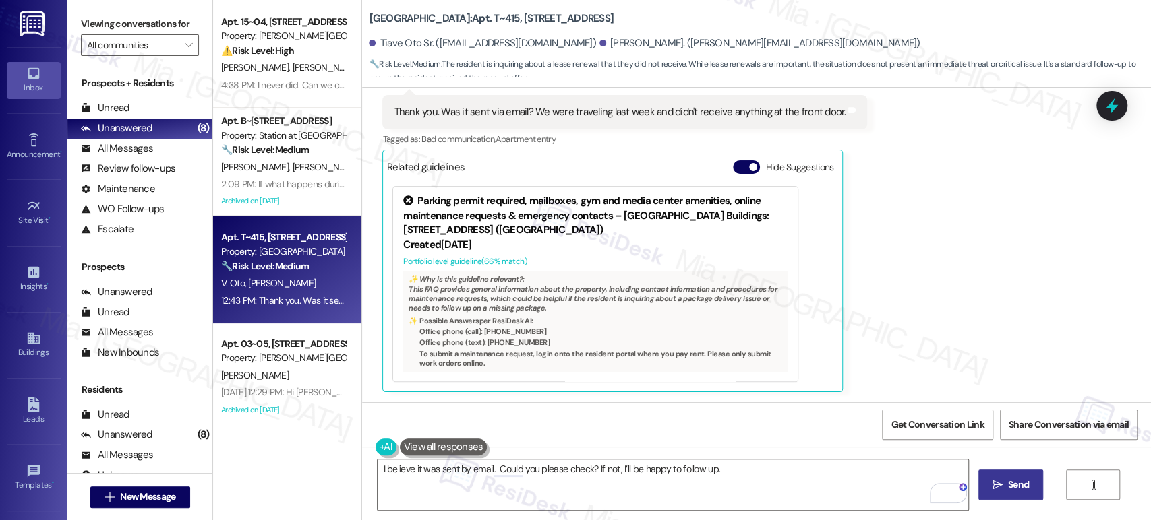
click at [1014, 484] on span "Send" at bounding box center [1018, 485] width 21 height 14
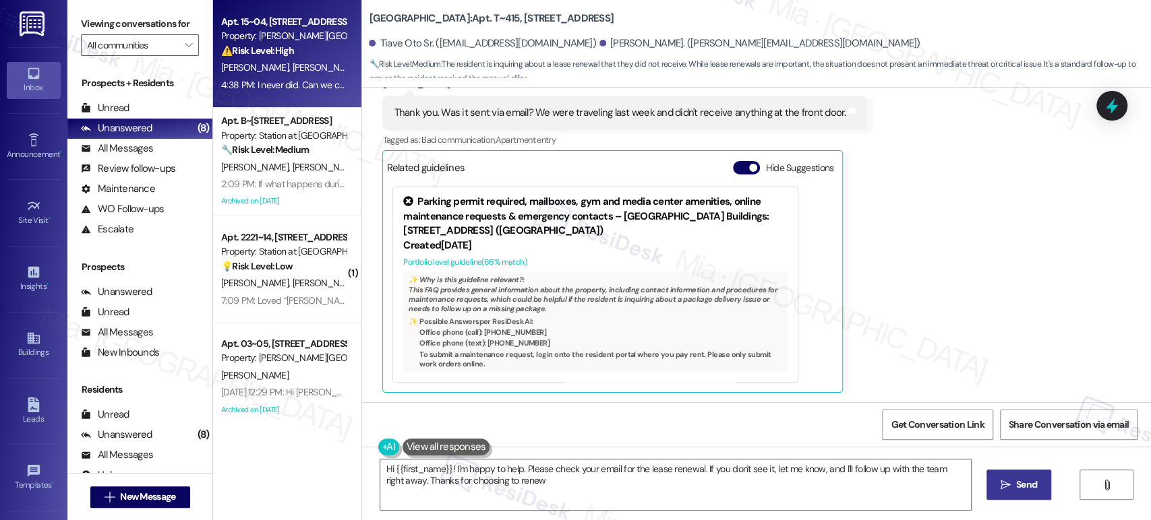
type textarea "Hi {{first_name}}! I'm happy to help. Please check your email for the lease ren…"
click at [295, 79] on div "4:38 PM: I never did. Can we confirm that the pet fees have been removed moving…" at bounding box center [435, 85] width 429 height 12
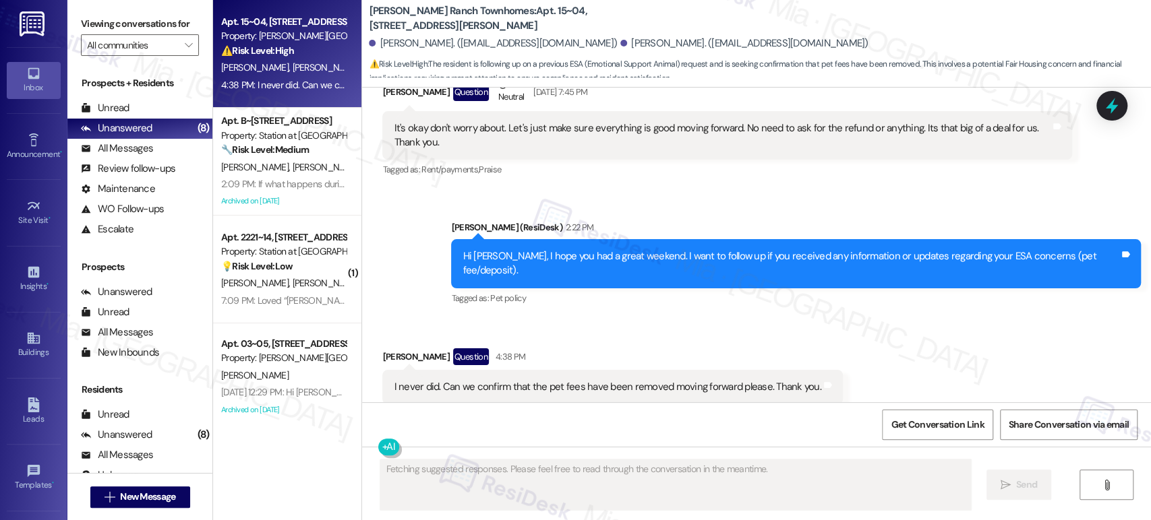
scroll to position [1590, 0]
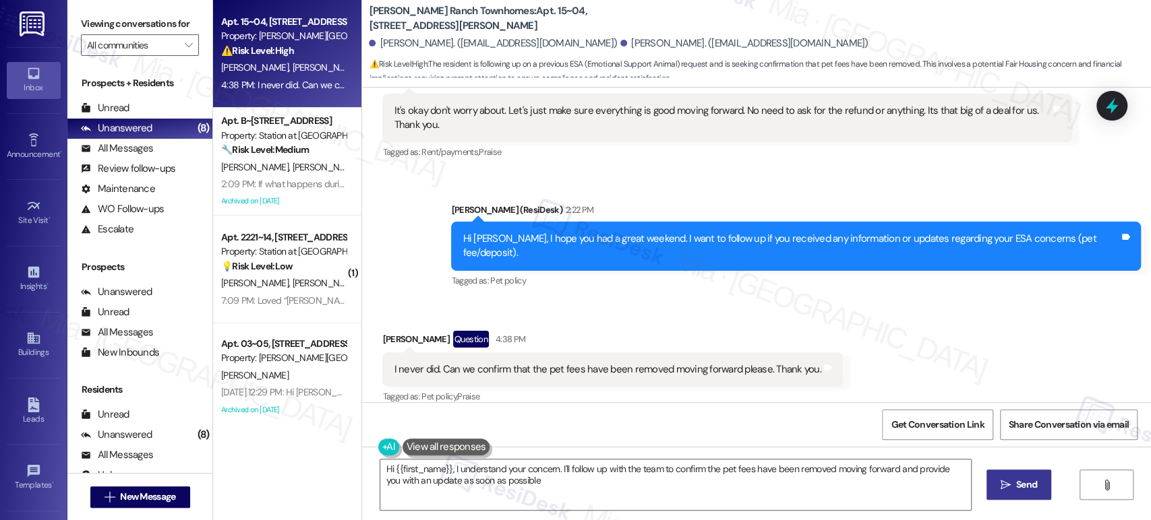
type textarea "Hi {{first_name}}, I understand your concern. I'll follow up with the team to c…"
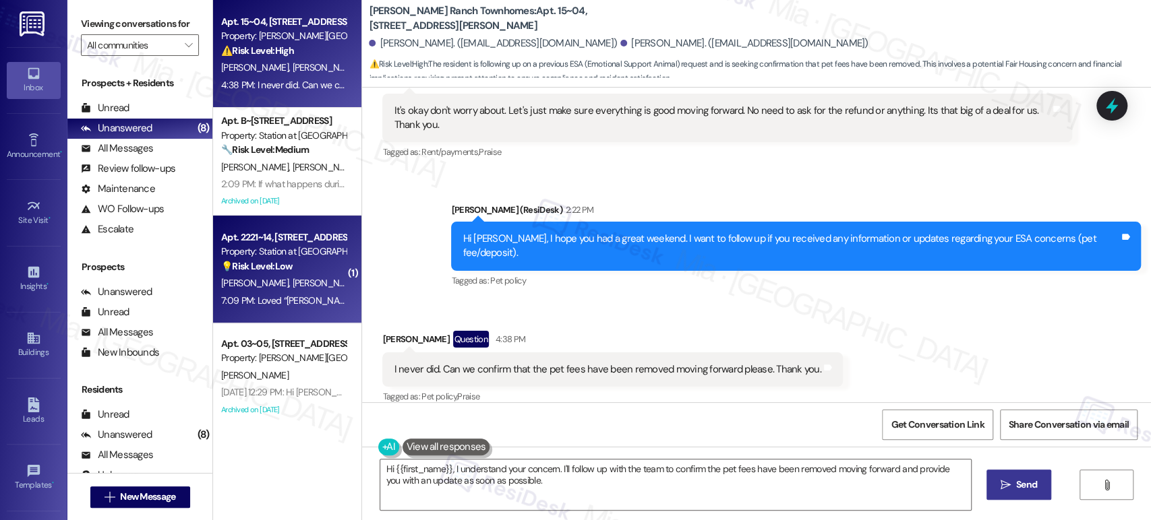
scroll to position [0, 0]
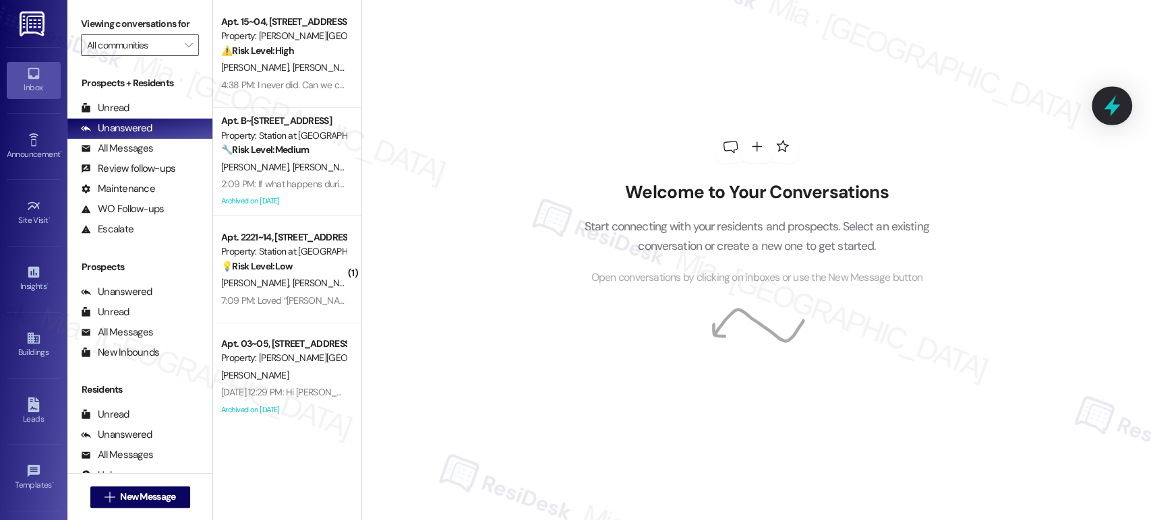
click at [1115, 108] on icon at bounding box center [1111, 106] width 16 height 21
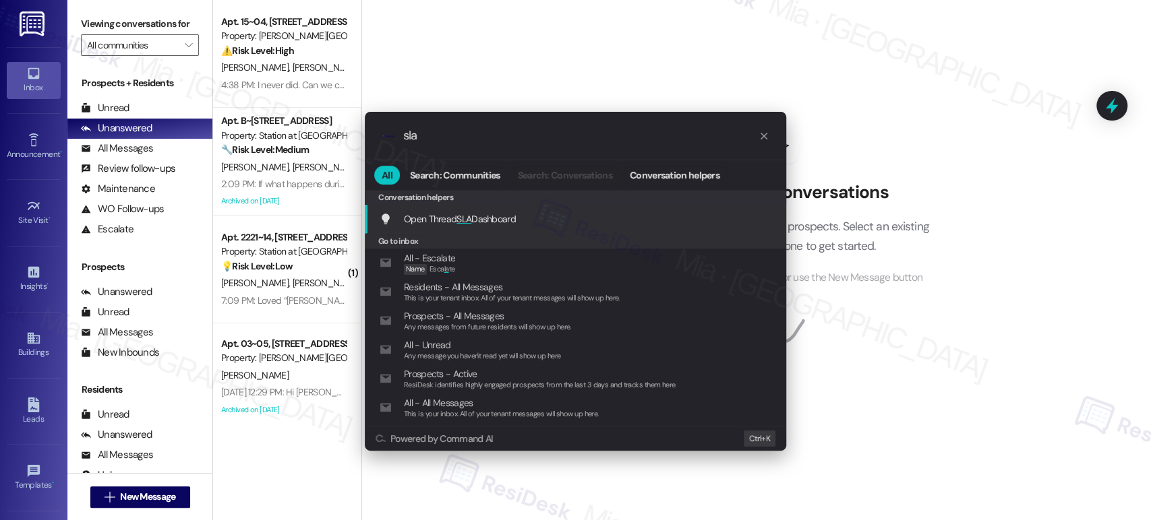
type input "sla"
click at [446, 212] on span "Open Thread SLA Dashboard" at bounding box center [460, 219] width 112 height 15
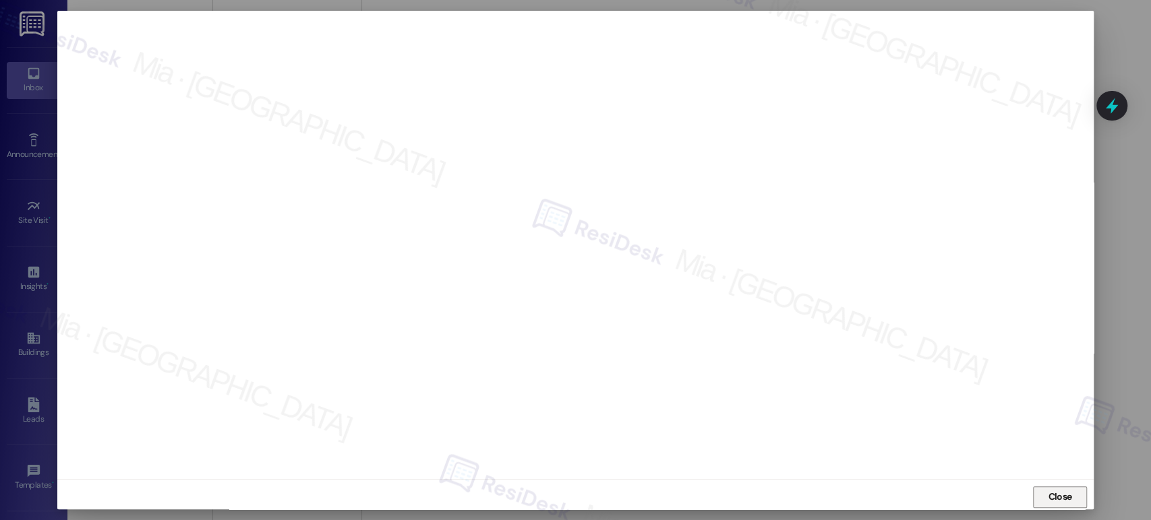
click at [1049, 497] on span "Close" at bounding box center [1059, 497] width 24 height 14
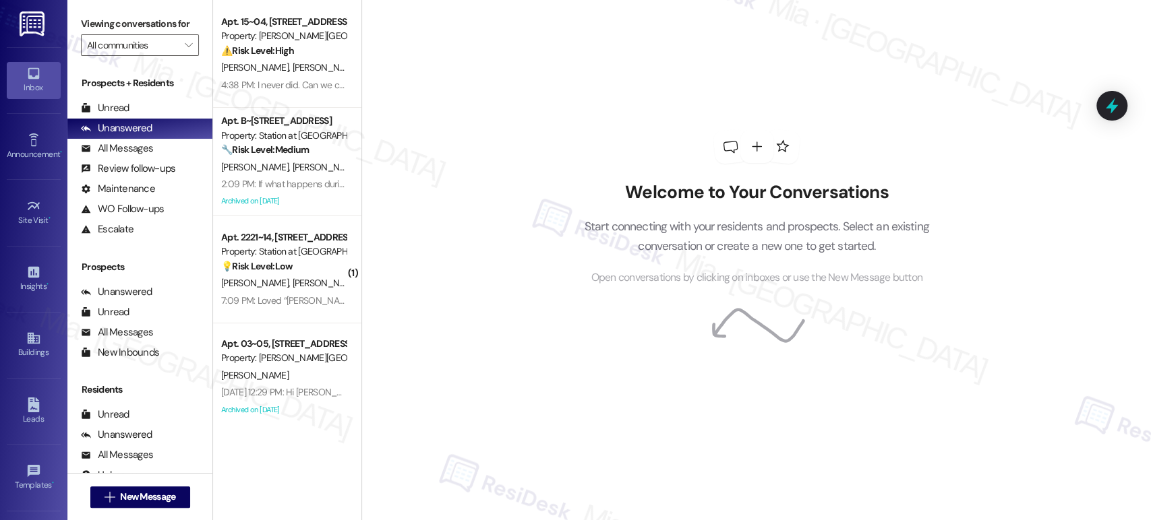
click at [281, 465] on div "Apt. 15~04, [STREET_ADDRESS][PERSON_NAME] Property: [PERSON_NAME][GEOGRAPHIC_DA…" at bounding box center [287, 260] width 148 height 520
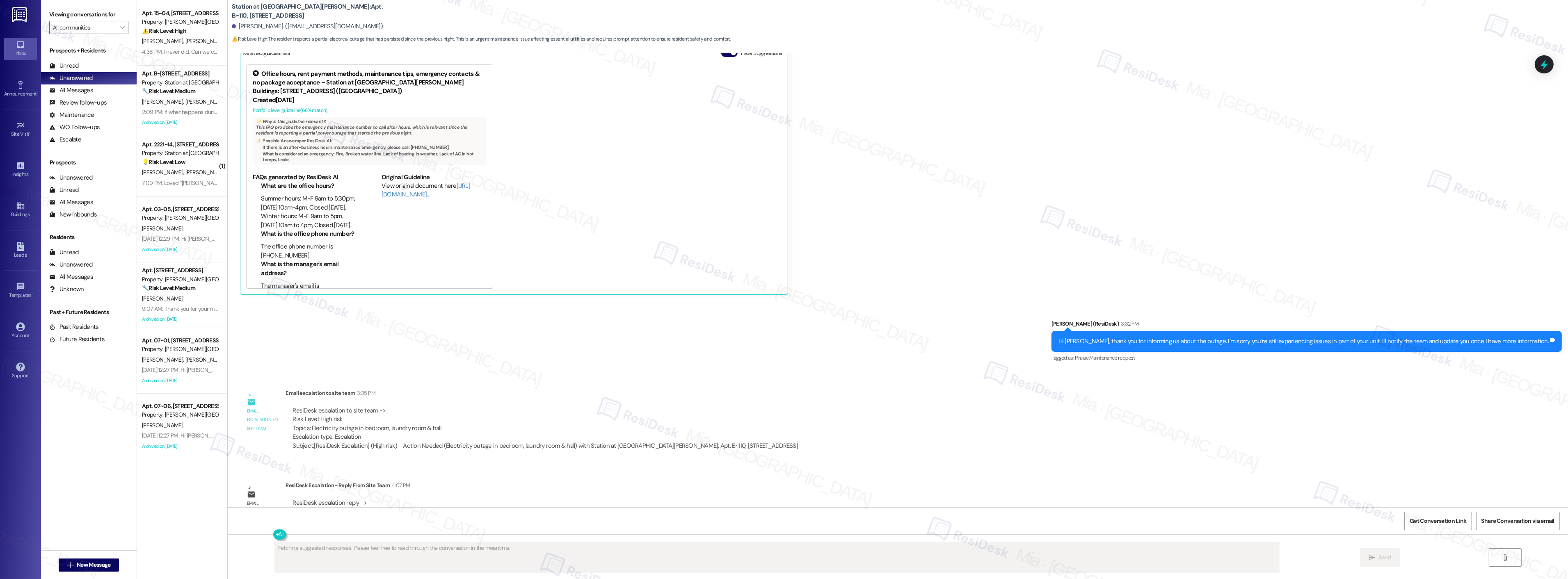
scroll to position [1524, 0]
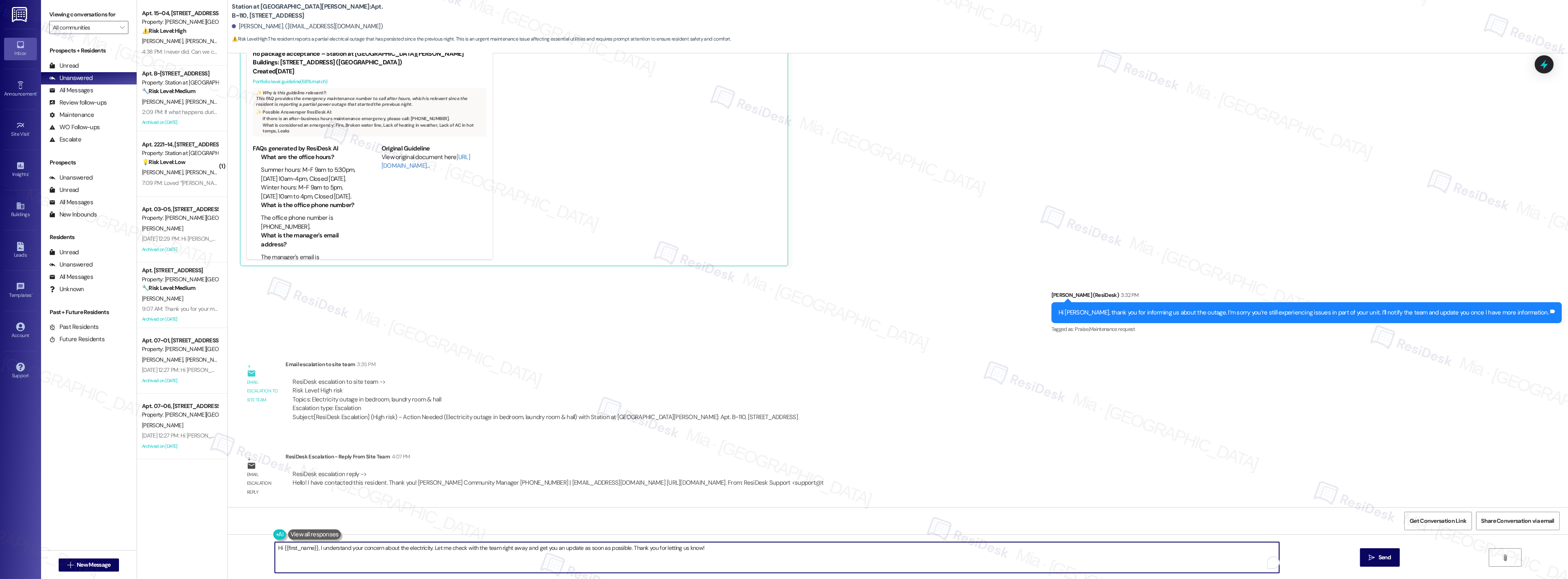
drag, startPoint x: 698, startPoint y: 550, endPoint x: 268, endPoint y: 550, distance: 430.0
click at [275, 550] on textarea "Hi {{first_name}}, I understand your concern about the electricity. Let me chec…" at bounding box center [777, 557] width 1004 height 31
drag, startPoint x: 461, startPoint y: 549, endPoint x: 252, endPoint y: 549, distance: 209.0
click at [252, 549] on div "Hi [PERSON_NAME], our team has contacted you. Just let me know if you need anyt…" at bounding box center [898, 564] width 1340 height 61
paste textarea "already reached out to you. Please let me know if you need anything further"
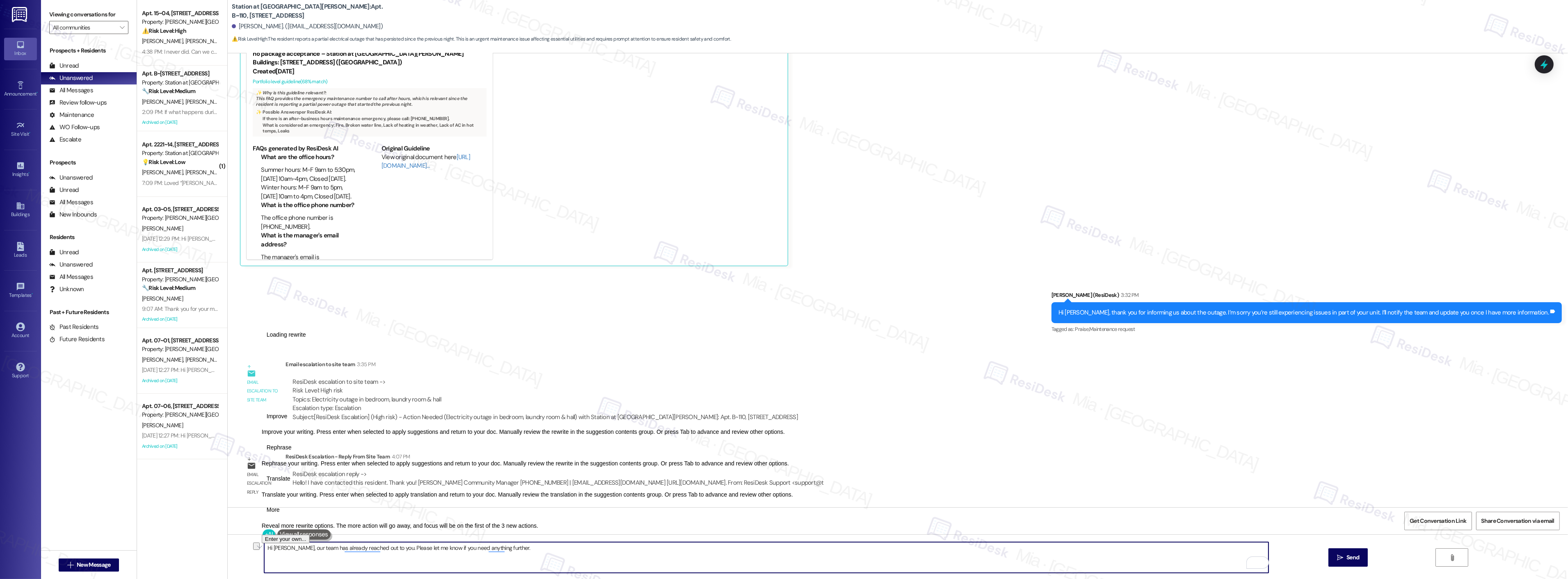
drag, startPoint x: 288, startPoint y: 547, endPoint x: 257, endPoint y: 547, distance: 31.0
click at [256, 547] on div "Hi [PERSON_NAME], our team has already reached out to you. Please let me know i…" at bounding box center [898, 564] width 1340 height 61
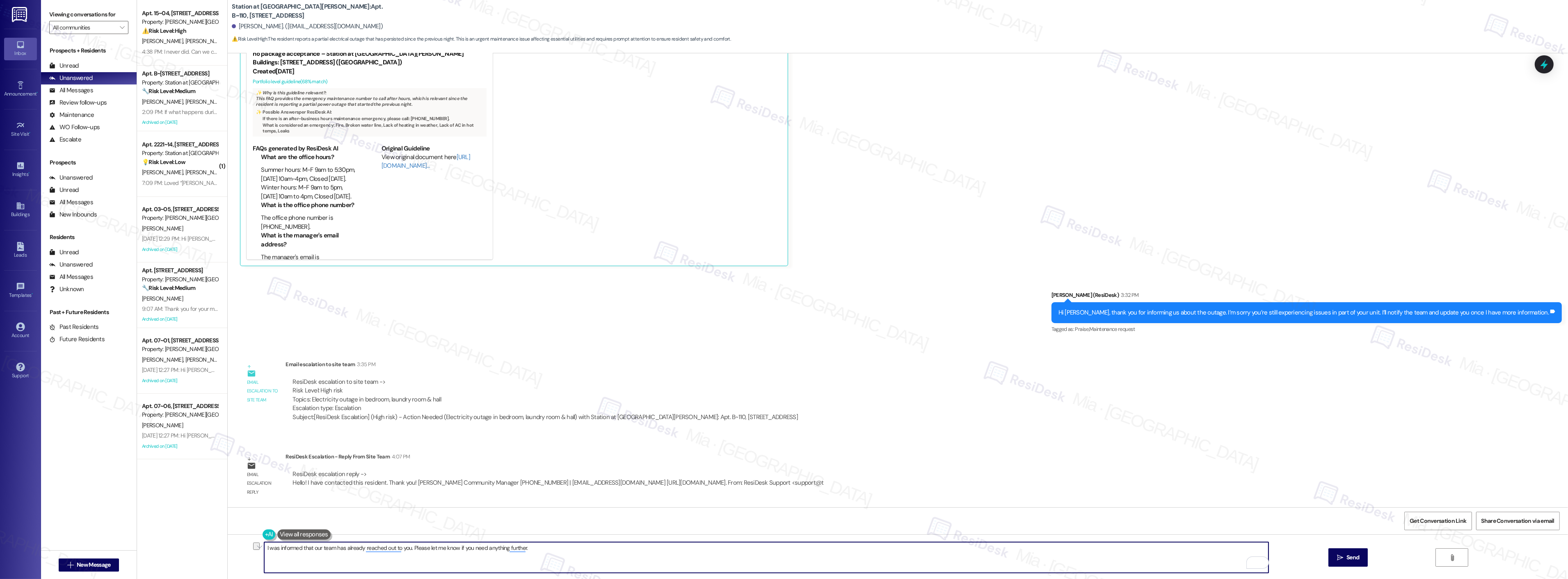
drag, startPoint x: 533, startPoint y: 550, endPoint x: 252, endPoint y: 550, distance: 281.0
click at [252, 550] on div "I was informed that our team has already reached out to you. Please let me know…" at bounding box center [898, 564] width 1340 height 61
type textarea "I was informed that our team has already reached out to you. Please let me know…"
click at [1202, 452] on div "Lease started [DATE] 7:00 PM Survey, sent via SMS Residesk Automated Survey [DA…" at bounding box center [898, 280] width 1340 height 454
click at [1351, 556] on span "Send" at bounding box center [1353, 557] width 13 height 9
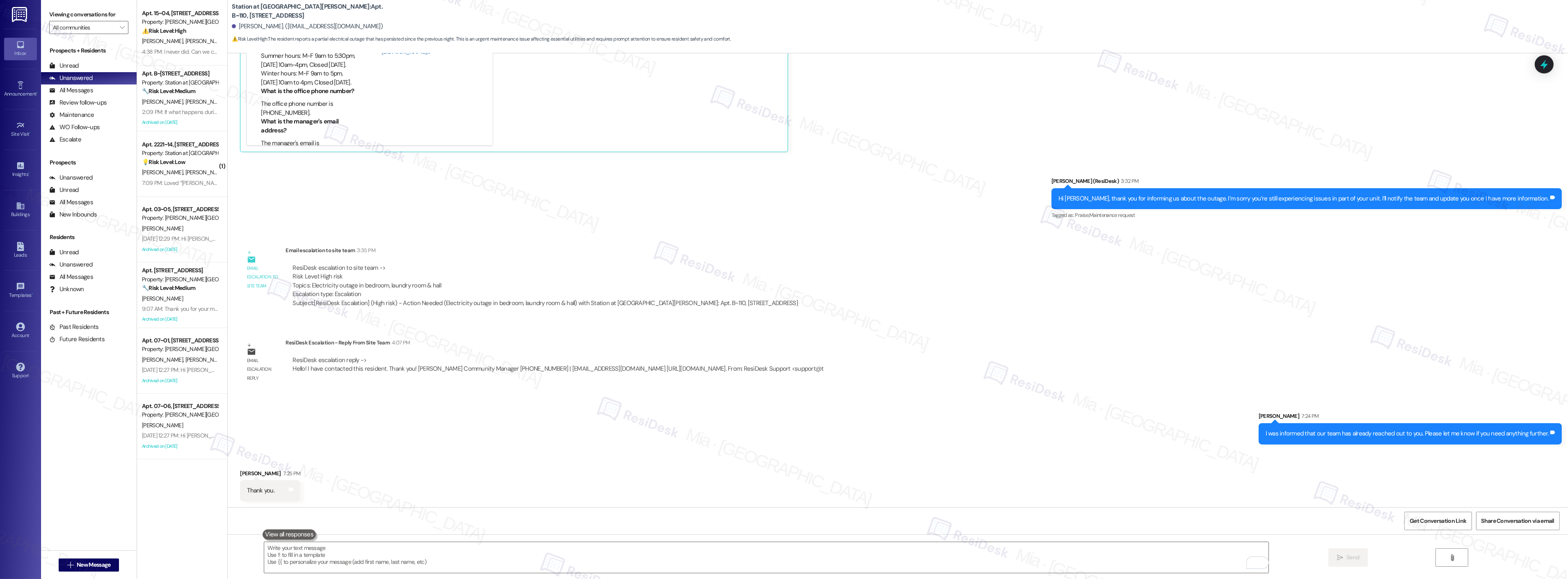
scroll to position [1638, 0]
click at [388, 541] on div " Send " at bounding box center [898, 564] width 1340 height 61
click at [387, 550] on textarea "To enrich screen reader interactions, please activate Accessibility in Grammarl…" at bounding box center [766, 557] width 1004 height 31
click at [1545, 60] on icon at bounding box center [1544, 64] width 10 height 13
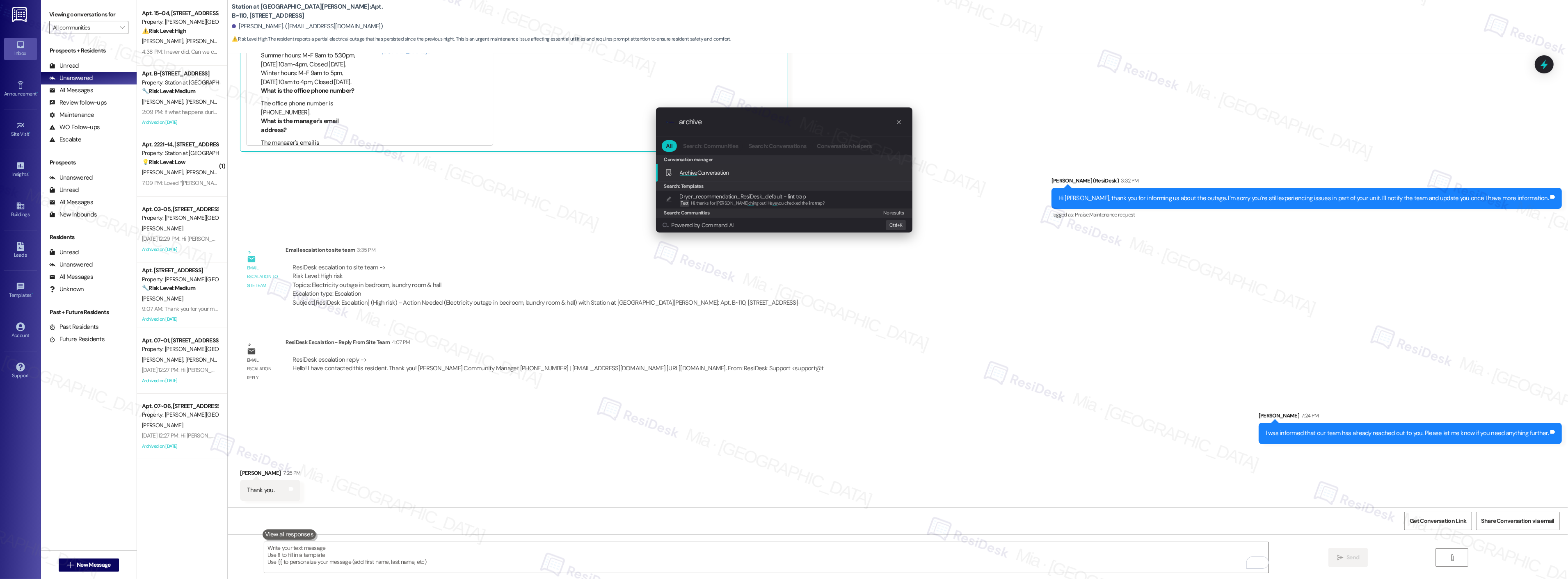
type input "archive"
click at [730, 170] on div "Archive Conversation Add shortcut" at bounding box center [785, 172] width 240 height 9
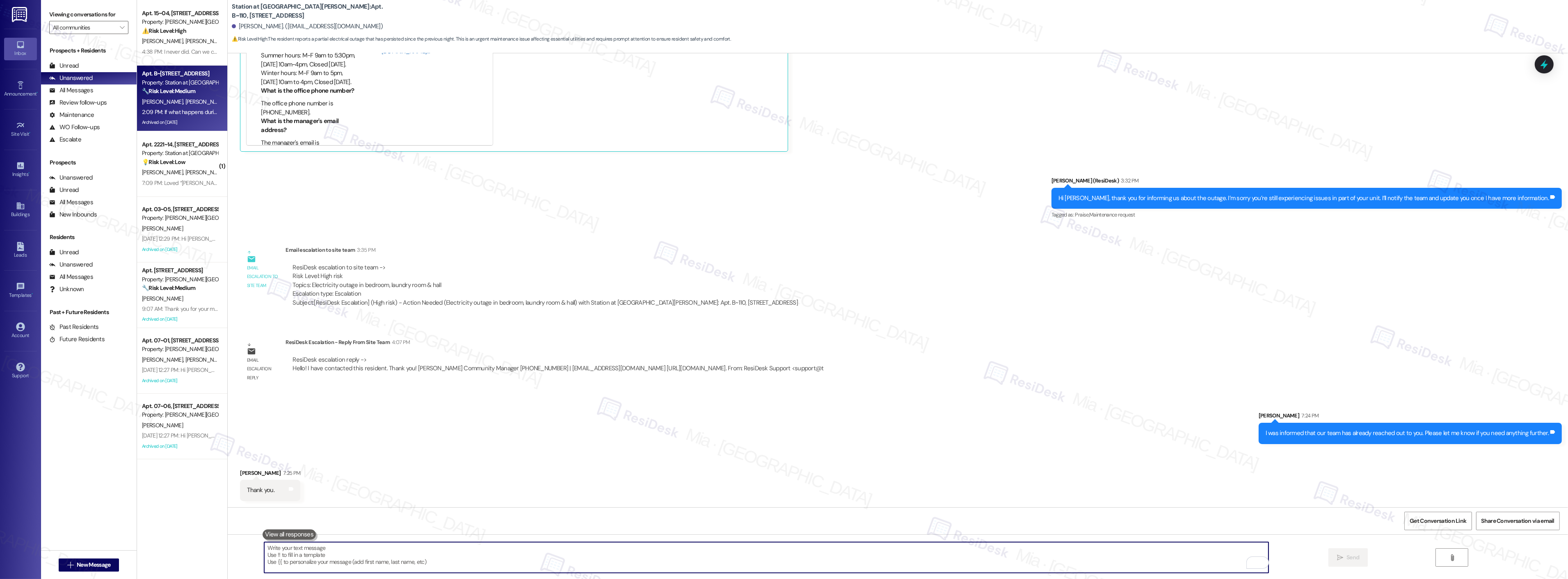
scroll to position [1592, 0]
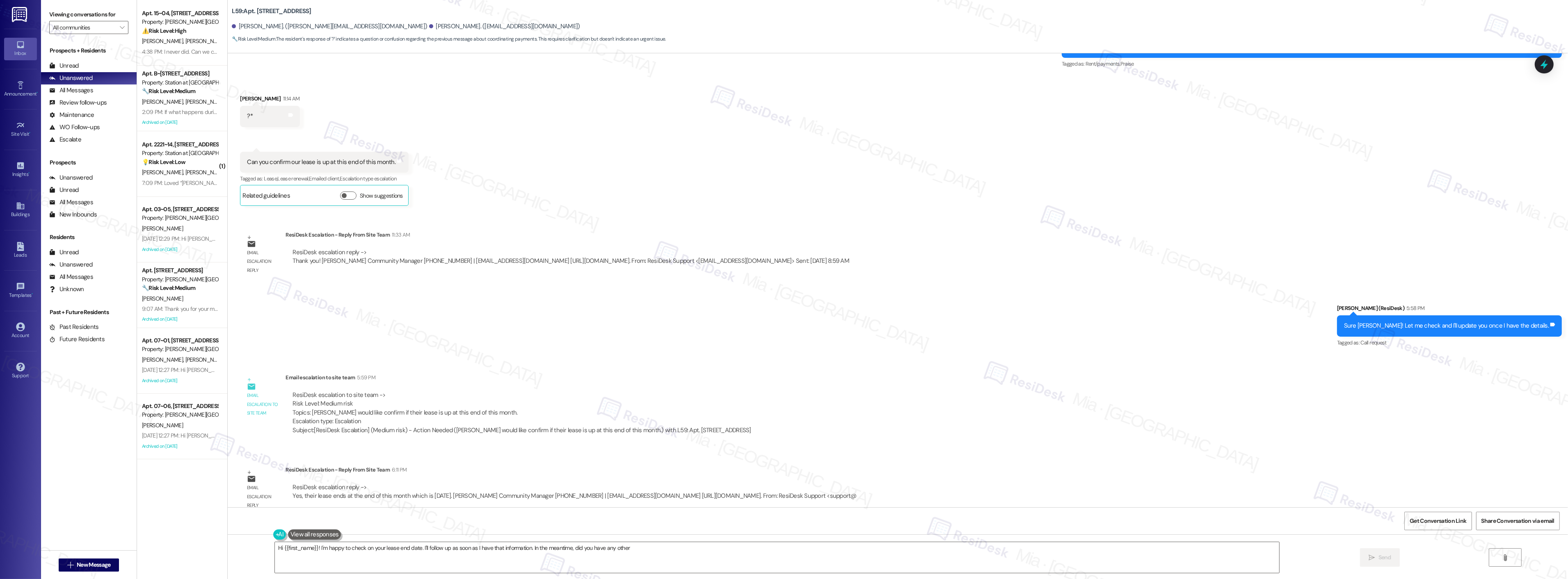
scroll to position [1910, 0]
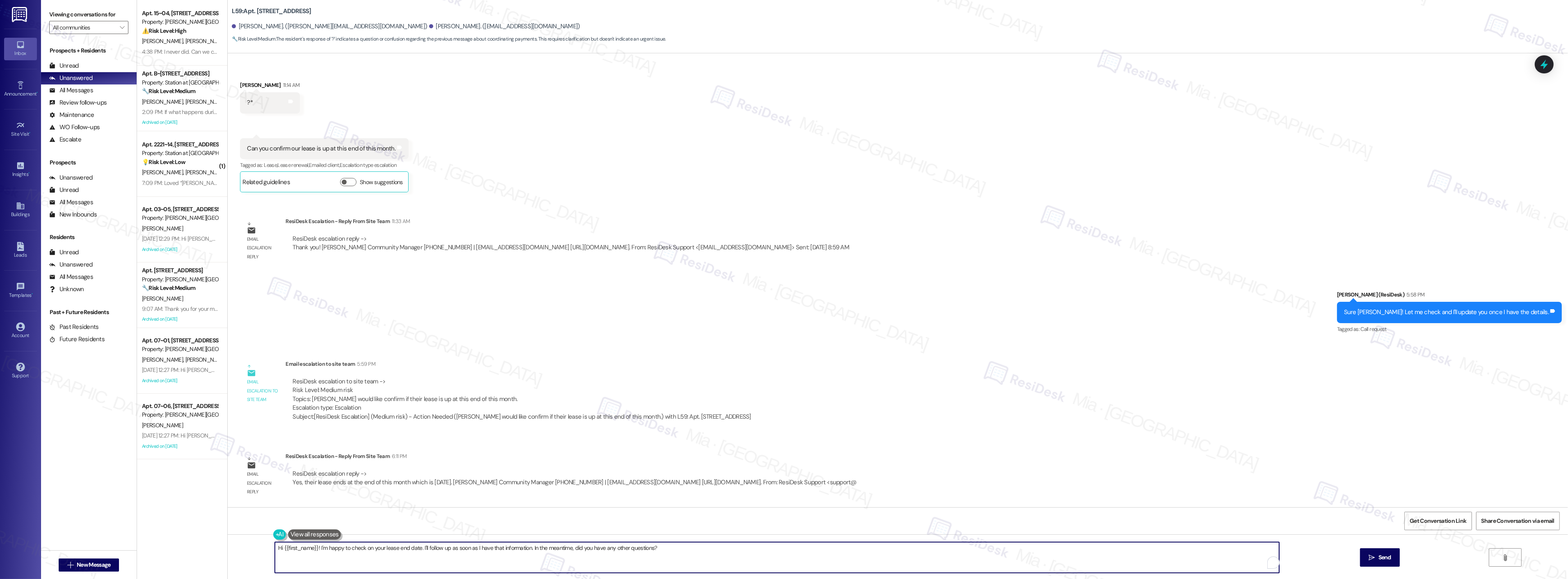
drag, startPoint x: 270, startPoint y: 550, endPoint x: 662, endPoint y: 549, distance: 392.0
click at [662, 549] on textarea "Hi {{first_name}}! I'm happy to check on your lease end date. I'll follow up as…" at bounding box center [777, 557] width 1004 height 31
drag, startPoint x: 297, startPoint y: 482, endPoint x: 307, endPoint y: 482, distance: 10.0
click at [307, 482] on div "ResiDesk escalation reply -> Yes, their lease ends at the end of this month whi…" at bounding box center [575, 478] width 564 height 17
click at [309, 483] on div "ResiDesk escalation reply -> Yes, their lease ends at the end of this month whi…" at bounding box center [575, 478] width 564 height 17
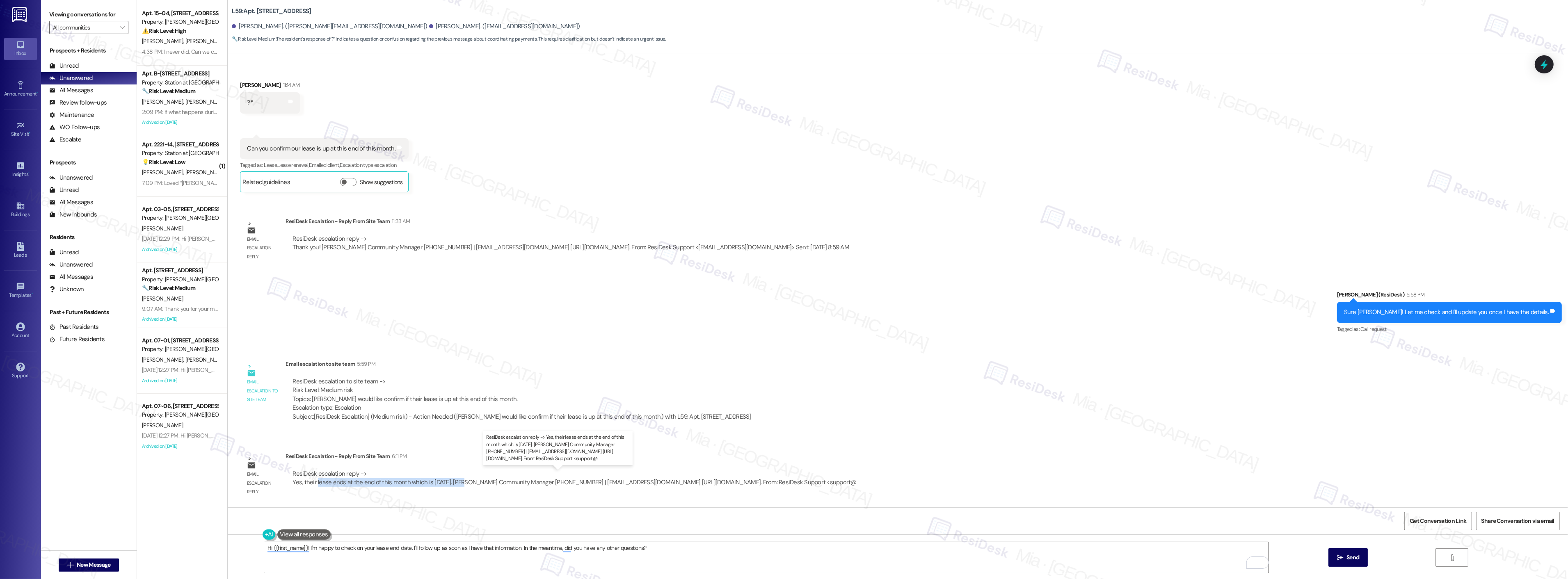
drag, startPoint x: 310, startPoint y: 483, endPoint x: 455, endPoint y: 482, distance: 145.0
click at [455, 482] on div "ResiDesk escalation reply -> Yes, their lease ends at the end of this month whi…" at bounding box center [575, 478] width 564 height 17
copy div "lease ends at the end of this month which is [DATE]."
drag, startPoint x: 648, startPoint y: 547, endPoint x: 253, endPoint y: 548, distance: 395.0
click at [260, 548] on div "Hi {{first_name}}! I'm happy to check on your lease end date. I'll follow up as…" at bounding box center [762, 557] width 1005 height 32
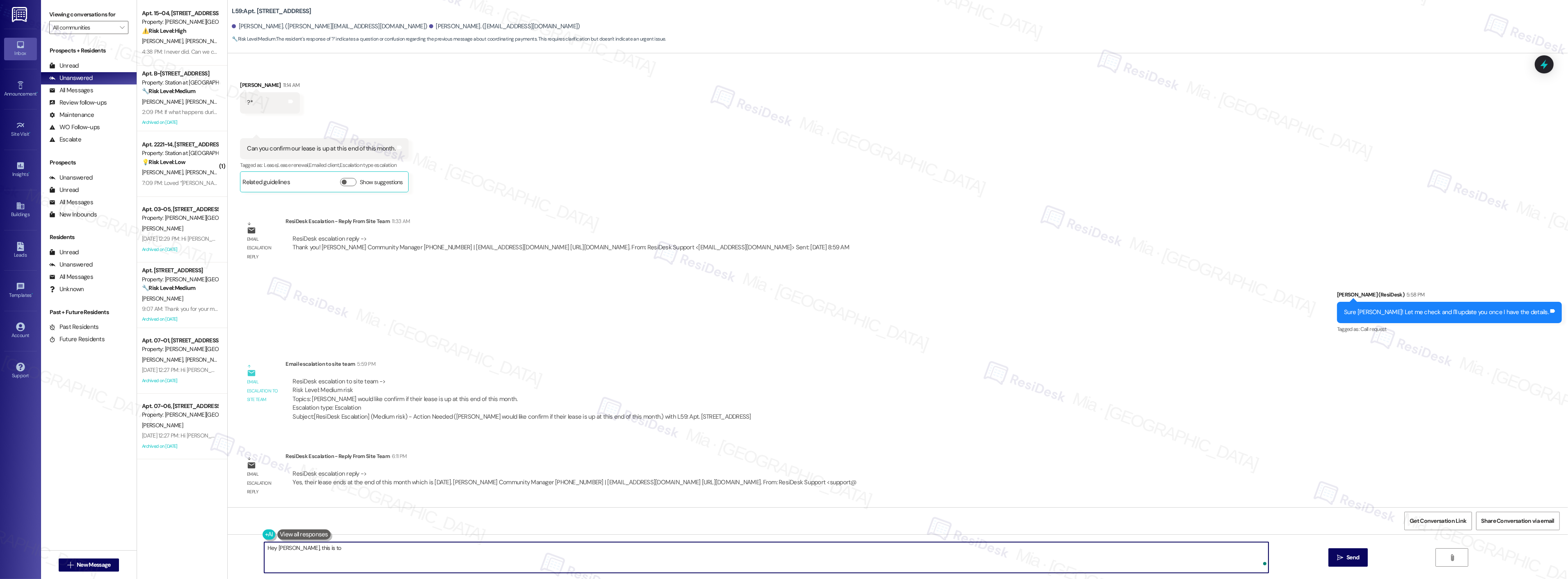
paste textarea "lease ends at the end of this month which is [DATE]."
click at [306, 547] on textarea "Hey [PERSON_NAME], this is to lease ends at the end of this month which is [DAT…" at bounding box center [766, 557] width 1004 height 31
click at [449, 523] on span "which" at bounding box center [450, 522] width 17 height 7
click at [502, 544] on textarea "Hey [PERSON_NAME], this is to confirm that your lease ends at the end of this m…" at bounding box center [766, 557] width 1004 height 31
type textarea "Hey [PERSON_NAME], this is to confirm that your lease ends at the end of this m…"
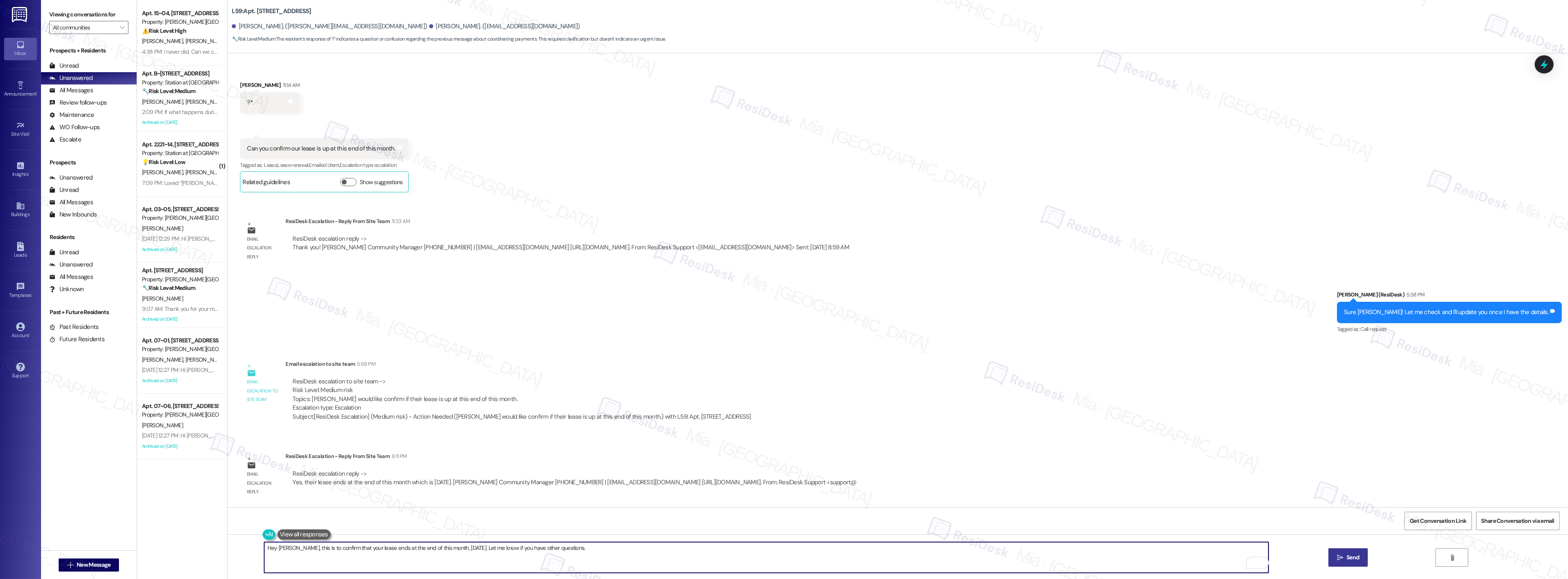
click at [1351, 554] on span "Send" at bounding box center [1353, 557] width 13 height 9
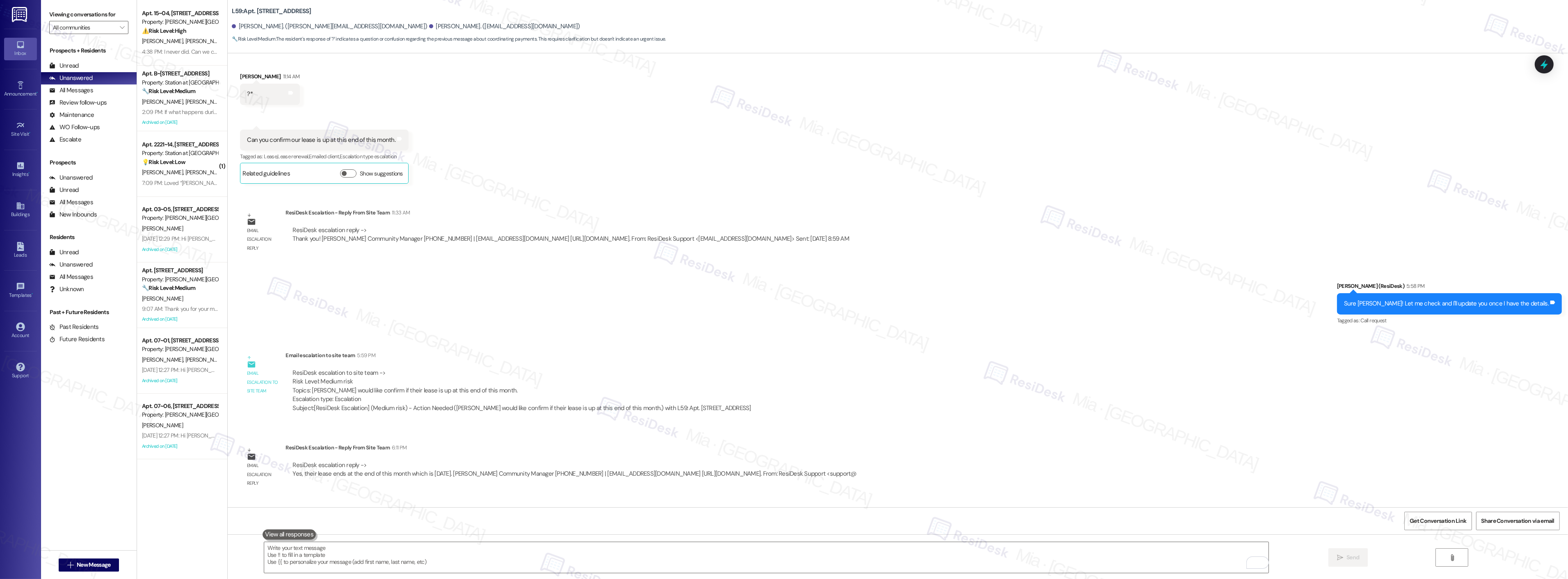
scroll to position [1967, 0]
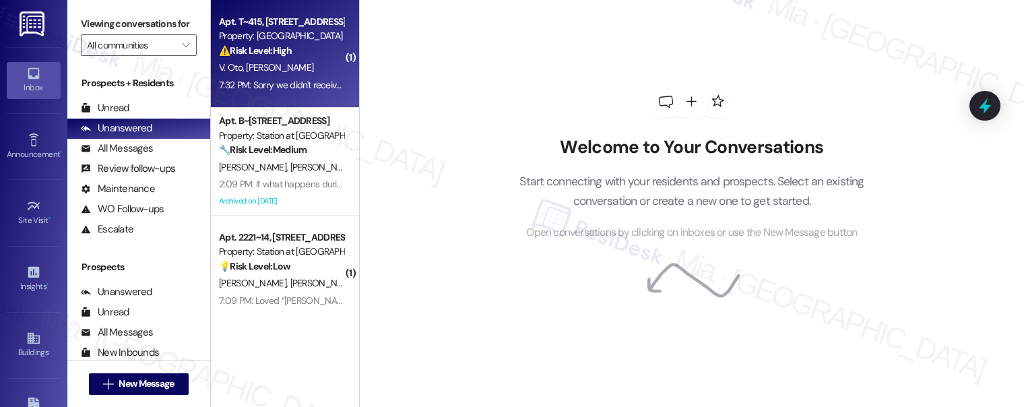
click at [282, 63] on div "V. Oto [PERSON_NAME]" at bounding box center [281, 67] width 127 height 17
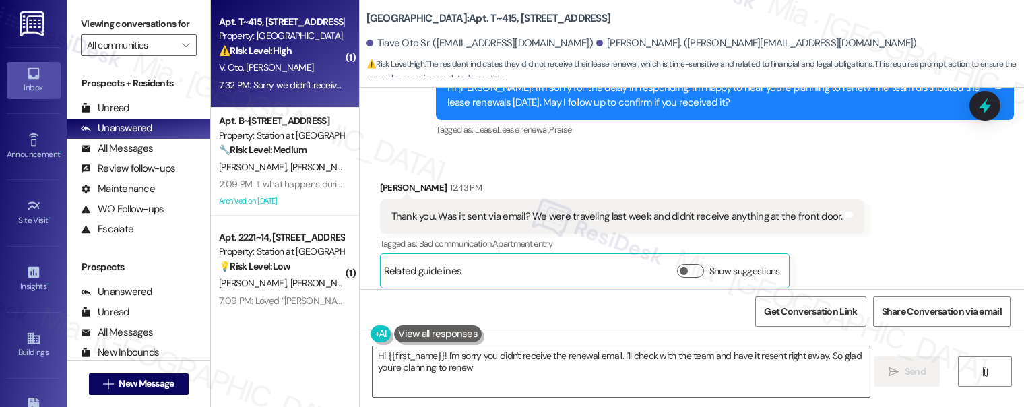
type textarea "Hi {{first_name}}! I'm sorry you didn't receive the renewal email. I'll check w…"
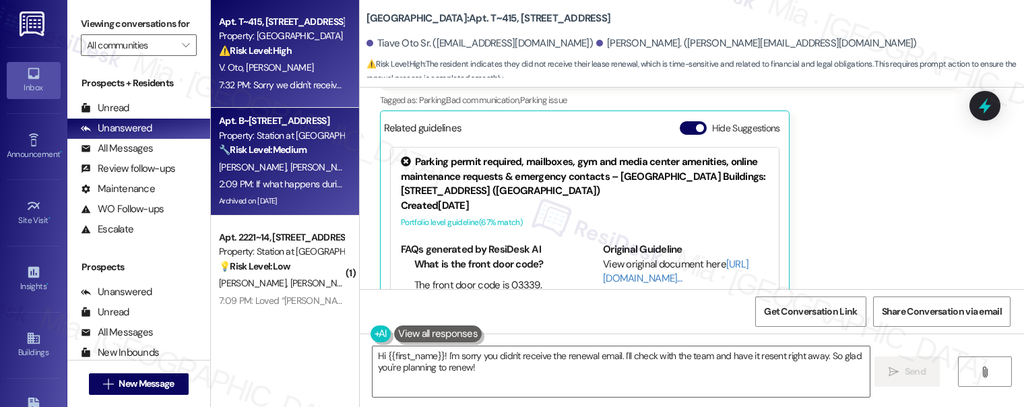
scroll to position [75, 0]
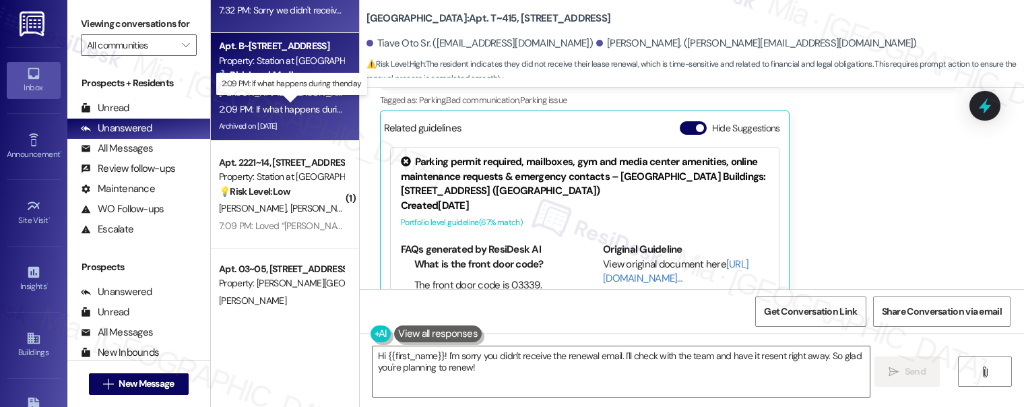
click at [291, 103] on div "2:09 PM: If what happens during thenday 2:09 PM: If what happens during thenday" at bounding box center [300, 109] width 163 height 12
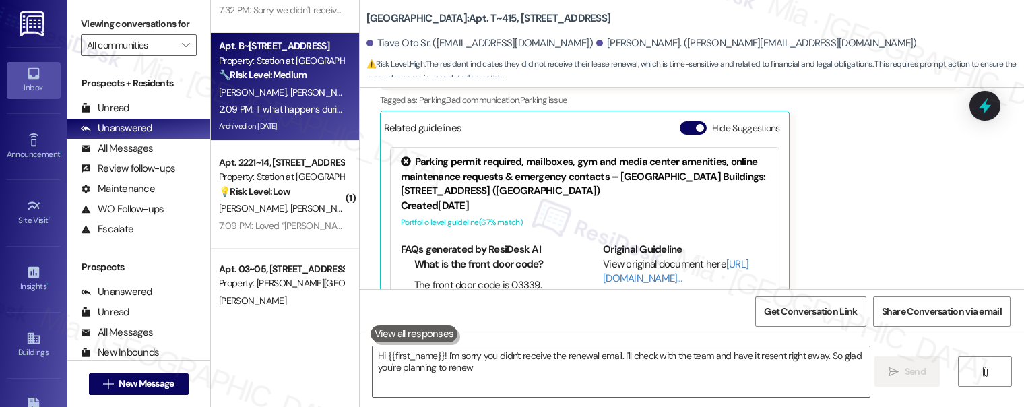
type textarea "Hi {{first_name}}! I'm sorry you didn't receive the renewal email. I'll check w…"
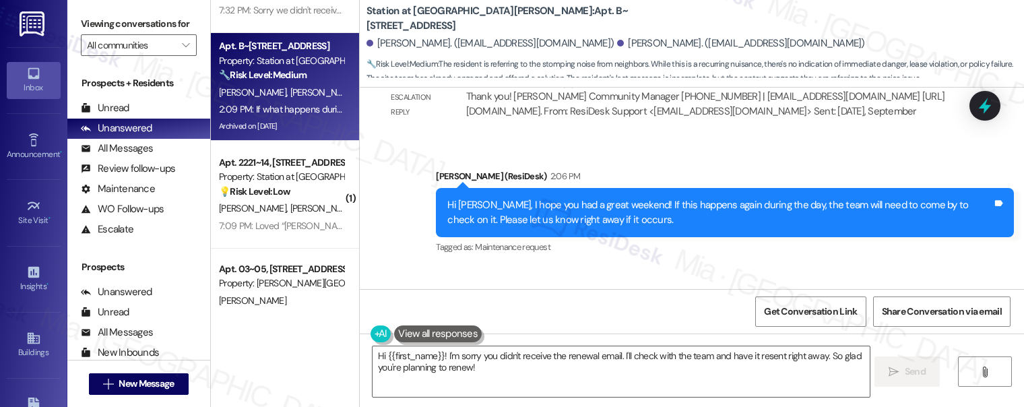
scroll to position [6591, 0]
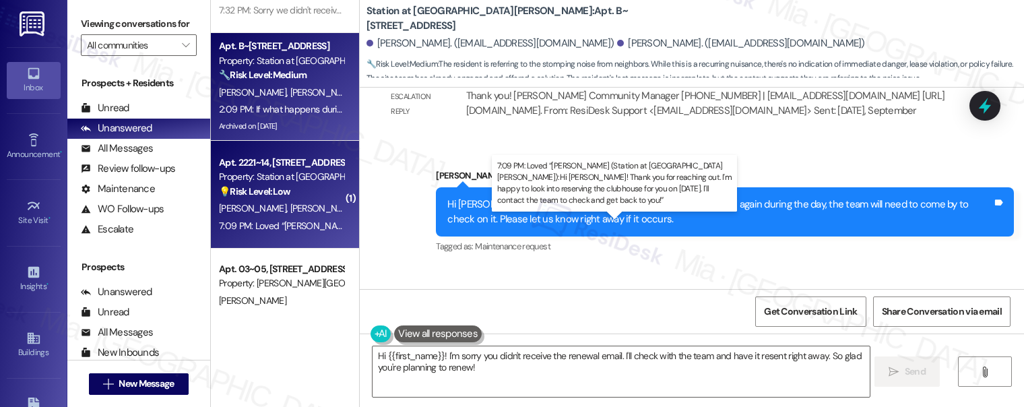
click at [287, 220] on div "7:09 PM: Loved “[PERSON_NAME] (Station at [GEOGRAPHIC_DATA][PERSON_NAME]): Hi […" at bounding box center [706, 226] width 975 height 12
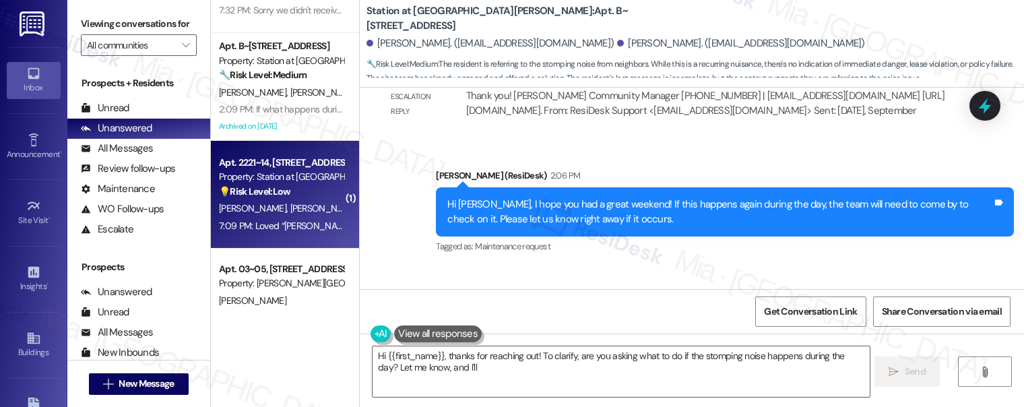
scroll to position [1700, 0]
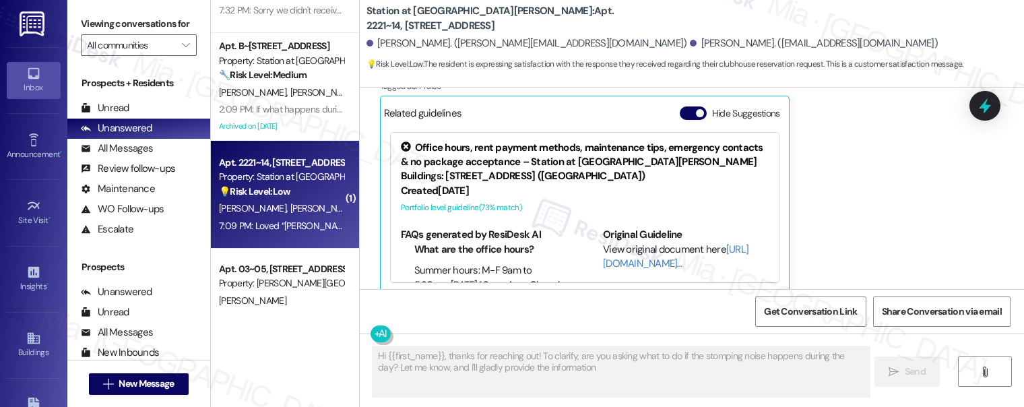
type textarea "Hi {{first_name}}, thanks for reaching out! To clarify, are you asking what to …"
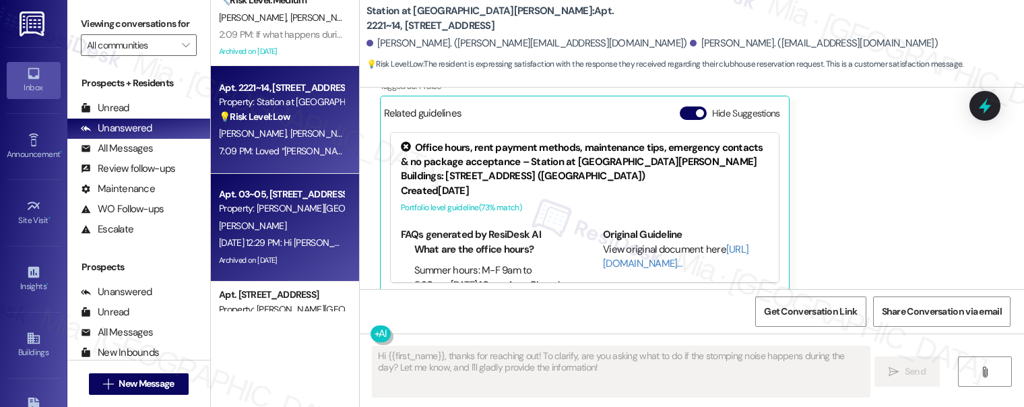
click at [288, 216] on div "Apt. 03~05, [STREET_ADDRESS][PERSON_NAME] Property: [PERSON_NAME][GEOGRAPHIC_DA…" at bounding box center [281, 202] width 127 height 32
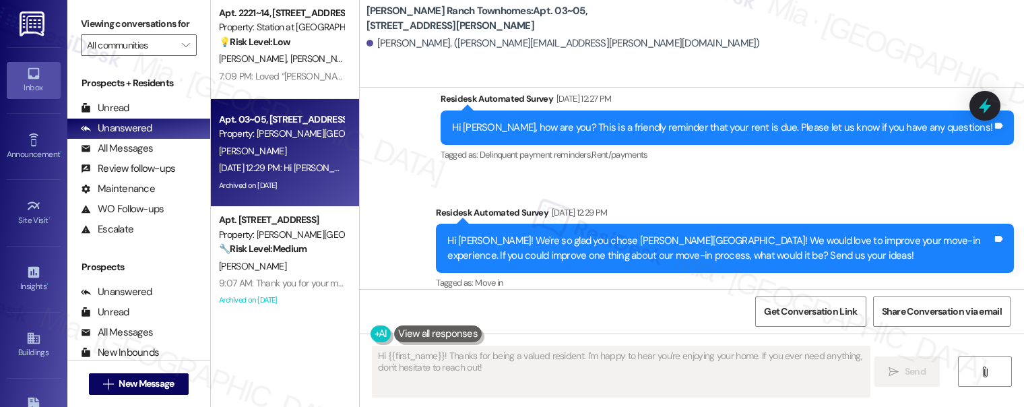
scroll to position [3, 0]
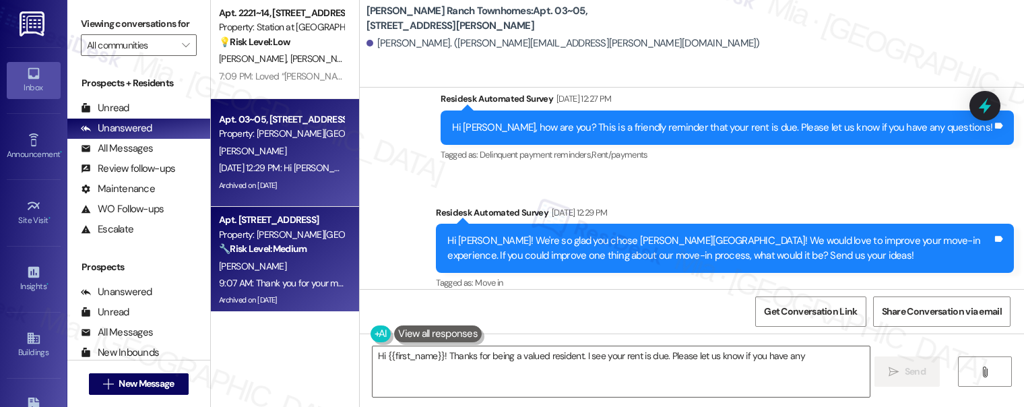
type textarea "Hi {{first_name}}! Thanks for being a valued resident. I see your rent is due. …"
click at [301, 244] on strong "🔧 Risk Level: Medium" at bounding box center [263, 249] width 88 height 12
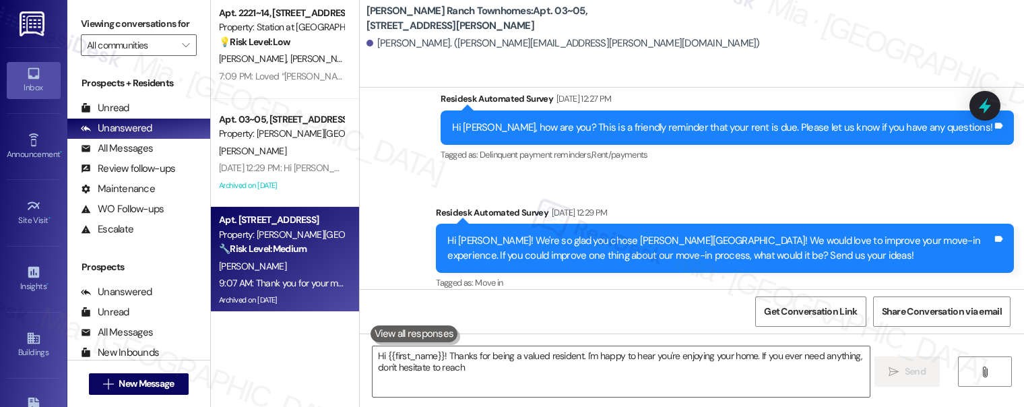
type textarea "Hi {{first_name}}! Thanks for being a valued resident. I'm happy to hear you're…"
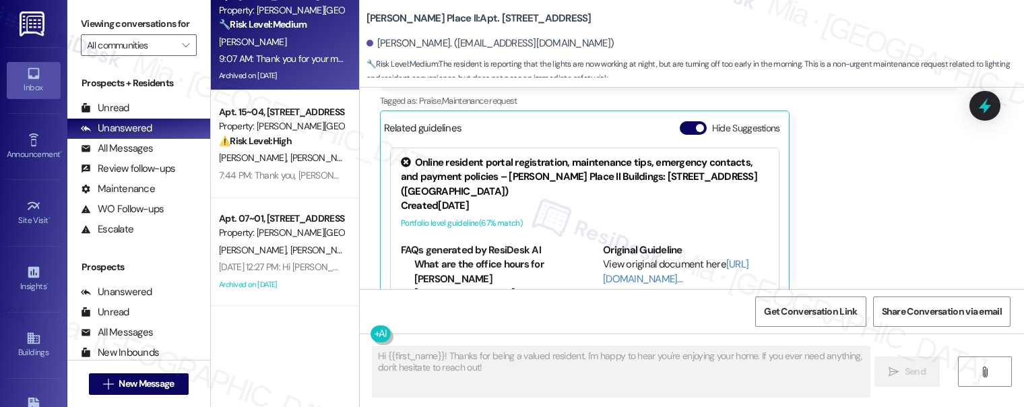
scroll to position [524, 0]
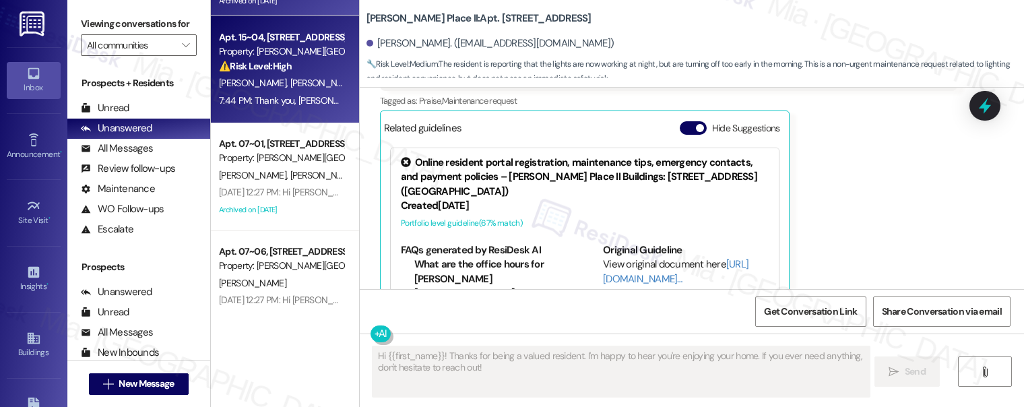
click at [324, 109] on div "Apt. 15~04, [STREET_ADDRESS][PERSON_NAME] Property: [PERSON_NAME][GEOGRAPHIC_DA…" at bounding box center [285, 70] width 148 height 108
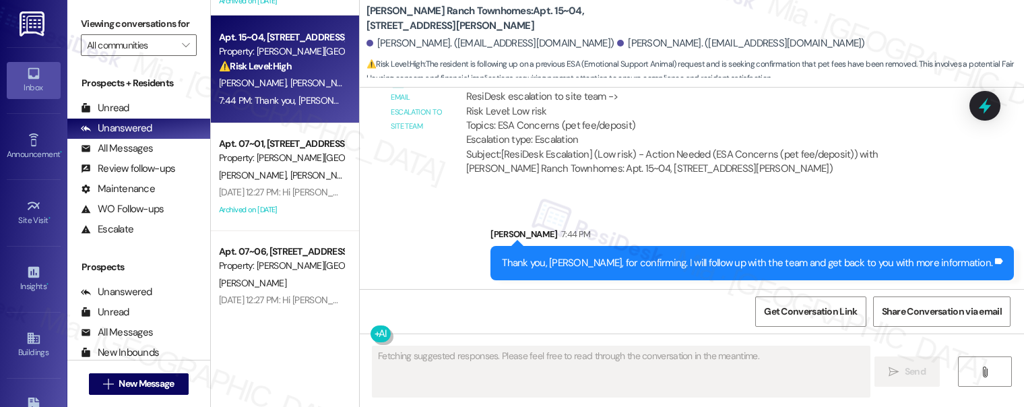
scroll to position [2151, 0]
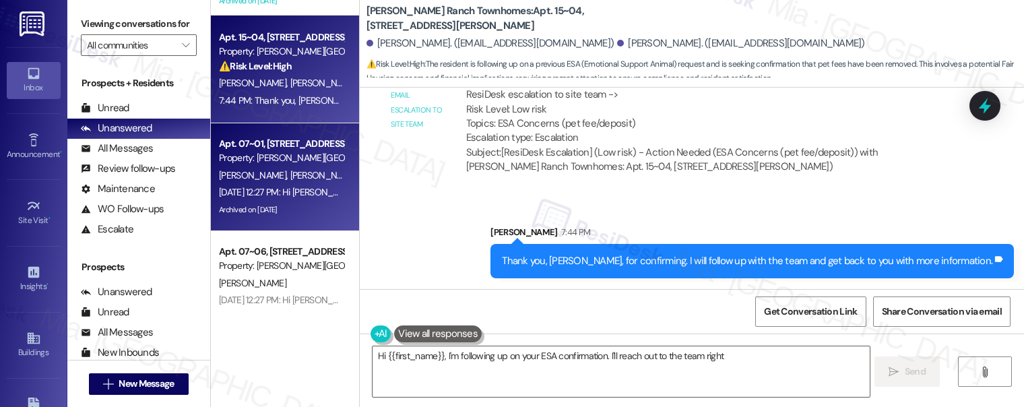
type textarea "Hi {{first_name}}, I'm following up on your ESA confirmation. I'll reach out to…"
click at [292, 193] on div "[DATE] 12:27 PM: Hi [PERSON_NAME] and [PERSON_NAME], how are you? This is a fri…" at bounding box center [542, 192] width 646 height 12
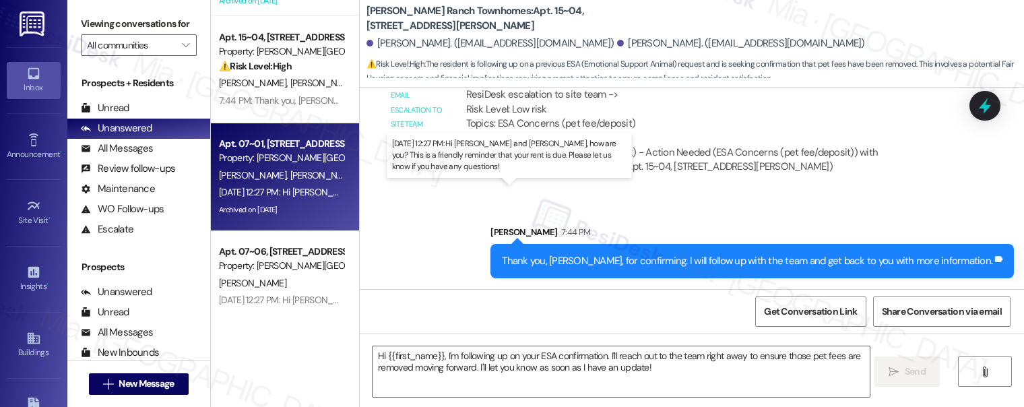
type textarea "Fetching suggested responses. Please feel free to read through the conversation…"
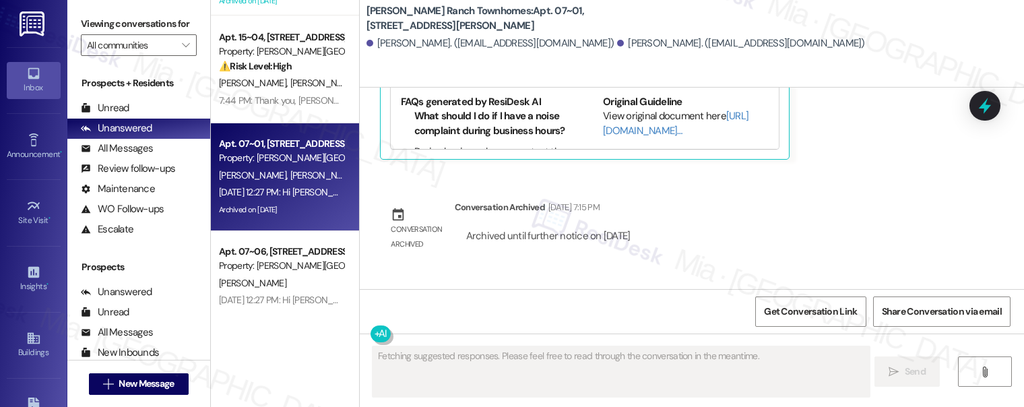
scroll to position [1576, 0]
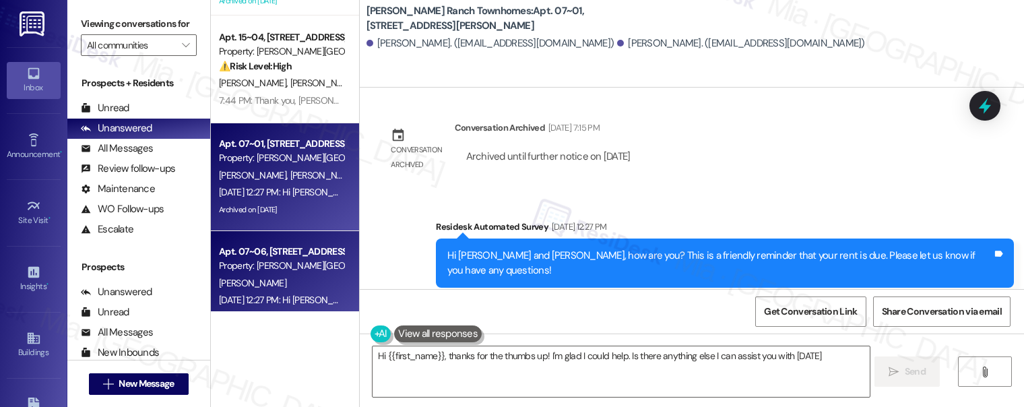
type textarea "Hi {{first_name}}, thanks for the thumbs up! I'm glad I could help. Is there an…"
click at [291, 259] on div "Property: [PERSON_NAME][GEOGRAPHIC_DATA] Townhomes" at bounding box center [281, 266] width 125 height 14
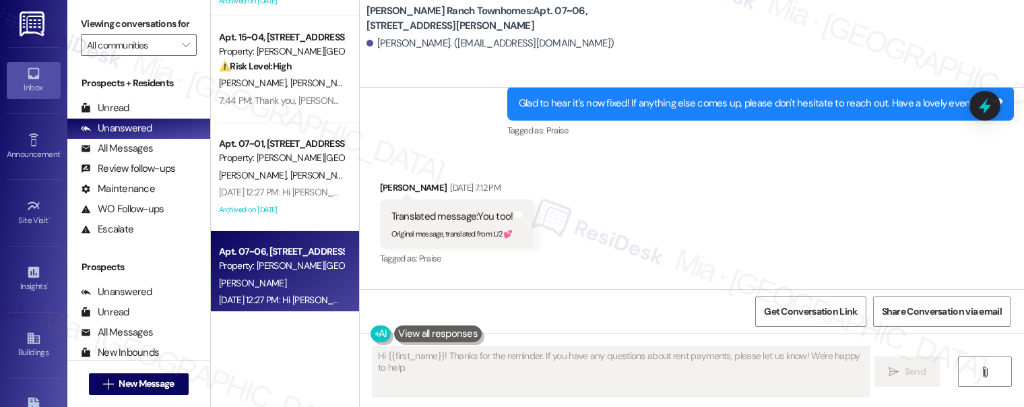
type textarea "Hi {{first_name}}! Thanks for the reminder. If you have any questions about ren…"
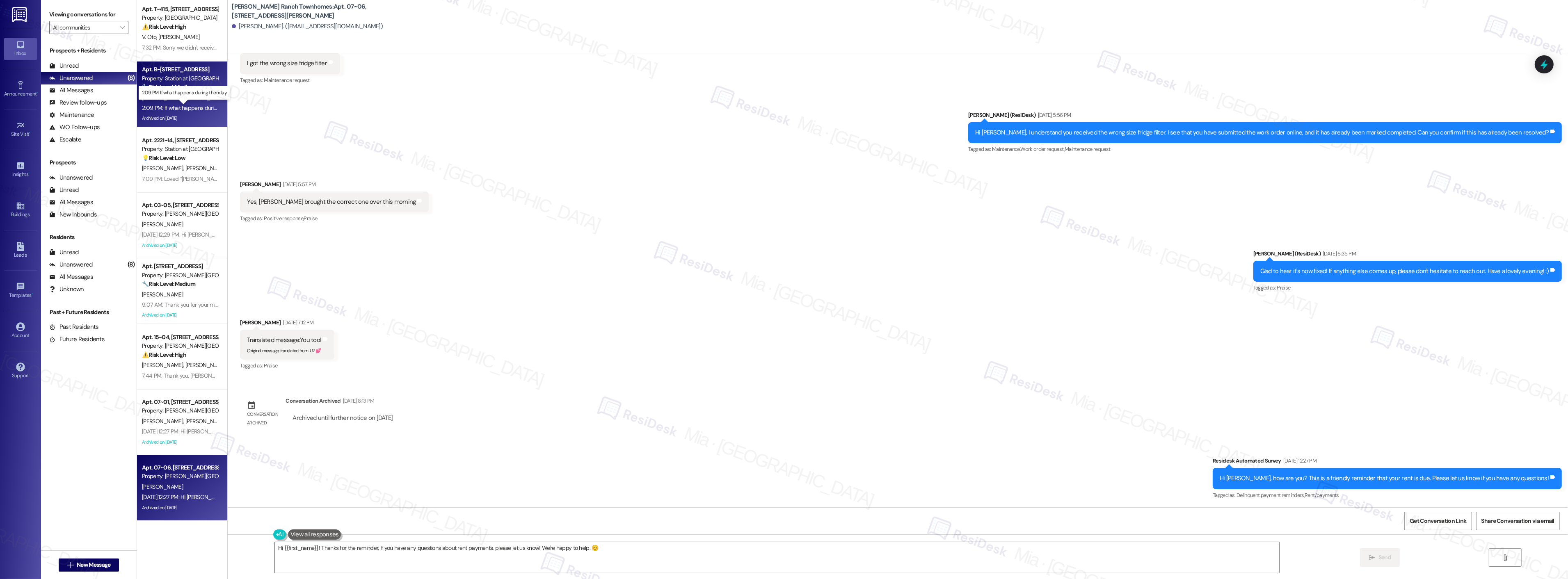
scroll to position [0, 0]
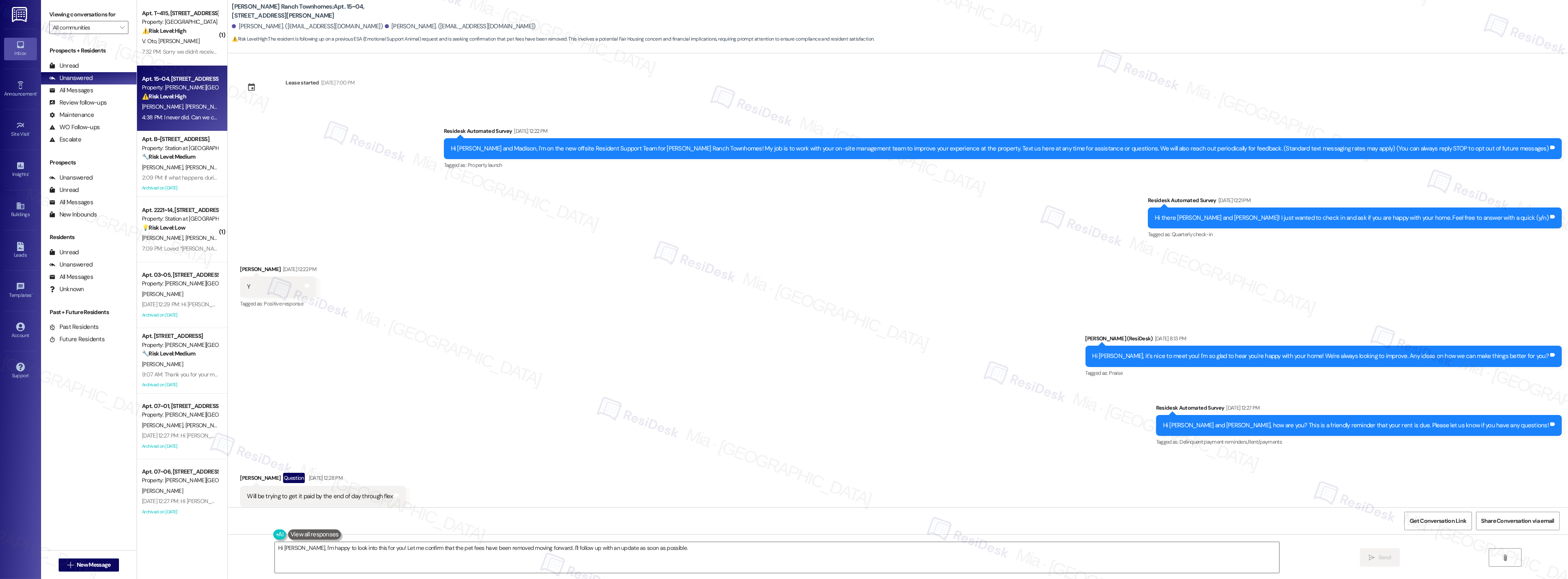
scroll to position [617, 0]
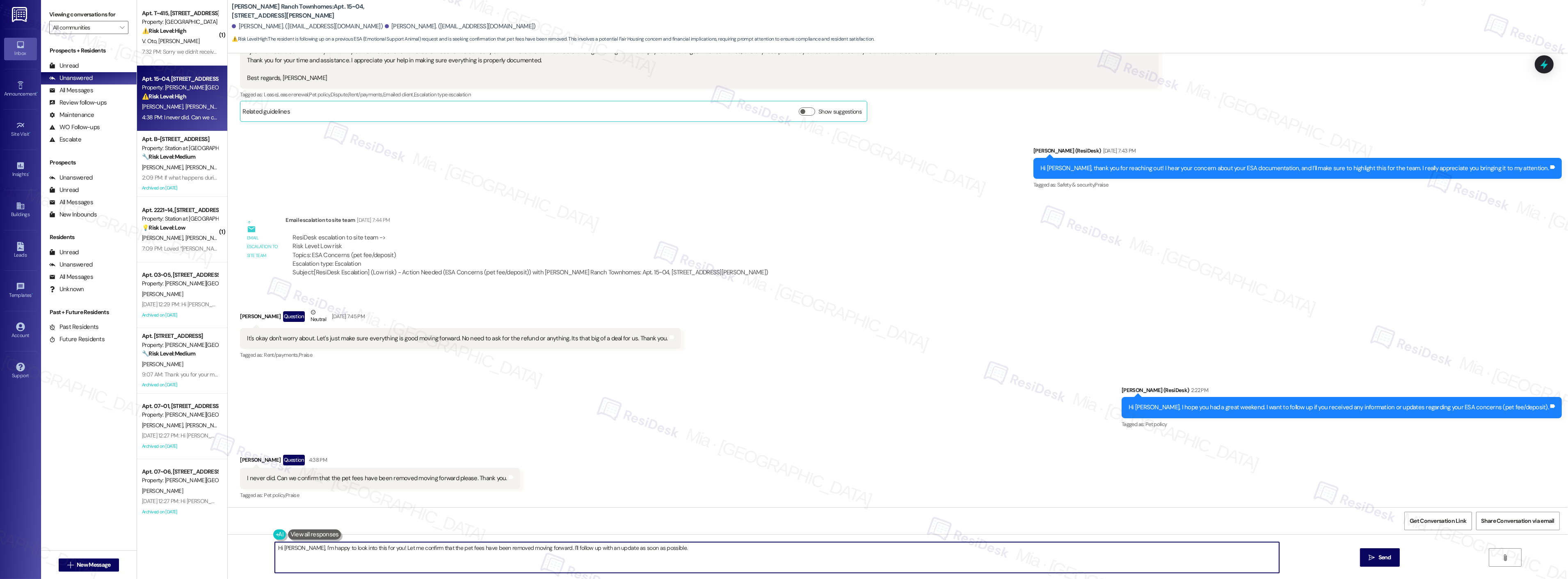
click at [674, 551] on textarea "Hi [PERSON_NAME], I'm happy to look into this for you! Let me confirm that the …" at bounding box center [777, 557] width 1004 height 31
click at [662, 547] on textarea "Hi [PERSON_NAME], I'm happy to look into this for you! Let me confirm that the …" at bounding box center [766, 557] width 1004 height 31
click at [259, 550] on div "Hi [PERSON_NAME], I'm happy to look into this for you! Let me confirm that the …" at bounding box center [898, 564] width 1340 height 61
paste textarea "Thank you, [PERSON_NAME], for confirming. I will follow up with the team and ge…"
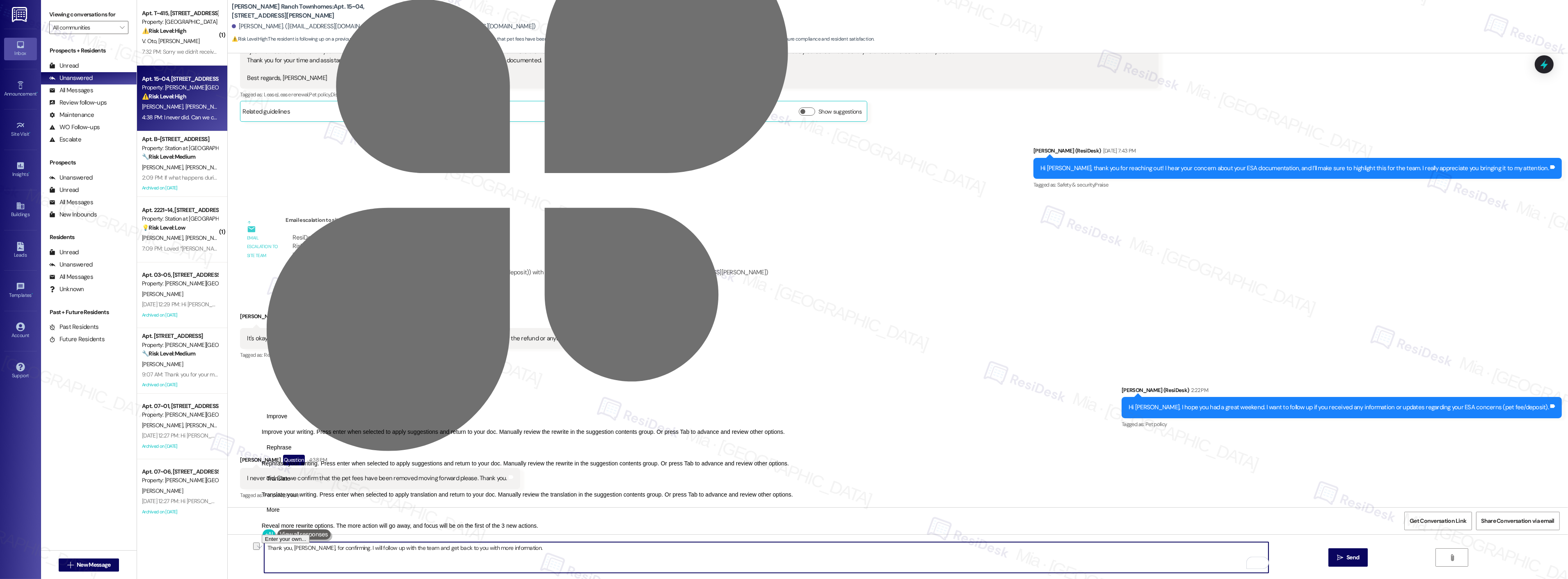
type textarea "Thank you, [PERSON_NAME], for confirming. I will follow up with the team and ge…"
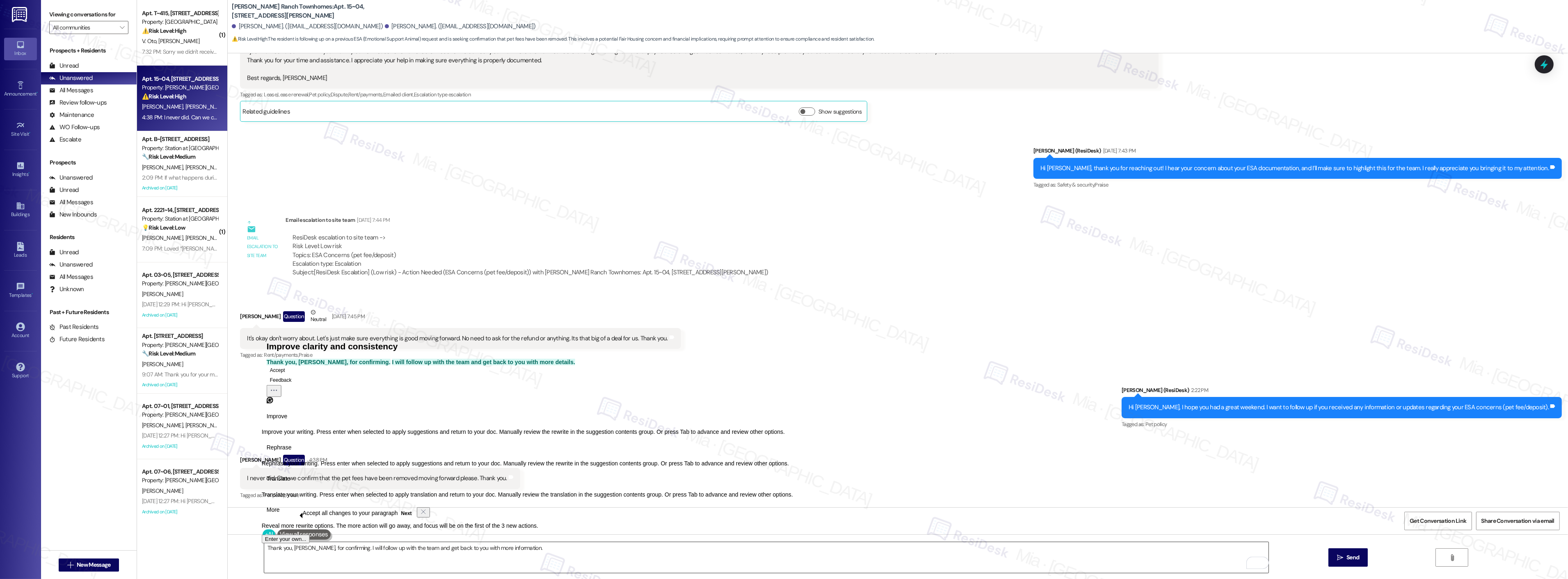
click at [350, 556] on textarea "Thank you, [PERSON_NAME], for confirming. I will follow up with the team and ge…" at bounding box center [766, 557] width 1004 height 31
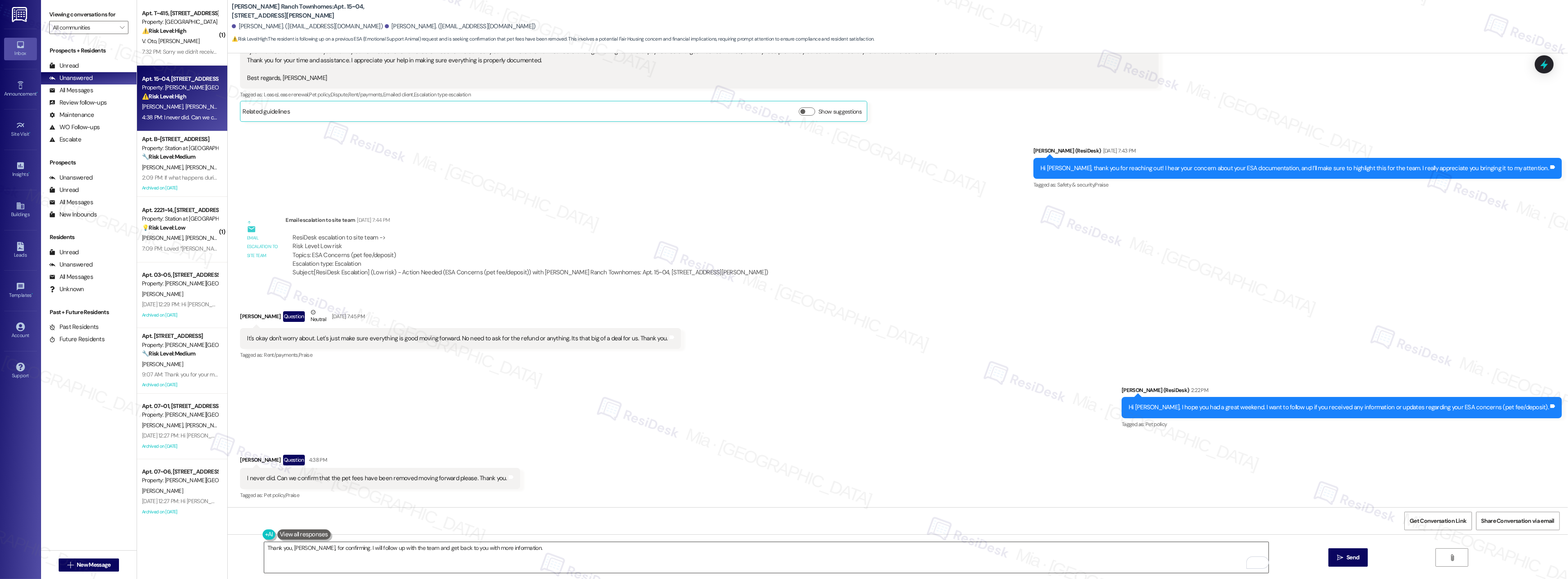
click at [353, 549] on textarea "Thank you, [PERSON_NAME], for confirming. I will follow up with the team and ge…" at bounding box center [766, 557] width 1004 height 31
drag, startPoint x: 433, startPoint y: 273, endPoint x: 516, endPoint y: 274, distance: 83.0
click at [516, 274] on div "Subject: [ResiDesk Escalation] (Low risk) - Action Needed (ESA Concerns (pet fe…" at bounding box center [530, 272] width 475 height 9
copy div "(ESA Concerns (pet fee/deposit)"
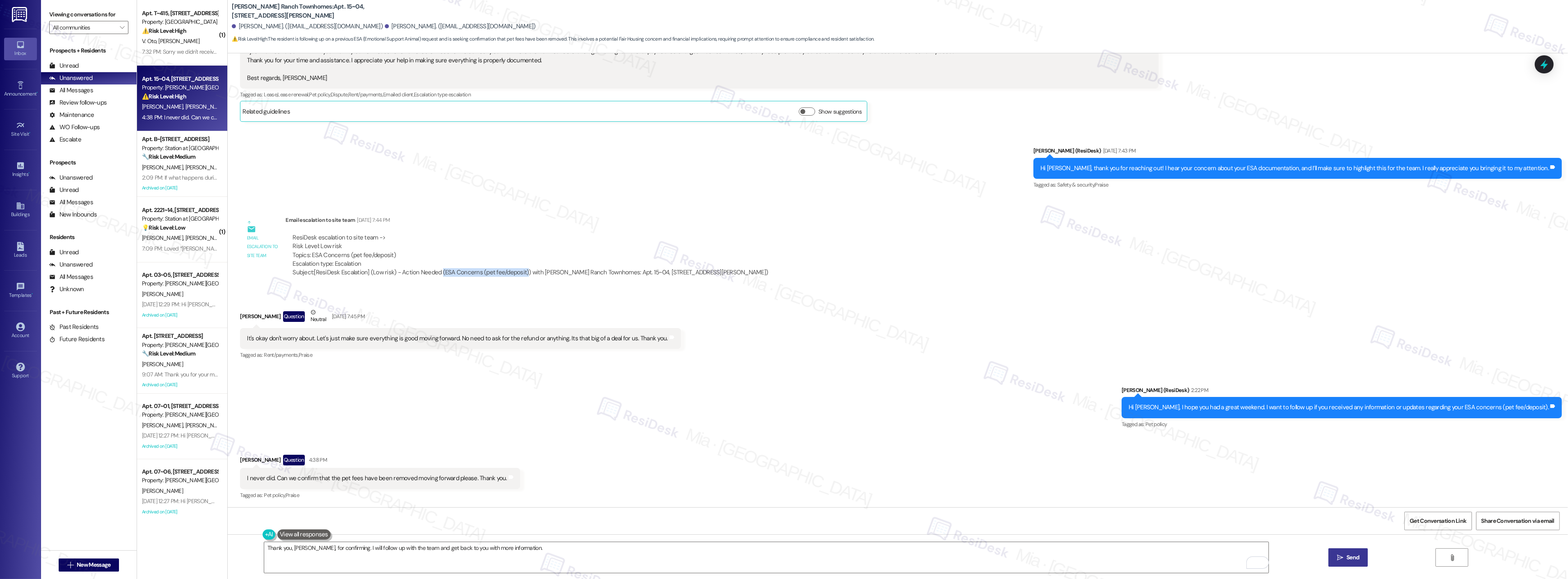
click at [1331, 559] on button " Send" at bounding box center [1348, 557] width 40 height 18
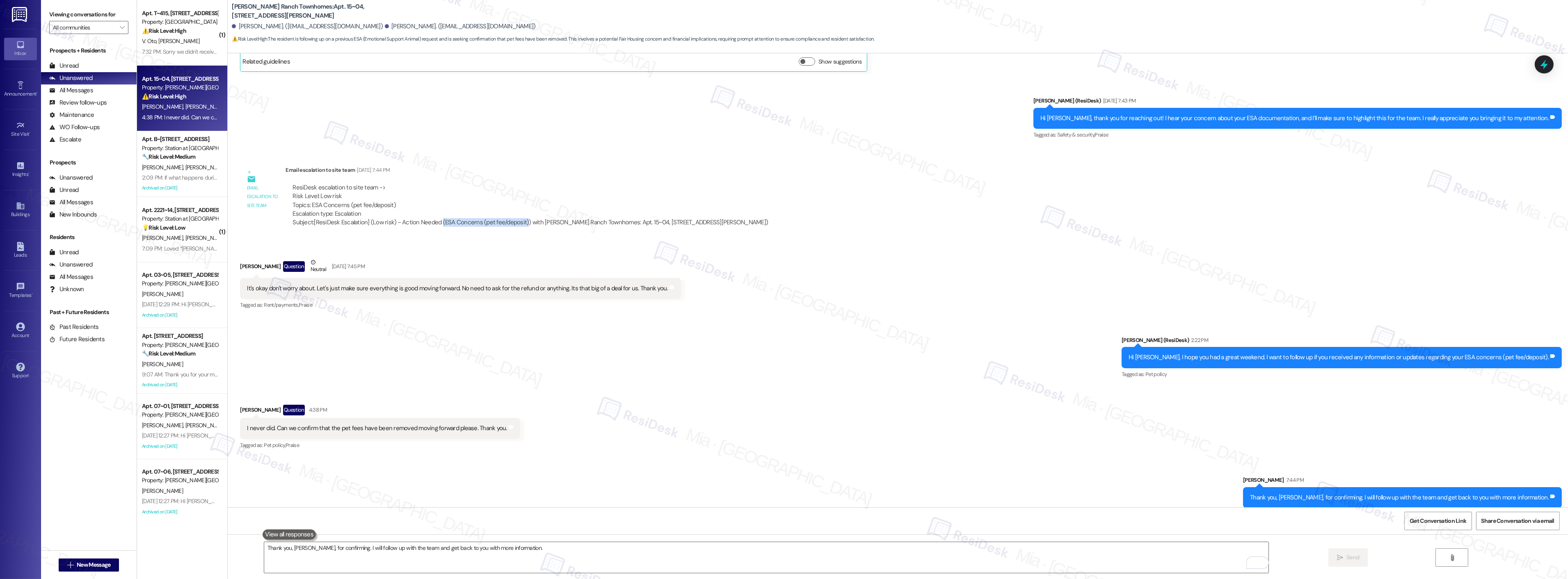
scroll to position [674, 0]
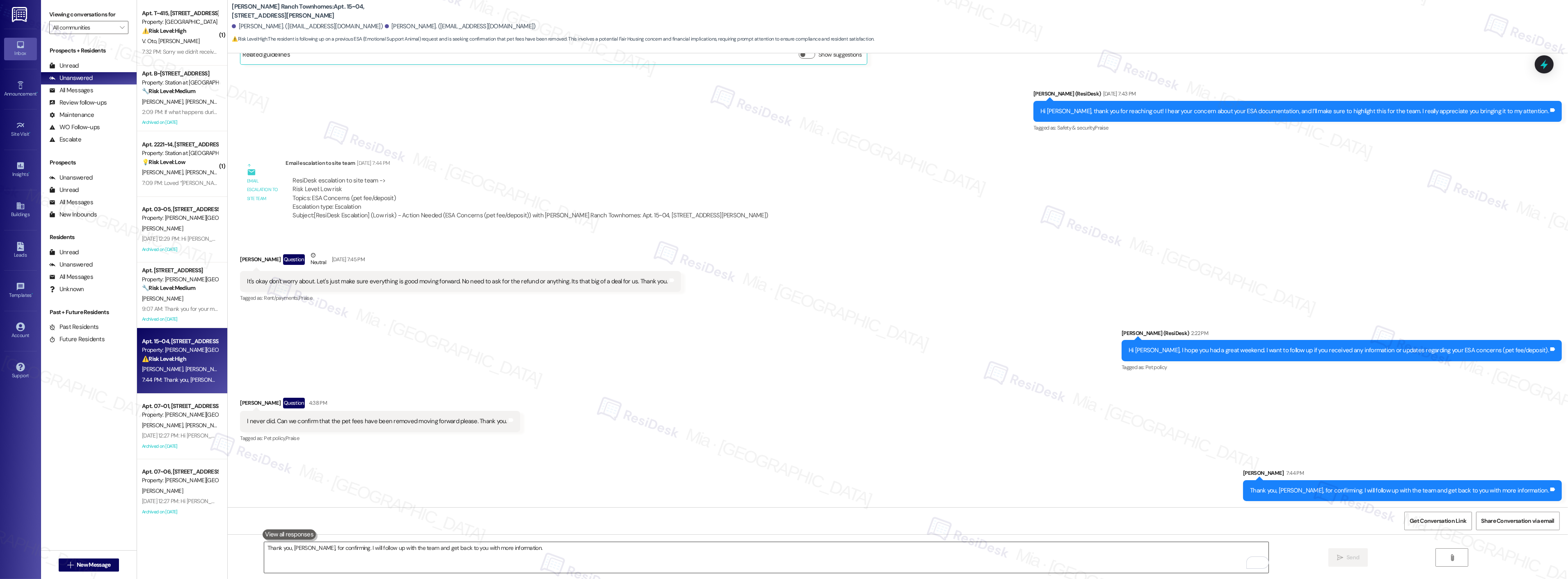
click at [699, 552] on textarea "Thank you, [PERSON_NAME], for confirming. I will follow up with the team and ge…" at bounding box center [766, 557] width 1004 height 31
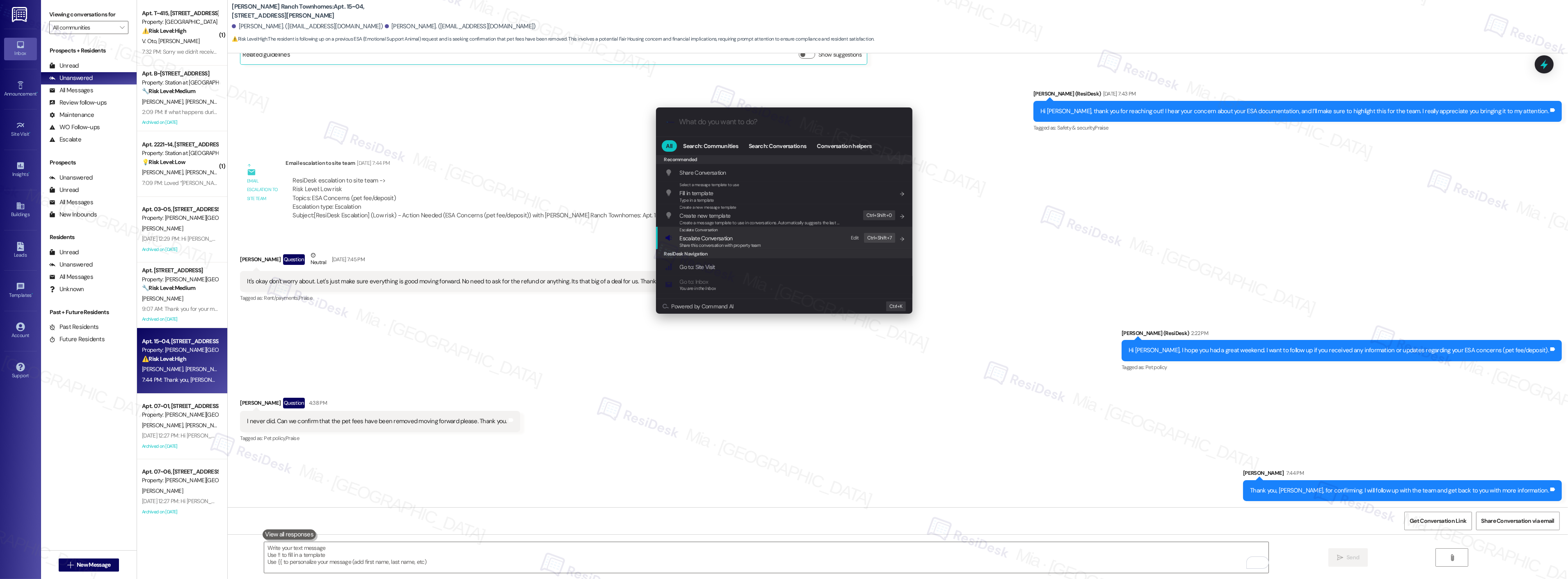
click at [751, 235] on span "Escalate Conversation" at bounding box center [720, 238] width 81 height 9
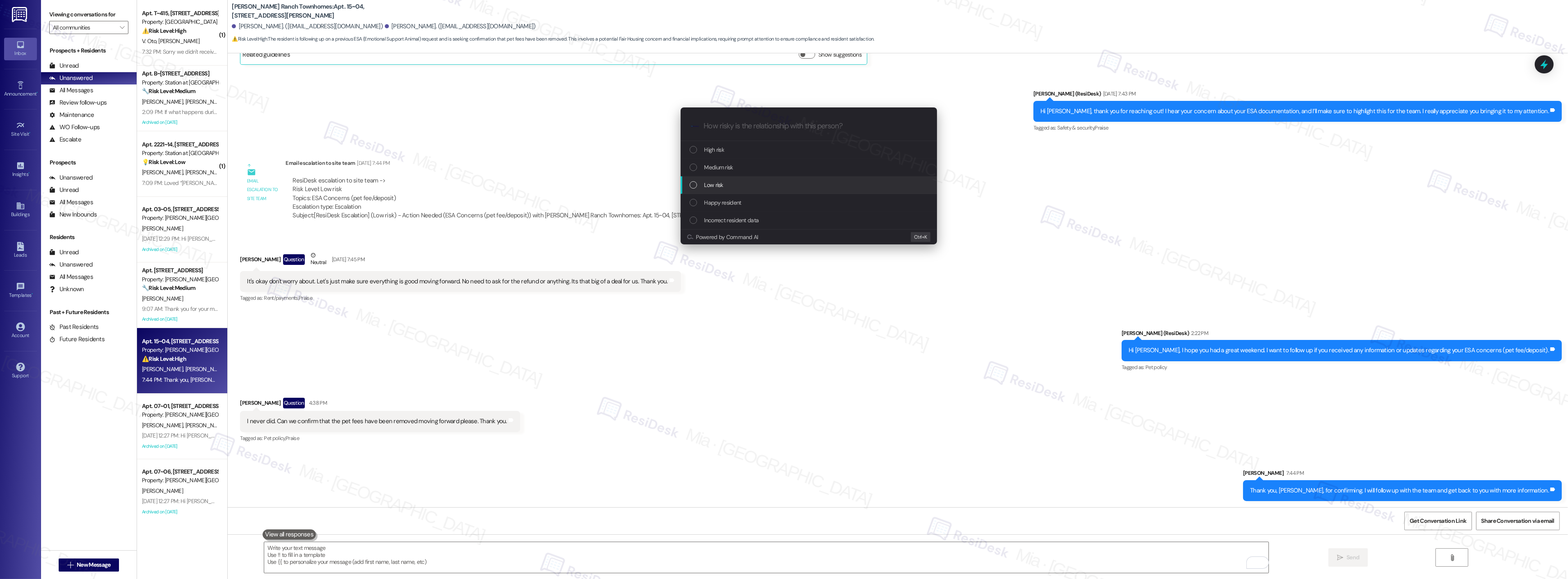
click at [715, 183] on span "Low risk" at bounding box center [713, 185] width 19 height 9
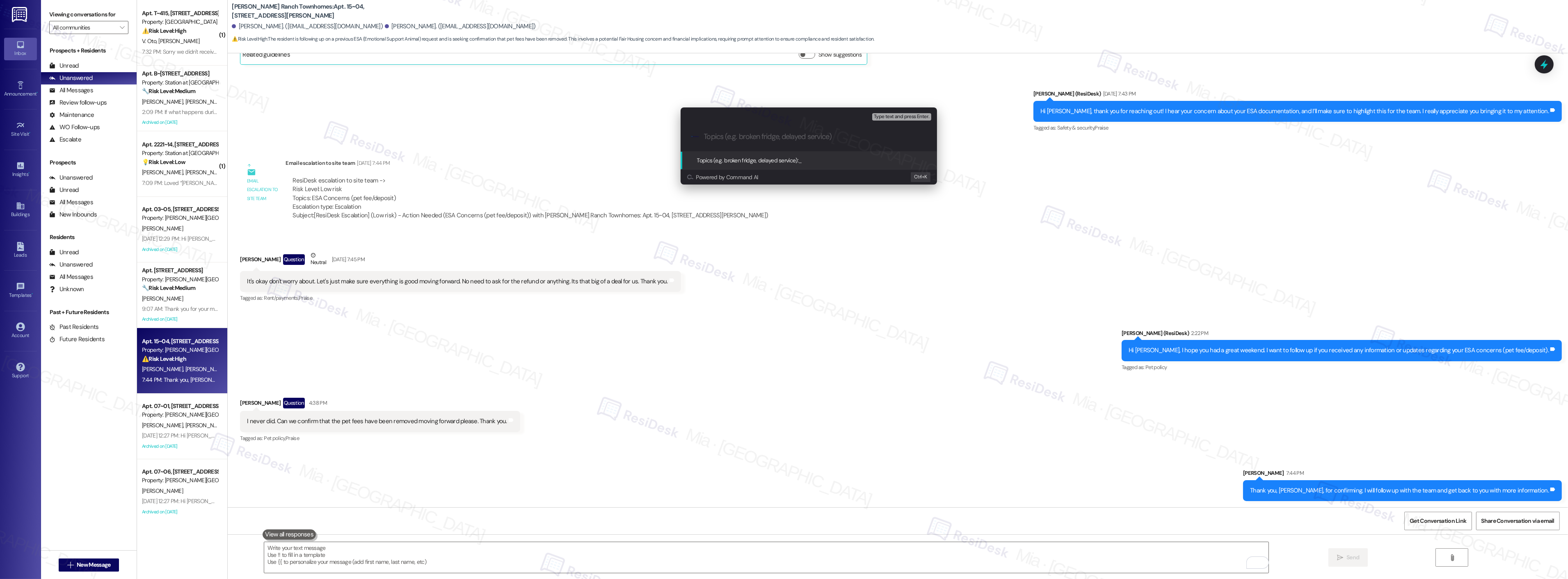
click at [727, 134] on input "Topics (e.g. broken fridge, delayed service)" at bounding box center [816, 137] width 223 height 9
paste input "(ESA Concerns (pet fee/deposit)"
click at [705, 136] on input "(ESA Concerns (pet fee/deposit)" at bounding box center [812, 137] width 216 height 9
type input "ESA Concerns (pet fee/deposit)"
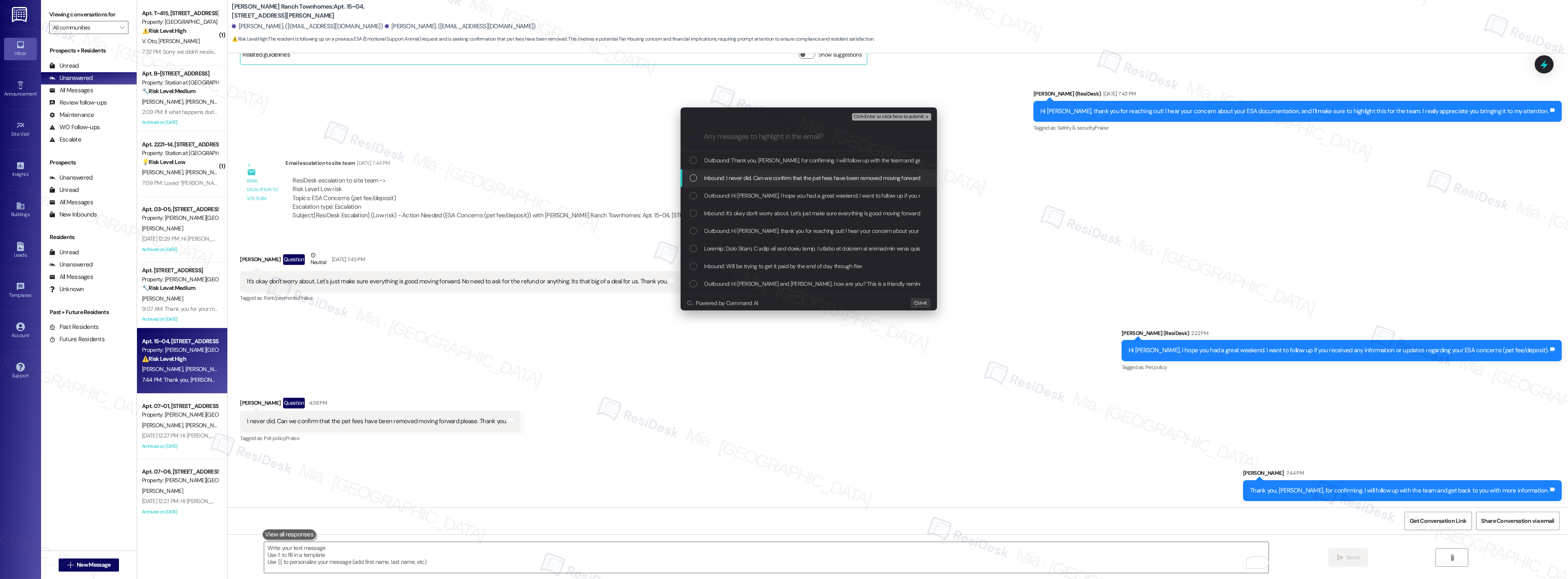
click at [695, 177] on div "List of options" at bounding box center [693, 178] width 7 height 7
click at [694, 203] on div "List of options" at bounding box center [693, 203] width 7 height 7
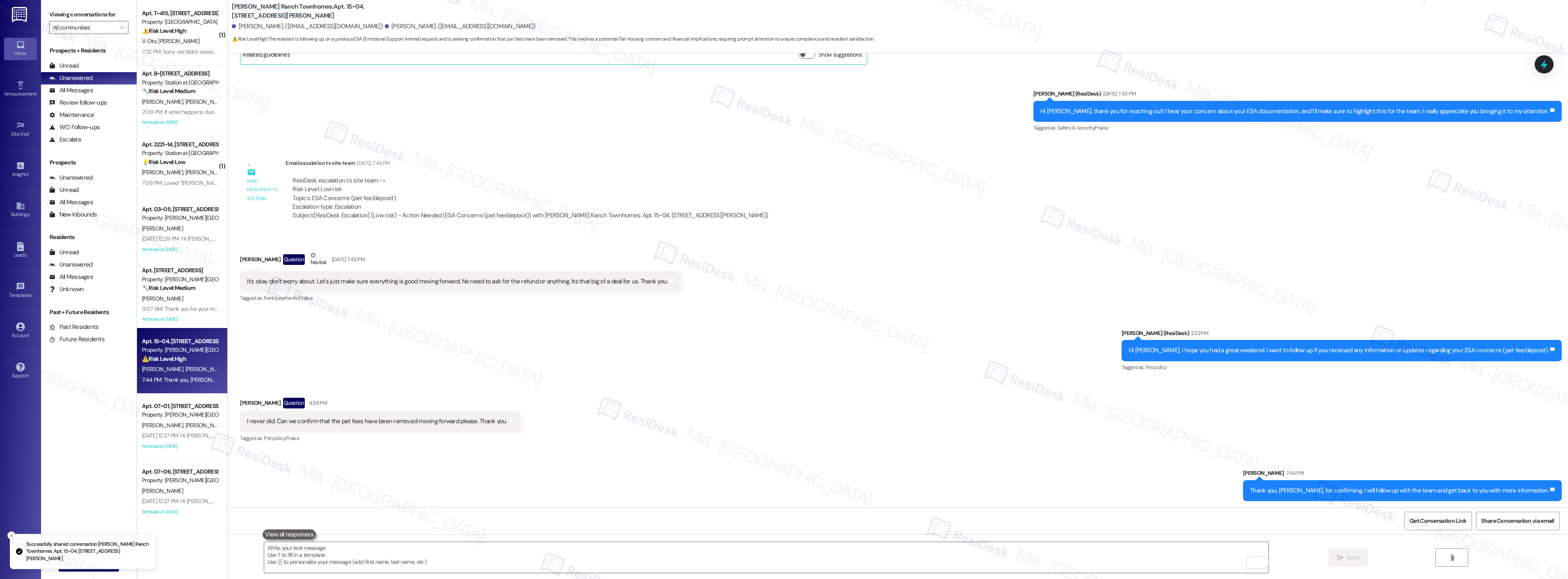
scroll to position [617, 0]
